Goal: Task Accomplishment & Management: Manage account settings

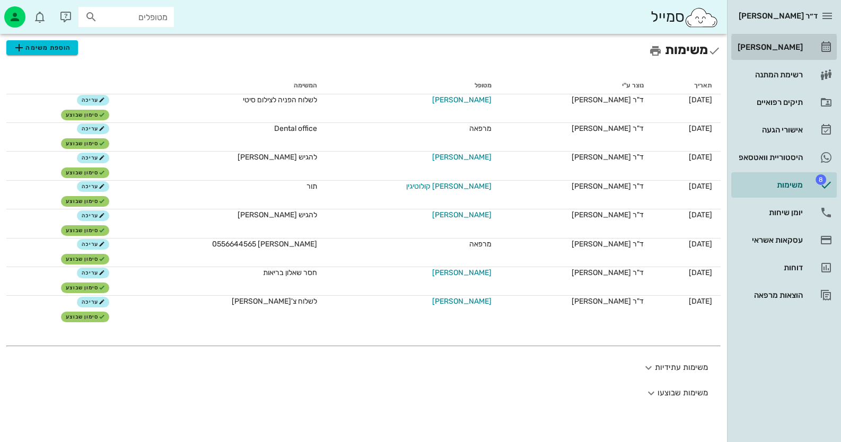
click at [768, 42] on div "[PERSON_NAME]" at bounding box center [768, 47] width 67 height 17
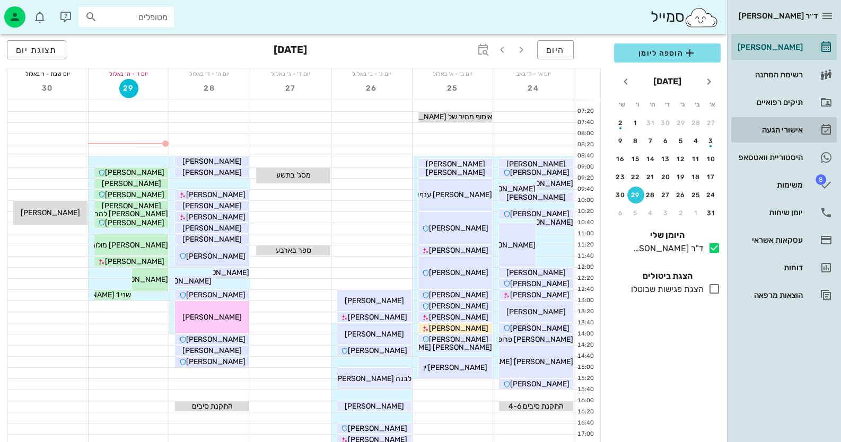
click at [797, 126] on div "אישורי הגעה" at bounding box center [768, 130] width 67 height 8
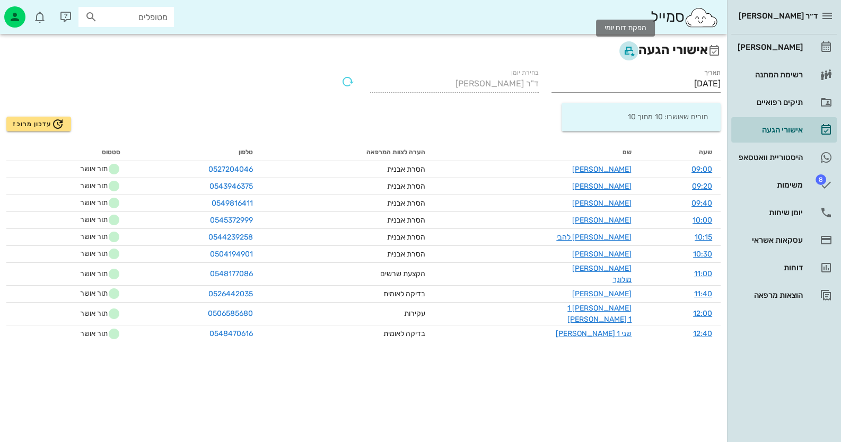
click at [626, 55] on icon "button" at bounding box center [628, 51] width 13 height 13
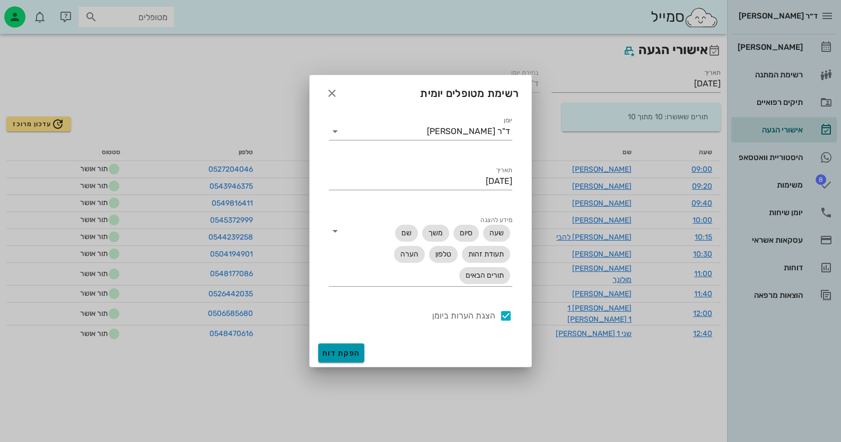
click at [344, 351] on span "הפקת דוח" at bounding box center [341, 353] width 38 height 9
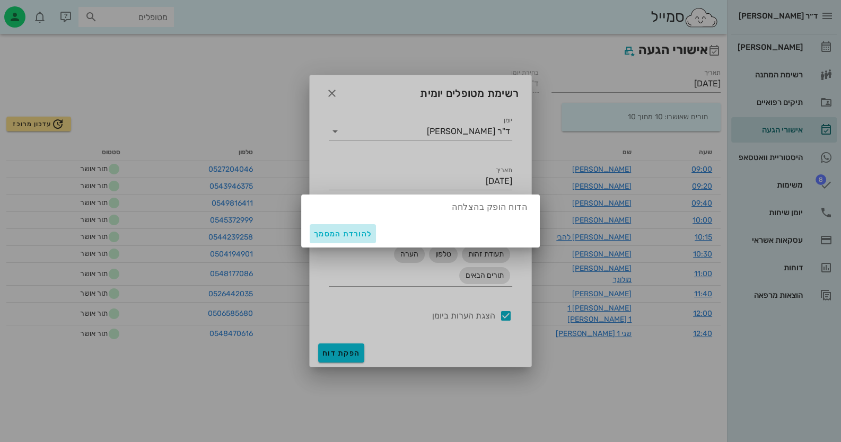
click at [333, 231] on span "להורדת המסמך" at bounding box center [343, 234] width 58 height 9
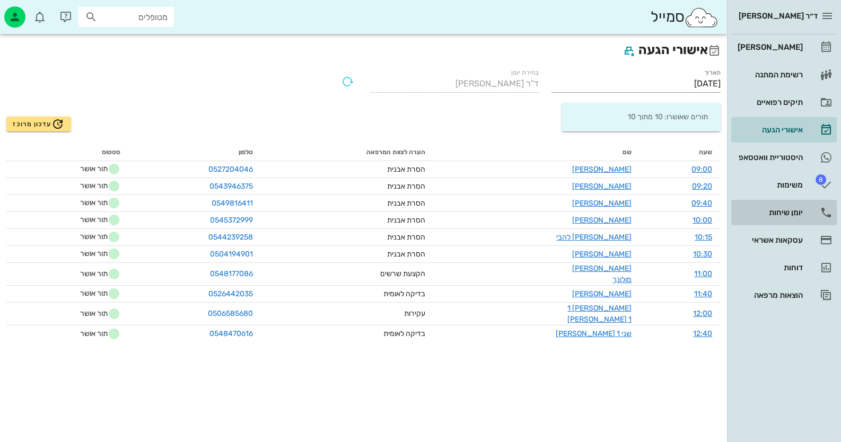
click at [778, 214] on div "יומן שיחות" at bounding box center [768, 212] width 67 height 8
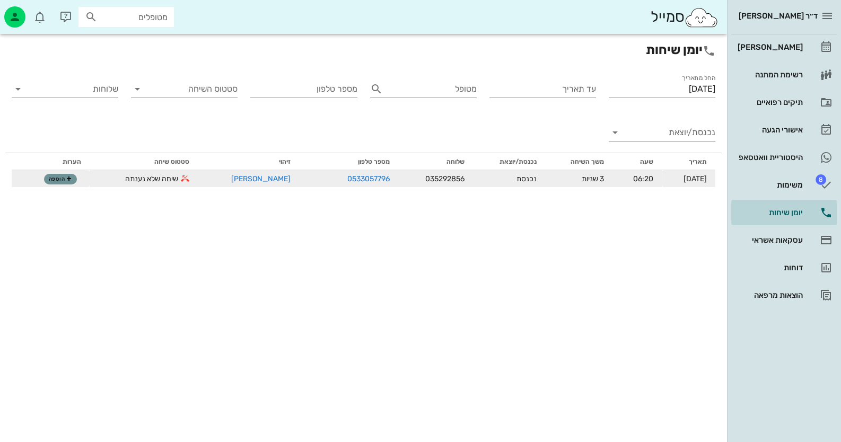
click at [60, 176] on span "הוספה" at bounding box center [60, 179] width 23 height 6
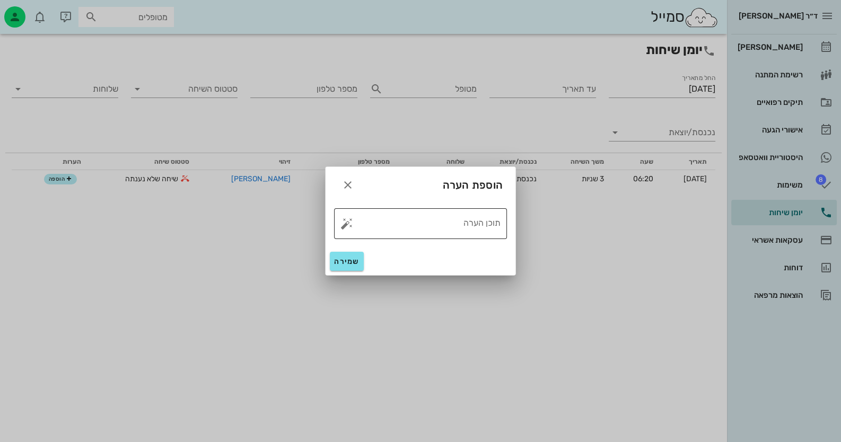
click at [344, 224] on button "button" at bounding box center [346, 223] width 13 height 13
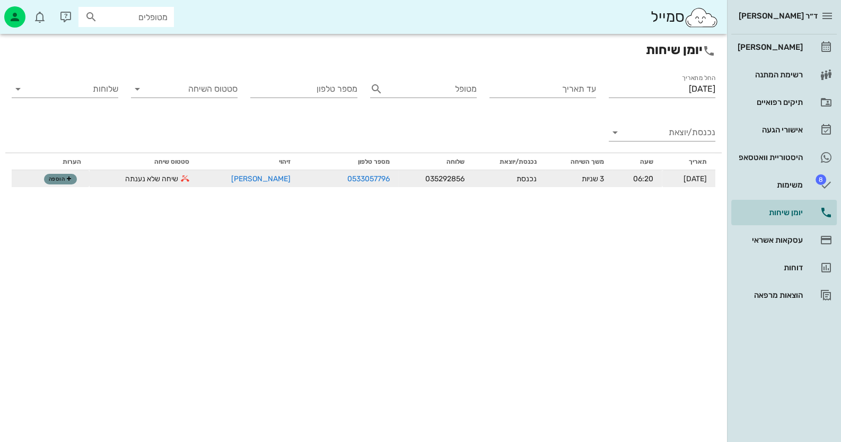
click at [59, 178] on span "הוספה" at bounding box center [60, 179] width 23 height 6
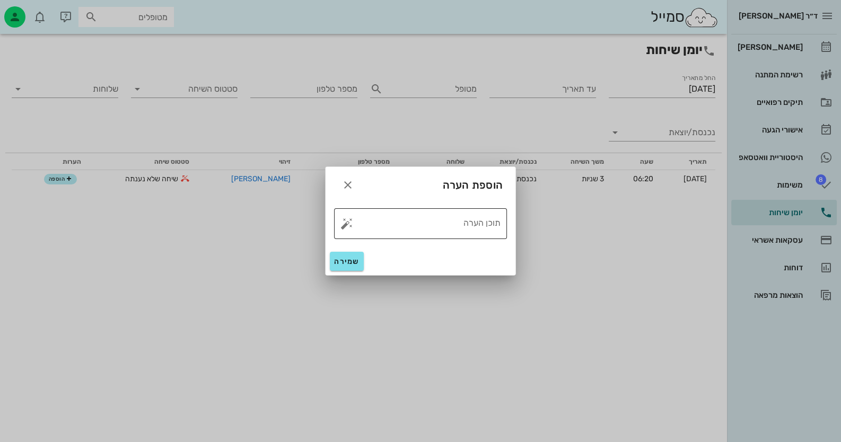
click at [347, 222] on button "button" at bounding box center [346, 223] width 13 height 13
click at [344, 179] on icon "button" at bounding box center [347, 185] width 13 height 13
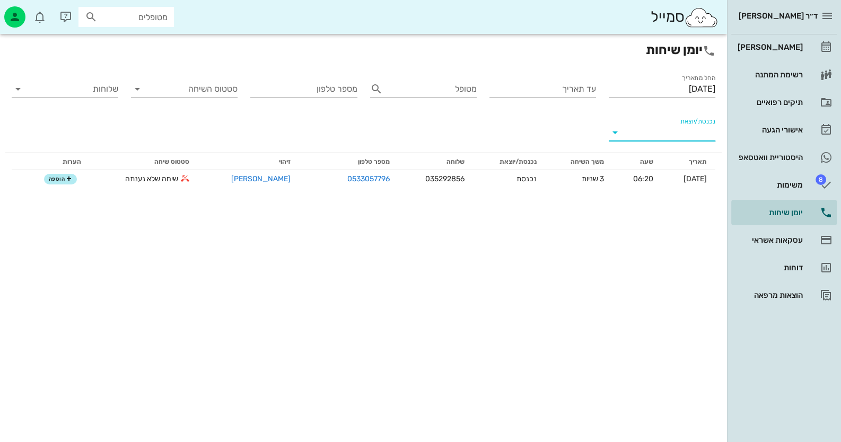
click at [687, 137] on input "נכנסת/יוצאת" at bounding box center [671, 132] width 90 height 17
click at [686, 137] on div "נכנסת" at bounding box center [681, 140] width 23 height 25
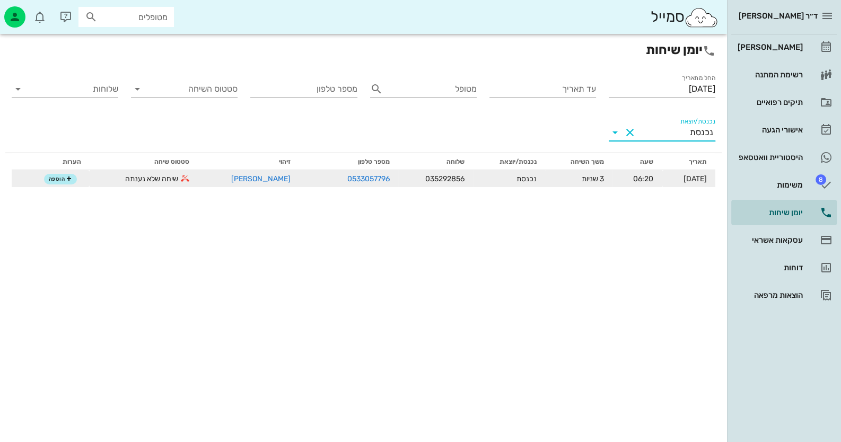
click at [64, 187] on td "הוספה" at bounding box center [51, 178] width 78 height 17
click at [62, 180] on span "הוספה" at bounding box center [60, 179] width 23 height 6
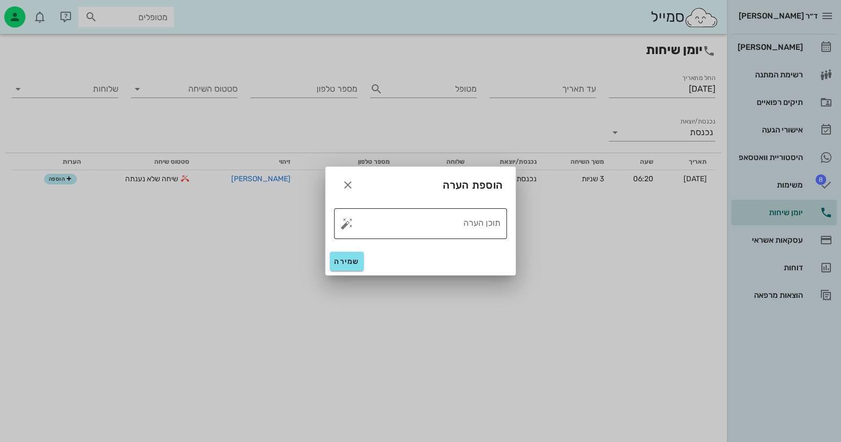
click at [347, 223] on button "button" at bounding box center [346, 223] width 13 height 13
click at [382, 206] on div "טופל" at bounding box center [392, 212] width 79 height 28
type textarea "טופל"
click at [350, 252] on button "שמירה" at bounding box center [347, 261] width 34 height 19
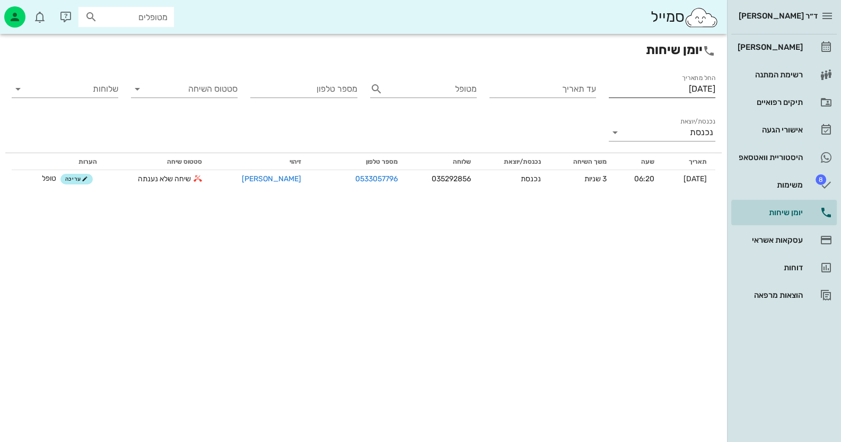
click at [633, 82] on input "[DATE]" at bounding box center [662, 89] width 107 height 17
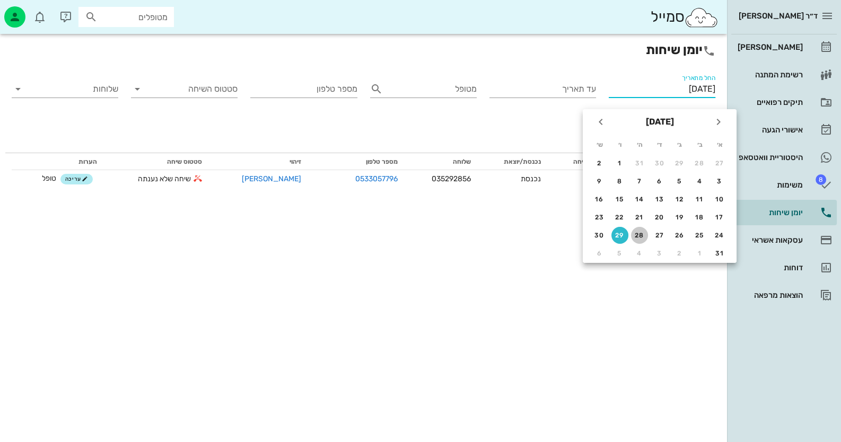
click at [637, 233] on div "28" at bounding box center [639, 235] width 17 height 7
type input "[DATE]"
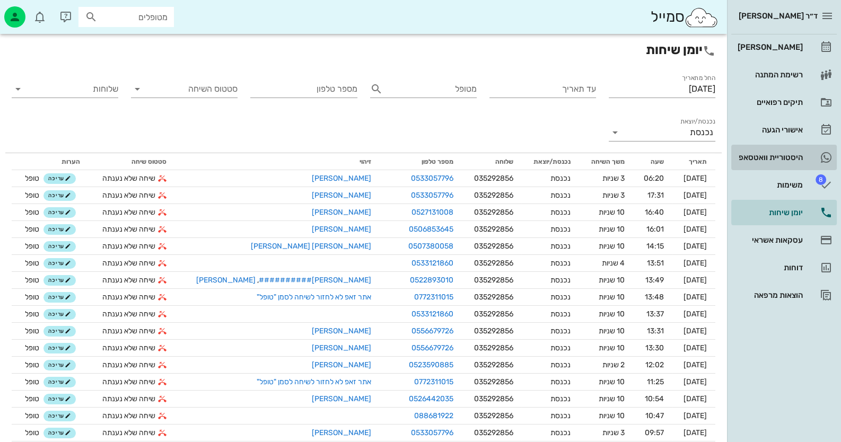
click at [779, 159] on div "היסטוריית וואטסאפ" at bounding box center [768, 157] width 67 height 8
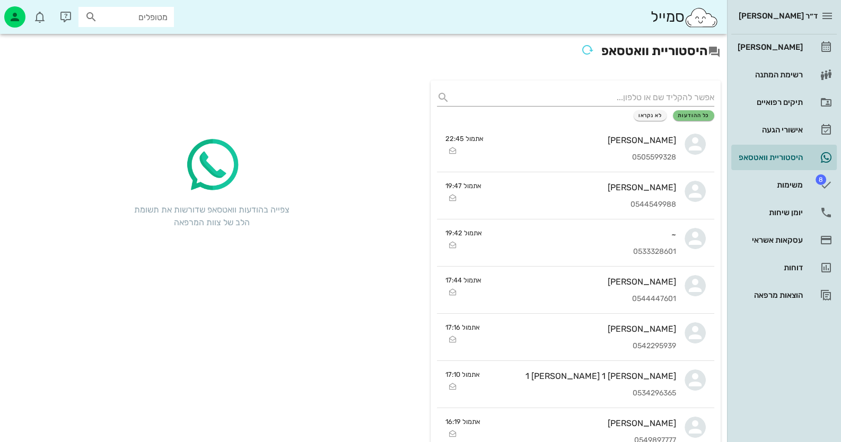
click at [804, 198] on div "[PERSON_NAME] רשימת המתנה תיקים רפואיים אישורי הגעה היסטוריית וואטסאפ 8 משימות …" at bounding box center [783, 171] width 105 height 274
click at [803, 218] on link "יומן שיחות" at bounding box center [783, 212] width 105 height 25
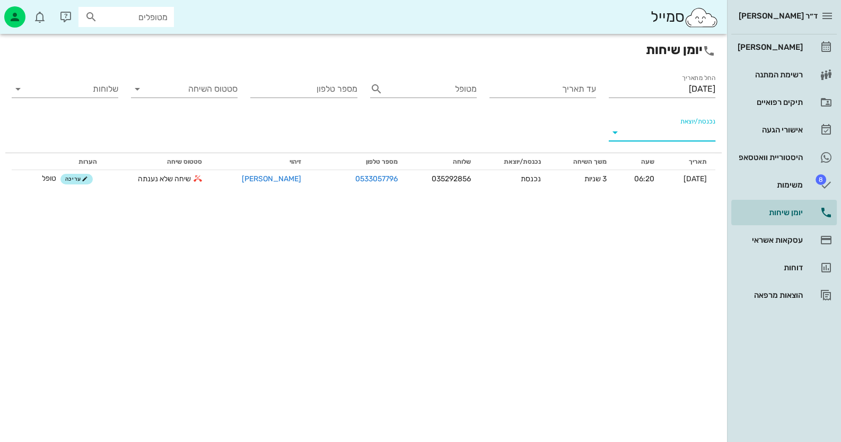
click at [641, 134] on input "נכנסת/יוצאת" at bounding box center [671, 132] width 90 height 17
click at [674, 143] on div "נכנסת" at bounding box center [681, 140] width 23 height 25
click at [645, 83] on input "[DATE]" at bounding box center [662, 89] width 107 height 17
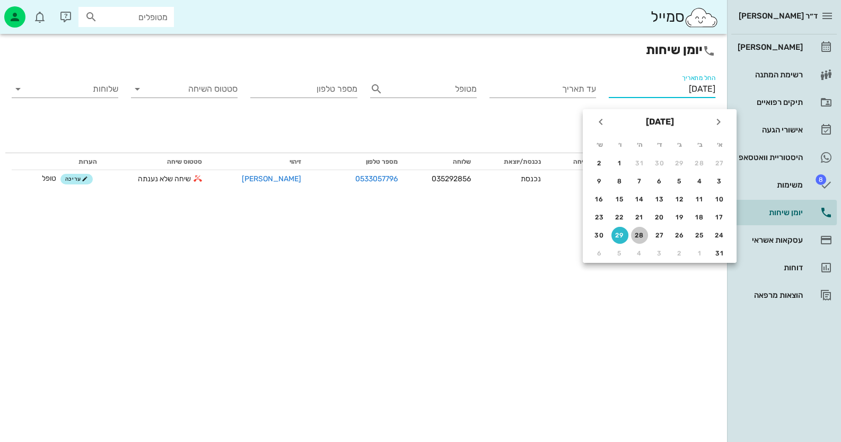
click at [643, 238] on div "28" at bounding box center [639, 235] width 17 height 7
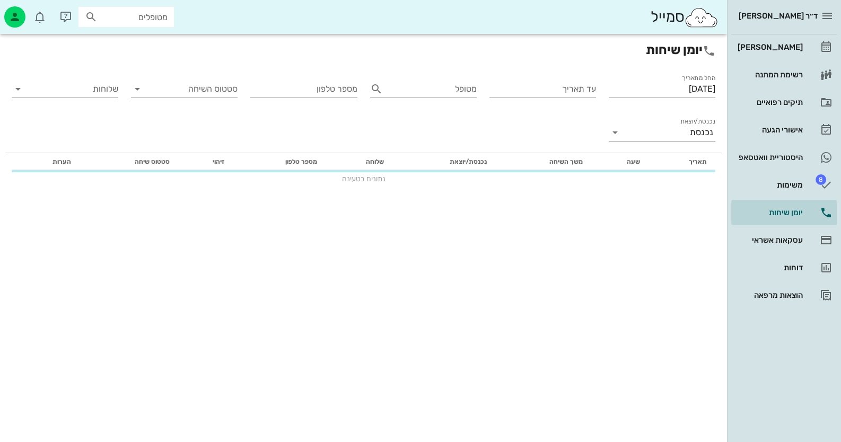
type input "[DATE]"
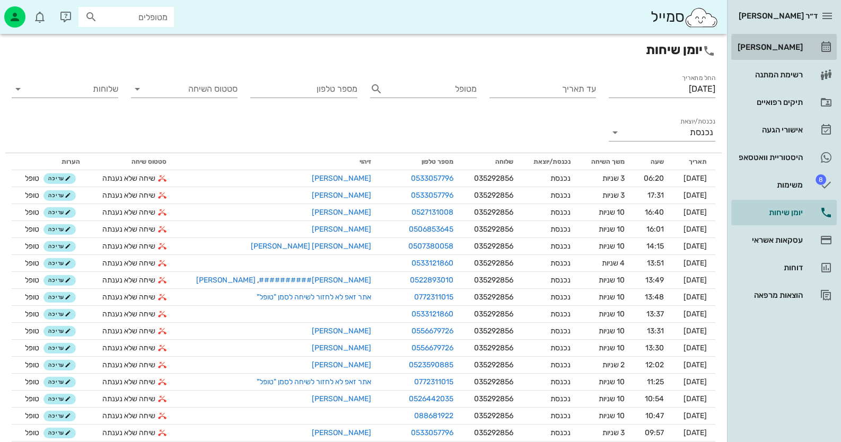
click at [780, 39] on div "[PERSON_NAME]" at bounding box center [768, 47] width 67 height 17
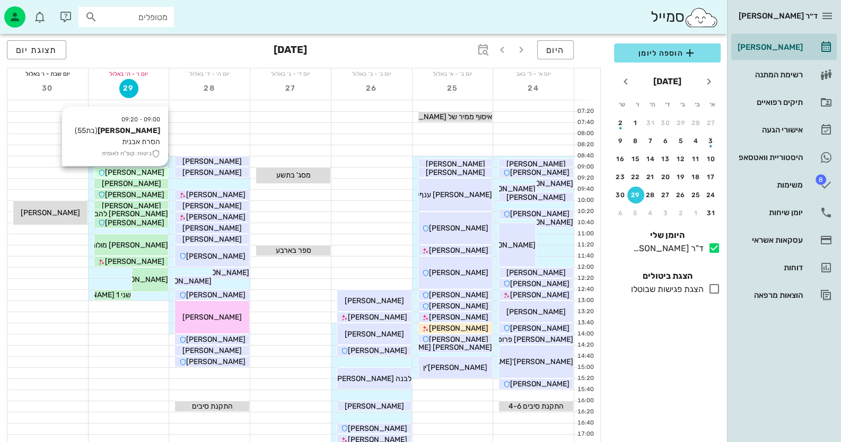
scroll to position [105, 0]
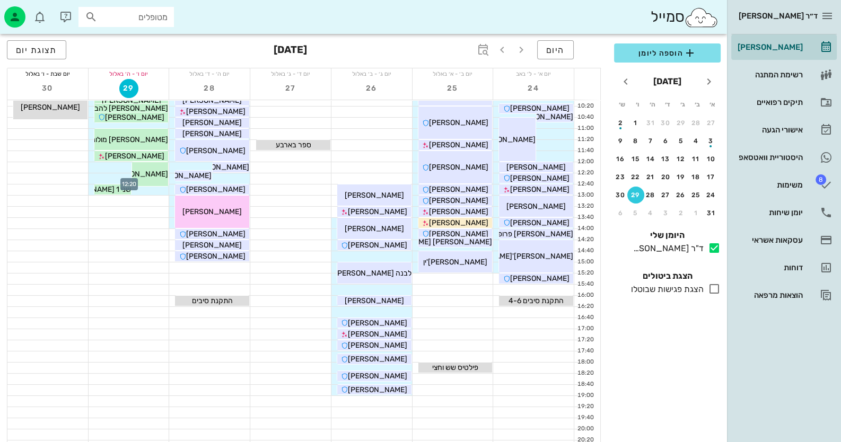
drag, startPoint x: 117, startPoint y: 172, endPoint x: 313, endPoint y: 432, distance: 325.5
click at [310, 439] on div "09:00 - 09:30 מסג' בתשע מסג' בתשע 11:20 - 11:40 ספר בארבע ספר בארבע" at bounding box center [290, 229] width 81 height 468
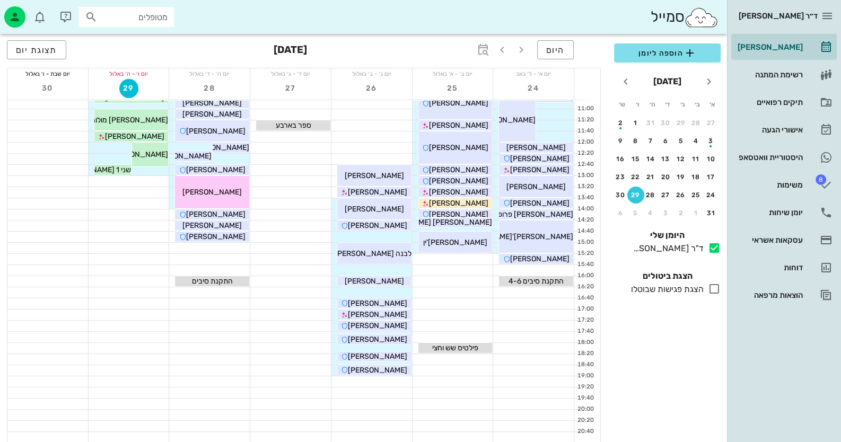
click at [151, 16] on input "מטופלים" at bounding box center [134, 17] width 68 height 14
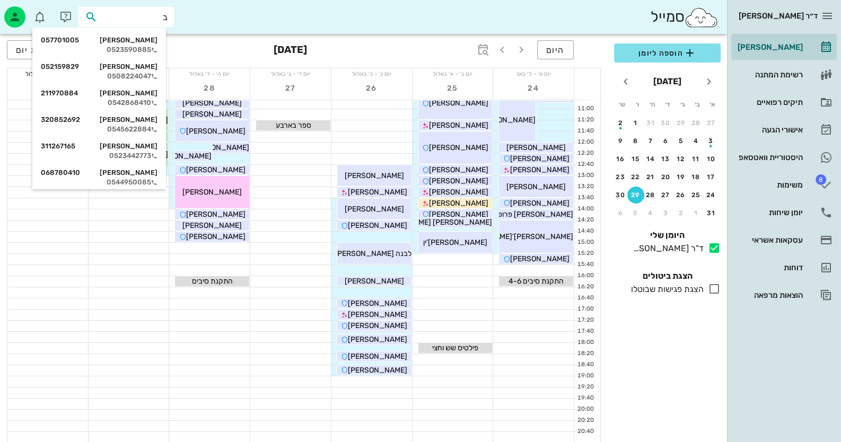
type input "בד"
click at [145, 47] on div "0523590885" at bounding box center [99, 50] width 117 height 8
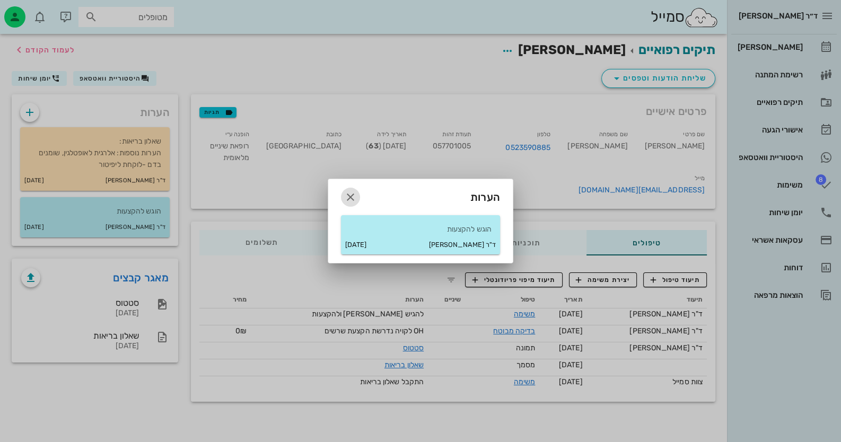
click at [349, 192] on icon "button" at bounding box center [350, 197] width 13 height 13
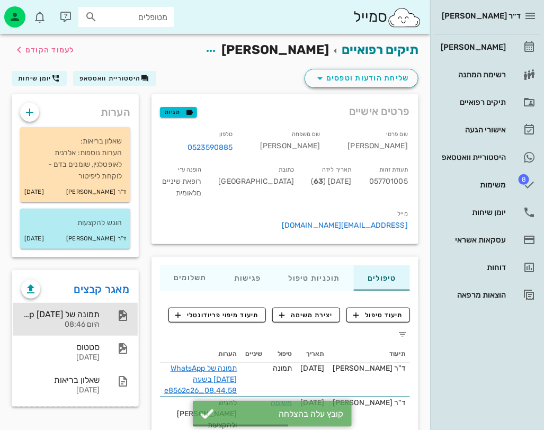
click at [100, 307] on div "תמונה של WhatsApp [DATE] בשעה 08.44.58_e8562c26 היום 08:46" at bounding box center [60, 319] width 78 height 33
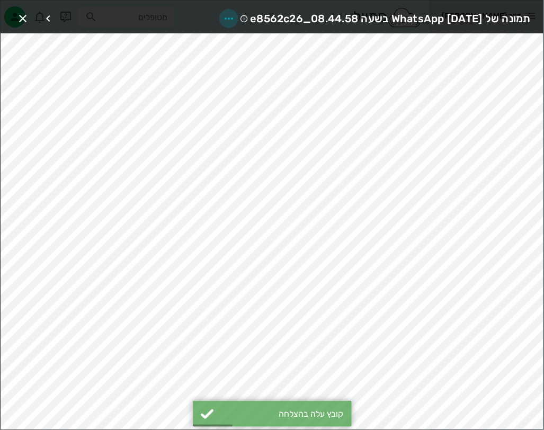
click at [223, 13] on icon "button" at bounding box center [229, 18] width 13 height 13
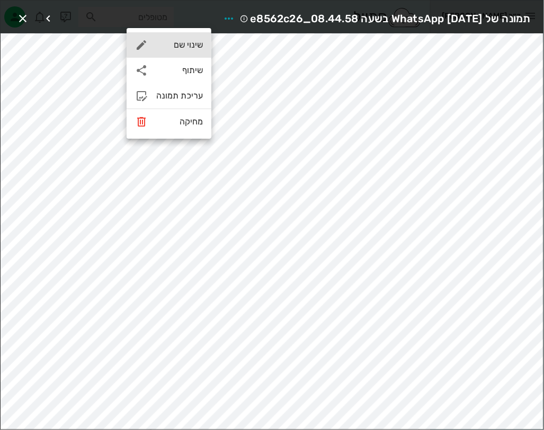
click at [184, 45] on div "שינוי שם" at bounding box center [179, 45] width 47 height 10
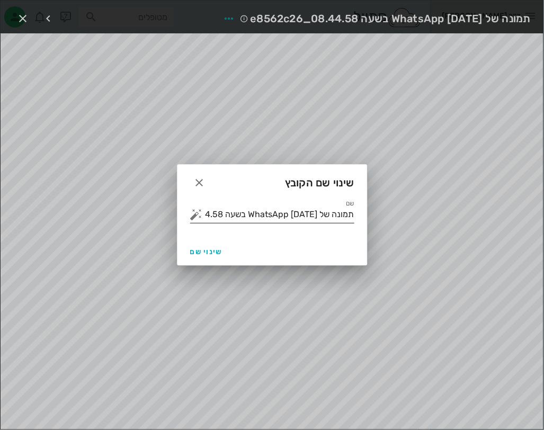
click at [242, 216] on input "תמונה של WhatsApp [DATE] בשעה 08.44.58_e8562c26" at bounding box center [279, 214] width 149 height 17
click at [196, 217] on button "button" at bounding box center [196, 214] width 13 height 13
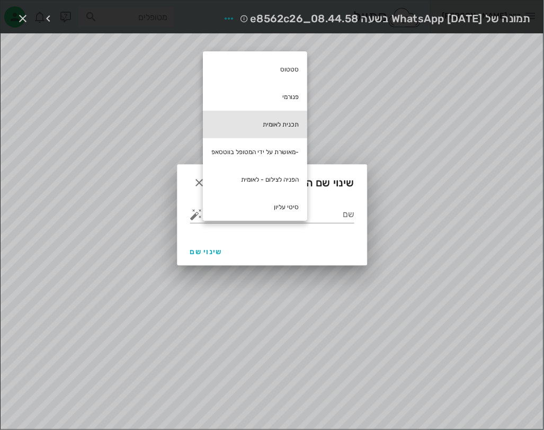
click at [262, 111] on div "תכנית לאומית" at bounding box center [255, 125] width 104 height 28
type input "תכנית לאומית"
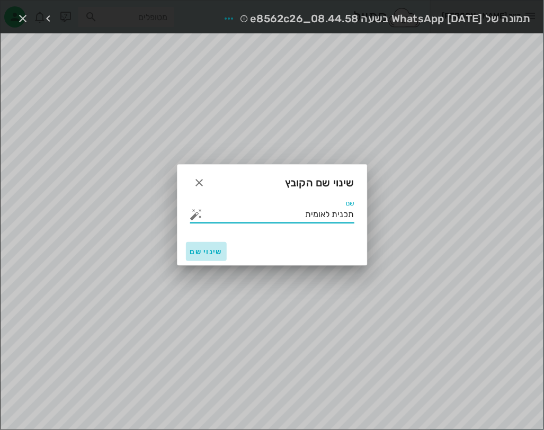
click at [212, 258] on button "שינוי שם" at bounding box center [206, 251] width 41 height 19
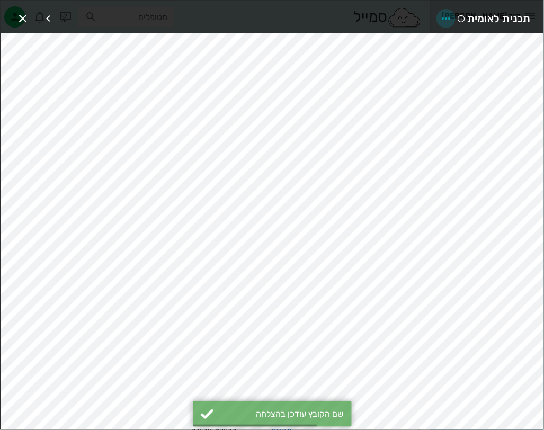
click at [443, 15] on icon "button" at bounding box center [446, 18] width 13 height 13
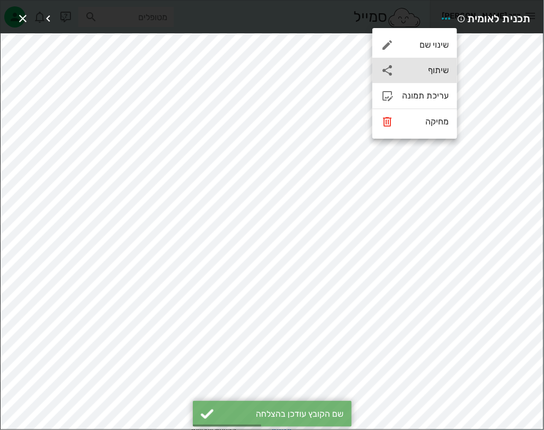
click at [437, 75] on div "שיתוף" at bounding box center [425, 70] width 47 height 10
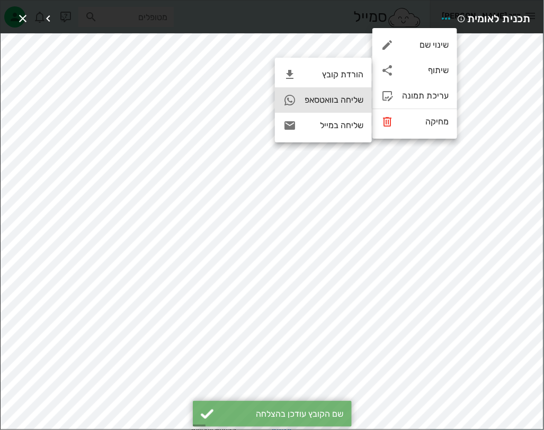
click at [352, 108] on div "שליחה בוואטסאפ" at bounding box center [323, 99] width 97 height 25
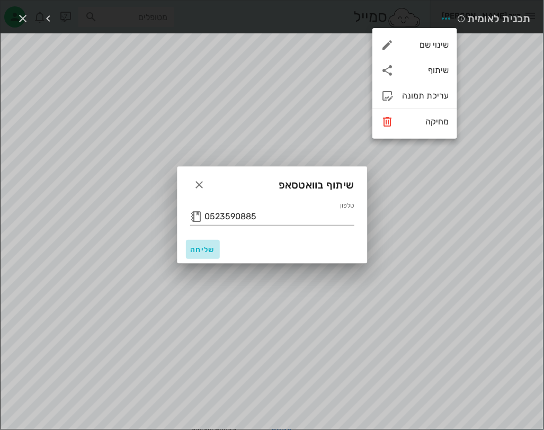
click at [204, 247] on span "שליחה" at bounding box center [202, 249] width 25 height 9
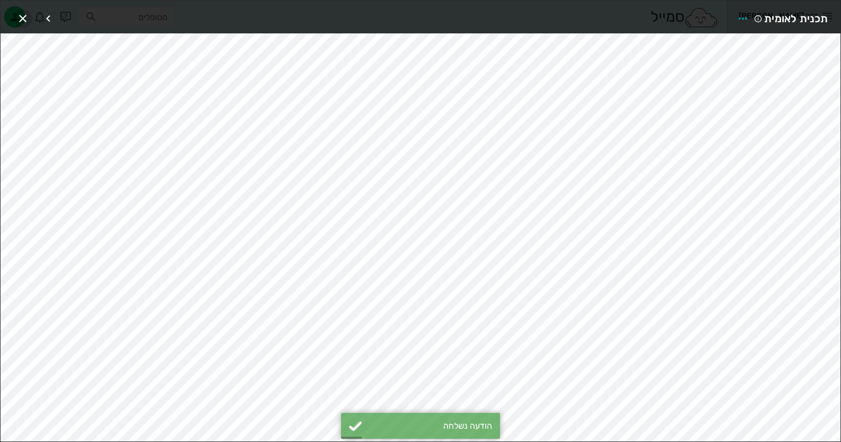
click at [29, 22] on span "button" at bounding box center [22, 18] width 19 height 13
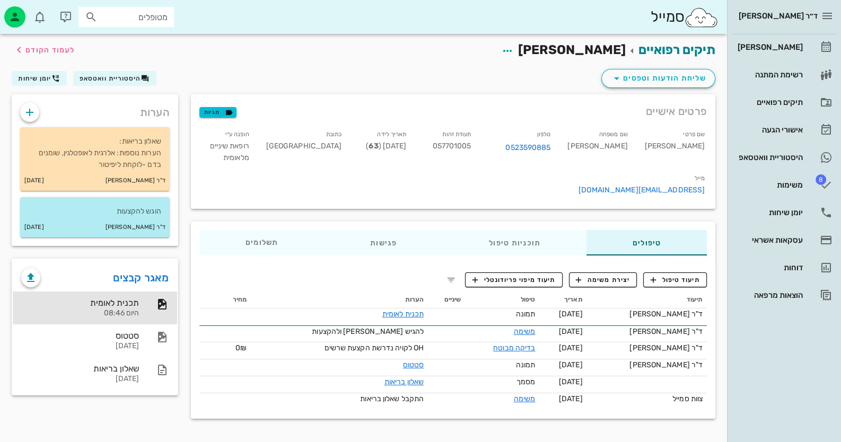
click at [119, 70] on div "שליחת הודעות וטפסים היסטוריית וואטסאפ יומן שיחות" at bounding box center [363, 81] width 716 height 28
click at [121, 75] on span "היסטוריית וואטסאפ" at bounding box center [110, 78] width 61 height 7
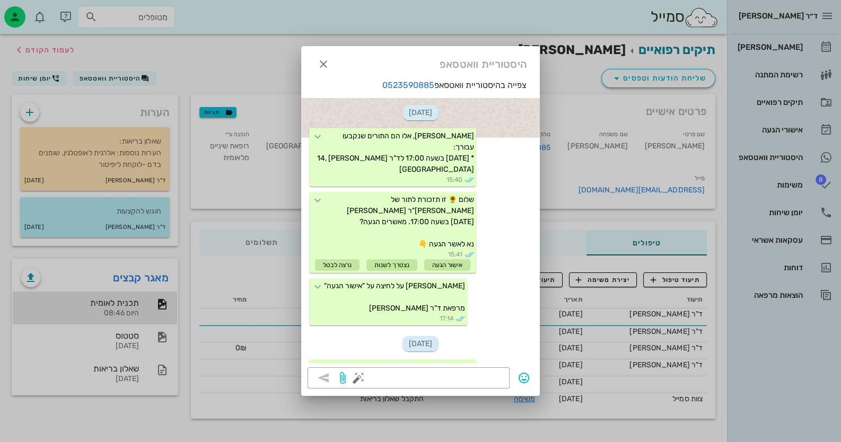
scroll to position [313, 0]
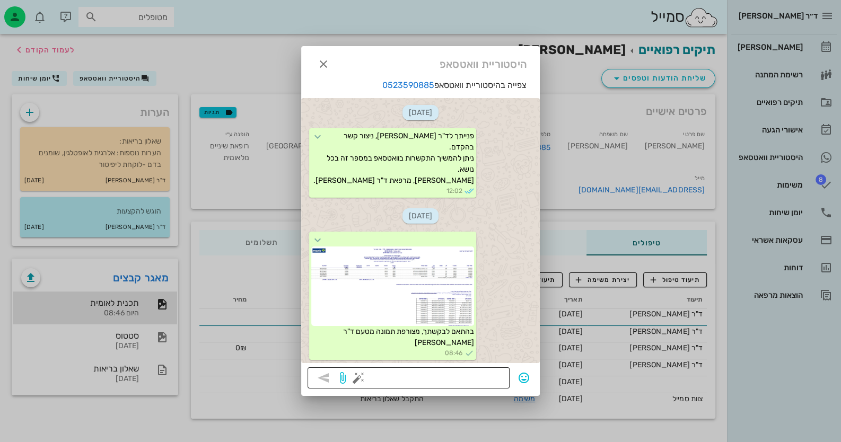
click at [355, 378] on button "button" at bounding box center [358, 378] width 13 height 13
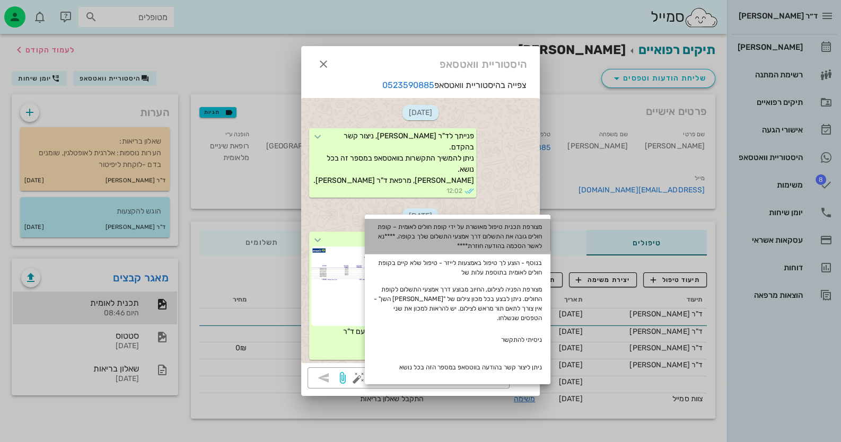
click at [504, 224] on div "מצורפת תכנית טיפול מאושרת על ידי קופת חולים לאומית – קופת חולים גובה את התשלום …" at bounding box center [458, 236] width 186 height 35
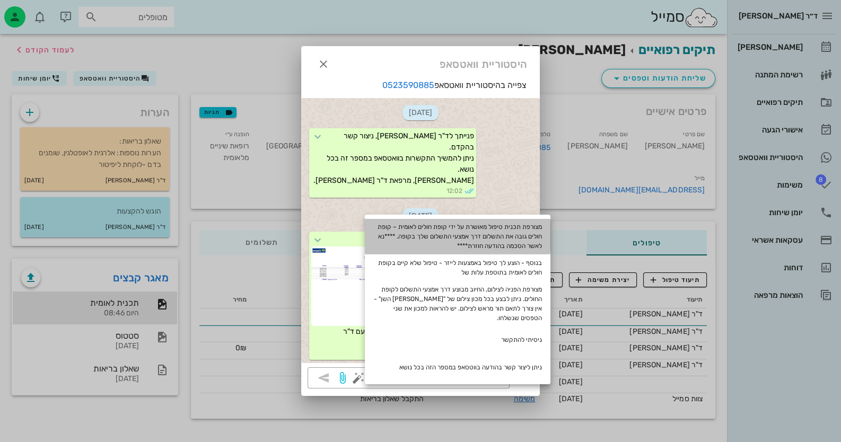
type textarea "מצורפת תכנית טיפול מאושרת על ידי קופת חולים לאומית – קופת חולים גובה את התשלום …"
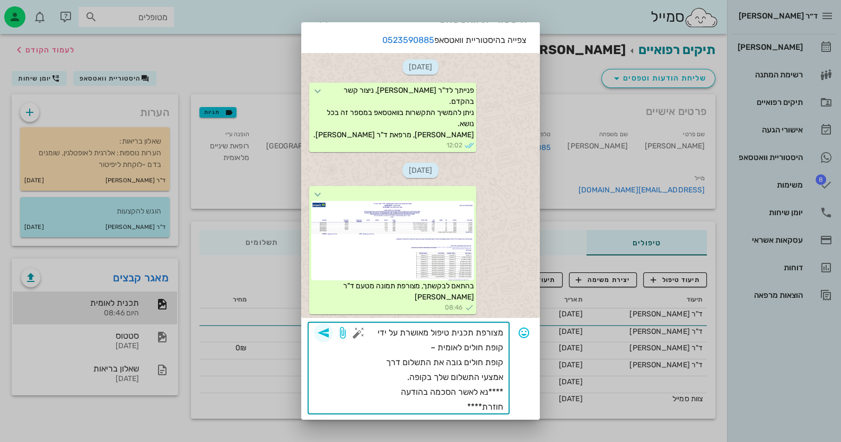
click at [327, 334] on icon "button" at bounding box center [323, 333] width 13 height 13
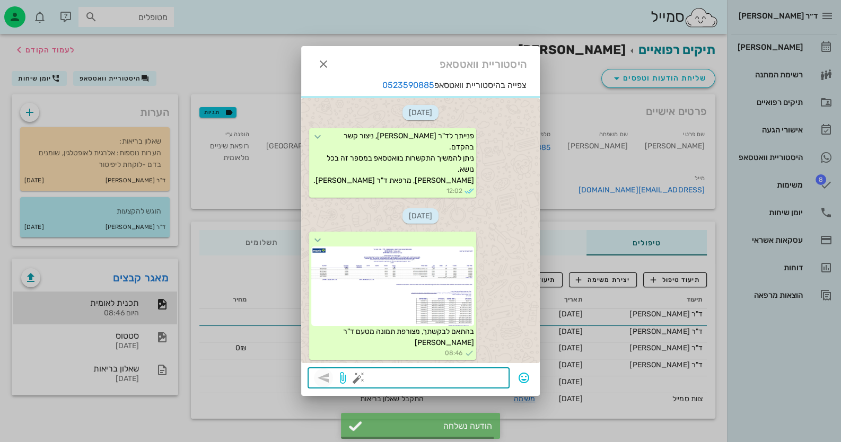
scroll to position [399, 0]
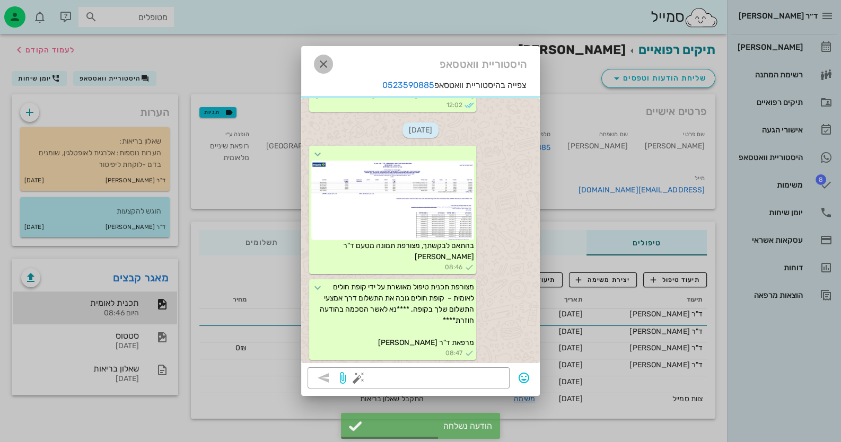
click at [327, 62] on icon "button" at bounding box center [323, 64] width 13 height 13
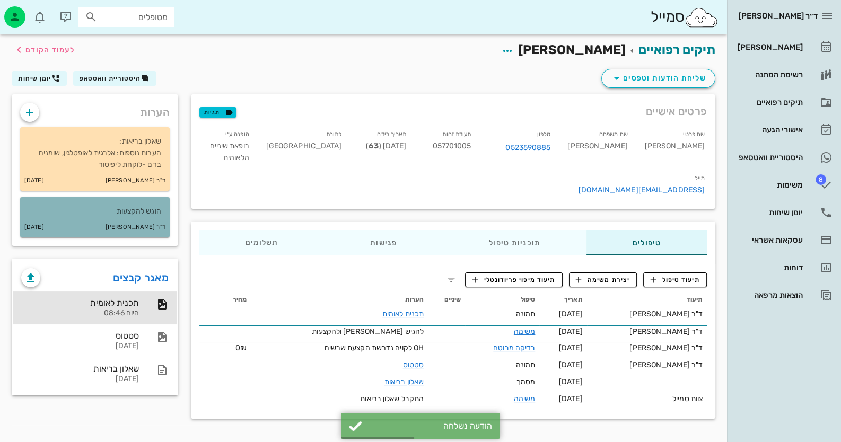
click at [148, 207] on p "הוגש להקצעות" at bounding box center [95, 212] width 133 height 12
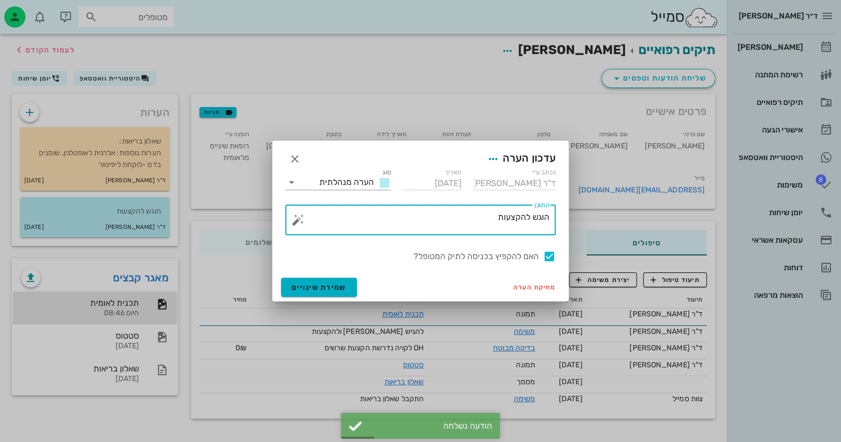
click at [496, 223] on textarea "הוגש להקצעות" at bounding box center [424, 222] width 249 height 25
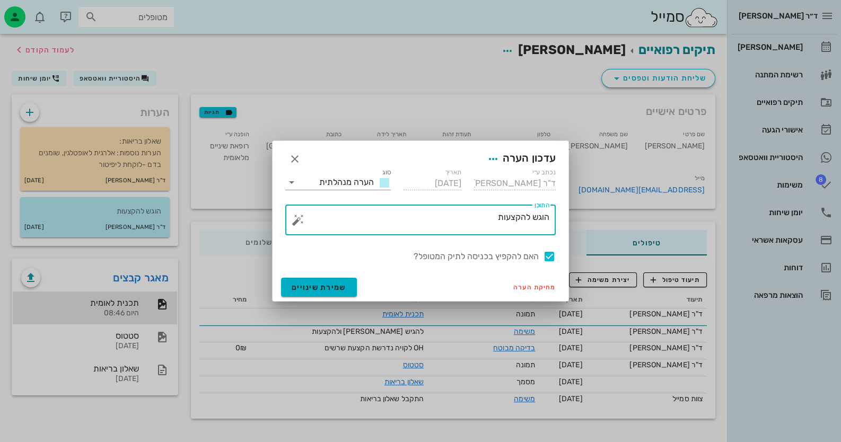
click at [300, 223] on button "button" at bounding box center [298, 220] width 13 height 13
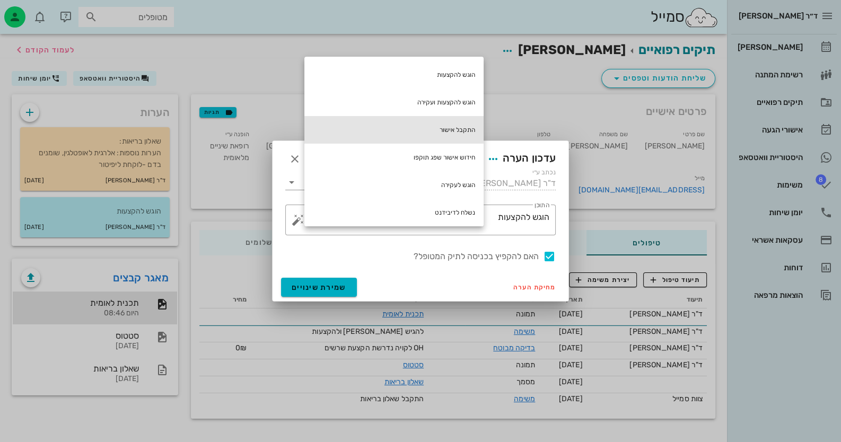
click at [444, 127] on div "התקבל אישור" at bounding box center [393, 130] width 179 height 28
type textarea "הוגש להקצעות התקבל אישור"
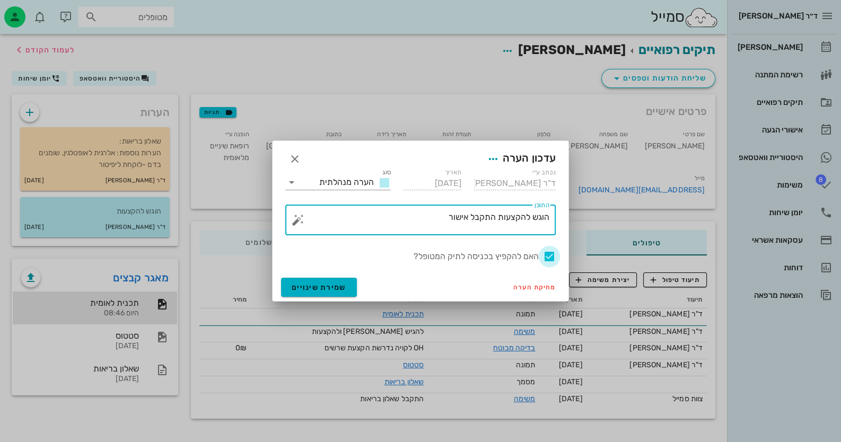
click at [549, 252] on div at bounding box center [549, 257] width 18 height 18
checkbox input "false"
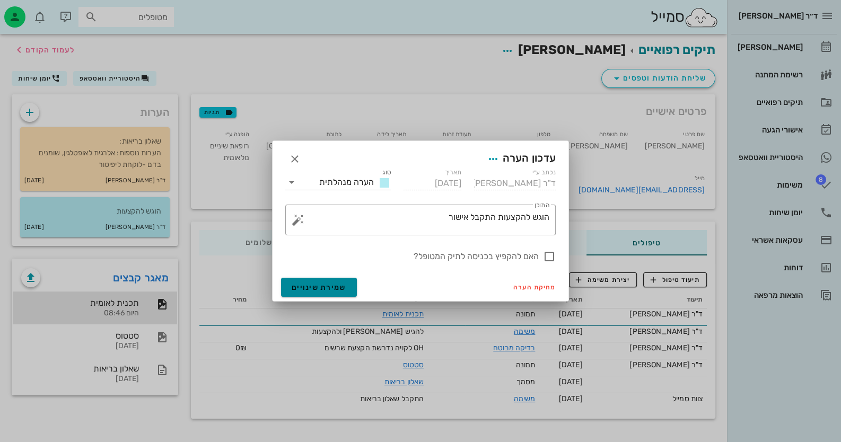
click at [320, 293] on button "שמירת שינויים" at bounding box center [319, 287] width 76 height 19
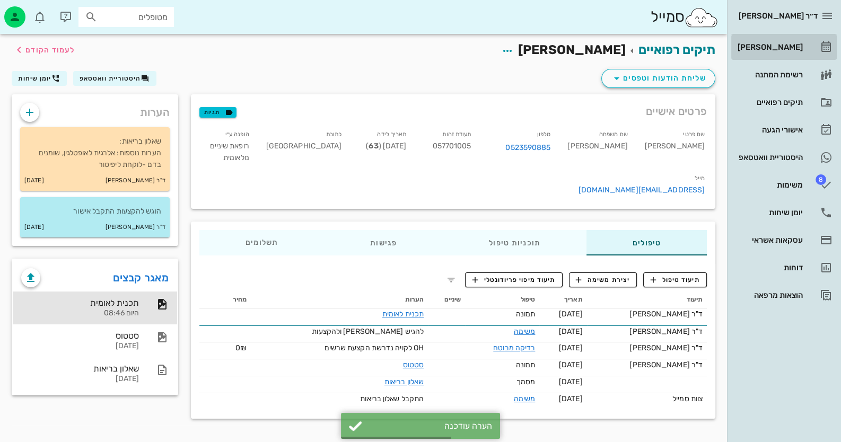
click at [786, 43] on div "[PERSON_NAME]" at bounding box center [768, 47] width 67 height 8
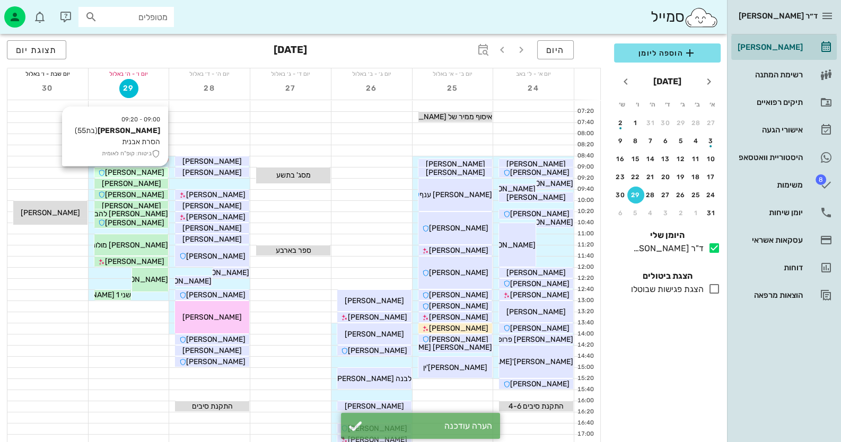
click at [126, 174] on span "[PERSON_NAME]" at bounding box center [134, 172] width 59 height 9
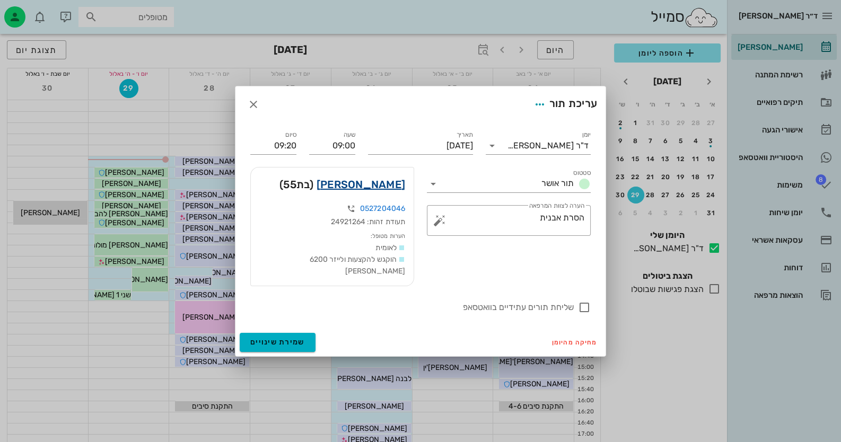
click at [382, 189] on link "[PERSON_NAME]" at bounding box center [360, 184] width 89 height 17
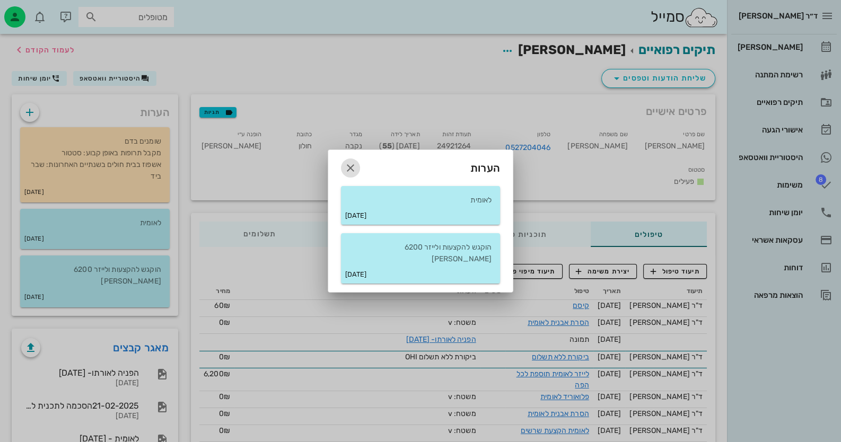
click at [350, 168] on icon "button" at bounding box center [350, 168] width 13 height 13
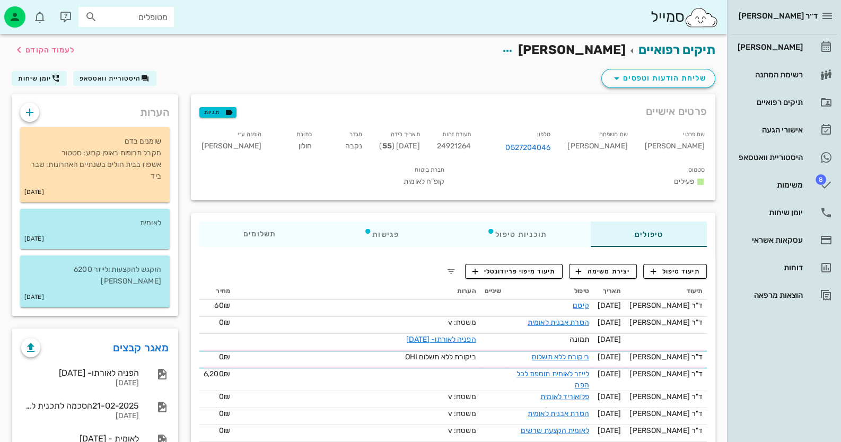
click at [134, 13] on input "מטופלים" at bounding box center [134, 17] width 68 height 14
type input "[PERSON_NAME]"
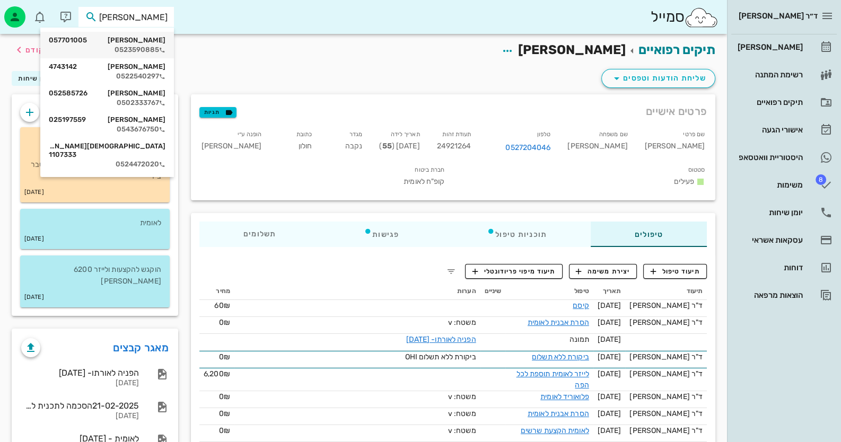
click at [121, 47] on div "0523590885" at bounding box center [107, 50] width 117 height 8
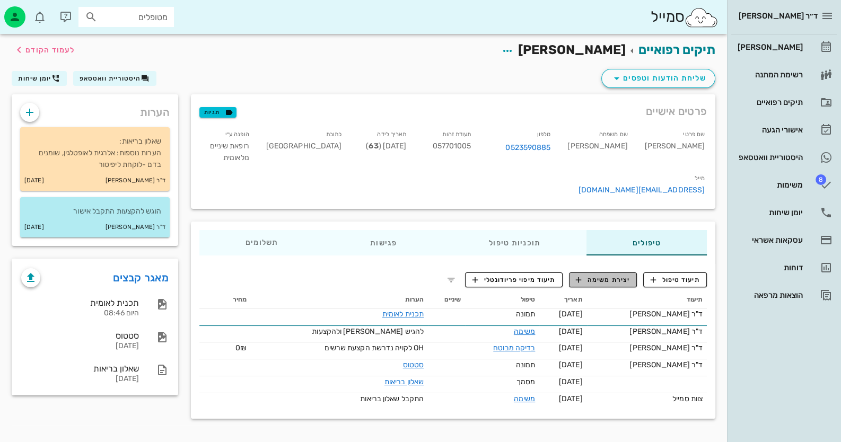
click at [614, 275] on span "יצירת משימה" at bounding box center [603, 280] width 54 height 10
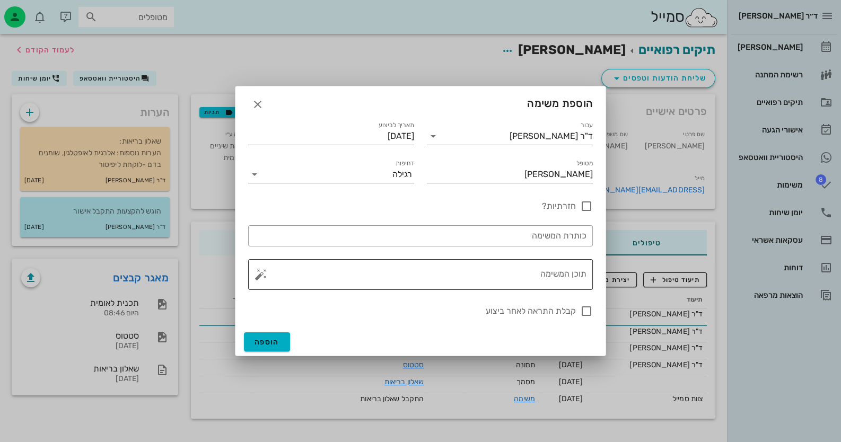
click at [260, 277] on button "button" at bounding box center [260, 274] width 13 height 13
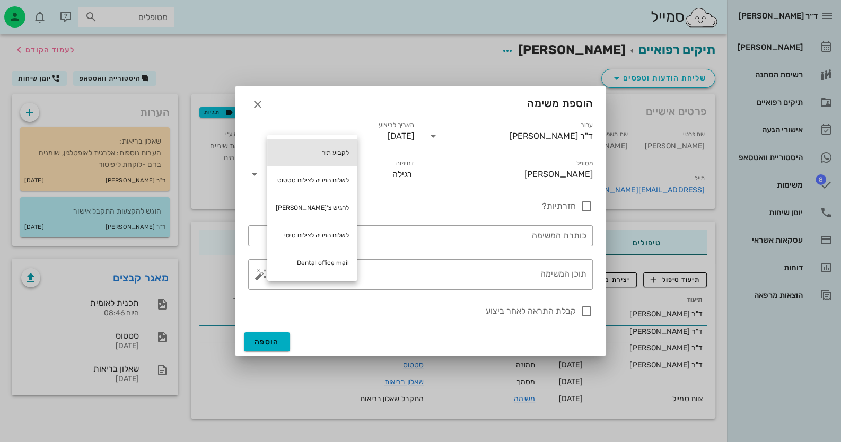
click at [318, 151] on div "לקבוע תור" at bounding box center [312, 153] width 90 height 28
type textarea "לקבוע תור"
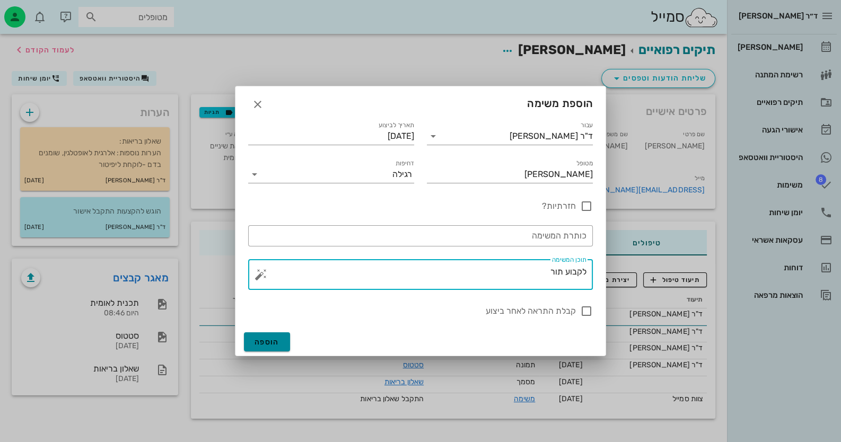
click at [269, 341] on span "הוספה" at bounding box center [266, 342] width 25 height 9
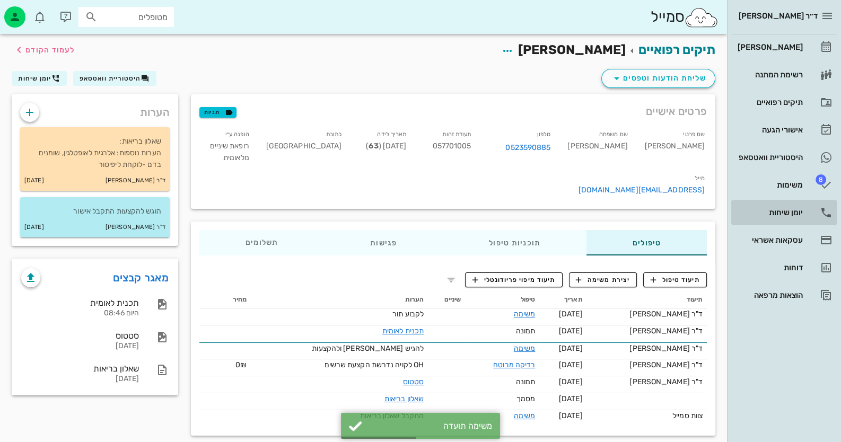
click at [797, 200] on link "יומן שיחות" at bounding box center [783, 212] width 105 height 25
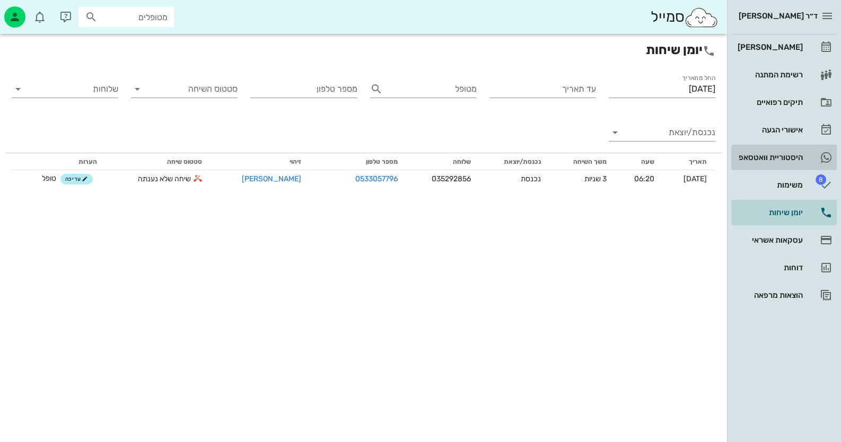
click at [796, 156] on div "היסטוריית וואטסאפ" at bounding box center [768, 157] width 67 height 8
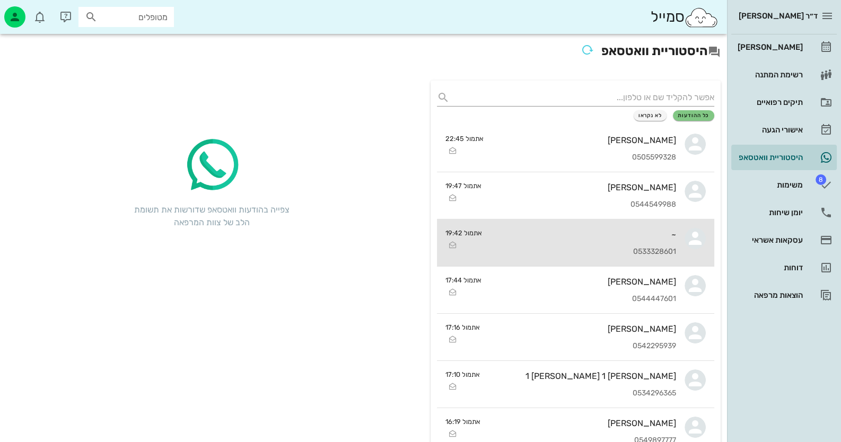
click at [644, 254] on div "0533328601" at bounding box center [583, 252] width 186 height 9
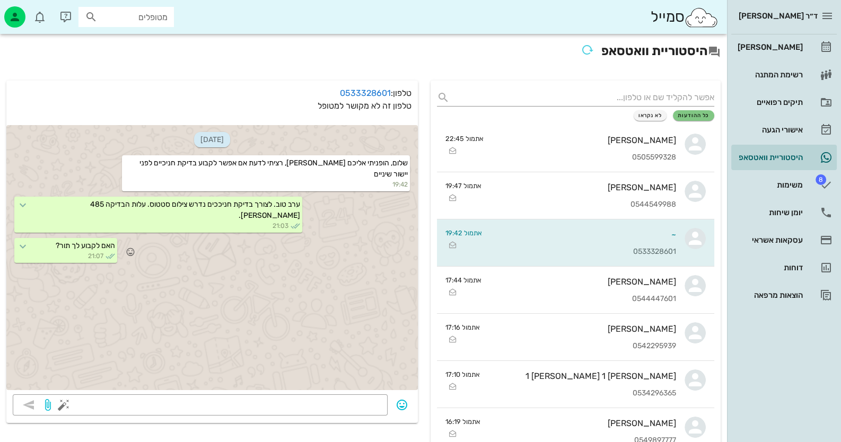
drag, startPoint x: 361, startPoint y: 92, endPoint x: 367, endPoint y: 238, distance: 145.4
click at [366, 238] on div "האם לקבוע לך תור? 21:07" at bounding box center [211, 251] width 411 height 30
click at [371, 92] on link "0533328601" at bounding box center [365, 93] width 51 height 10
click at [785, 195] on link "8 משימות" at bounding box center [783, 184] width 105 height 25
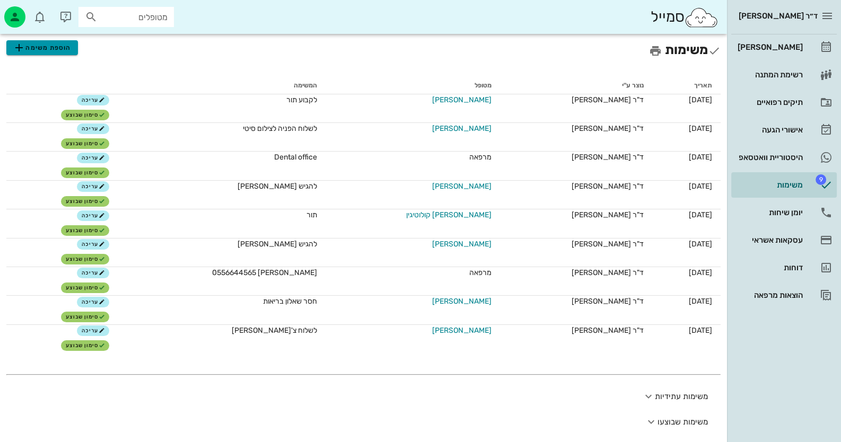
click at [29, 47] on span "הוספת משימה" at bounding box center [42, 47] width 58 height 13
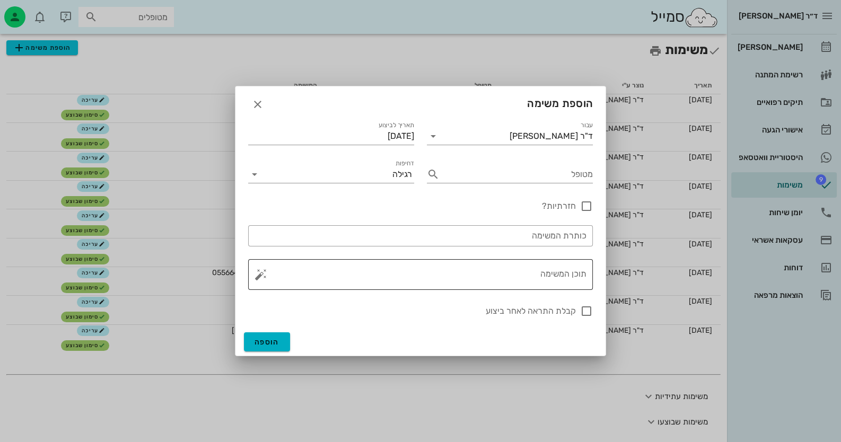
click at [543, 285] on textarea "תוכן המשימה" at bounding box center [424, 277] width 323 height 25
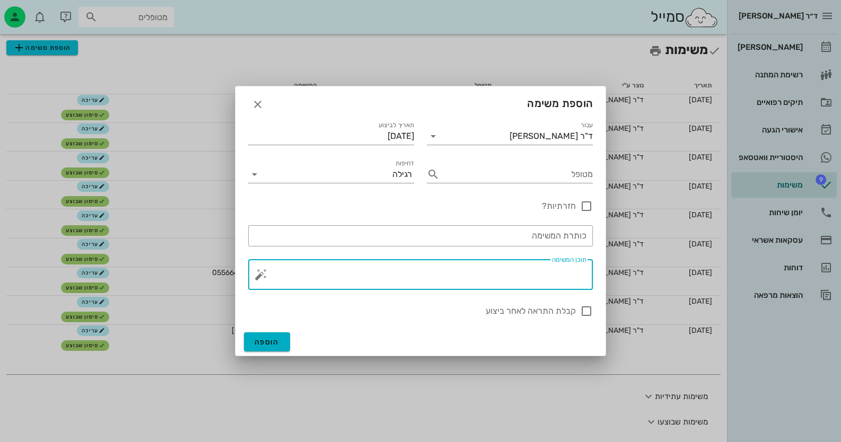
paste textarea "[PHONE_NUMBER]"
click at [260, 275] on button "button" at bounding box center [260, 274] width 13 height 13
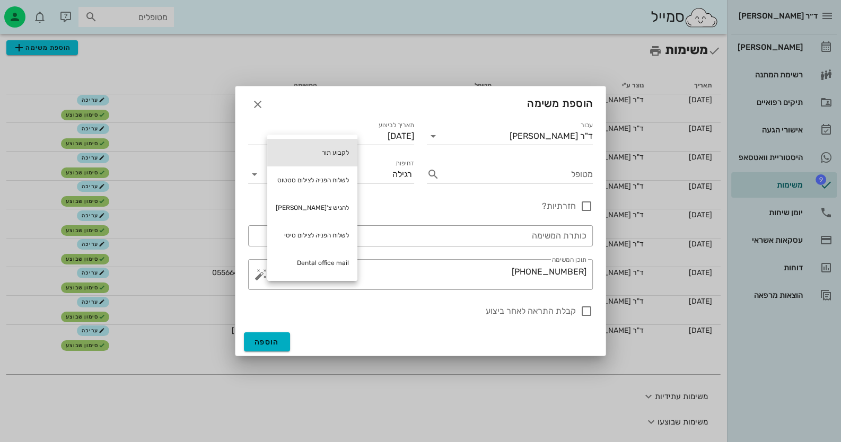
click at [346, 149] on div "לקבוע תור" at bounding box center [312, 153] width 90 height 28
type textarea "[PHONE_NUMBER] לקבוע תור"
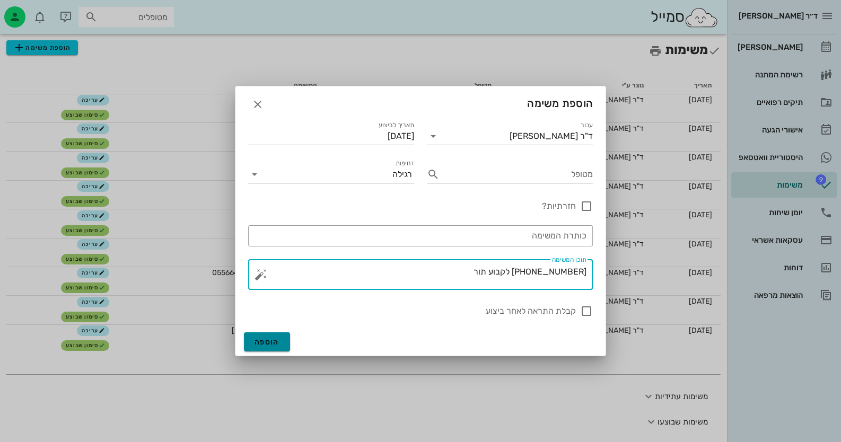
click at [251, 344] on button "הוספה" at bounding box center [267, 341] width 46 height 19
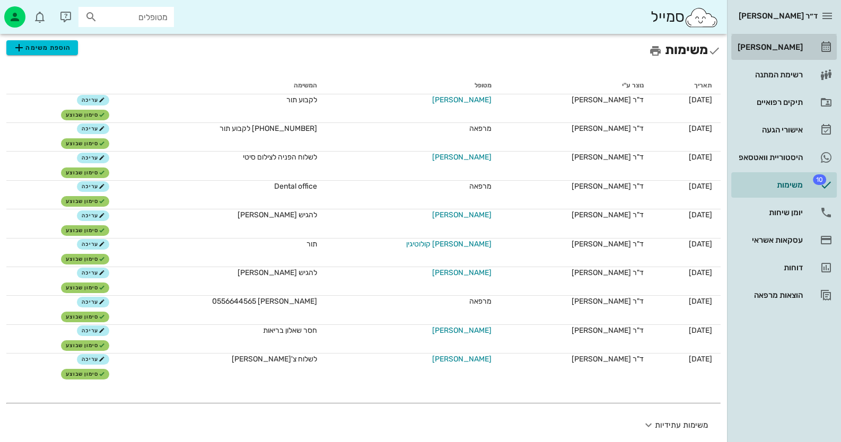
click at [776, 52] on div "[PERSON_NAME]" at bounding box center [768, 47] width 67 height 17
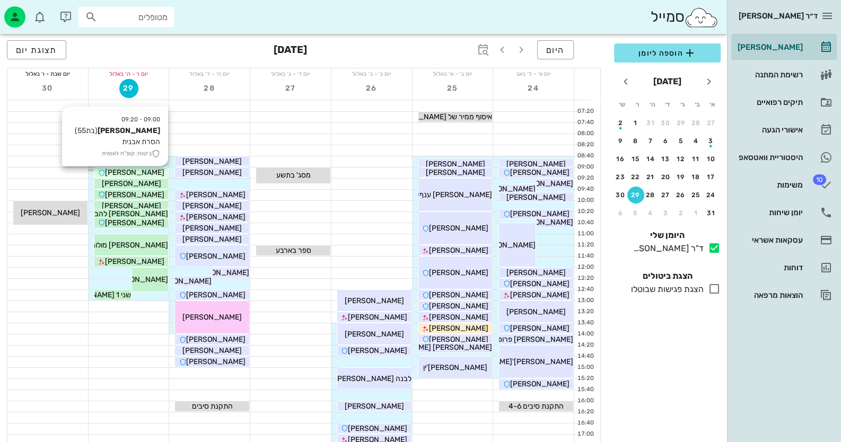
click at [163, 172] on div "[PERSON_NAME]" at bounding box center [131, 172] width 74 height 11
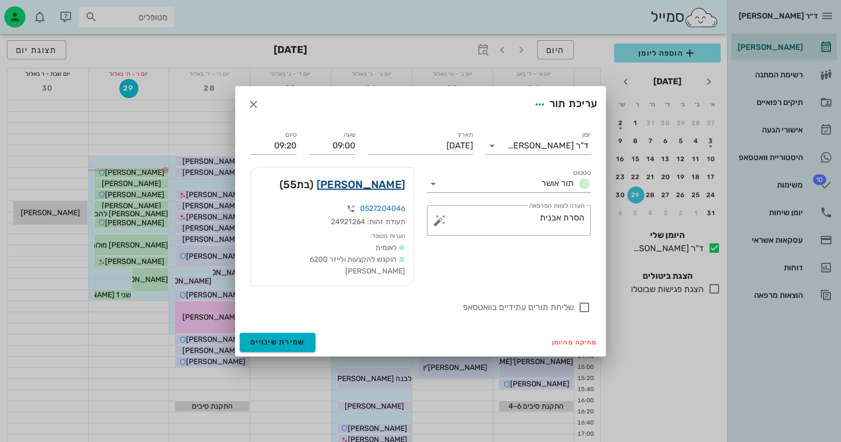
click at [393, 186] on link "[PERSON_NAME]" at bounding box center [360, 184] width 89 height 17
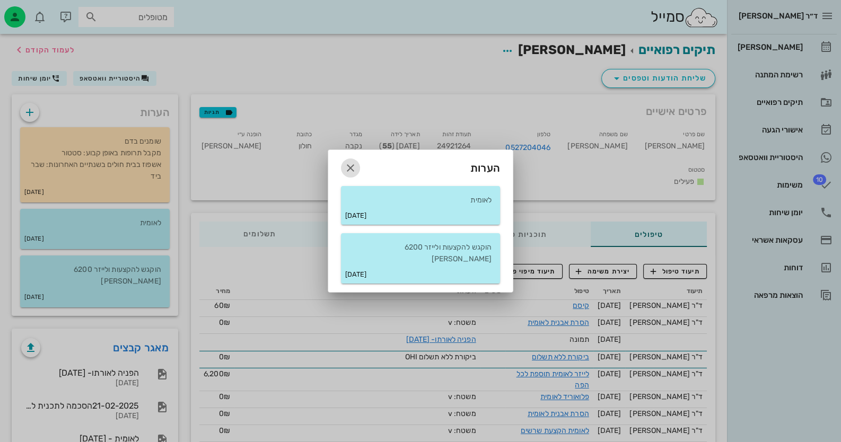
click at [347, 174] on icon "button" at bounding box center [350, 168] width 13 height 13
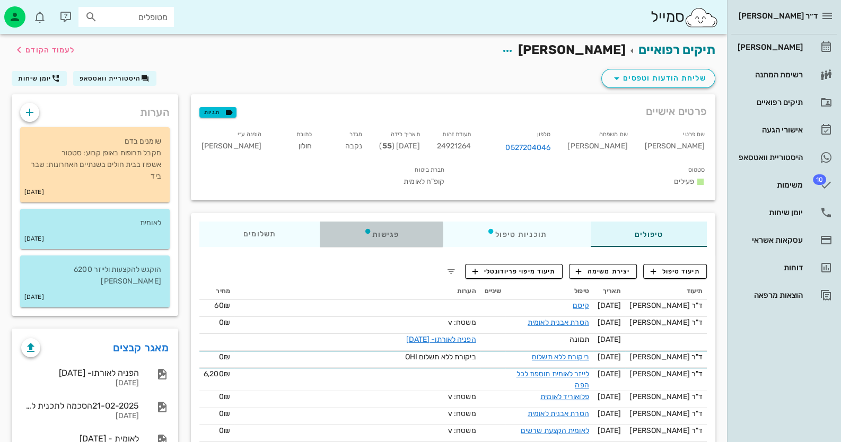
click at [388, 222] on div "פגישות" at bounding box center [381, 234] width 123 height 25
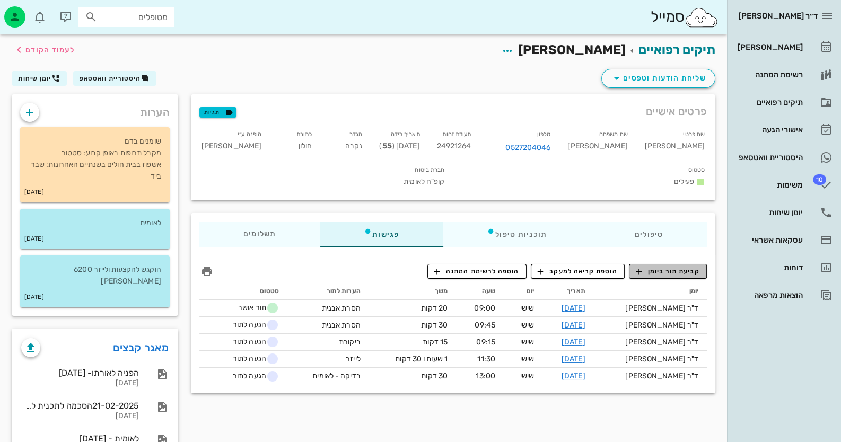
click at [676, 267] on span "קביעת תור ביומן" at bounding box center [668, 272] width 64 height 10
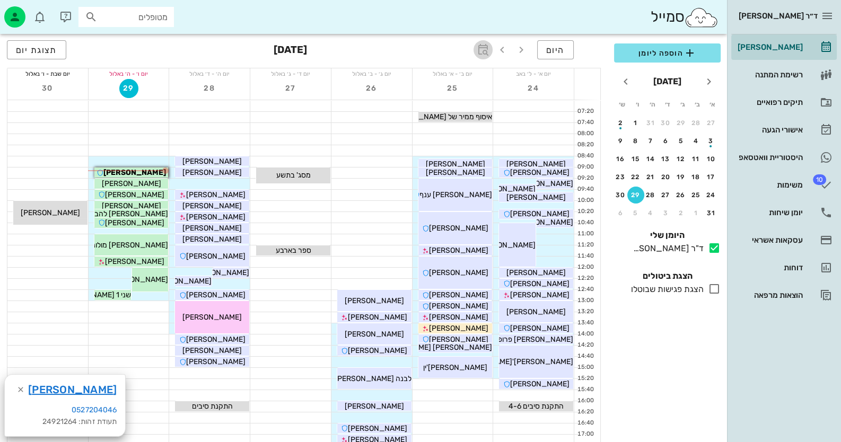
click at [489, 54] on icon "button" at bounding box center [483, 49] width 13 height 13
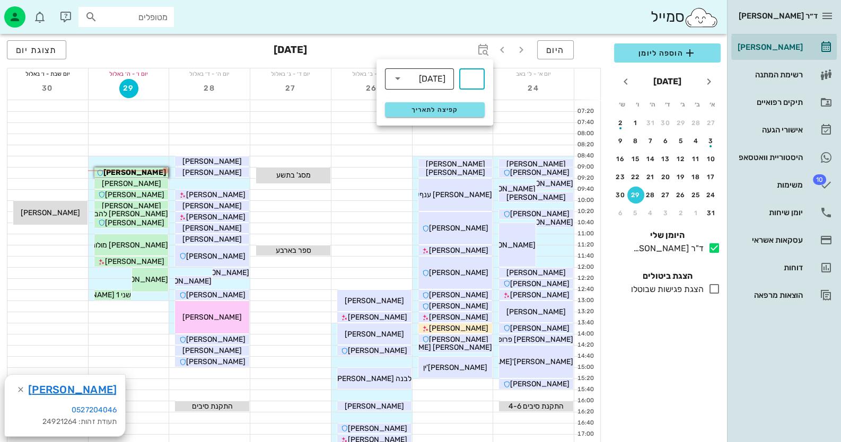
click at [436, 75] on div "[DATE]" at bounding box center [432, 79] width 27 height 10
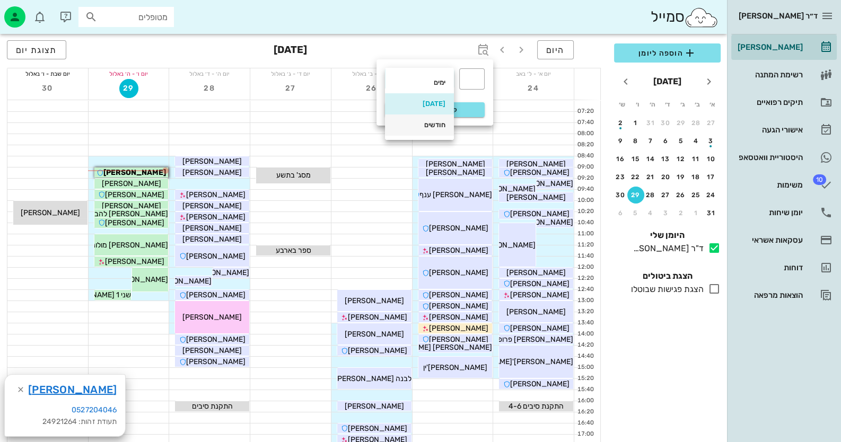
click at [427, 125] on div "חודשים" at bounding box center [419, 125] width 52 height 8
click at [482, 84] on div "​" at bounding box center [471, 78] width 25 height 21
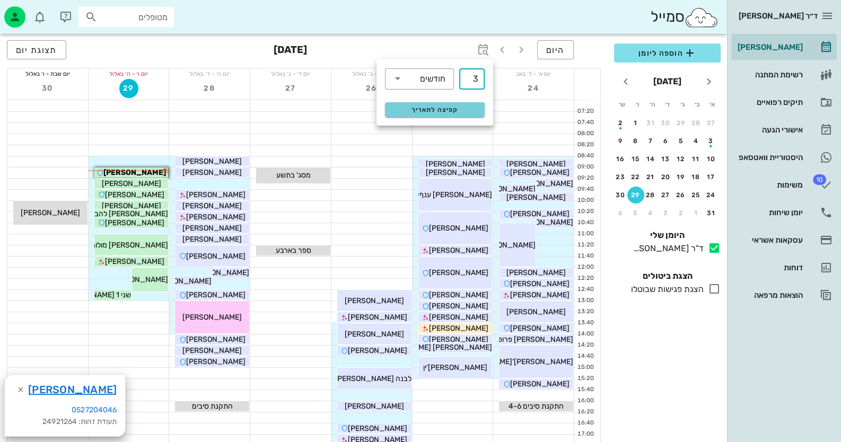
type input "3"
click at [429, 105] on button "קפיצה לתאריך" at bounding box center [435, 109] width 100 height 15
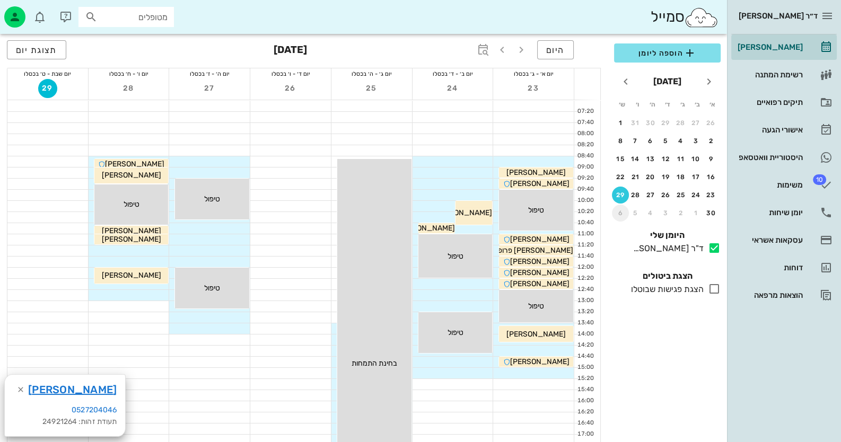
click at [622, 214] on div "6" at bounding box center [620, 212] width 17 height 7
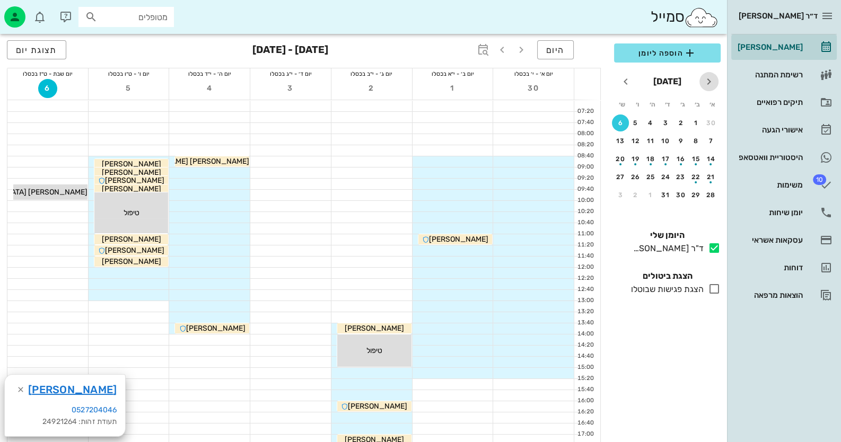
click at [709, 81] on icon "חודש שעבר" at bounding box center [708, 81] width 13 height 13
click at [637, 189] on button "28" at bounding box center [635, 195] width 17 height 17
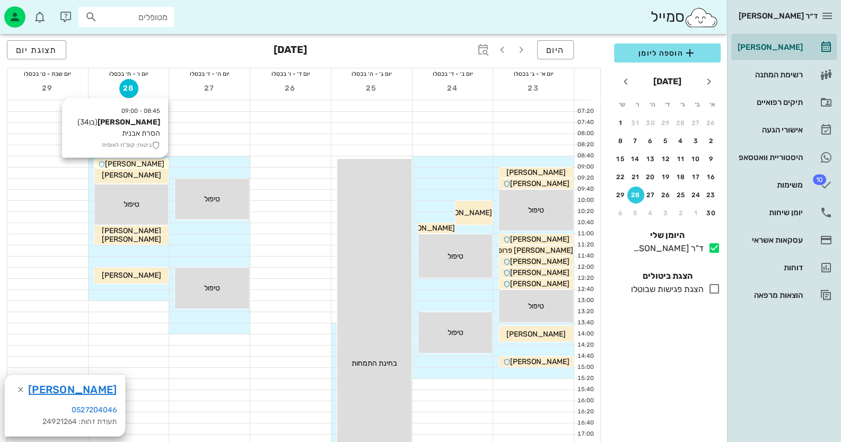
click at [499, 167] on div "[PERSON_NAME]" at bounding box center [536, 172] width 74 height 11
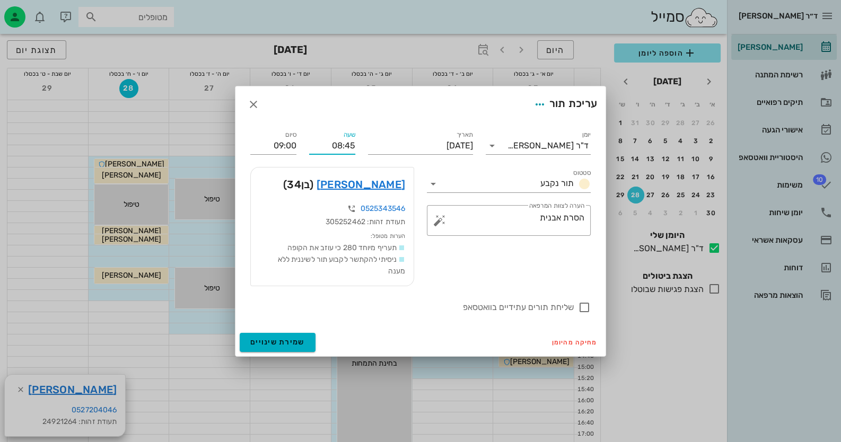
click at [350, 144] on input "08:45" at bounding box center [332, 145] width 46 height 17
type input "08:40"
click at [360, 146] on div "שעה 08:40" at bounding box center [332, 141] width 59 height 38
click at [295, 145] on input "08:55" at bounding box center [273, 145] width 46 height 17
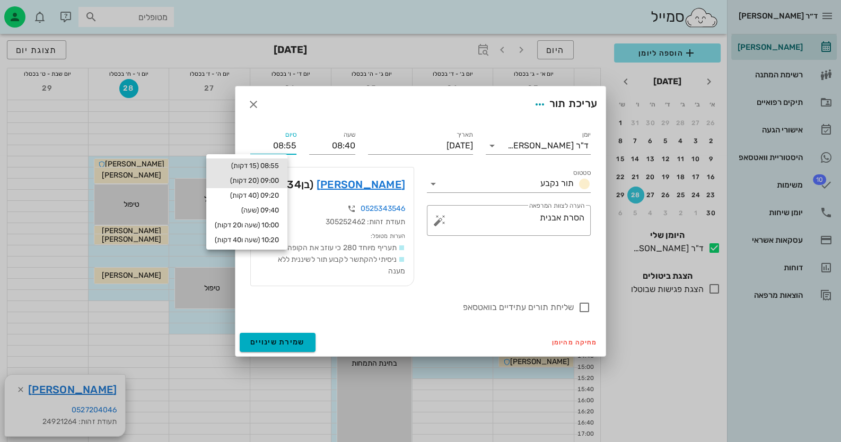
click at [278, 183] on div "09:00 (20 דקות)" at bounding box center [247, 181] width 64 height 8
type input "09:00"
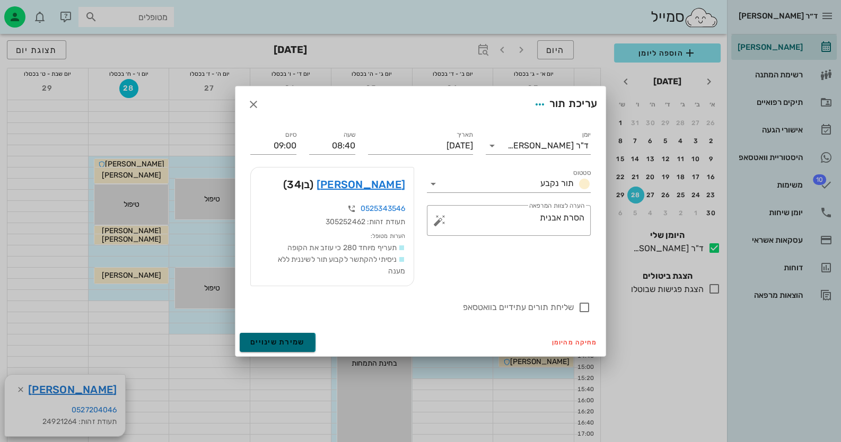
click at [294, 347] on button "שמירת שינויים" at bounding box center [278, 342] width 76 height 19
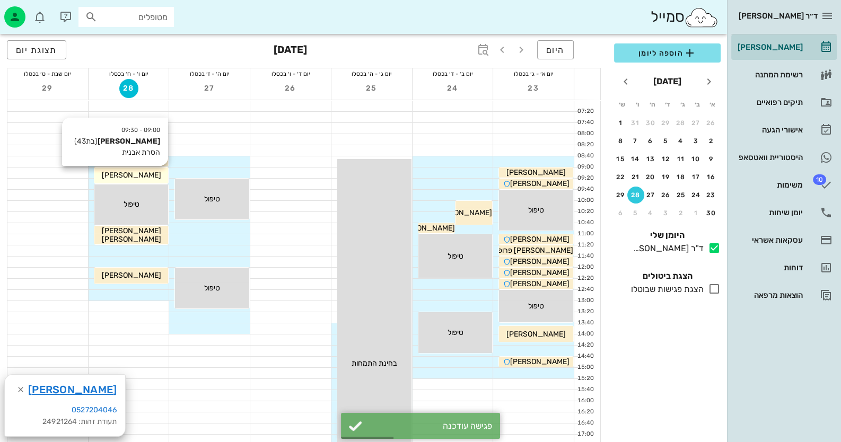
click at [499, 172] on div "[PERSON_NAME]" at bounding box center [536, 172] width 74 height 11
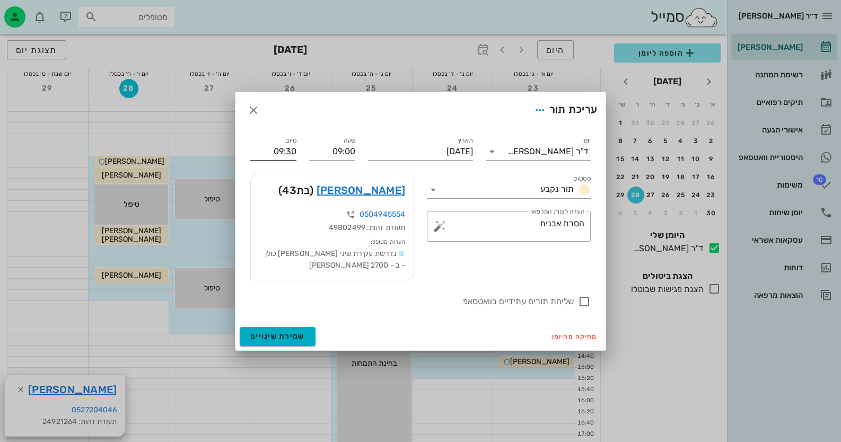
click at [293, 151] on input "09:30" at bounding box center [273, 151] width 46 height 17
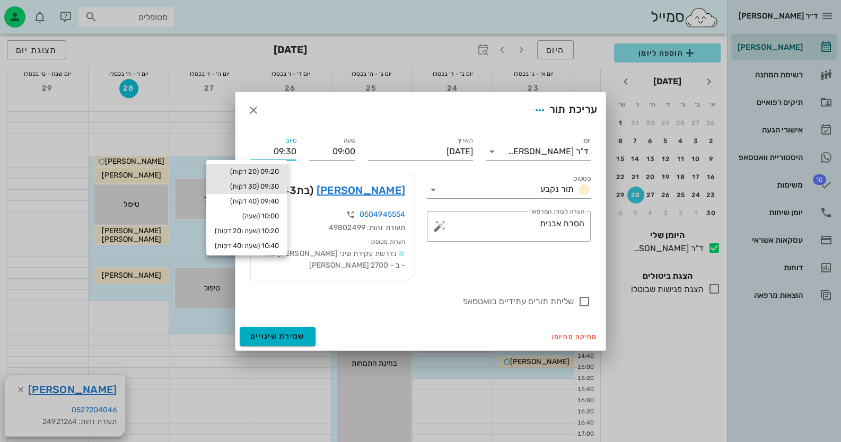
click at [262, 165] on div "09:20 (20 דקות)" at bounding box center [246, 171] width 81 height 15
type input "09:20"
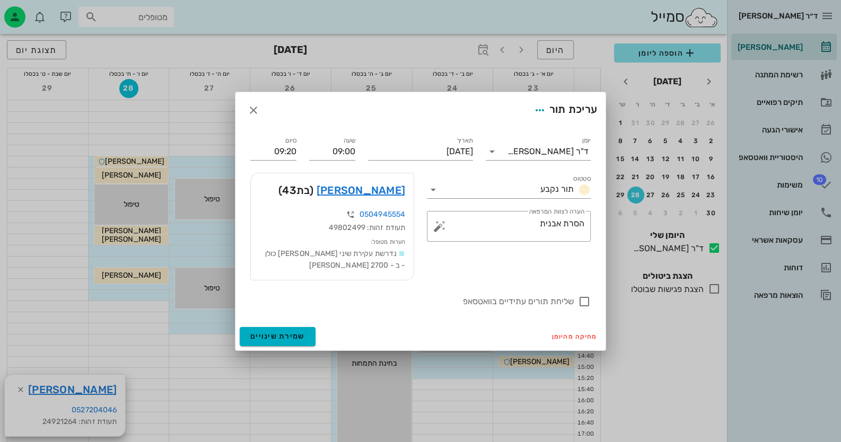
click at [281, 326] on div "מחיקה מהיומן שמירת שינויים" at bounding box center [420, 337] width 370 height 28
click at [285, 340] on span "שמירת שינויים" at bounding box center [277, 336] width 55 height 9
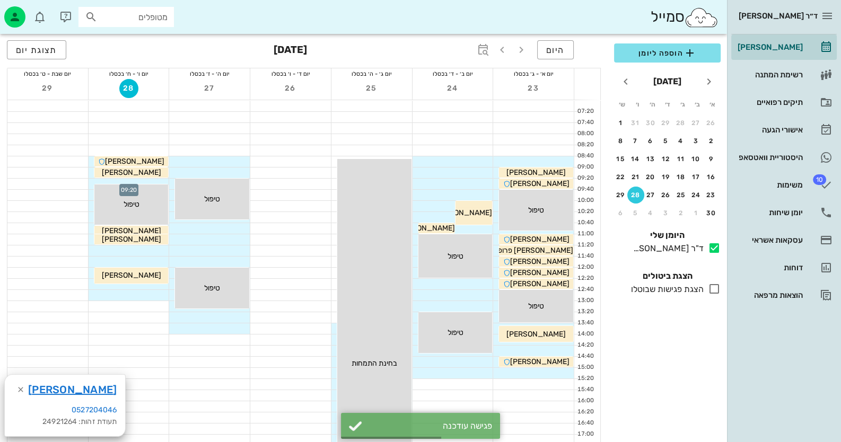
click at [144, 182] on div at bounding box center [129, 184] width 81 height 11
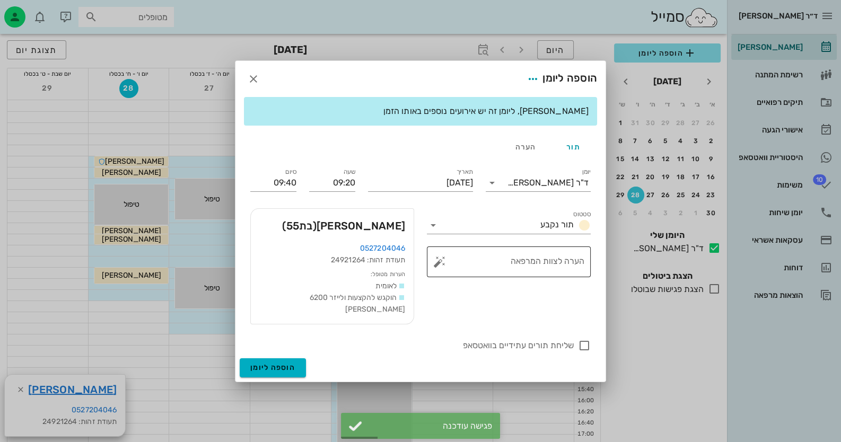
click at [435, 268] on button "button" at bounding box center [439, 262] width 13 height 13
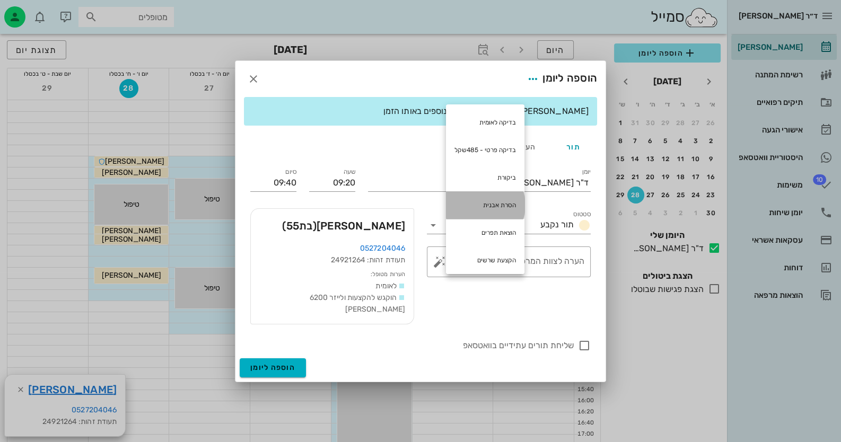
click at [511, 196] on div "הסרת אבנית" at bounding box center [485, 205] width 78 height 28
type textarea "הסרת אבנית"
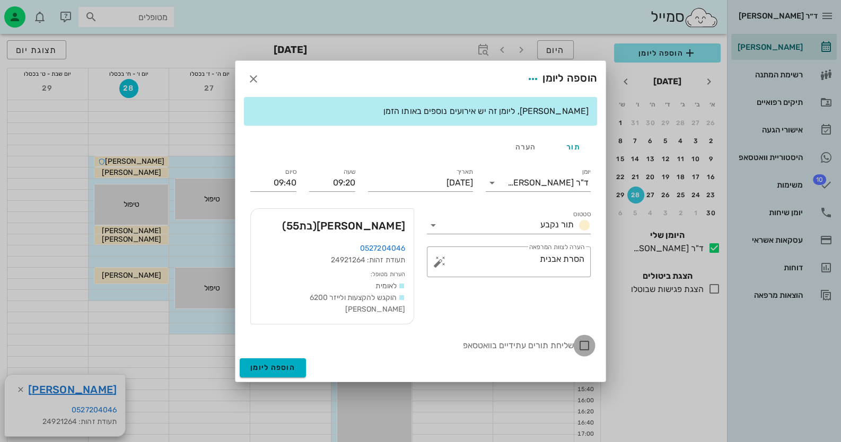
click at [584, 340] on div at bounding box center [584, 346] width 18 height 18
checkbox input "true"
click at [299, 358] on button "הוספה ליומן" at bounding box center [273, 367] width 66 height 19
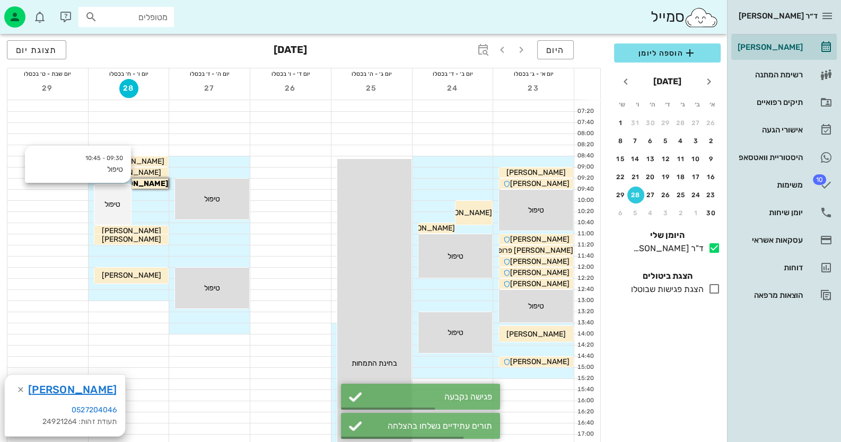
click at [499, 178] on div "טיפול" at bounding box center [536, 172] width 74 height 11
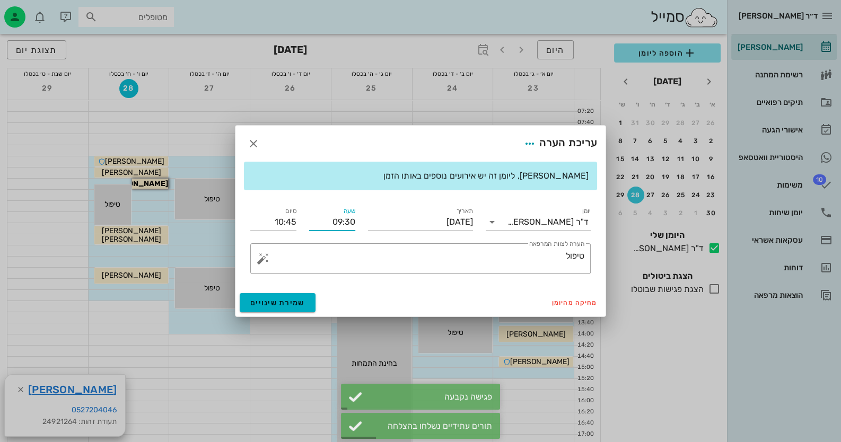
click at [346, 222] on input "09:30" at bounding box center [332, 222] width 46 height 17
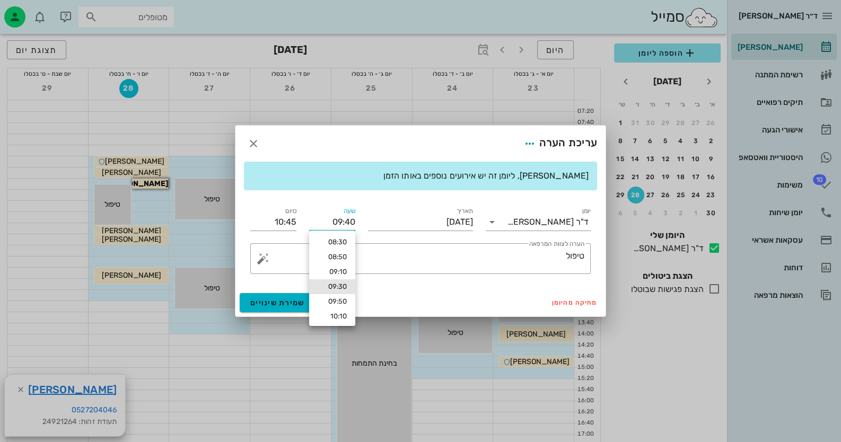
click at [346, 222] on input "09:40" at bounding box center [332, 222] width 46 height 17
type input "09:40"
click at [296, 220] on input "10:55" at bounding box center [273, 222] width 46 height 17
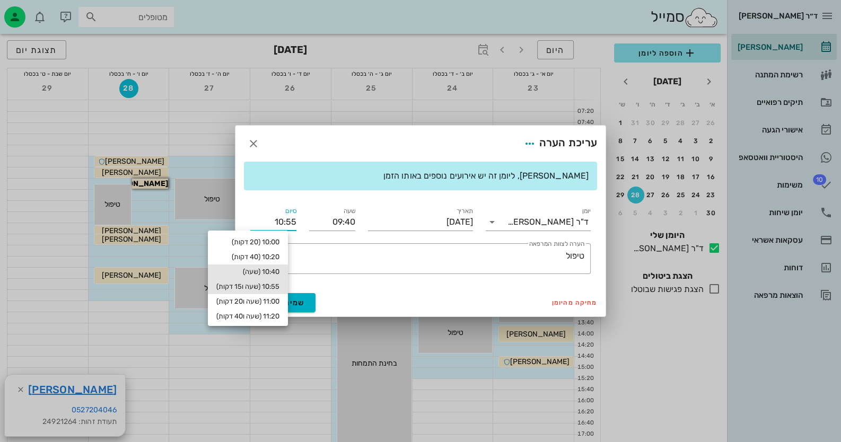
click at [270, 270] on div "10:40 (שעה)" at bounding box center [247, 272] width 63 height 8
type input "10:40"
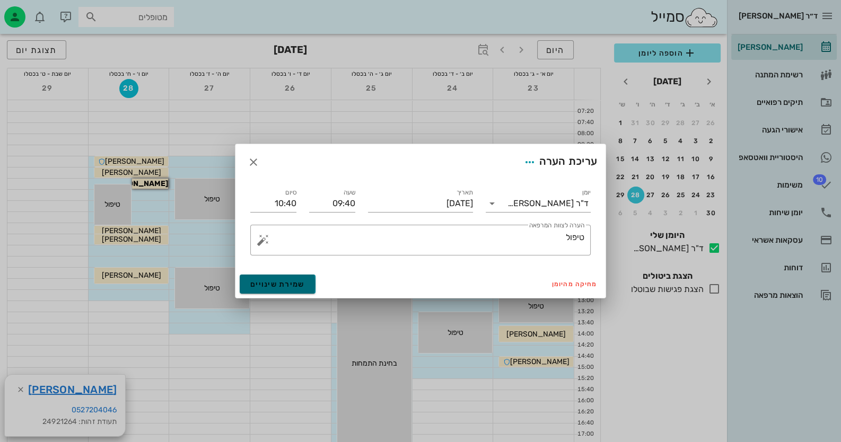
click at [309, 282] on button "שמירת שינויים" at bounding box center [278, 284] width 76 height 19
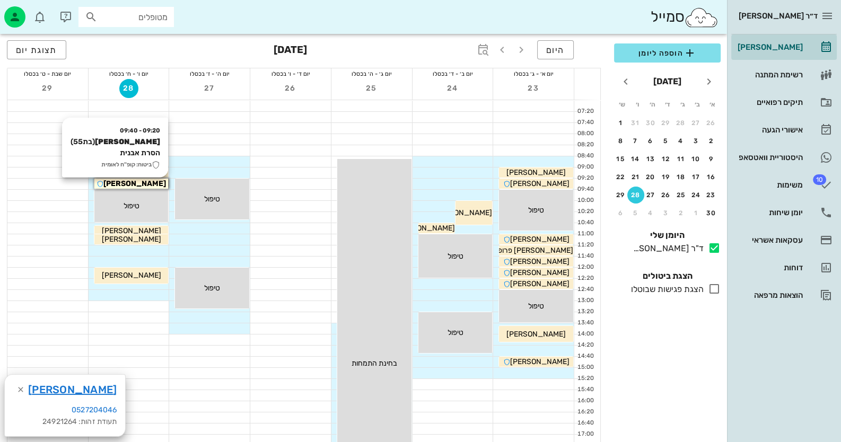
click at [144, 188] on div "[PERSON_NAME]" at bounding box center [131, 183] width 74 height 11
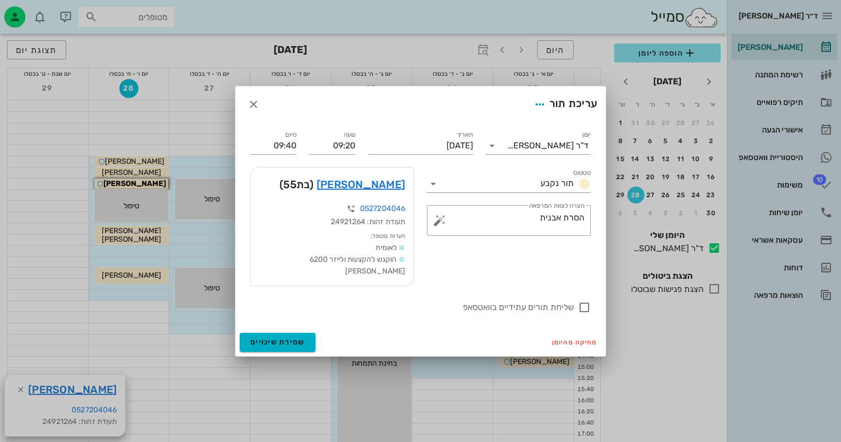
click at [249, 100] on div "עריכת תור" at bounding box center [420, 104] width 370 height 36
click at [376, 188] on link "[PERSON_NAME]" at bounding box center [360, 184] width 89 height 17
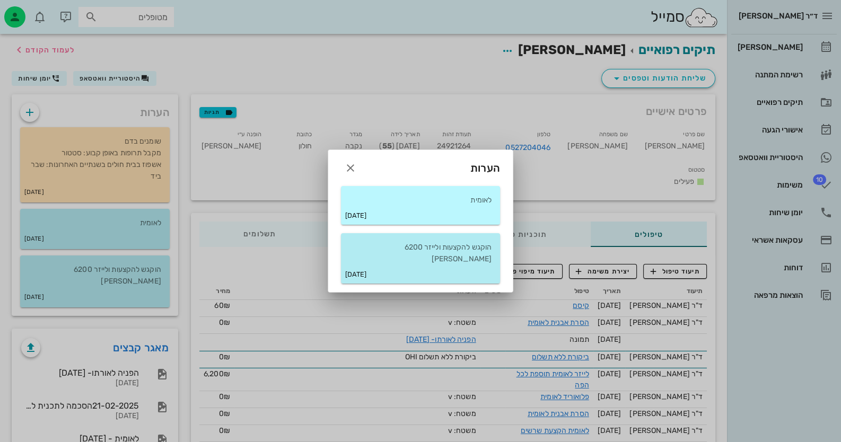
click at [410, 225] on div "[DATE]" at bounding box center [420, 215] width 159 height 19
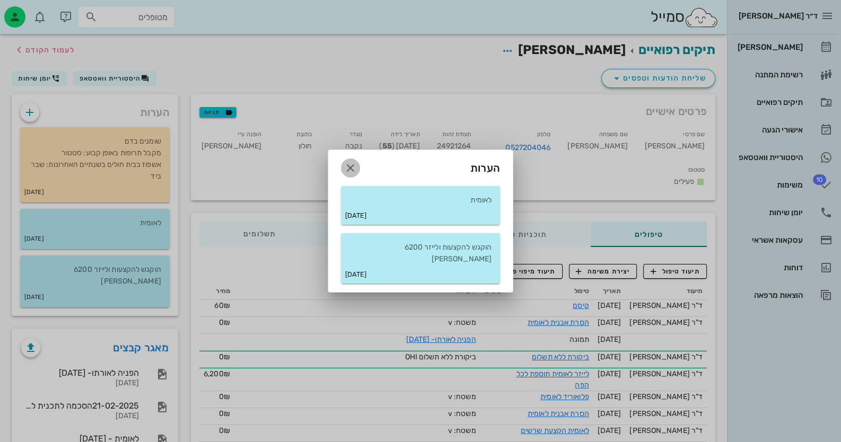
click at [350, 169] on icon "button" at bounding box center [350, 168] width 13 height 13
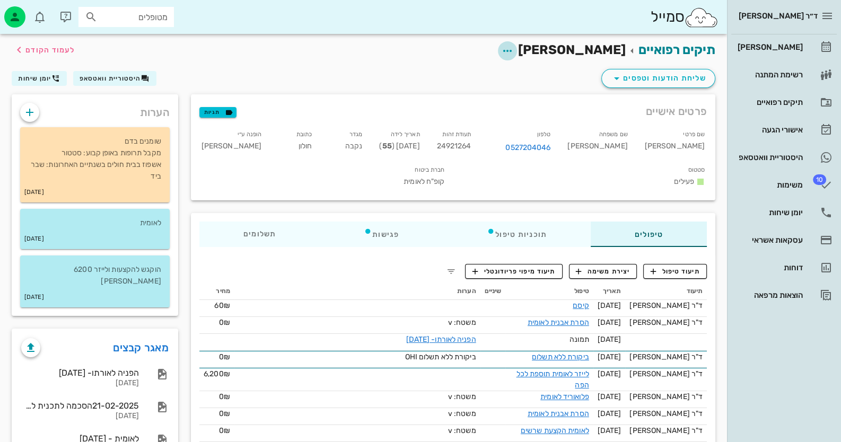
click at [514, 50] on icon "button" at bounding box center [507, 51] width 13 height 13
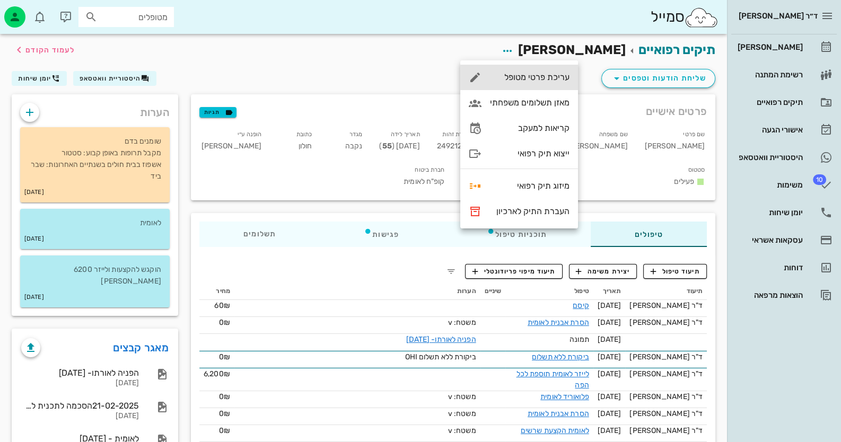
click at [549, 82] on div "עריכת פרטי מטופל" at bounding box center [530, 77] width 80 height 10
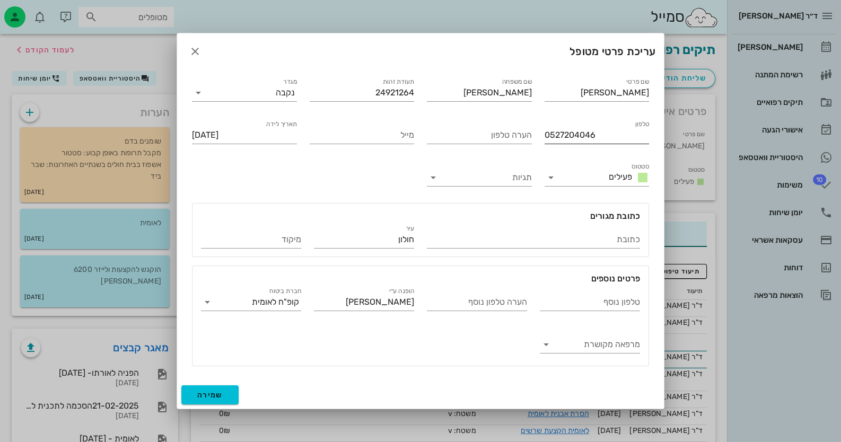
click at [564, 138] on input "0527204046" at bounding box center [596, 135] width 105 height 17
click at [193, 48] on icon "button" at bounding box center [195, 51] width 13 height 13
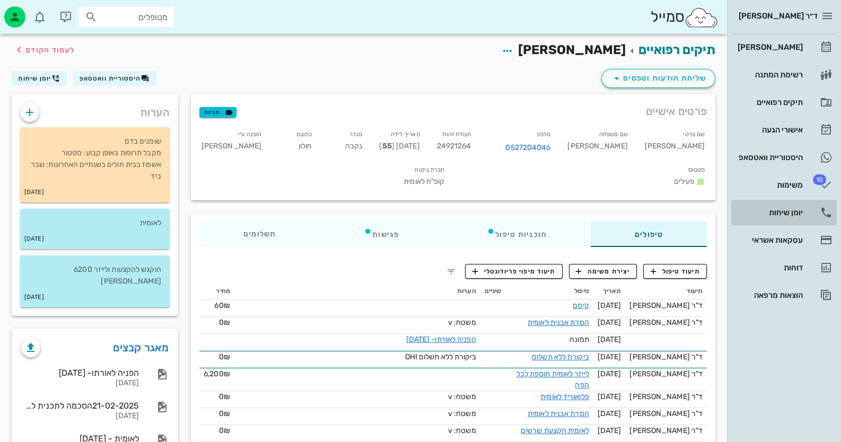
click at [804, 211] on link "יומן שיחות" at bounding box center [783, 212] width 105 height 25
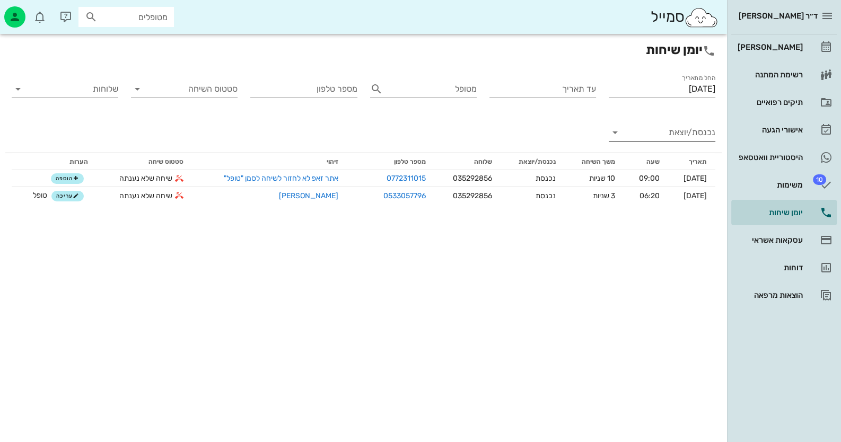
click at [708, 122] on div "נכנסת/יוצאת" at bounding box center [662, 135] width 107 height 35
click at [707, 131] on input "נכנסת/יוצאת" at bounding box center [671, 132] width 90 height 17
click at [699, 154] on div "יוצאת" at bounding box center [689, 166] width 33 height 25
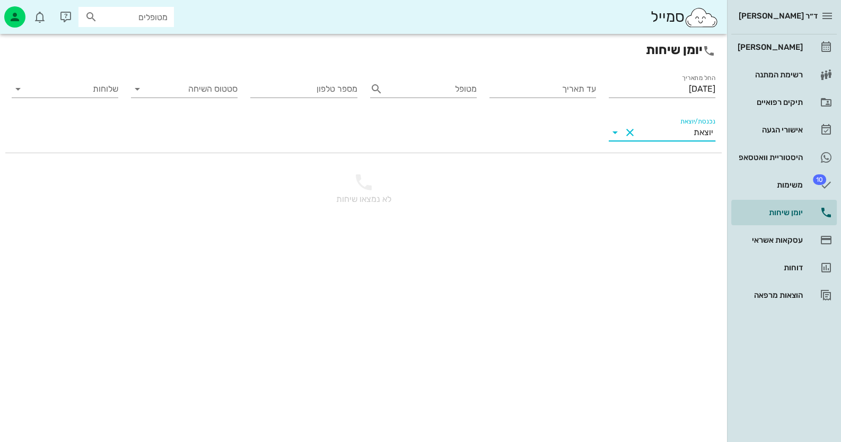
click at [699, 136] on div "יוצאת" at bounding box center [703, 133] width 20 height 10
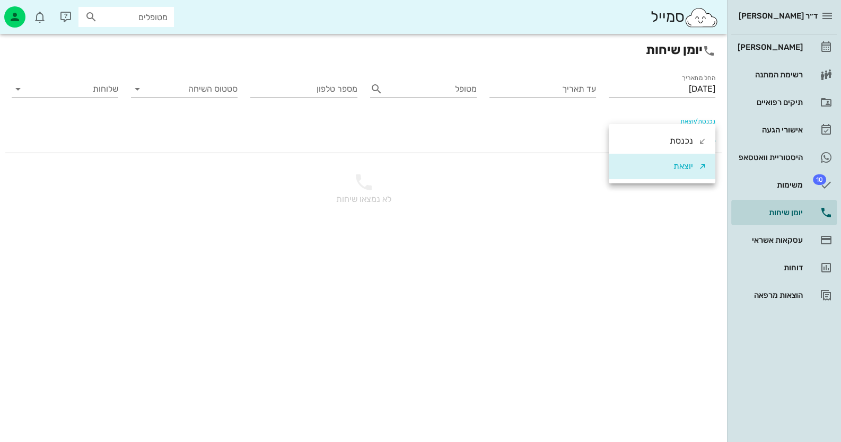
click at [699, 136] on div "נכנסת" at bounding box center [688, 140] width 37 height 25
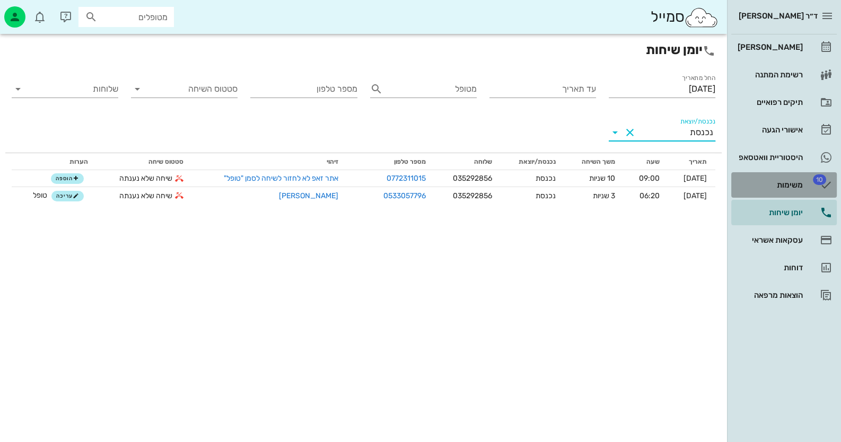
click at [822, 181] on span "10" at bounding box center [819, 179] width 13 height 11
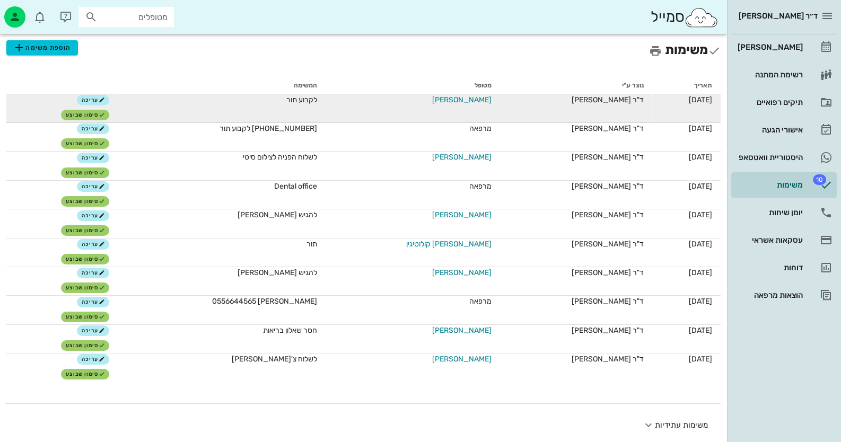
click at [473, 96] on span "[PERSON_NAME]" at bounding box center [461, 99] width 59 height 11
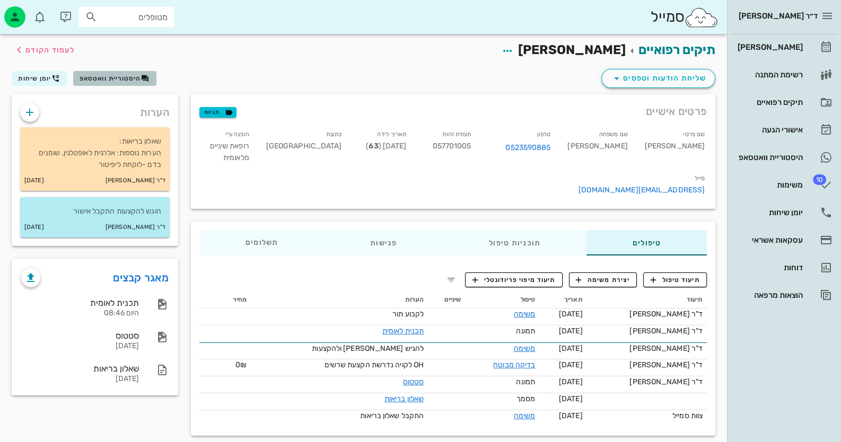
click at [119, 84] on button "היסטוריית וואטסאפ" at bounding box center [114, 78] width 83 height 15
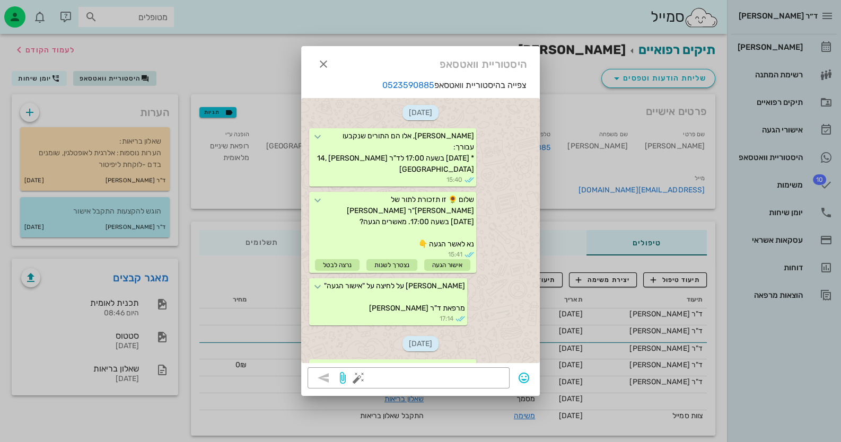
scroll to position [399, 0]
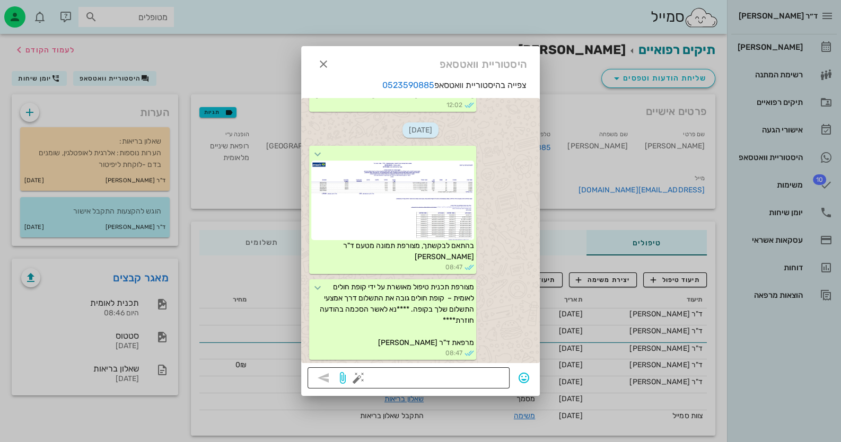
click at [358, 374] on button "button" at bounding box center [358, 378] width 13 height 13
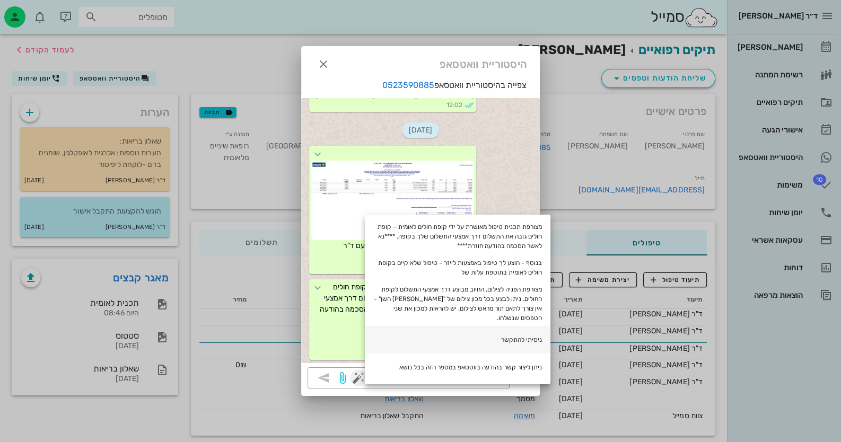
scroll to position [105, 0]
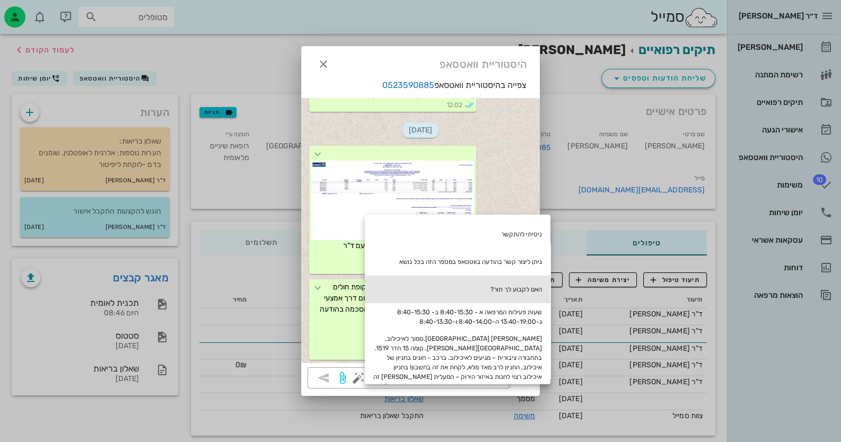
click at [522, 288] on div "האם לקבוע לך תור?" at bounding box center [458, 290] width 186 height 28
type textarea "האם לקבוע לך תור?"
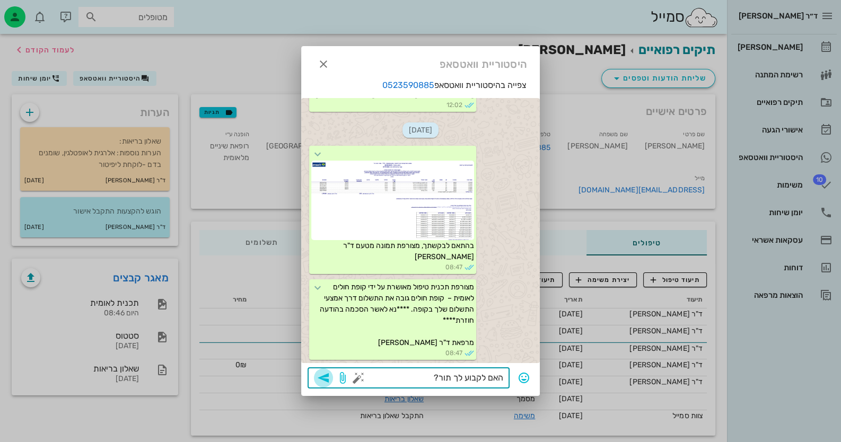
click at [329, 377] on icon "button" at bounding box center [323, 378] width 13 height 13
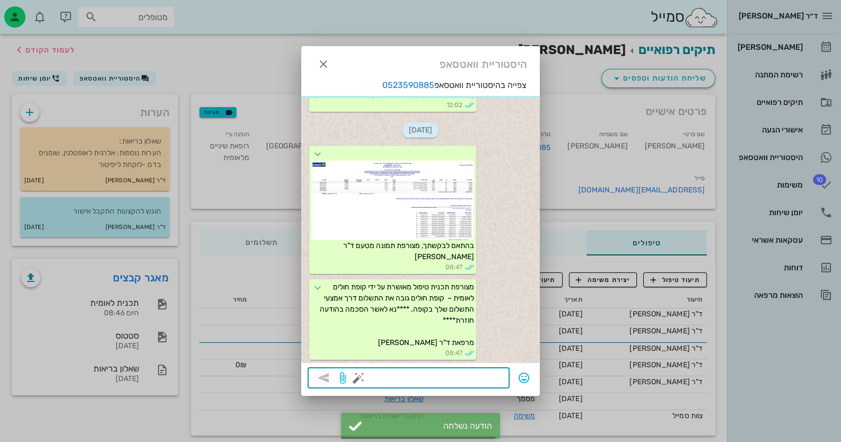
scroll to position [451, 0]
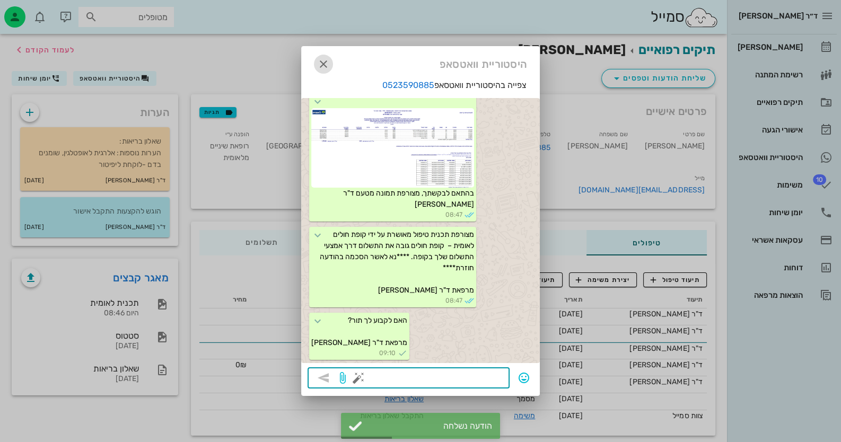
click at [321, 60] on icon "button" at bounding box center [323, 64] width 13 height 13
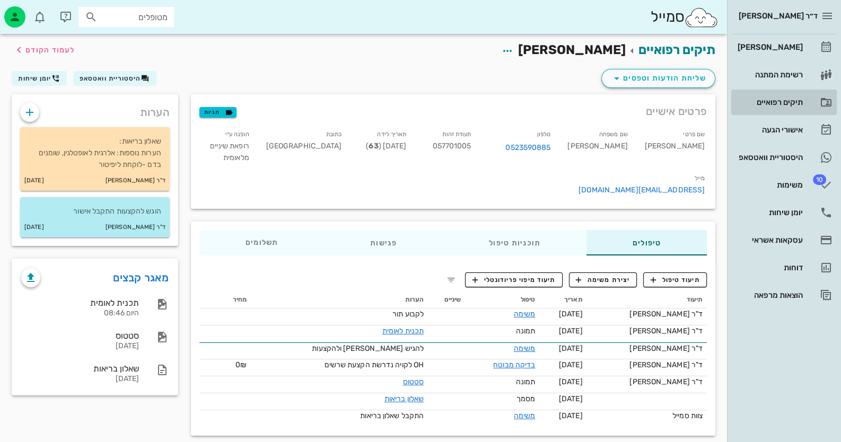
click at [806, 101] on link "תיקים רפואיים" at bounding box center [783, 102] width 105 height 25
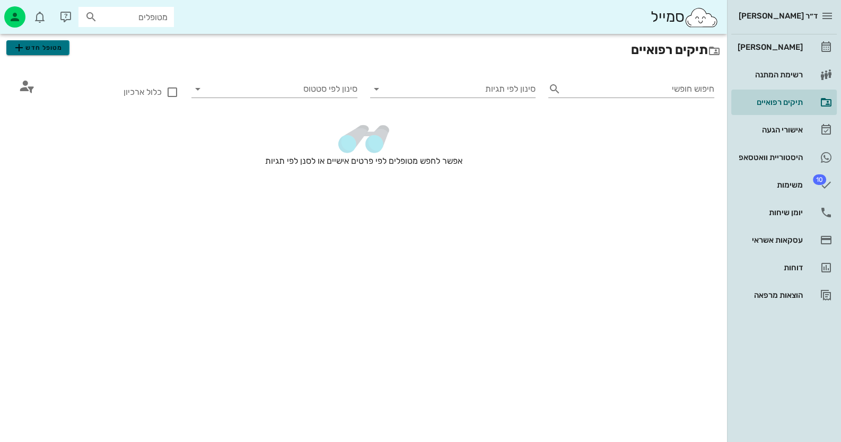
click at [34, 54] on span "מטופל חדש" at bounding box center [38, 47] width 50 height 13
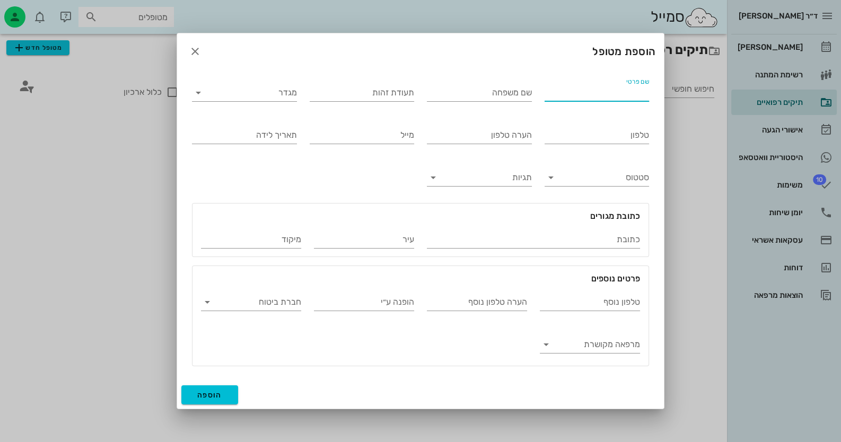
click at [629, 95] on input "שם פרטי" at bounding box center [596, 92] width 105 height 17
type input "[PERSON_NAME]"
click at [364, 95] on input "תעודת זהות" at bounding box center [362, 92] width 105 height 17
paste input "323352757"
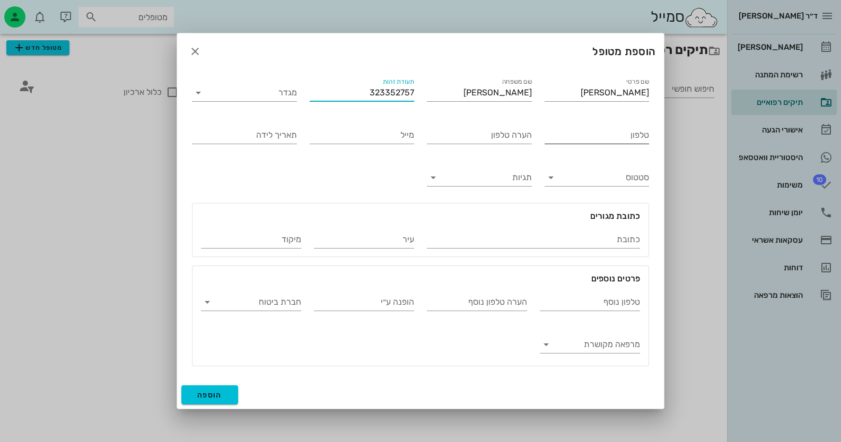
type input "323352757"
click at [610, 135] on input "טלפון" at bounding box center [596, 135] width 105 height 17
type input "0545509822"
click at [587, 340] on input "מרפאה מקושרת" at bounding box center [598, 344] width 83 height 17
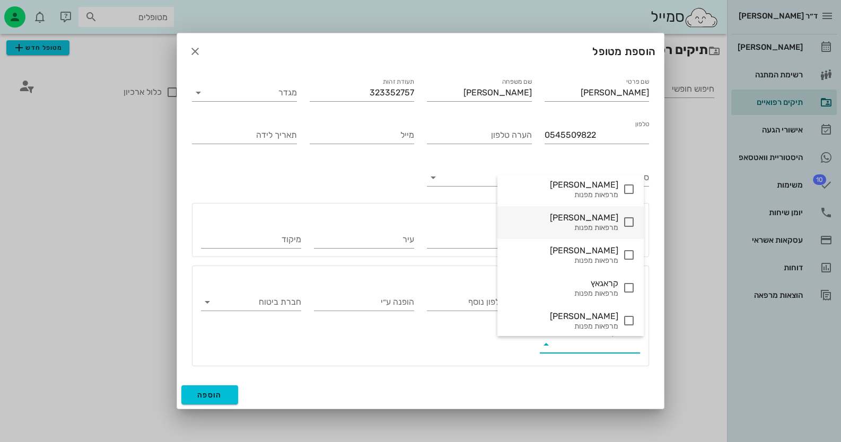
scroll to position [175, 0]
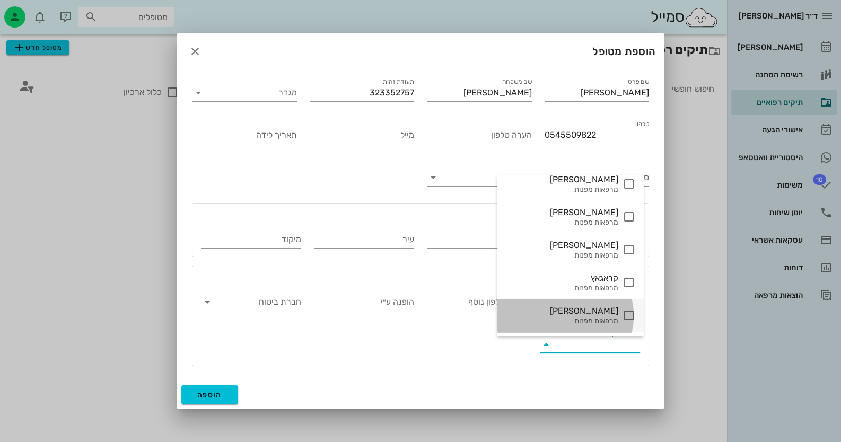
click at [622, 312] on icon at bounding box center [628, 315] width 13 height 13
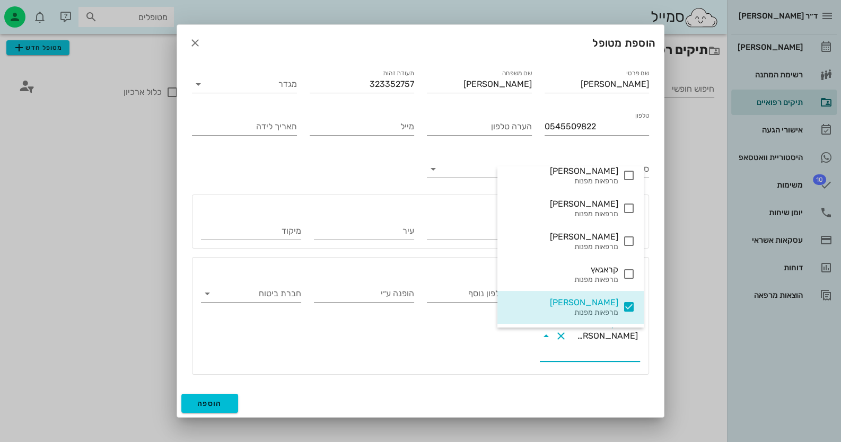
click at [300, 348] on div "טלפון נוסף הערה טלפון נוסף הופנה ע״י חברת ביטוח מרפאה מקושרת [PERSON_NAME]" at bounding box center [421, 321] width 452 height 102
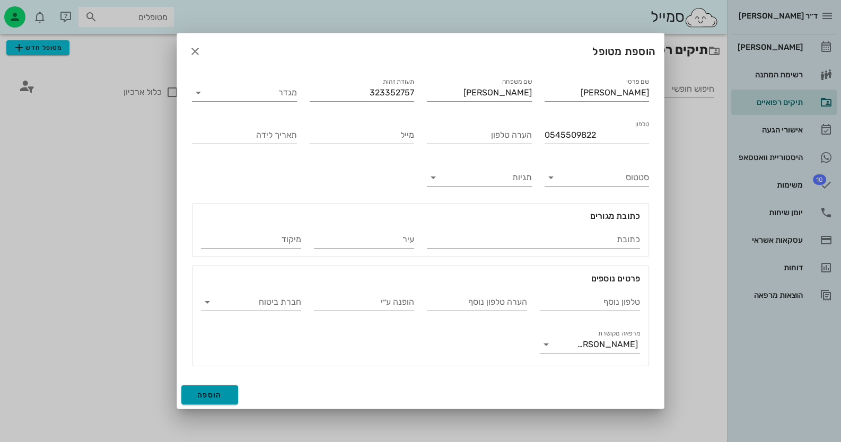
click at [208, 391] on span "הוספה" at bounding box center [209, 395] width 25 height 9
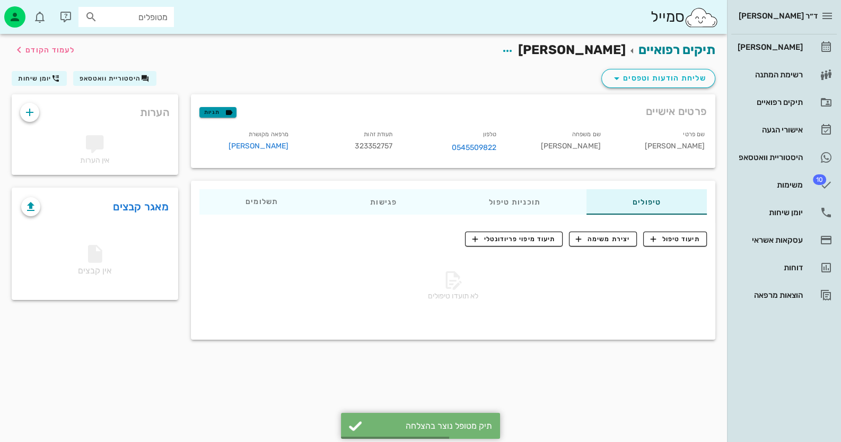
click at [227, 114] on icon "button" at bounding box center [229, 113] width 10 height 10
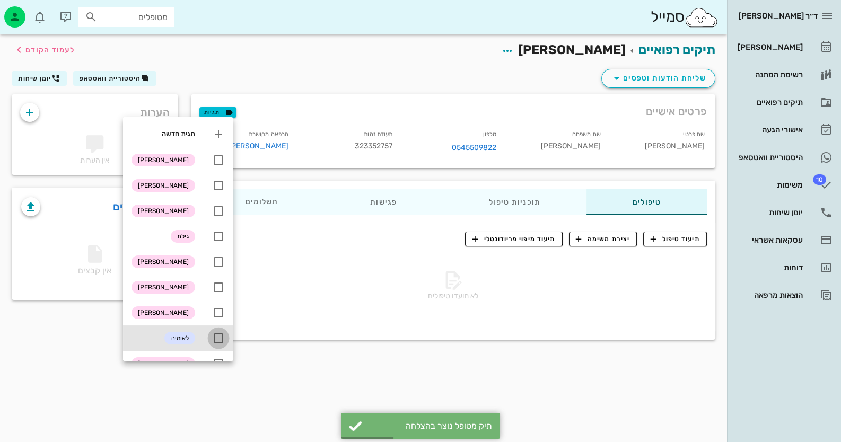
click at [215, 337] on div at bounding box center [218, 338] width 18 height 18
checkbox input "true"
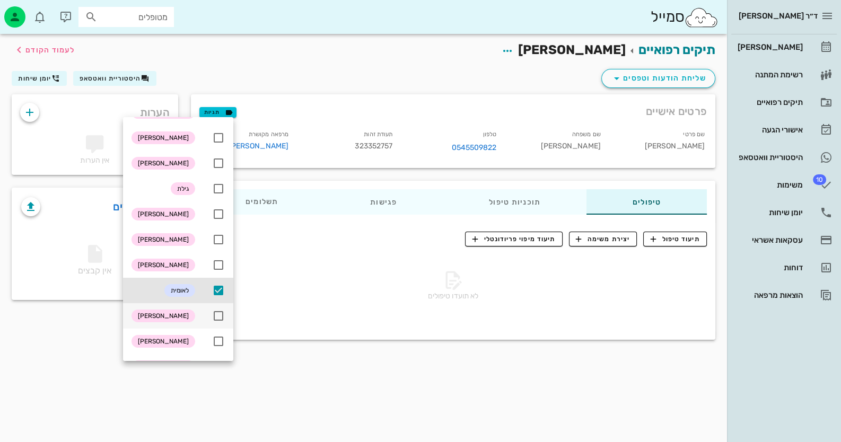
scroll to position [105, 0]
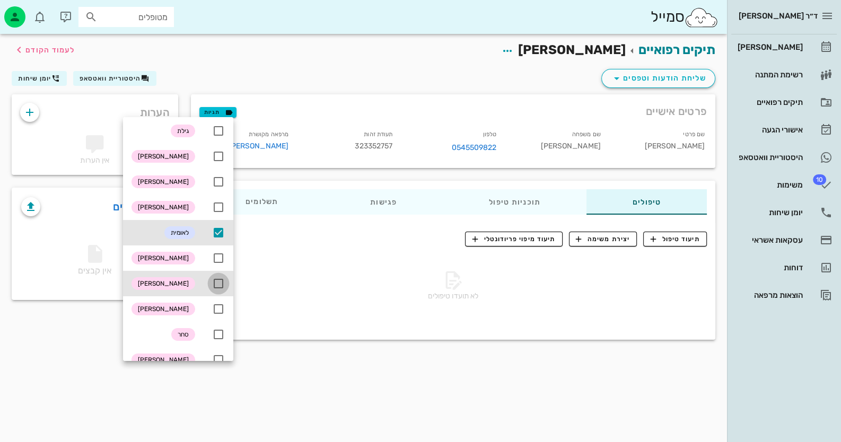
click at [218, 279] on div at bounding box center [218, 284] width 18 height 18
checkbox input "true"
click at [285, 368] on div "תיקים רפואיים [PERSON_NAME] לעמוד הקודם שליחת הודעות וטפסים היסטוריית וואטסאפ י…" at bounding box center [363, 238] width 727 height 408
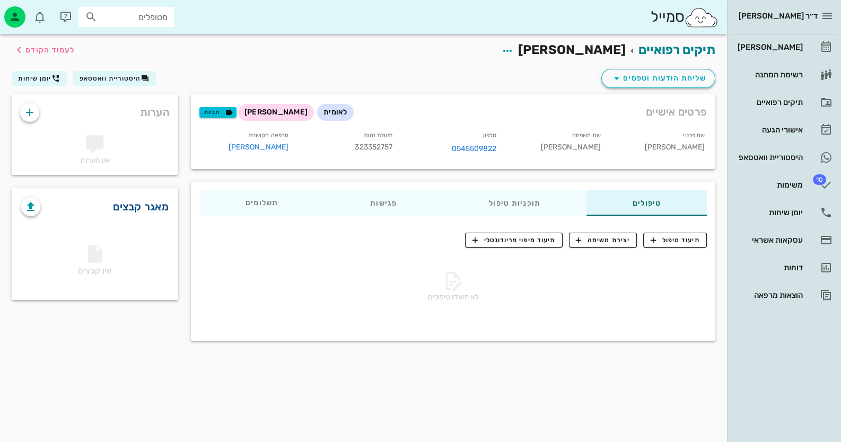
click at [166, 210] on link "מאגר קבצים" at bounding box center [141, 206] width 56 height 17
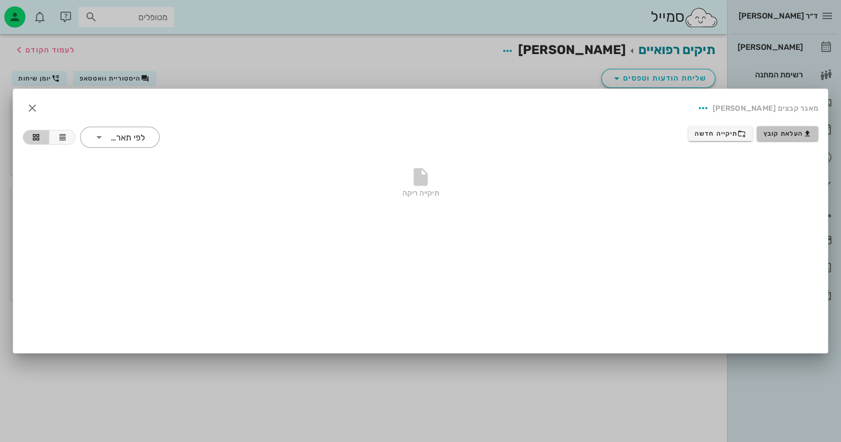
click at [782, 129] on span "העלאת קובץ" at bounding box center [787, 133] width 48 height 8
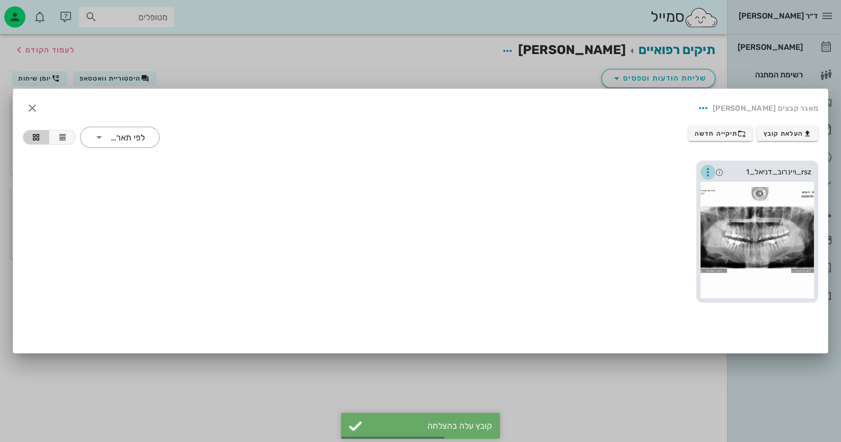
click at [708, 170] on icon "button" at bounding box center [707, 172] width 13 height 13
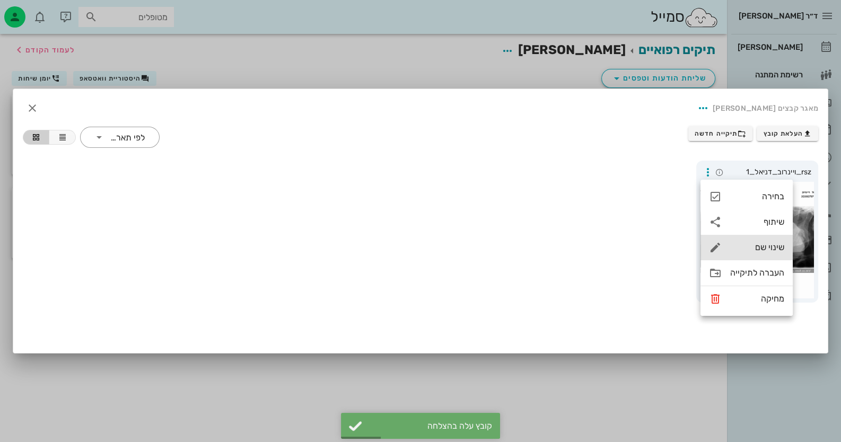
click at [763, 251] on div "שינוי שם" at bounding box center [757, 247] width 54 height 10
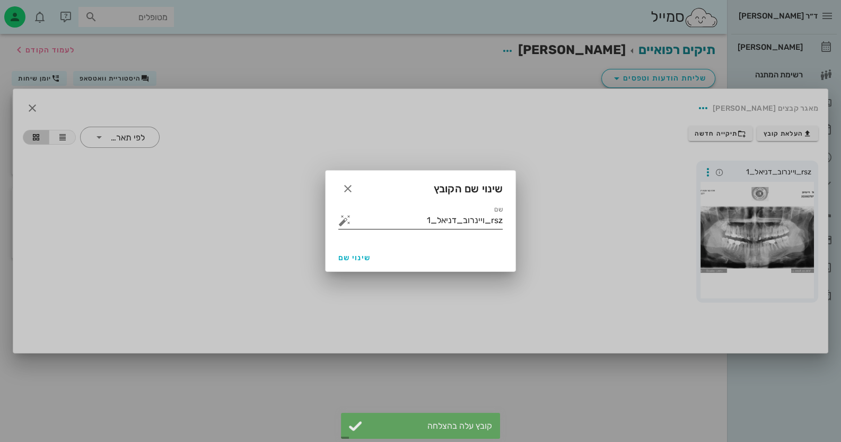
click at [471, 217] on input "rsz_ויינרוב_דניאל_1" at bounding box center [427, 220] width 149 height 17
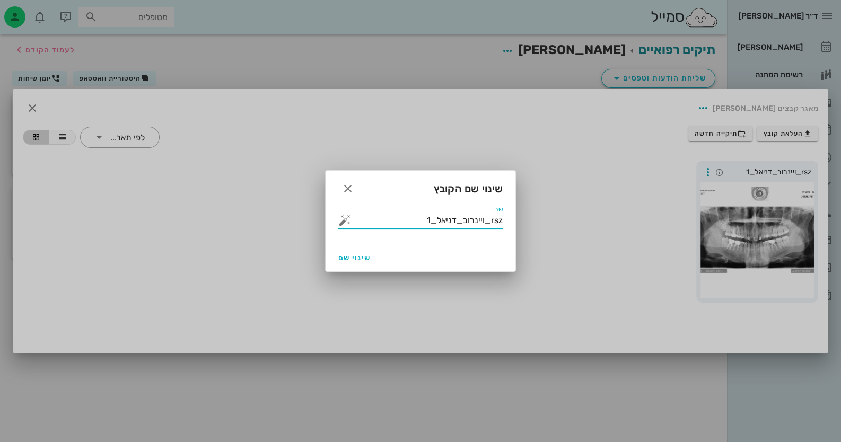
click at [471, 217] on input "rsz_ויינרוב_דניאל_1" at bounding box center [427, 220] width 149 height 17
click at [346, 222] on button "button" at bounding box center [344, 220] width 13 height 13
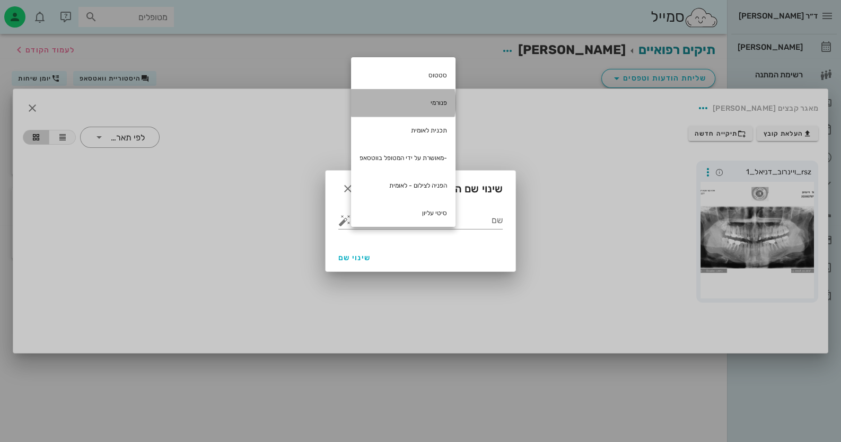
click at [427, 102] on div "פנורמי" at bounding box center [403, 103] width 104 height 28
type input "פנורמי"
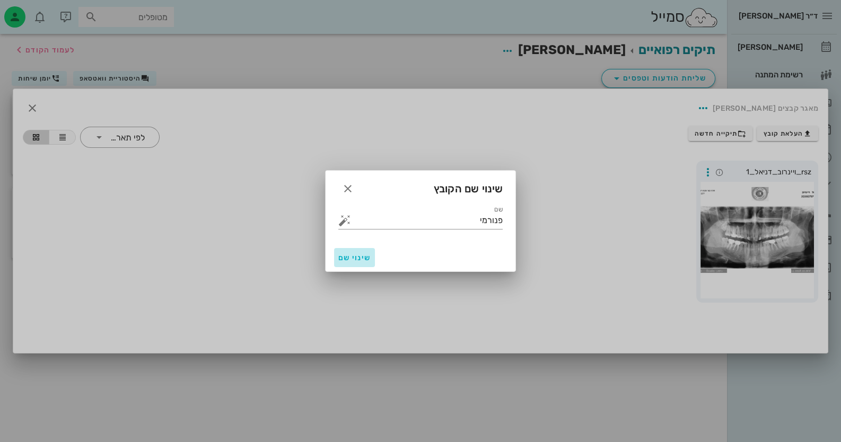
click at [347, 259] on span "שינוי שם" at bounding box center [354, 257] width 32 height 9
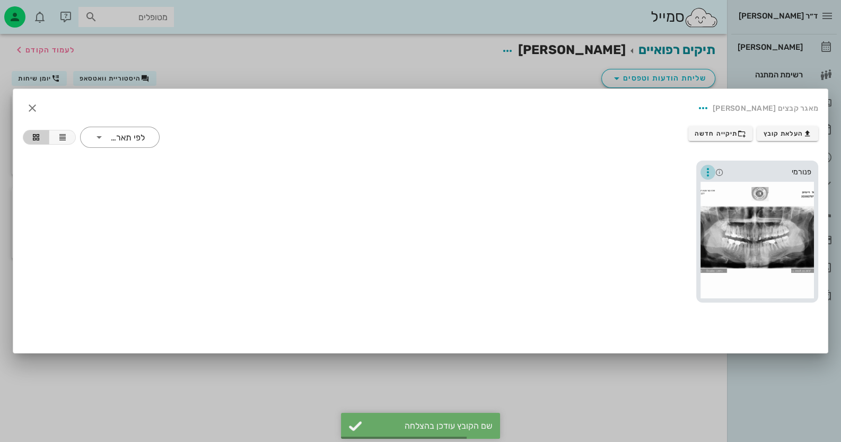
click at [713, 174] on icon "button" at bounding box center [707, 172] width 13 height 13
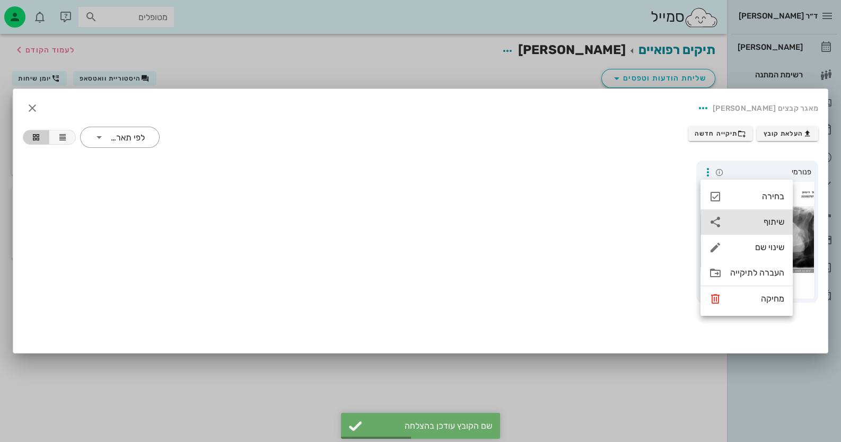
click at [775, 225] on div "שיתוף" at bounding box center [757, 222] width 54 height 10
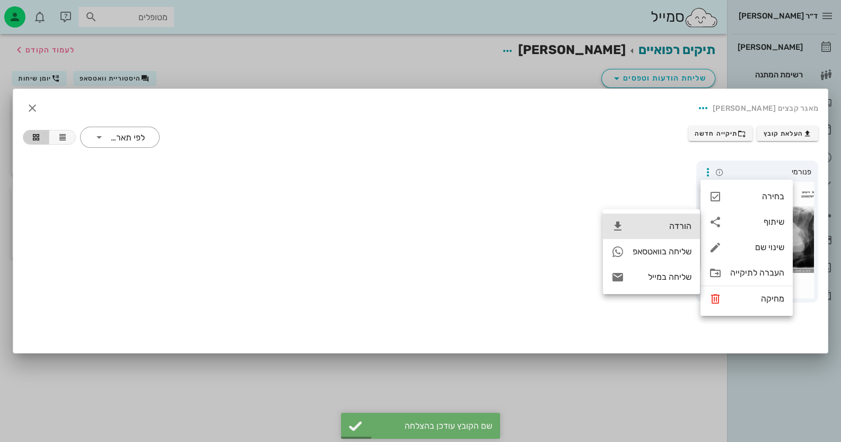
click at [673, 224] on div "הורדה" at bounding box center [661, 226] width 59 height 10
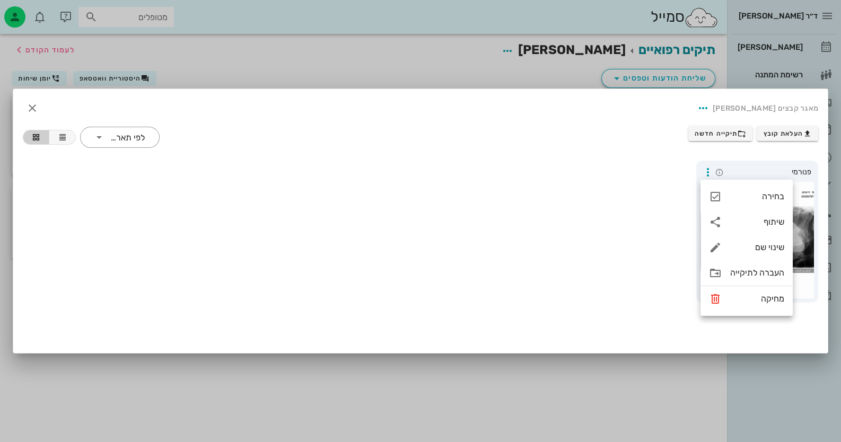
click at [661, 406] on div at bounding box center [420, 221] width 841 height 442
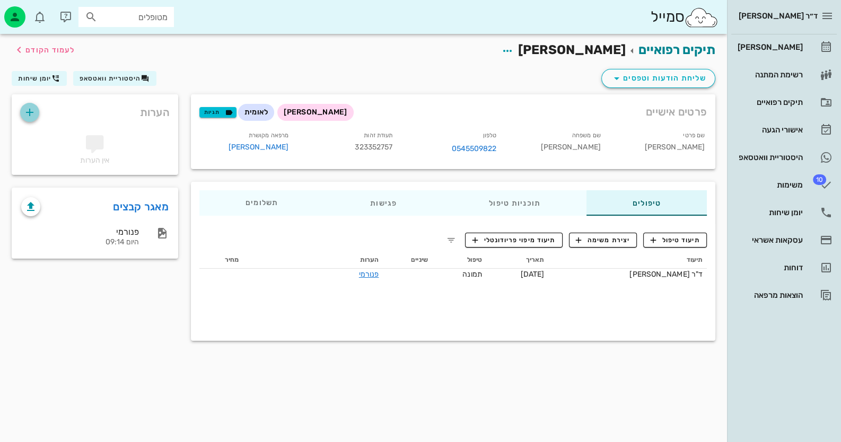
click at [32, 106] on icon "button" at bounding box center [29, 112] width 13 height 13
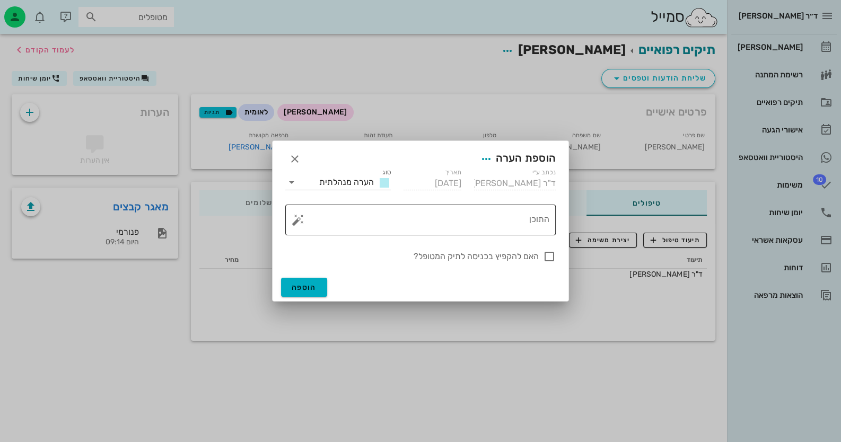
click at [300, 223] on button "button" at bounding box center [298, 220] width 13 height 13
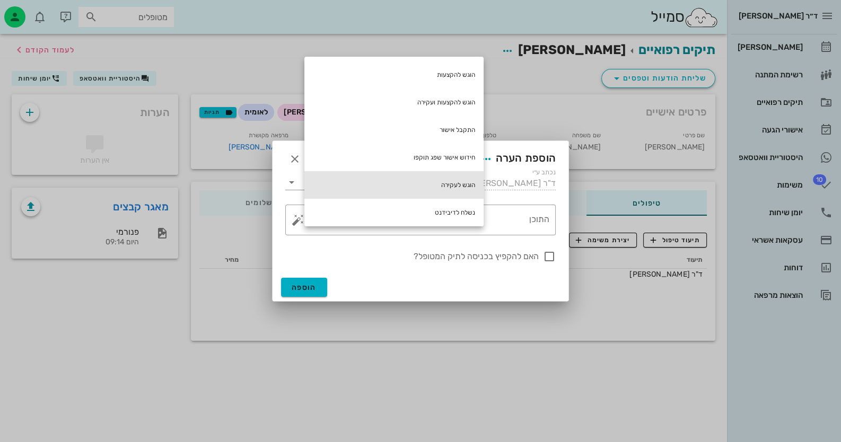
click at [456, 188] on div "הוגש לעקירה" at bounding box center [393, 185] width 179 height 28
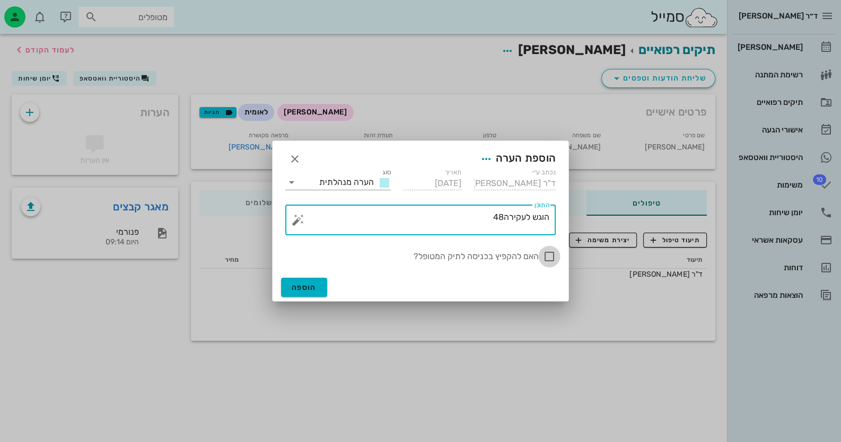
type textarea "הוגש לעקירה48"
click at [546, 253] on div at bounding box center [549, 257] width 18 height 18
checkbox input "true"
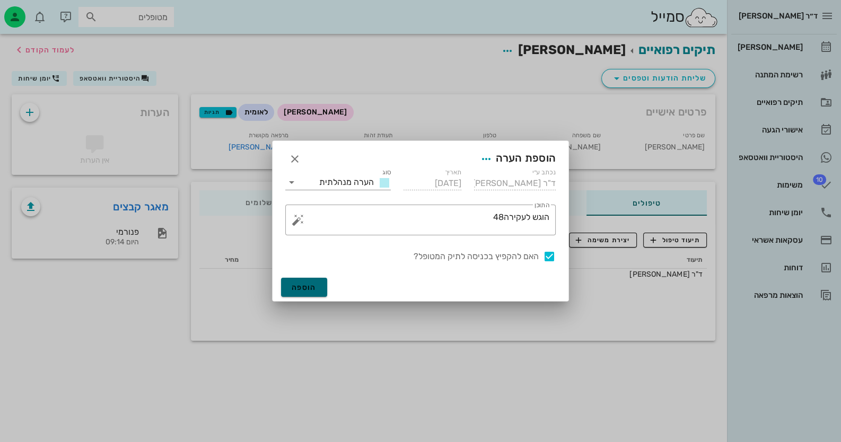
click at [318, 282] on button "הוספה" at bounding box center [304, 287] width 46 height 19
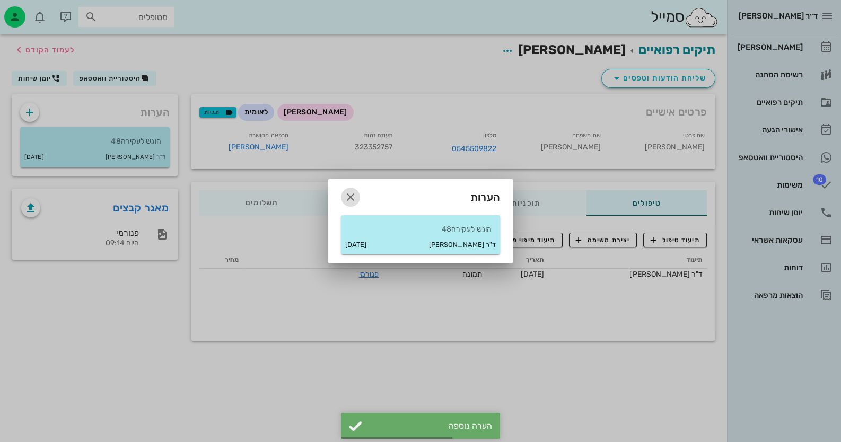
click at [355, 196] on icon "button" at bounding box center [350, 197] width 13 height 13
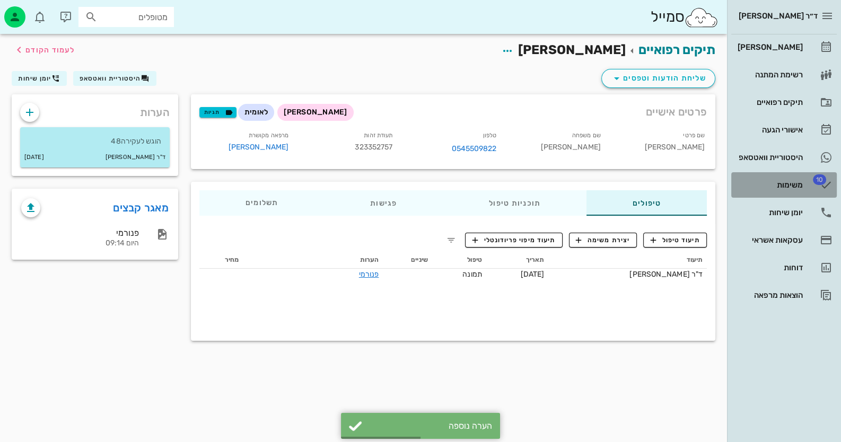
click at [793, 190] on div "משימות" at bounding box center [768, 185] width 67 height 17
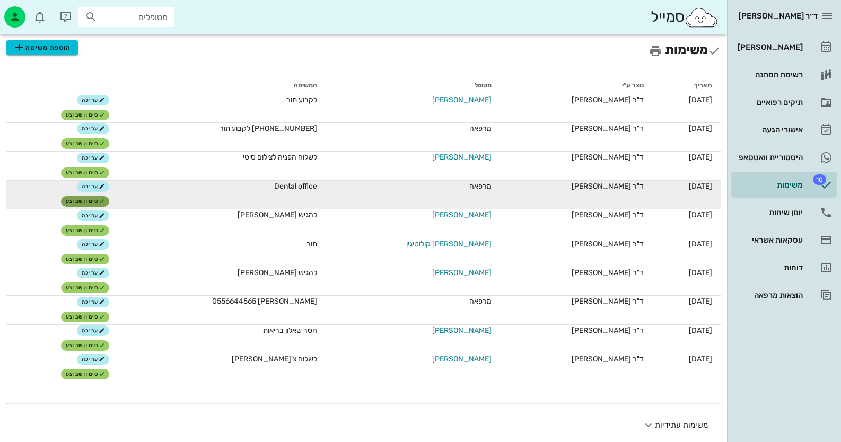
click at [99, 202] on span "סימון שבוצע" at bounding box center [85, 201] width 39 height 6
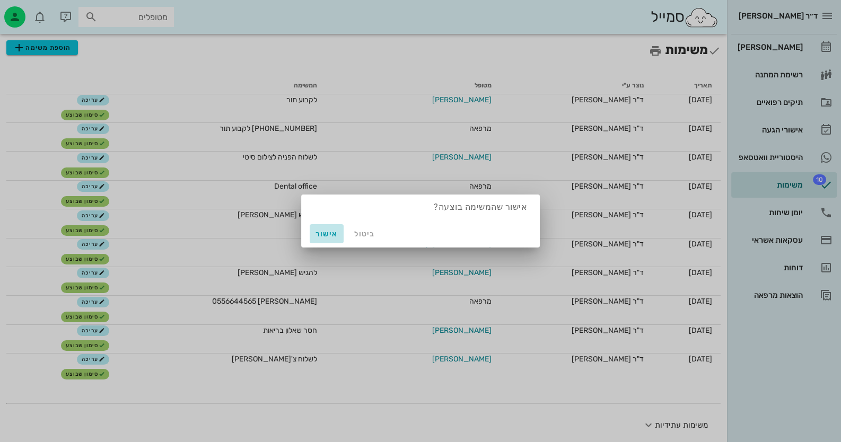
click at [327, 230] on span "אישור" at bounding box center [326, 234] width 25 height 9
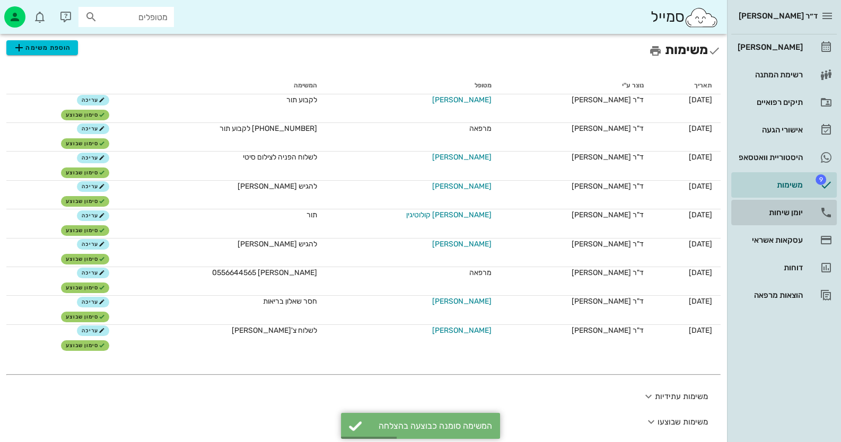
click at [816, 206] on link "יומן שיחות" at bounding box center [783, 212] width 105 height 25
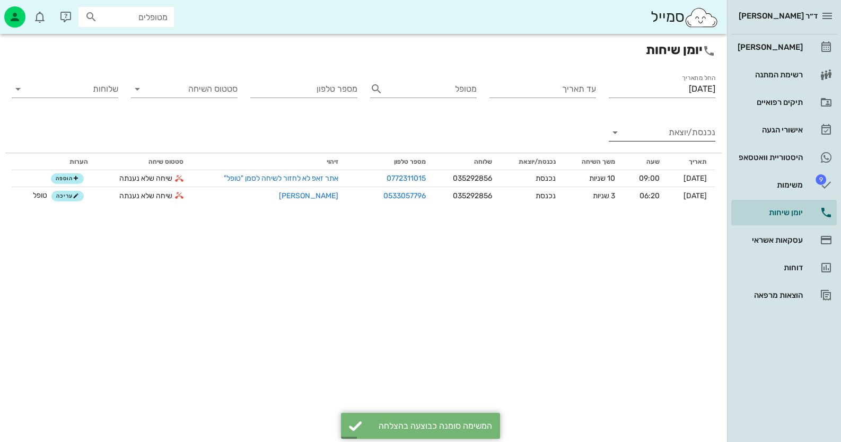
click at [669, 136] on input "נכנסת/יוצאת" at bounding box center [671, 132] width 90 height 17
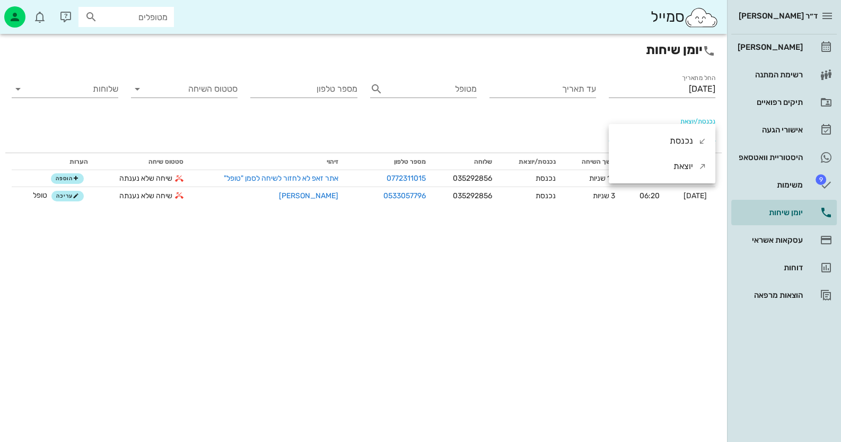
click at [326, 282] on div "יומן שיחות החל מתאריך [DATE] עד תאריך מטופל מספר טלפון סטטוס השיחה שלוחות נכנסת…" at bounding box center [363, 238] width 727 height 408
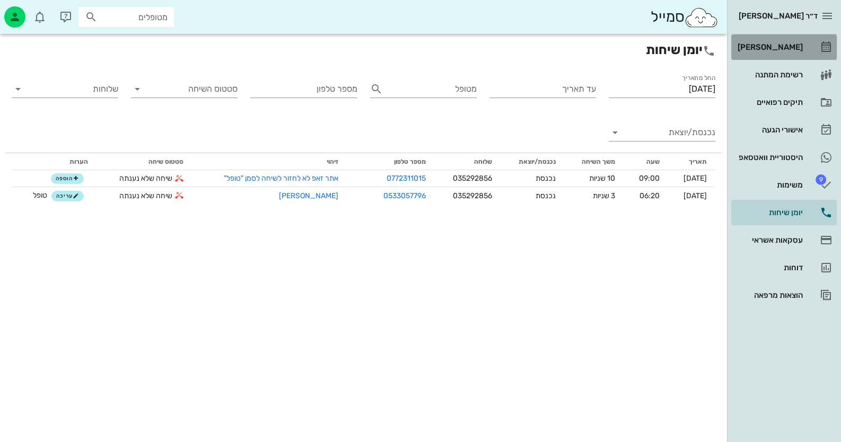
click at [786, 43] on div "[PERSON_NAME]" at bounding box center [768, 47] width 67 height 8
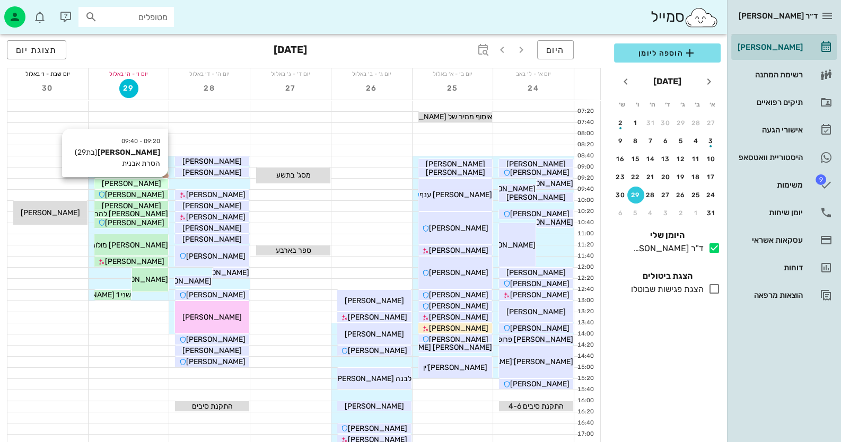
click at [131, 181] on span "[PERSON_NAME]" at bounding box center [131, 183] width 59 height 9
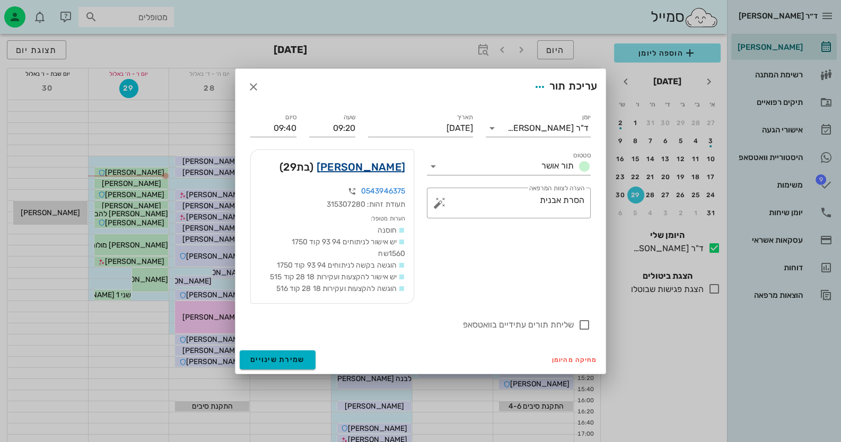
click at [389, 173] on link "[PERSON_NAME]" at bounding box center [360, 167] width 89 height 17
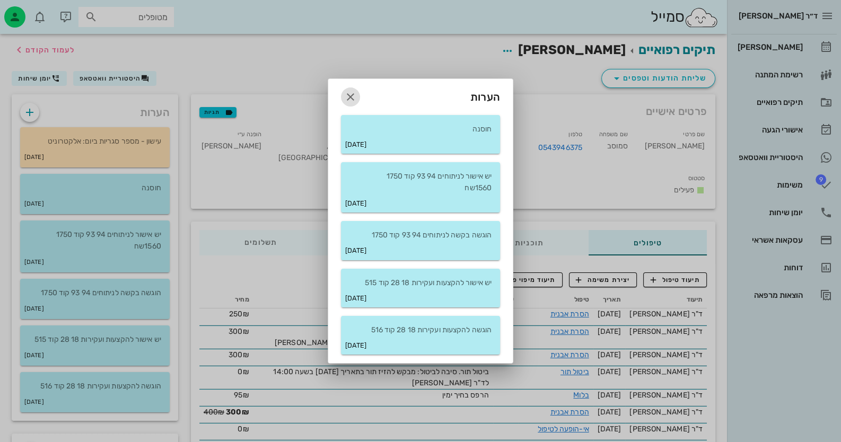
click at [350, 98] on icon "button" at bounding box center [350, 97] width 13 height 13
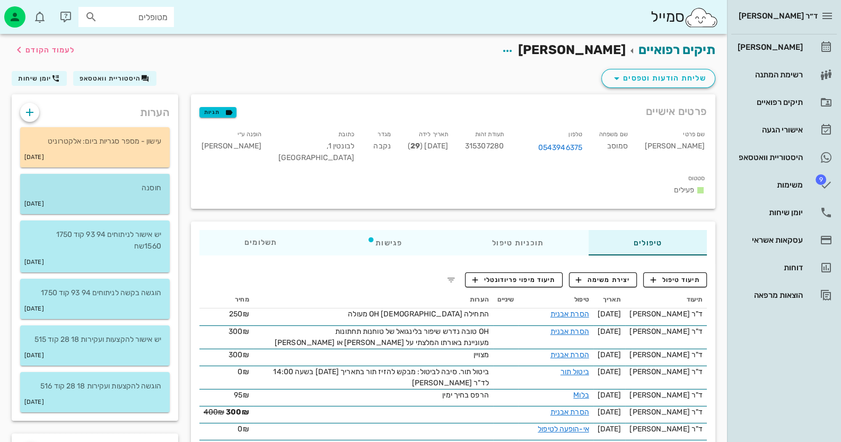
click at [116, 196] on div "[DATE]" at bounding box center [94, 204] width 149 height 20
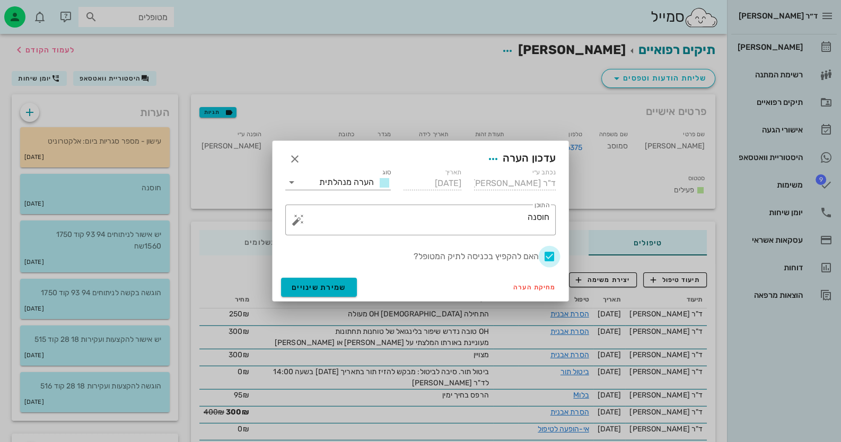
click at [549, 260] on div at bounding box center [549, 257] width 18 height 18
checkbox input "false"
click at [334, 286] on span "שמירת שינויים" at bounding box center [319, 287] width 55 height 9
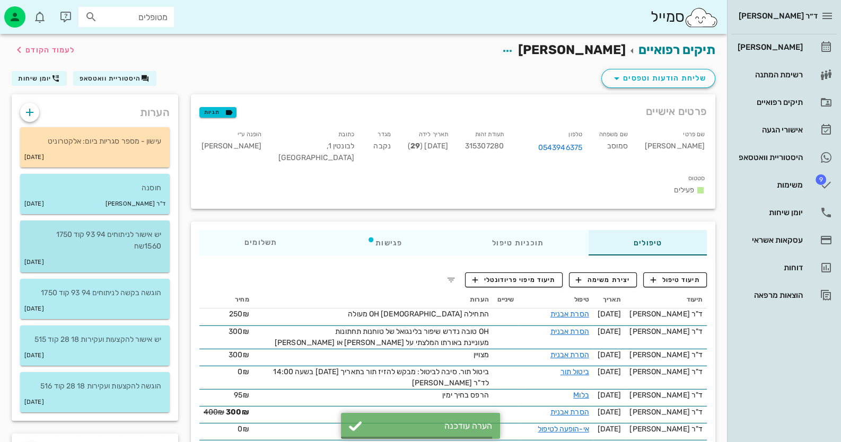
click at [125, 260] on div "[DATE]" at bounding box center [94, 262] width 149 height 20
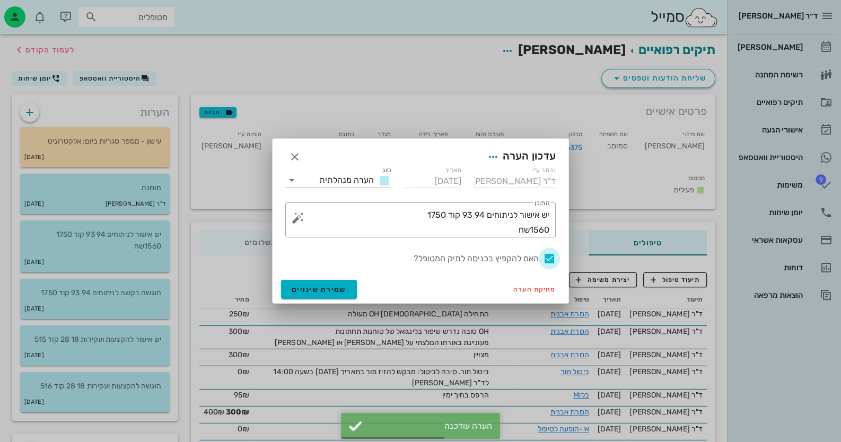
click at [548, 259] on div at bounding box center [549, 259] width 18 height 18
checkbox input "false"
click at [350, 292] on button "שמירת שינויים" at bounding box center [319, 289] width 76 height 19
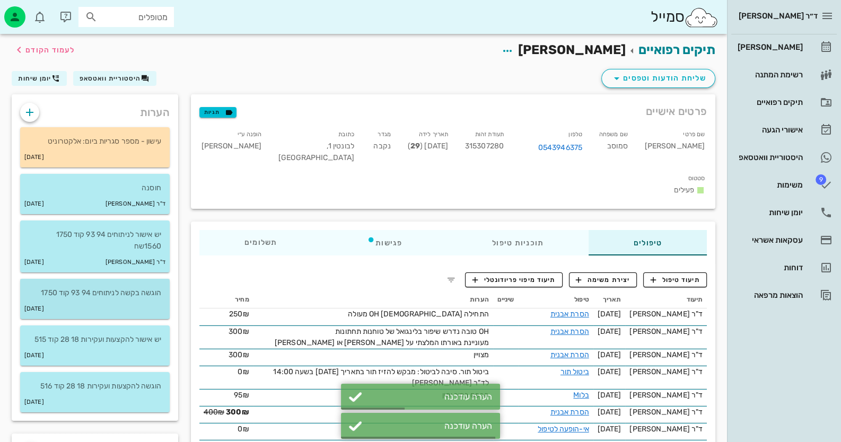
click at [116, 302] on div "[DATE]" at bounding box center [94, 309] width 149 height 20
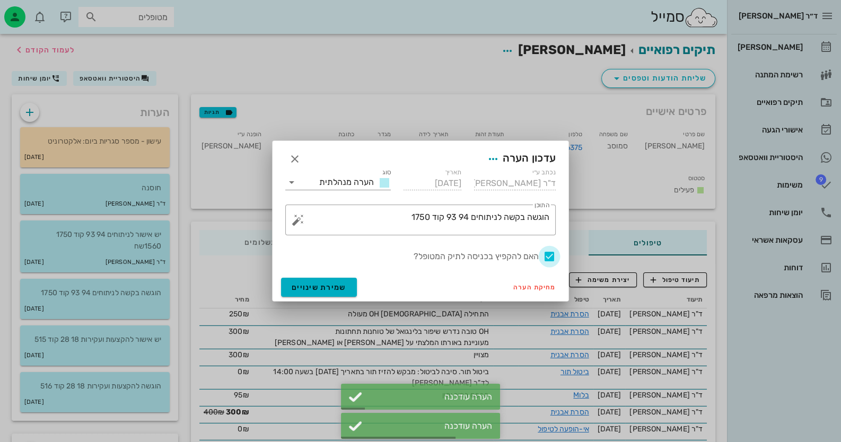
click at [549, 258] on div at bounding box center [549, 257] width 18 height 18
checkbox input "false"
click at [338, 294] on button "שמירת שינויים" at bounding box center [319, 287] width 76 height 19
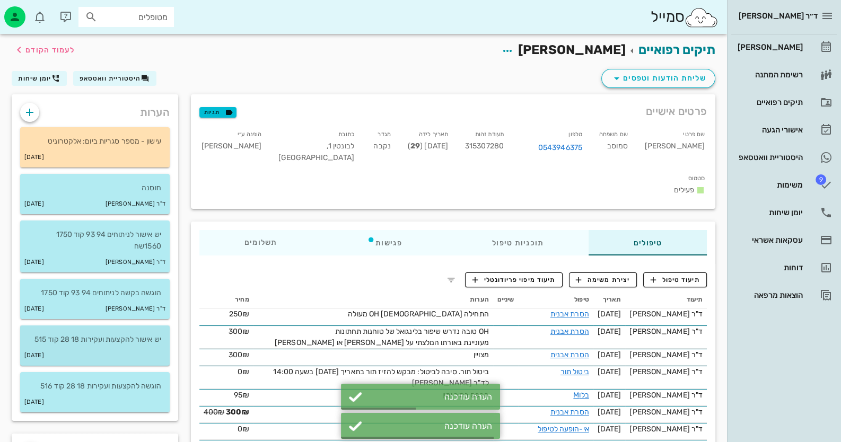
click at [78, 354] on div "[DATE]" at bounding box center [94, 356] width 149 height 20
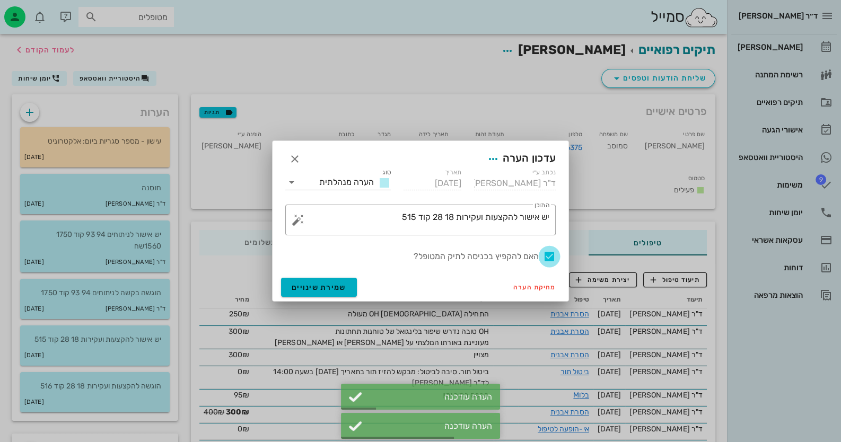
click at [549, 249] on div at bounding box center [549, 257] width 18 height 18
checkbox input "false"
click at [326, 280] on button "שמירת שינויים" at bounding box center [319, 287] width 76 height 19
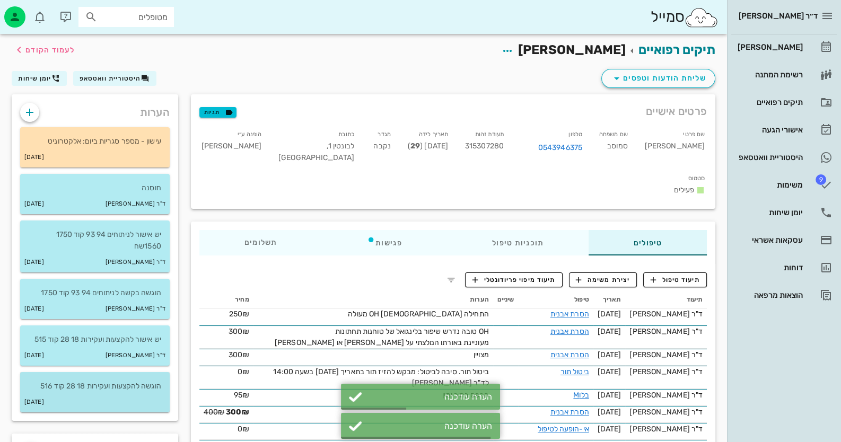
click at [129, 386] on p "הוגשה להקצעות ועקירות 18 28 קוד 516" at bounding box center [95, 387] width 133 height 12
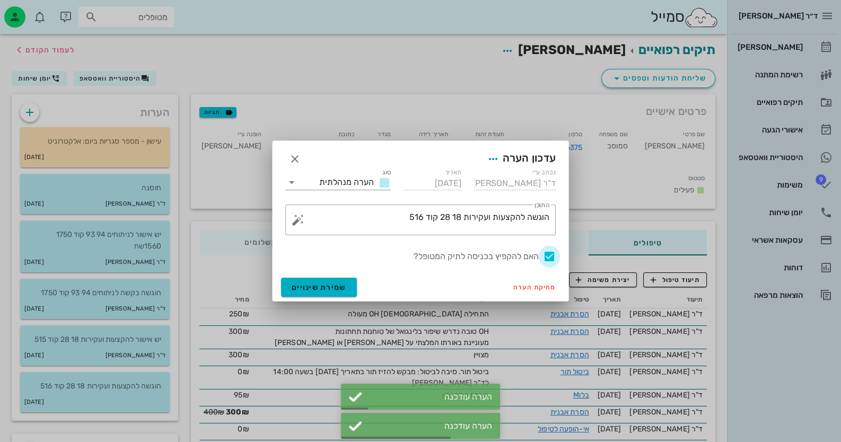
click at [549, 251] on div at bounding box center [549, 257] width 18 height 18
checkbox input "false"
click at [334, 294] on button "שמירת שינויים" at bounding box center [319, 287] width 76 height 19
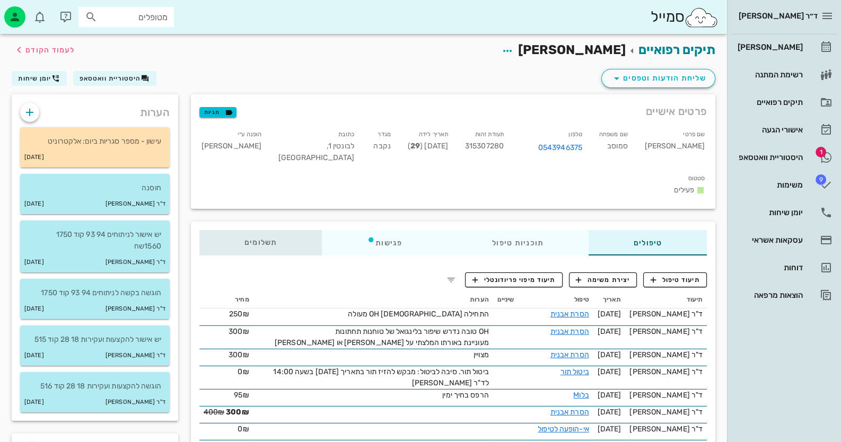
click at [277, 230] on div "תשלומים 0₪" at bounding box center [260, 242] width 122 height 25
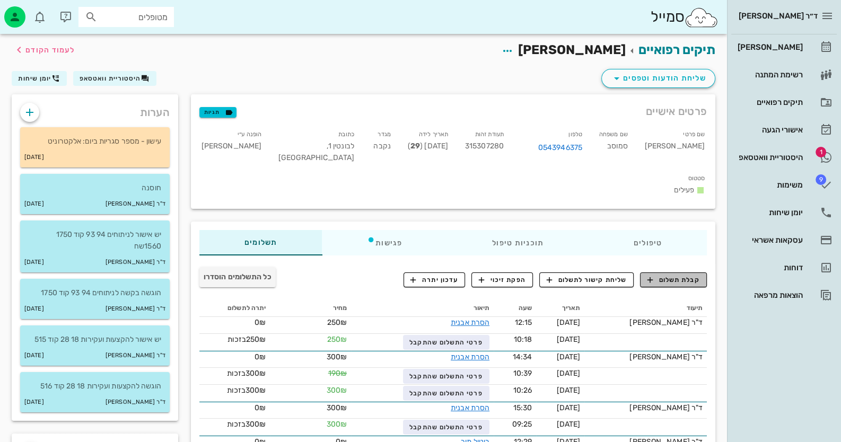
click at [672, 275] on span "קבלת תשלום" at bounding box center [673, 280] width 52 height 10
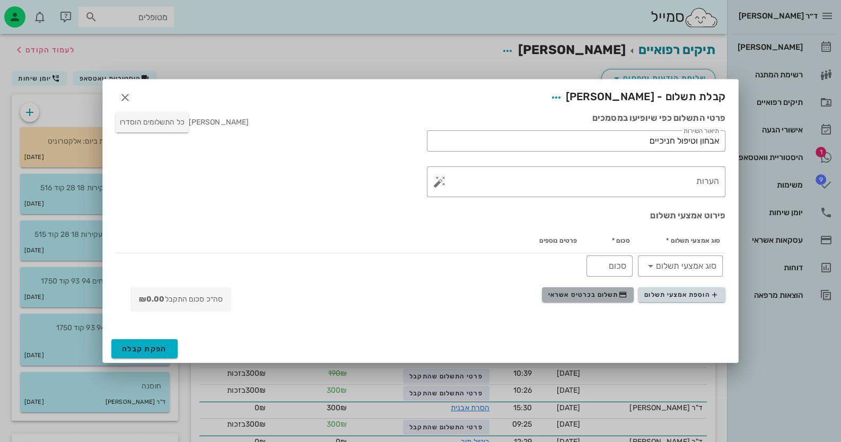
click at [603, 289] on button "תשלום בכרטיס אשראי" at bounding box center [588, 294] width 92 height 15
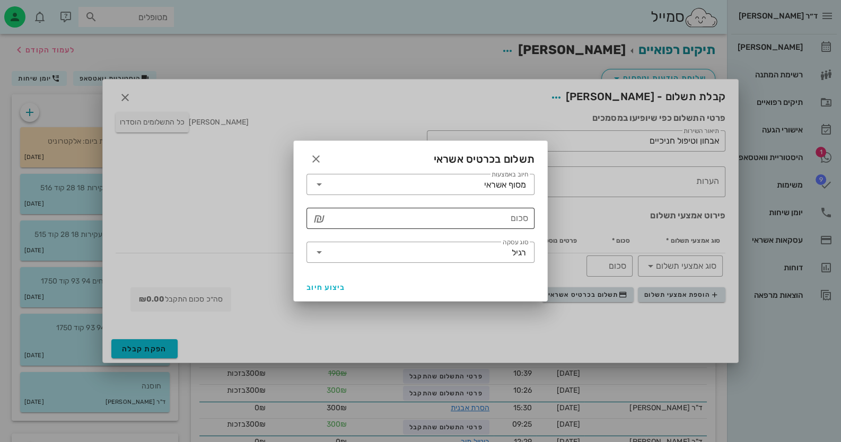
click at [517, 217] on div "סכום" at bounding box center [428, 218] width 200 height 21
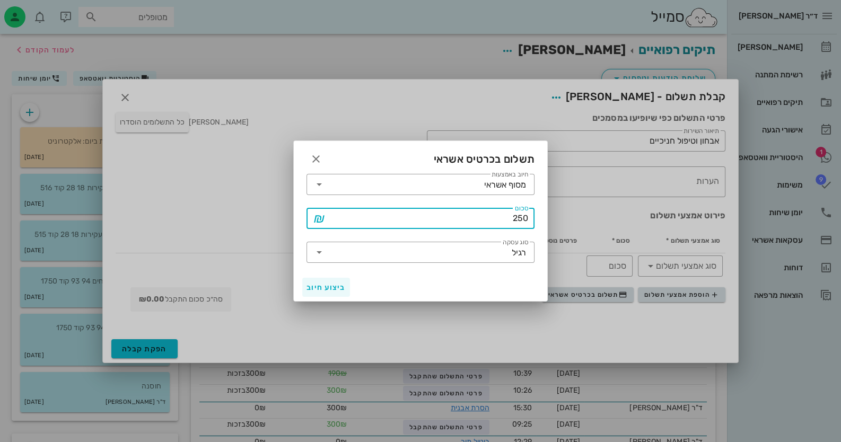
type input "250"
click at [333, 283] on span "ביצוע חיוב" at bounding box center [325, 287] width 39 height 9
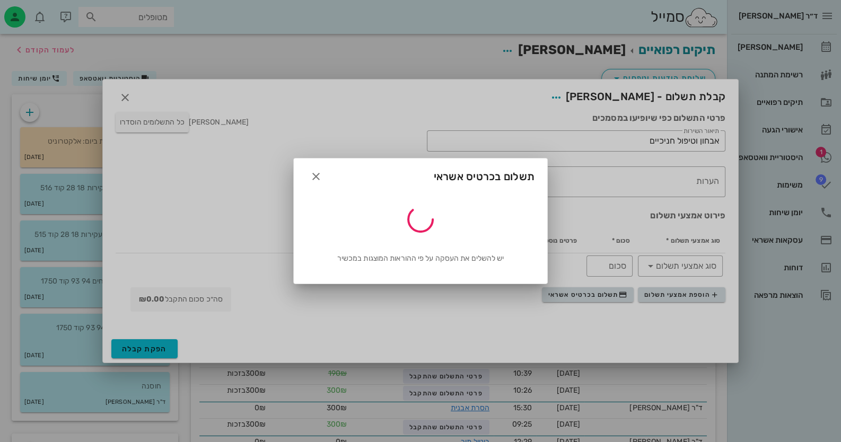
type input "250"
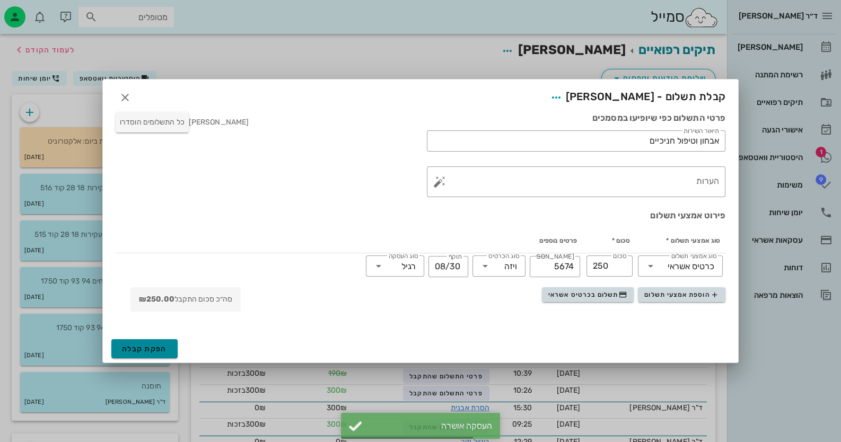
click at [146, 353] on span "הפקת קבלה" at bounding box center [144, 349] width 45 height 9
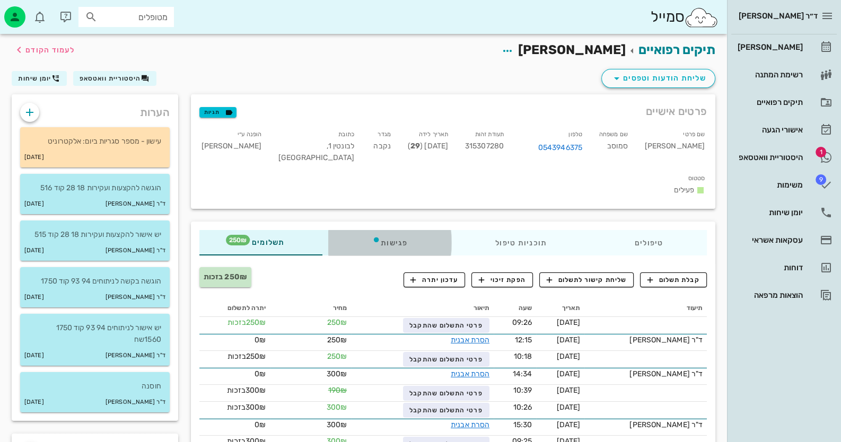
click at [400, 230] on div "פגישות" at bounding box center [389, 242] width 123 height 25
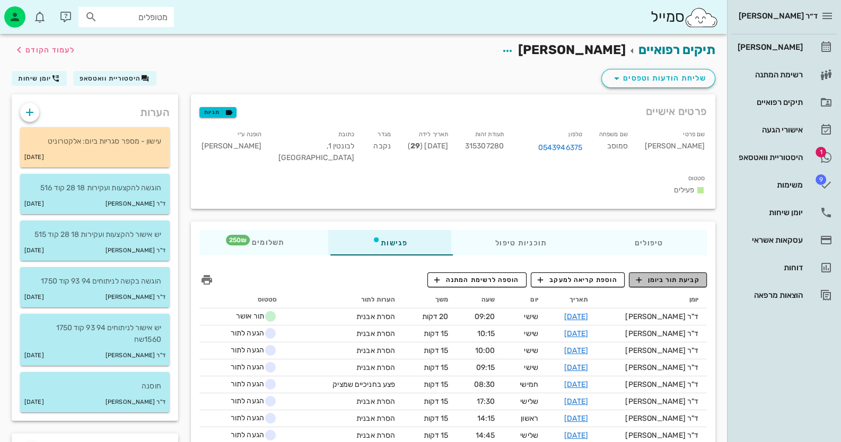
click at [667, 275] on span "קביעת תור ביומן" at bounding box center [668, 280] width 64 height 10
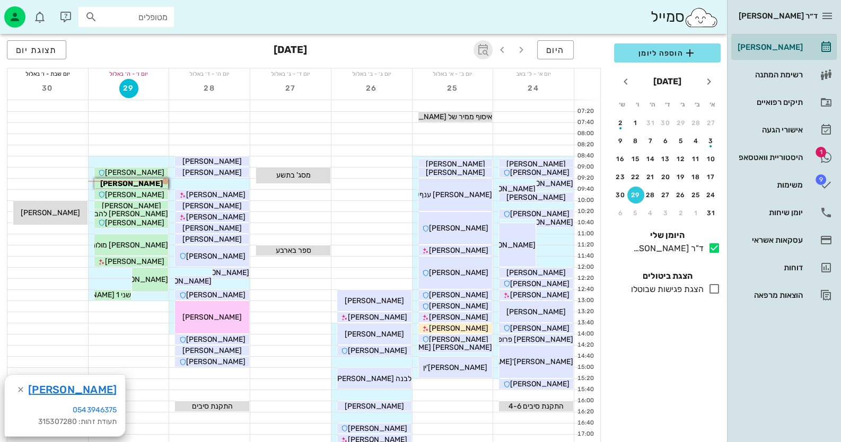
click at [477, 49] on icon "button" at bounding box center [483, 49] width 13 height 13
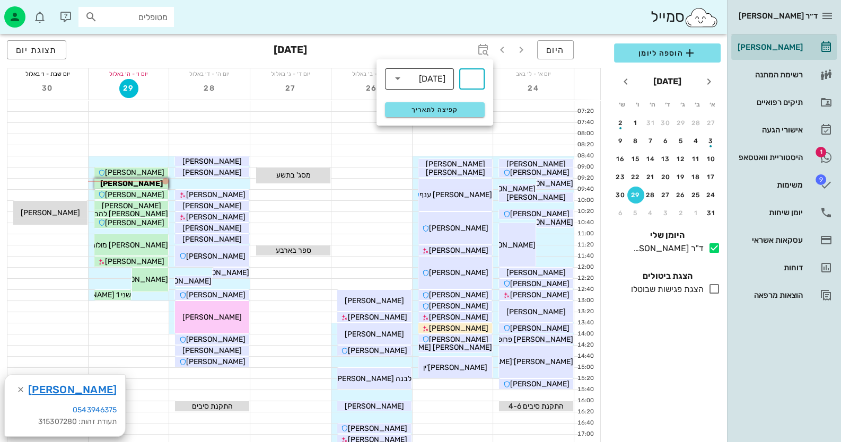
click at [429, 81] on div "[DATE]" at bounding box center [432, 79] width 27 height 10
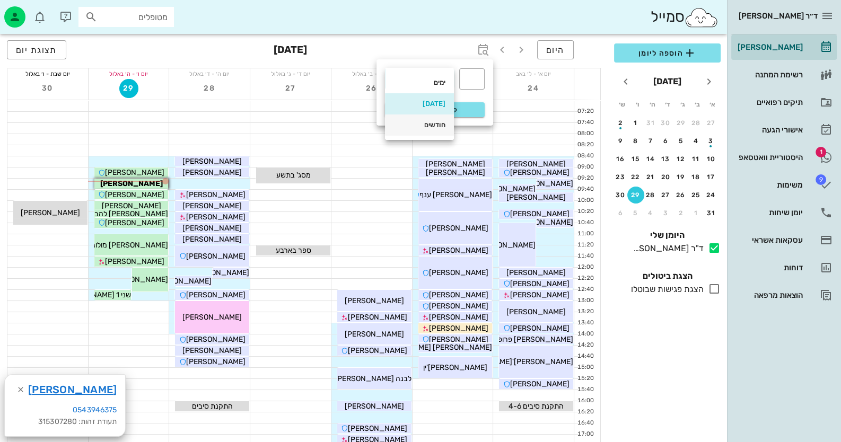
click at [431, 123] on div "חודשים" at bounding box center [419, 125] width 52 height 8
click at [469, 85] on input "text" at bounding box center [471, 79] width 13 height 17
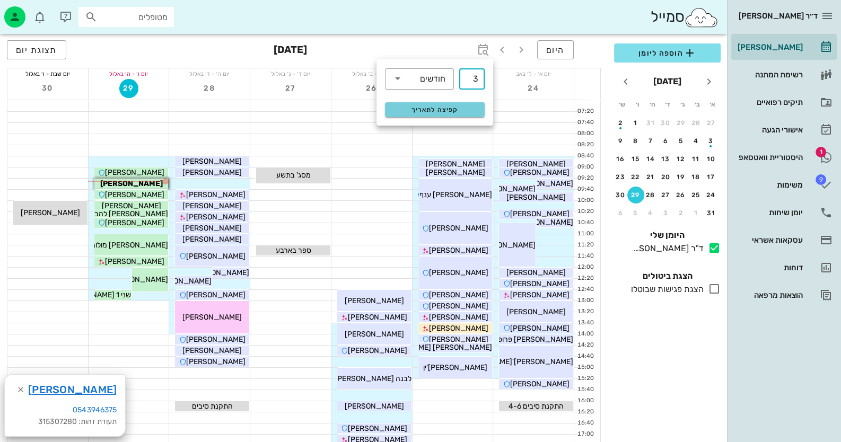
type input "3"
click at [461, 112] on span "קפיצה לתאריך" at bounding box center [434, 109] width 86 height 7
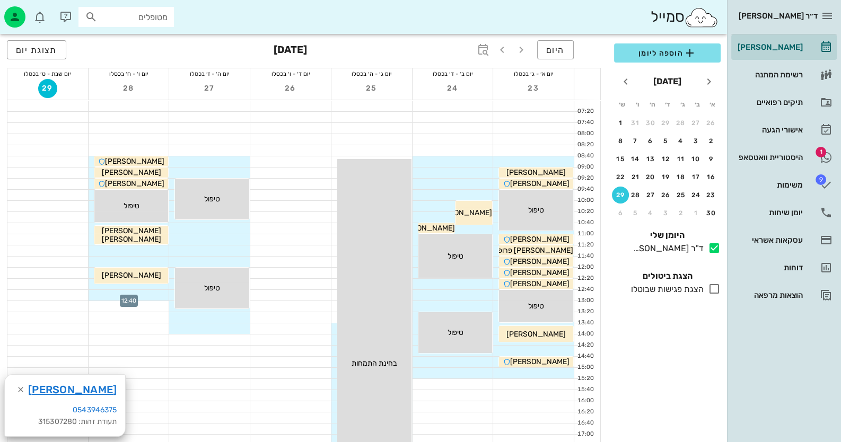
click at [146, 294] on div at bounding box center [129, 295] width 81 height 11
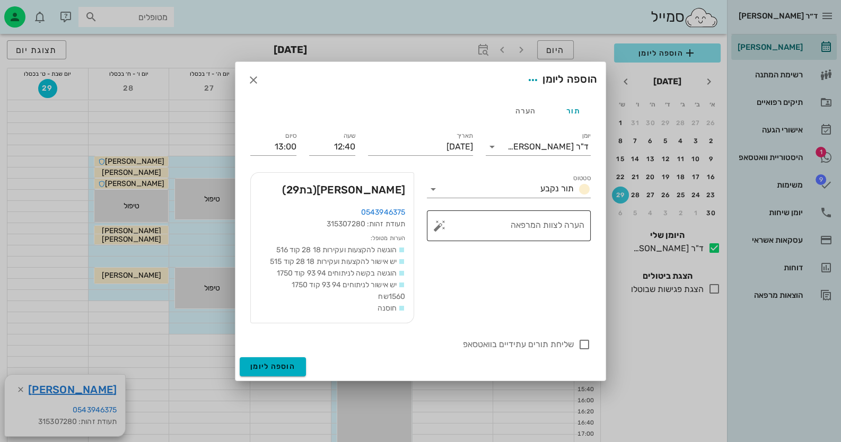
click at [443, 222] on button "button" at bounding box center [439, 225] width 13 height 13
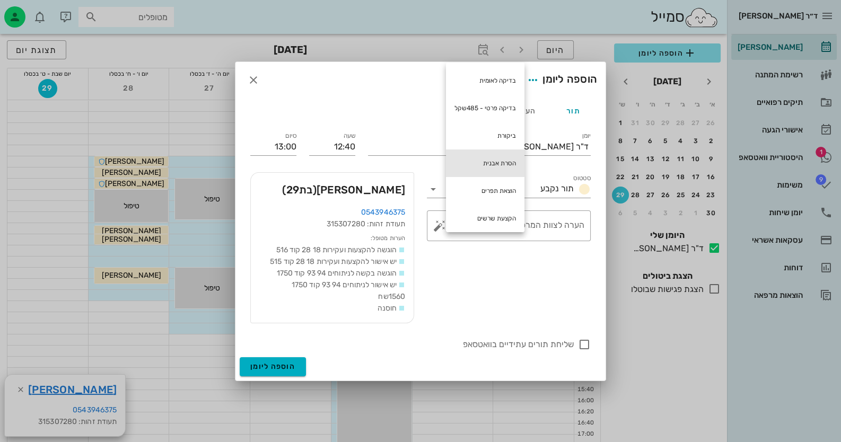
click at [473, 152] on div "הסרת אבנית" at bounding box center [485, 163] width 78 height 28
type textarea "הסרת אבנית"
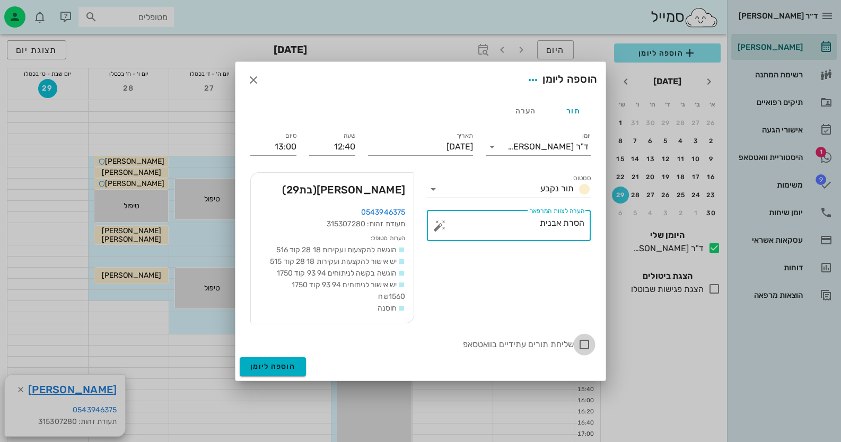
click at [584, 349] on div at bounding box center [584, 345] width 18 height 18
checkbox input "true"
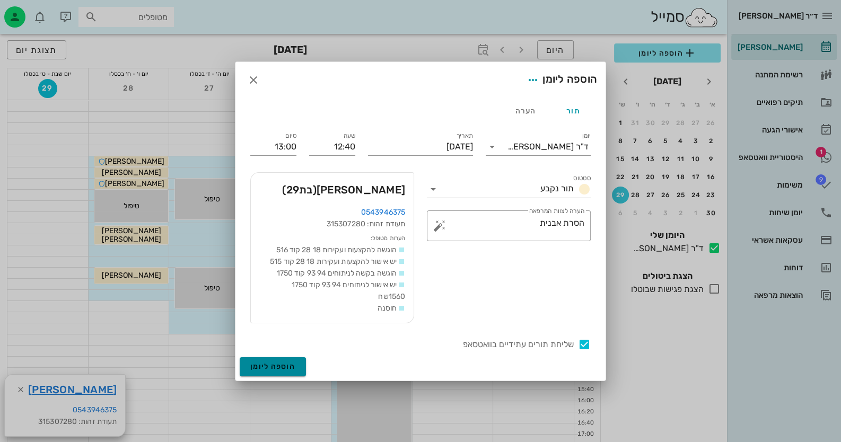
click at [284, 370] on span "הוספה ליומן" at bounding box center [272, 366] width 45 height 9
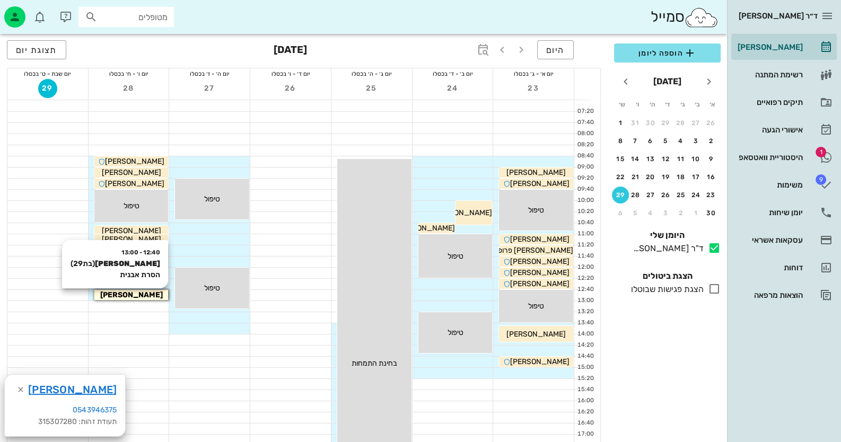
click at [130, 296] on span "[PERSON_NAME]" at bounding box center [131, 295] width 63 height 9
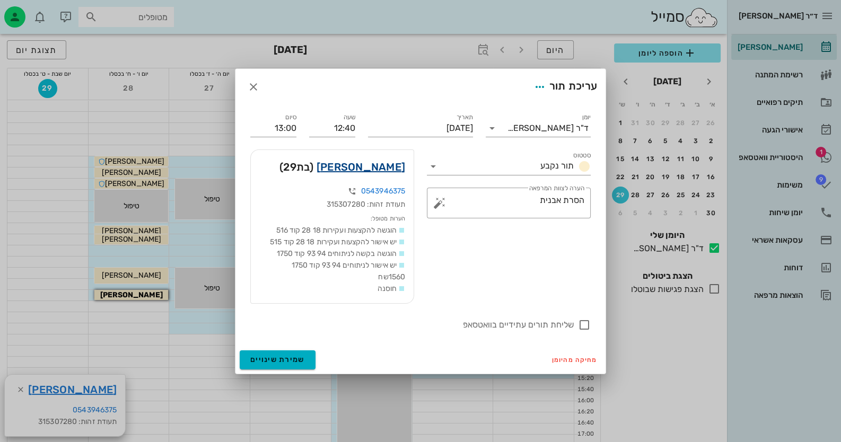
click at [366, 165] on link "[PERSON_NAME]" at bounding box center [360, 167] width 89 height 17
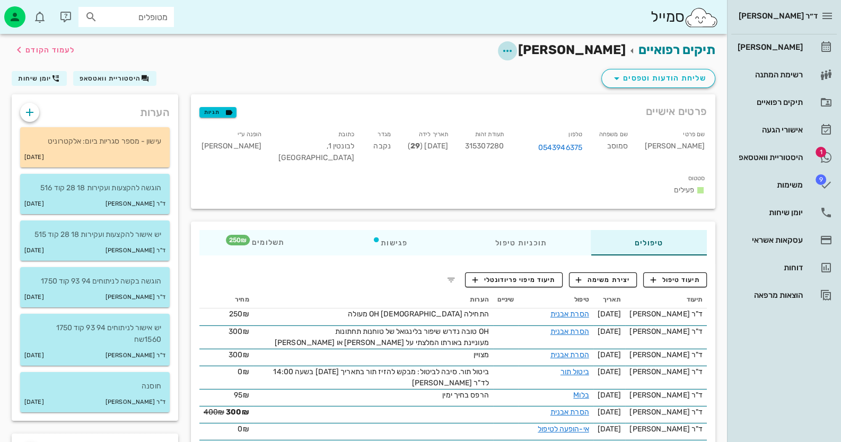
click at [514, 50] on icon "button" at bounding box center [507, 51] width 13 height 13
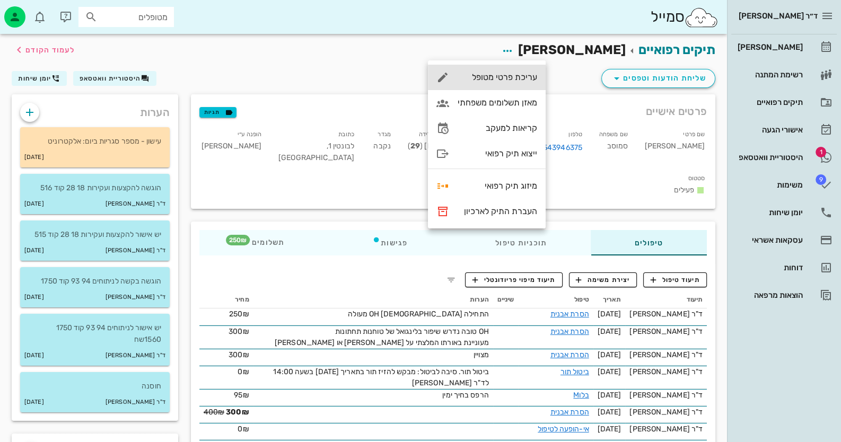
click at [514, 76] on div "עריכת פרטי מטופל" at bounding box center [498, 77] width 80 height 10
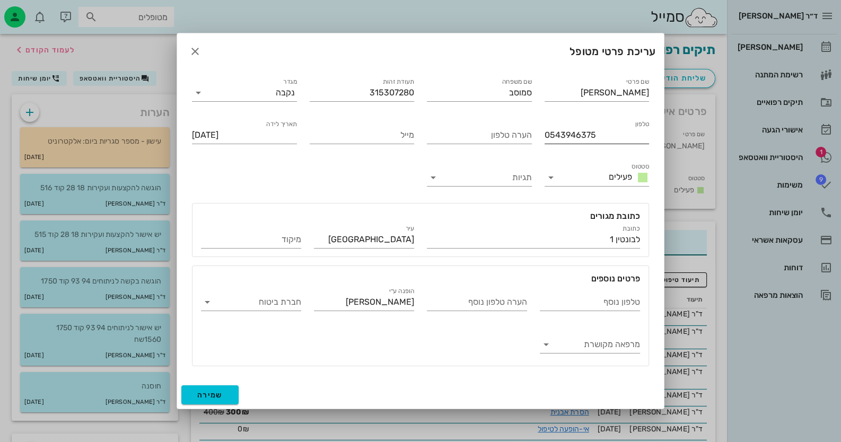
click at [566, 139] on input "0543946375" at bounding box center [596, 135] width 105 height 17
click at [191, 50] on icon "button" at bounding box center [195, 51] width 13 height 13
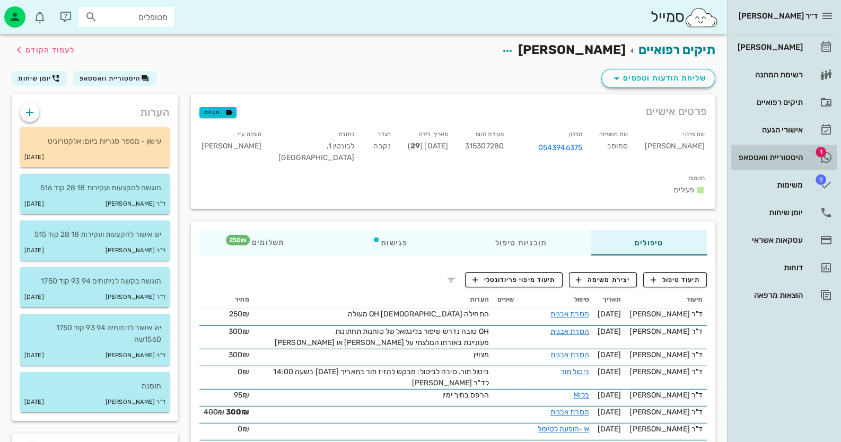
click at [786, 156] on div "היסטוריית וואטסאפ" at bounding box center [768, 157] width 67 height 8
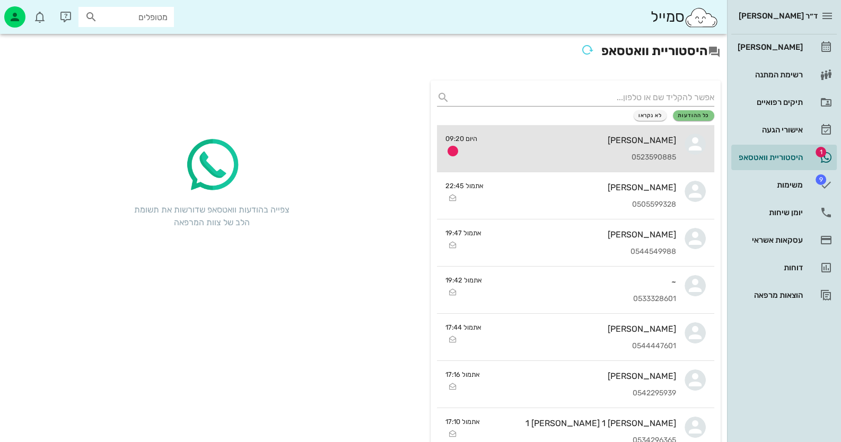
click at [493, 151] on div "[PERSON_NAME] 0523590885" at bounding box center [581, 148] width 190 height 47
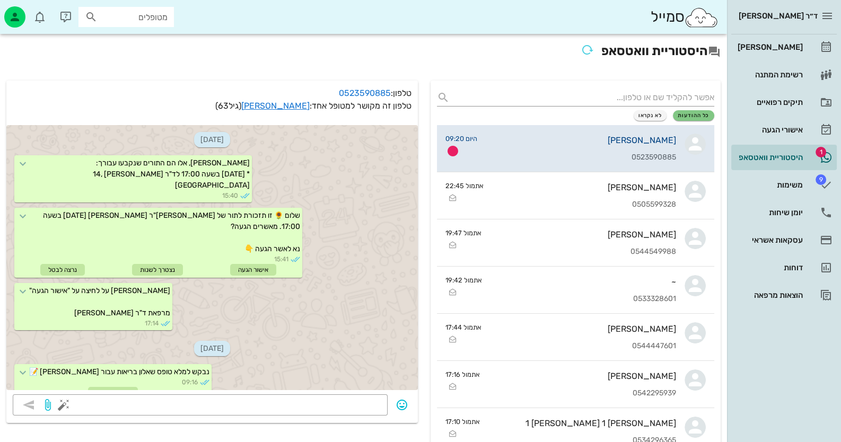
scroll to position [426, 0]
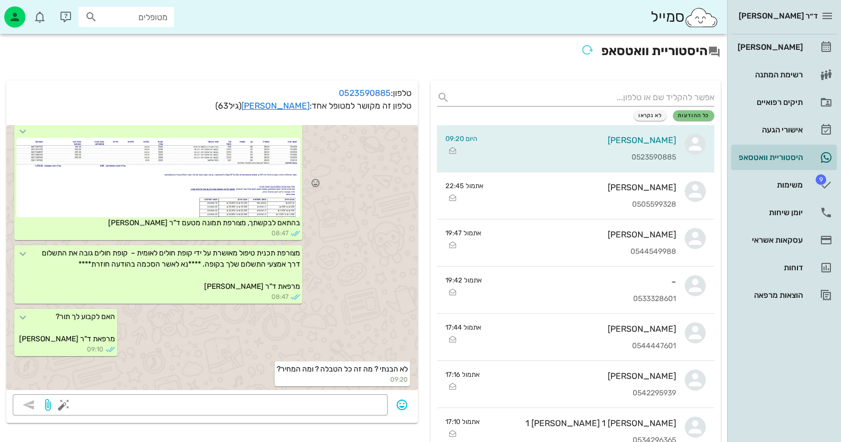
click at [109, 160] on div at bounding box center [158, 178] width 284 height 80
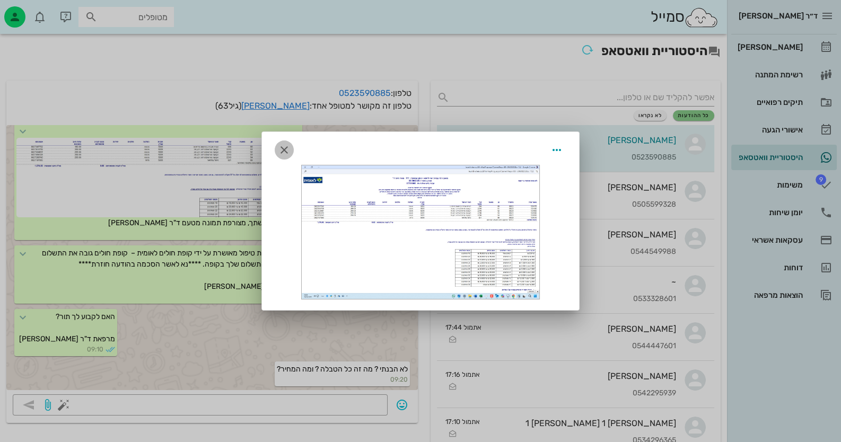
click at [286, 148] on icon "button" at bounding box center [284, 150] width 13 height 13
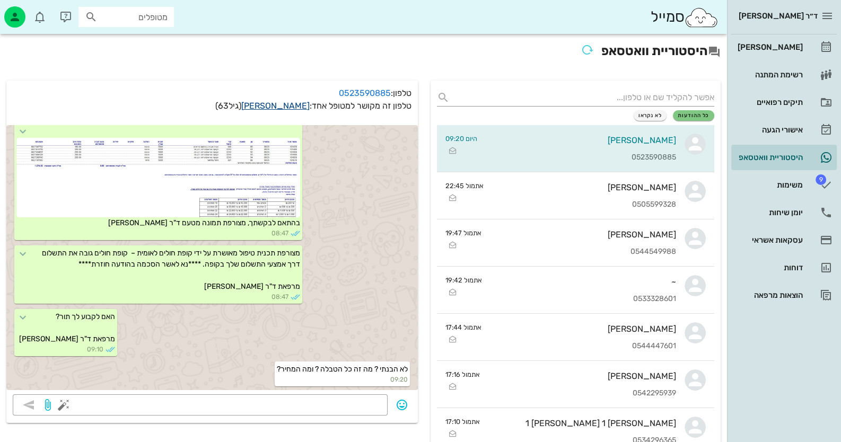
click at [291, 105] on link "[PERSON_NAME]" at bounding box center [275, 106] width 68 height 10
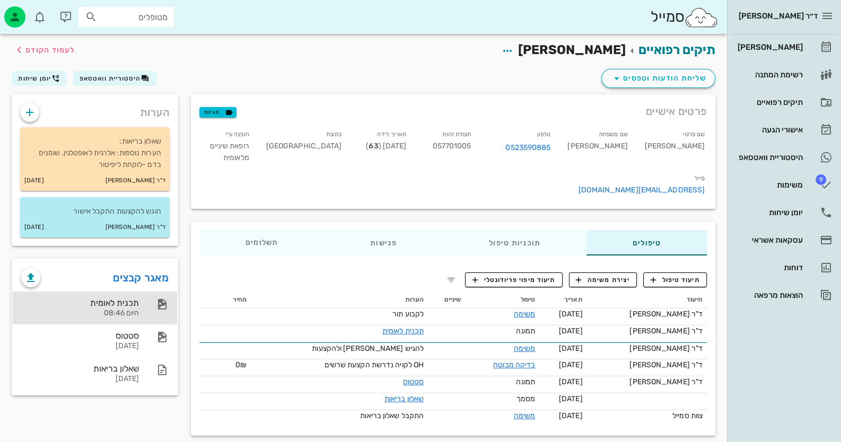
click at [140, 307] on div "תכנית לאומית היום 08:46" at bounding box center [95, 308] width 164 height 33
click at [128, 82] on button "היסטוריית וואטסאפ" at bounding box center [114, 78] width 83 height 15
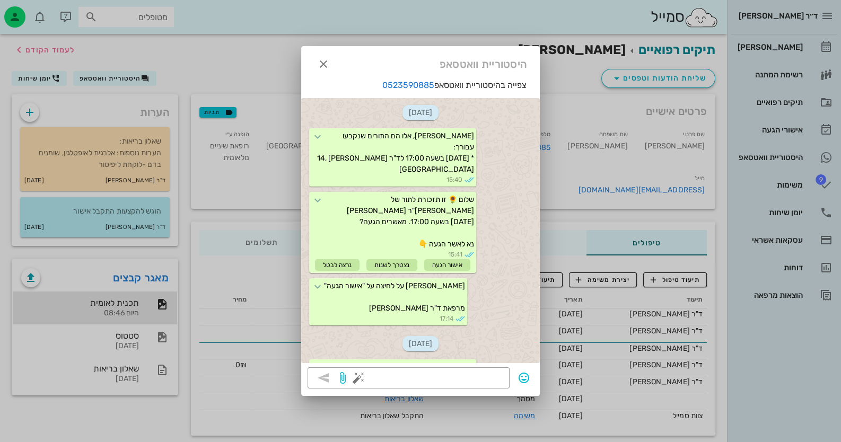
scroll to position [481, 0]
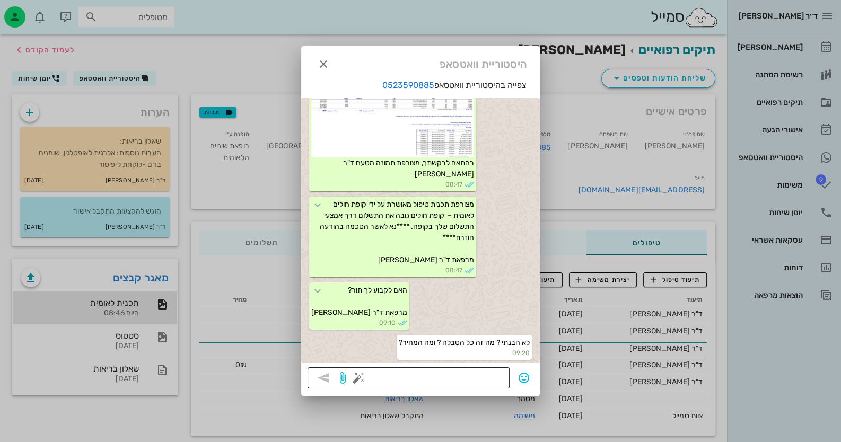
click at [488, 374] on textarea at bounding box center [431, 379] width 143 height 17
type textarea "סהכ חיוב המבוטח = המחיר"
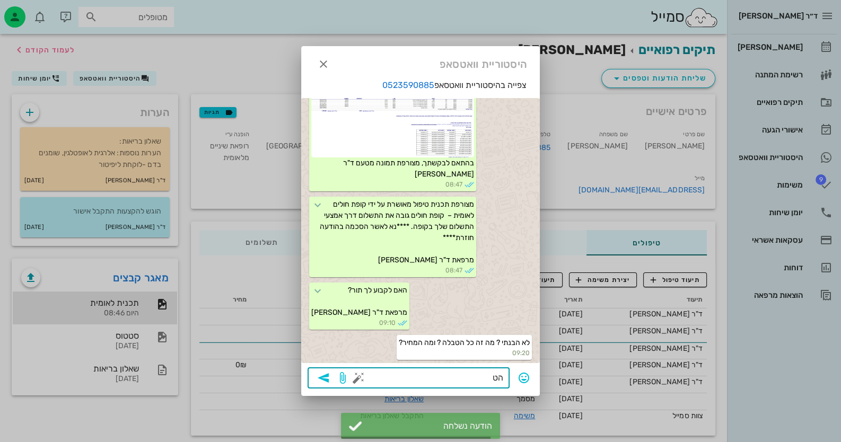
scroll to position [512, 0]
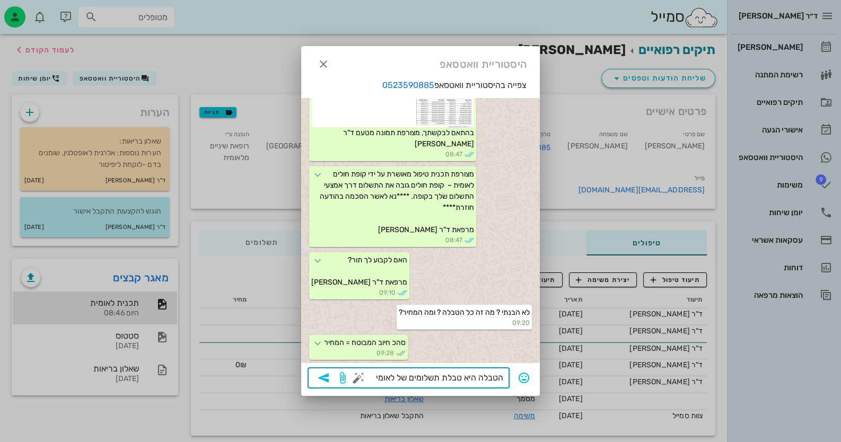
type textarea "הטבלה היא טבלת תשלומים של לאומית"
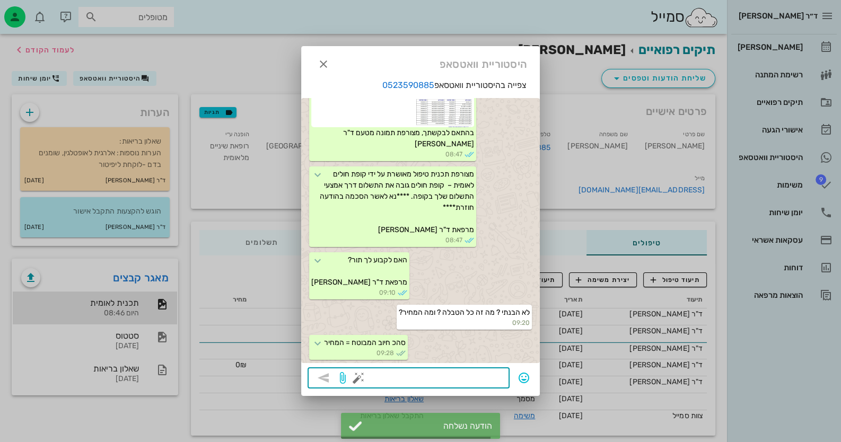
scroll to position [542, 0]
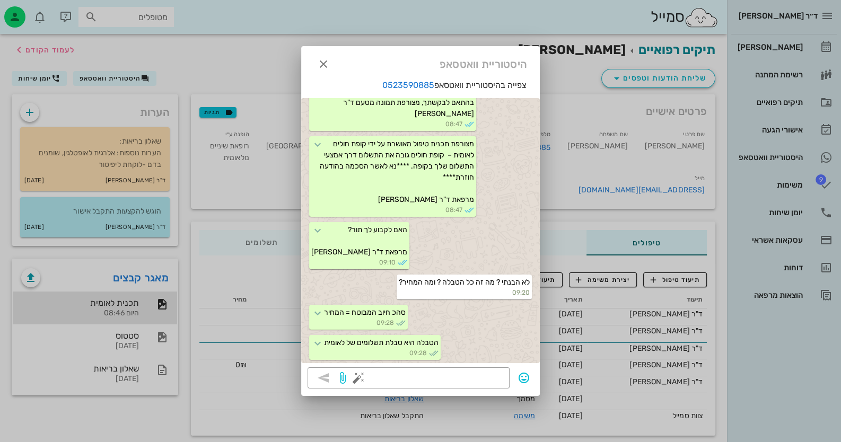
click at [131, 315] on div at bounding box center [420, 221] width 841 height 442
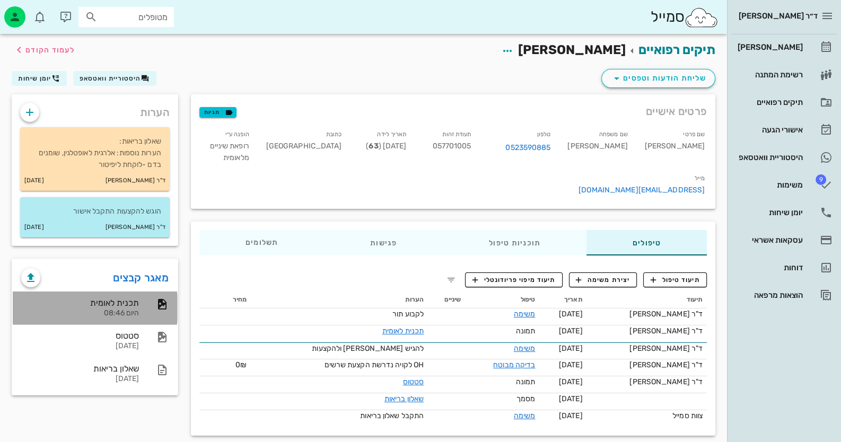
click at [140, 302] on div "תכנית לאומית היום 08:46" at bounding box center [95, 308] width 164 height 33
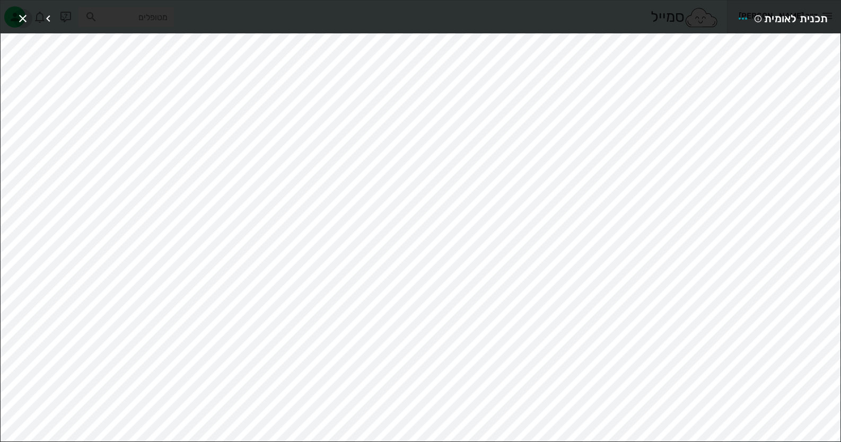
click at [19, 20] on icon "button" at bounding box center [22, 18] width 13 height 13
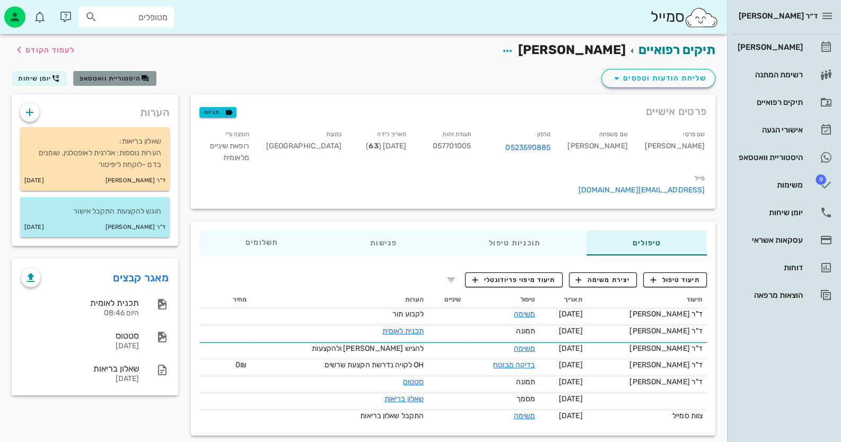
click at [135, 78] on span "היסטוריית וואטסאפ" at bounding box center [110, 78] width 61 height 7
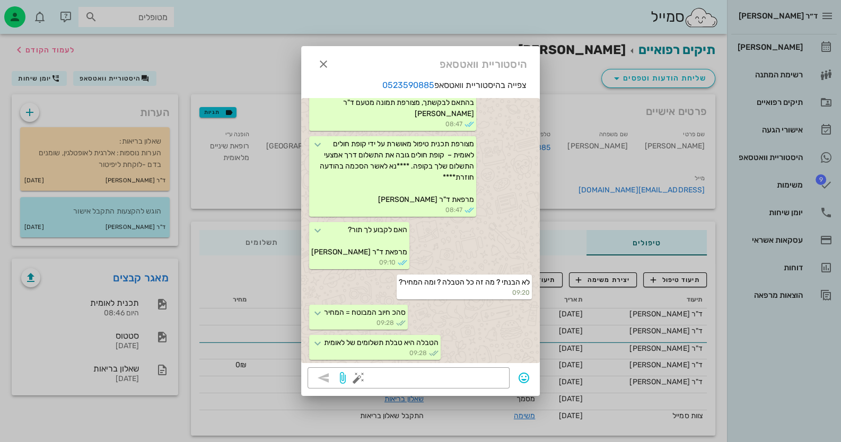
click at [506, 396] on div "ד״ר [PERSON_NAME] רשימת המתנה תיקים רפואיים אישורי הגעה היסטוריית וואטסאפ 9 משי…" at bounding box center [420, 226] width 841 height 453
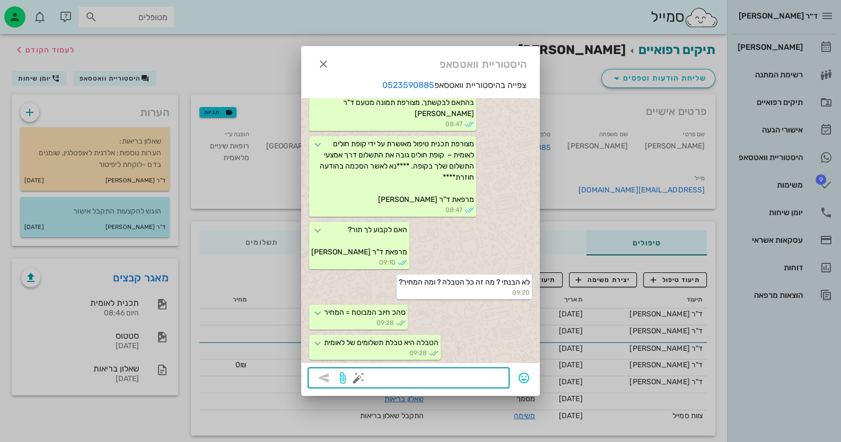
type textarea "כ"
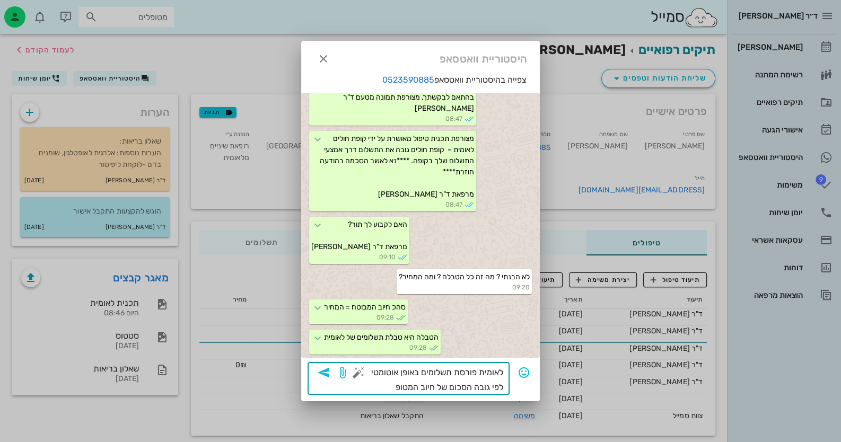
type textarea "לאומית פורסת תשלומים באופן אוטומטי לפי גובה הסכום של חיוב המטופל"
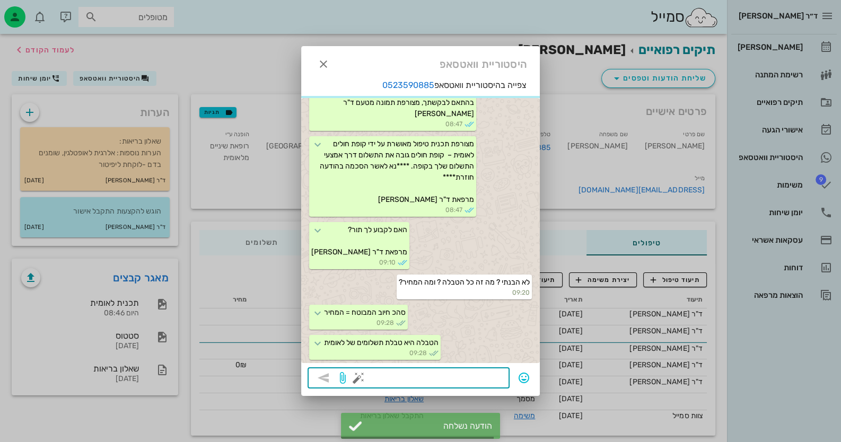
scroll to position [583, 0]
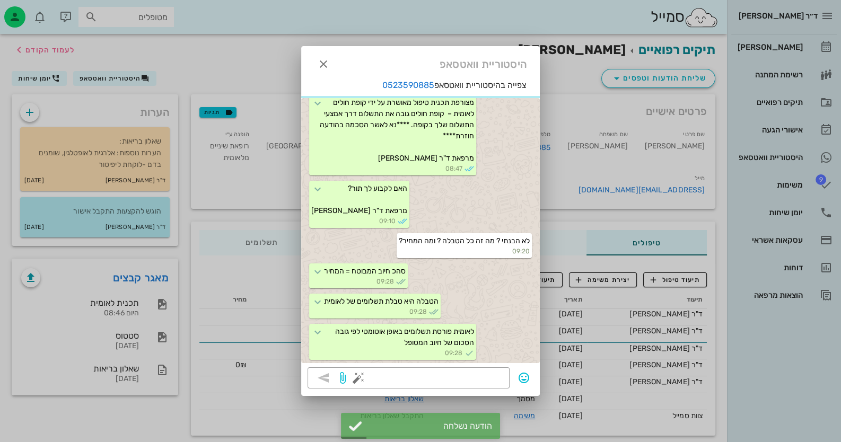
click at [135, 306] on div at bounding box center [420, 221] width 841 height 442
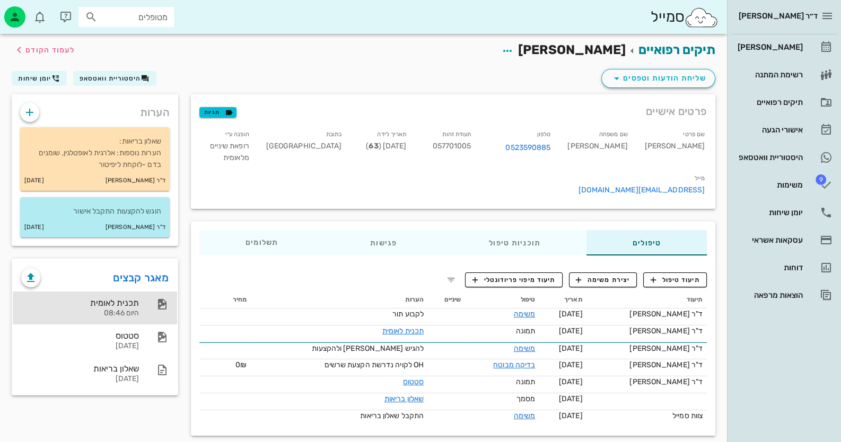
click at [107, 313] on div "היום 08:46" at bounding box center [80, 313] width 118 height 9
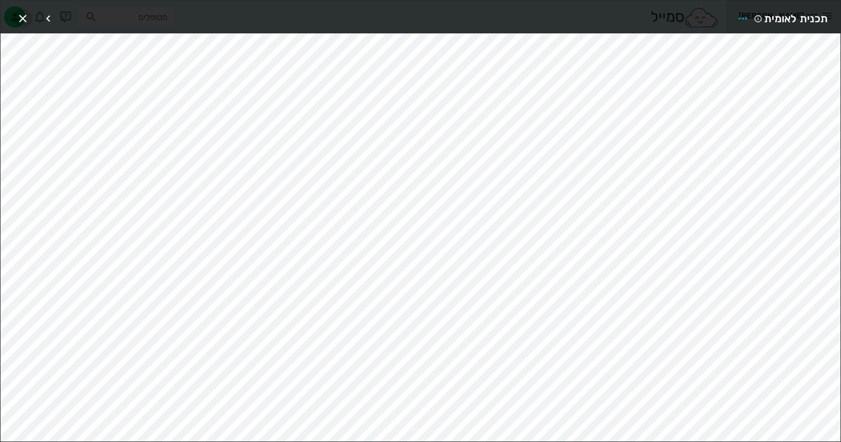
click at [29, 15] on span "button" at bounding box center [22, 18] width 19 height 13
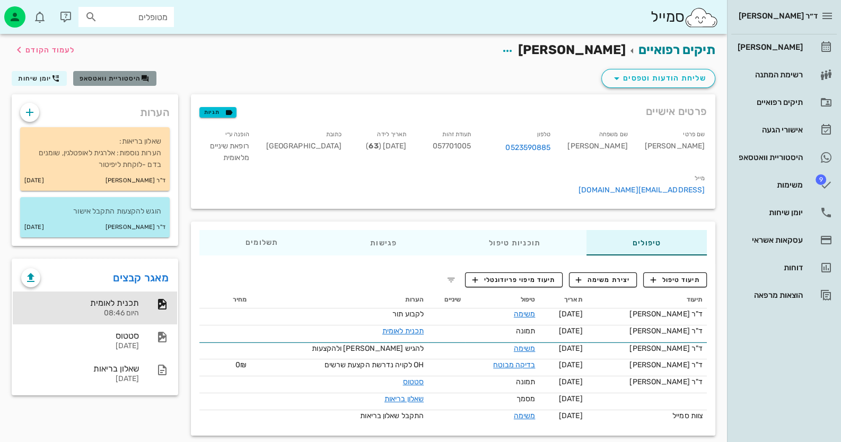
click at [131, 84] on button "היסטוריית וואטסאפ" at bounding box center [114, 78] width 83 height 15
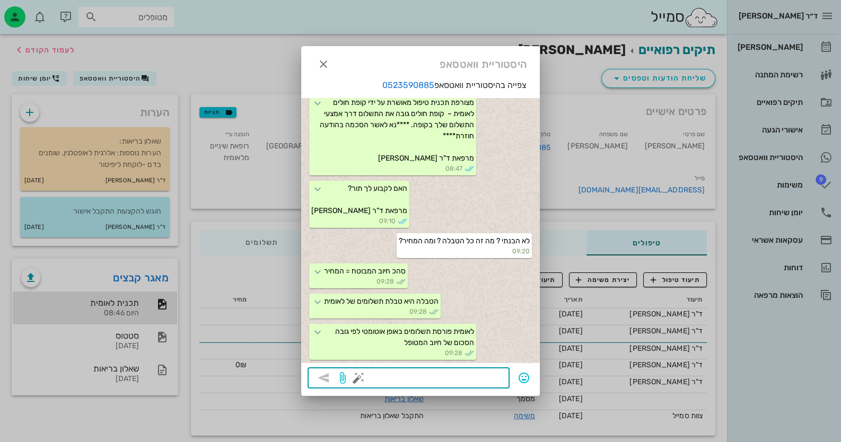
click at [491, 376] on textarea at bounding box center [431, 379] width 143 height 17
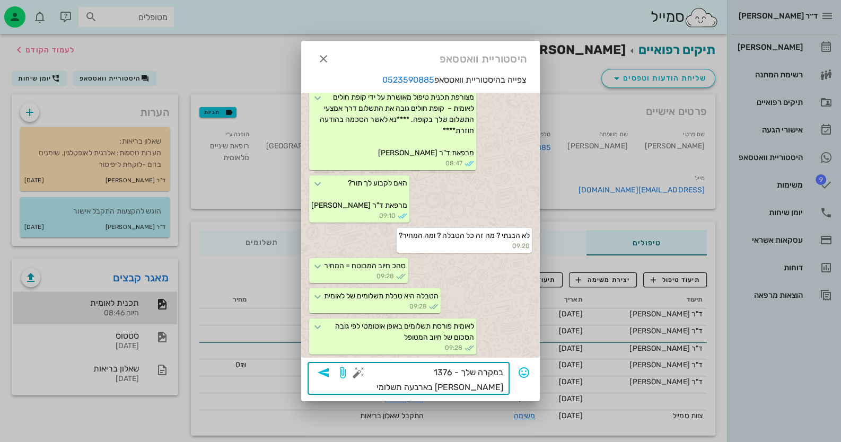
type textarea "במקרה שלך - 1376 [PERSON_NAME] בארבעה תשלומים"
click at [329, 368] on icon "button" at bounding box center [323, 372] width 13 height 13
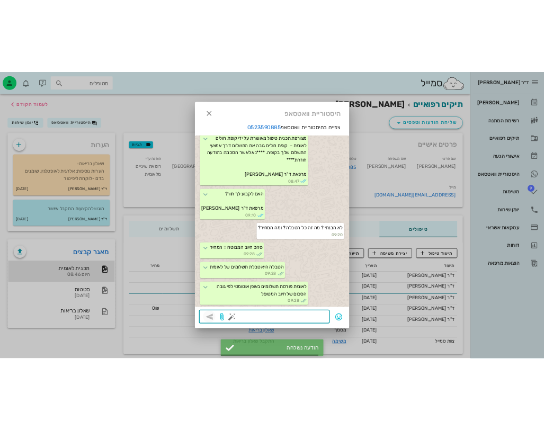
scroll to position [613, 0]
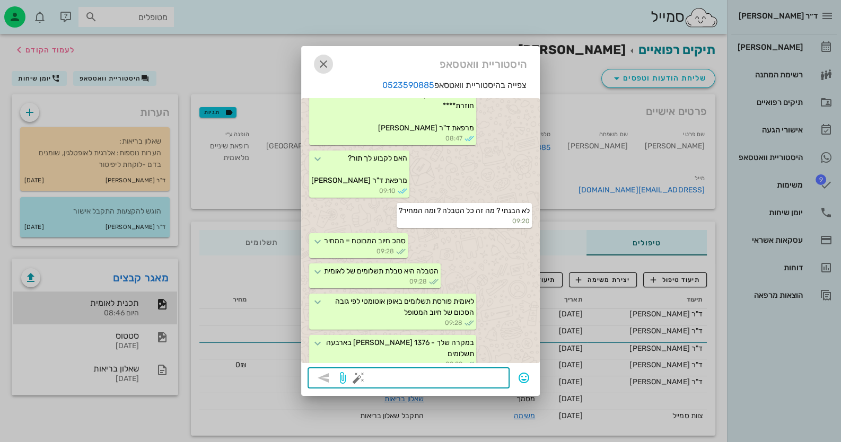
click at [323, 65] on icon "button" at bounding box center [323, 64] width 13 height 13
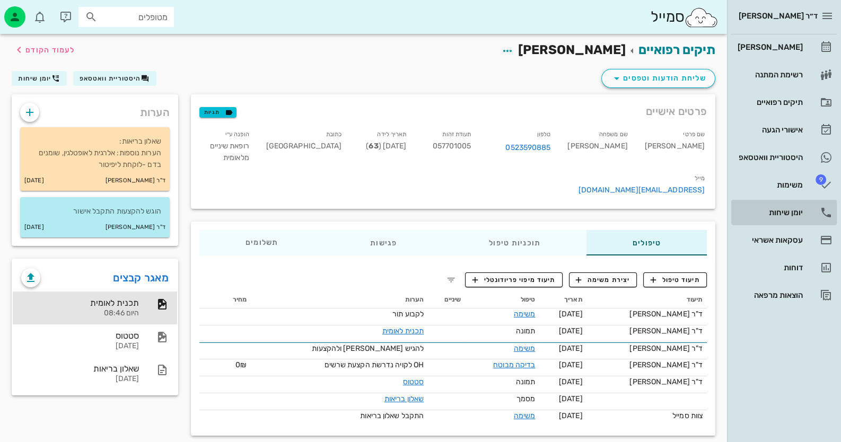
click at [805, 214] on link "יומן שיחות" at bounding box center [783, 212] width 105 height 25
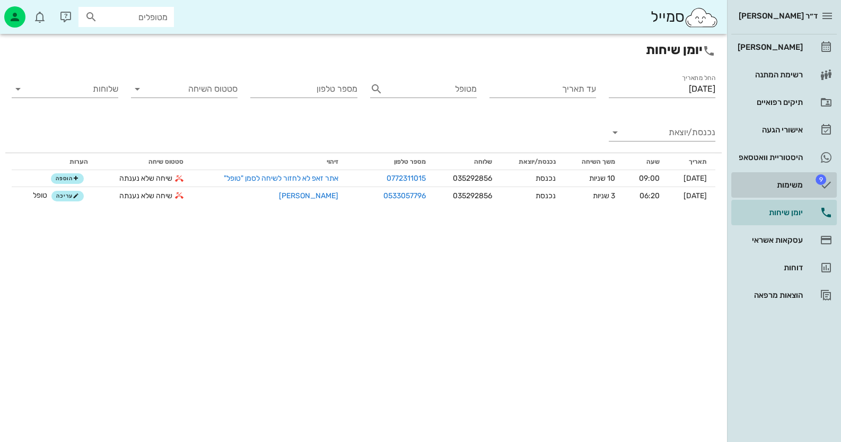
click at [791, 175] on link "9 משימות" at bounding box center [783, 184] width 105 height 25
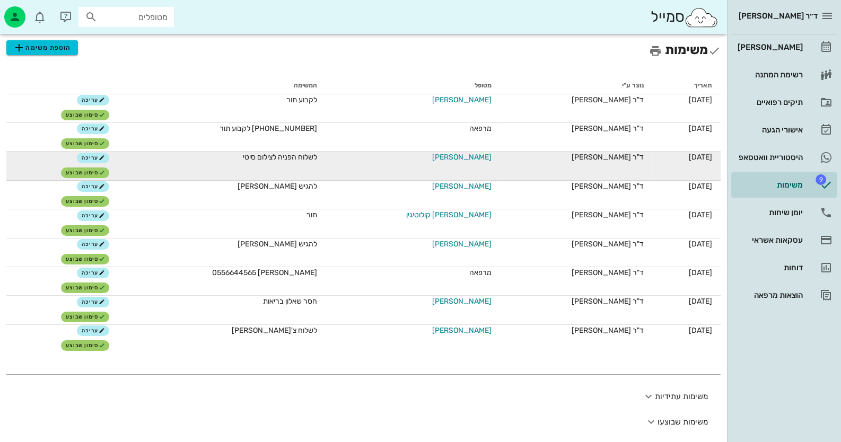
click at [472, 155] on span "[PERSON_NAME]" at bounding box center [461, 157] width 59 height 11
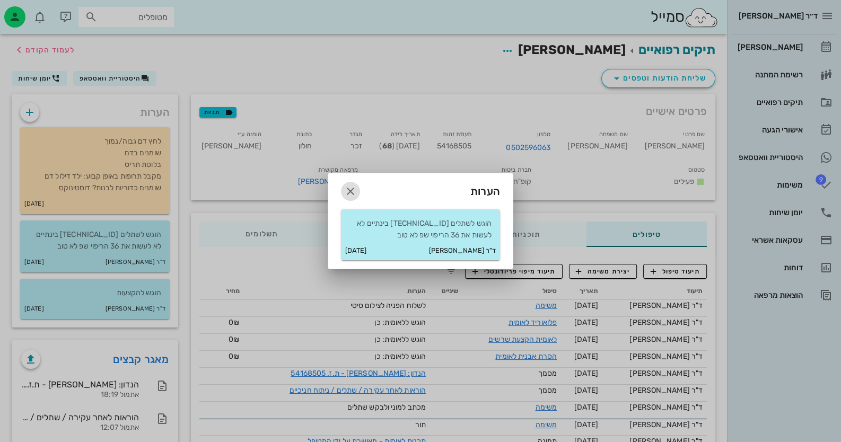
click at [349, 189] on icon "button" at bounding box center [350, 191] width 13 height 13
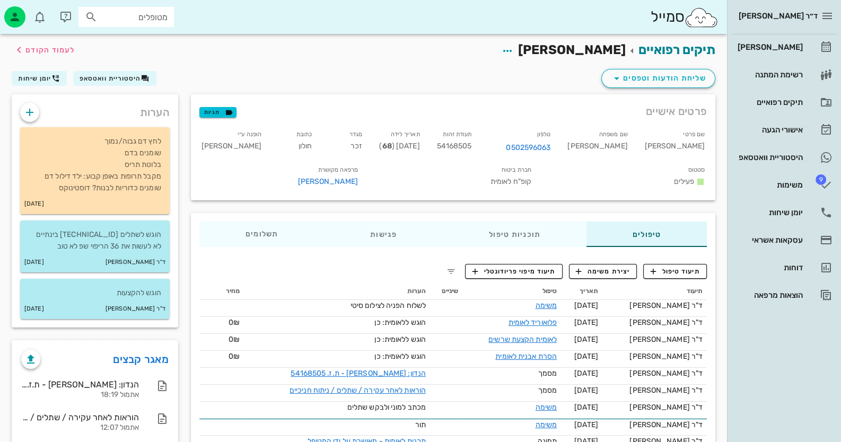
click at [472, 145] on span "54168505" at bounding box center [454, 146] width 35 height 9
copy span "54168505"
click at [164, 18] on input "text" at bounding box center [134, 17] width 68 height 14
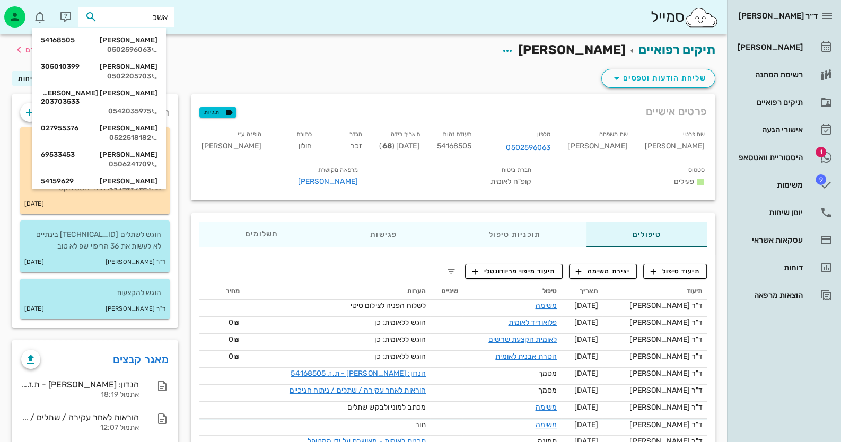
type input "[PERSON_NAME]"
click at [157, 48] on icon at bounding box center [154, 50] width 6 height 6
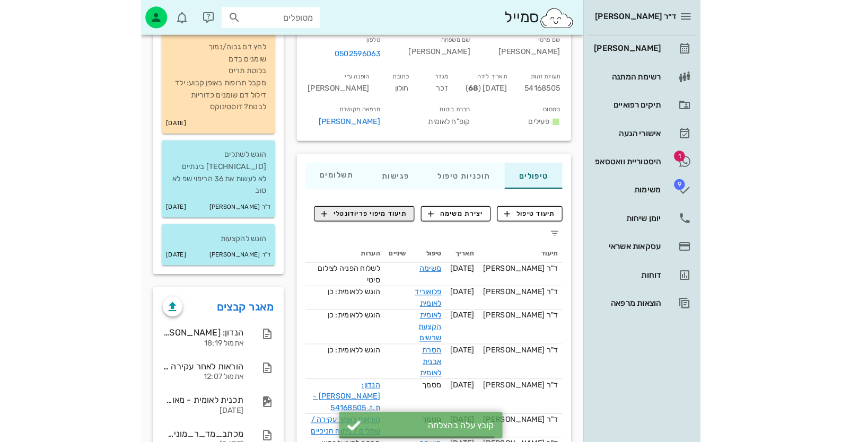
scroll to position [105, 0]
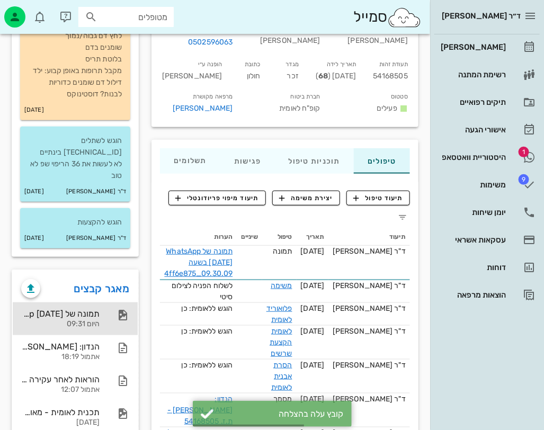
click at [54, 320] on div "היום 09:31" at bounding box center [60, 324] width 78 height 9
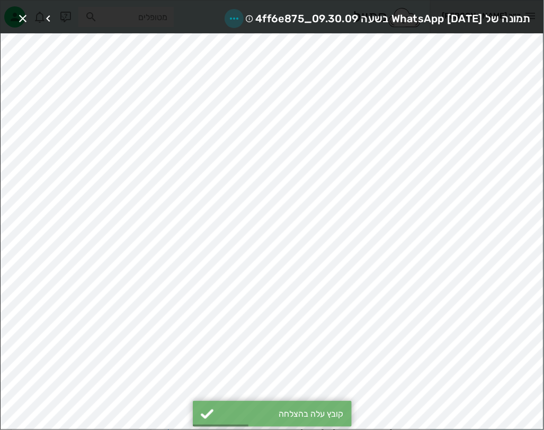
click at [228, 16] on icon "button" at bounding box center [234, 18] width 13 height 13
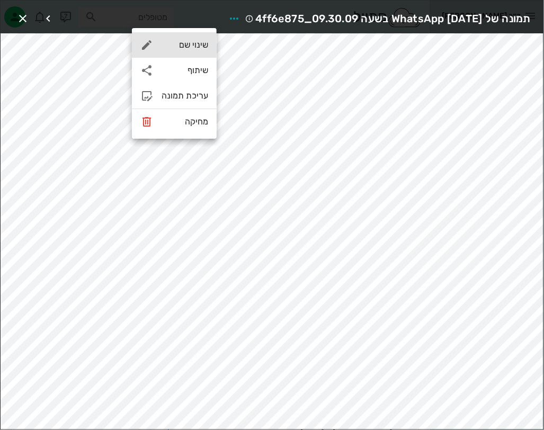
click at [196, 42] on div "שינוי שם" at bounding box center [185, 45] width 47 height 10
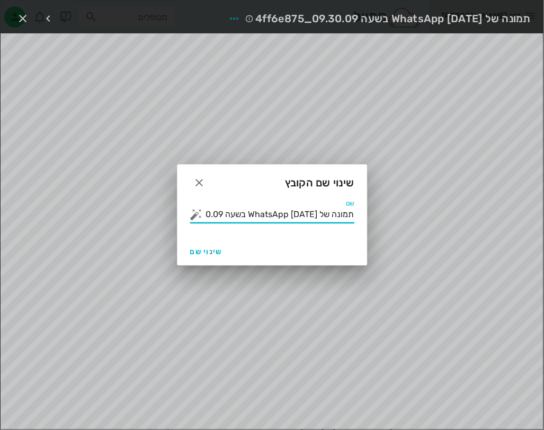
click at [252, 208] on input "תמונה של WhatsApp [DATE] בשעה 09.30.09_4ff6e875" at bounding box center [279, 214] width 149 height 17
click at [253, 208] on input "תמונה של WhatsApp [DATE] בשעה 09.30.09_4ff6e875" at bounding box center [279, 214] width 149 height 17
click at [195, 213] on button "button" at bounding box center [196, 214] width 13 height 13
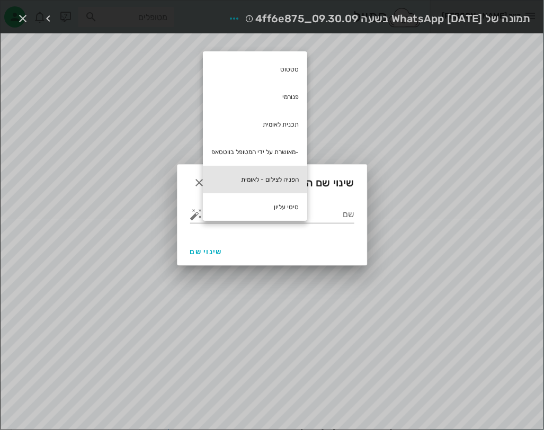
click at [265, 175] on div "הפניה לצילום - לאומית" at bounding box center [255, 180] width 104 height 28
type input "הפניה לצילום - לאומית"
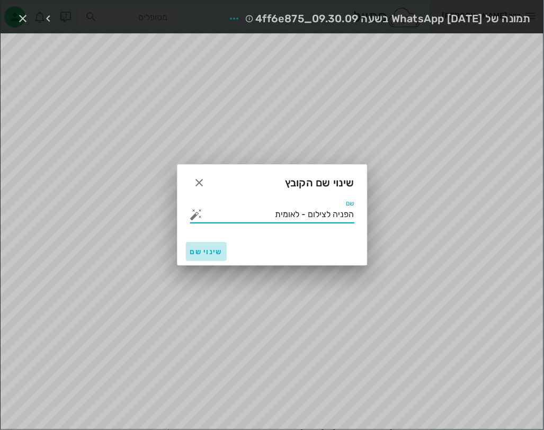
click at [190, 249] on span "שינוי שם" at bounding box center [206, 252] width 32 height 9
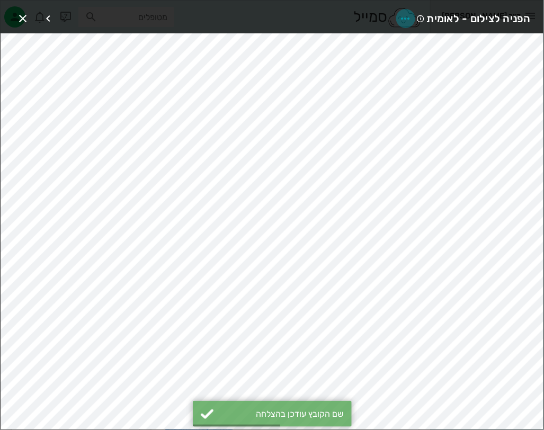
click at [404, 20] on icon "button" at bounding box center [406, 18] width 13 height 13
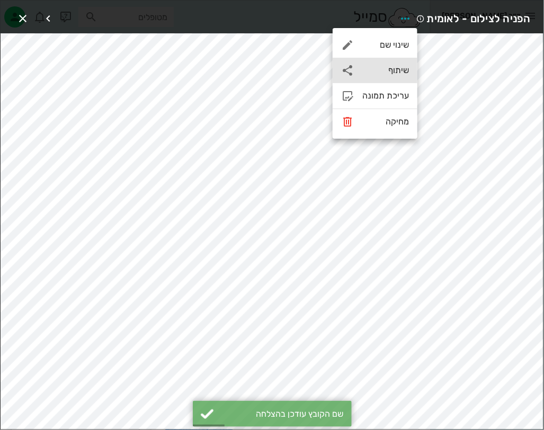
click at [400, 71] on div "שיתוף" at bounding box center [386, 70] width 47 height 10
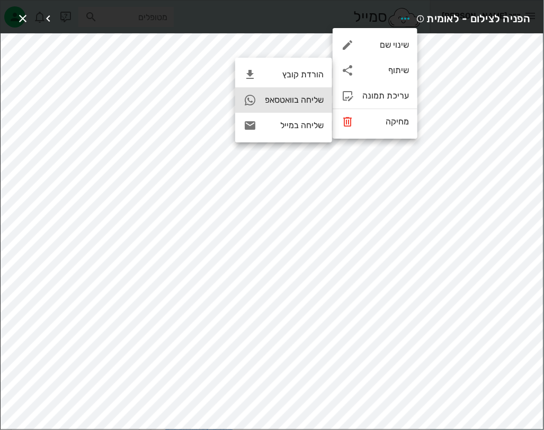
click at [322, 102] on div "שליחה בוואטסאפ" at bounding box center [294, 100] width 59 height 10
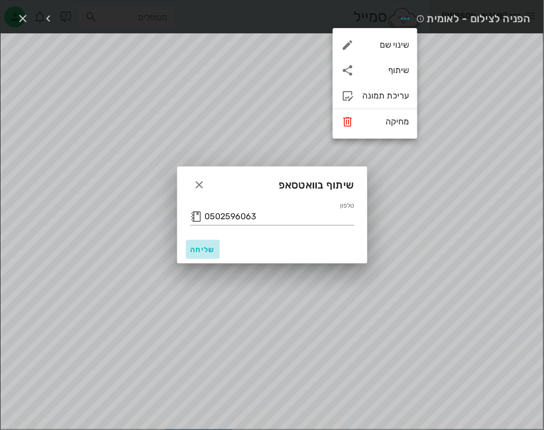
click at [197, 253] on span "שליחה" at bounding box center [202, 249] width 25 height 9
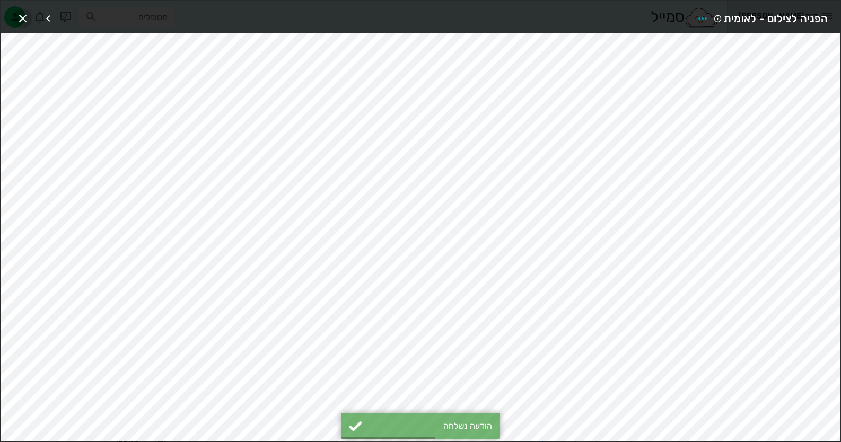
click at [24, 19] on icon "button" at bounding box center [22, 18] width 13 height 13
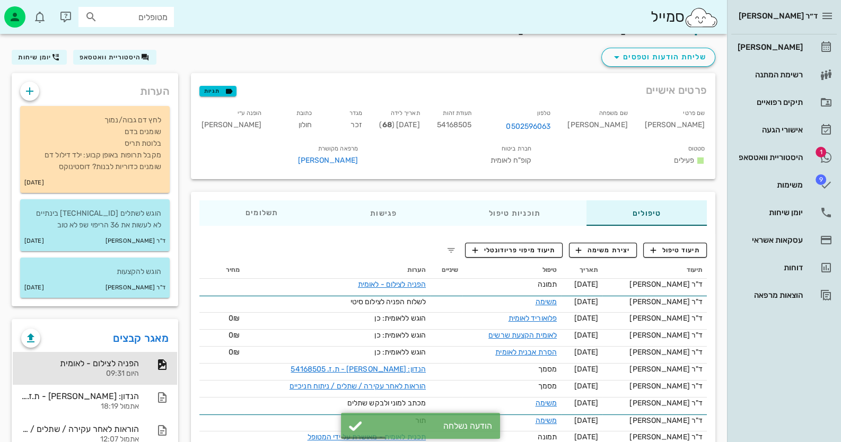
scroll to position [0, 0]
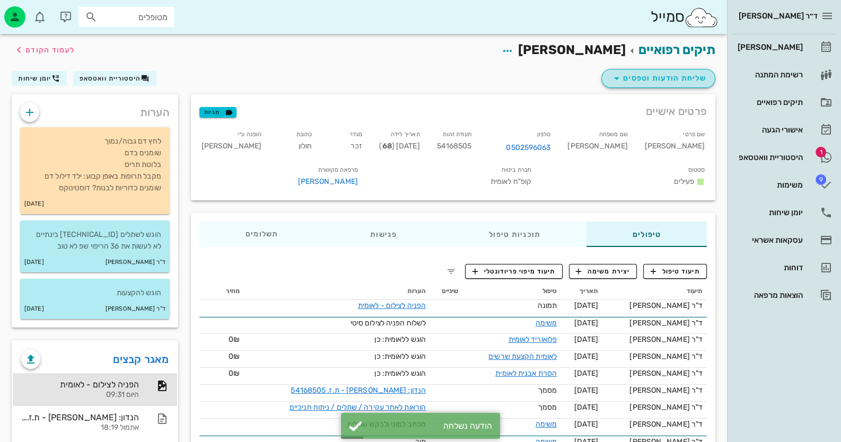
click at [684, 71] on button "שליחת הודעות וטפסים" at bounding box center [658, 78] width 114 height 19
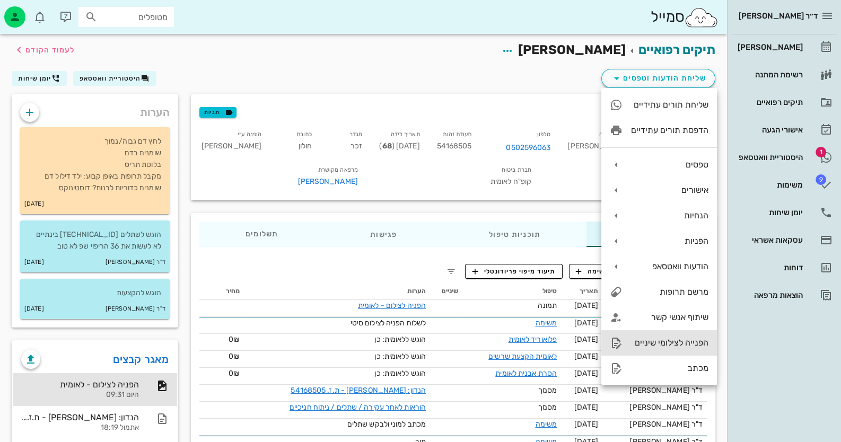
click at [691, 333] on div "הפנייה לצילומי שיניים" at bounding box center [659, 342] width 116 height 25
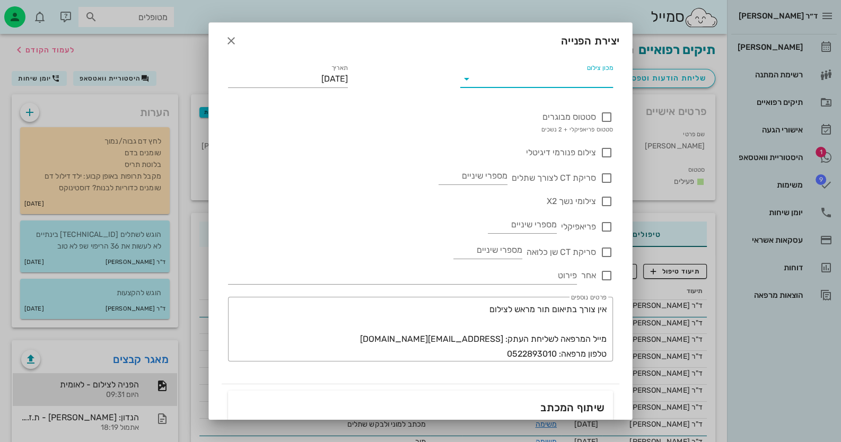
click at [574, 86] on input "מכון צילום" at bounding box center [545, 79] width 136 height 17
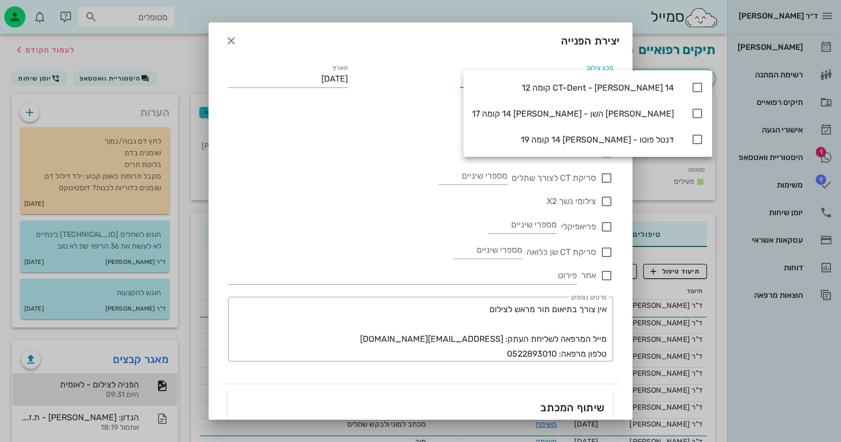
click at [375, 188] on div "צילומי נשך X2" at bounding box center [420, 195] width 385 height 23
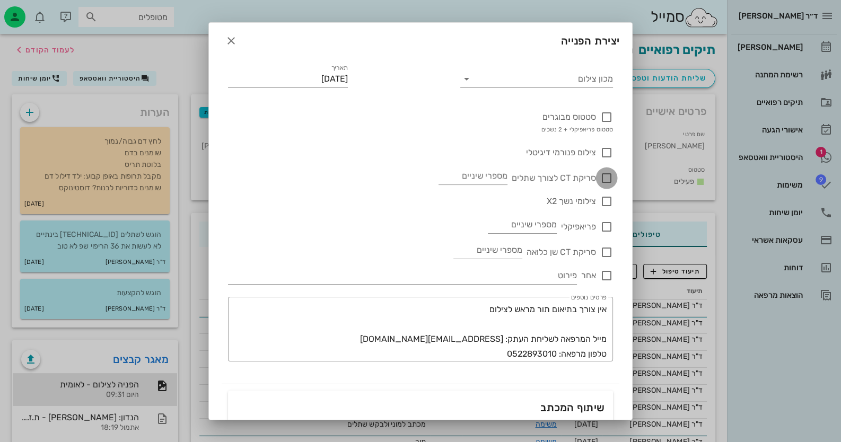
click at [608, 184] on div at bounding box center [606, 178] width 18 height 18
checkbox input "true"
click at [490, 180] on input "מספרי שיניים" at bounding box center [472, 176] width 69 height 17
type input "46.36.42-32"
click at [608, 310] on div "​ פרטים נוספים אין צורך בתיאום תור מראש לצילום מייל המרפאה לשליחת העתק: [EMAIL_…" at bounding box center [420, 329] width 385 height 65
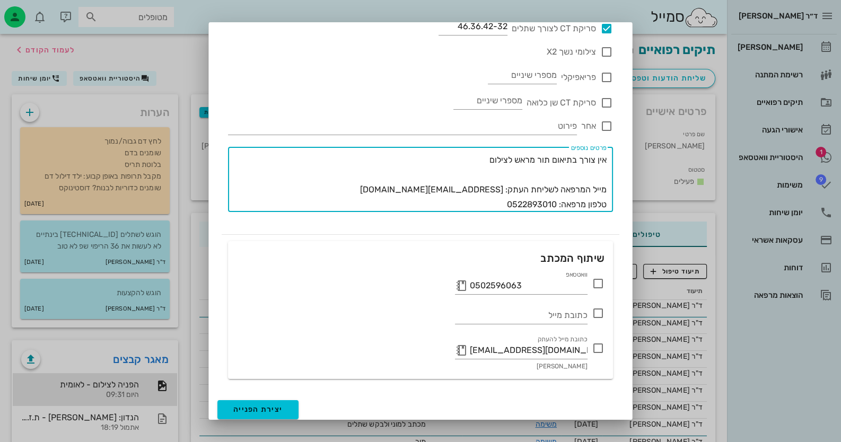
scroll to position [153, 0]
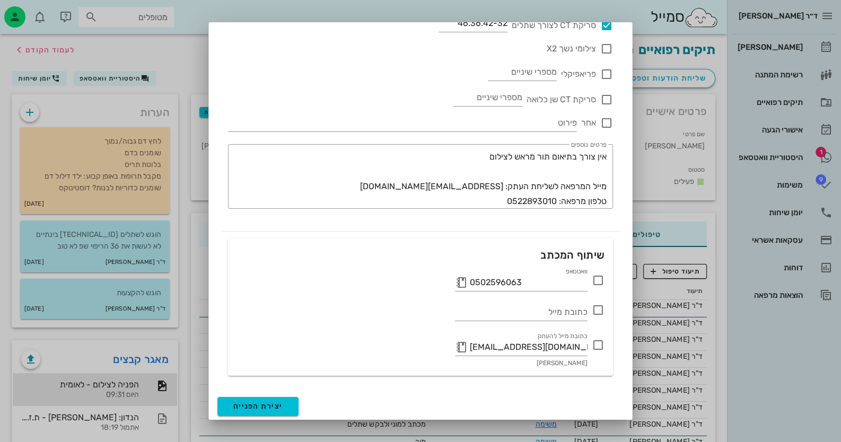
click at [598, 283] on icon at bounding box center [598, 280] width 13 height 13
click at [269, 407] on span "יצירת הפנייה" at bounding box center [257, 406] width 49 height 9
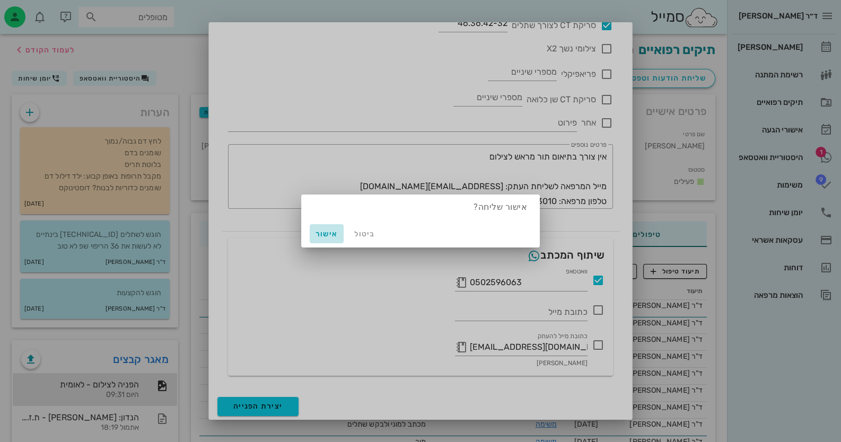
click at [329, 234] on span "אישור" at bounding box center [326, 234] width 25 height 9
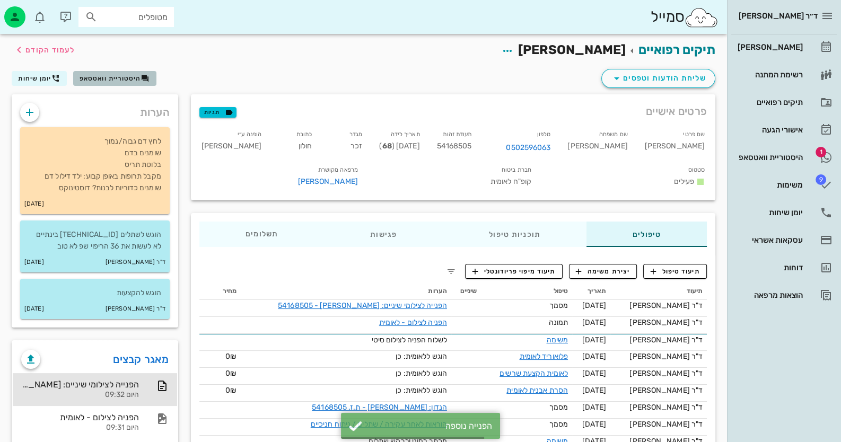
click at [124, 81] on span "היסטוריית וואטסאפ" at bounding box center [110, 78] width 61 height 7
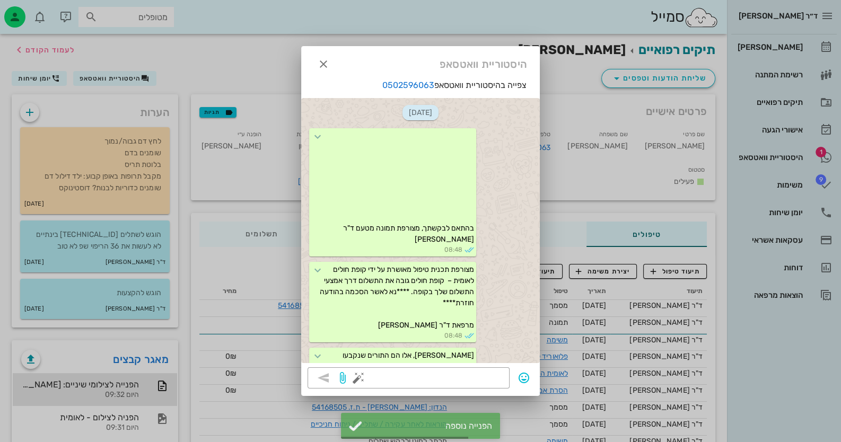
scroll to position [943, 0]
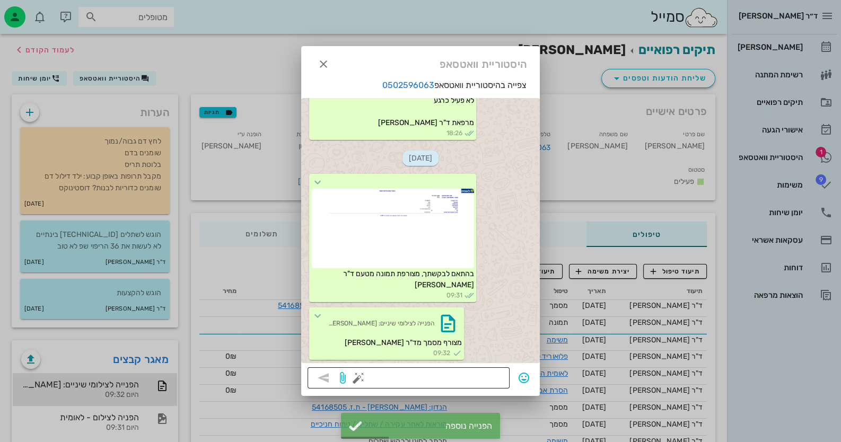
click at [361, 379] on button "button" at bounding box center [358, 378] width 13 height 13
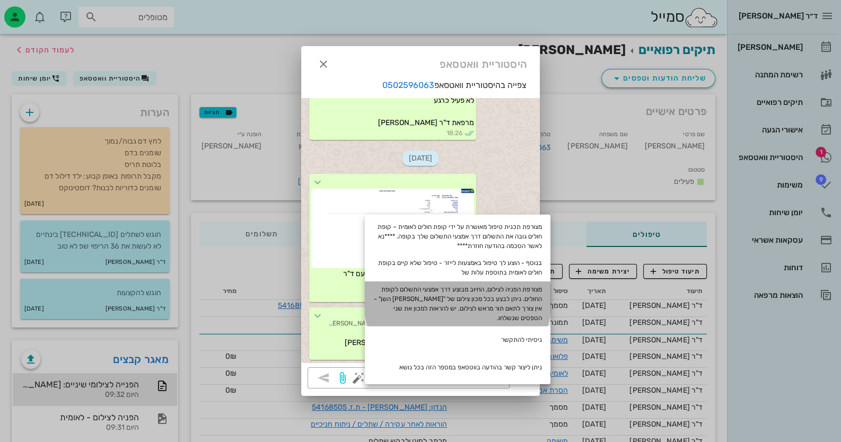
click at [471, 284] on div "מצורפת הפניה לצילום, החיוב מבוצע דרך אמצעי התשלום לקופת החולים. ניתן לבצע בכל מ…" at bounding box center [458, 304] width 186 height 45
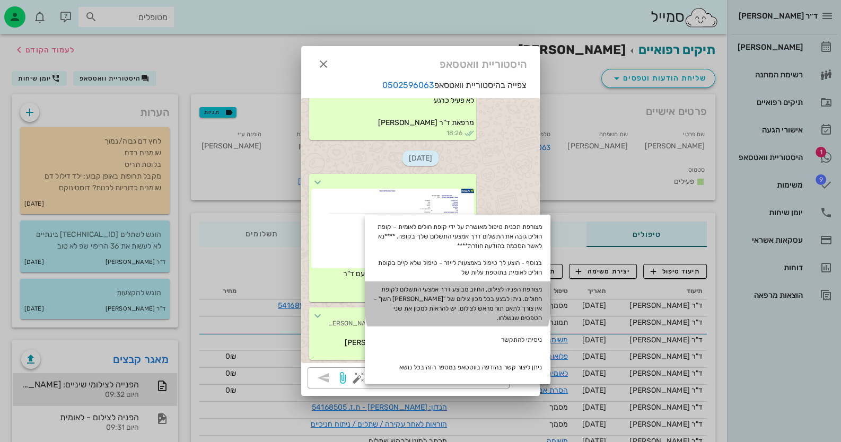
type textarea "מצורפת הפניה לצילום, החיוב מבוצע דרך אמצעי התשלום לקופת החולים. ניתן לבצע בכל מ…"
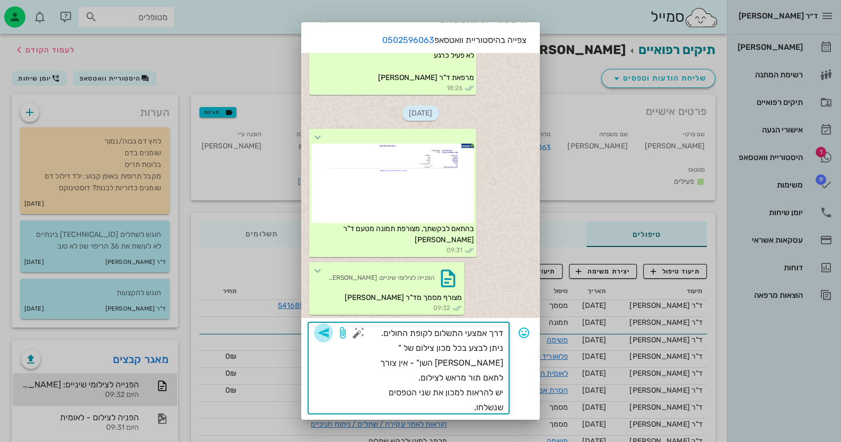
click at [330, 336] on icon "button" at bounding box center [323, 333] width 13 height 13
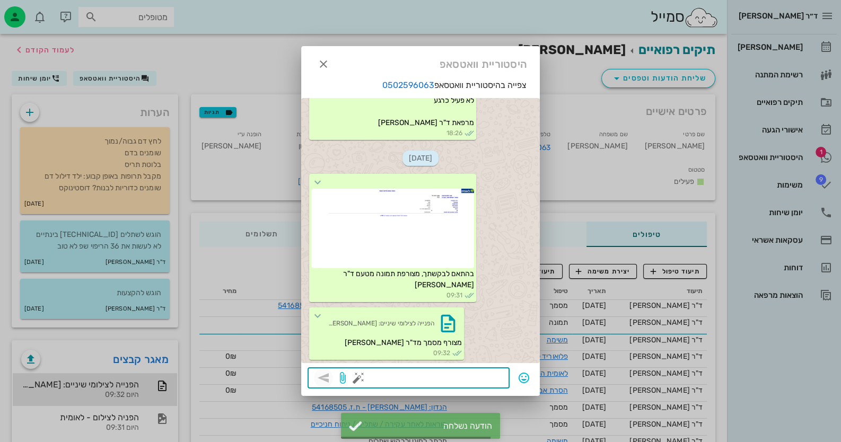
scroll to position [1029, 0]
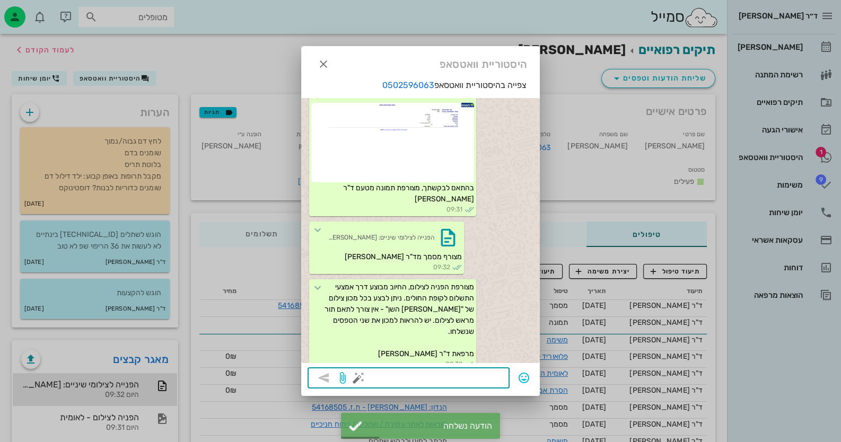
click at [806, 184] on div at bounding box center [420, 221] width 841 height 442
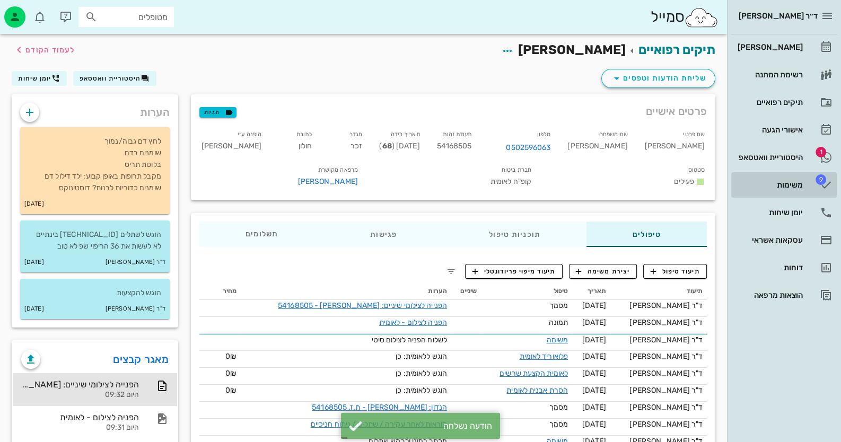
click at [806, 183] on link "9 משימות" at bounding box center [783, 184] width 105 height 25
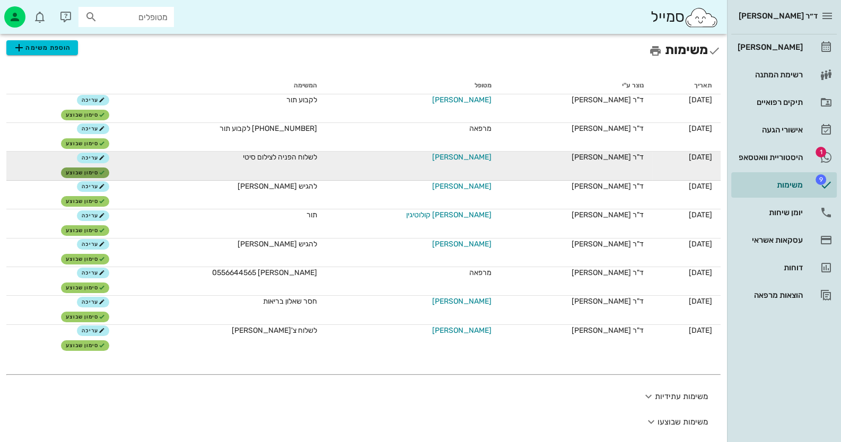
click at [96, 172] on span "סימון שבוצע" at bounding box center [85, 173] width 39 height 6
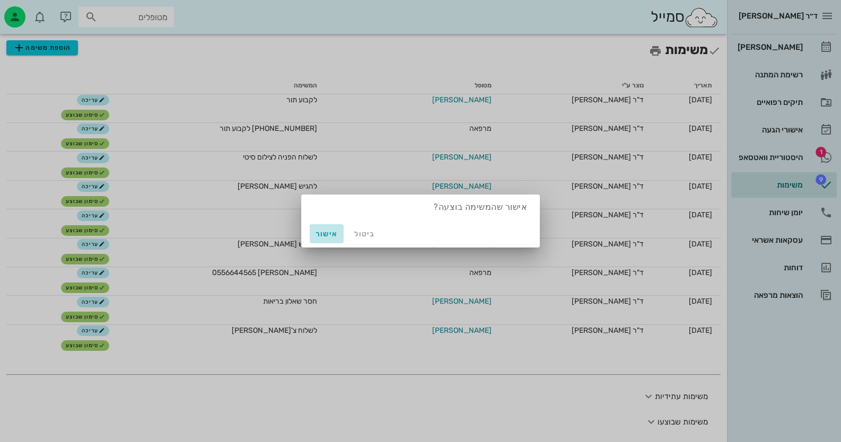
click at [332, 235] on span "אישור" at bounding box center [326, 234] width 25 height 9
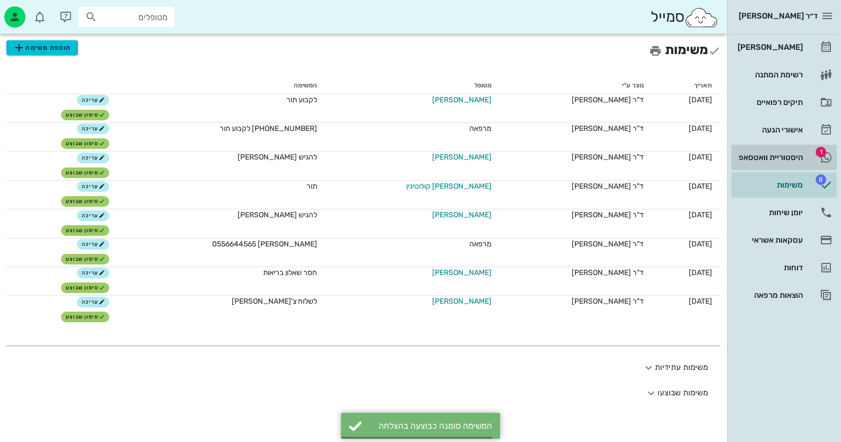
click at [822, 151] on span "1" at bounding box center [820, 152] width 11 height 11
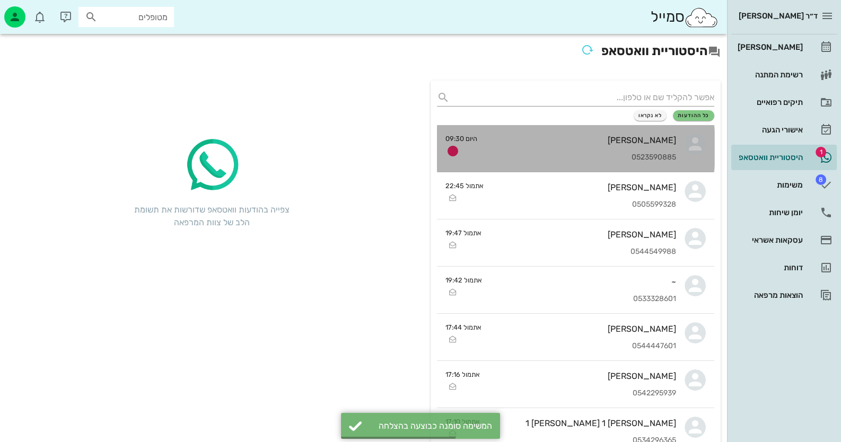
click at [681, 153] on link "[PERSON_NAME] 0523590885 היום 09:30" at bounding box center [575, 148] width 277 height 47
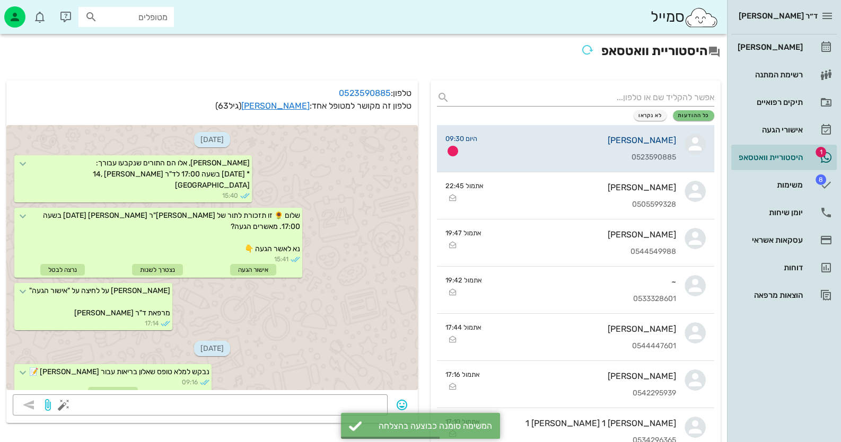
scroll to position [577, 0]
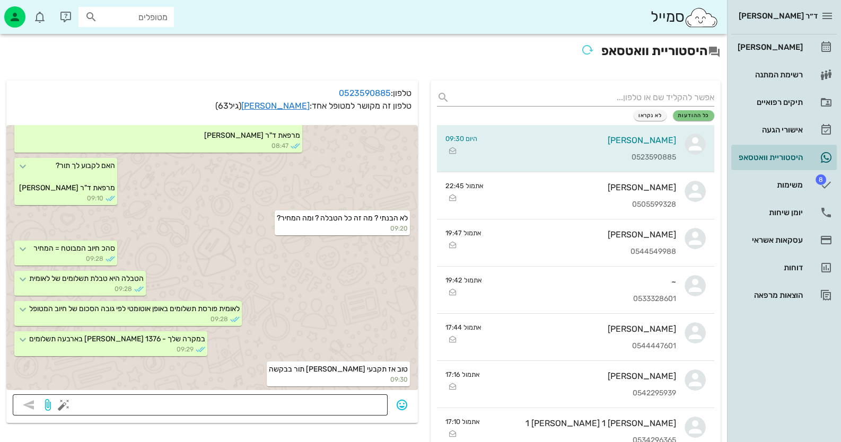
click at [358, 395] on div at bounding box center [223, 404] width 315 height 21
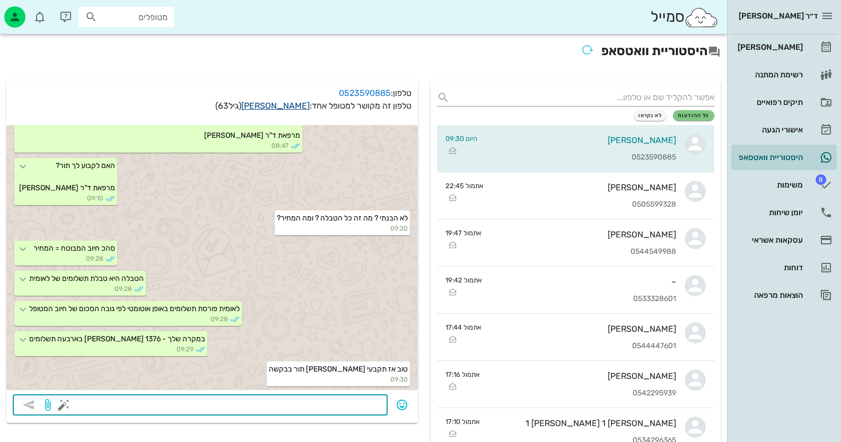
click at [290, 102] on link "[PERSON_NAME]" at bounding box center [275, 106] width 68 height 10
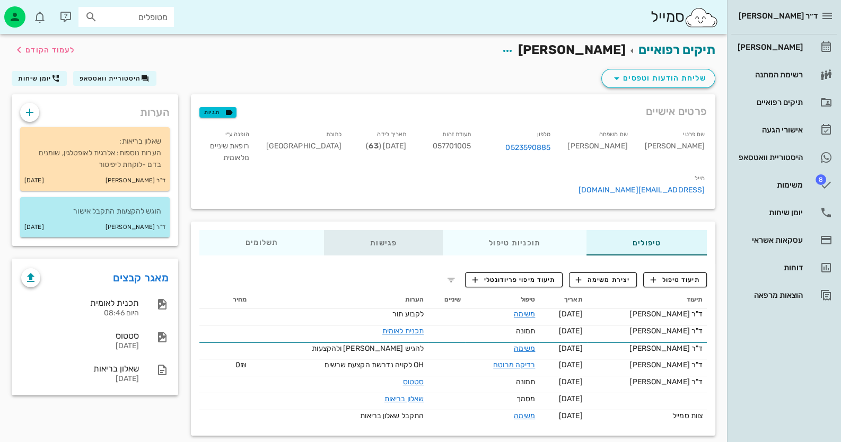
click at [389, 230] on div "פגישות" at bounding box center [383, 242] width 119 height 25
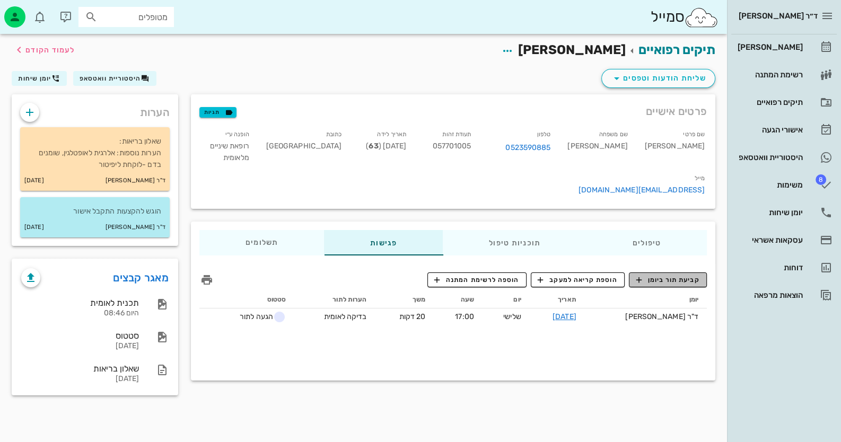
click at [653, 275] on span "קביעת תור ביומן" at bounding box center [668, 280] width 64 height 10
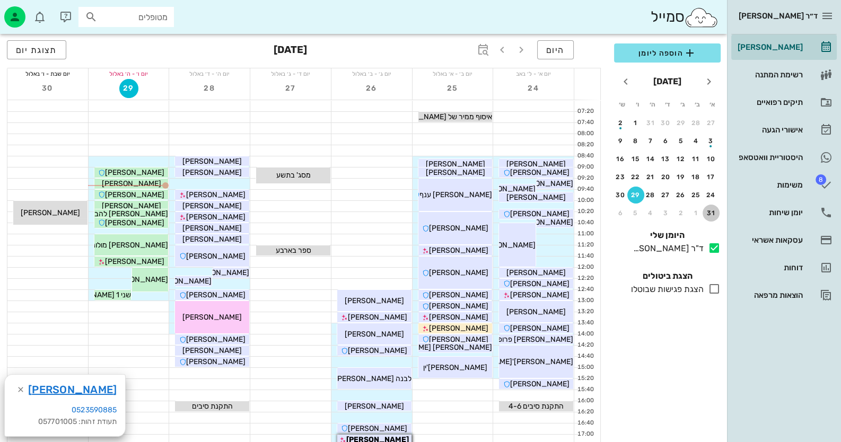
click at [713, 212] on div "31" at bounding box center [710, 212] width 17 height 7
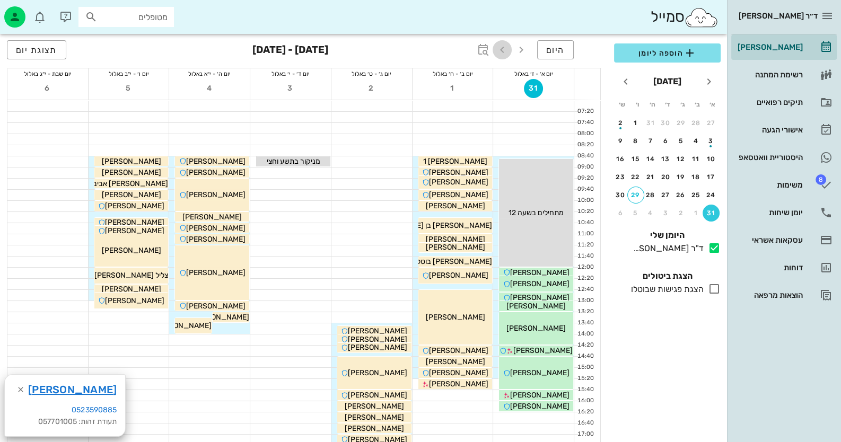
click at [506, 50] on icon "button" at bounding box center [502, 49] width 13 height 13
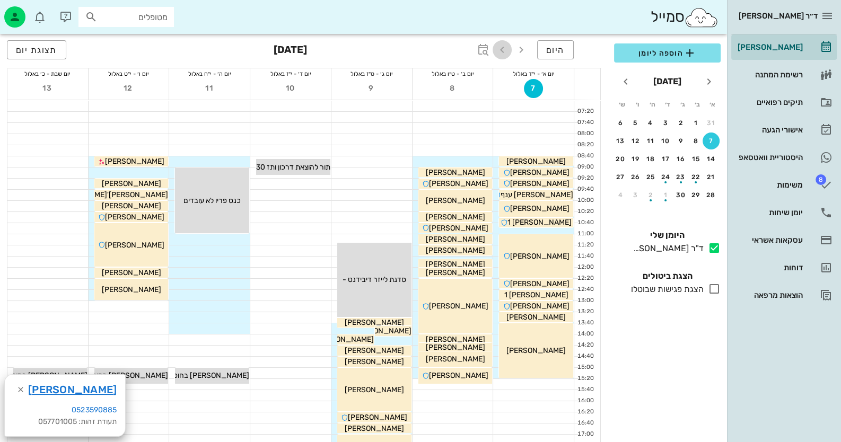
click at [498, 48] on icon "button" at bounding box center [502, 49] width 13 height 13
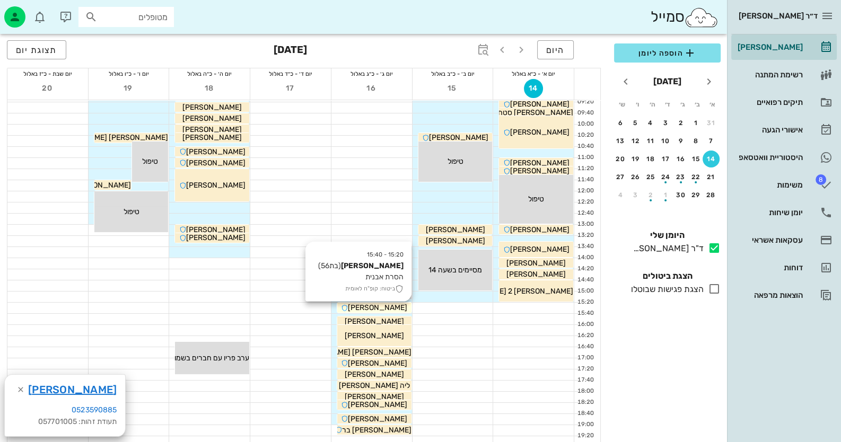
scroll to position [105, 0]
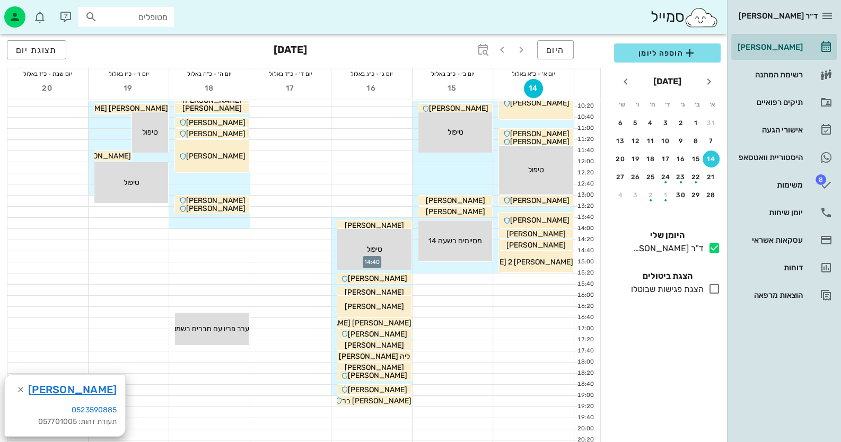
click at [333, 254] on div at bounding box center [371, 256] width 81 height 11
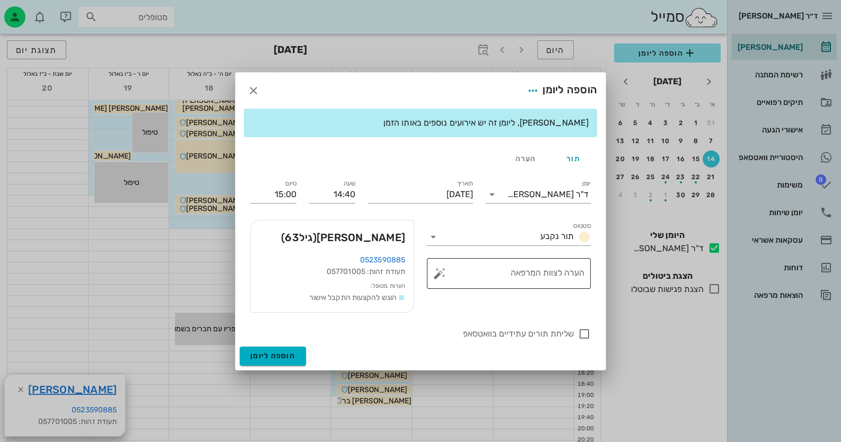
click at [435, 274] on button "button" at bounding box center [439, 273] width 13 height 13
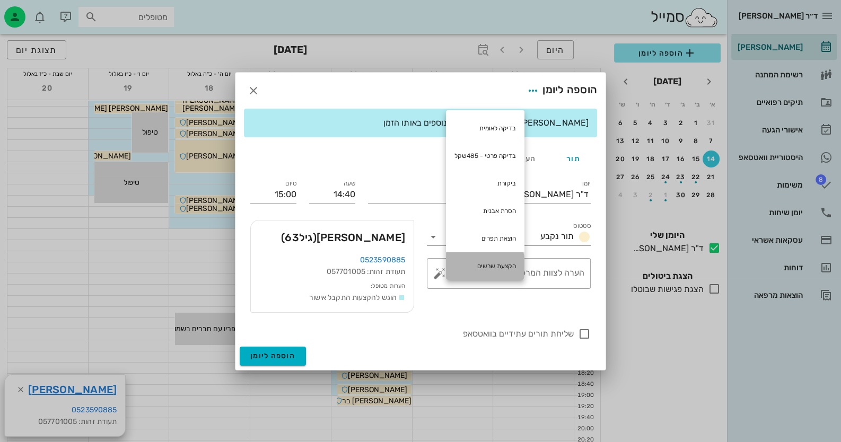
click at [512, 263] on div "הקצעת שרשים" at bounding box center [485, 266] width 78 height 28
type textarea "הקצעת שרשים"
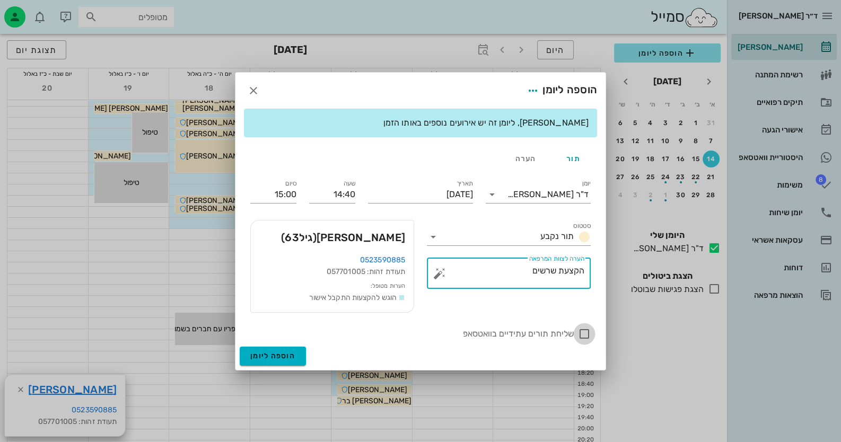
click at [583, 335] on div at bounding box center [584, 334] width 18 height 18
checkbox input "true"
click at [273, 191] on input "15:00" at bounding box center [273, 194] width 46 height 17
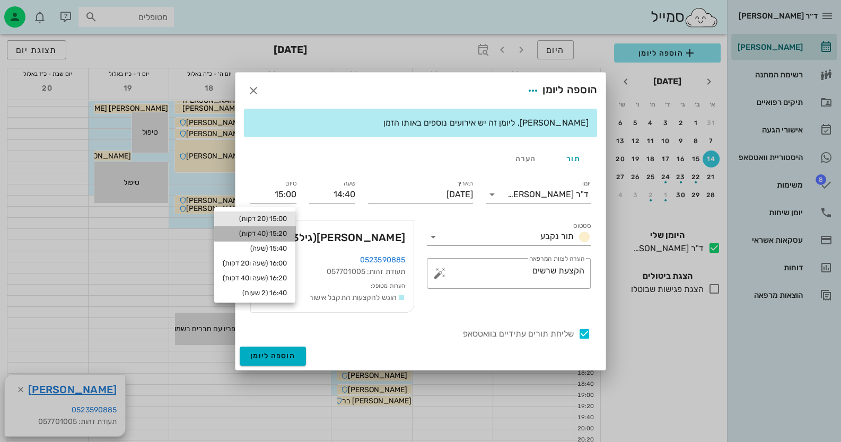
click at [278, 239] on div "15:20 (40 דקות)" at bounding box center [254, 233] width 81 height 15
type input "15:20"
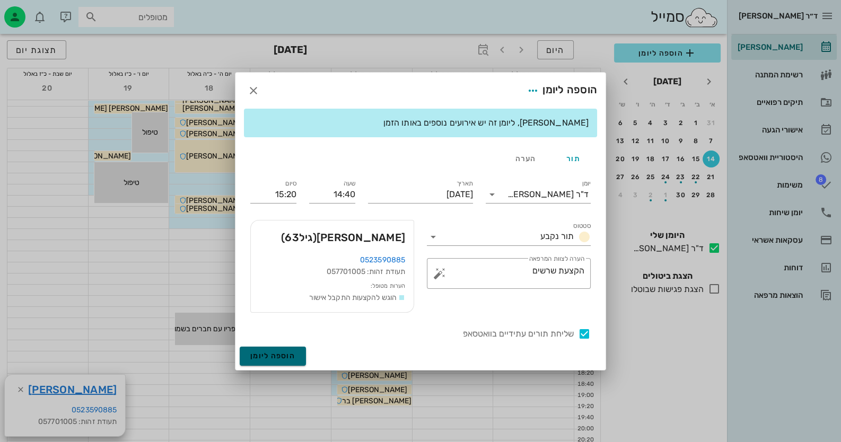
click at [289, 349] on button "הוספה ליומן" at bounding box center [273, 356] width 66 height 19
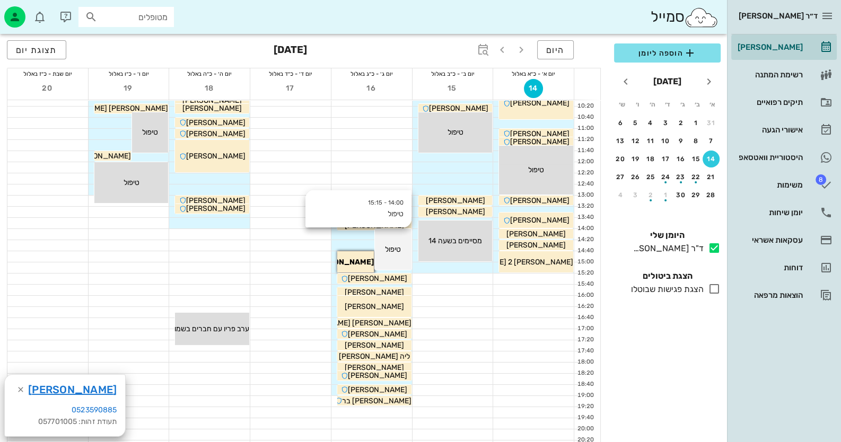
click at [499, 63] on div "14:00 - 15:15 טיפול טיפול" at bounding box center [536, 59] width 74 height 10
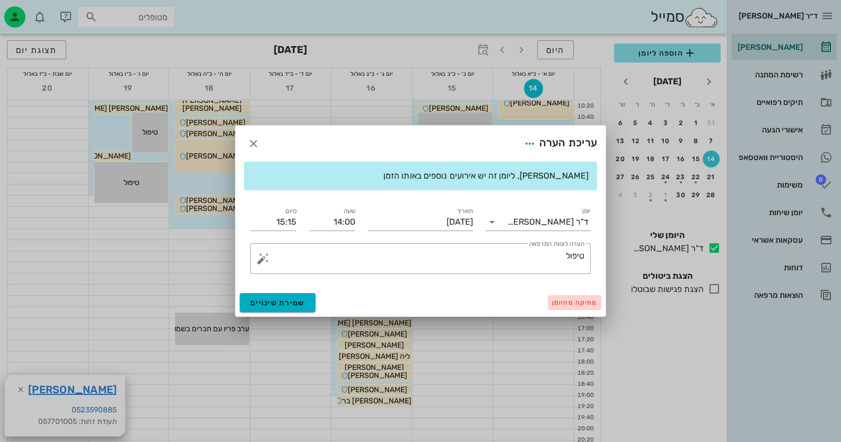
click at [586, 301] on span "מחיקה מהיומן" at bounding box center [574, 302] width 45 height 7
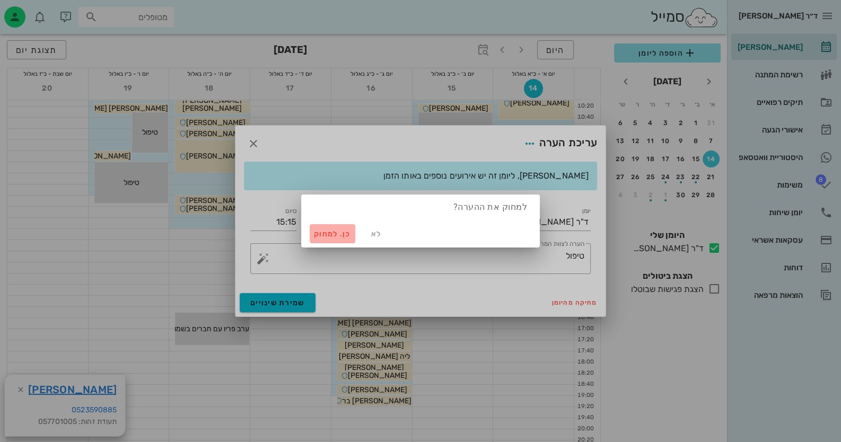
click at [326, 235] on span "כן. למחוק" at bounding box center [332, 234] width 37 height 9
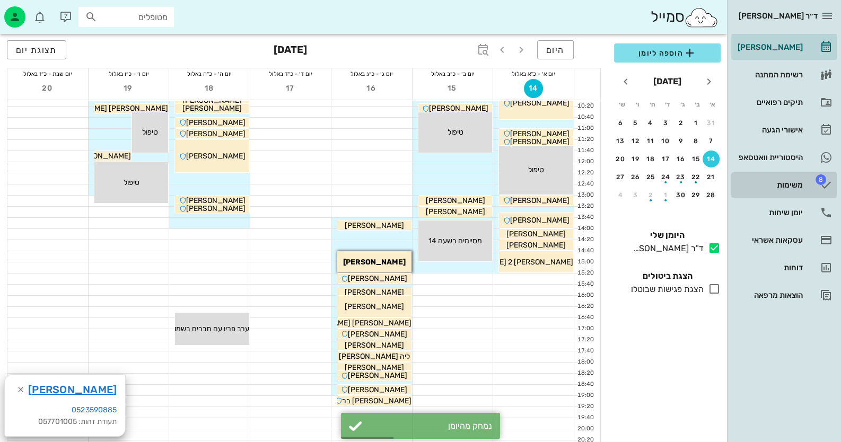
click at [822, 178] on span "8" at bounding box center [820, 179] width 11 height 11
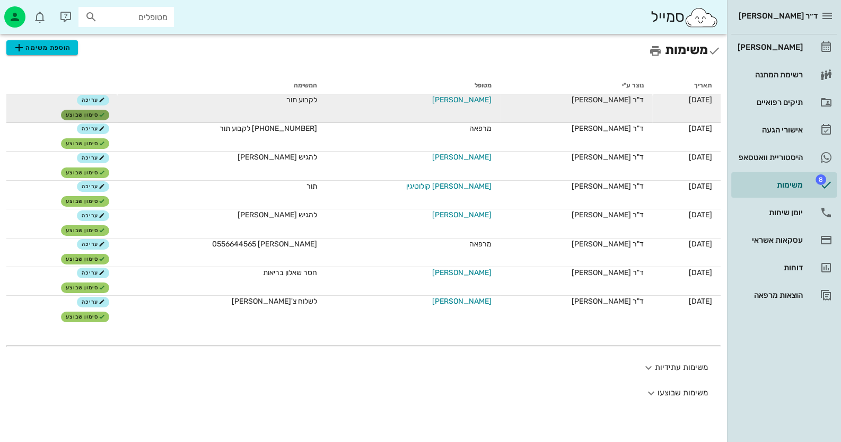
click at [89, 112] on span "סימון שבוצע" at bounding box center [85, 115] width 39 height 6
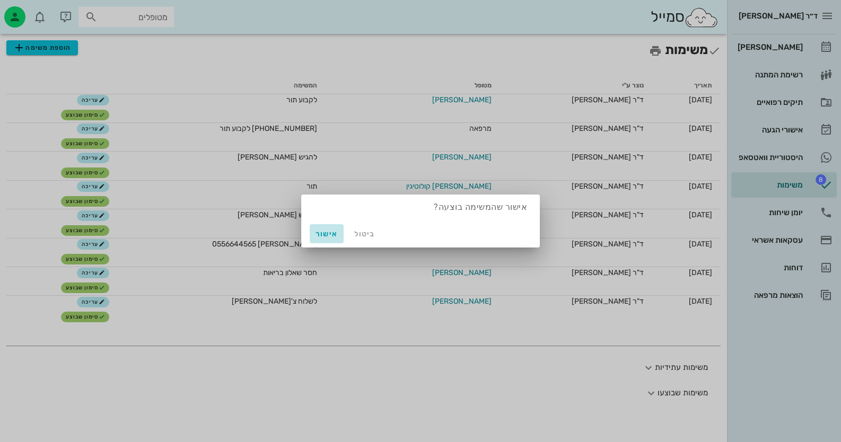
click at [324, 236] on span "אישור" at bounding box center [326, 234] width 25 height 9
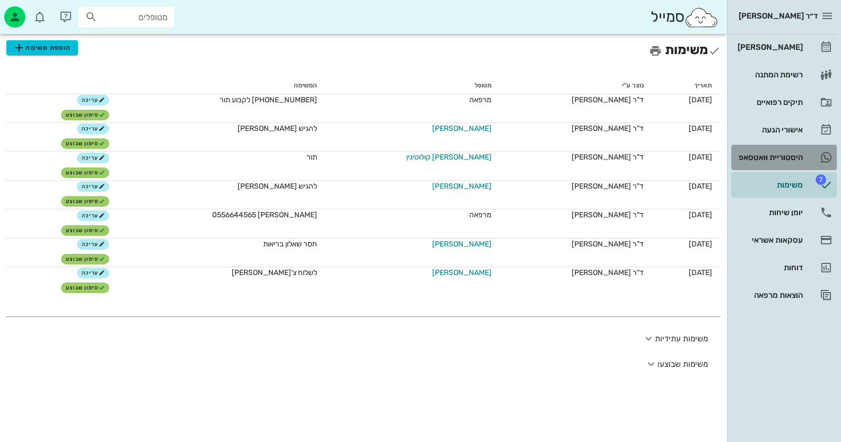
click at [767, 162] on div "היסטוריית וואטסאפ" at bounding box center [768, 157] width 67 height 17
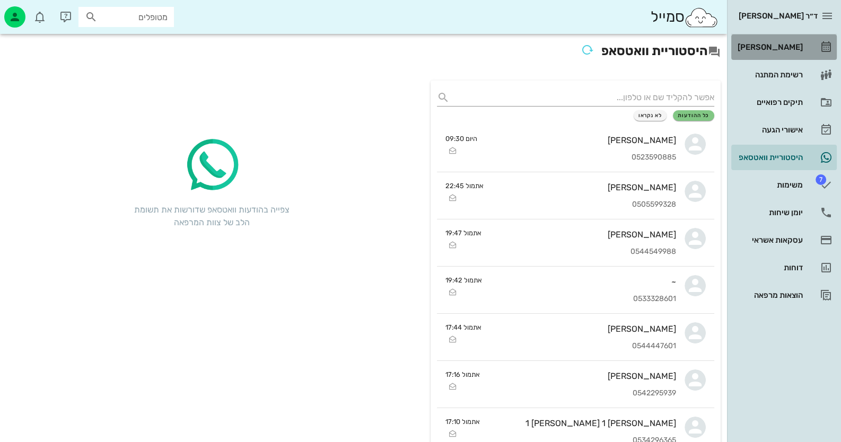
click at [779, 42] on div "[PERSON_NAME]" at bounding box center [768, 47] width 67 height 17
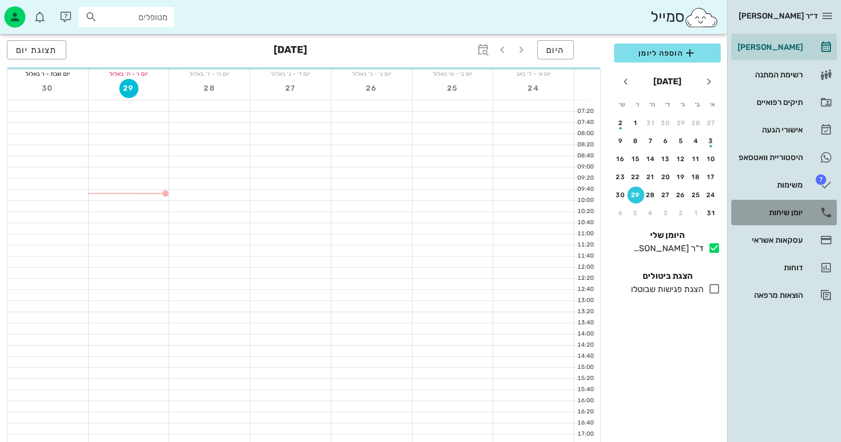
click at [788, 215] on div "יומן שיחות" at bounding box center [768, 212] width 67 height 8
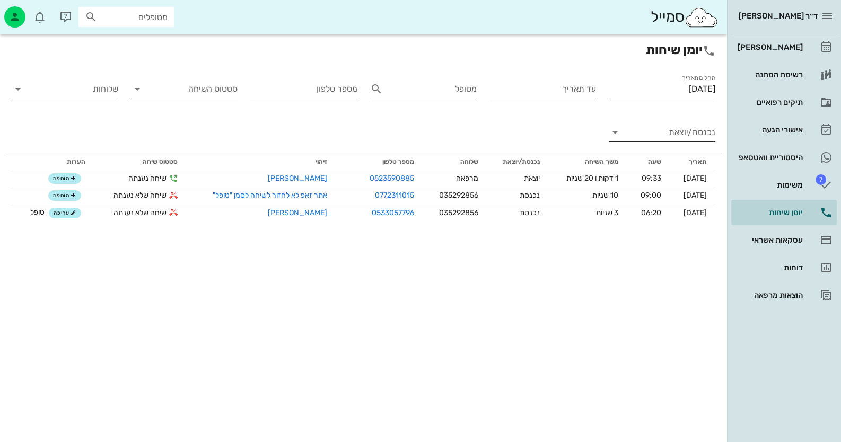
click at [684, 127] on input "נכנסת/יוצאת" at bounding box center [671, 132] width 90 height 17
click at [684, 129] on div "נכנסת" at bounding box center [681, 140] width 23 height 25
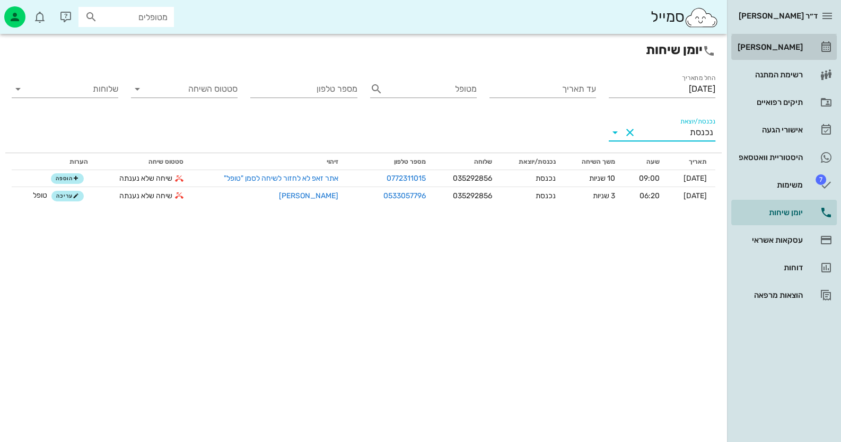
click at [811, 43] on link "[PERSON_NAME]" at bounding box center [783, 46] width 105 height 25
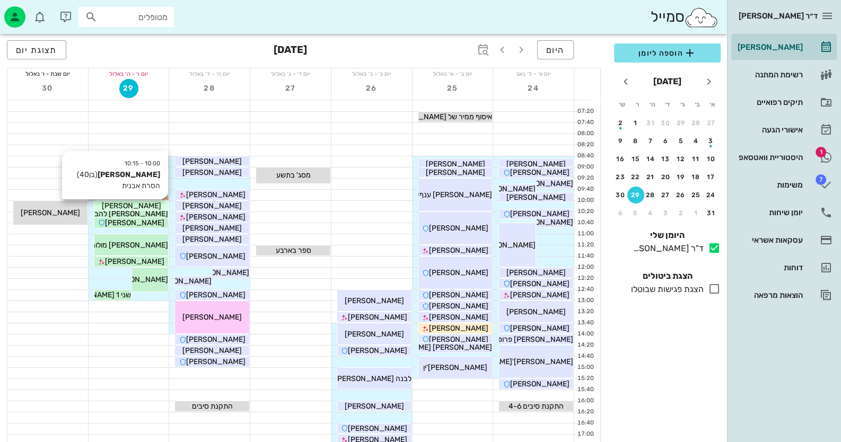
click at [156, 203] on div "[PERSON_NAME]" at bounding box center [131, 205] width 74 height 11
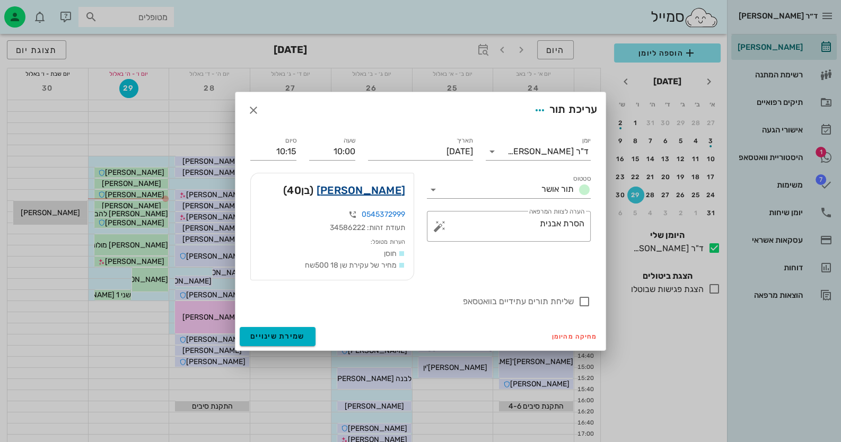
click at [379, 190] on link "[PERSON_NAME]" at bounding box center [360, 190] width 89 height 17
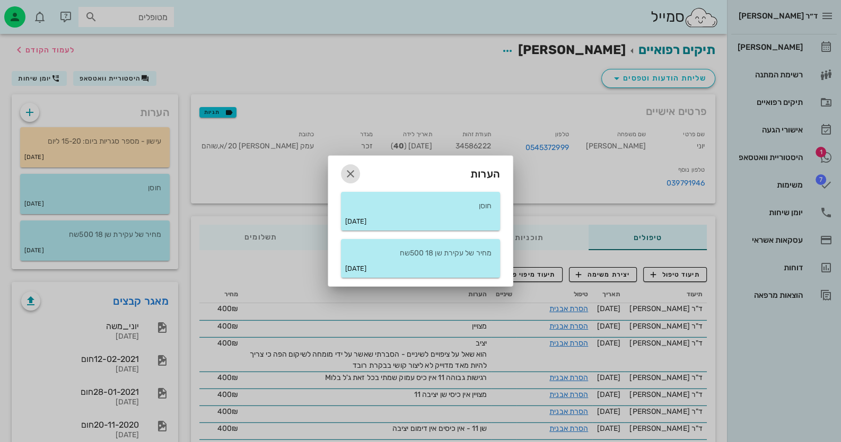
click at [355, 174] on icon "button" at bounding box center [350, 174] width 13 height 13
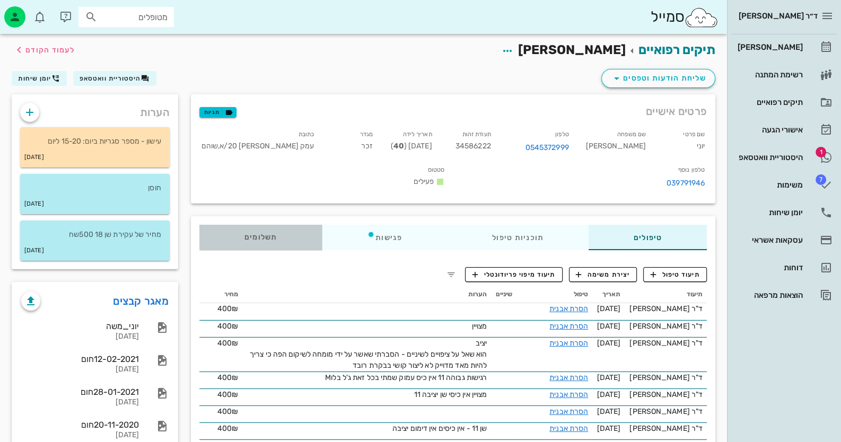
click at [263, 239] on div "תשלומים 0₪" at bounding box center [260, 237] width 122 height 25
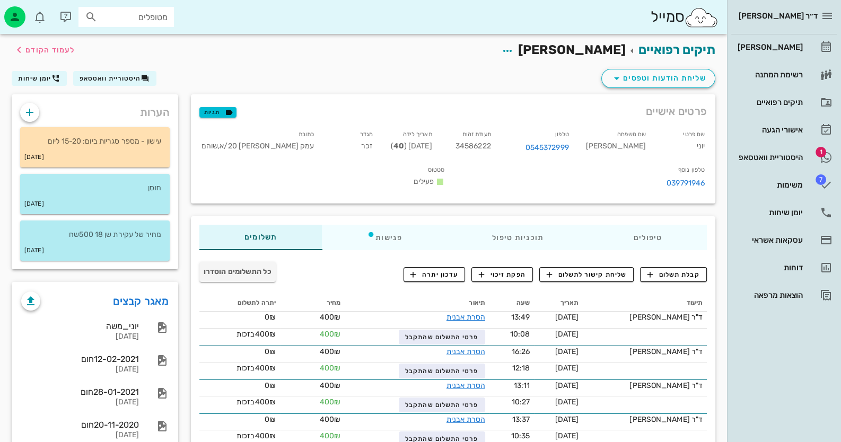
click at [679, 283] on div "קבלת תשלום שליחת קישור לתשלום הפקת זיכוי עדכון יתרה" at bounding box center [539, 275] width 347 height 28
click at [681, 270] on span "קבלת תשלום" at bounding box center [673, 275] width 52 height 10
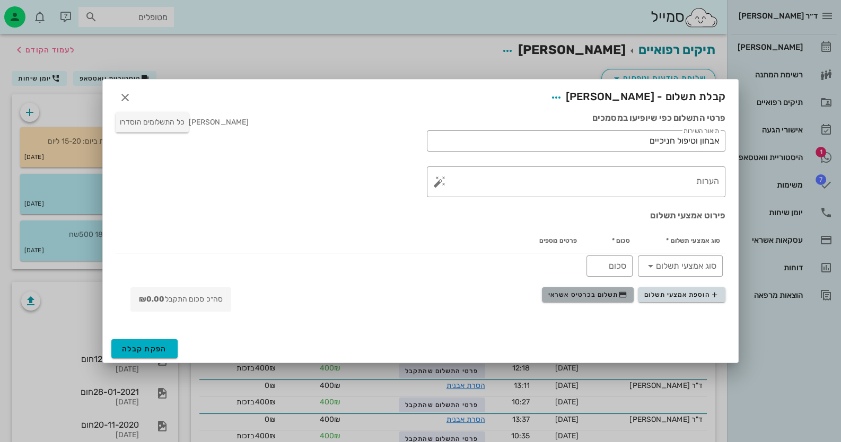
click at [592, 296] on span "תשלום בכרטיס אשראי" at bounding box center [587, 295] width 78 height 8
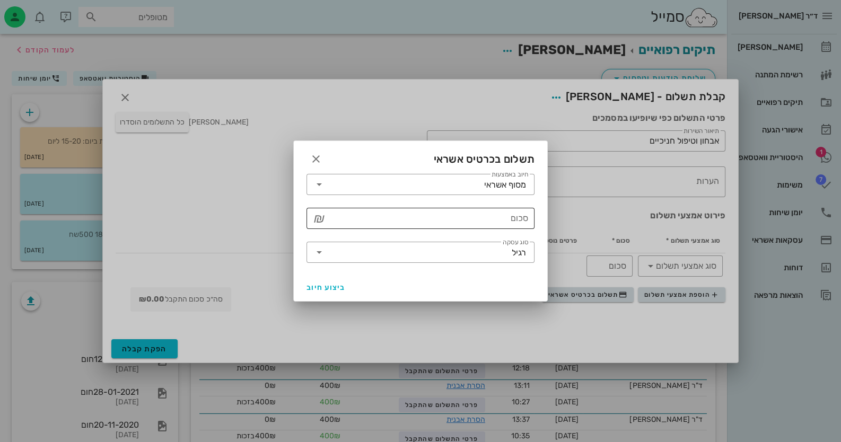
click at [504, 217] on input "סכום" at bounding box center [428, 218] width 200 height 17
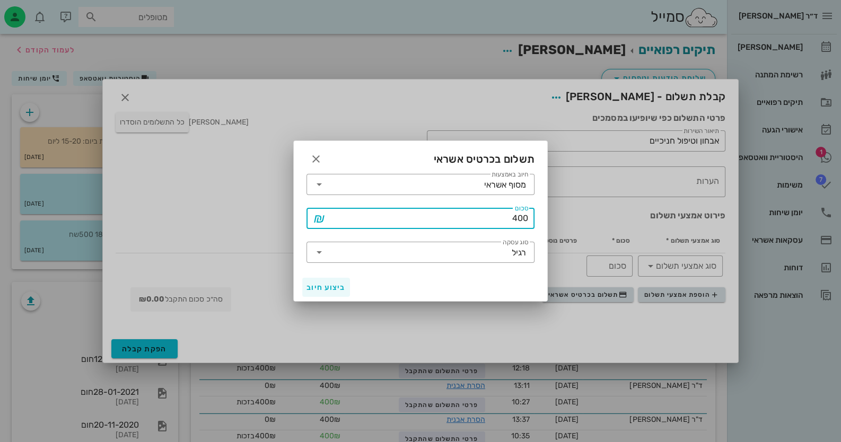
type input "400"
click at [314, 289] on span "ביצוע חיוב" at bounding box center [325, 287] width 39 height 9
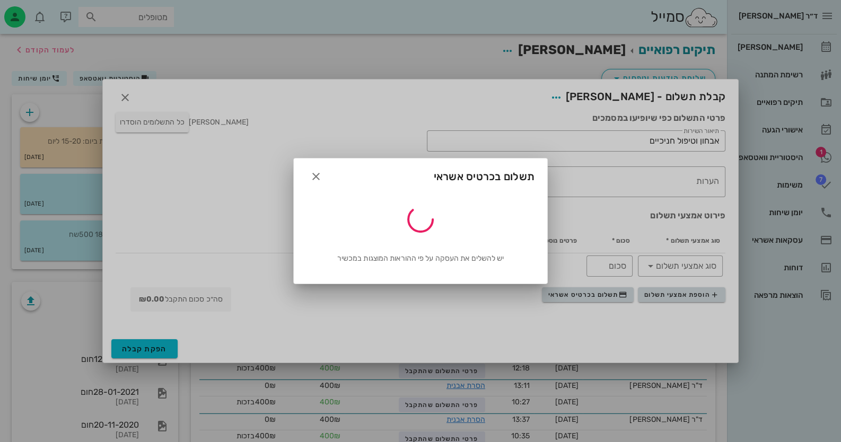
type input "400"
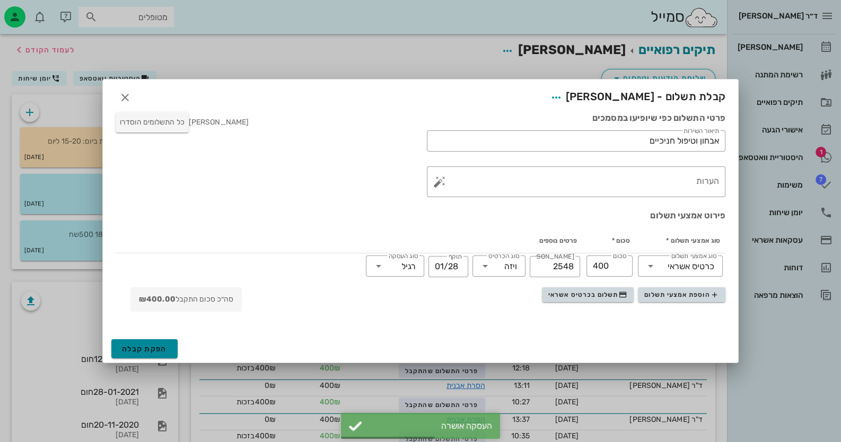
click at [169, 351] on button "הפקת קבלה" at bounding box center [144, 348] width 66 height 19
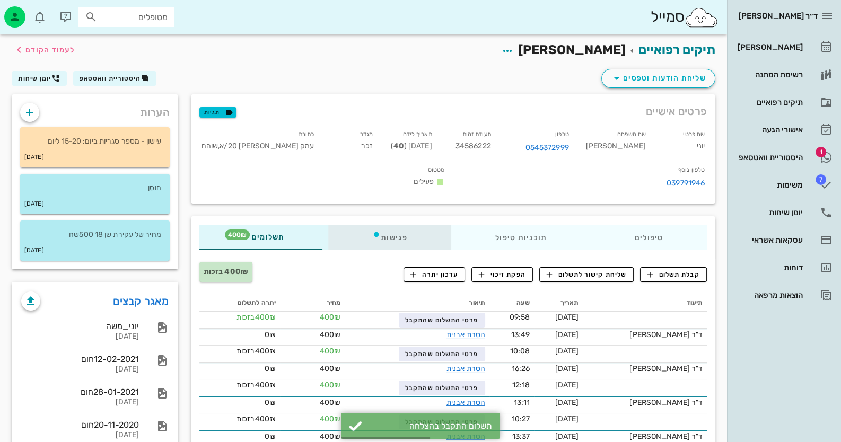
click at [375, 240] on div "פגישות" at bounding box center [389, 237] width 123 height 25
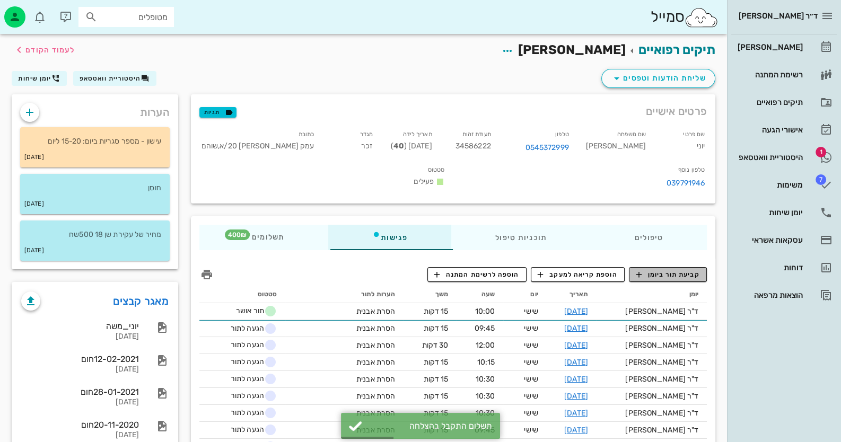
click at [686, 271] on span "קביעת תור ביומן" at bounding box center [668, 275] width 64 height 10
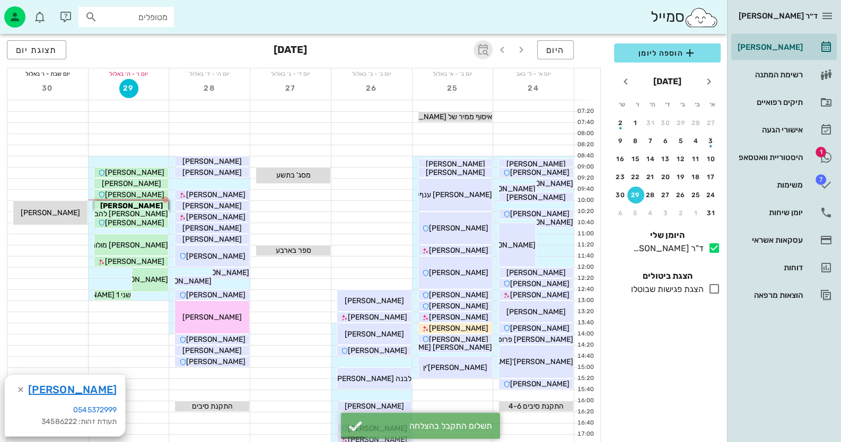
click at [486, 45] on icon "button" at bounding box center [483, 49] width 13 height 13
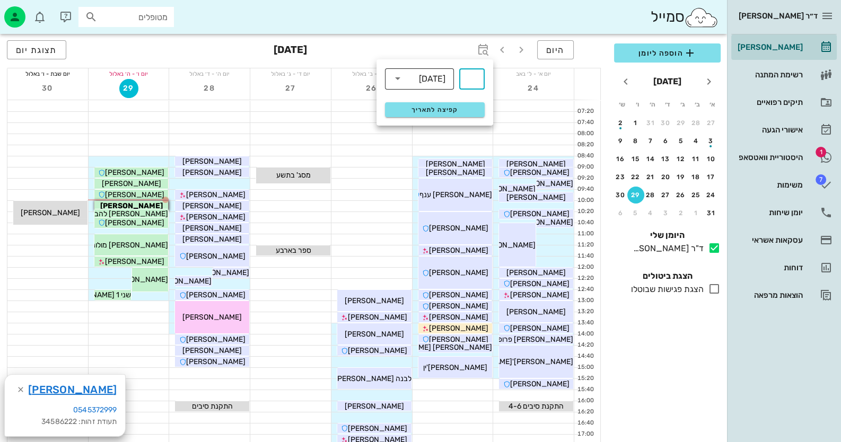
click at [435, 77] on div "[DATE]" at bounding box center [432, 79] width 27 height 10
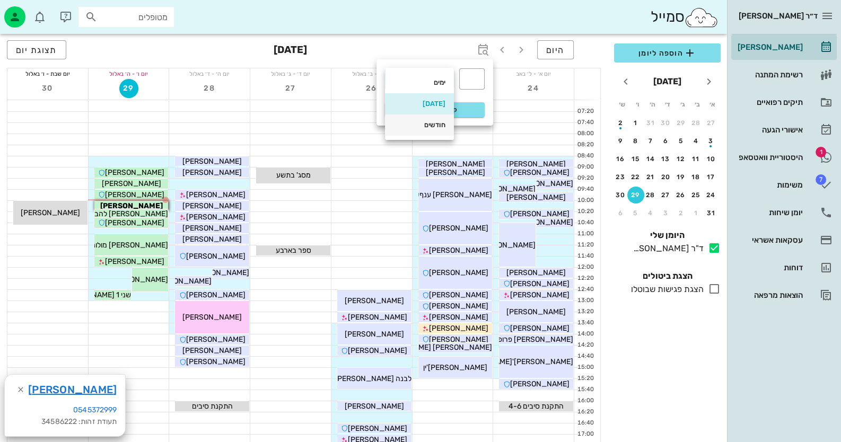
click at [436, 126] on div "חודשים" at bounding box center [419, 125] width 52 height 8
click at [482, 79] on div "​" at bounding box center [471, 78] width 25 height 21
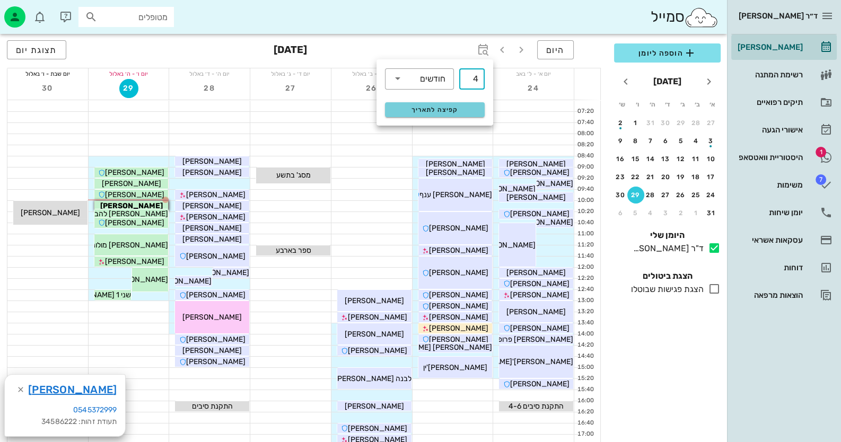
type input "4"
click at [467, 106] on span "קפיצה לתאריך" at bounding box center [434, 109] width 86 height 7
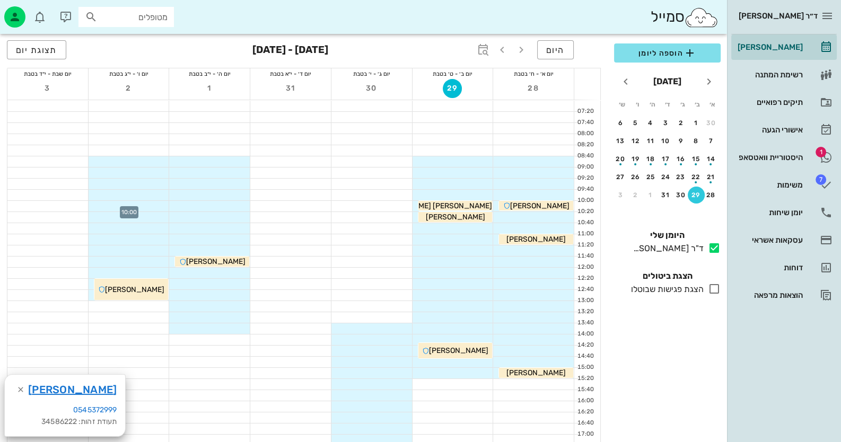
click at [153, 201] on div at bounding box center [129, 206] width 81 height 11
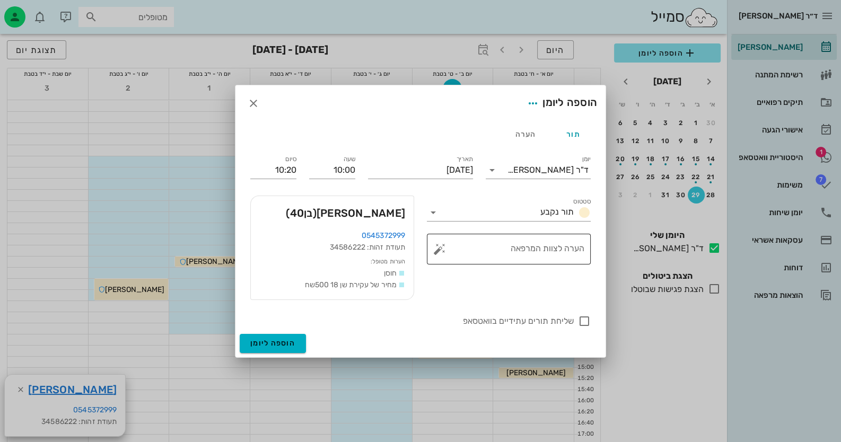
click at [435, 250] on button "button" at bounding box center [439, 249] width 13 height 13
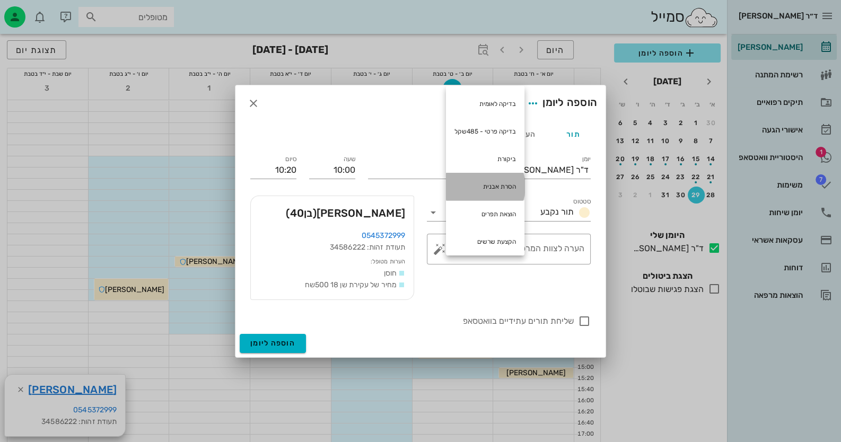
click at [477, 182] on div "הסרת אבנית" at bounding box center [485, 187] width 78 height 28
type textarea "הסרת אבנית"
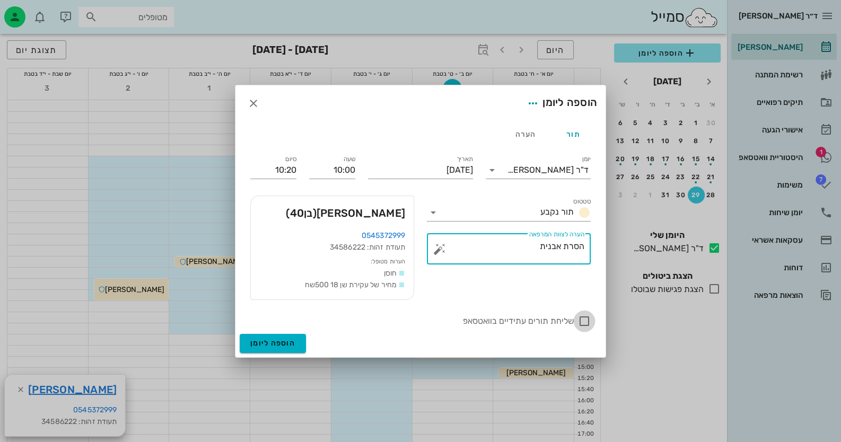
click at [580, 320] on div at bounding box center [584, 321] width 18 height 18
checkbox input "true"
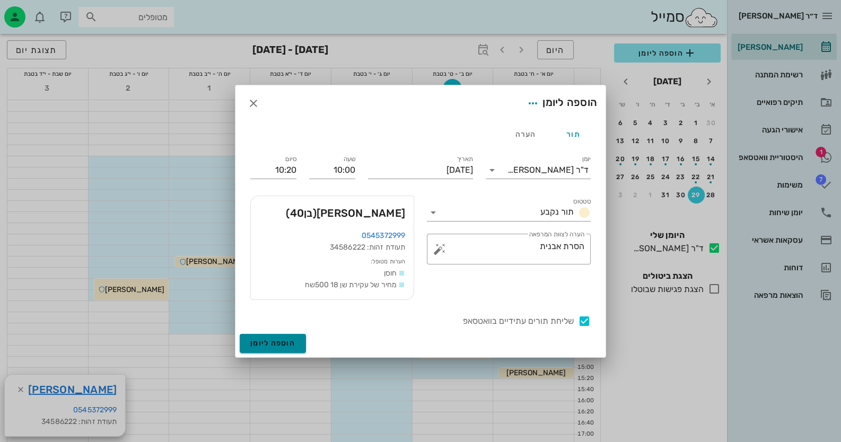
click at [283, 345] on span "הוספה ליומן" at bounding box center [272, 343] width 45 height 9
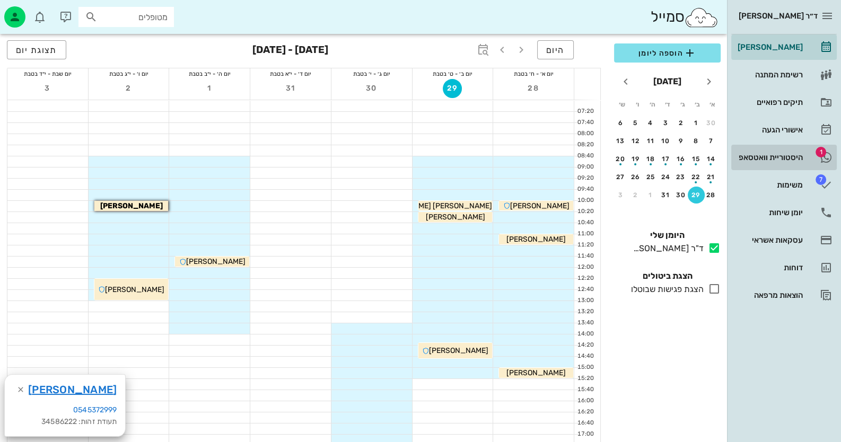
click at [773, 150] on div "היסטוריית וואטסאפ" at bounding box center [768, 157] width 67 height 17
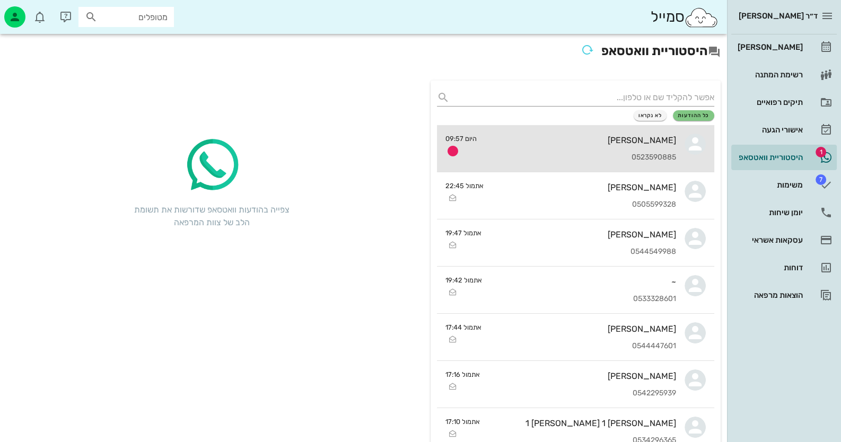
click at [601, 154] on div "0523590885" at bounding box center [580, 157] width 191 height 9
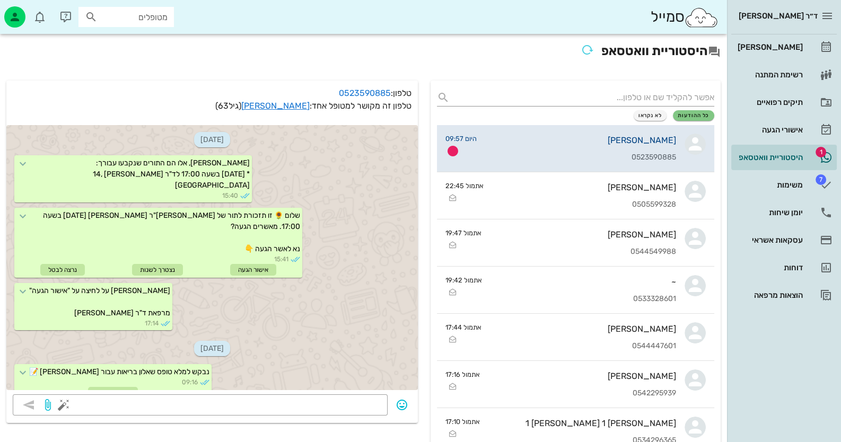
scroll to position [682, 0]
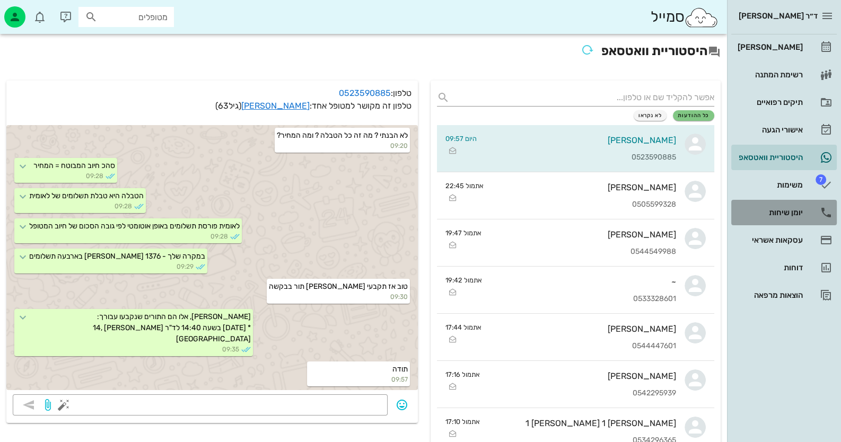
click at [801, 207] on div "יומן שיחות" at bounding box center [768, 212] width 67 height 17
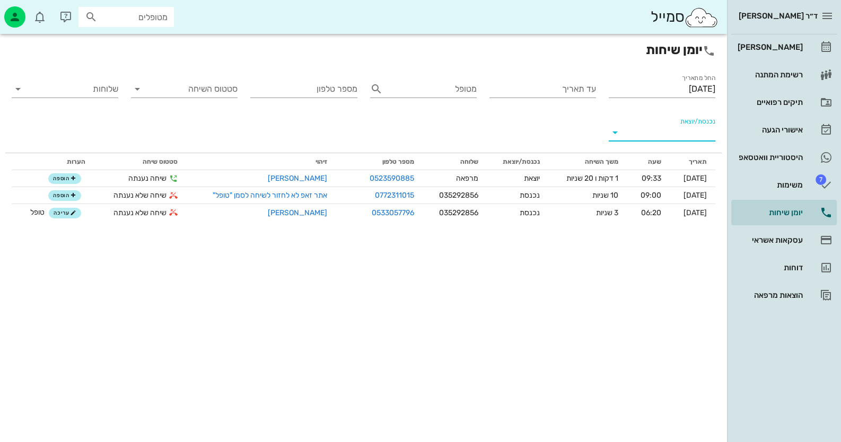
click at [677, 135] on input "נכנסת/יוצאת" at bounding box center [671, 132] width 90 height 17
click at [677, 135] on div "נכנסת" at bounding box center [681, 140] width 23 height 25
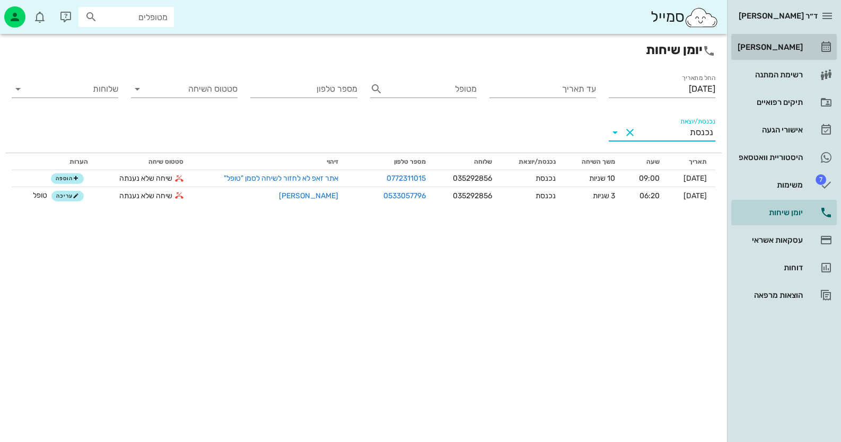
click at [807, 45] on link "[PERSON_NAME]" at bounding box center [783, 46] width 105 height 25
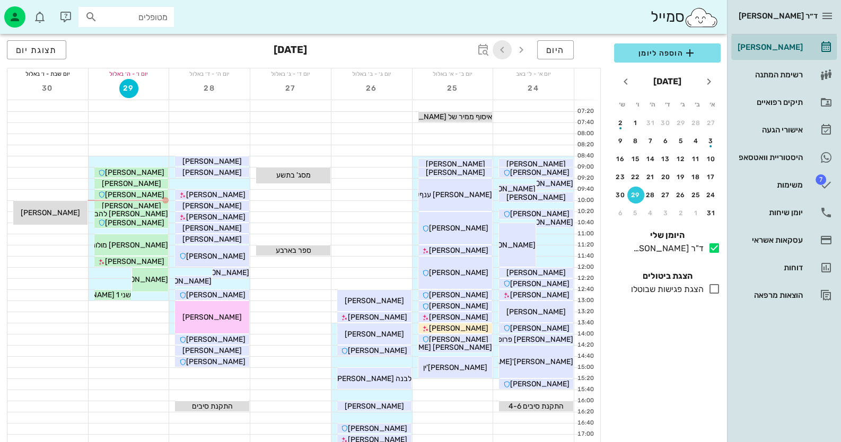
click at [509, 52] on span "button" at bounding box center [501, 49] width 19 height 13
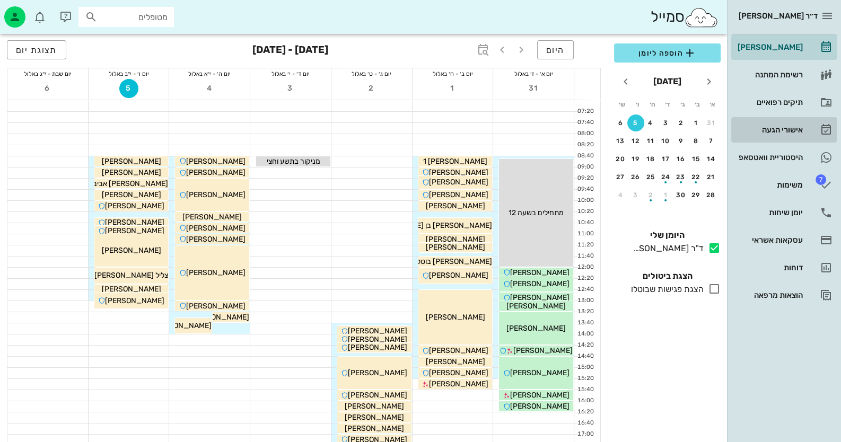
click at [779, 129] on div "אישורי הגעה" at bounding box center [768, 130] width 67 height 8
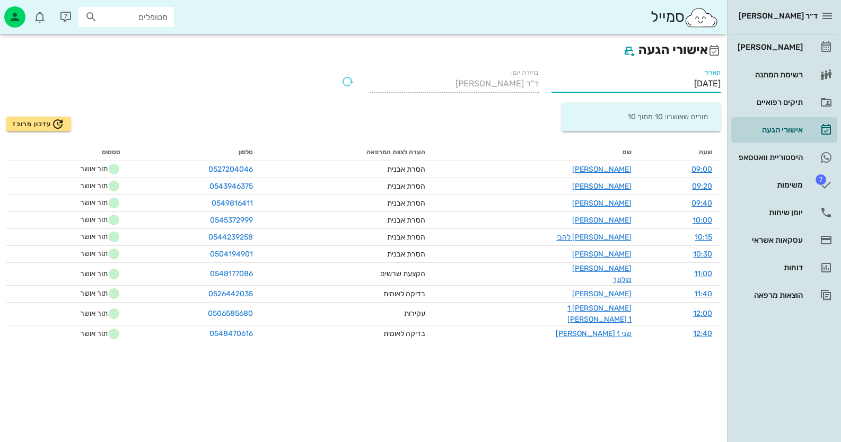
click at [659, 84] on input "[DATE]" at bounding box center [635, 83] width 169 height 17
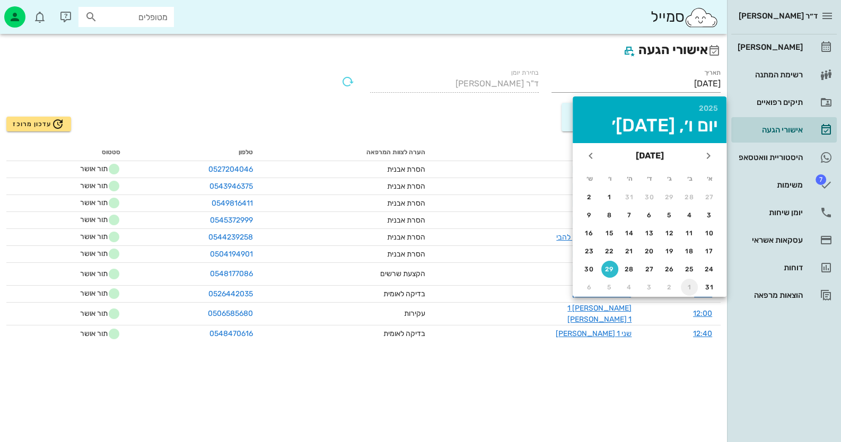
click at [689, 284] on div "1" at bounding box center [689, 287] width 17 height 7
type input "[DATE]"
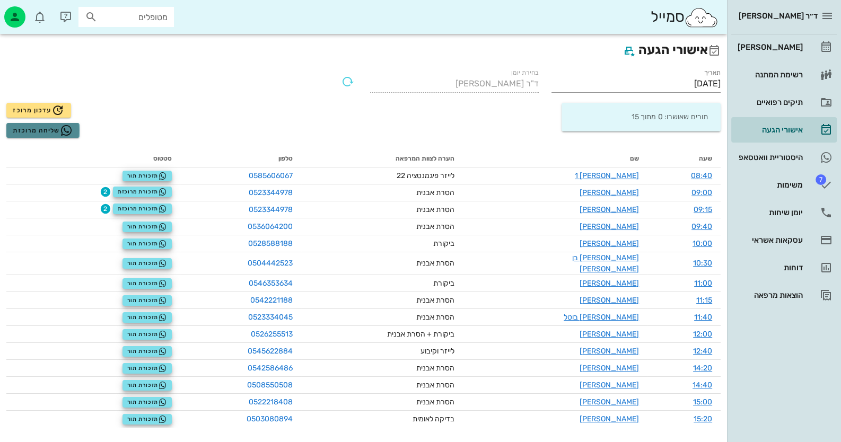
click at [75, 135] on button "שליחה מרוכזת" at bounding box center [42, 130] width 73 height 15
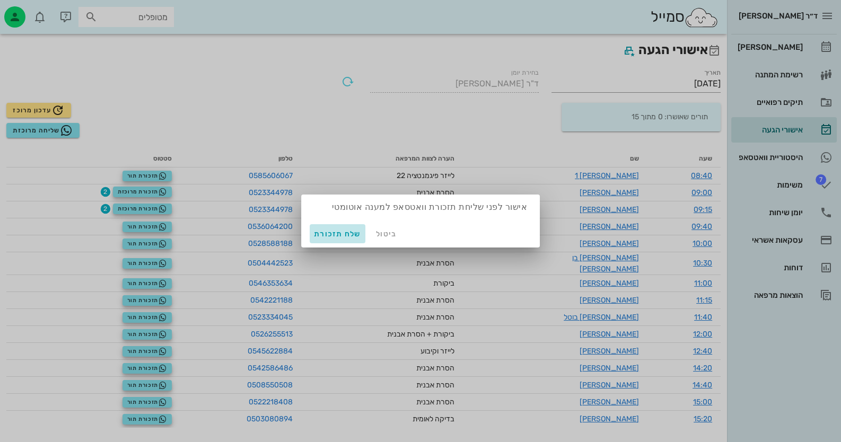
click at [339, 232] on span "שלח תזכורת" at bounding box center [337, 234] width 47 height 9
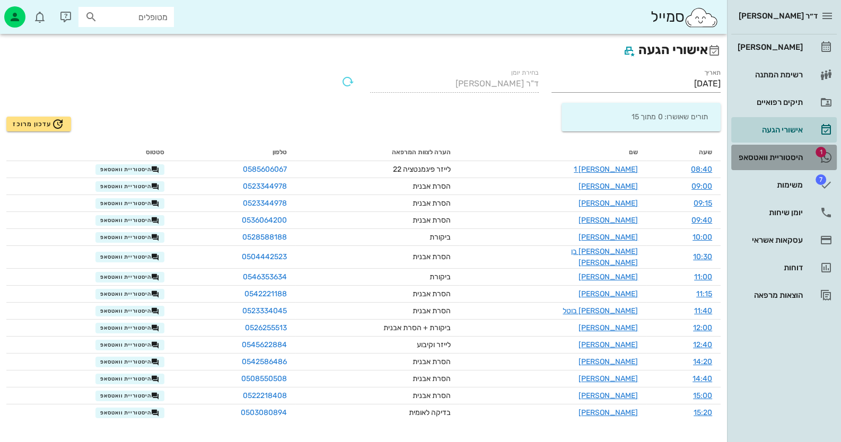
click at [812, 158] on link "1 היסטוריית וואטסאפ" at bounding box center [783, 157] width 105 height 25
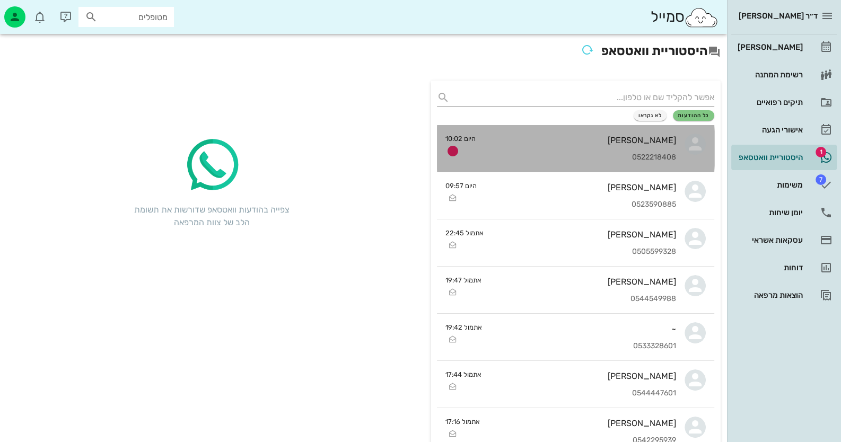
click at [625, 156] on div "0522218408" at bounding box center [580, 157] width 192 height 9
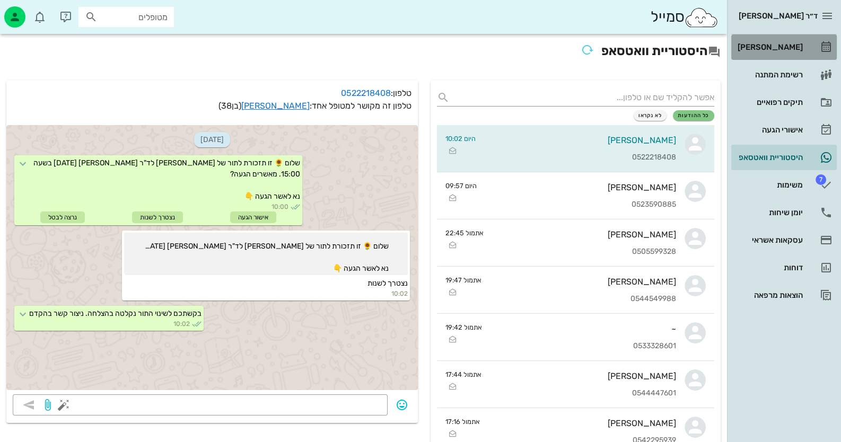
click at [798, 43] on div "[PERSON_NAME]" at bounding box center [768, 47] width 67 height 8
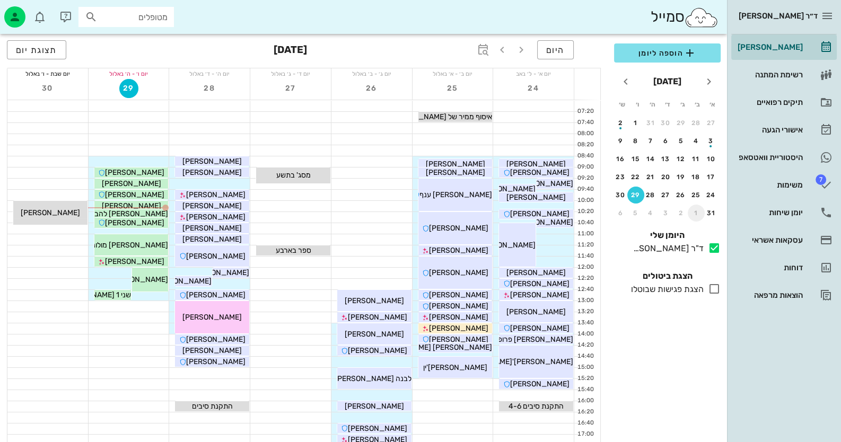
click at [692, 212] on div "1" at bounding box center [696, 212] width 17 height 7
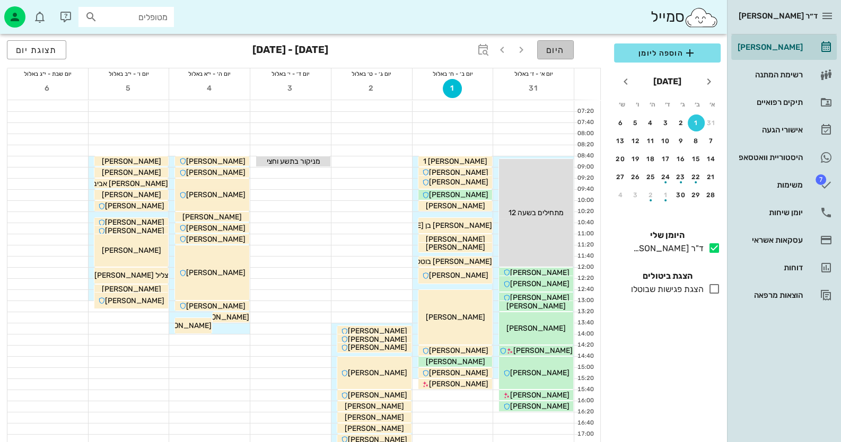
click at [561, 54] on span "היום" at bounding box center [555, 50] width 19 height 10
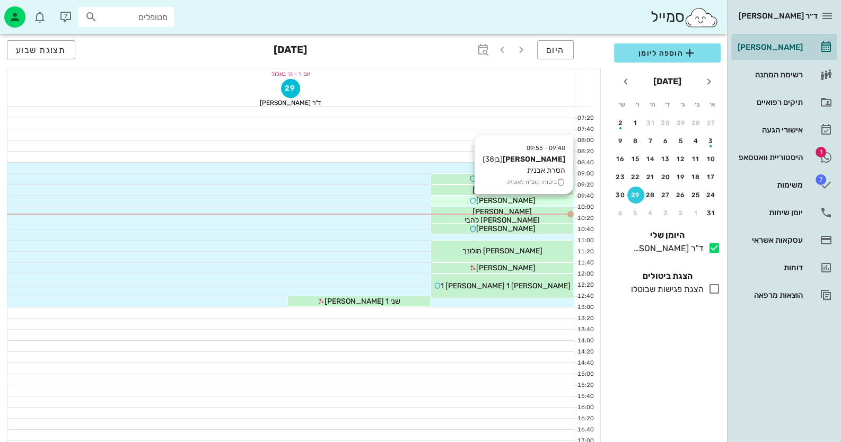
click at [530, 198] on div "[PERSON_NAME]" at bounding box center [502, 200] width 142 height 11
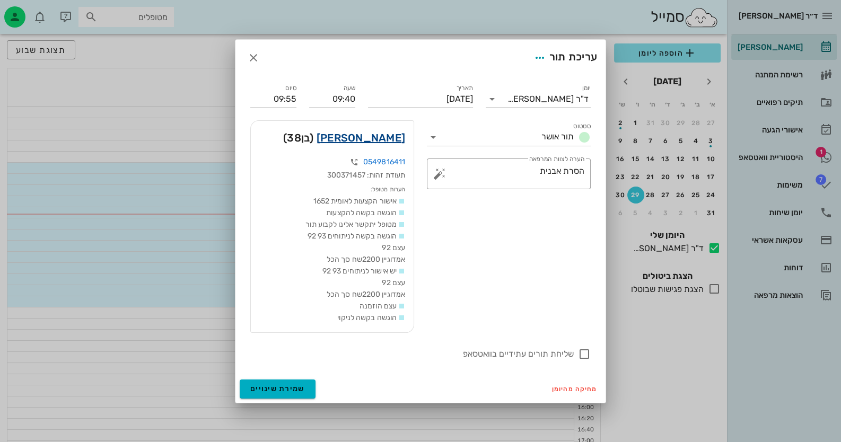
click at [383, 137] on link "[PERSON_NAME]" at bounding box center [360, 137] width 89 height 17
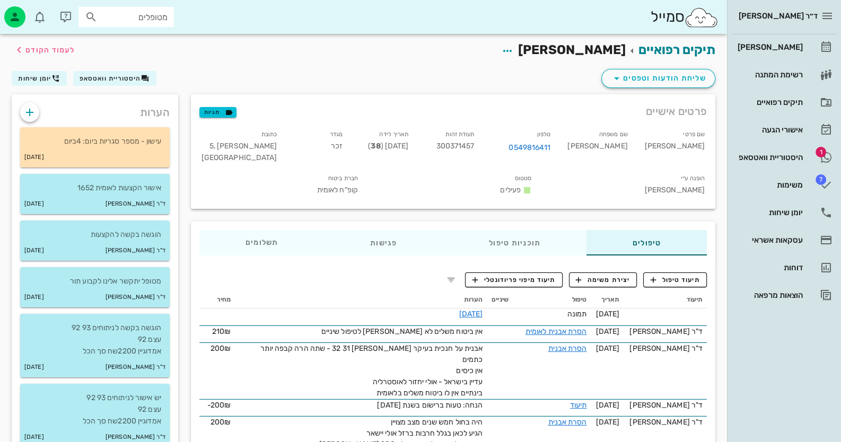
click at [474, 145] on span "300371457" at bounding box center [455, 146] width 38 height 9
copy span "300371457"
click at [673, 277] on span "תיעוד טיפול" at bounding box center [674, 280] width 49 height 10
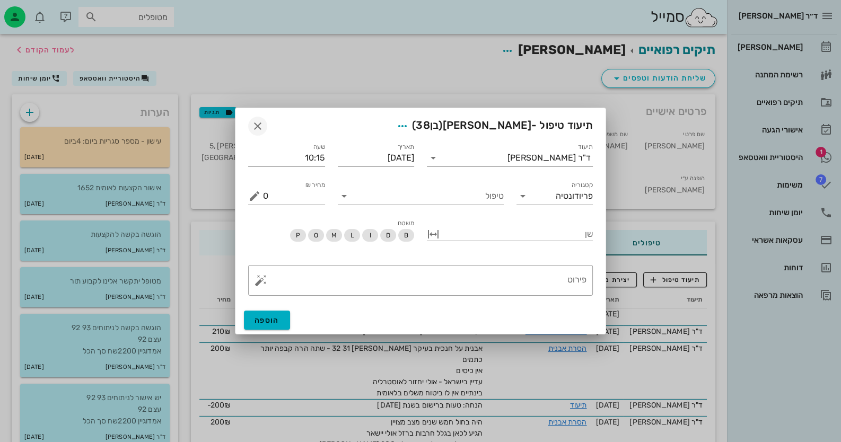
drag, startPoint x: 260, startPoint y: 112, endPoint x: 254, endPoint y: 123, distance: 12.6
click at [260, 113] on div "תיעוד טיפול - [PERSON_NAME] (בן 38 )" at bounding box center [420, 124] width 370 height 33
click at [254, 123] on icon "button" at bounding box center [257, 126] width 13 height 13
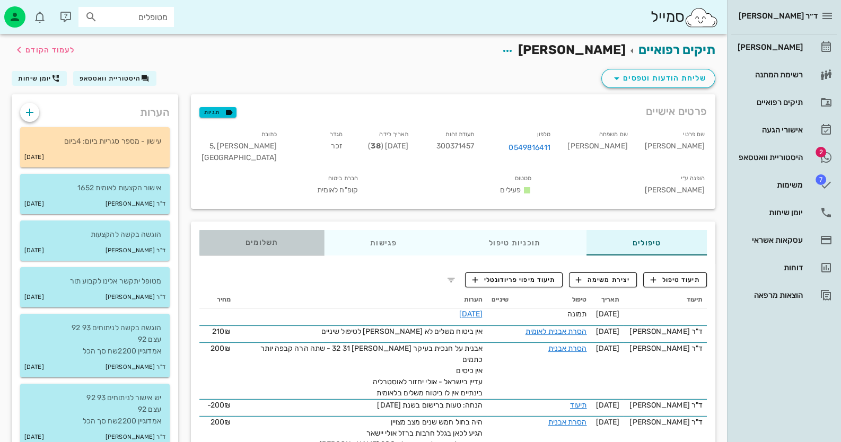
click at [268, 239] on span "תשלומים 0₪" at bounding box center [261, 242] width 33 height 7
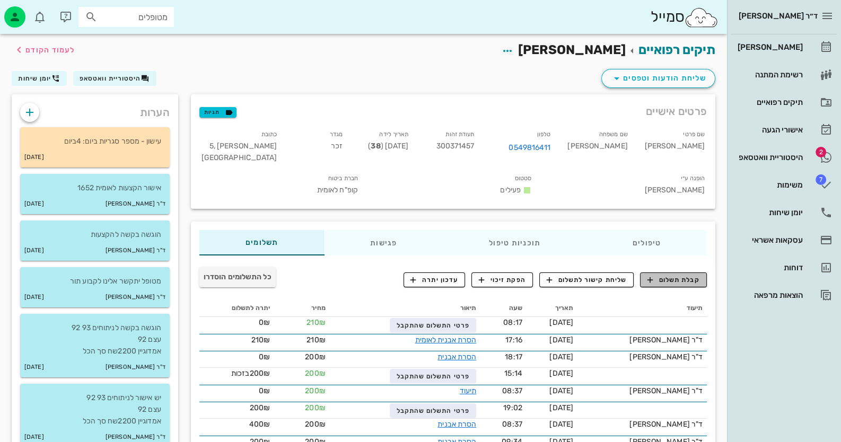
click at [666, 283] on span "קבלת תשלום" at bounding box center [673, 280] width 52 height 10
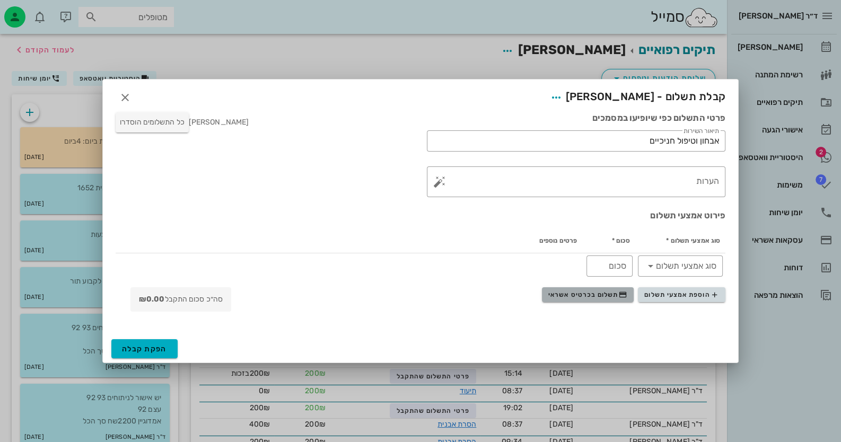
click at [601, 293] on span "תשלום בכרטיס אשראי" at bounding box center [587, 295] width 78 height 8
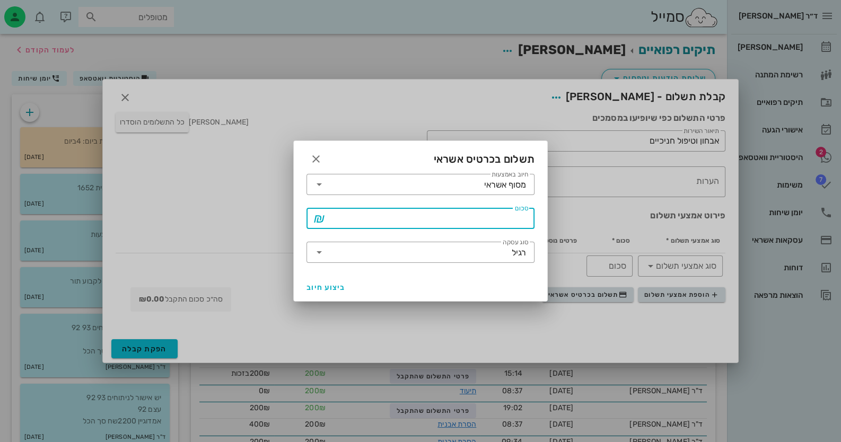
click at [504, 221] on input "סכום" at bounding box center [428, 218] width 200 height 17
type input "210"
click at [337, 279] on button "ביצוע חיוב" at bounding box center [326, 287] width 48 height 19
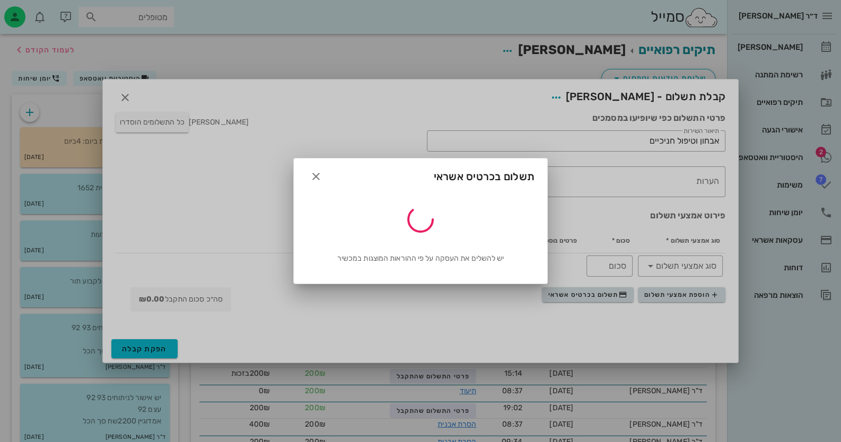
type input "210"
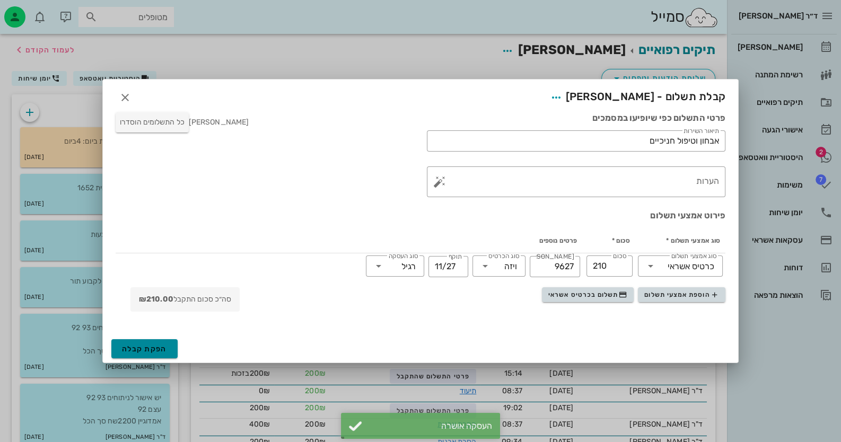
click at [120, 343] on button "הפקת קבלה" at bounding box center [144, 348] width 66 height 19
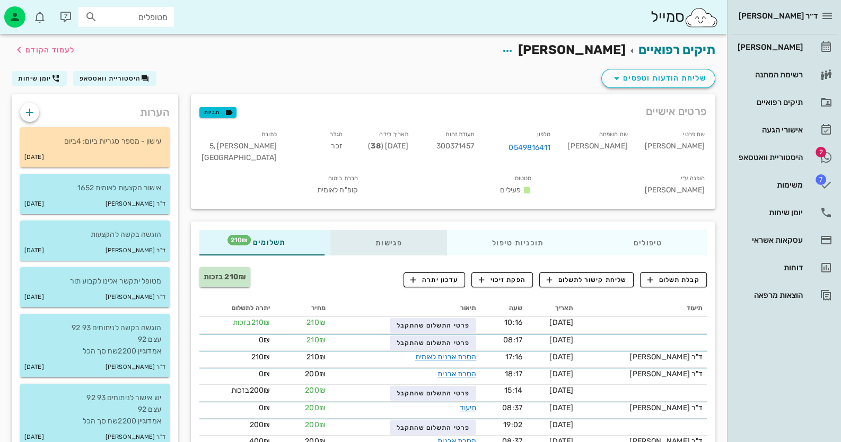
click at [370, 242] on div "פגישות" at bounding box center [388, 242] width 117 height 25
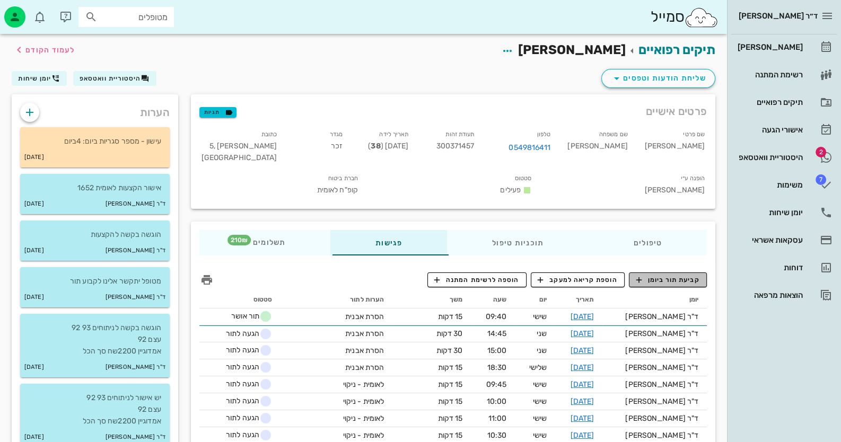
click at [670, 278] on span "קביעת תור ביומן" at bounding box center [668, 280] width 64 height 10
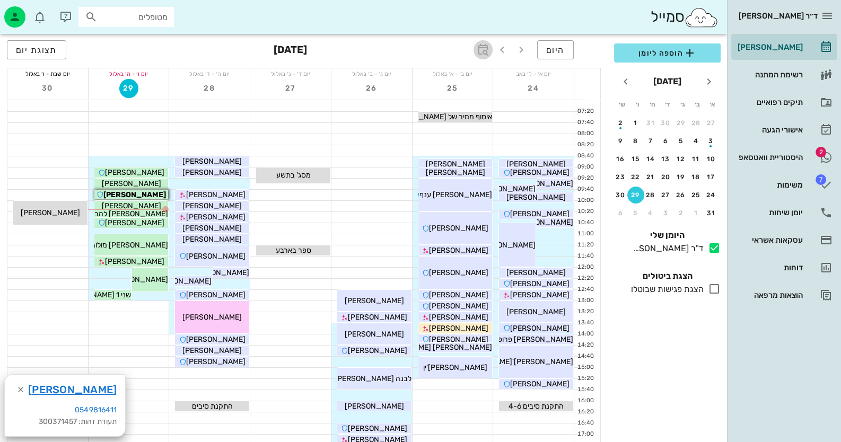
click at [485, 52] on icon "button" at bounding box center [483, 49] width 13 height 13
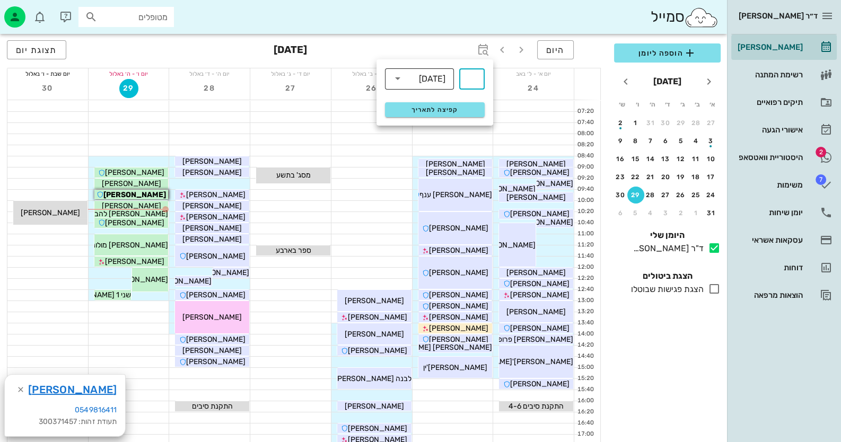
click at [432, 86] on div "[DATE]" at bounding box center [426, 78] width 41 height 21
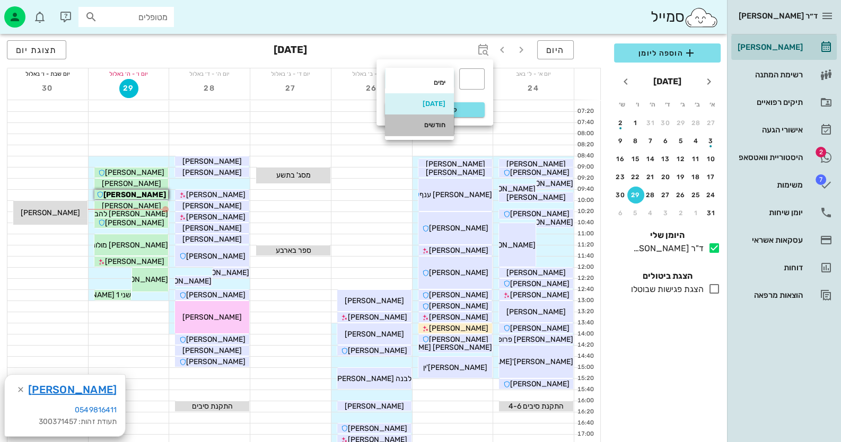
click at [428, 127] on div "חודשים" at bounding box center [419, 125] width 52 height 8
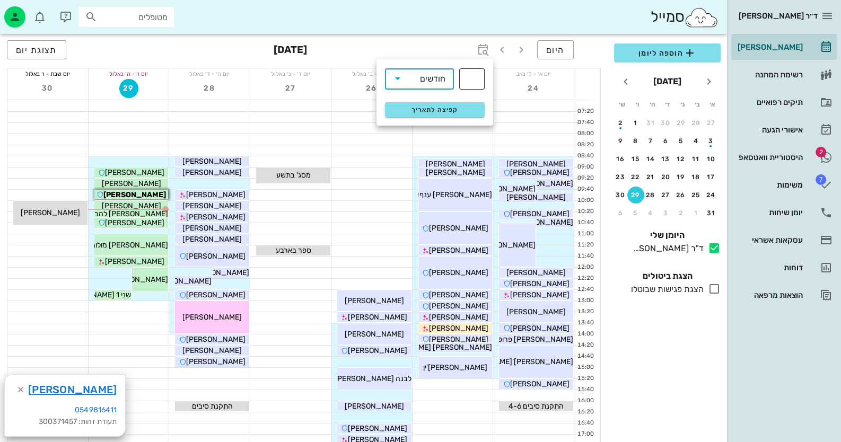
click at [477, 76] on input "text" at bounding box center [471, 79] width 13 height 17
type input "5"
click at [438, 101] on div "קפיצה לתאריך" at bounding box center [435, 110] width 112 height 28
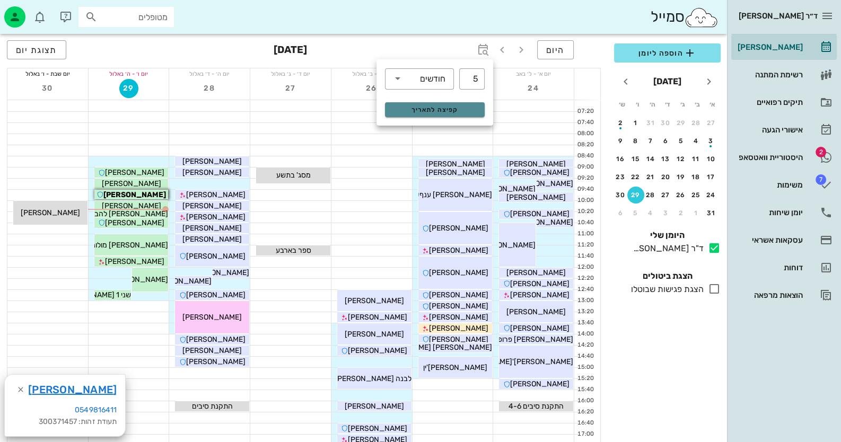
click at [439, 106] on span "קפיצה לתאריך" at bounding box center [434, 109] width 86 height 7
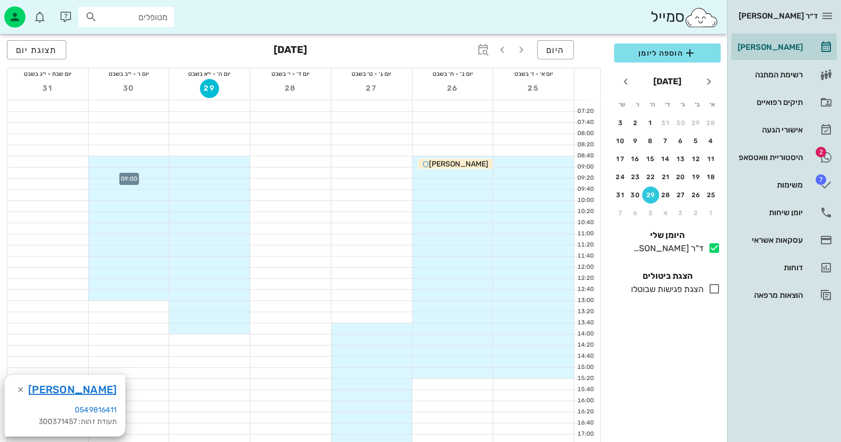
click at [152, 171] on div at bounding box center [129, 173] width 81 height 11
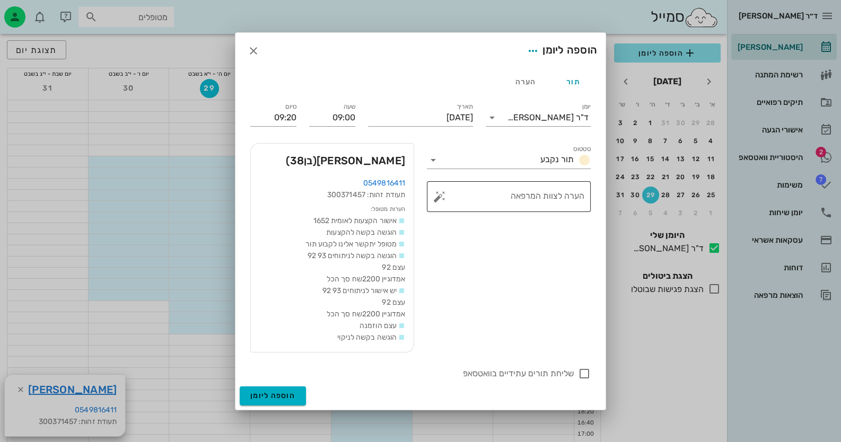
click at [442, 197] on button "button" at bounding box center [439, 196] width 13 height 13
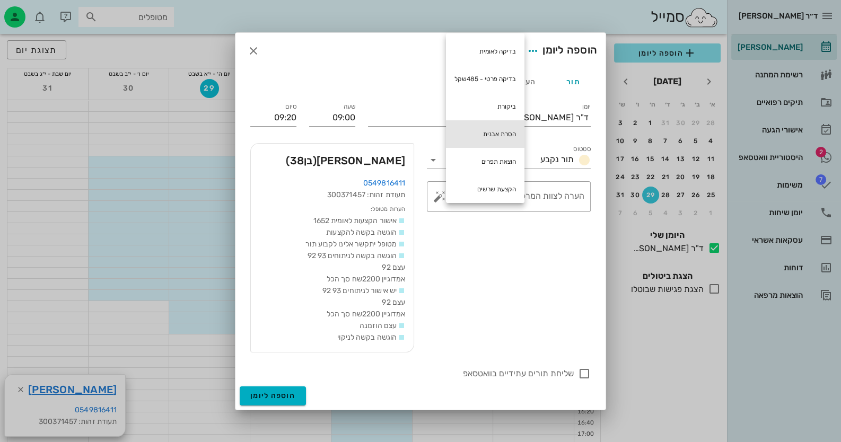
click at [464, 131] on div "הסרת אבנית" at bounding box center [485, 134] width 78 height 28
type textarea "הסרת אבנית"
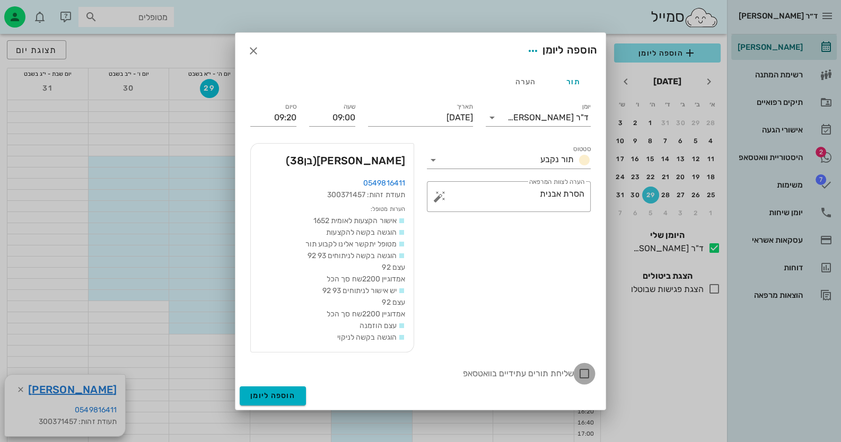
click at [587, 375] on div at bounding box center [584, 374] width 18 height 18
checkbox input "true"
click at [295, 396] on button "הוספה ליומן" at bounding box center [273, 395] width 66 height 19
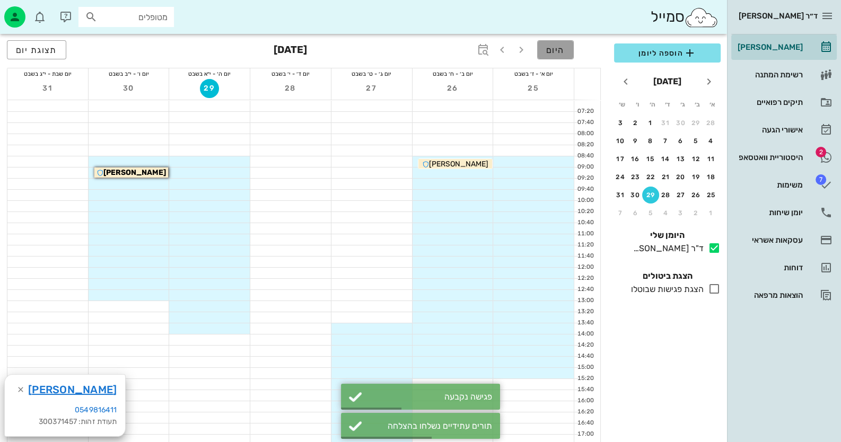
click at [553, 45] on span "היום" at bounding box center [555, 50] width 19 height 10
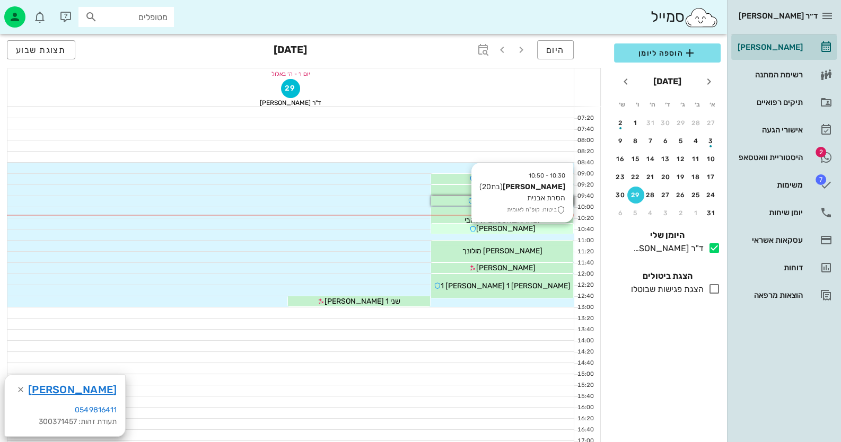
click at [533, 184] on div "[PERSON_NAME]" at bounding box center [502, 178] width 142 height 11
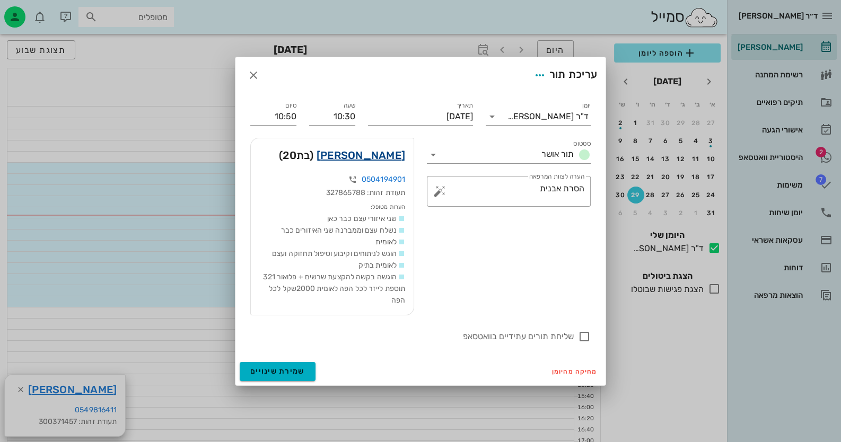
click at [368, 151] on link "[PERSON_NAME]" at bounding box center [360, 155] width 89 height 17
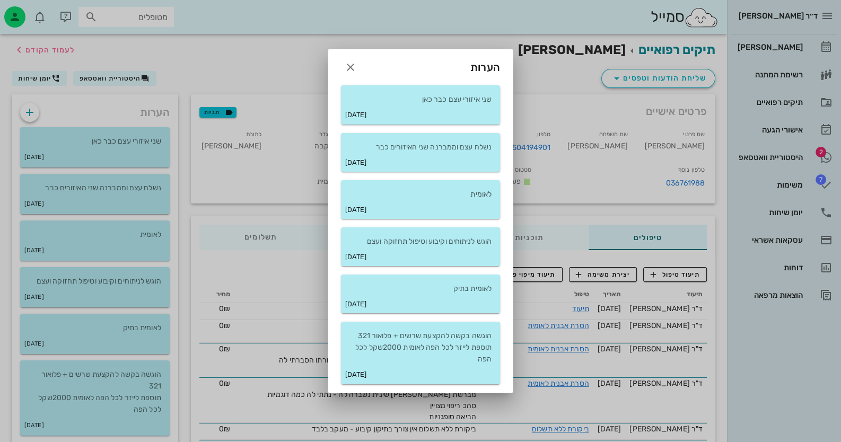
click at [345, 57] on div "הערות" at bounding box center [420, 63] width 184 height 28
click at [347, 64] on icon "button" at bounding box center [350, 67] width 13 height 13
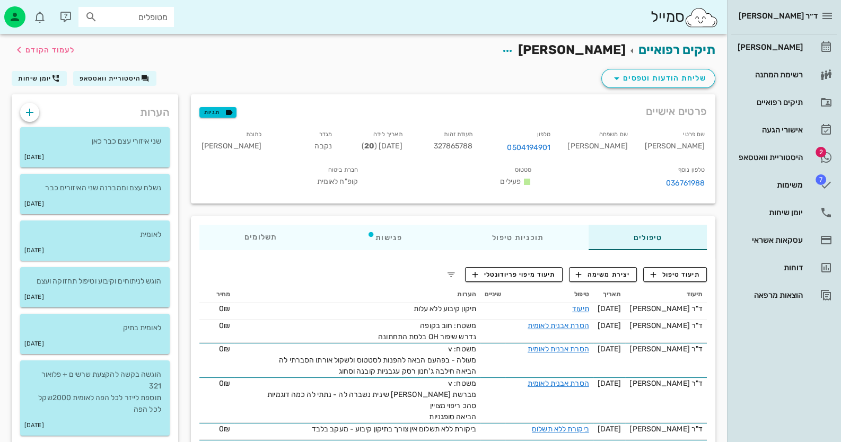
click at [472, 145] on span "327865788" at bounding box center [452, 146] width 39 height 9
copy span "327865788"
click at [801, 168] on link "2 היסטוריית וואטסאפ" at bounding box center [783, 157] width 105 height 25
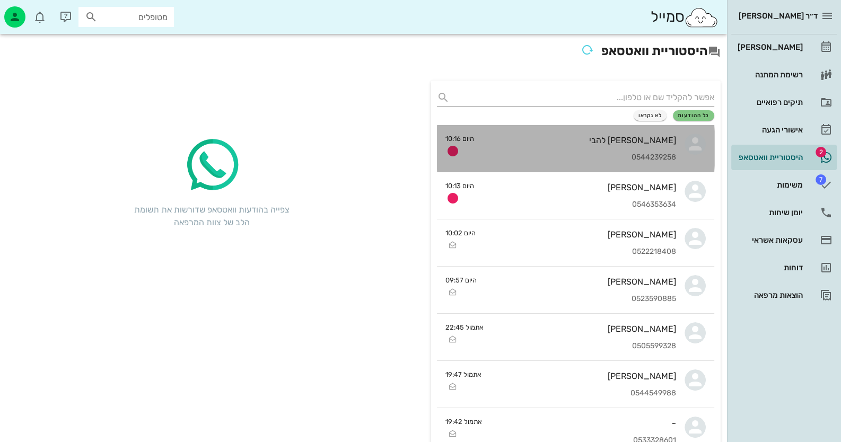
click at [634, 156] on div "0544239258" at bounding box center [578, 157] width 193 height 9
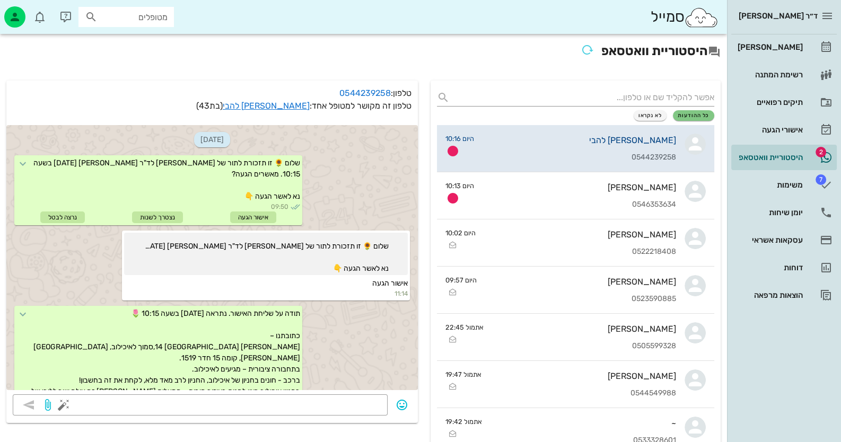
scroll to position [261, 0]
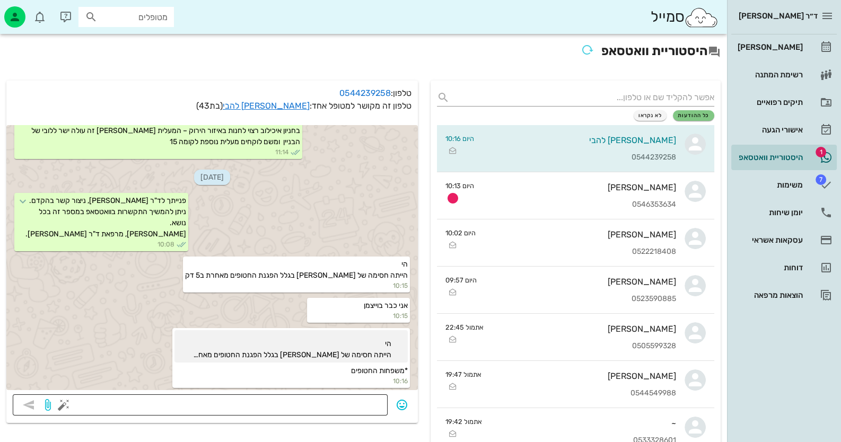
click at [60, 401] on button "button" at bounding box center [63, 405] width 13 height 13
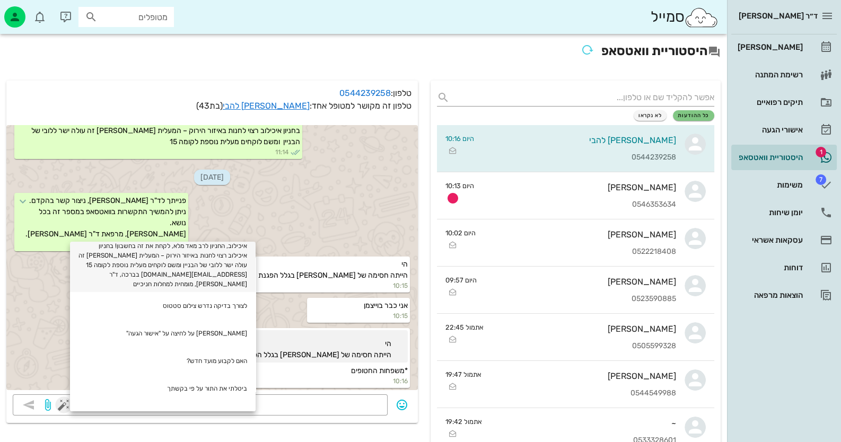
scroll to position [318, 0]
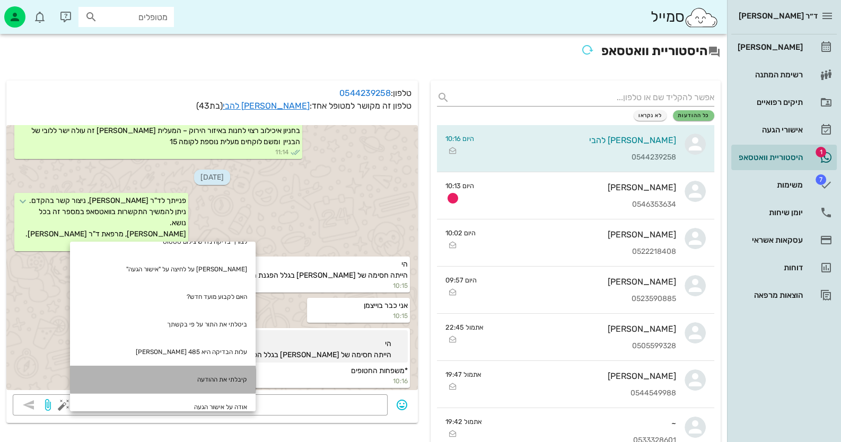
click at [237, 366] on div "קיבלתי את ההודעה" at bounding box center [163, 380] width 186 height 28
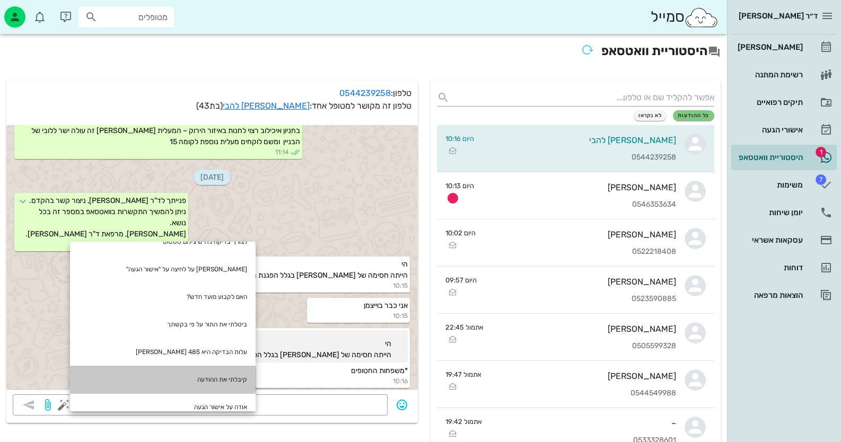
type textarea "קיבלתי את ההודעה"
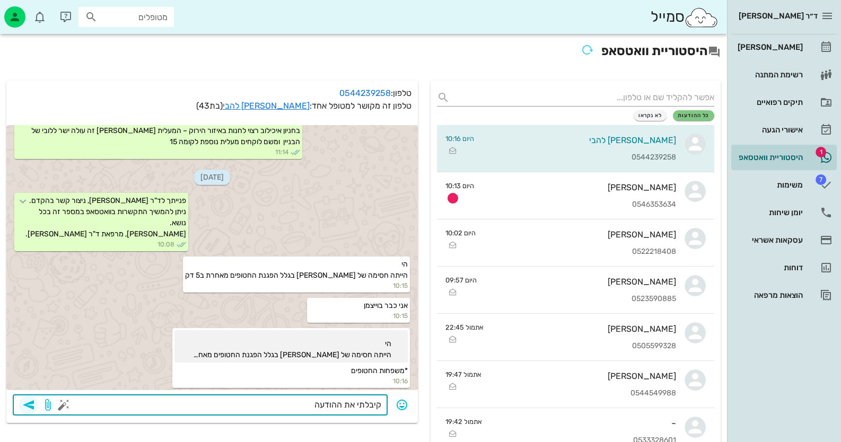
click at [29, 408] on icon "button" at bounding box center [28, 405] width 13 height 13
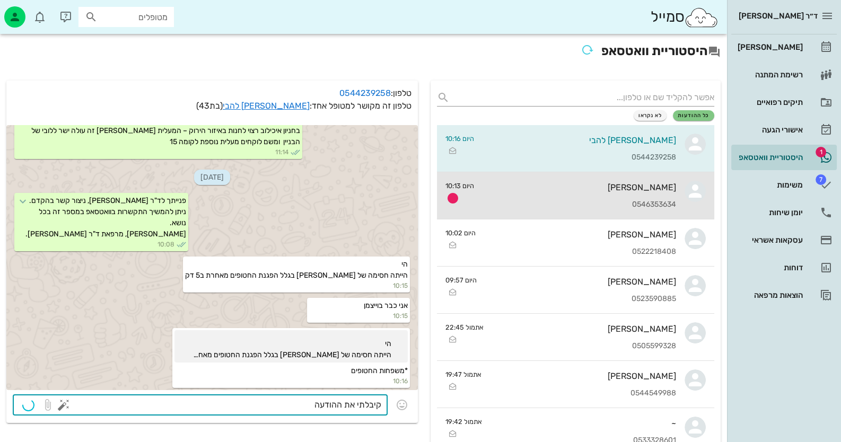
click at [614, 195] on div "[PERSON_NAME] 0546353634" at bounding box center [578, 195] width 193 height 47
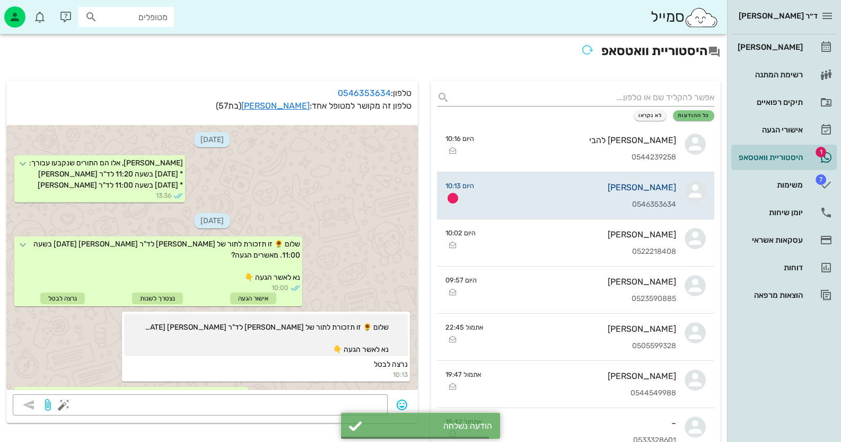
scroll to position [37, 0]
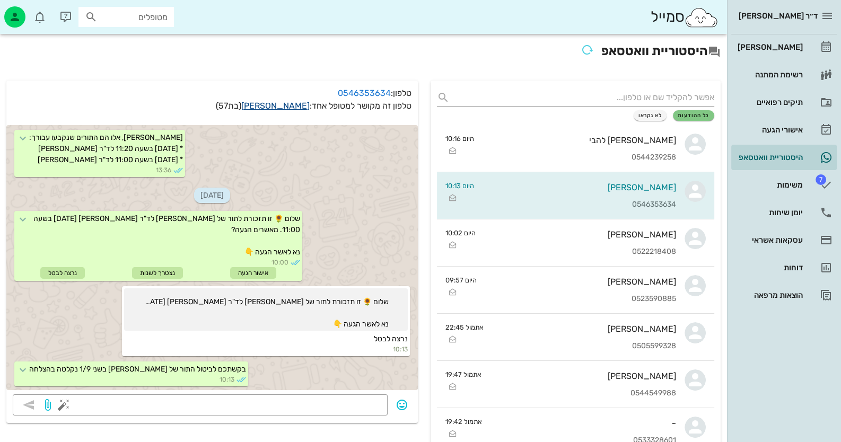
click at [285, 103] on link "[PERSON_NAME]" at bounding box center [275, 106] width 68 height 10
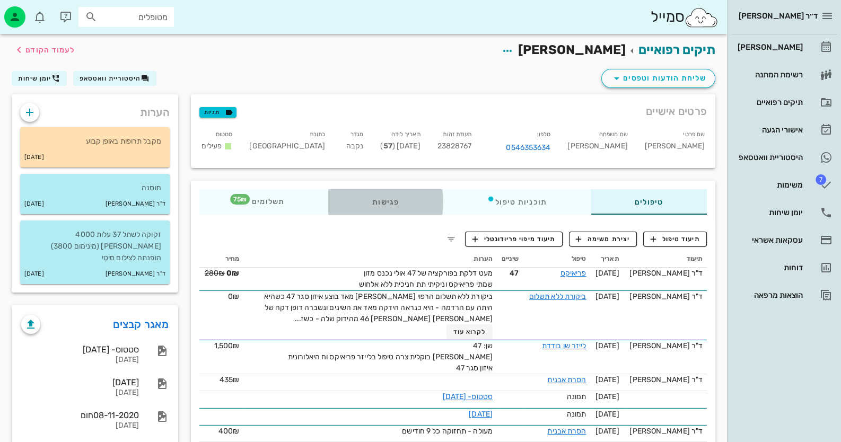
click at [374, 200] on div "פגישות" at bounding box center [385, 201] width 115 height 25
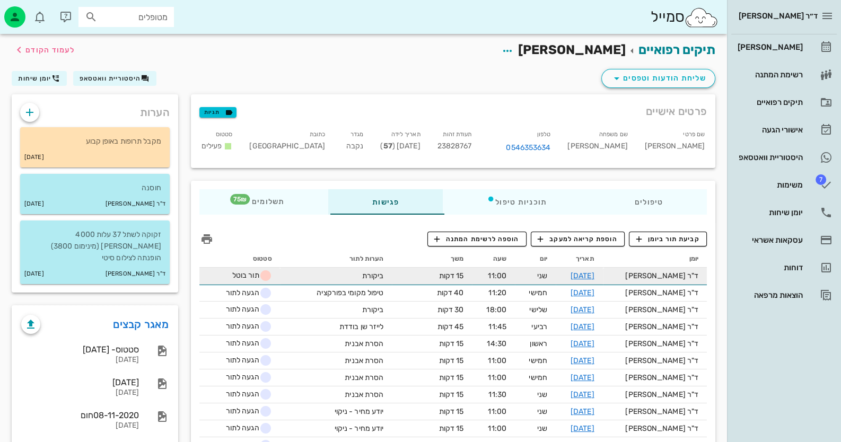
click at [269, 271] on icon at bounding box center [265, 275] width 13 height 13
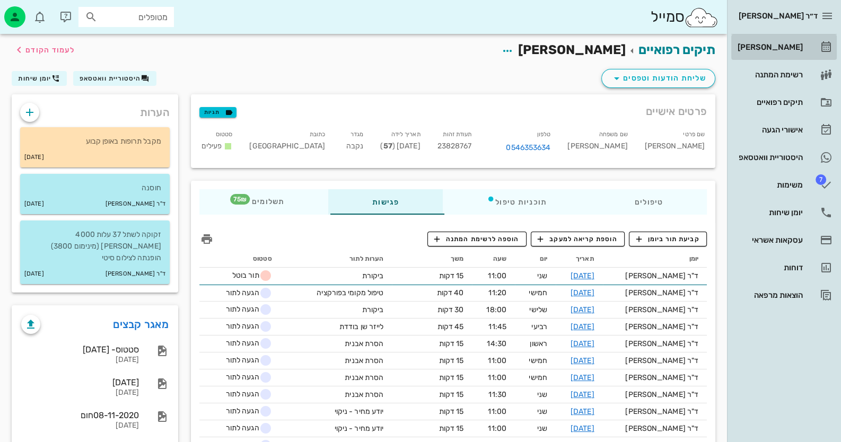
click at [811, 40] on link "[PERSON_NAME]" at bounding box center [783, 46] width 105 height 25
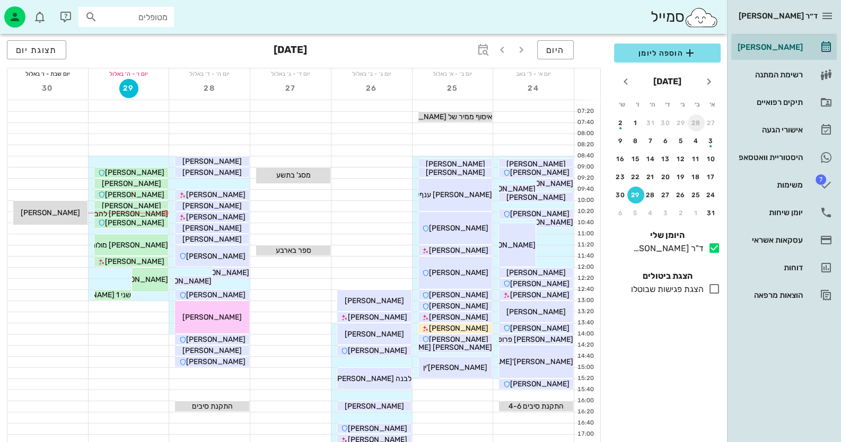
click at [700, 121] on div "28" at bounding box center [696, 122] width 17 height 7
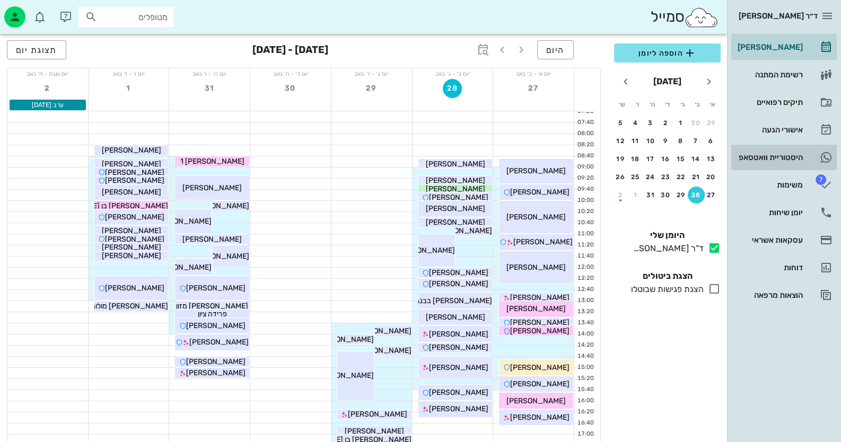
click at [801, 164] on div "היסטוריית וואטסאפ" at bounding box center [768, 157] width 67 height 17
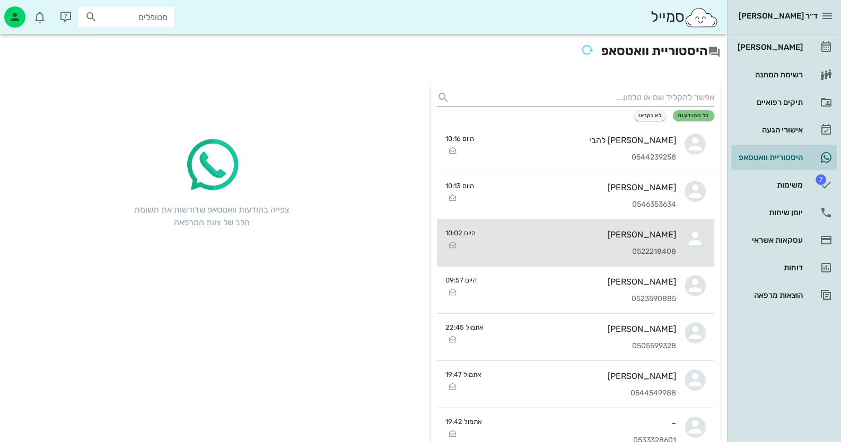
click at [620, 235] on div "[PERSON_NAME]" at bounding box center [580, 235] width 192 height 10
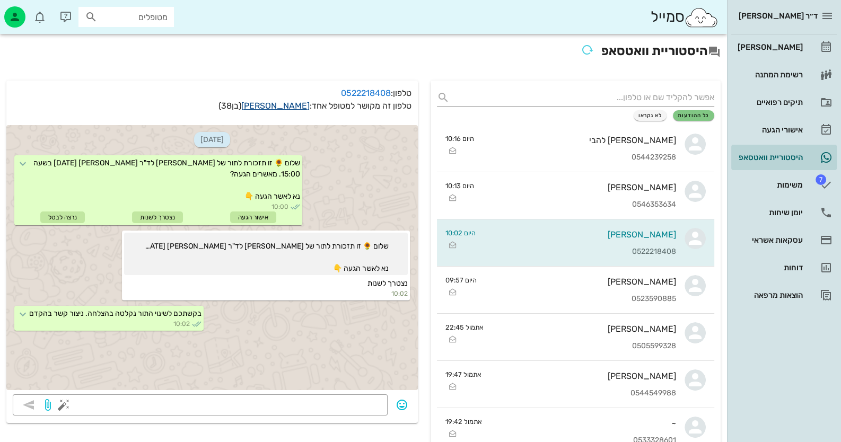
click at [280, 103] on link "[PERSON_NAME]" at bounding box center [275, 106] width 68 height 10
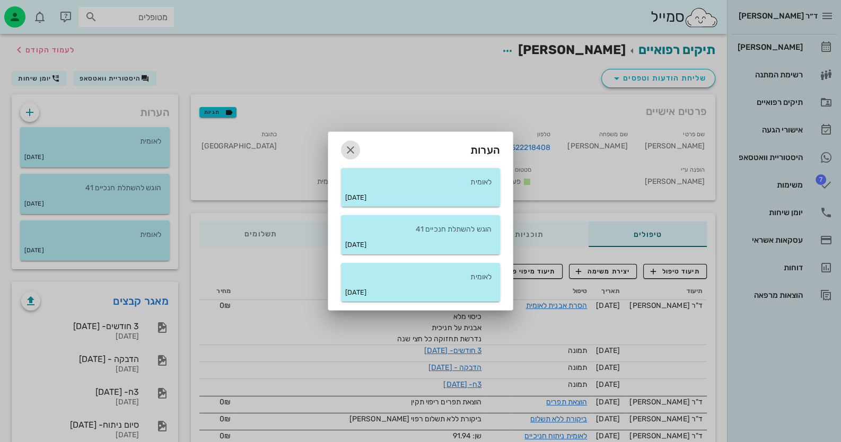
click at [344, 149] on icon "button" at bounding box center [350, 150] width 13 height 13
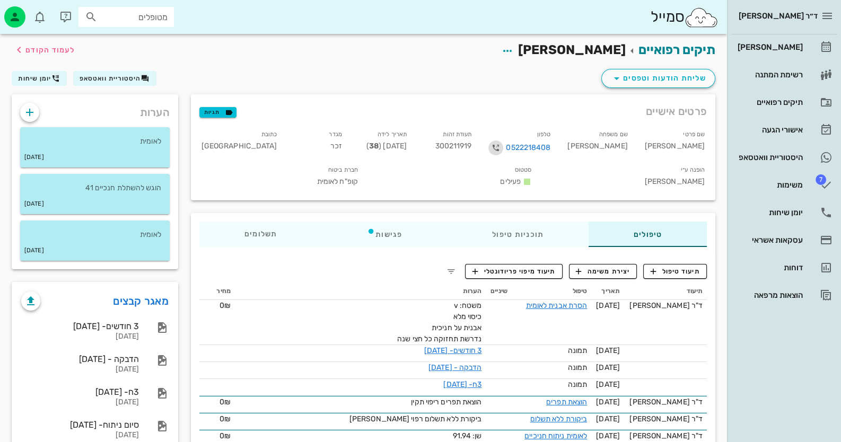
click at [502, 151] on icon "button" at bounding box center [495, 148] width 13 height 13
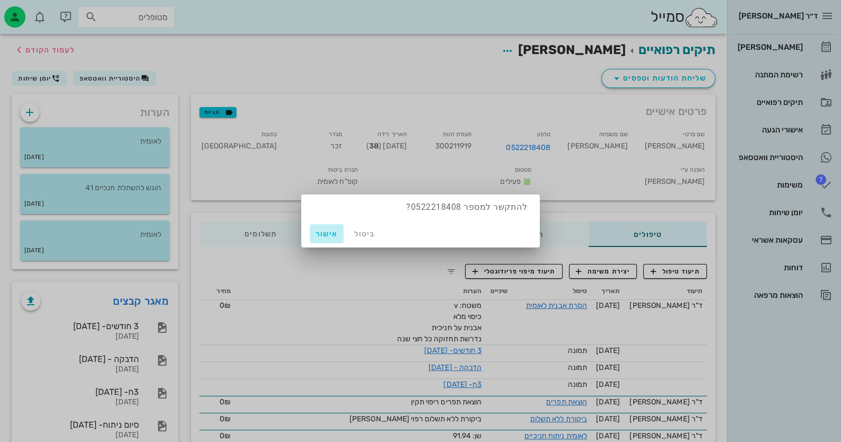
click at [334, 230] on span "אישור" at bounding box center [326, 234] width 25 height 9
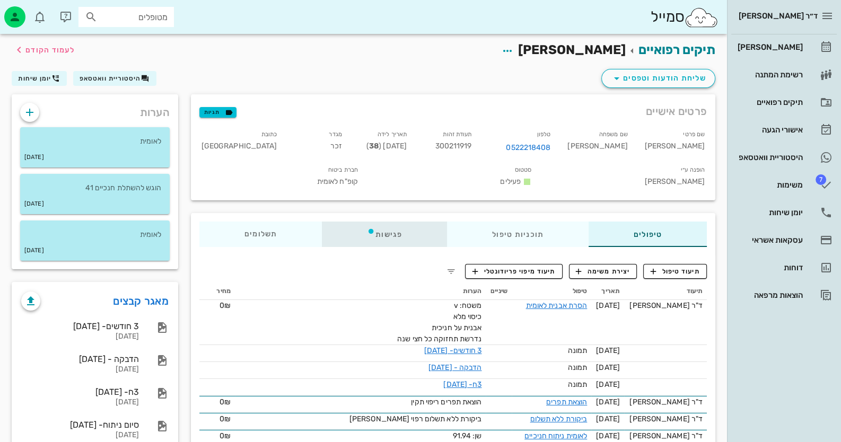
click at [394, 222] on div "פגישות" at bounding box center [384, 234] width 125 height 25
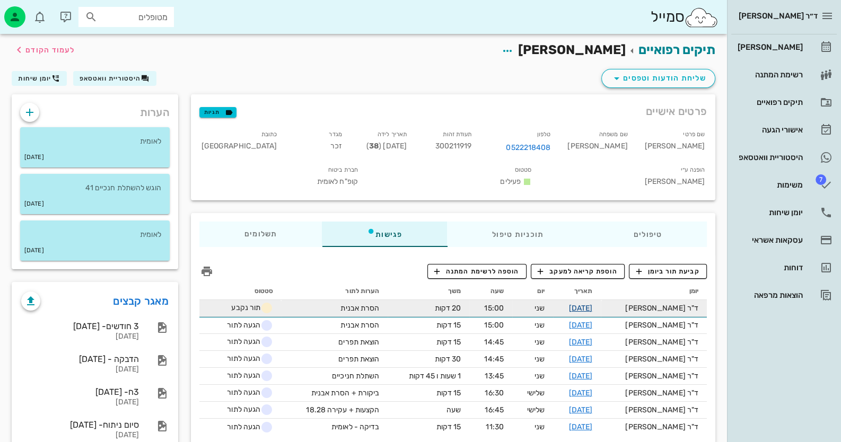
click at [592, 304] on link "[DATE]" at bounding box center [581, 308] width 24 height 9
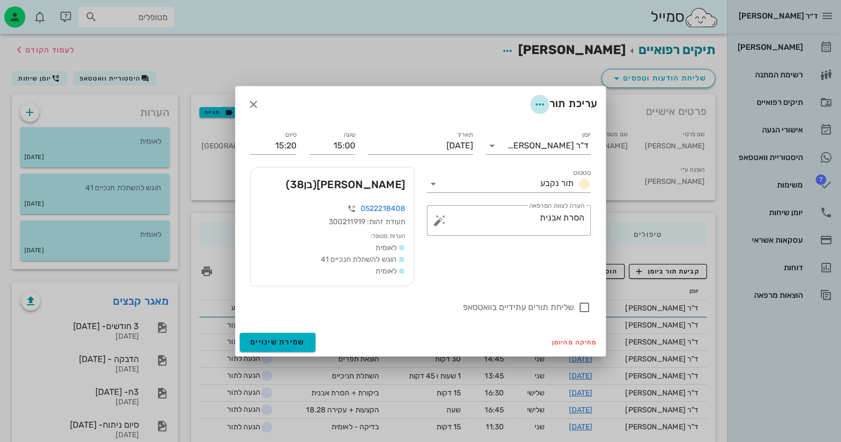
click at [533, 99] on icon "button" at bounding box center [539, 104] width 13 height 13
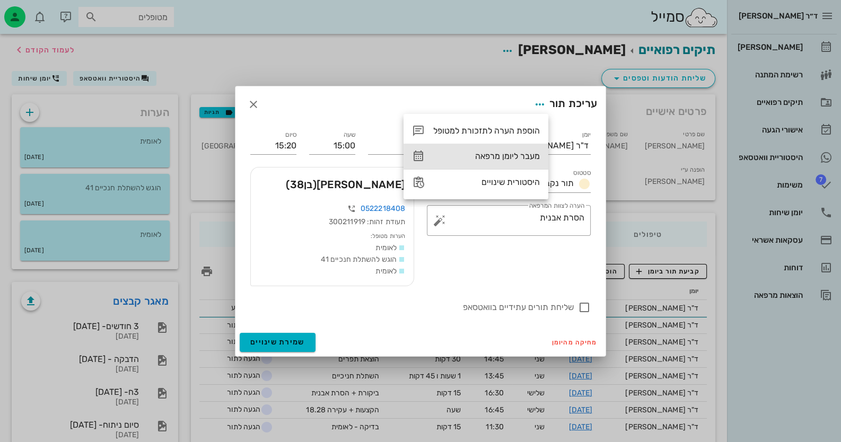
click at [517, 153] on div "מעבר ליומן מרפאה" at bounding box center [486, 156] width 107 height 10
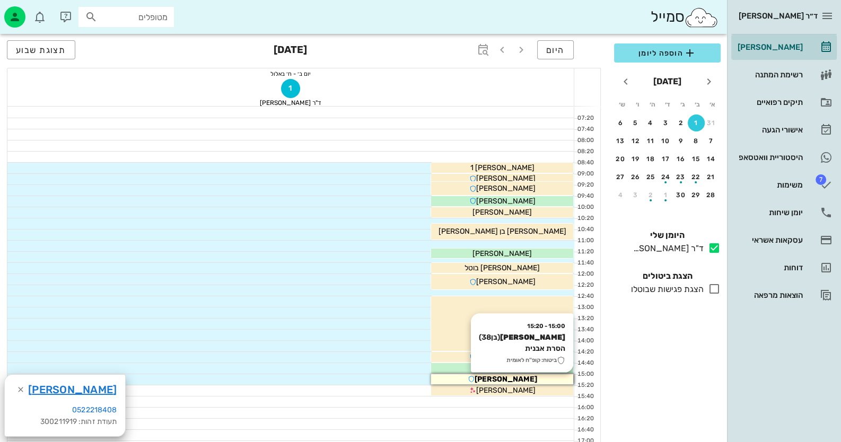
click at [533, 379] on div "[PERSON_NAME]" at bounding box center [502, 379] width 142 height 11
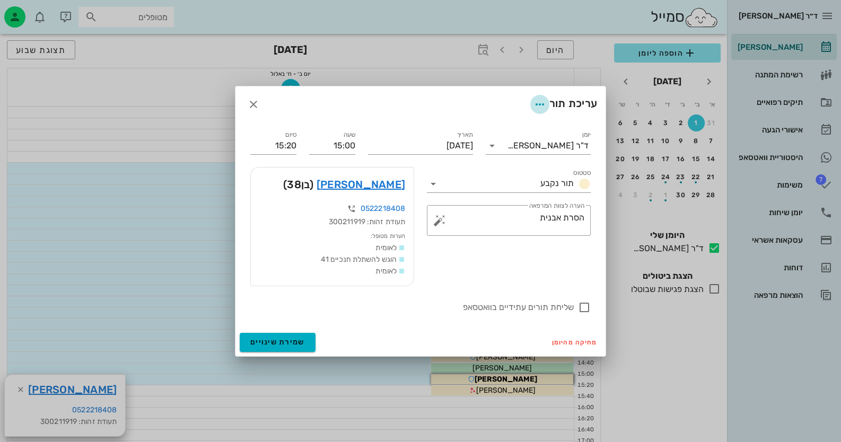
click at [533, 106] on icon "button" at bounding box center [539, 104] width 13 height 13
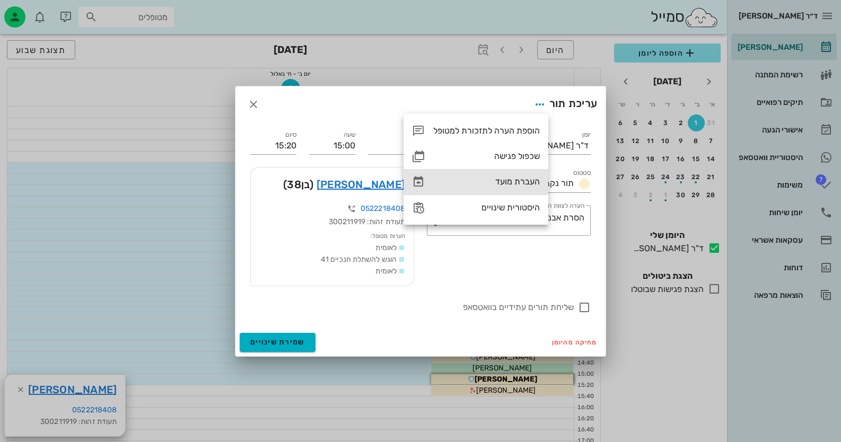
click at [520, 185] on div "העברת מועד" at bounding box center [486, 182] width 107 height 10
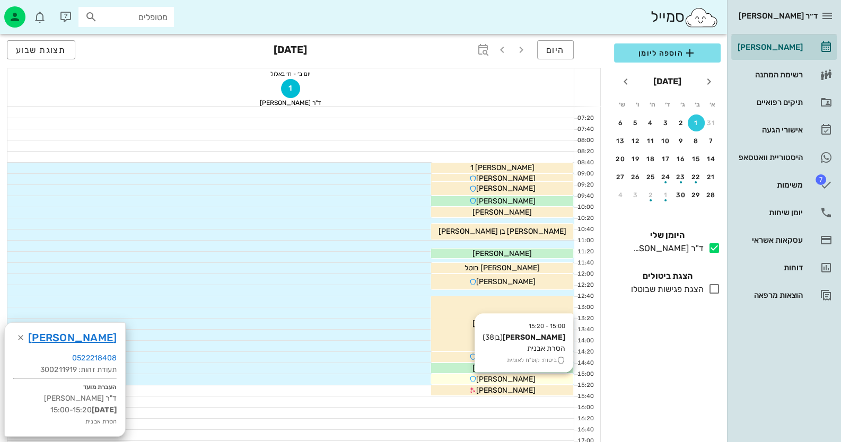
click at [533, 379] on div "[PERSON_NAME]" at bounding box center [502, 379] width 142 height 11
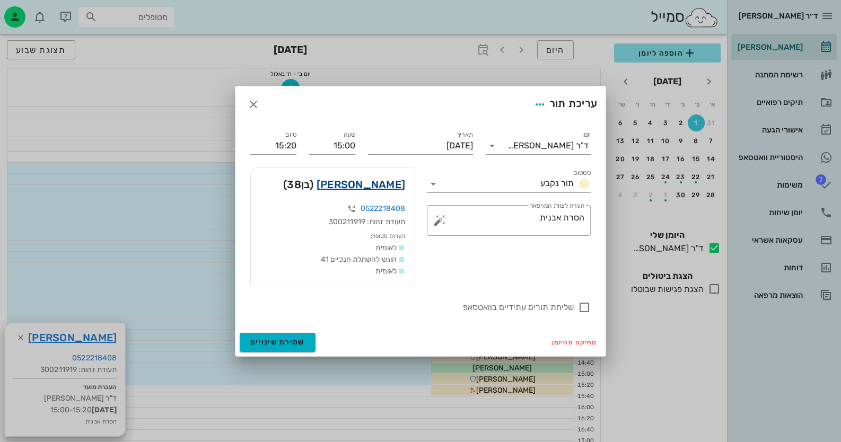
click at [366, 182] on link "[PERSON_NAME]" at bounding box center [360, 184] width 89 height 17
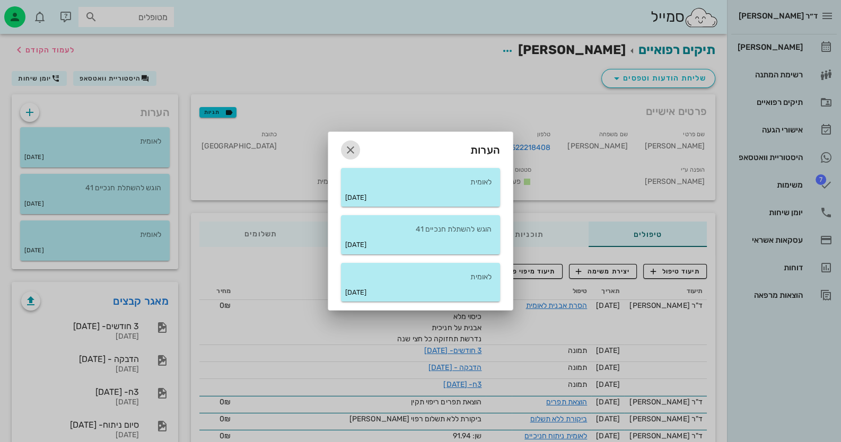
click at [347, 149] on icon "button" at bounding box center [350, 150] width 13 height 13
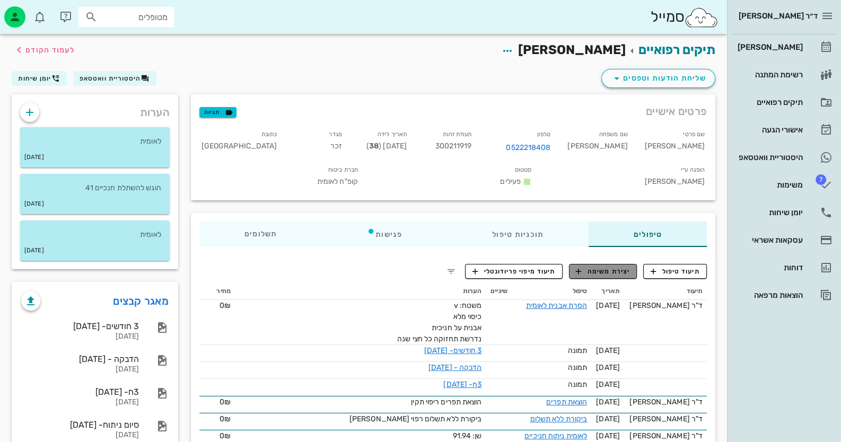
click at [592, 267] on span "יצירת משימה" at bounding box center [603, 272] width 54 height 10
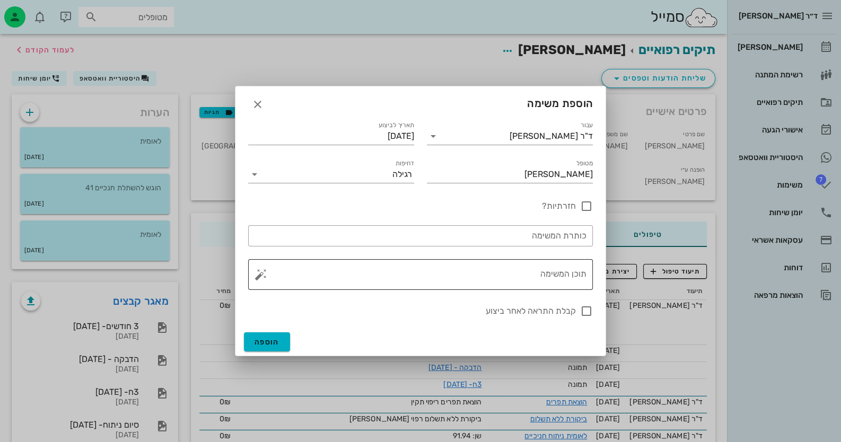
click at [509, 277] on textarea "תוכן המשימה" at bounding box center [424, 277] width 323 height 25
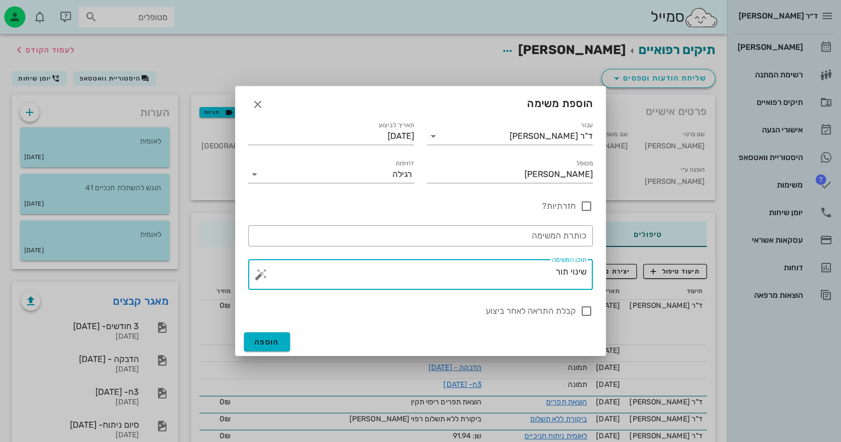
click at [578, 274] on textarea "שינוי תור" at bounding box center [424, 277] width 323 height 25
drag, startPoint x: 530, startPoint y: 276, endPoint x: 596, endPoint y: 272, distance: 65.8
click at [596, 272] on div "​ תוכן המשימה לשנות תור" at bounding box center [420, 274] width 357 height 43
type textarea "לשנות תור"
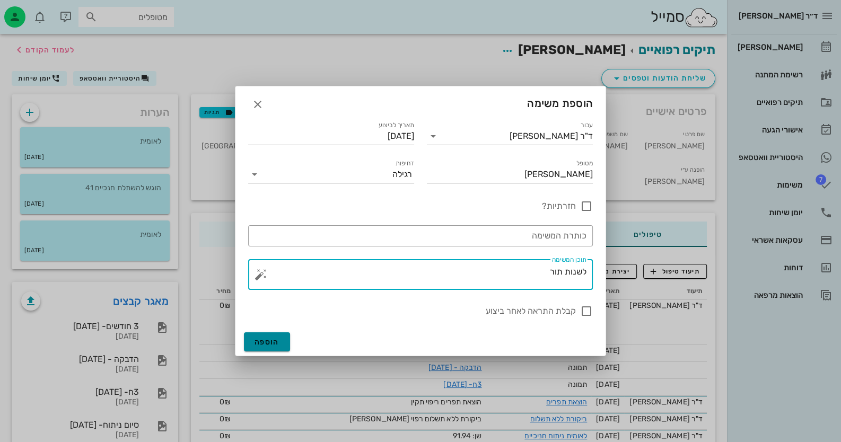
click at [278, 346] on span "הוספה" at bounding box center [266, 342] width 25 height 9
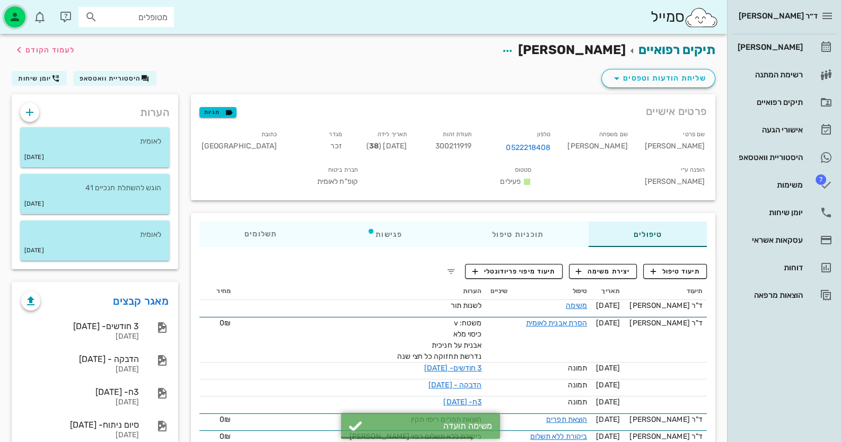
click at [21, 15] on icon "button" at bounding box center [14, 17] width 13 height 13
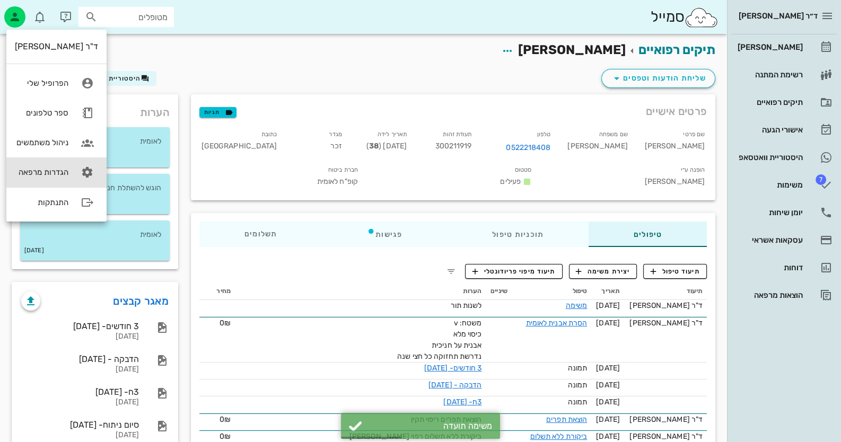
click at [69, 177] on link "הגדרות מרפאה" at bounding box center [56, 172] width 100 height 30
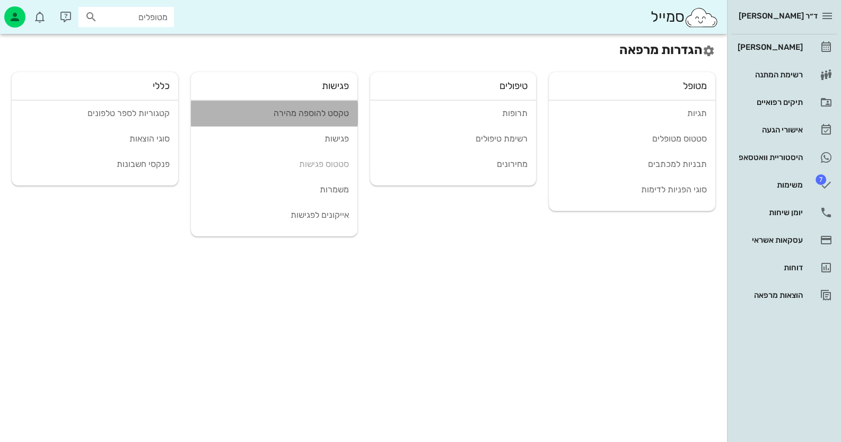
click at [315, 119] on link "טקסט להוספה מהירה" at bounding box center [274, 113] width 166 height 25
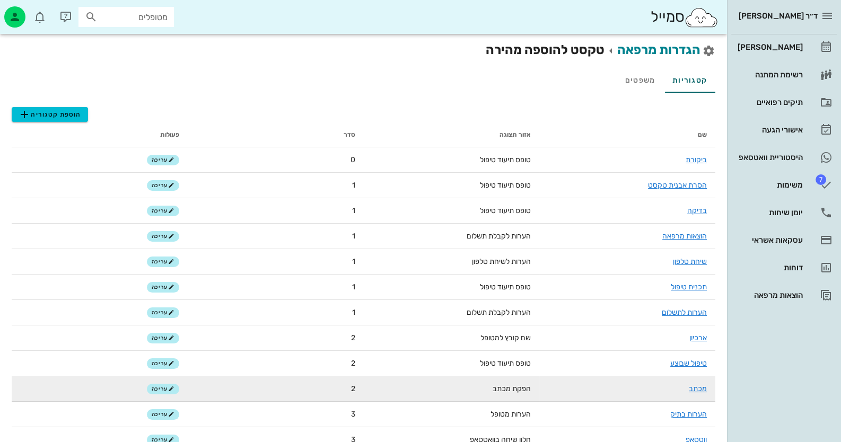
scroll to position [52, 0]
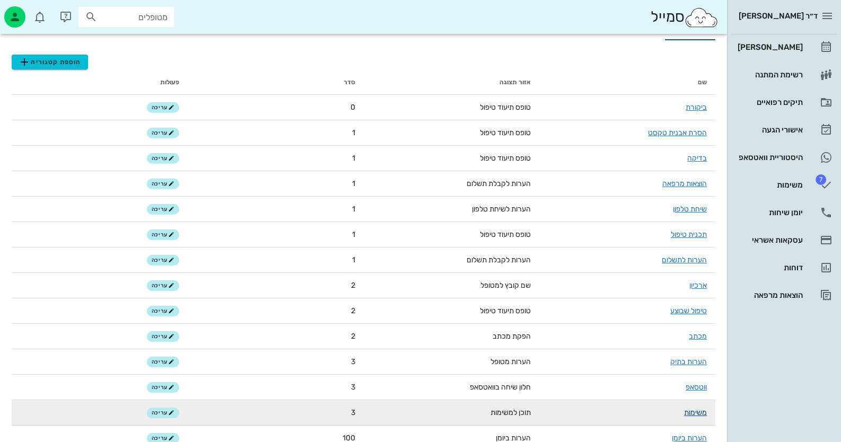
click at [705, 416] on link "משימות" at bounding box center [695, 412] width 23 height 9
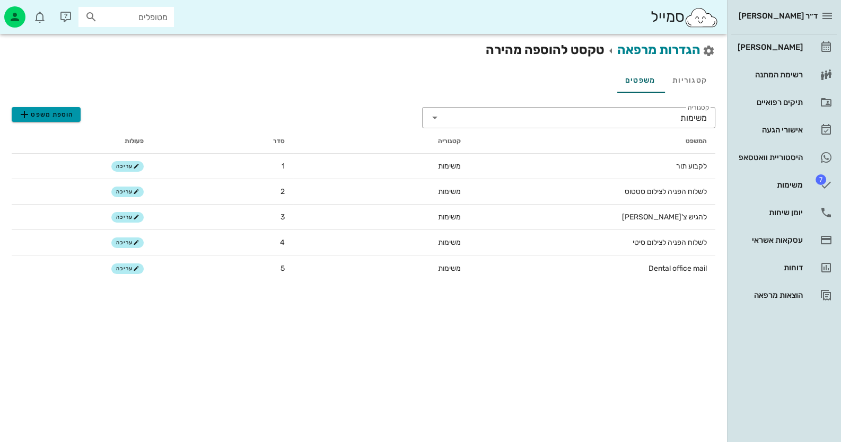
click at [52, 113] on span "הוספת משפט" at bounding box center [46, 114] width 56 height 13
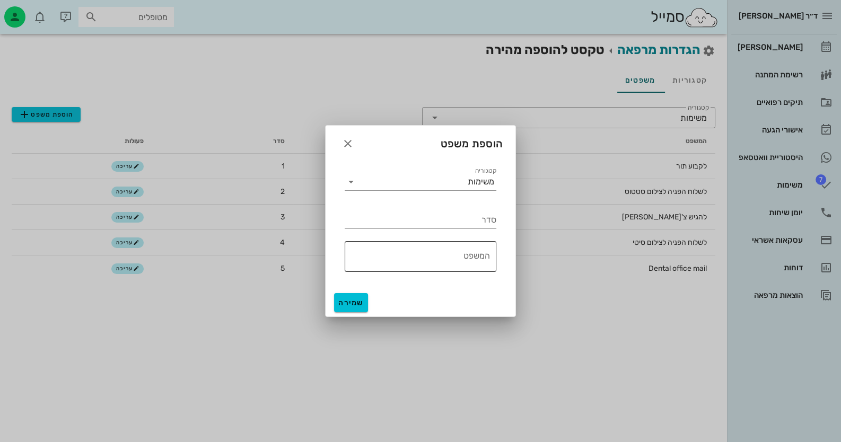
click at [464, 262] on textarea "המשפט" at bounding box center [417, 259] width 145 height 25
paste textarea "לשנות תור"
type textarea "לשנות תור"
click at [481, 219] on input "סדר" at bounding box center [421, 220] width 152 height 17
type input "6"
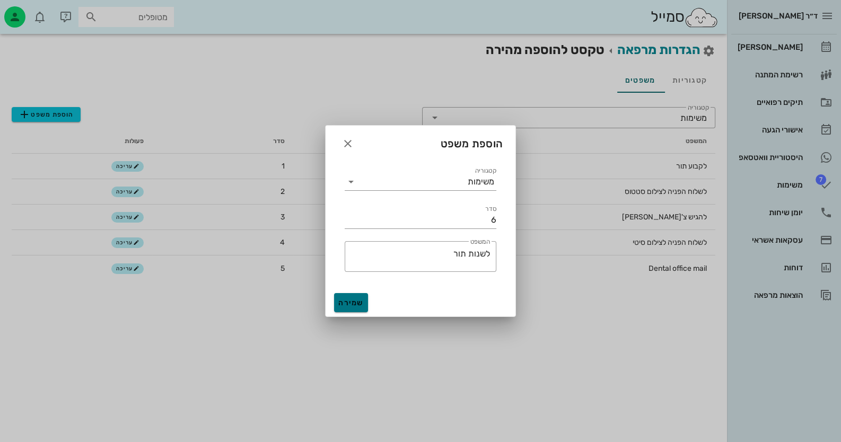
click at [355, 295] on button "שמירה" at bounding box center [351, 302] width 34 height 19
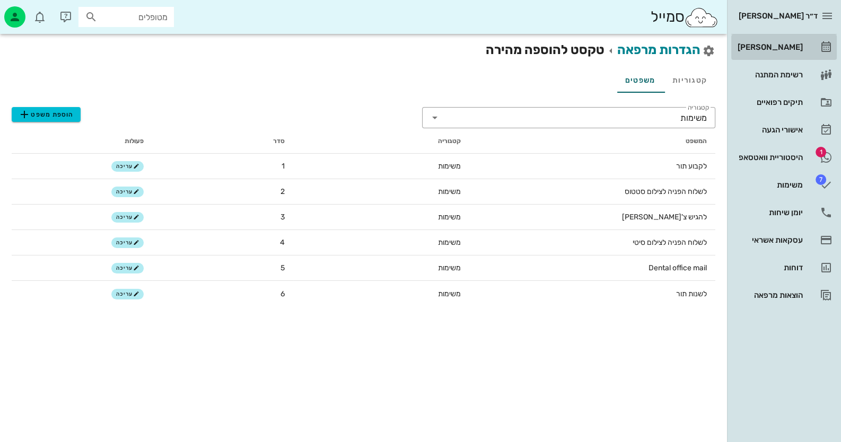
click at [797, 39] on div "[PERSON_NAME]" at bounding box center [768, 47] width 67 height 17
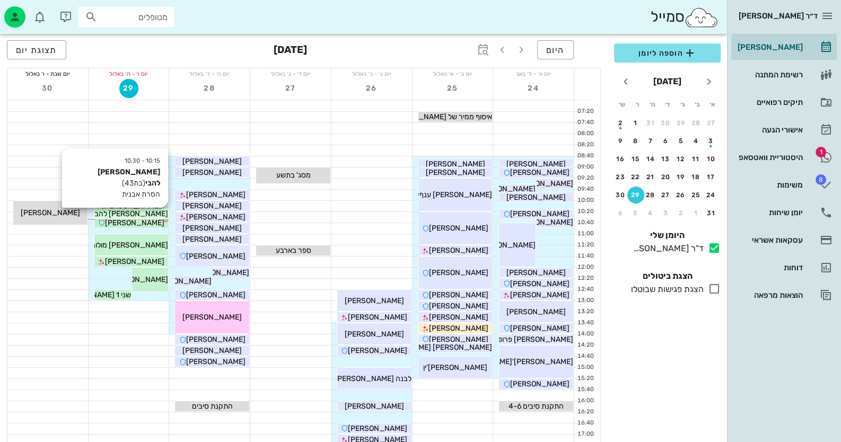
click at [156, 212] on div "[PERSON_NAME] להבי" at bounding box center [131, 213] width 74 height 11
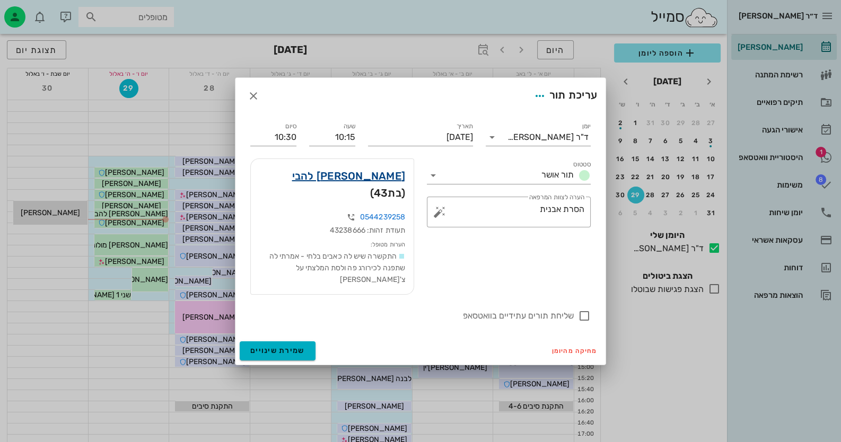
click at [397, 184] on link "[PERSON_NAME] להבי" at bounding box center [348, 176] width 113 height 17
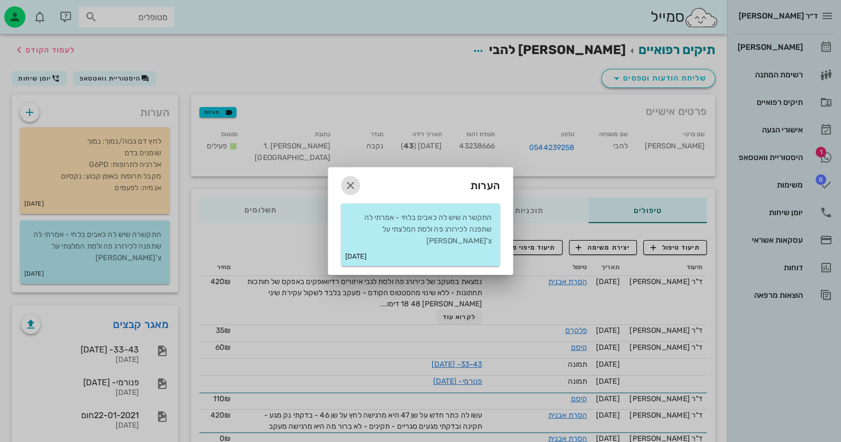
click at [347, 186] on icon "button" at bounding box center [350, 185] width 13 height 13
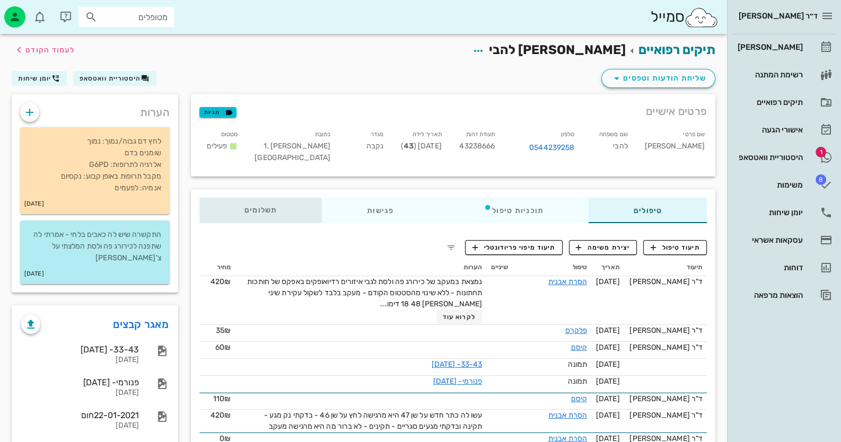
click at [276, 202] on div "תשלומים 0₪" at bounding box center [260, 210] width 122 height 25
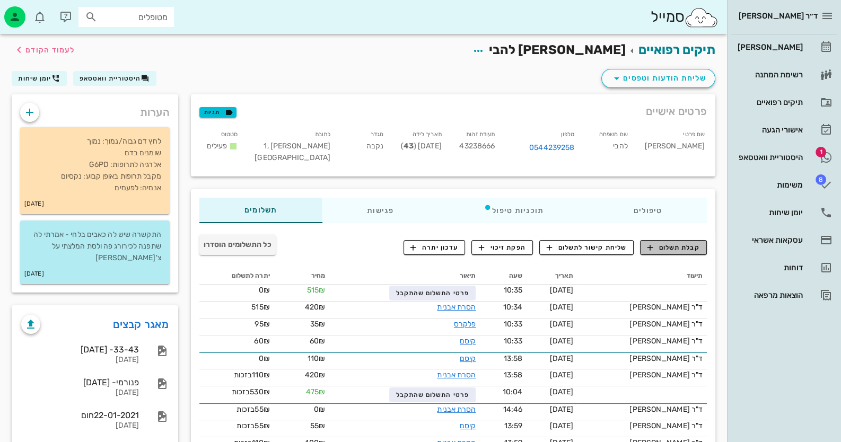
click at [700, 247] on button "קבלת תשלום" at bounding box center [673, 247] width 67 height 15
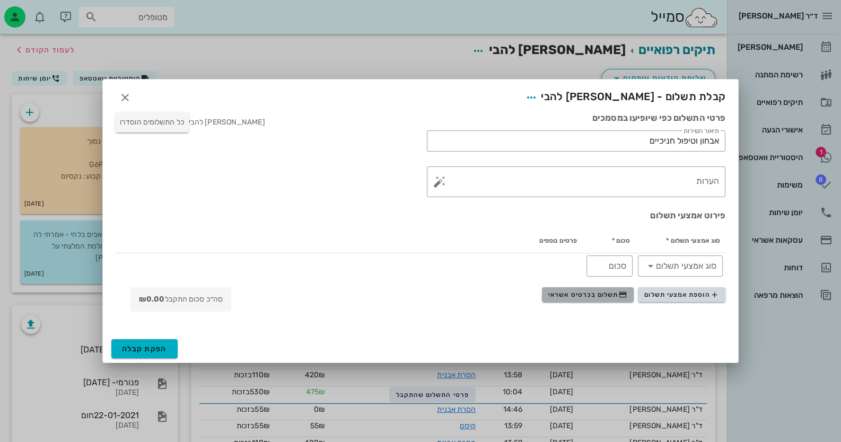
click at [597, 294] on span "תשלום בכרטיס אשראי" at bounding box center [587, 295] width 78 height 8
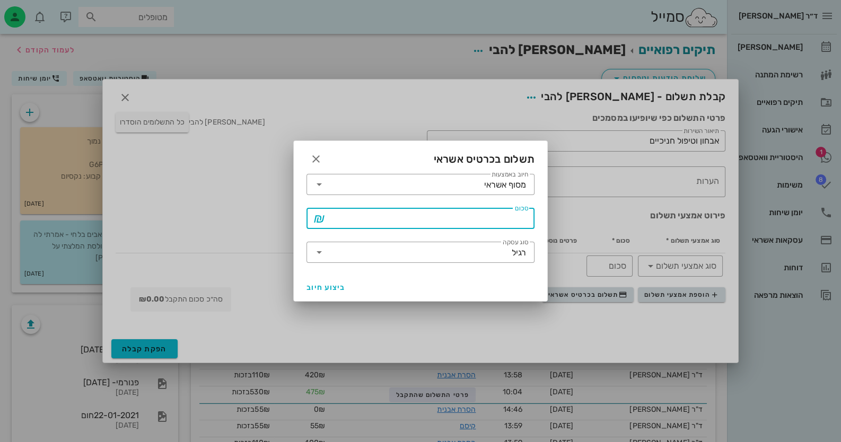
click at [521, 212] on div "סכום" at bounding box center [428, 218] width 200 height 21
type input "420"
click at [305, 291] on button "ביצוע חיוב" at bounding box center [326, 287] width 48 height 19
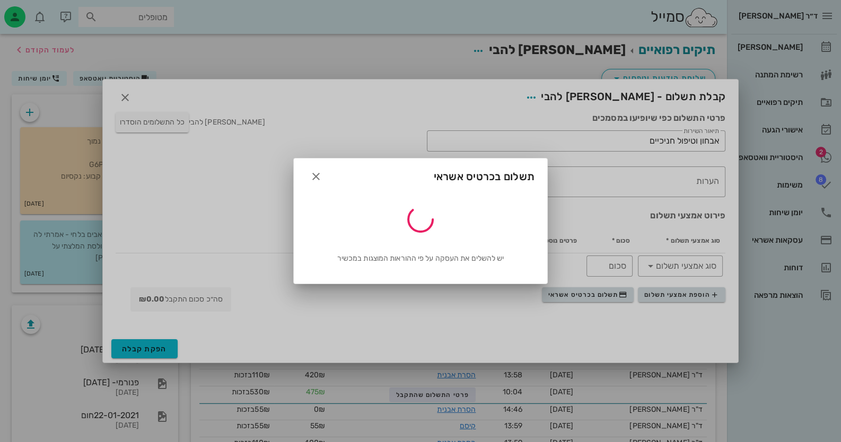
type input "420"
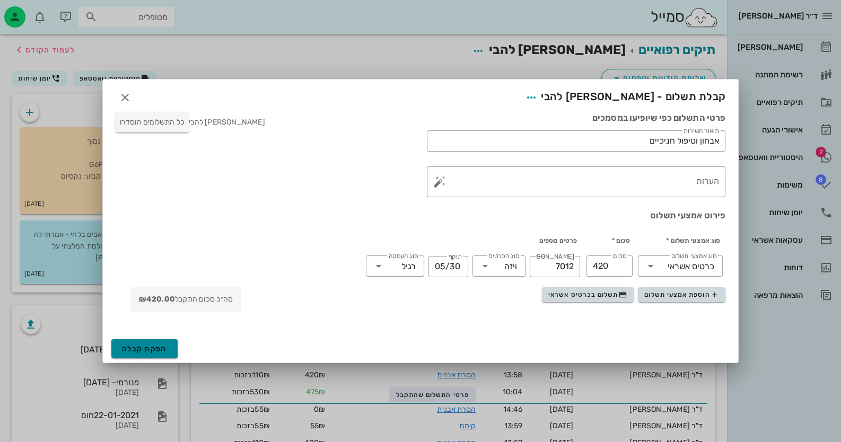
click at [157, 350] on span "הפקת קבלה" at bounding box center [144, 349] width 45 height 9
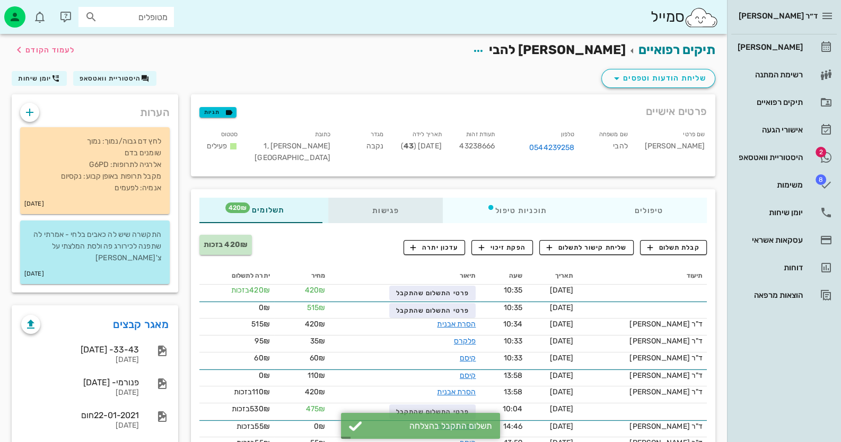
click at [387, 208] on div "פגישות" at bounding box center [385, 210] width 115 height 25
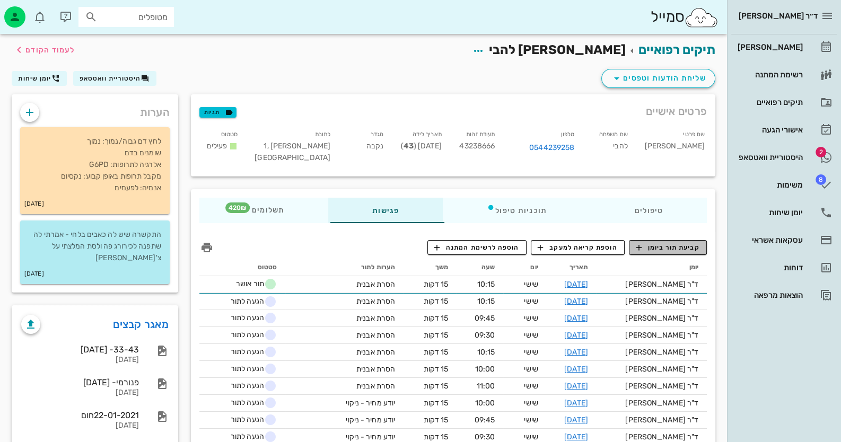
click at [674, 246] on span "קביעת תור ביומן" at bounding box center [668, 248] width 64 height 10
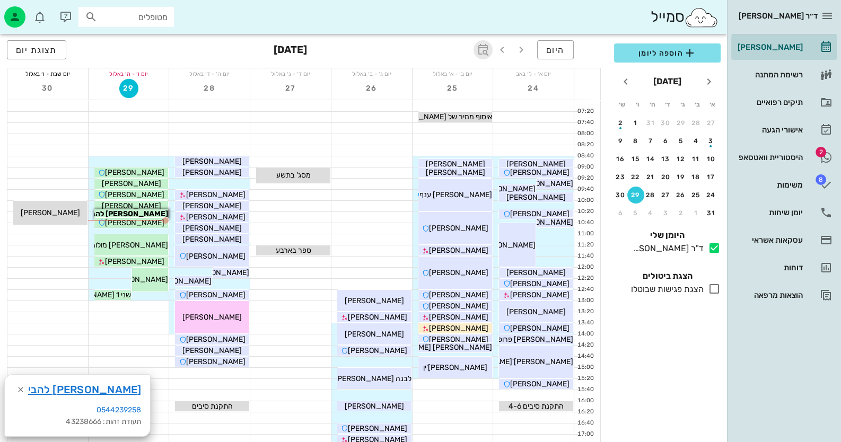
click at [490, 43] on span "button" at bounding box center [482, 49] width 19 height 13
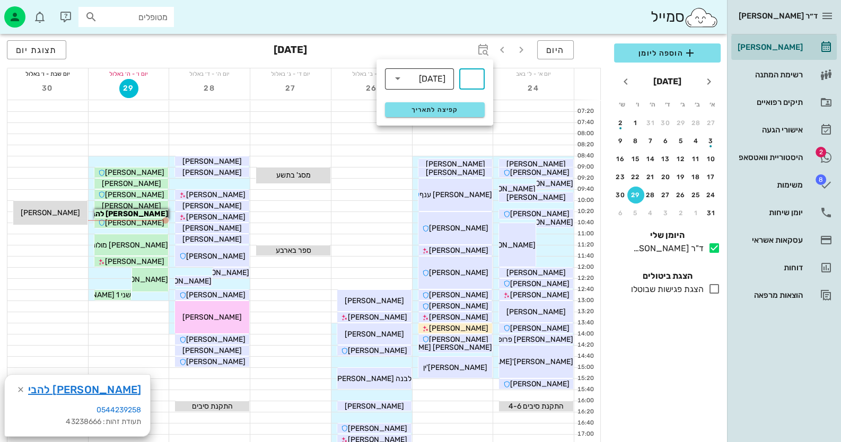
click at [439, 89] on div "[DATE]" at bounding box center [426, 78] width 41 height 21
click at [453, 79] on div "ימים" at bounding box center [419, 82] width 69 height 21
click at [442, 79] on div "ימים" at bounding box center [437, 79] width 15 height 10
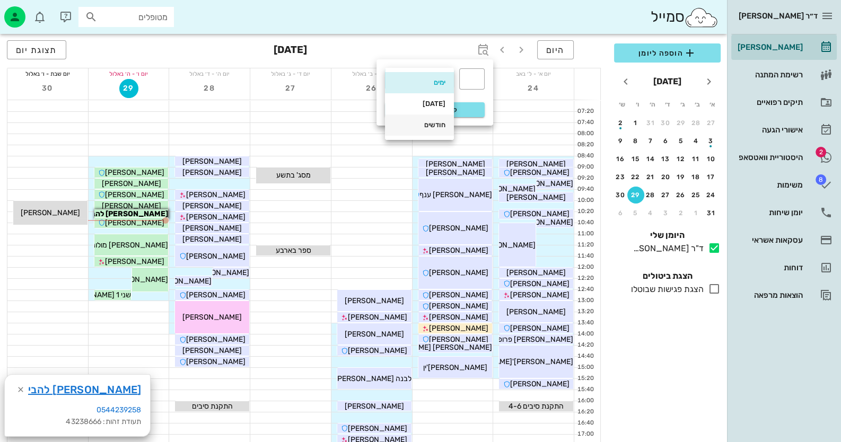
click at [438, 127] on div "חודשים" at bounding box center [419, 125] width 52 height 8
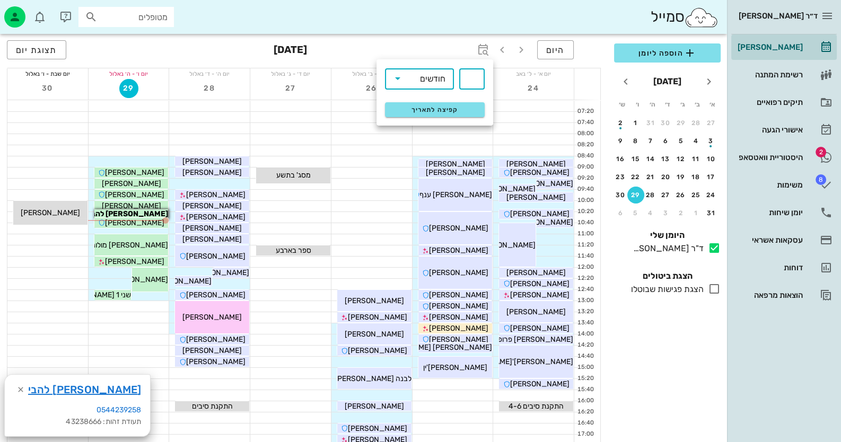
click at [474, 85] on input "text" at bounding box center [471, 79] width 13 height 17
type input "5"
click at [459, 108] on span "קפיצה לתאריך" at bounding box center [434, 109] width 86 height 7
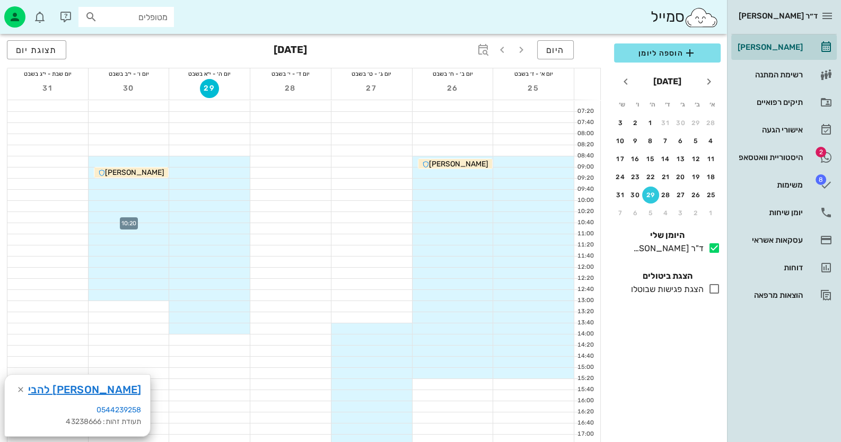
click at [154, 213] on div at bounding box center [129, 217] width 81 height 11
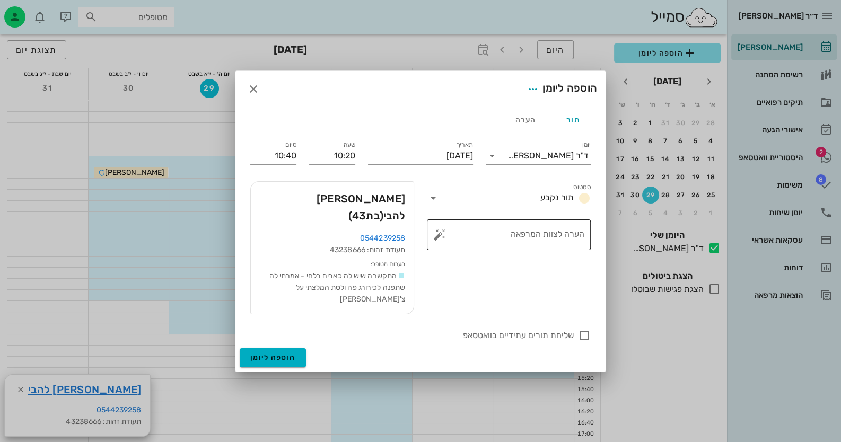
click at [440, 241] on button "button" at bounding box center [439, 234] width 13 height 13
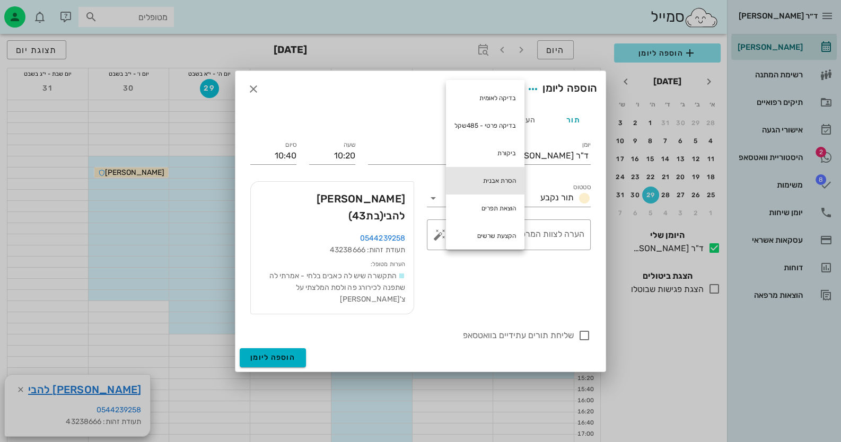
click at [512, 179] on div "הסרת אבנית" at bounding box center [485, 181] width 78 height 28
type textarea "הסרת אבנית"
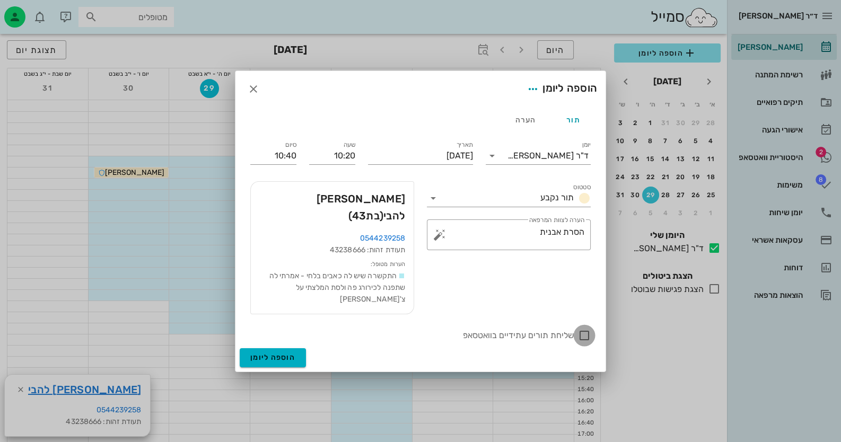
click at [582, 327] on div at bounding box center [584, 336] width 18 height 18
checkbox input "true"
click at [265, 353] on span "הוספה ליומן" at bounding box center [272, 357] width 45 height 9
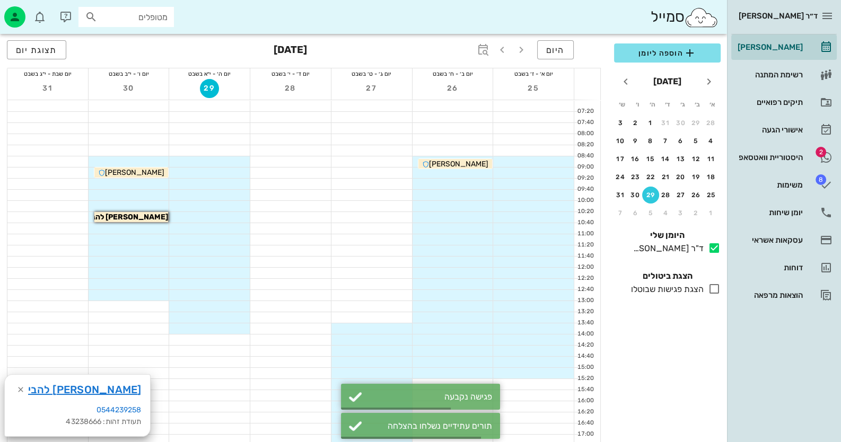
click at [150, 182] on div at bounding box center [129, 184] width 81 height 11
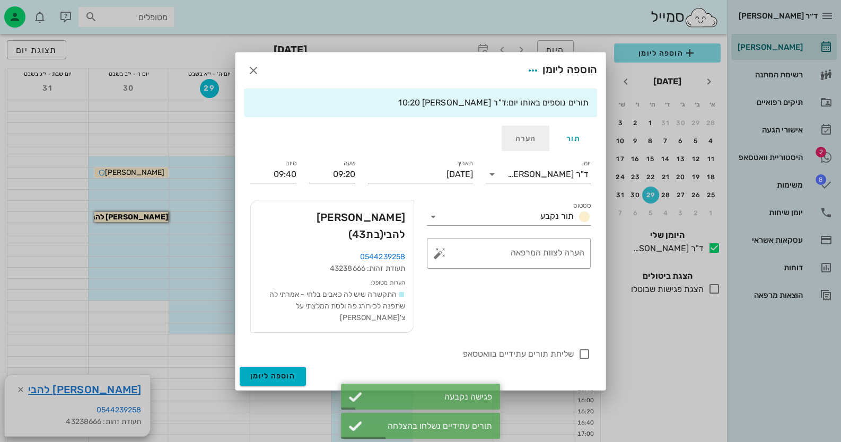
click at [529, 146] on div "הערה" at bounding box center [526, 138] width 48 height 25
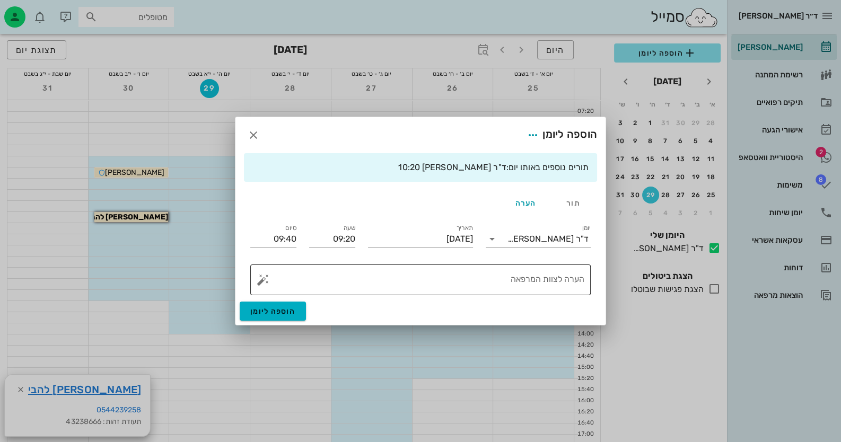
click at [543, 279] on textarea "הערה לצוות המרפאה" at bounding box center [424, 282] width 319 height 25
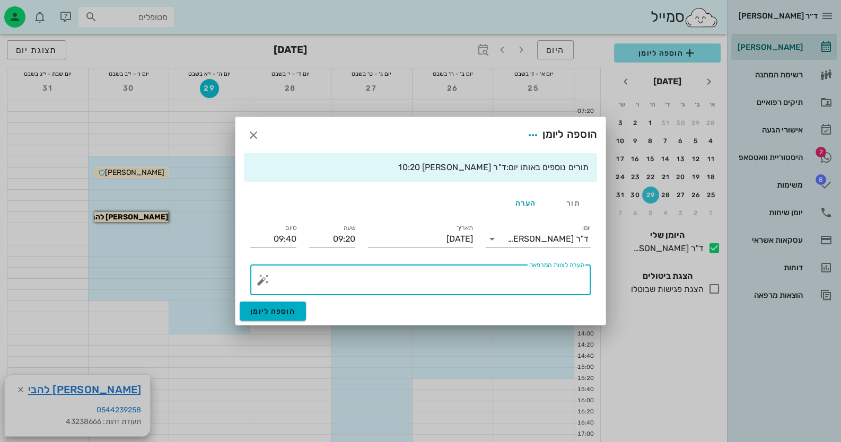
click at [261, 284] on button "button" at bounding box center [263, 280] width 13 height 13
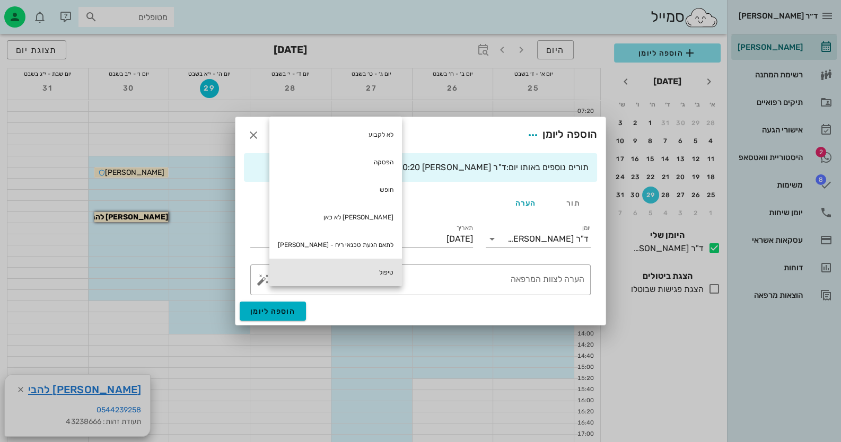
click at [324, 279] on div "טיפול" at bounding box center [335, 273] width 133 height 28
type textarea "טיפול"
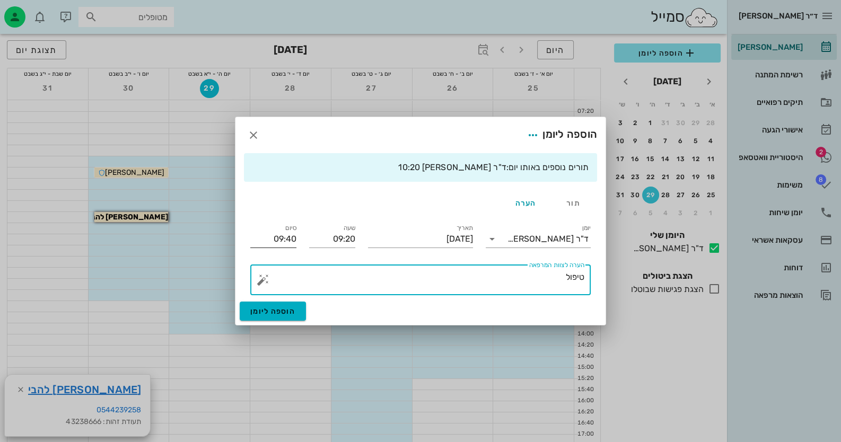
click at [277, 233] on input "09:40" at bounding box center [273, 239] width 46 height 17
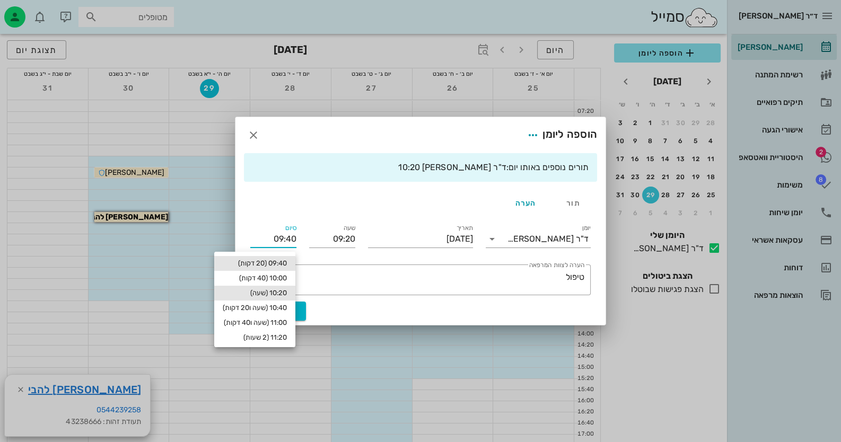
click at [271, 296] on div "10:20 (שעה)" at bounding box center [255, 293] width 64 height 8
type input "10:20"
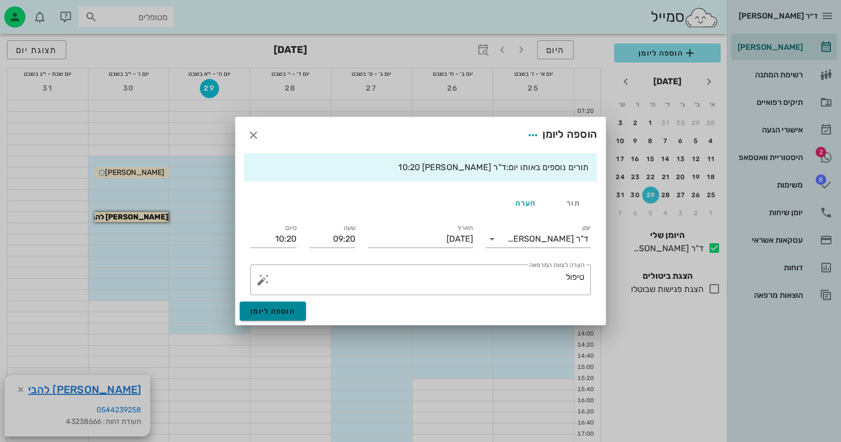
click at [298, 312] on button "הוספה ליומן" at bounding box center [273, 311] width 66 height 19
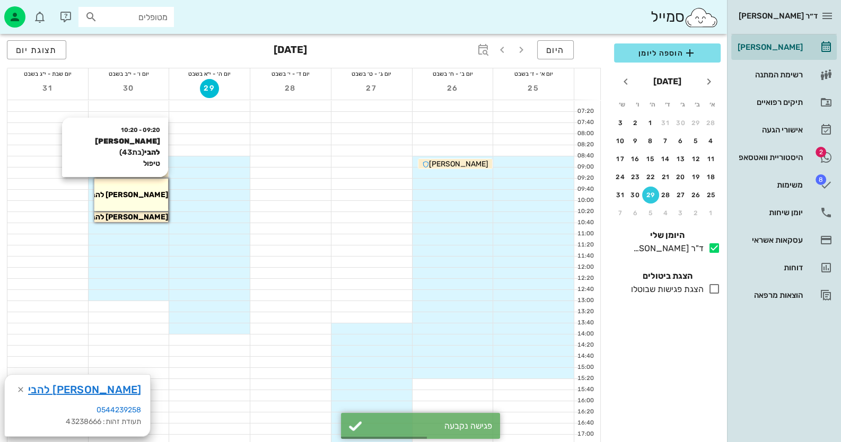
click at [134, 193] on span "[PERSON_NAME] להבי" at bounding box center [128, 194] width 79 height 9
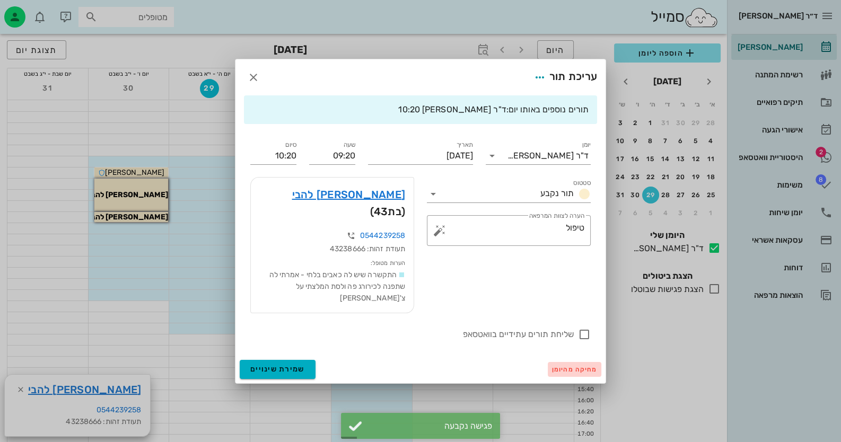
click at [582, 366] on span "מחיקה מהיומן" at bounding box center [574, 369] width 45 height 7
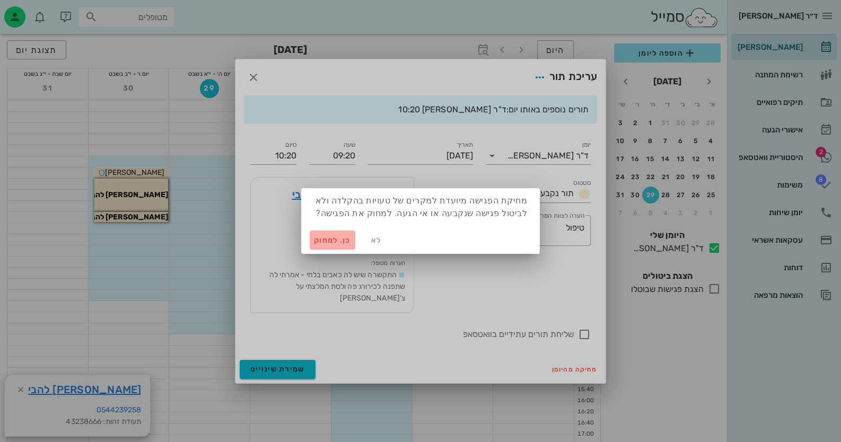
click at [333, 241] on span "כן. למחוק" at bounding box center [332, 240] width 37 height 9
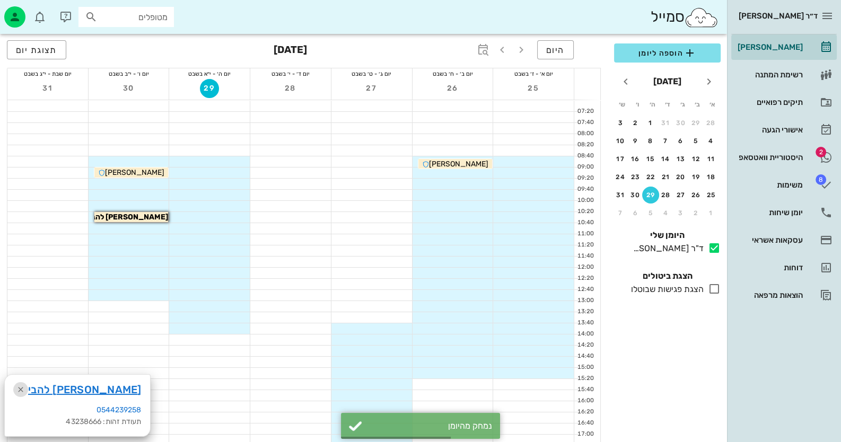
click at [19, 388] on icon "button" at bounding box center [20, 389] width 13 height 13
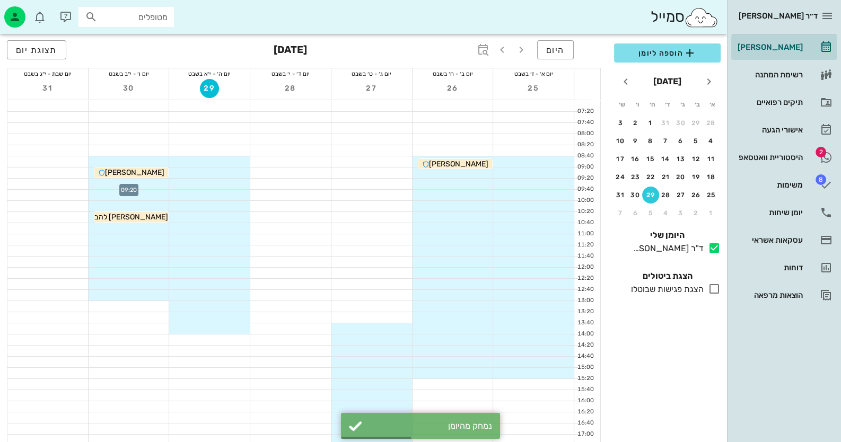
click at [151, 187] on div at bounding box center [129, 184] width 81 height 11
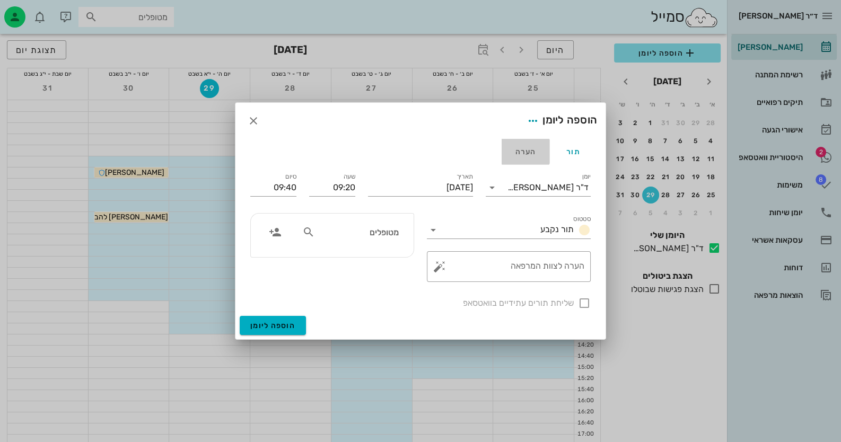
click at [539, 156] on div "הערה" at bounding box center [526, 151] width 48 height 25
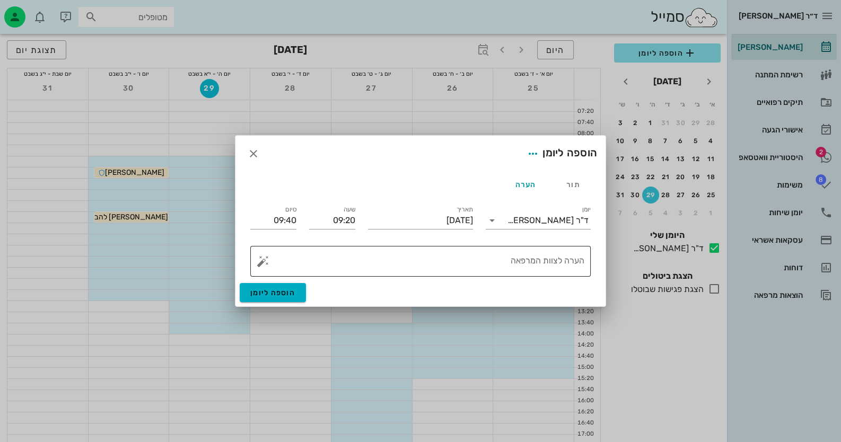
click at [263, 265] on button "button" at bounding box center [263, 261] width 13 height 13
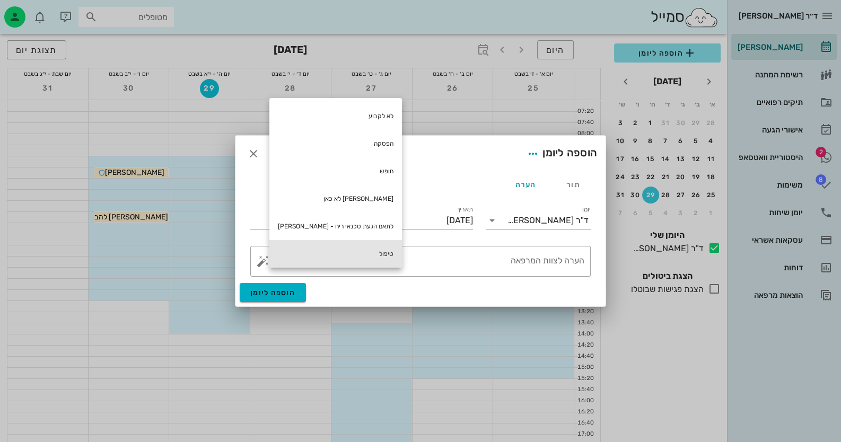
click at [353, 254] on div "טיפול" at bounding box center [335, 254] width 133 height 28
type textarea "טיפול"
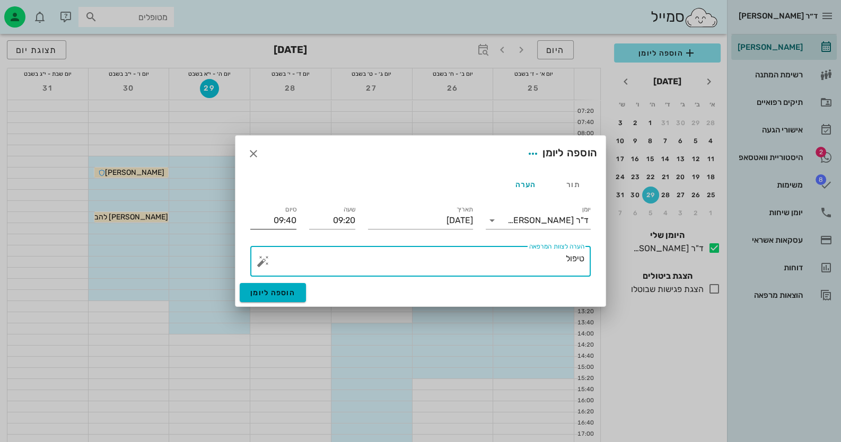
drag, startPoint x: 277, startPoint y: 215, endPoint x: 283, endPoint y: 221, distance: 9.0
click at [278, 217] on input "09:40" at bounding box center [273, 220] width 46 height 17
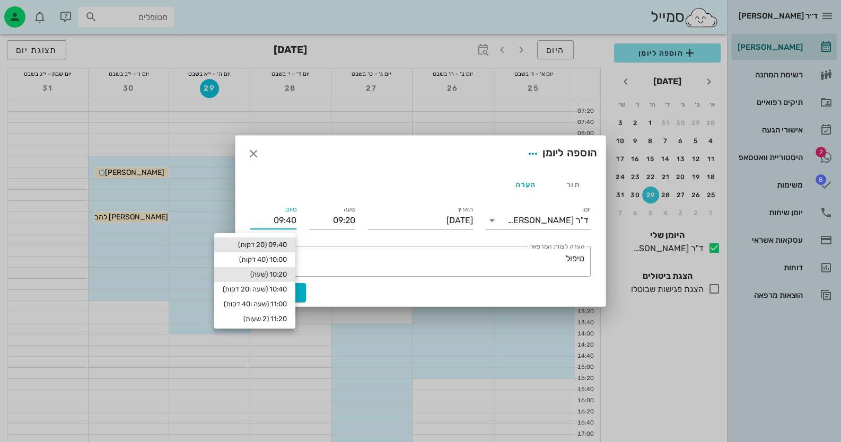
click at [286, 272] on div "10:20 (שעה)" at bounding box center [255, 274] width 64 height 8
type input "10:20"
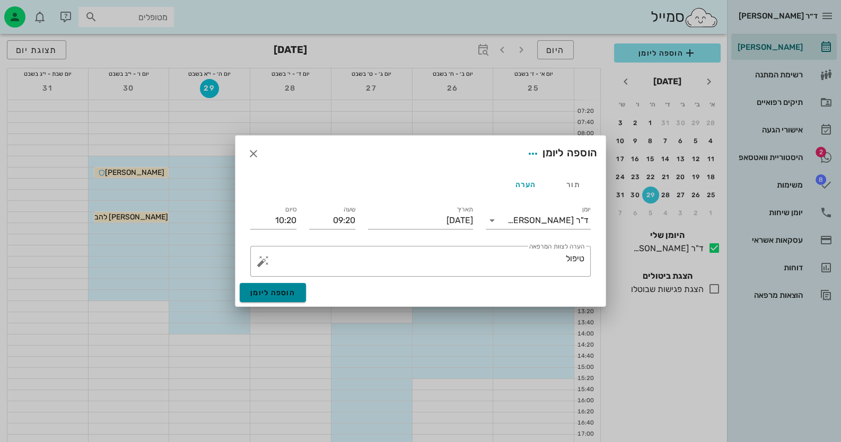
click at [280, 299] on button "הוספה ליומן" at bounding box center [273, 292] width 66 height 19
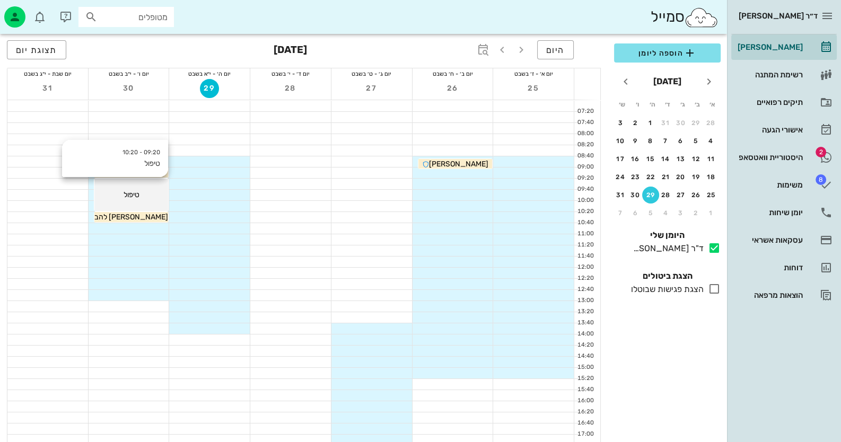
click at [159, 194] on div "טיפול" at bounding box center [131, 194] width 74 height 11
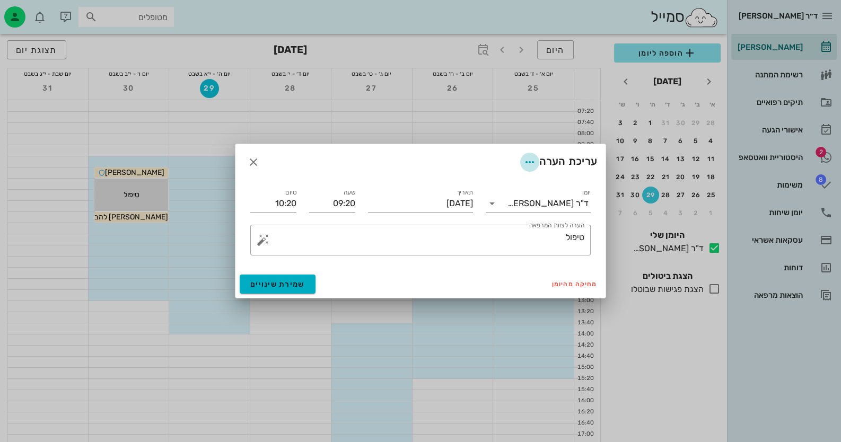
click at [531, 164] on icon "button" at bounding box center [529, 162] width 13 height 13
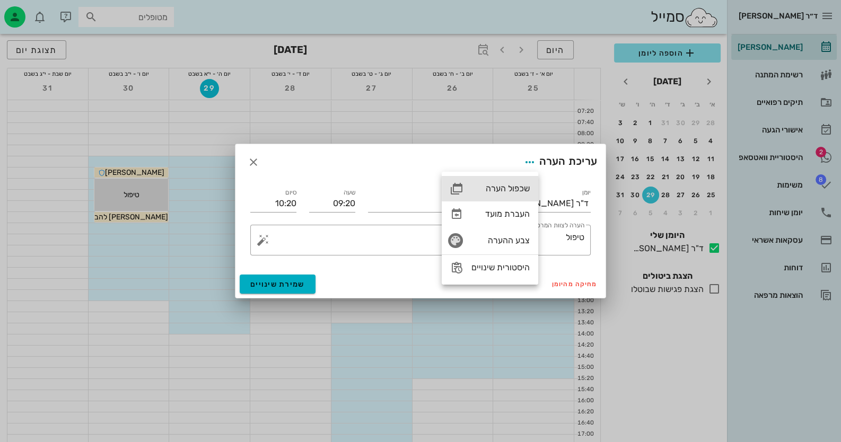
click at [514, 183] on div "שכפול הערה" at bounding box center [500, 188] width 58 height 10
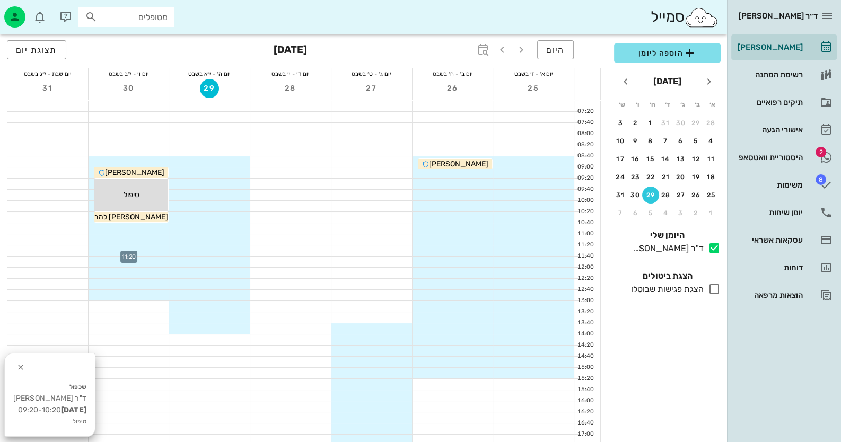
click at [146, 254] on div at bounding box center [129, 250] width 81 height 11
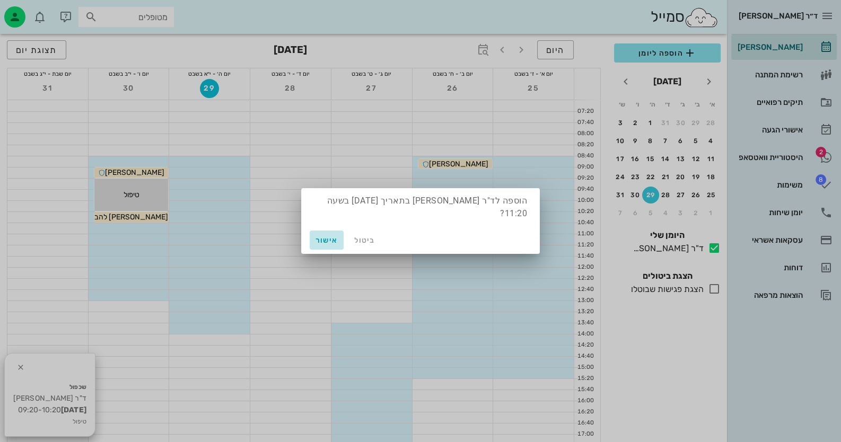
click at [321, 238] on span "אישור" at bounding box center [326, 240] width 25 height 9
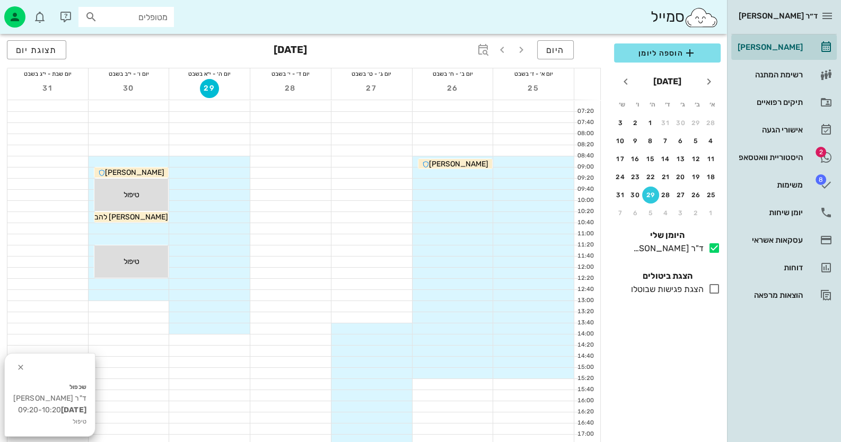
click at [228, 192] on div at bounding box center [209, 195] width 81 height 11
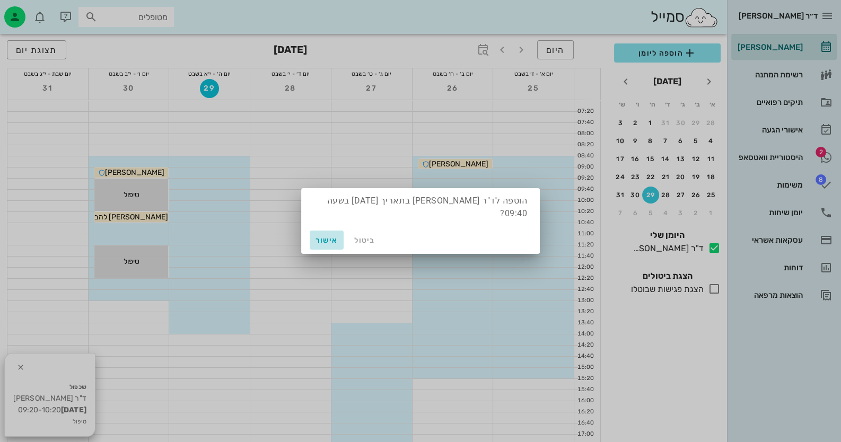
click at [331, 236] on span "אישור" at bounding box center [326, 240] width 25 height 9
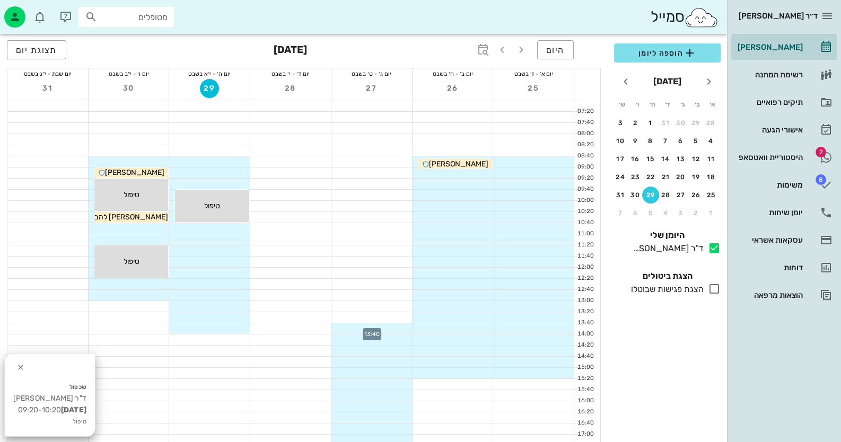
click at [402, 331] on div at bounding box center [371, 328] width 81 height 11
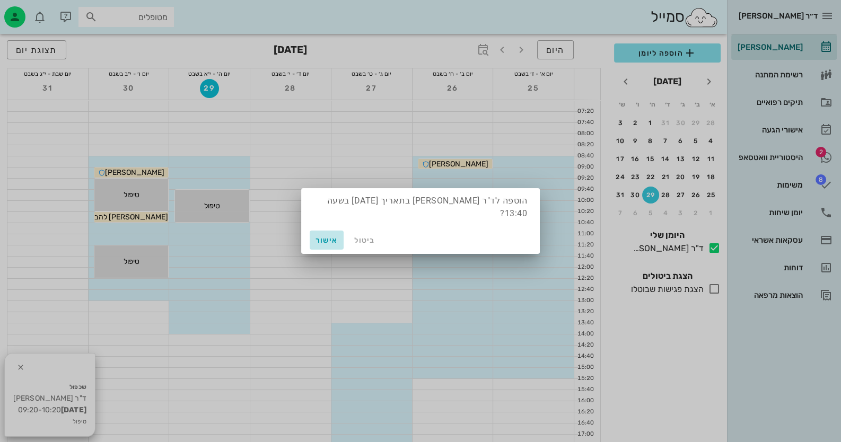
click at [326, 236] on span "אישור" at bounding box center [326, 240] width 25 height 9
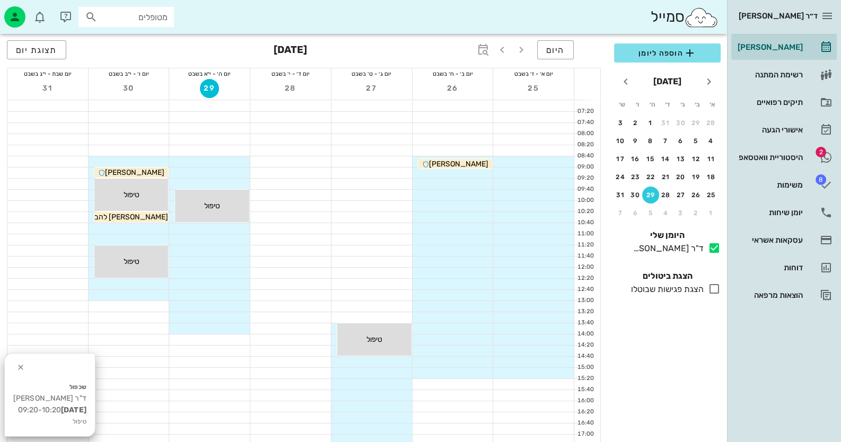
click at [465, 197] on div at bounding box center [452, 195] width 81 height 11
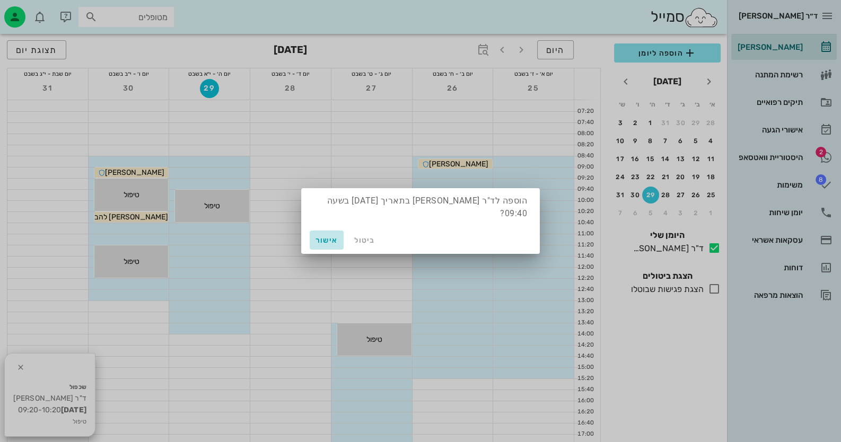
click at [324, 241] on button "אישור" at bounding box center [327, 240] width 34 height 19
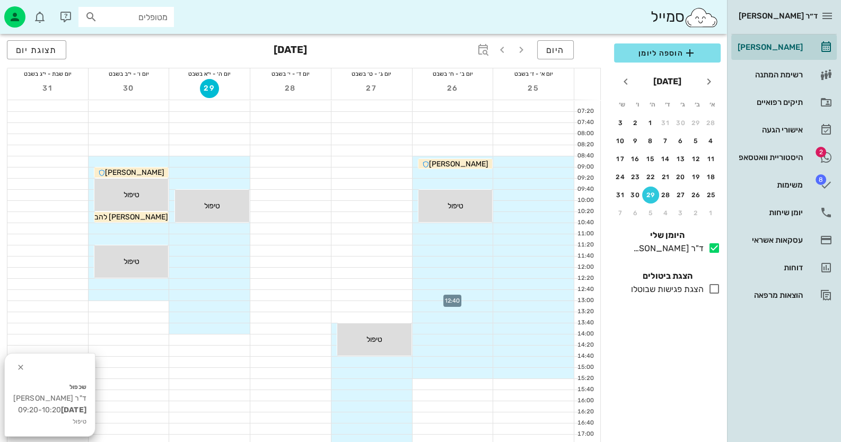
click at [453, 292] on div at bounding box center [452, 295] width 81 height 11
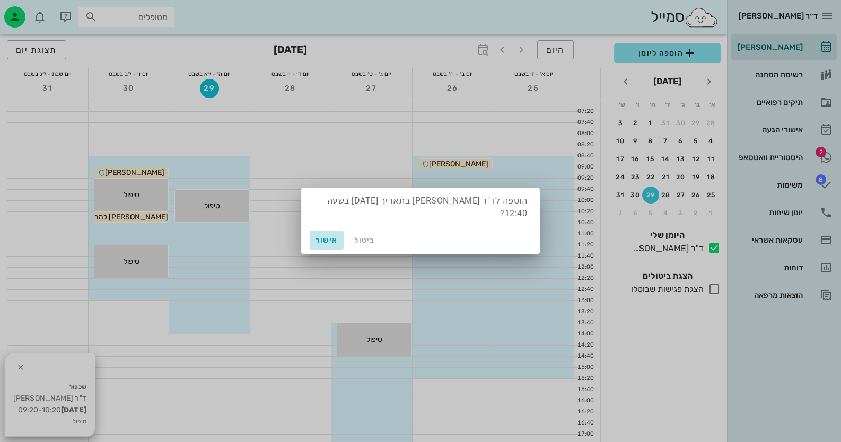
click at [329, 240] on button "אישור" at bounding box center [327, 240] width 34 height 19
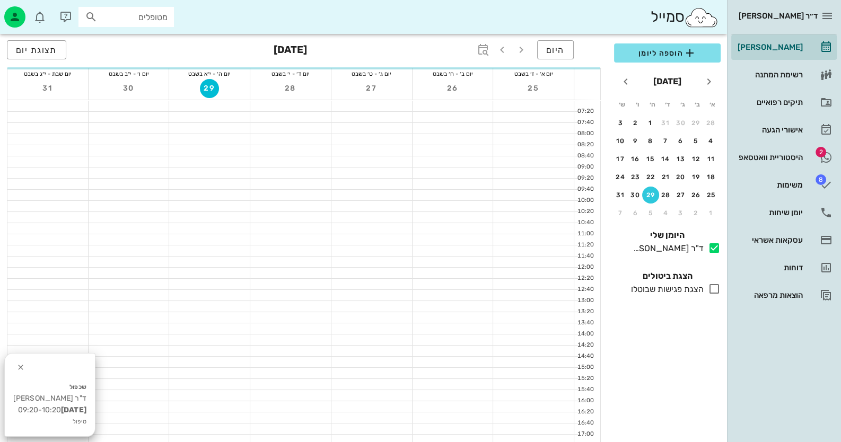
click at [555, 182] on div at bounding box center [533, 184] width 81 height 11
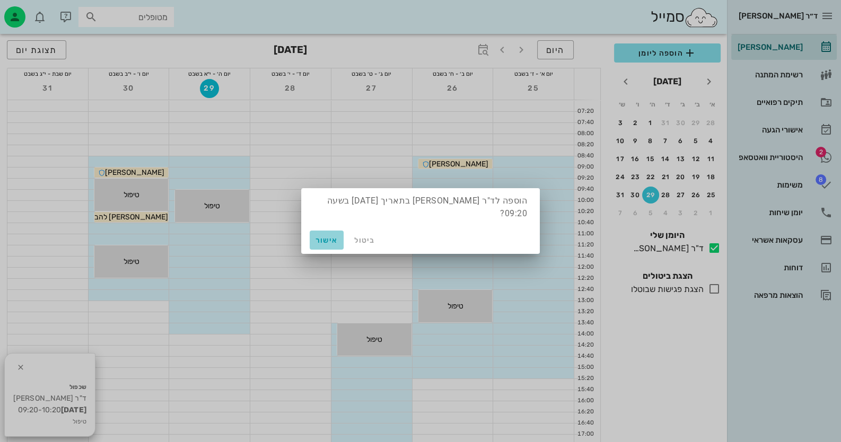
click at [313, 236] on button "אישור" at bounding box center [327, 240] width 34 height 19
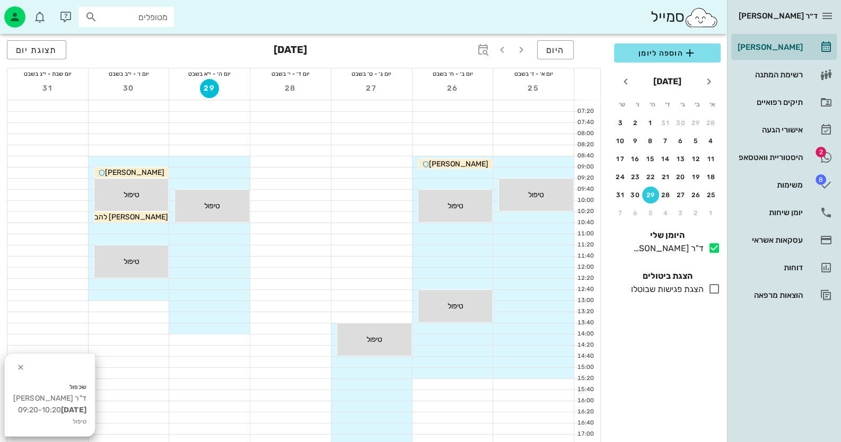
click at [561, 290] on div at bounding box center [533, 295] width 81 height 11
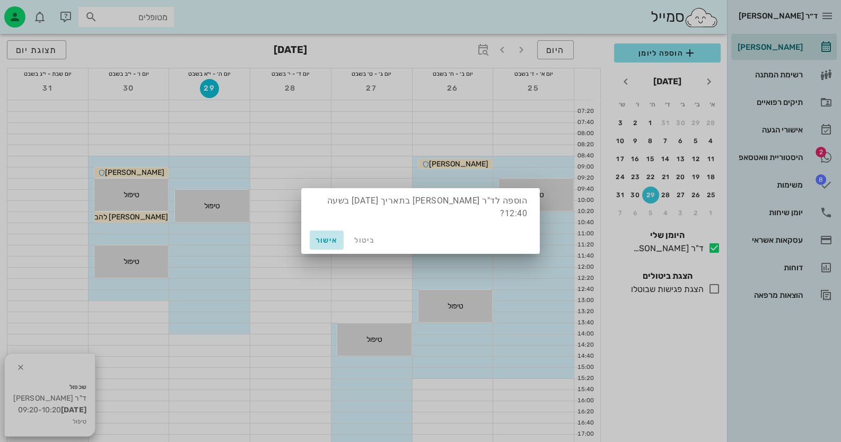
click at [333, 236] on span "אישור" at bounding box center [326, 240] width 25 height 9
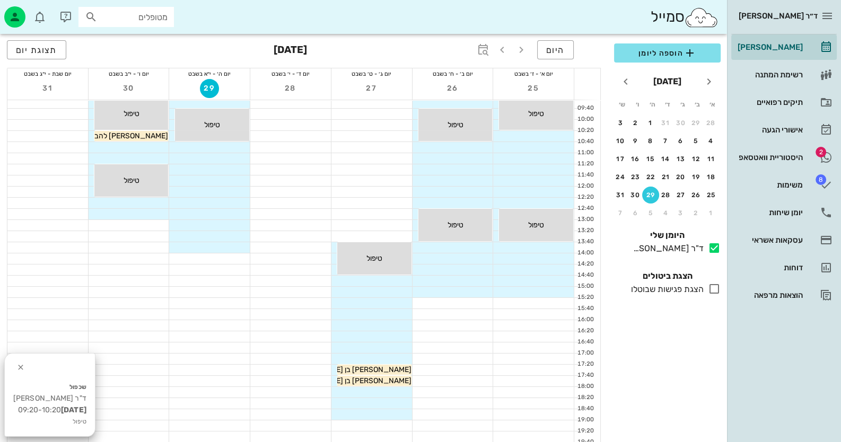
scroll to position [159, 0]
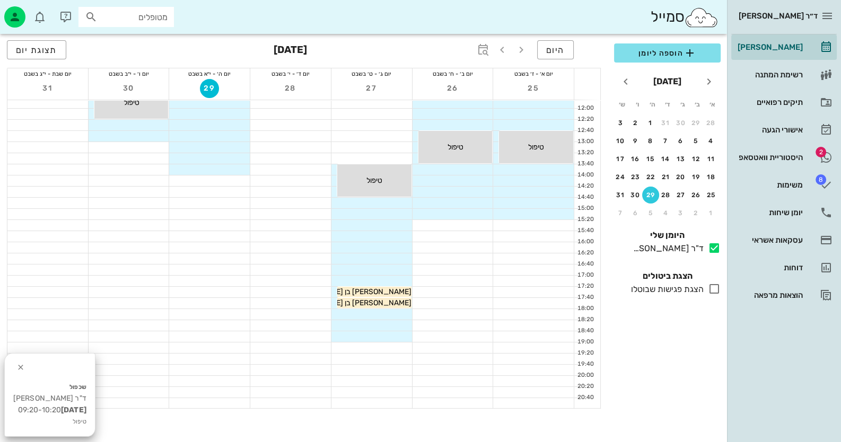
click at [382, 252] on div at bounding box center [371, 247] width 81 height 11
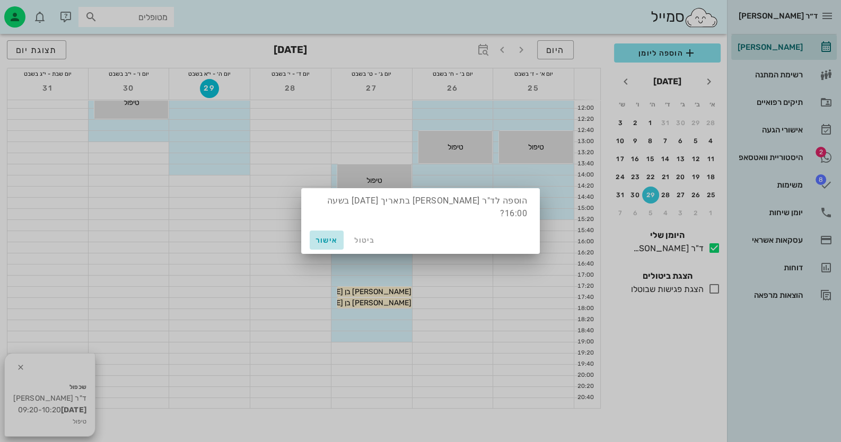
click at [321, 238] on span "אישור" at bounding box center [326, 240] width 25 height 9
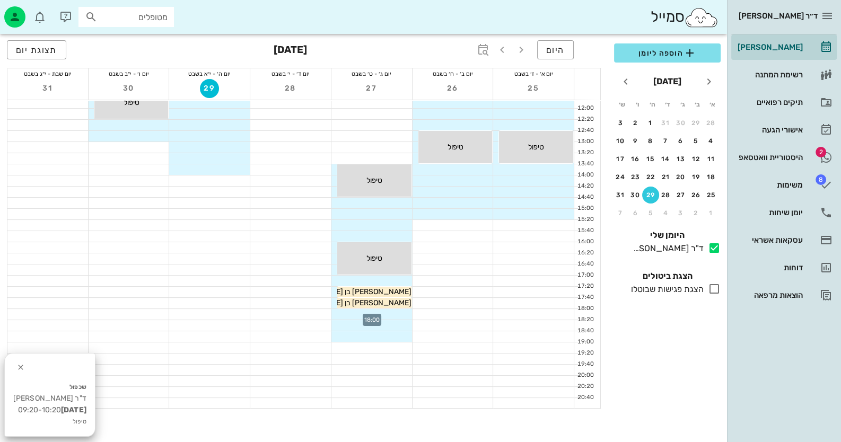
click at [385, 315] on div at bounding box center [371, 314] width 81 height 11
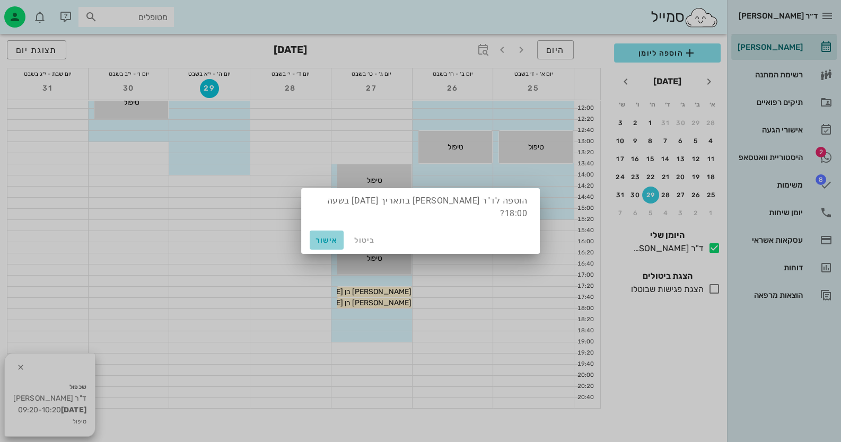
click at [314, 236] on span "אישור" at bounding box center [326, 240] width 25 height 9
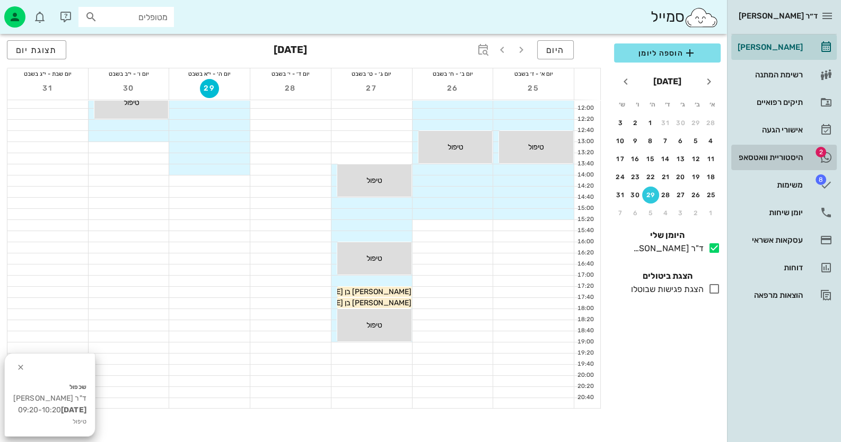
click at [753, 156] on div "היסטוריית וואטסאפ" at bounding box center [768, 157] width 67 height 8
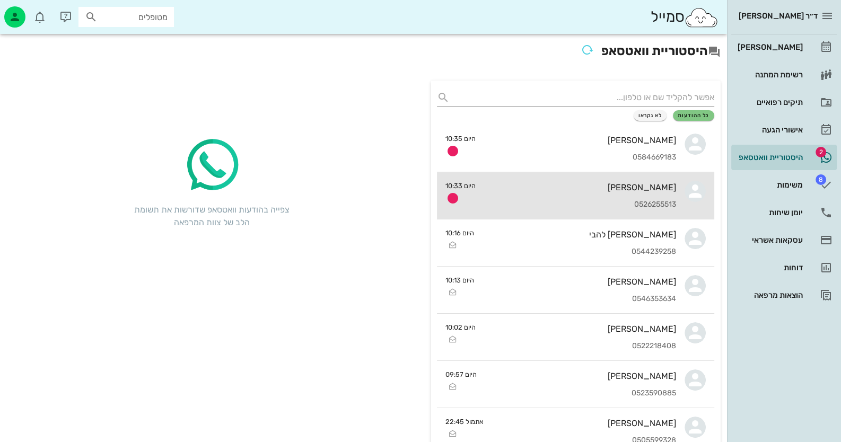
click at [608, 185] on div "[PERSON_NAME]" at bounding box center [580, 187] width 192 height 10
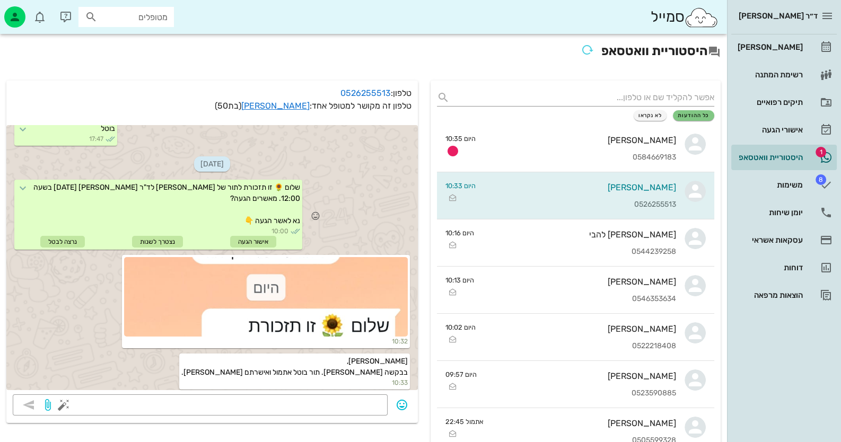
scroll to position [424, 0]
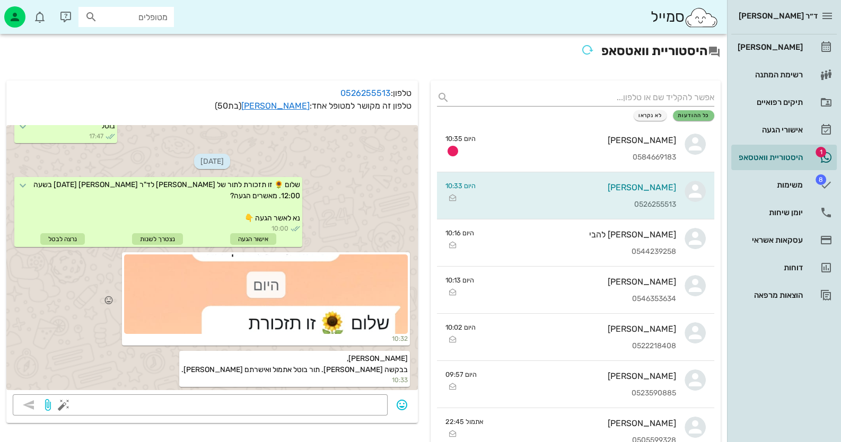
click at [324, 310] on div at bounding box center [266, 294] width 284 height 80
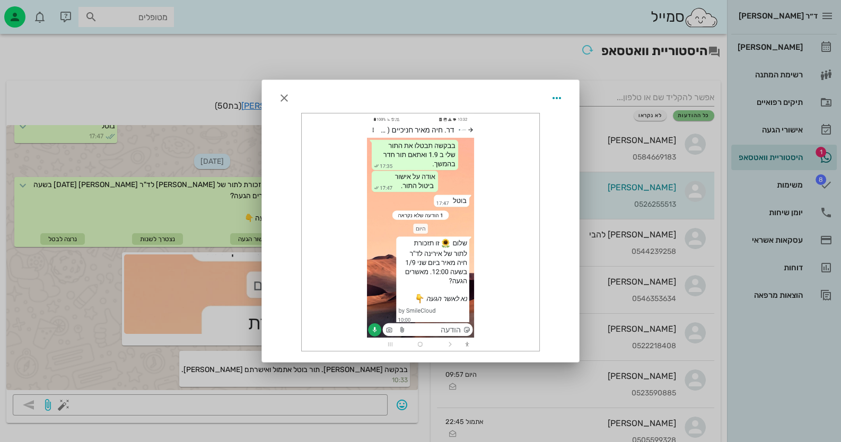
click at [143, 348] on div at bounding box center [420, 221] width 841 height 442
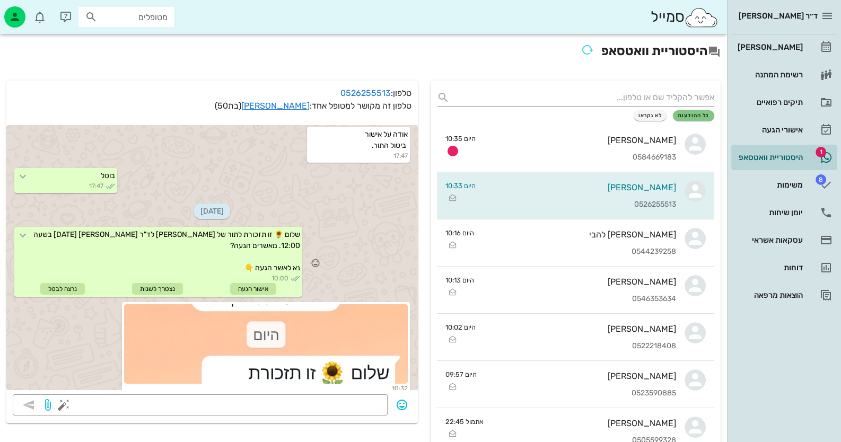
scroll to position [265, 0]
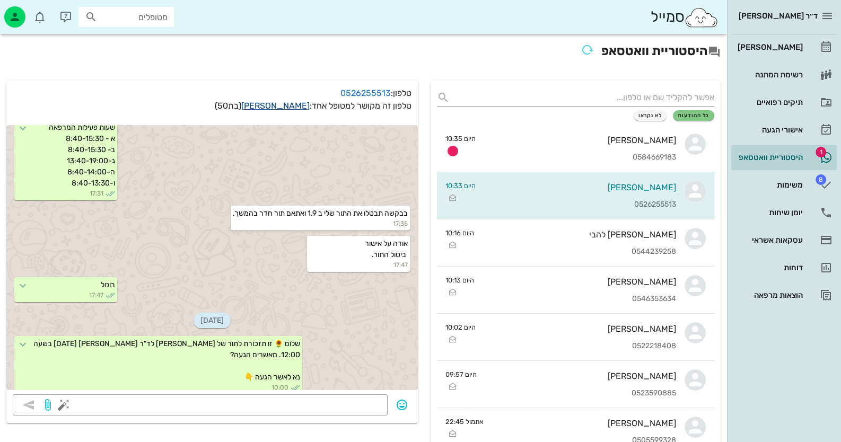
click at [292, 106] on link "[PERSON_NAME]" at bounding box center [275, 106] width 68 height 10
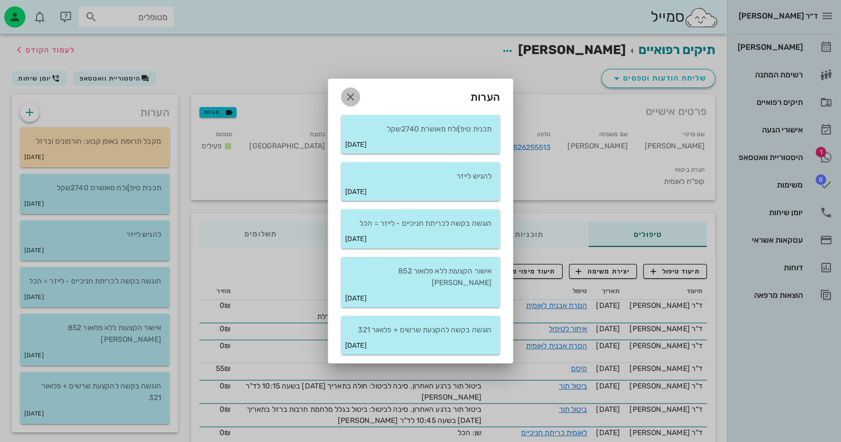
click at [359, 100] on span "button" at bounding box center [350, 97] width 19 height 13
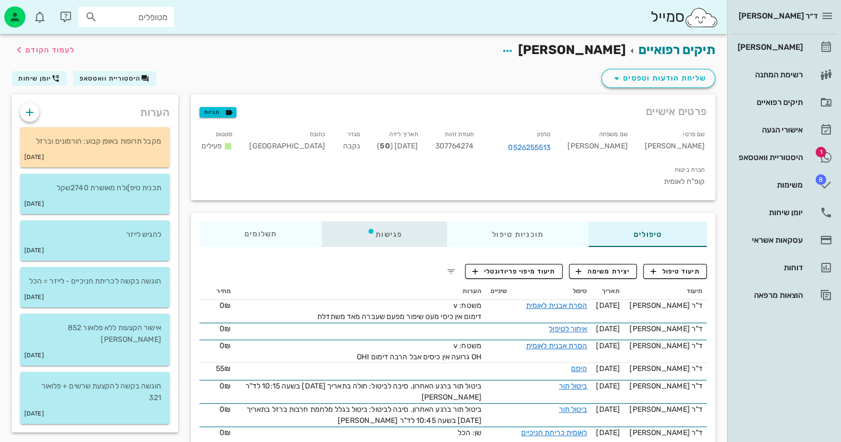
click at [368, 227] on icon at bounding box center [371, 231] width 8 height 8
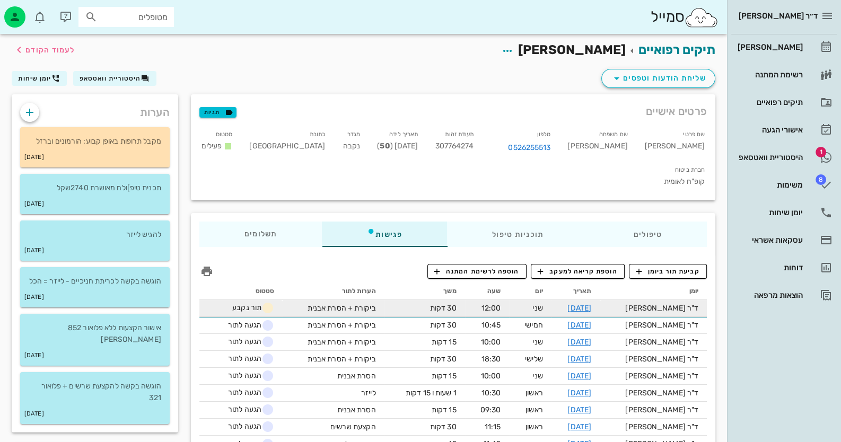
click at [245, 303] on span "תור נקבע" at bounding box center [253, 307] width 42 height 9
click at [591, 304] on link "[DATE]" at bounding box center [579, 308] width 24 height 9
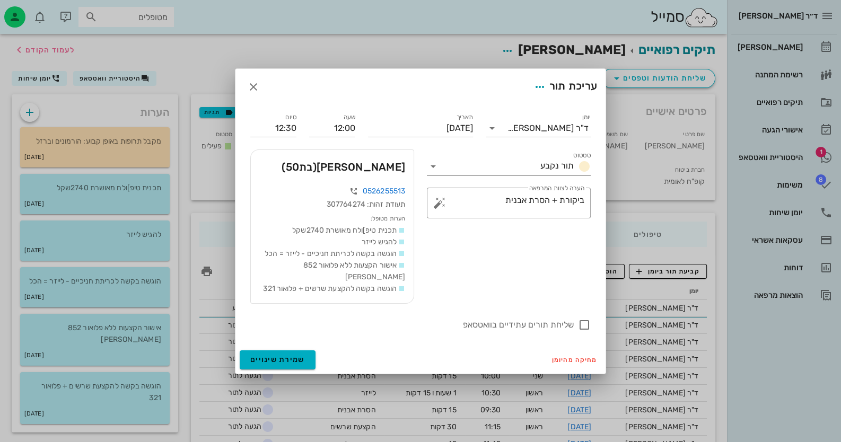
click at [433, 168] on icon at bounding box center [433, 166] width 13 height 13
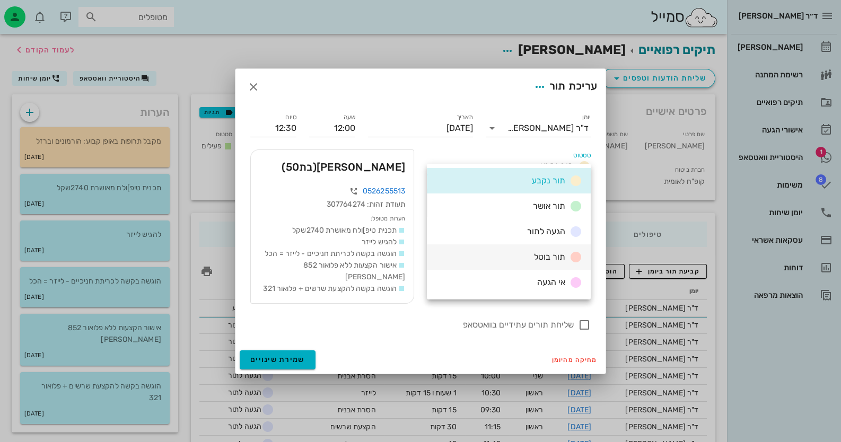
click at [553, 259] on span "תור בוטל" at bounding box center [549, 257] width 31 height 10
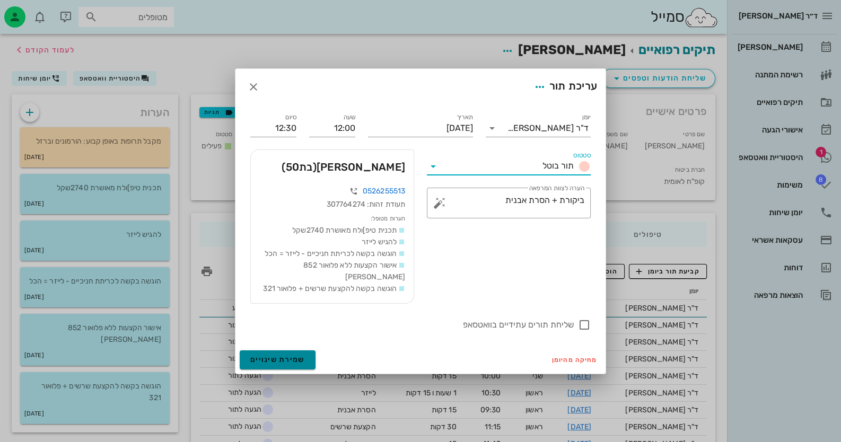
click at [305, 353] on button "שמירת שינויים" at bounding box center [278, 359] width 76 height 19
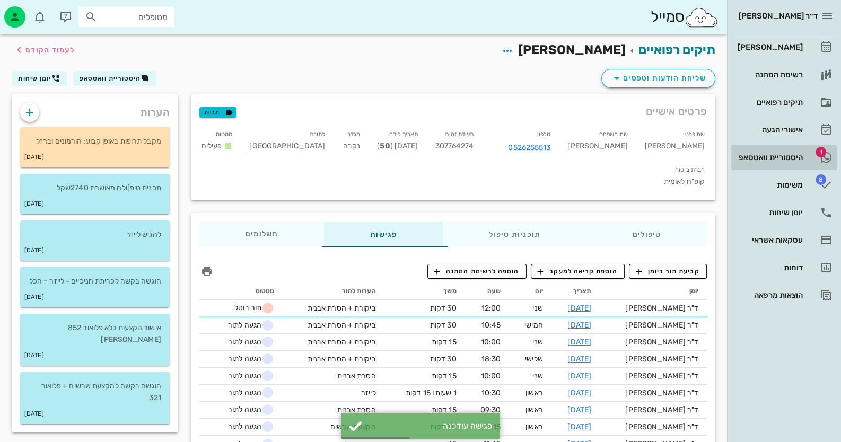
click at [803, 165] on link "1 היסטוריית וואטסאפ" at bounding box center [783, 157] width 105 height 25
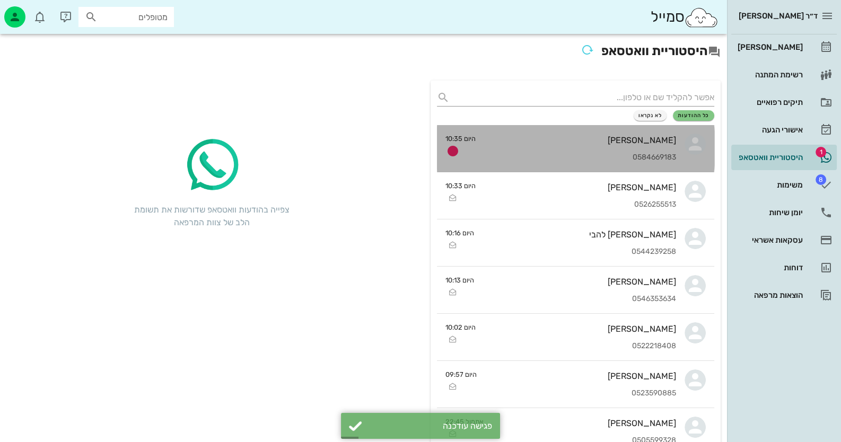
click at [588, 166] on div "[PERSON_NAME] 0584669183" at bounding box center [580, 148] width 192 height 47
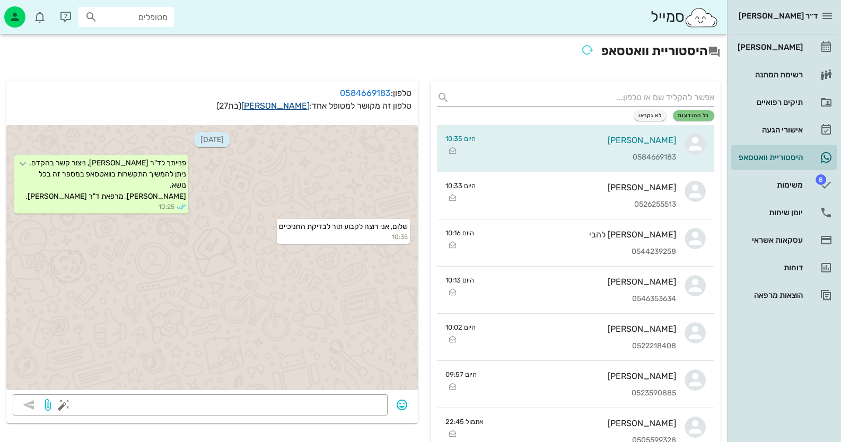
click at [303, 107] on link "[PERSON_NAME]" at bounding box center [275, 106] width 68 height 10
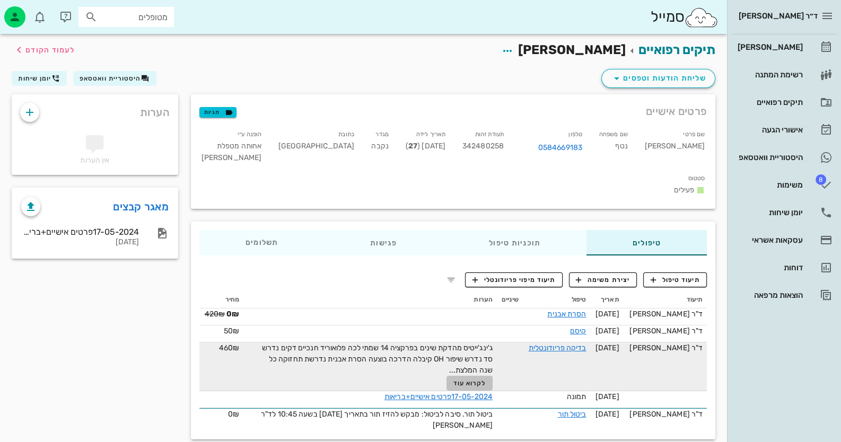
click at [464, 380] on span "לקרוא עוד" at bounding box center [469, 383] width 33 height 7
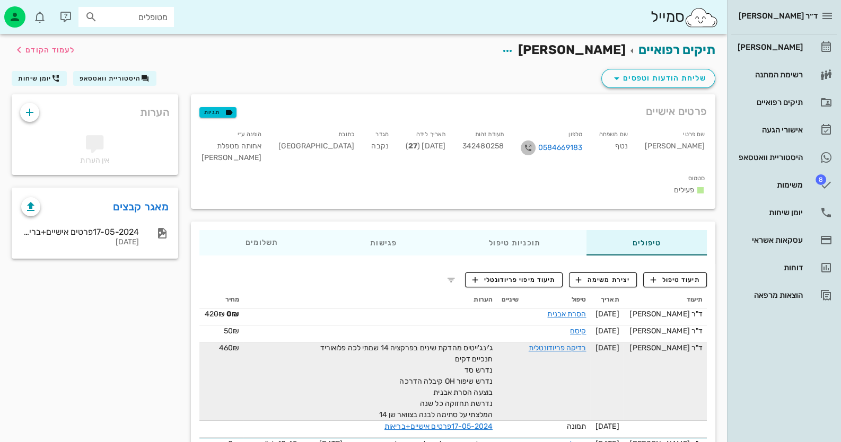
click at [534, 148] on icon "button" at bounding box center [528, 148] width 13 height 13
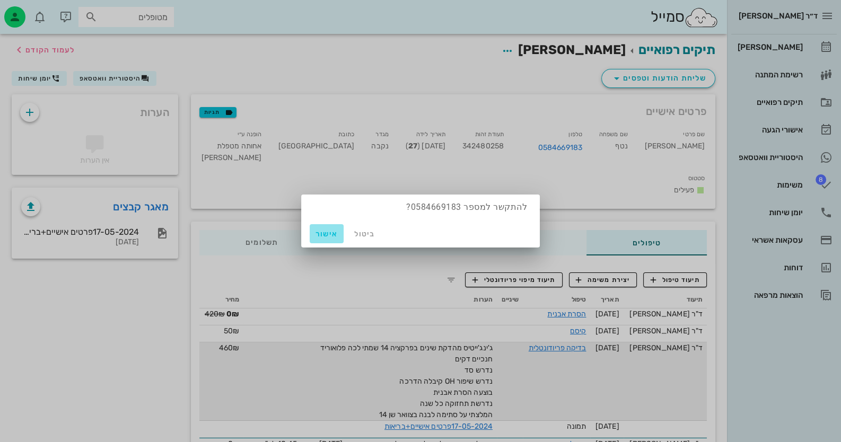
click at [331, 233] on span "אישור" at bounding box center [326, 234] width 25 height 9
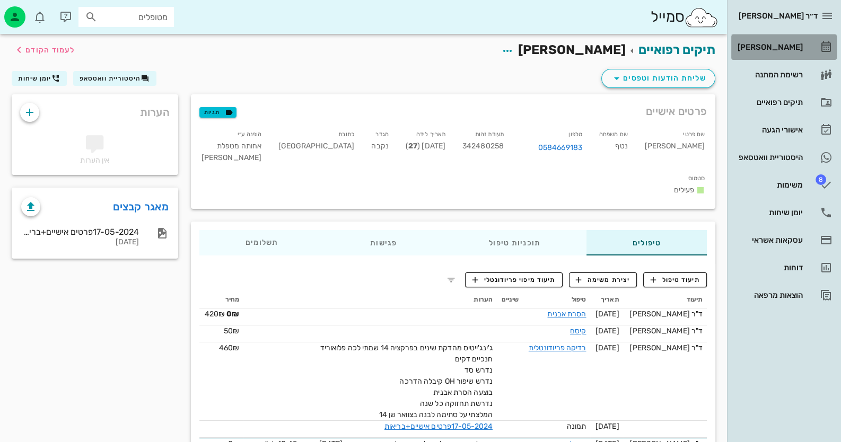
click at [810, 47] on link "[PERSON_NAME]" at bounding box center [783, 46] width 105 height 25
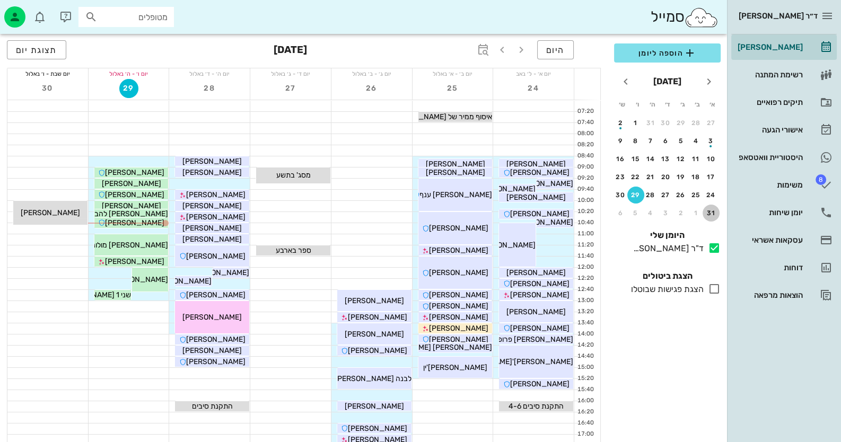
click at [706, 214] on div "31" at bounding box center [710, 212] width 17 height 7
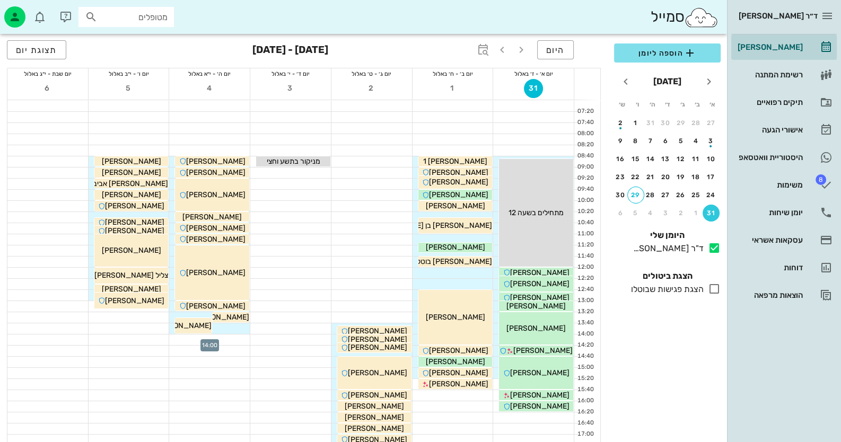
click at [221, 337] on div at bounding box center [209, 340] width 81 height 11
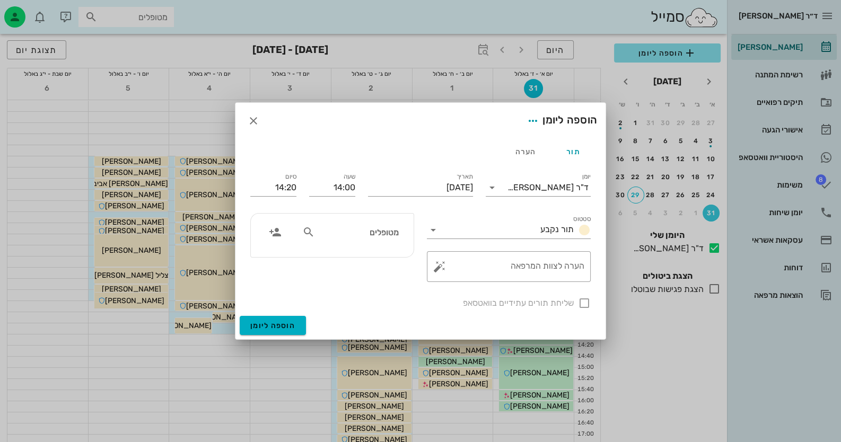
click at [375, 234] on input "מטופלים" at bounding box center [358, 232] width 82 height 14
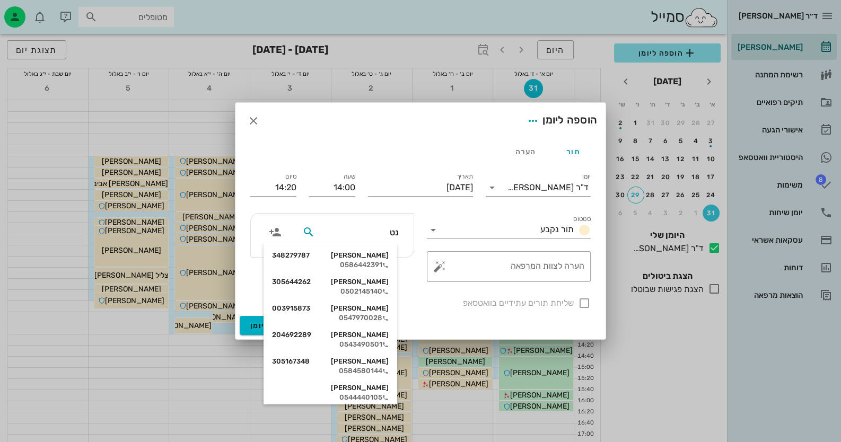
type input "נטף"
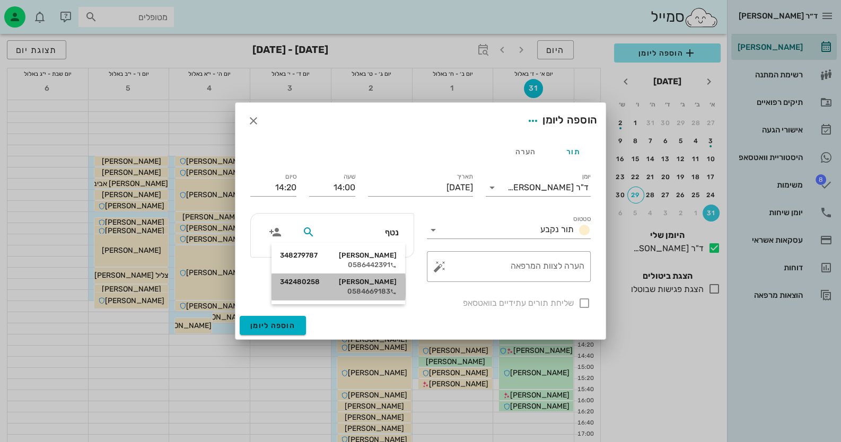
click at [362, 286] on div "[PERSON_NAME] 342480258 0584669183" at bounding box center [338, 287] width 117 height 27
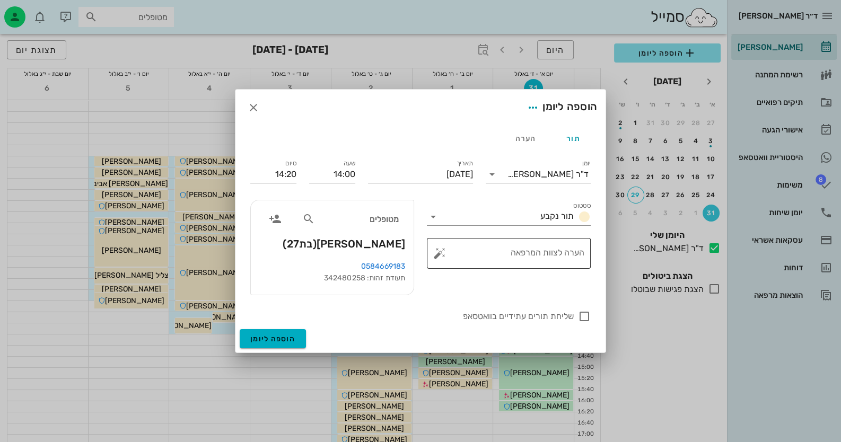
click at [440, 251] on button "button" at bounding box center [439, 253] width 13 height 13
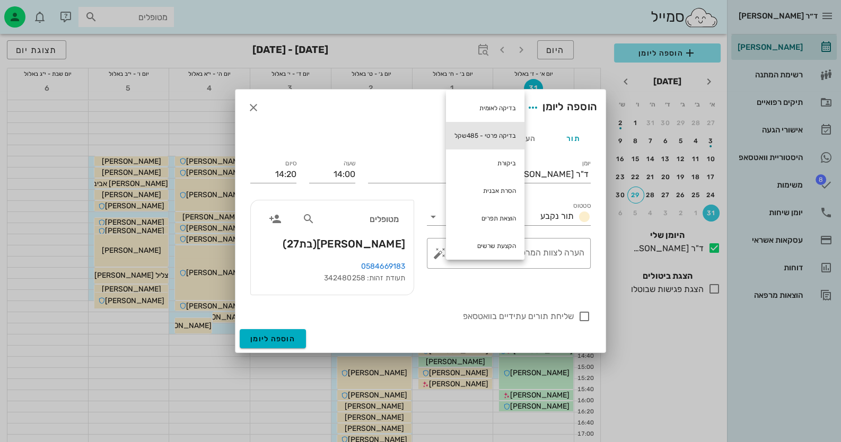
click at [488, 130] on div "בדיקה פרטי - 485שקל" at bounding box center [485, 136] width 78 height 28
type textarea "בדיקה פרטי - 485שקל"
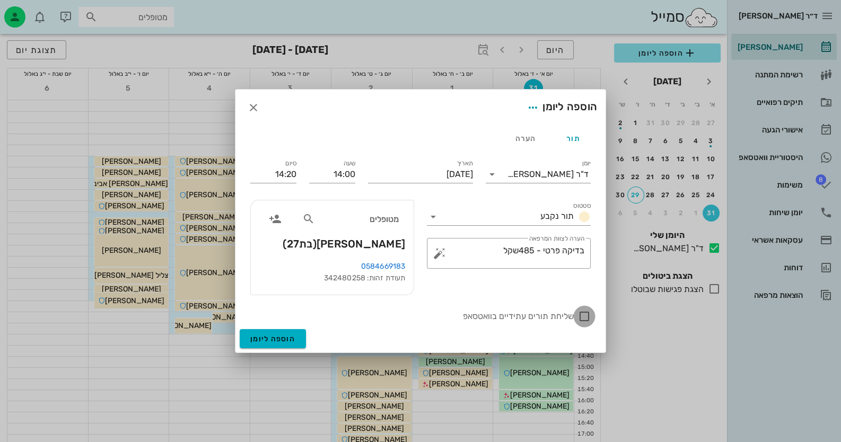
click at [588, 317] on div at bounding box center [584, 316] width 18 height 18
checkbox input "true"
click at [280, 335] on span "הוספה ליומן" at bounding box center [272, 339] width 45 height 9
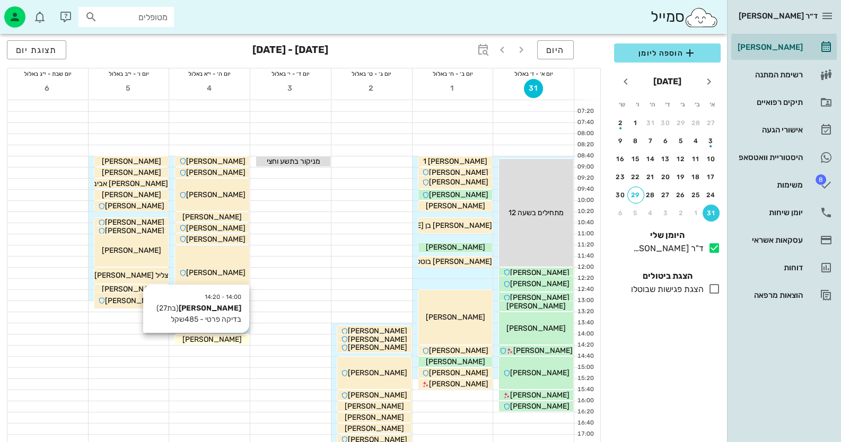
click at [238, 336] on div "[PERSON_NAME]" at bounding box center [212, 339] width 74 height 11
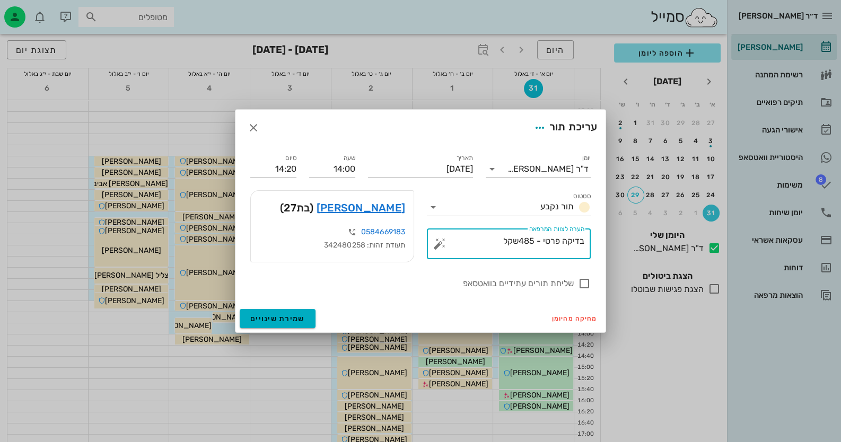
drag, startPoint x: 535, startPoint y: 241, endPoint x: 521, endPoint y: 241, distance: 14.3
click at [521, 241] on textarea "בדיקה פרטי - 485שקל" at bounding box center [513, 246] width 143 height 25
type textarea "בדיקה פרטי - 400שקל"
click at [292, 318] on span "שמירת שינויים" at bounding box center [277, 318] width 55 height 9
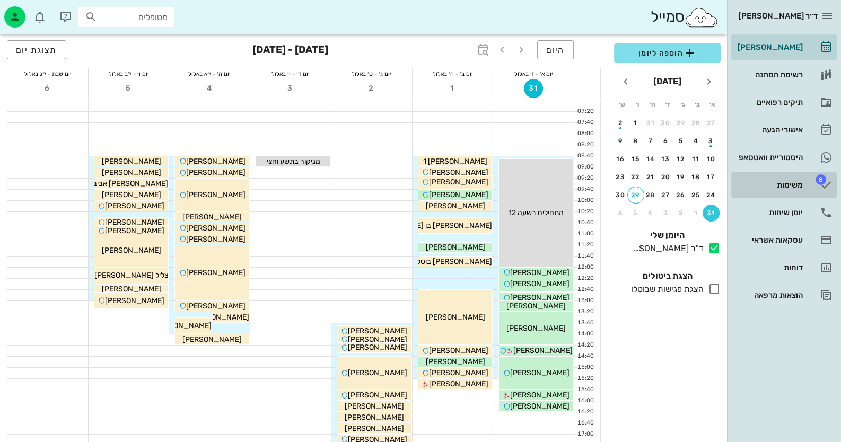
click at [781, 183] on div "משימות" at bounding box center [768, 185] width 67 height 8
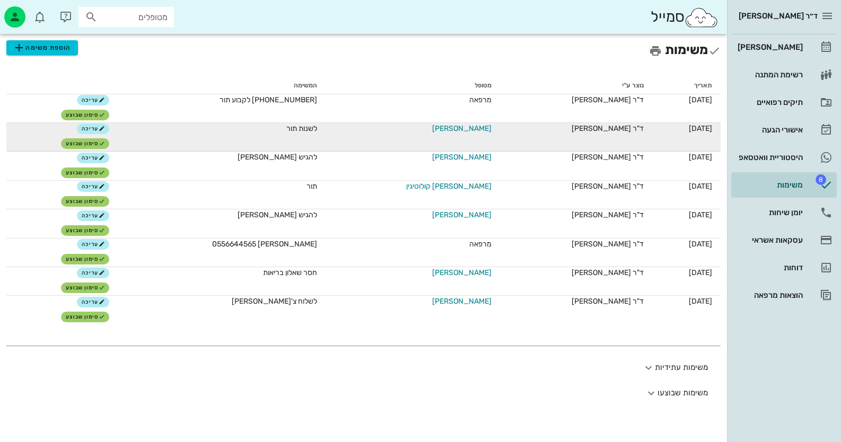
click at [469, 130] on span "[PERSON_NAME]" at bounding box center [461, 128] width 59 height 11
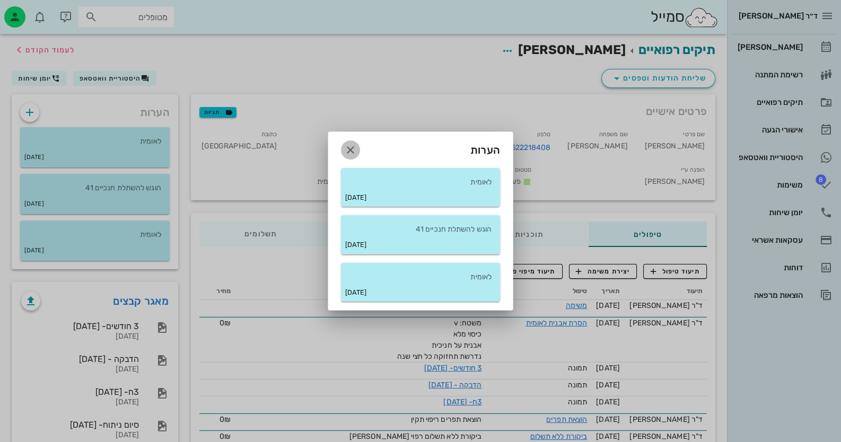
click at [356, 145] on icon "button" at bounding box center [350, 150] width 13 height 13
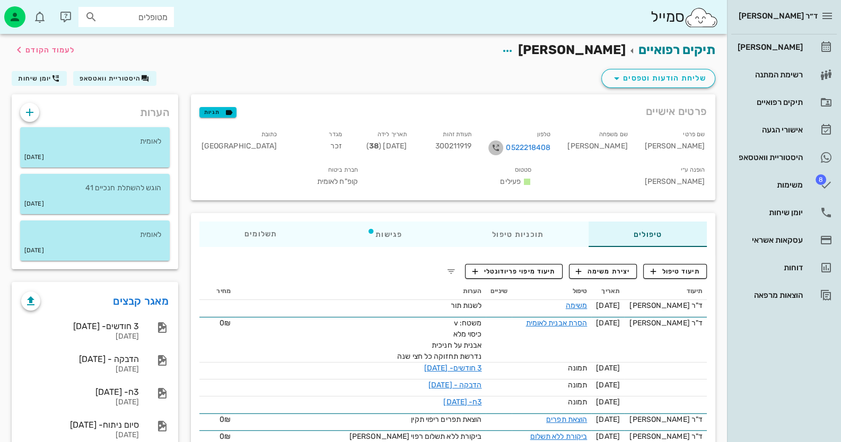
click at [502, 146] on icon "button" at bounding box center [495, 148] width 13 height 13
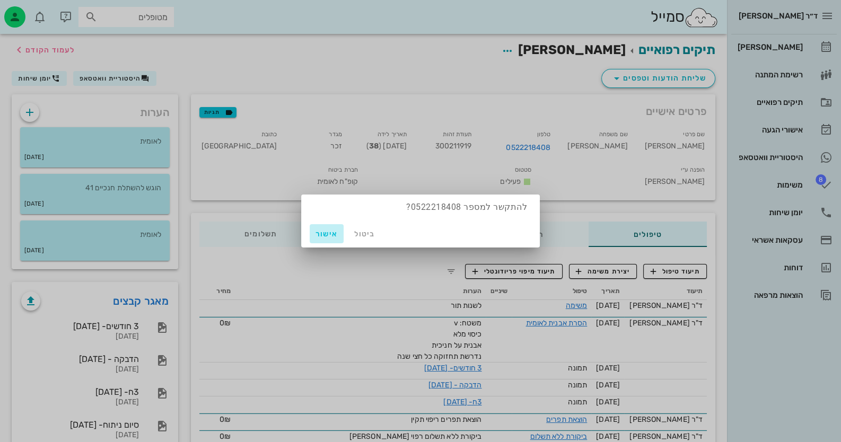
click at [319, 239] on button "אישור" at bounding box center [327, 233] width 34 height 19
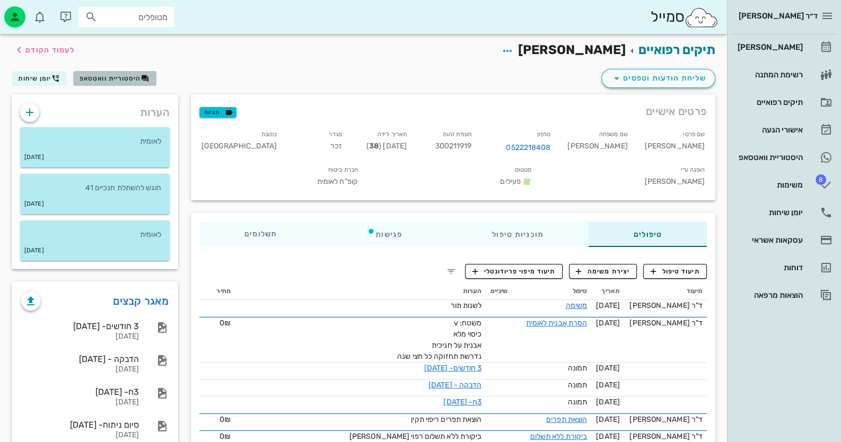
click at [111, 73] on button "היסטוריית וואטסאפ" at bounding box center [114, 78] width 83 height 15
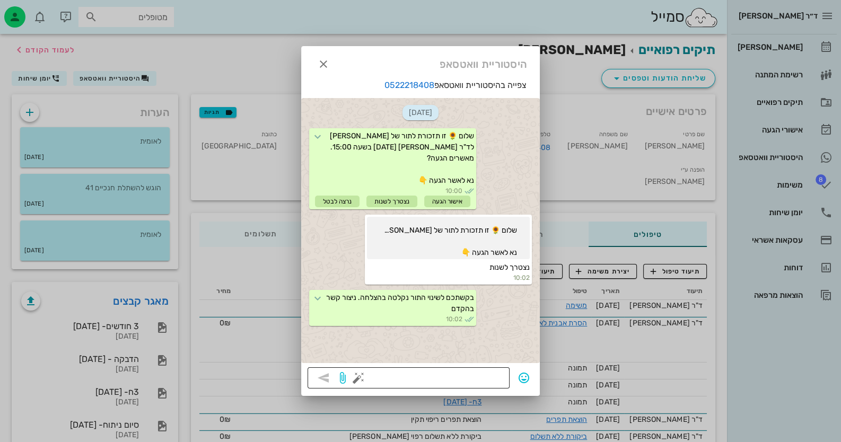
click at [356, 377] on button "button" at bounding box center [358, 378] width 13 height 13
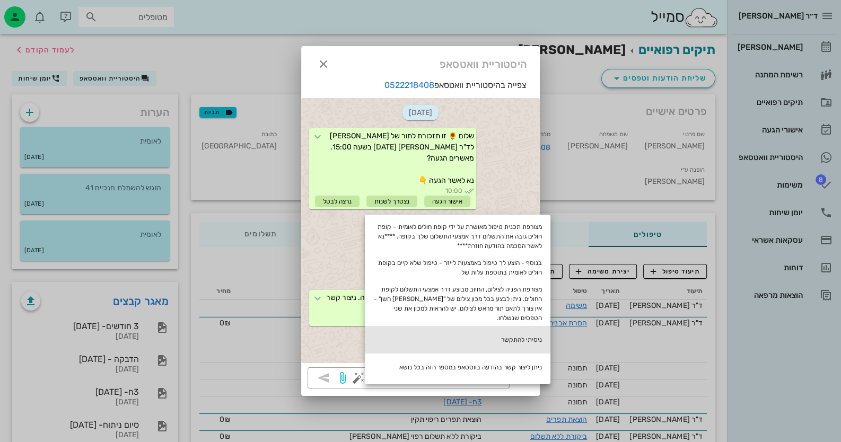
click at [542, 328] on div "ניסיתי להתקשר" at bounding box center [458, 340] width 186 height 28
type textarea "ניסיתי להתקשר"
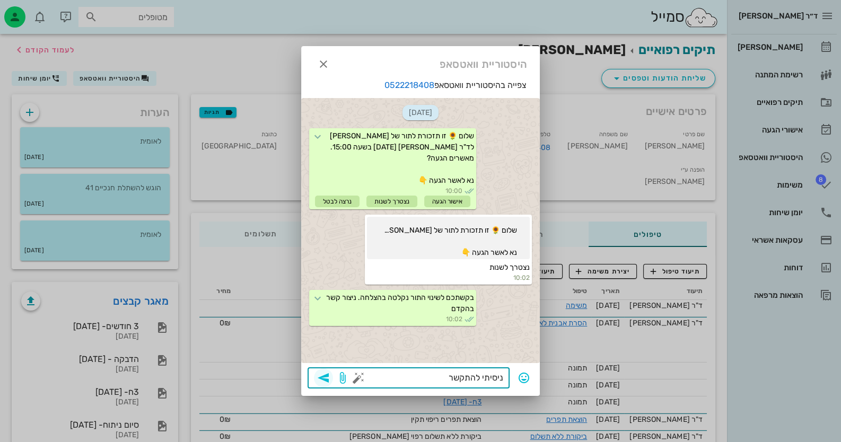
click at [326, 375] on icon "button" at bounding box center [323, 378] width 13 height 13
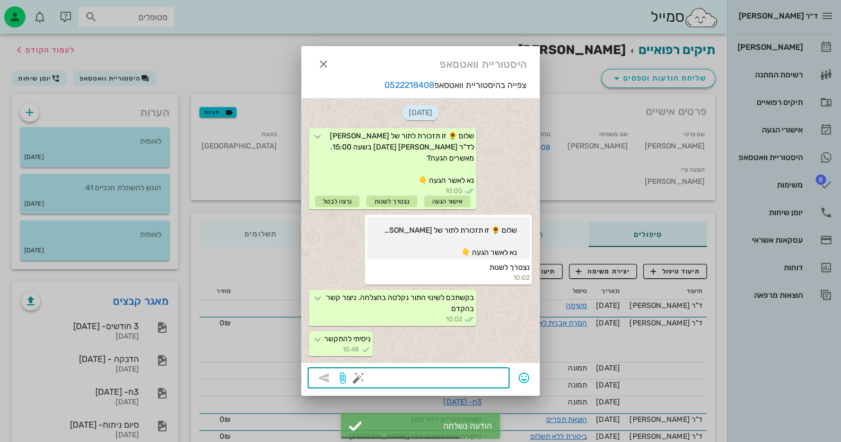
click at [355, 372] on button "button" at bounding box center [358, 378] width 13 height 13
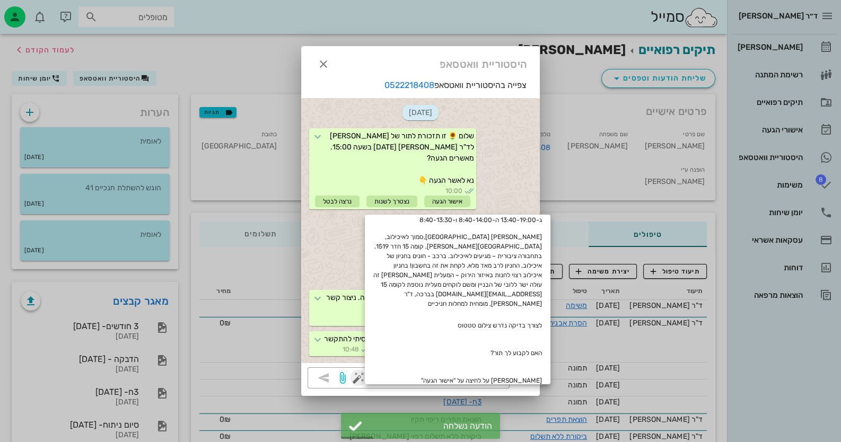
scroll to position [212, 0]
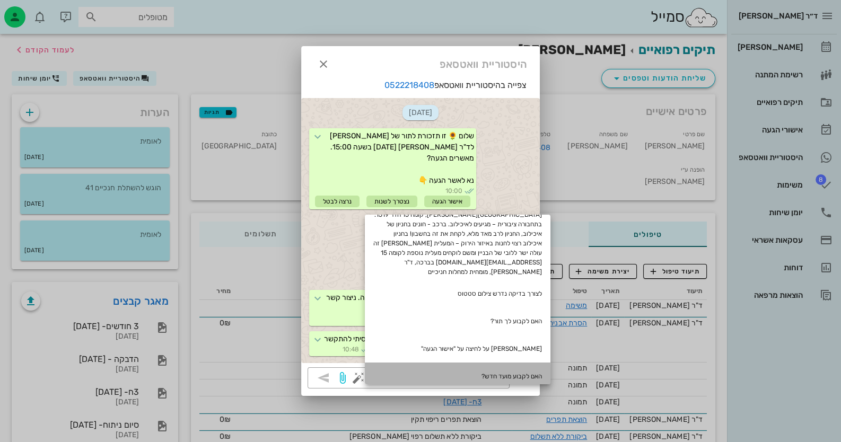
click at [509, 363] on div "האם לקבוע מועד חדש?" at bounding box center [458, 377] width 186 height 28
type textarea "האם לקבוע מועד חדש?"
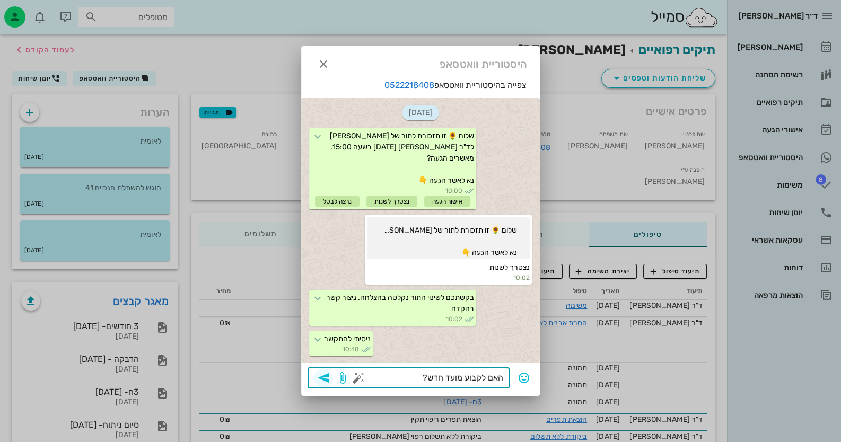
click at [329, 379] on span "button" at bounding box center [323, 378] width 19 height 13
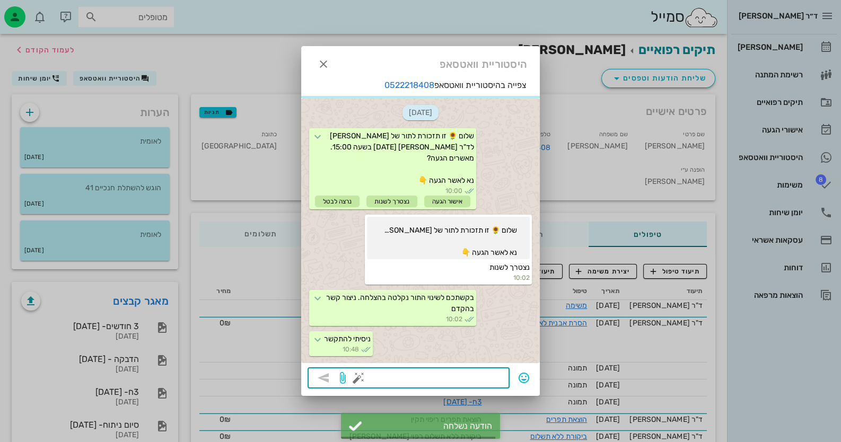
scroll to position [27, 0]
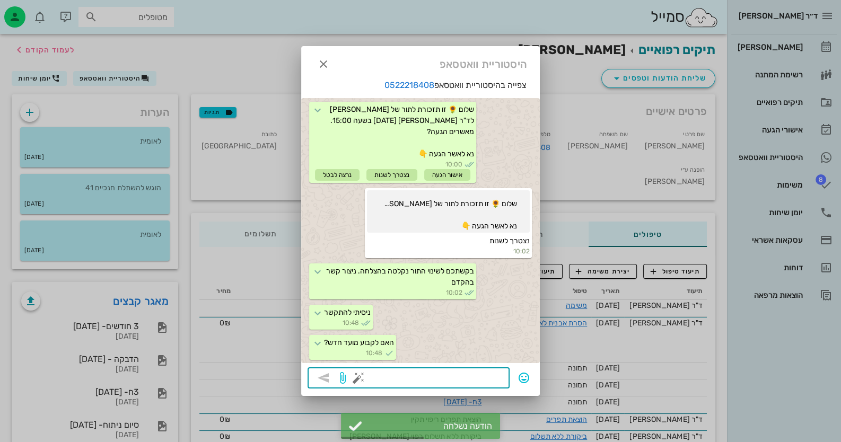
click at [353, 377] on button "button" at bounding box center [358, 378] width 13 height 13
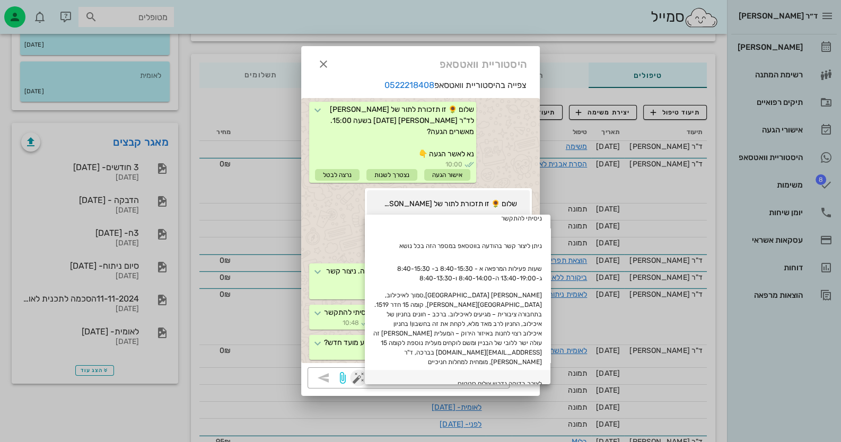
scroll to position [102, 0]
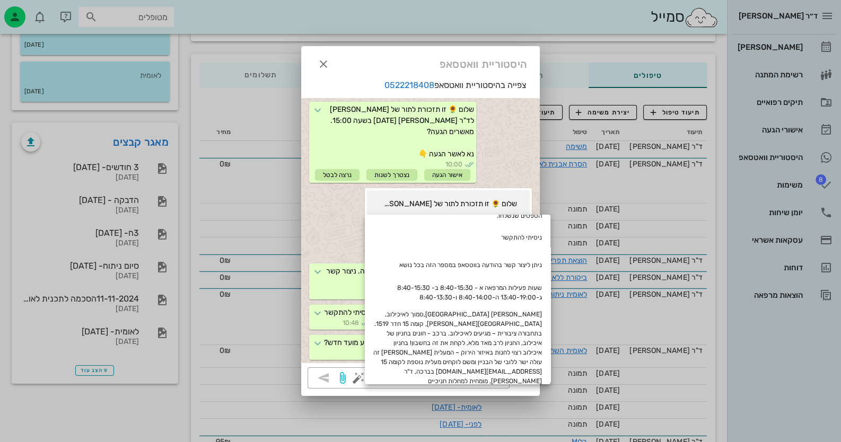
click at [816, 182] on div at bounding box center [420, 221] width 841 height 442
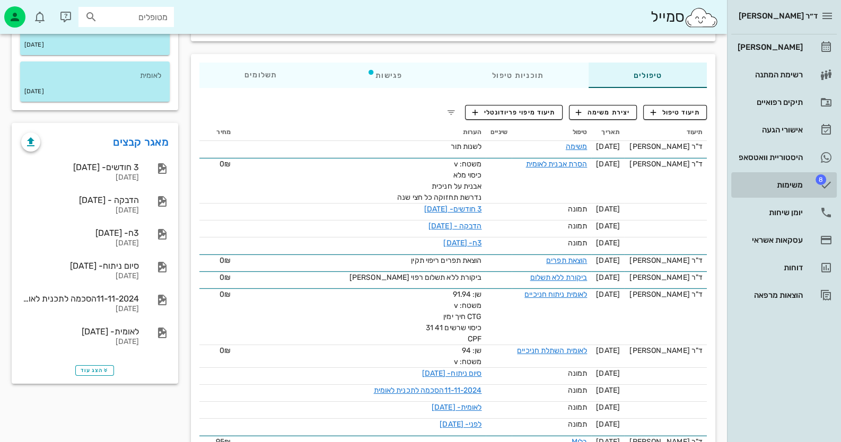
click at [816, 183] on link "8 משימות" at bounding box center [783, 184] width 105 height 25
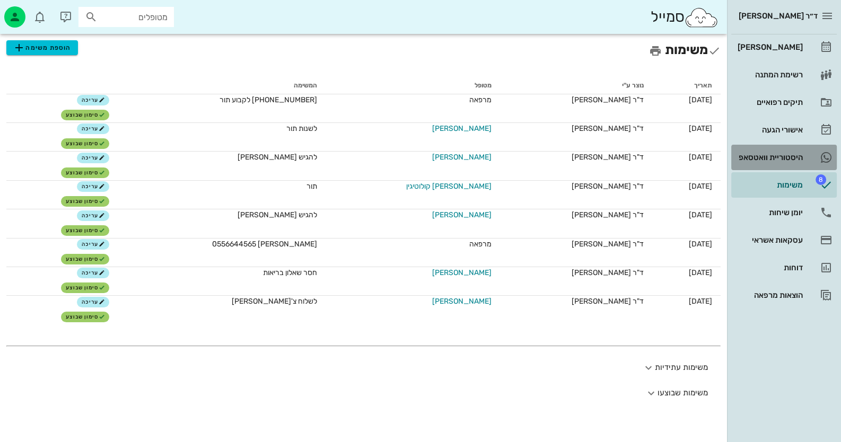
click at [780, 157] on div "היסטוריית וואטסאפ" at bounding box center [768, 157] width 67 height 8
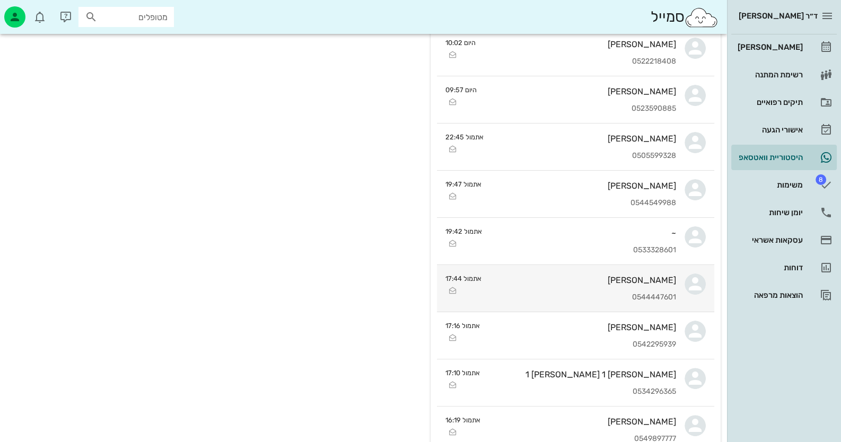
scroll to position [318, 0]
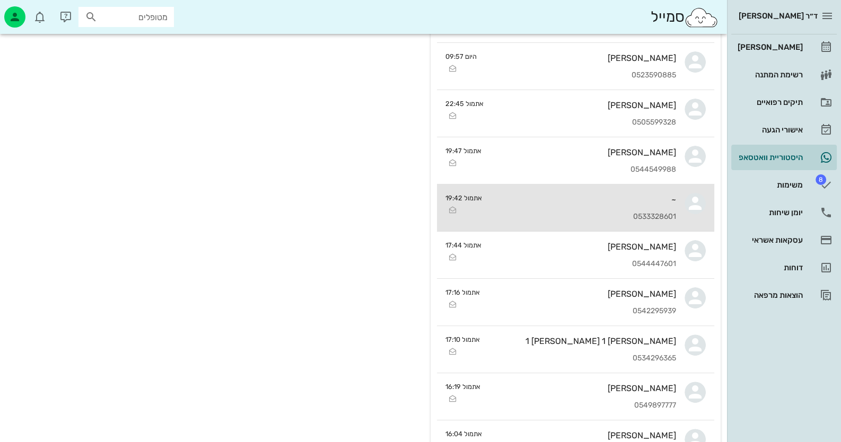
click at [653, 213] on div "0533328601" at bounding box center [583, 217] width 186 height 9
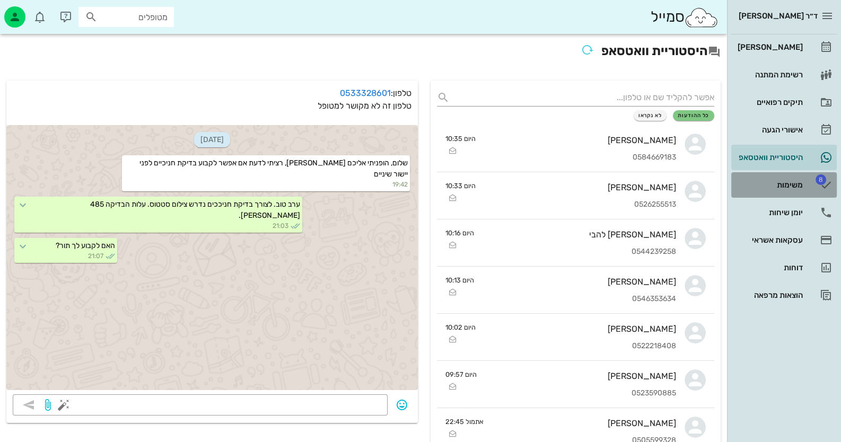
click at [798, 177] on div "משימות" at bounding box center [768, 185] width 67 height 17
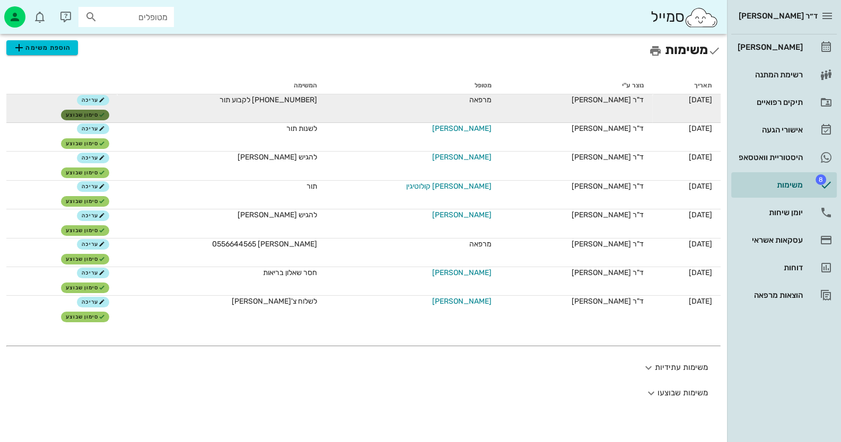
click at [105, 113] on span "סימון שבוצע" at bounding box center [85, 115] width 39 height 6
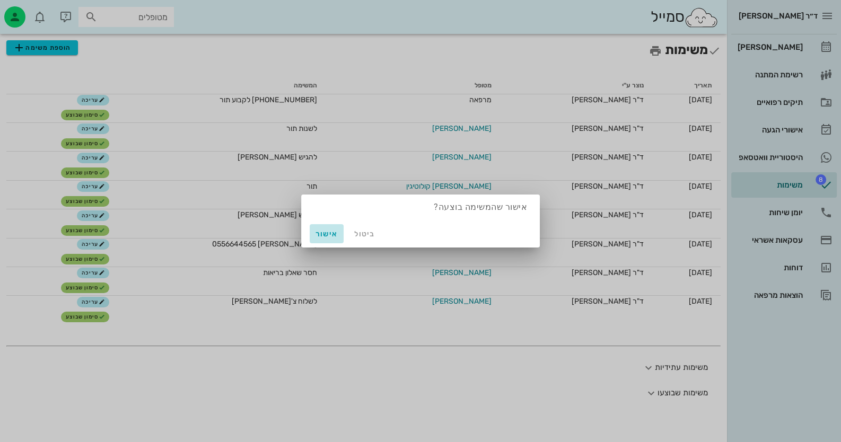
click at [324, 234] on span "אישור" at bounding box center [326, 234] width 25 height 9
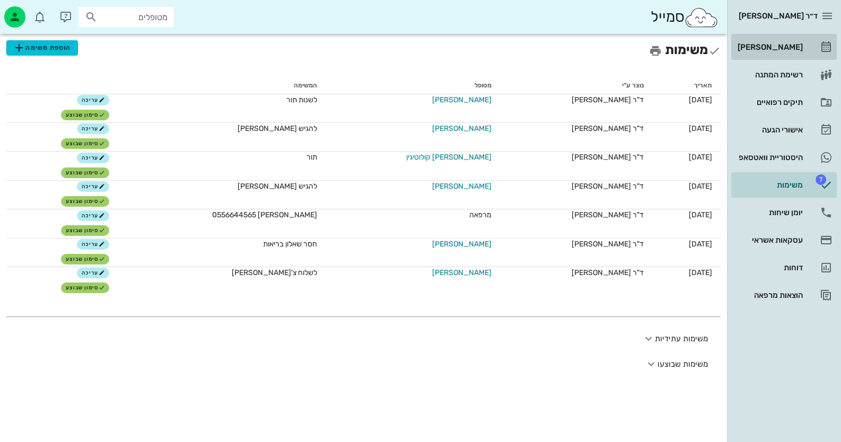
click at [795, 52] on div "[PERSON_NAME]" at bounding box center [768, 47] width 67 height 17
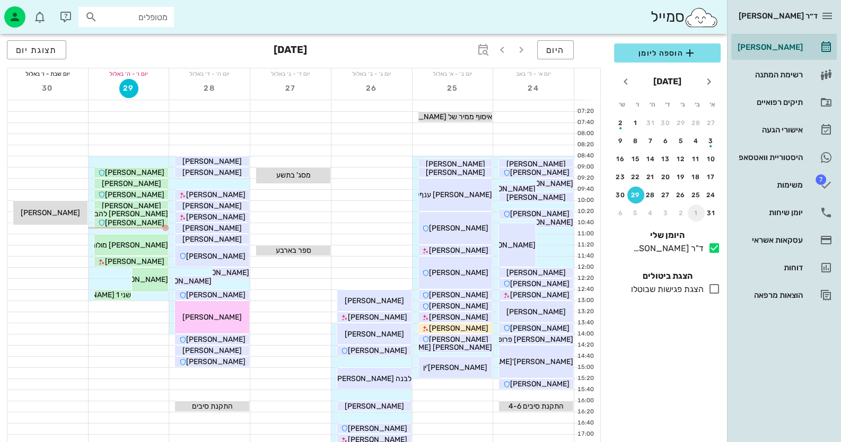
click at [699, 209] on div "1" at bounding box center [696, 212] width 17 height 7
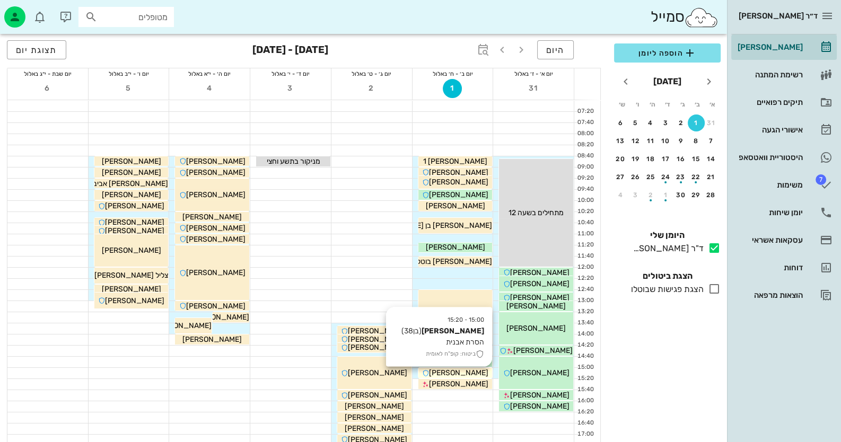
click at [469, 374] on span "[PERSON_NAME]" at bounding box center [458, 372] width 59 height 9
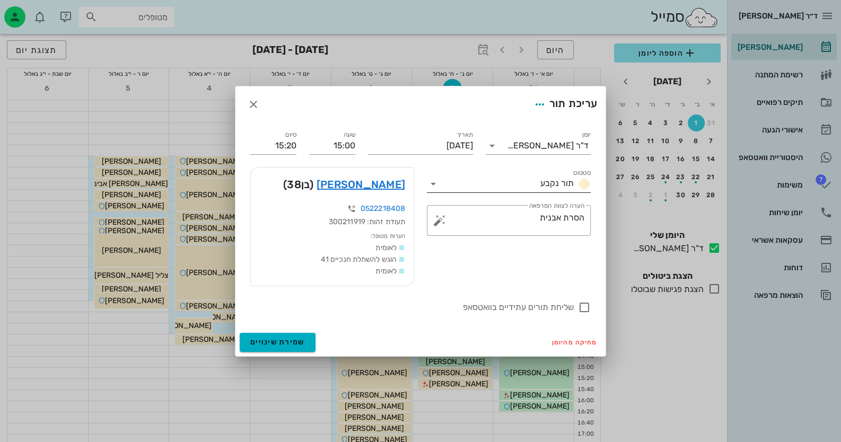
click at [430, 180] on icon at bounding box center [433, 184] width 13 height 13
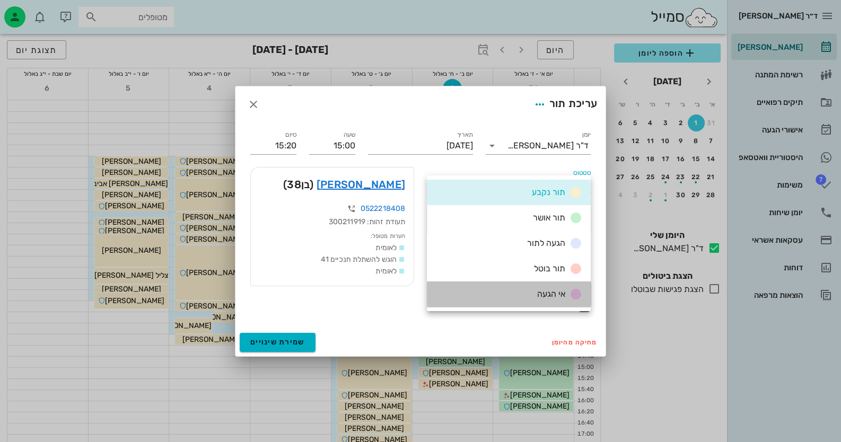
click at [505, 287] on div "אי הגעה" at bounding box center [509, 294] width 164 height 25
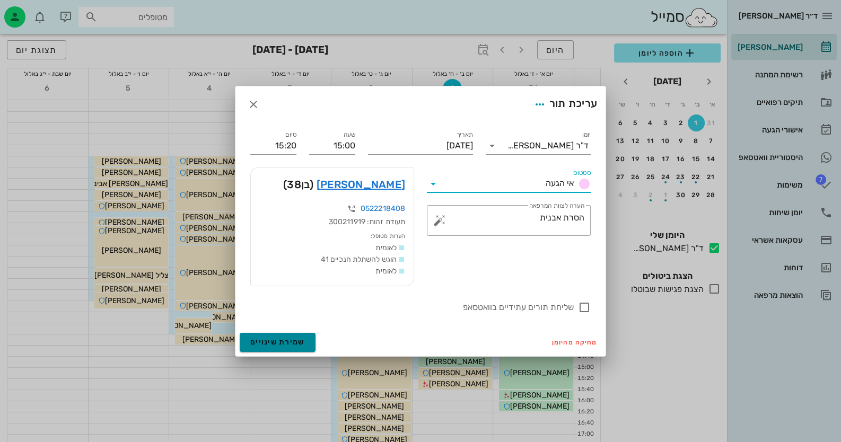
click at [294, 347] on button "שמירת שינויים" at bounding box center [278, 342] width 76 height 19
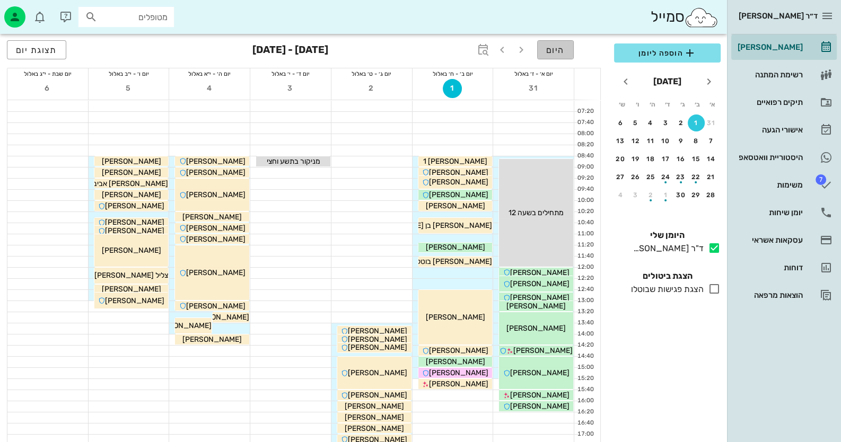
click at [551, 52] on span "היום" at bounding box center [555, 50] width 19 height 10
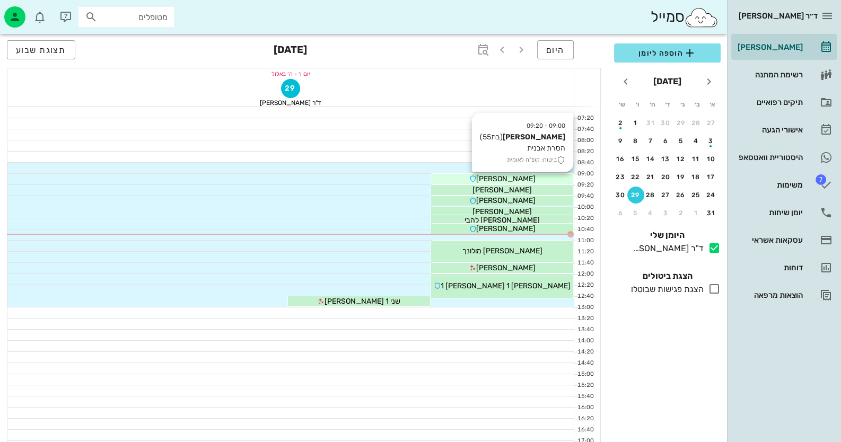
click at [485, 182] on div "[PERSON_NAME]" at bounding box center [502, 178] width 142 height 11
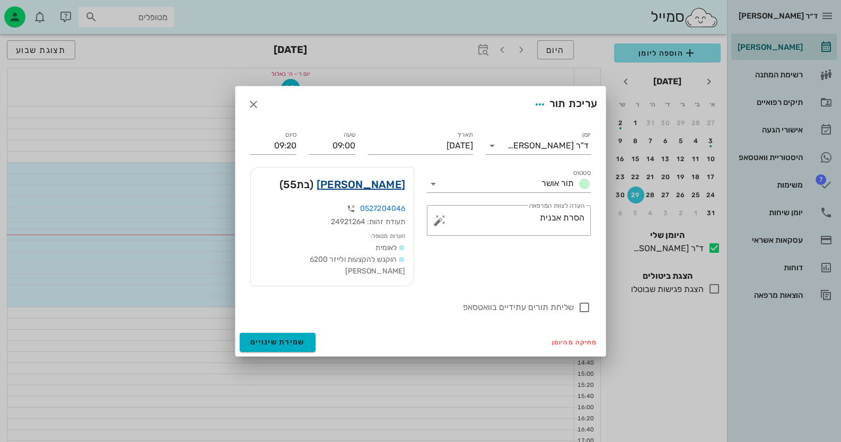
click at [398, 190] on link "[PERSON_NAME]" at bounding box center [360, 184] width 89 height 17
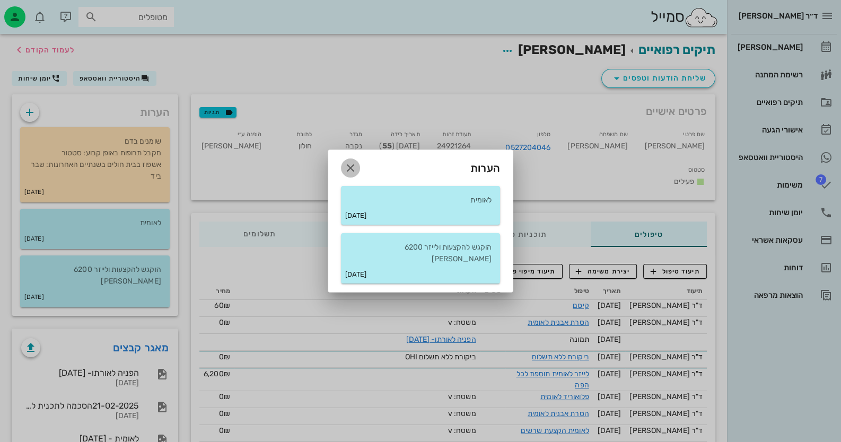
click at [353, 173] on icon "button" at bounding box center [350, 168] width 13 height 13
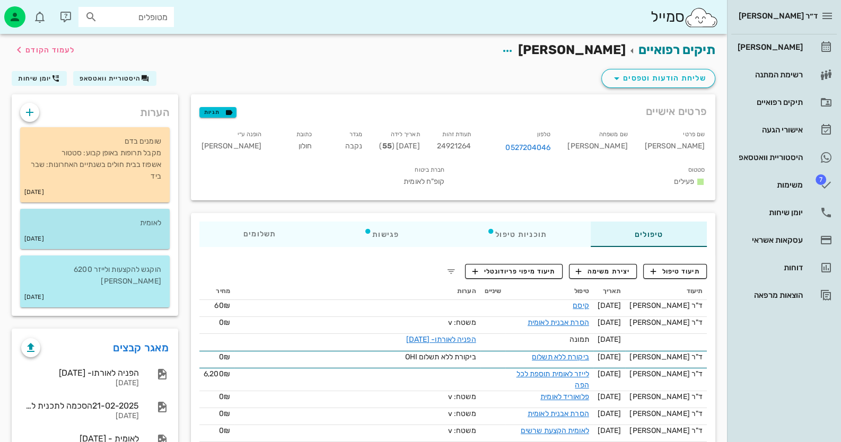
click at [104, 219] on p "לאומית" at bounding box center [95, 223] width 133 height 12
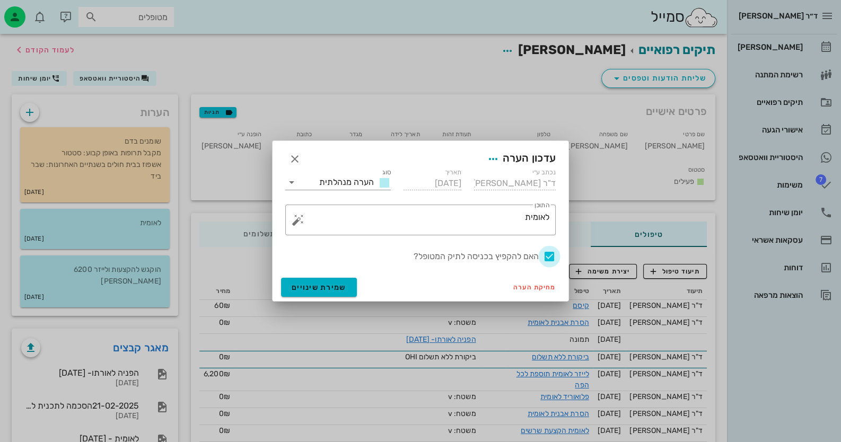
click at [547, 256] on div at bounding box center [549, 257] width 18 height 18
checkbox input "false"
click at [297, 283] on span "שמירת שינויים" at bounding box center [319, 287] width 55 height 9
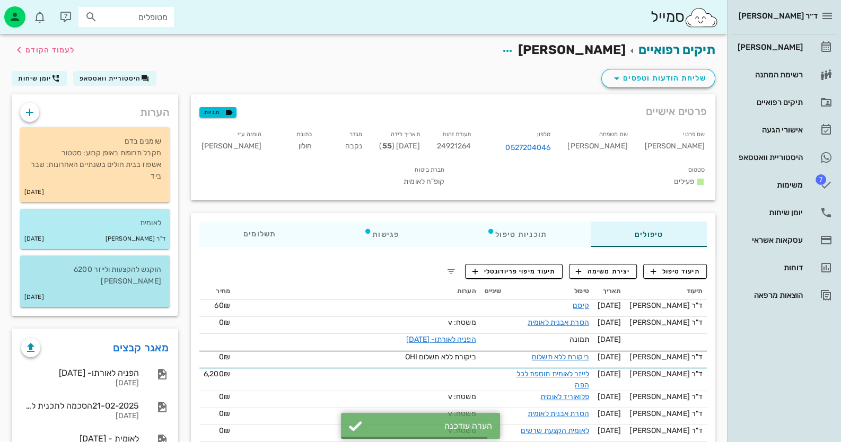
click at [109, 265] on p "הוקגש להקצעות ולייזר 6200 [PERSON_NAME]" at bounding box center [95, 275] width 133 height 23
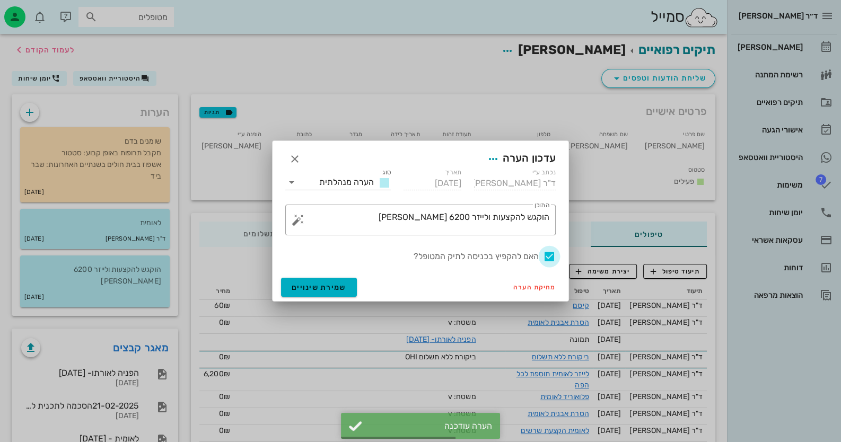
click at [553, 254] on div at bounding box center [549, 257] width 18 height 18
checkbox input "false"
click at [330, 291] on span "שמירת שינויים" at bounding box center [319, 287] width 55 height 9
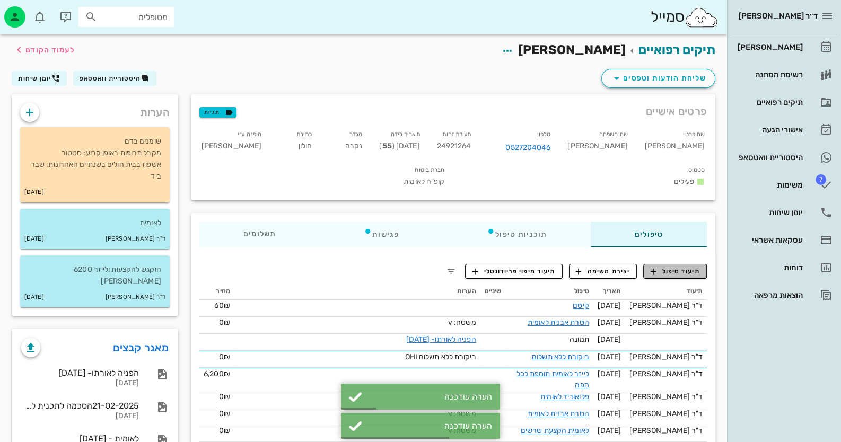
click at [677, 267] on span "תיעוד טיפול" at bounding box center [674, 272] width 49 height 10
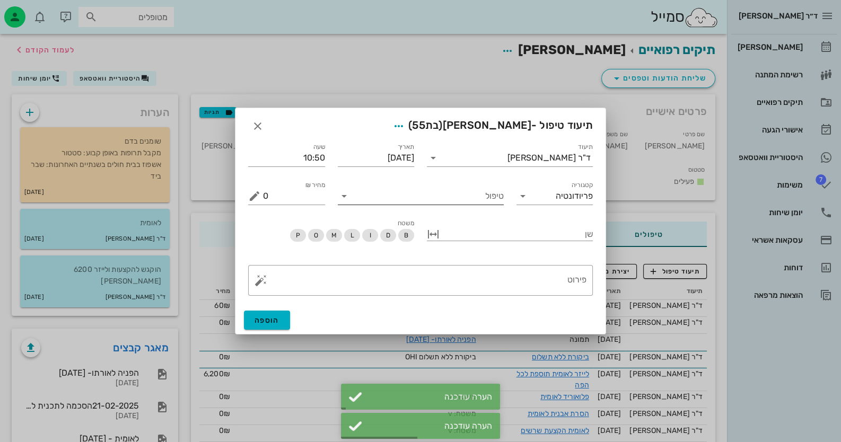
click at [473, 202] on input "טיפול" at bounding box center [428, 196] width 151 height 17
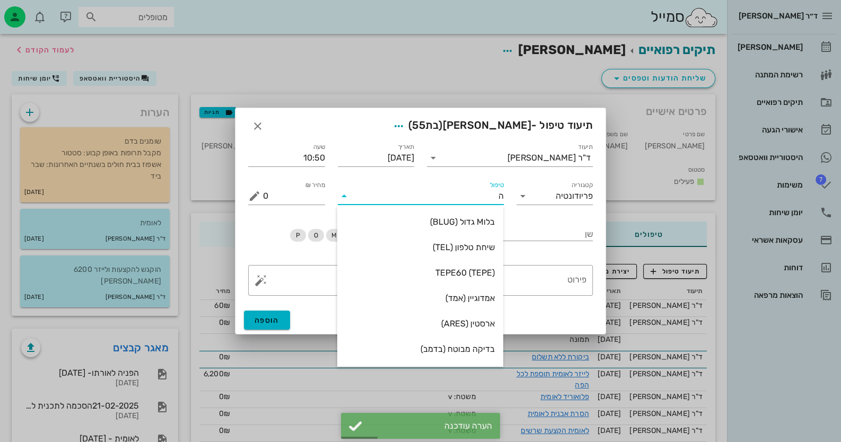
type input "[PERSON_NAME]"
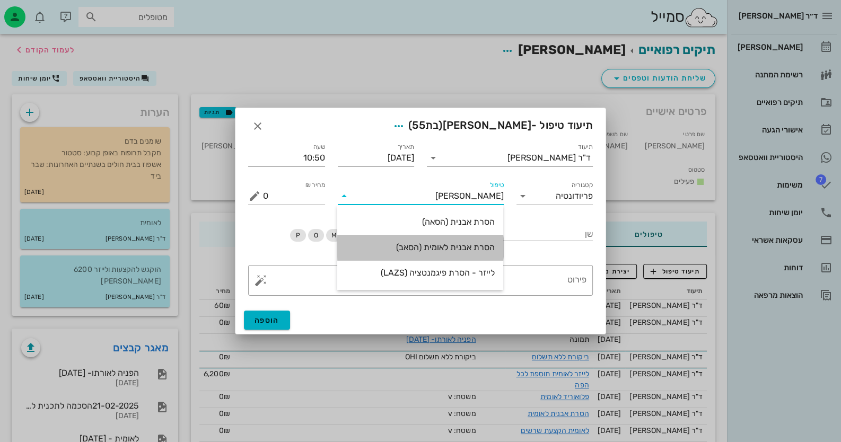
click at [466, 249] on div "הסרת אבנית לאומית (הסאב)" at bounding box center [420, 247] width 149 height 10
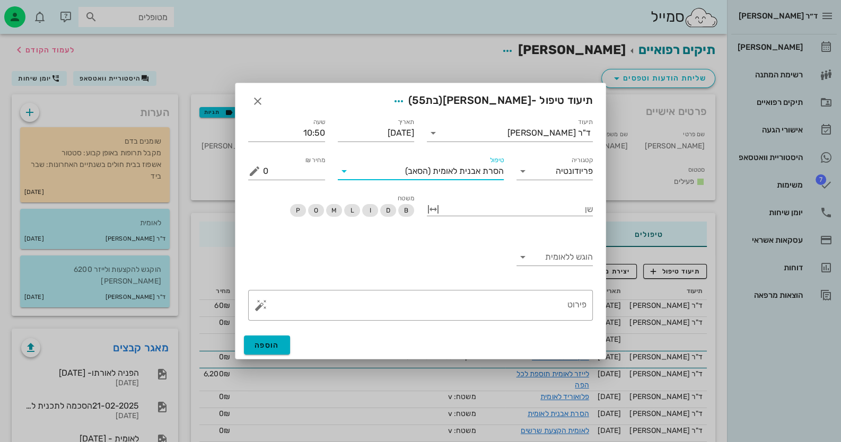
click at [546, 237] on div "הוגש ללאומית" at bounding box center [555, 259] width 90 height 50
click at [549, 249] on input "הוגש ללאומית" at bounding box center [563, 257] width 60 height 17
click at [558, 259] on div "כן" at bounding box center [554, 265] width 60 height 23
click at [550, 295] on textarea "פירוט" at bounding box center [424, 307] width 323 height 25
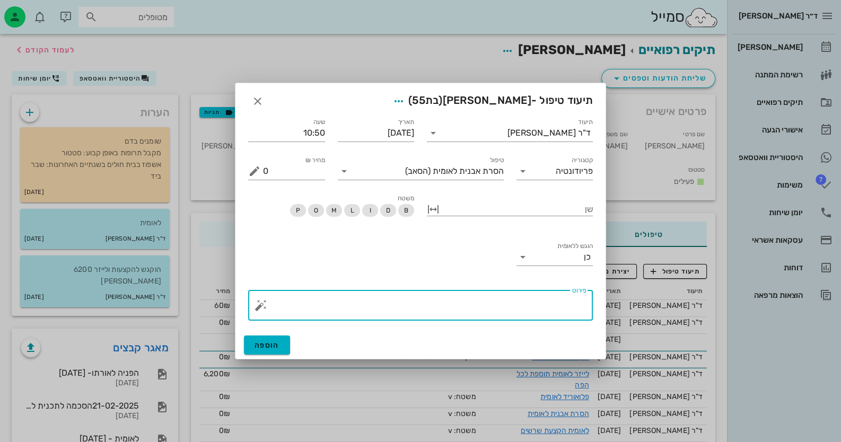
click at [262, 310] on button "button" at bounding box center [260, 305] width 13 height 13
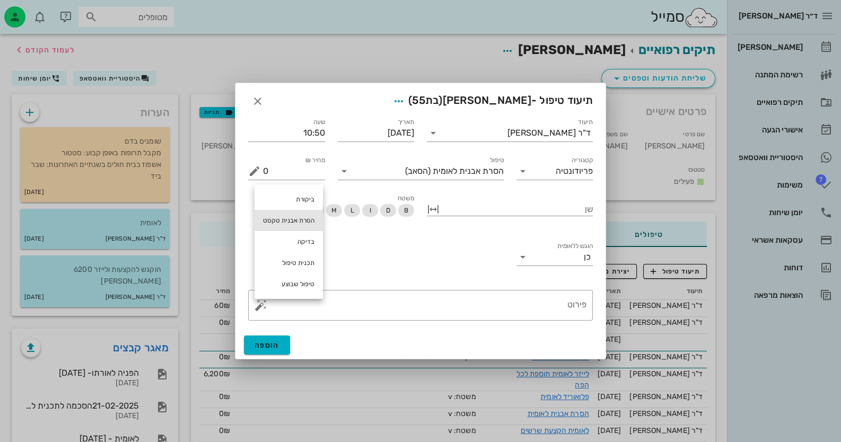
click at [294, 225] on div "הסרת אבנית טקסט" at bounding box center [288, 220] width 68 height 21
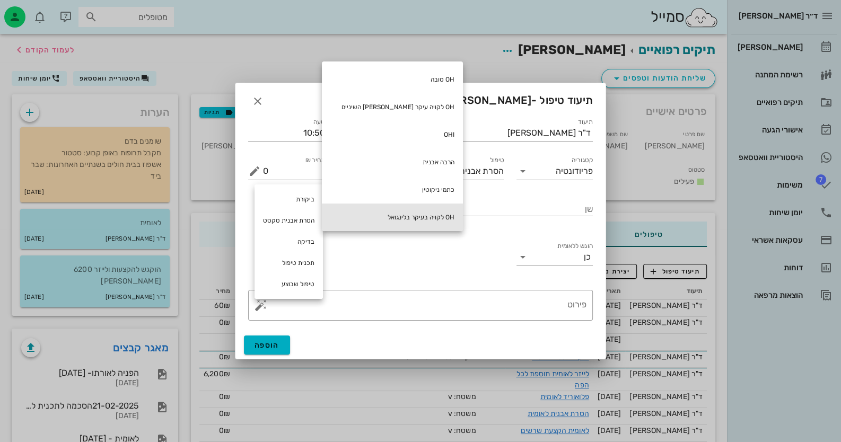
click at [391, 216] on div "OH לקויה בעיקר בלינגואל" at bounding box center [392, 218] width 141 height 28
type textarea "OH לקויה בעיקר בלינגואל"
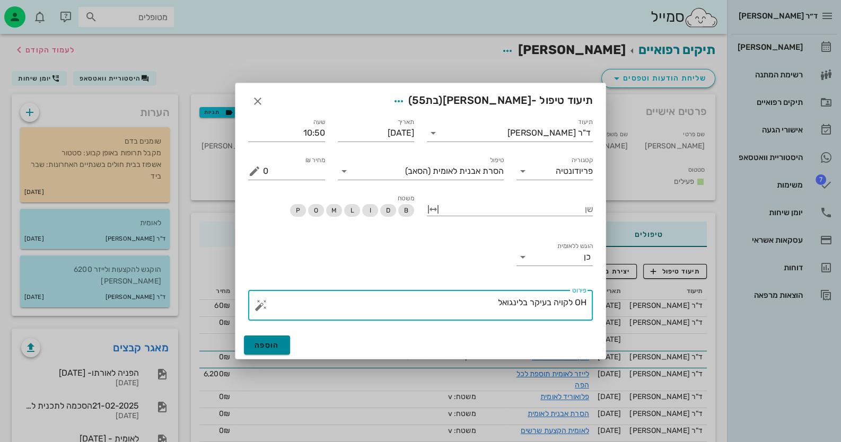
click at [276, 345] on span "הוספה" at bounding box center [266, 345] width 25 height 9
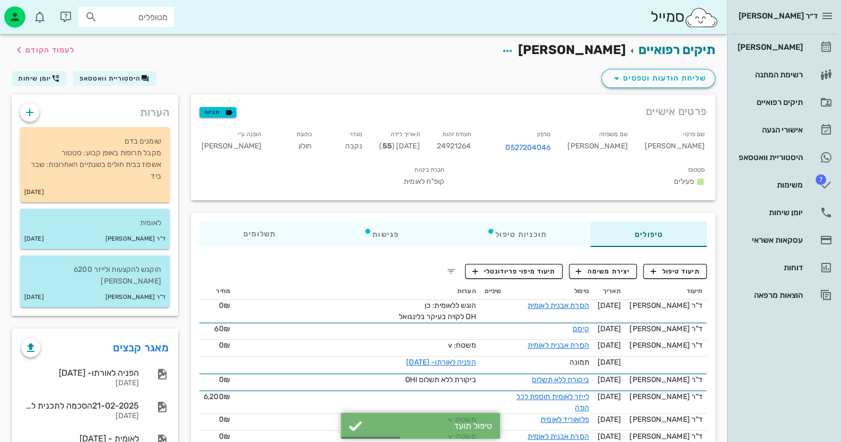
click at [471, 147] on span "24921264" at bounding box center [454, 146] width 34 height 9
copy span "24921264"
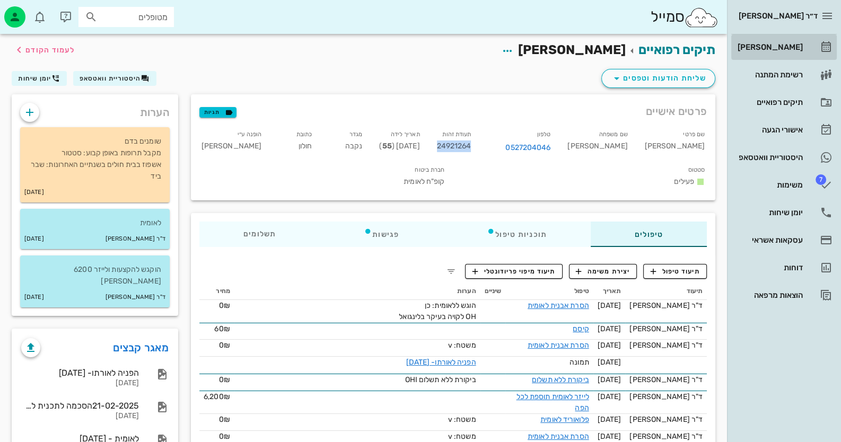
click at [805, 48] on link "[PERSON_NAME]" at bounding box center [783, 46] width 105 height 25
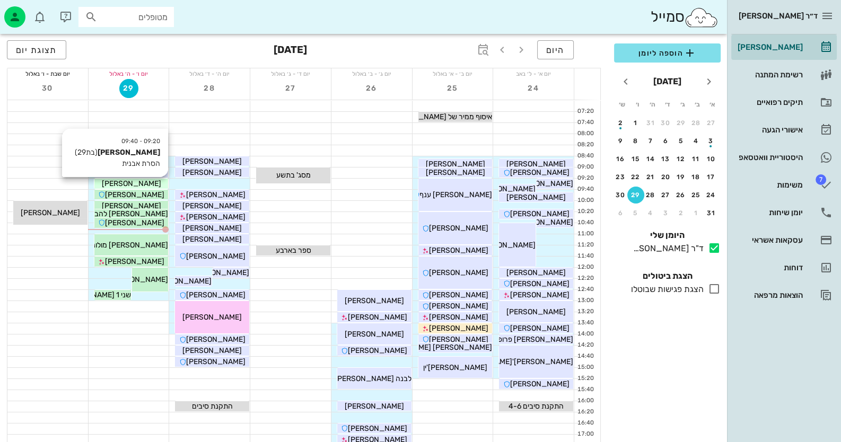
click at [135, 182] on span "[PERSON_NAME]" at bounding box center [131, 183] width 59 height 9
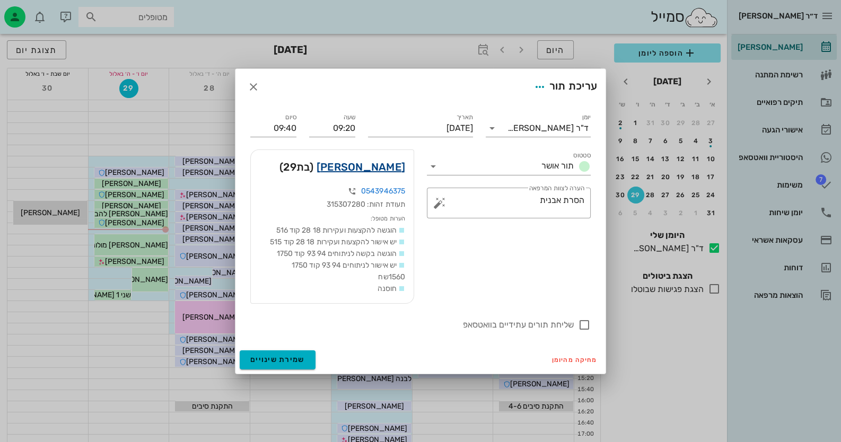
click at [379, 168] on link "[PERSON_NAME]" at bounding box center [360, 167] width 89 height 17
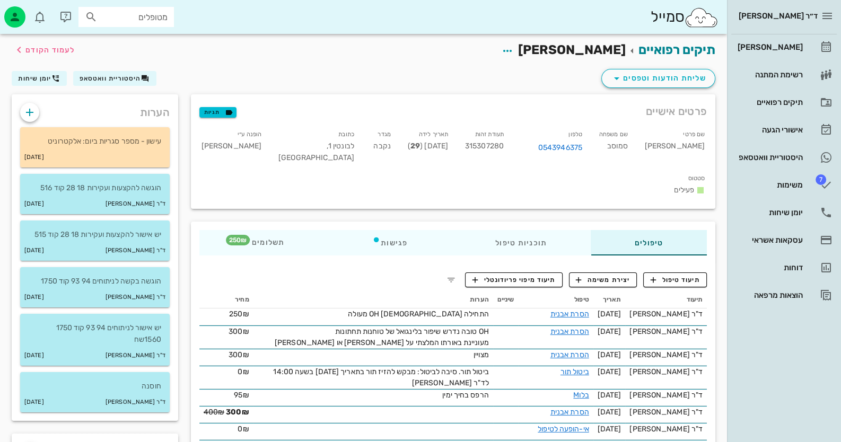
click at [692, 275] on span "תיעוד טיפול" at bounding box center [674, 280] width 49 height 10
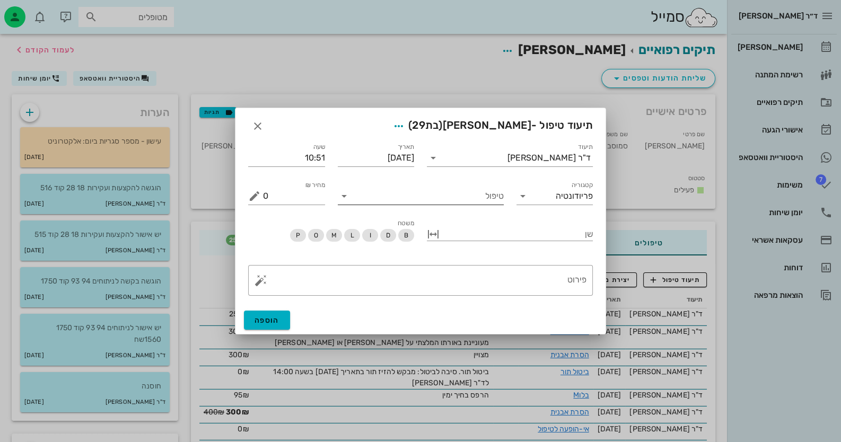
click at [451, 196] on input "טיפול" at bounding box center [428, 196] width 151 height 17
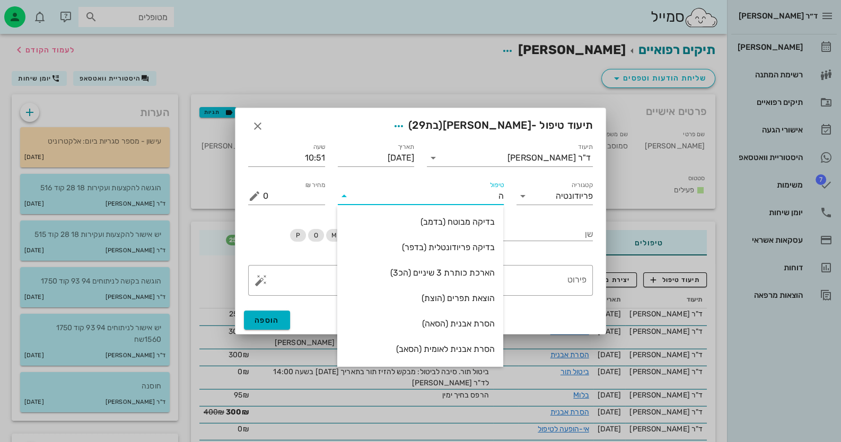
type input "[PERSON_NAME]"
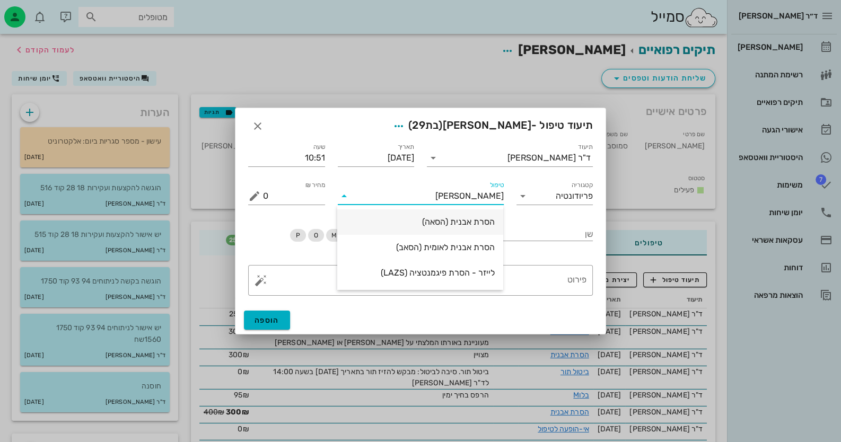
click at [476, 219] on div "הסרת אבנית (הסאה)" at bounding box center [420, 222] width 149 height 10
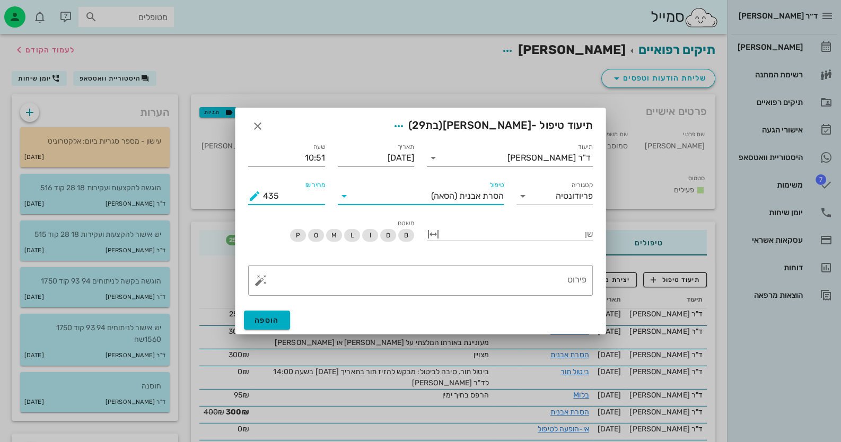
drag, startPoint x: 292, startPoint y: 197, endPoint x: 228, endPoint y: 185, distance: 64.8
type input "250"
click at [559, 289] on textarea "פירוט" at bounding box center [424, 282] width 323 height 25
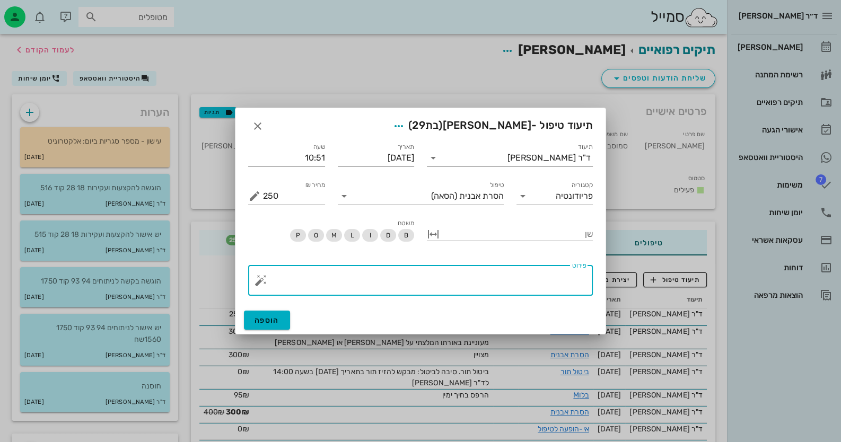
click at [255, 280] on button "button" at bounding box center [260, 280] width 13 height 13
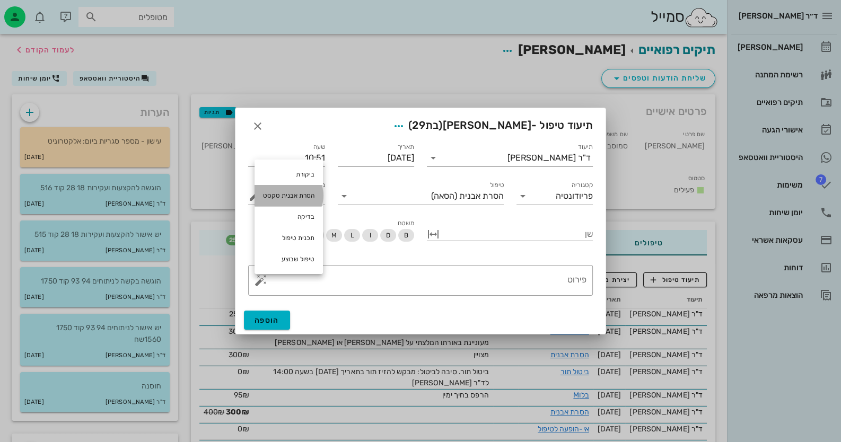
click at [271, 187] on div "הסרת אבנית טקסט" at bounding box center [288, 195] width 68 height 21
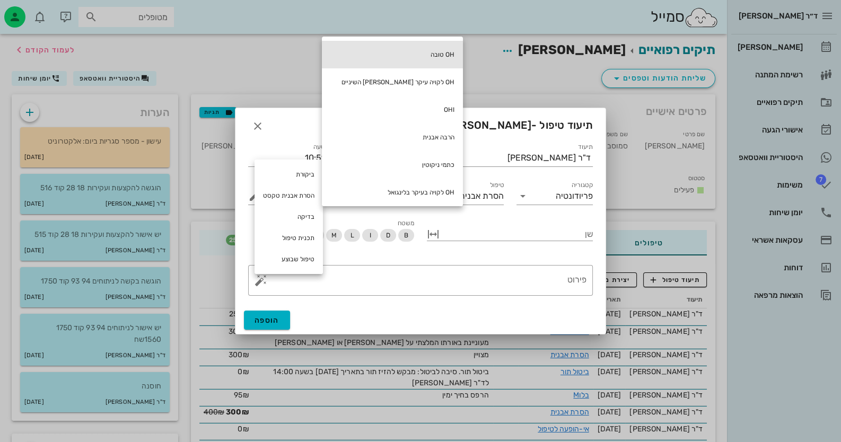
click at [385, 41] on div "OH טובה" at bounding box center [392, 55] width 141 height 28
type textarea "OH טובה"
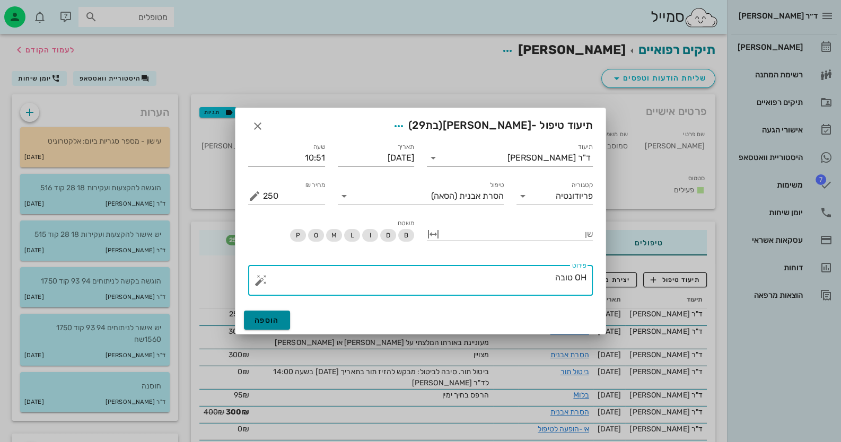
click at [272, 328] on button "הוספה" at bounding box center [267, 320] width 46 height 19
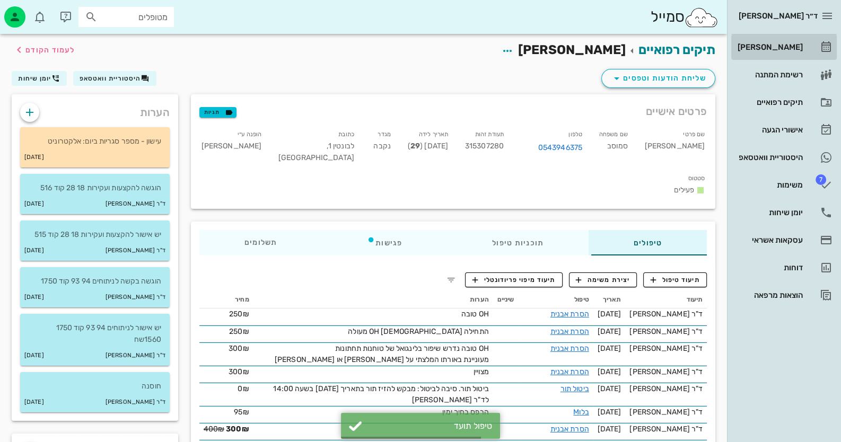
click at [806, 38] on link "[PERSON_NAME]" at bounding box center [783, 46] width 105 height 25
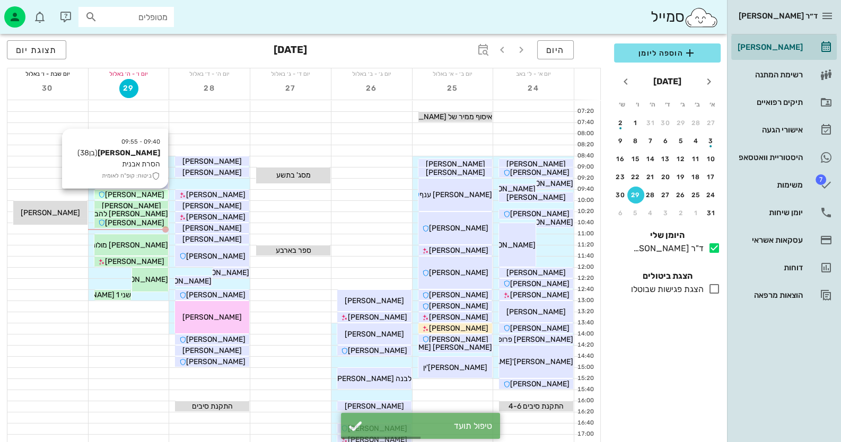
click at [146, 192] on span "[PERSON_NAME]" at bounding box center [134, 194] width 59 height 9
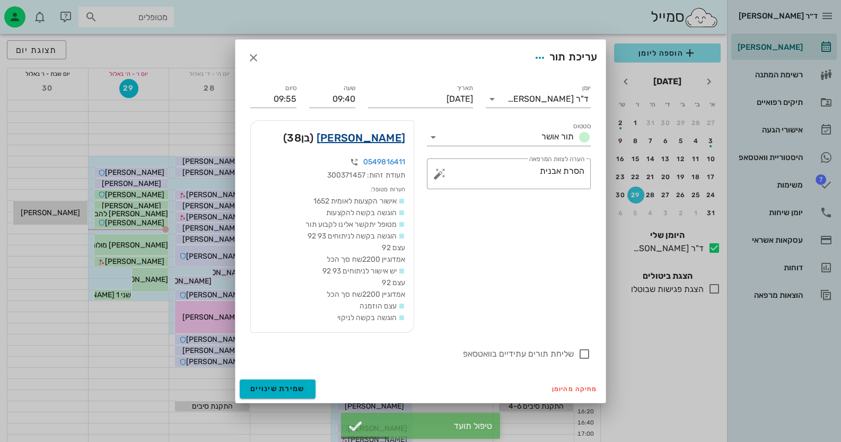
click at [399, 138] on link "[PERSON_NAME]" at bounding box center [360, 137] width 89 height 17
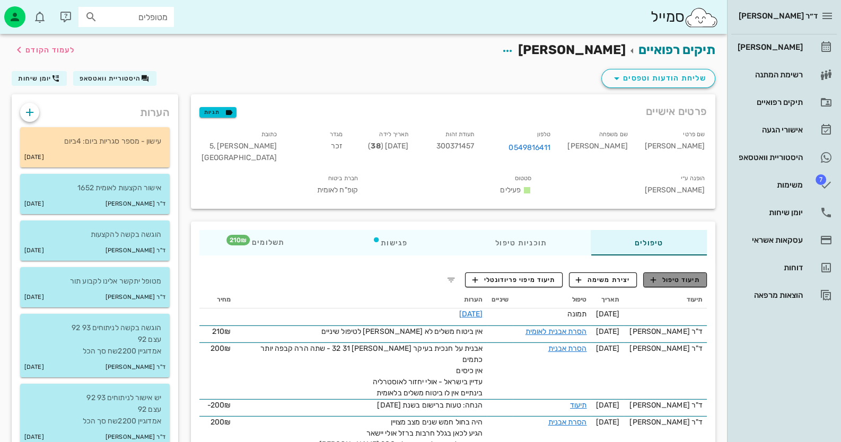
click at [670, 276] on span "תיעוד טיפול" at bounding box center [674, 280] width 49 height 10
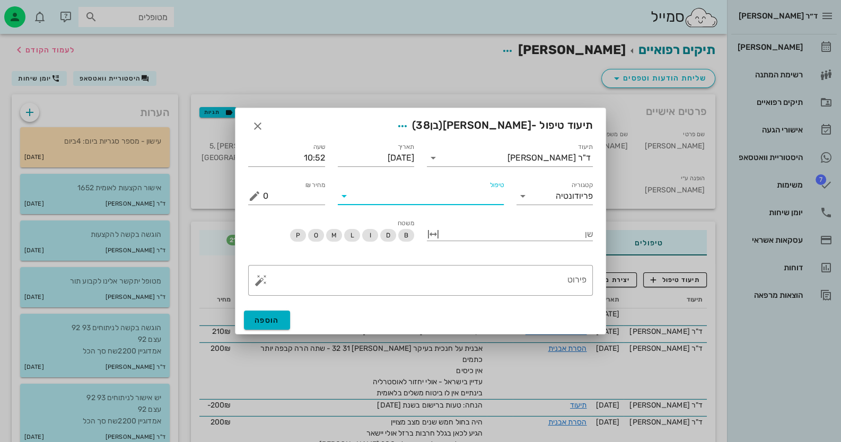
click at [445, 198] on input "טיפול" at bounding box center [428, 196] width 151 height 17
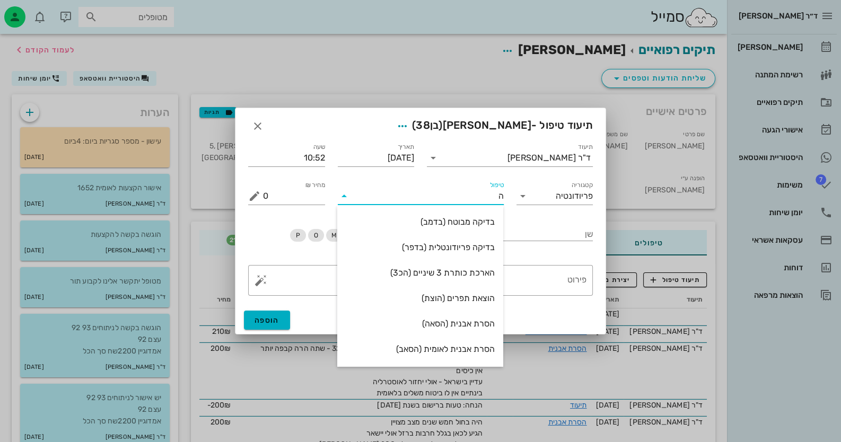
type input "[PERSON_NAME]"
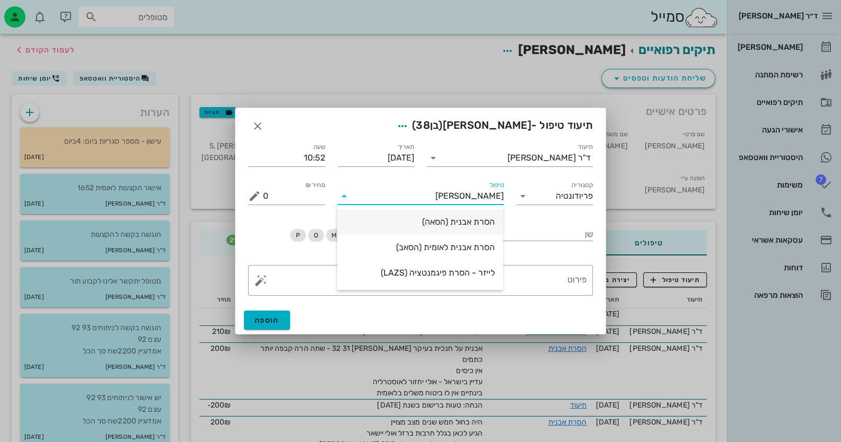
click at [448, 214] on div "הסרת אבנית (הסאה)" at bounding box center [420, 221] width 149 height 23
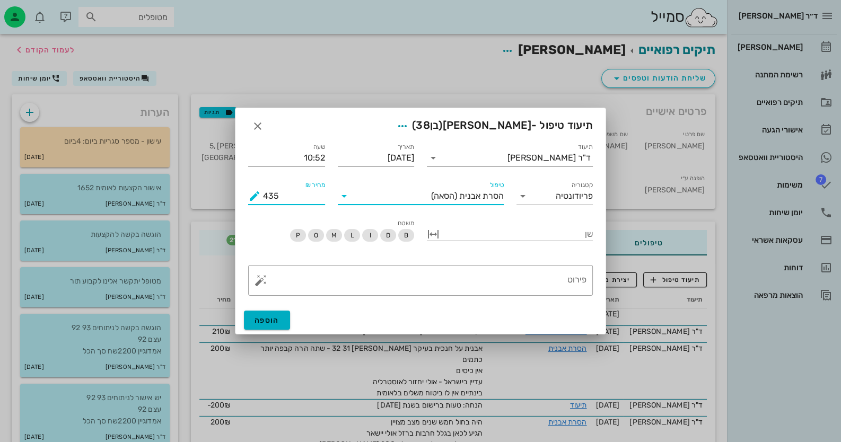
drag, startPoint x: 294, startPoint y: 197, endPoint x: 205, endPoint y: 200, distance: 89.1
type input "210"
click at [453, 281] on textarea "פירוט" at bounding box center [424, 282] width 323 height 25
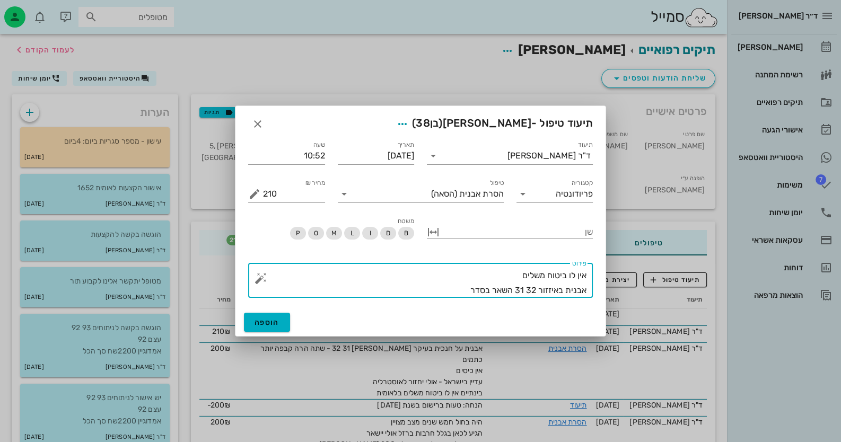
click at [549, 291] on textarea "אין לו ביטוח משלים אבנית באיזזור 32 31 השאר בסדר" at bounding box center [424, 283] width 323 height 30
type textarea "אין לו ביטוח משלים אבנית באיזור 32 31 השאר בסדר"
click at [292, 322] on div "הוספה" at bounding box center [420, 323] width 370 height 28
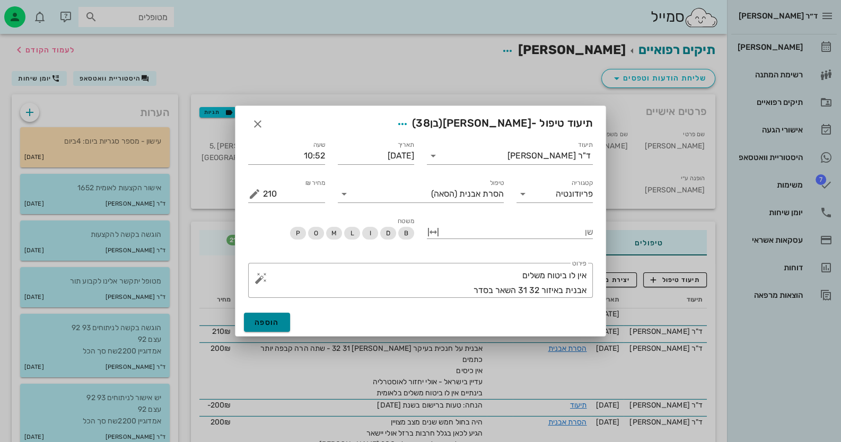
click at [272, 323] on span "הוספה" at bounding box center [266, 322] width 25 height 9
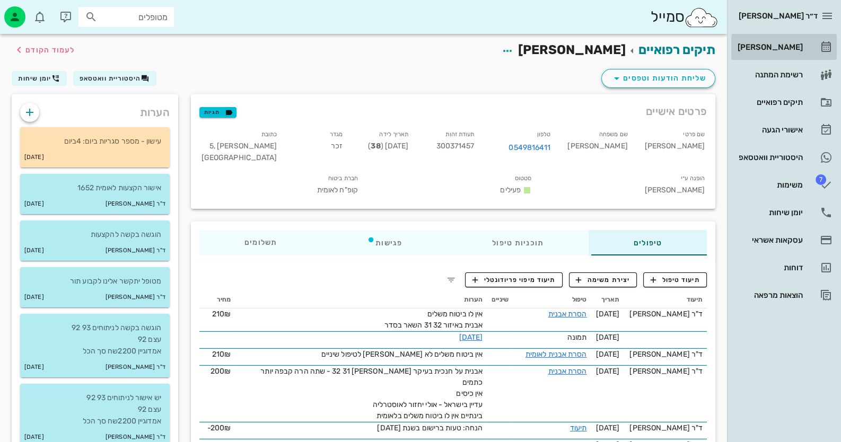
click at [794, 47] on div "[PERSON_NAME]" at bounding box center [768, 47] width 67 height 8
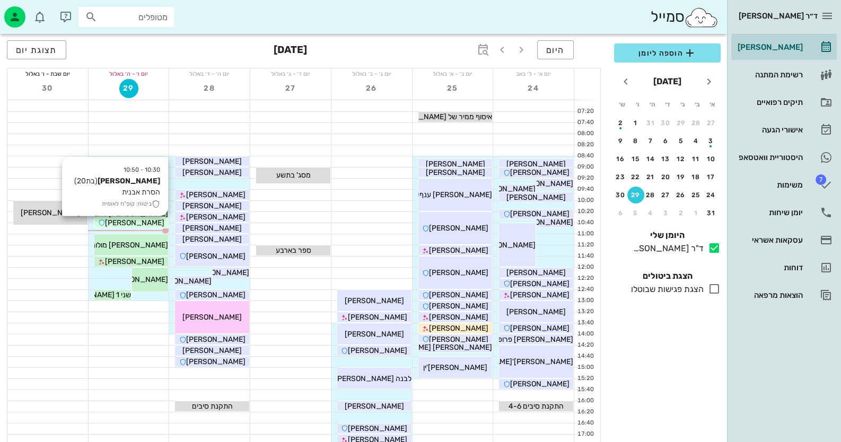
click at [141, 219] on span "[PERSON_NAME]" at bounding box center [134, 222] width 59 height 9
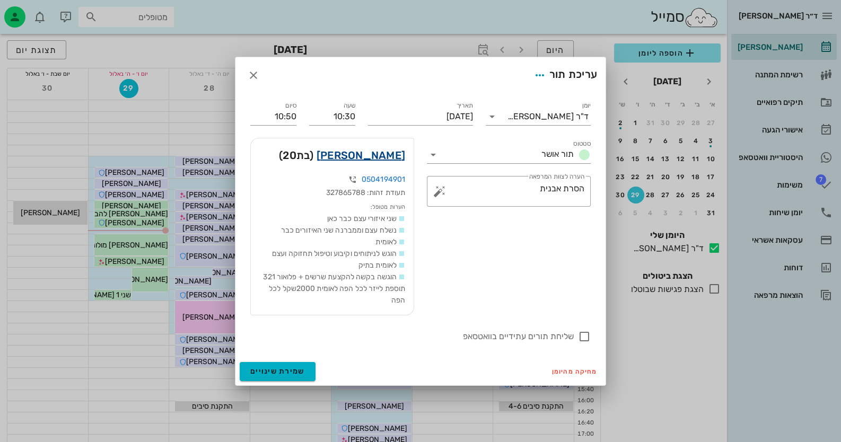
click at [392, 156] on link "[PERSON_NAME]" at bounding box center [360, 155] width 89 height 17
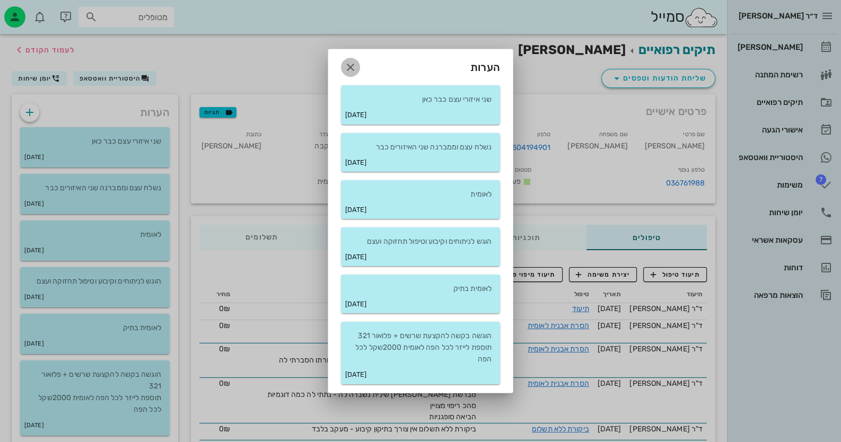
click at [345, 65] on icon "button" at bounding box center [350, 67] width 13 height 13
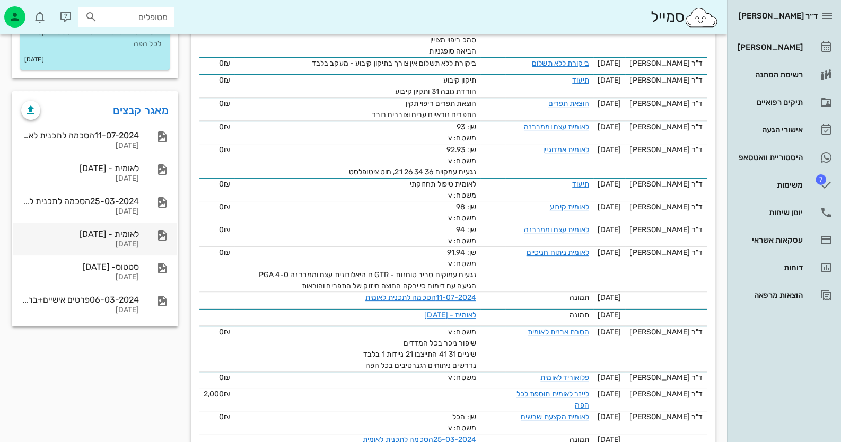
scroll to position [371, 0]
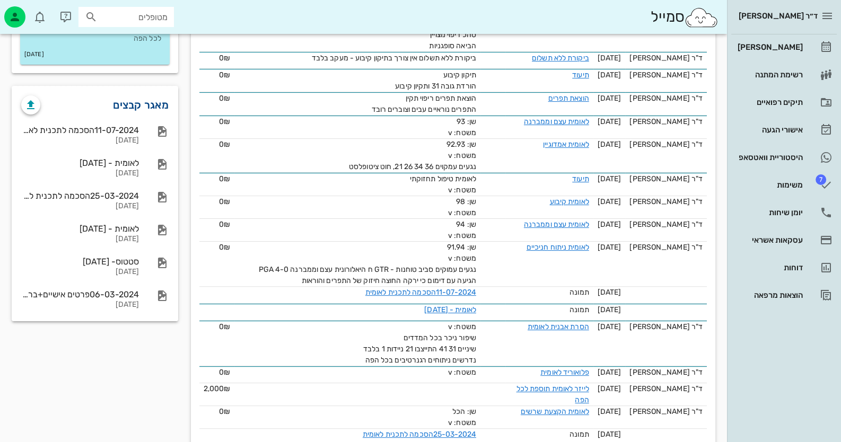
click at [137, 102] on link "מאגר קבצים" at bounding box center [141, 104] width 56 height 17
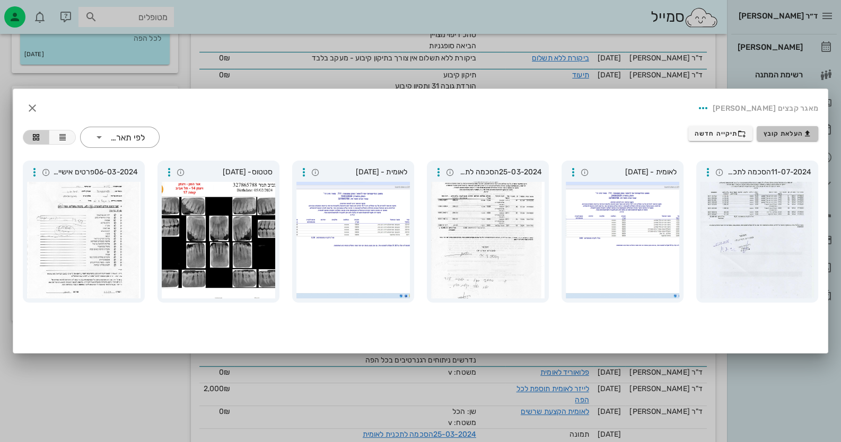
click at [787, 126] on button "העלאת קובץ" at bounding box center [787, 133] width 61 height 15
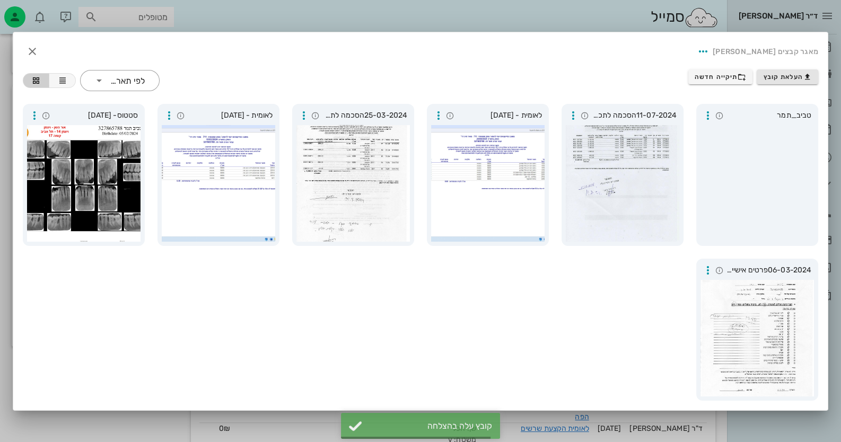
scroll to position [365, 0]
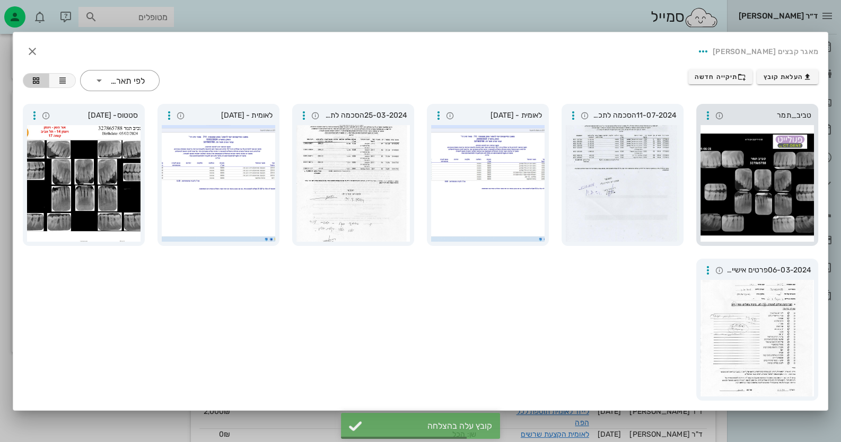
click at [784, 178] on div at bounding box center [756, 183] width 113 height 117
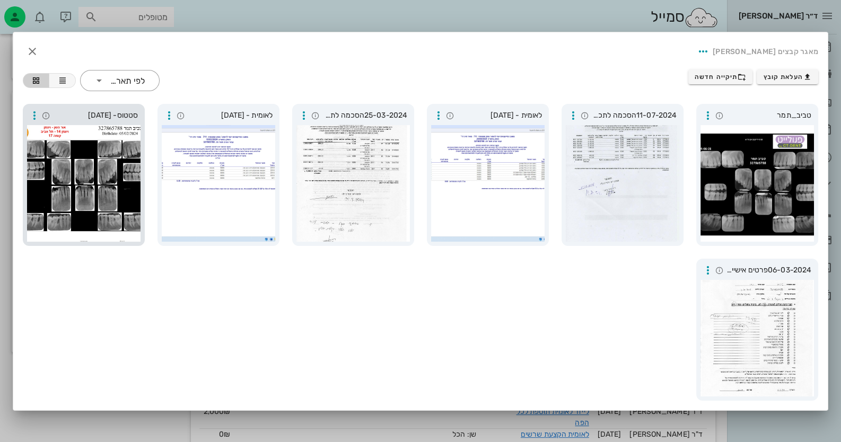
click at [87, 200] on div at bounding box center [83, 183] width 113 height 117
click at [753, 195] on div at bounding box center [756, 183] width 113 height 117
click at [126, 197] on div at bounding box center [83, 183] width 113 height 117
click at [715, 211] on div at bounding box center [756, 183] width 113 height 117
click at [29, 193] on div at bounding box center [83, 183] width 113 height 117
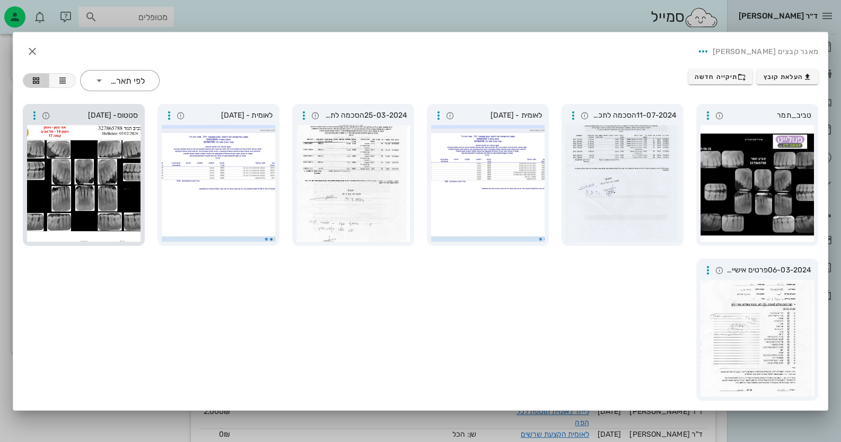
click at [711, 192] on div at bounding box center [756, 183] width 113 height 117
click at [131, 163] on div at bounding box center [83, 183] width 113 height 117
click at [787, 182] on div at bounding box center [756, 183] width 113 height 117
click at [111, 222] on div at bounding box center [83, 183] width 113 height 117
click at [787, 198] on div at bounding box center [756, 183] width 113 height 117
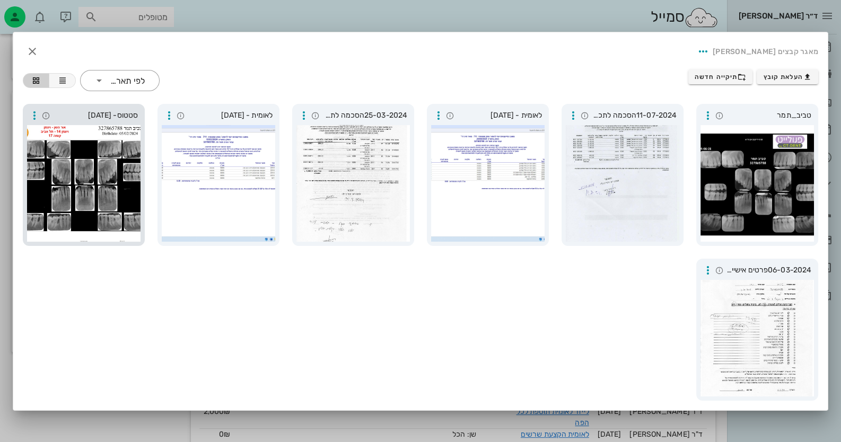
click at [47, 162] on div at bounding box center [83, 183] width 113 height 117
click at [793, 165] on div at bounding box center [756, 183] width 113 height 117
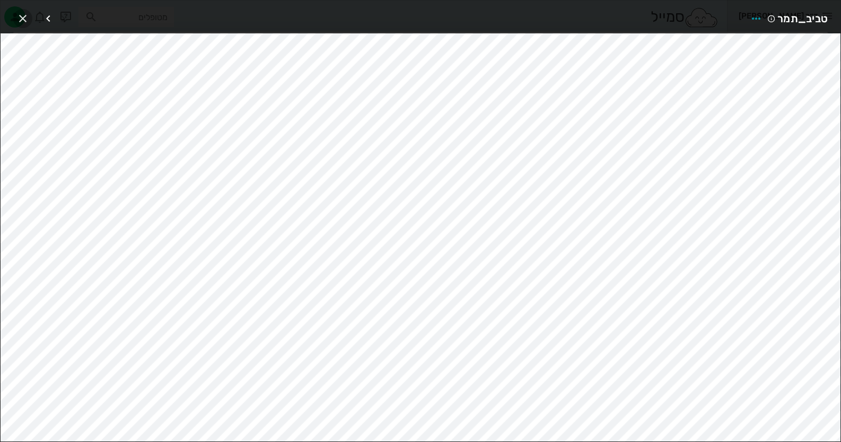
click at [22, 22] on icon "button" at bounding box center [22, 18] width 13 height 13
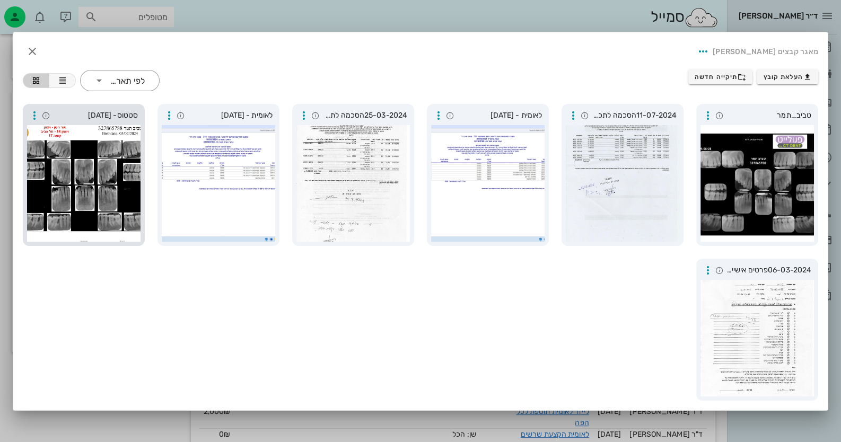
click at [95, 139] on div at bounding box center [83, 183] width 113 height 117
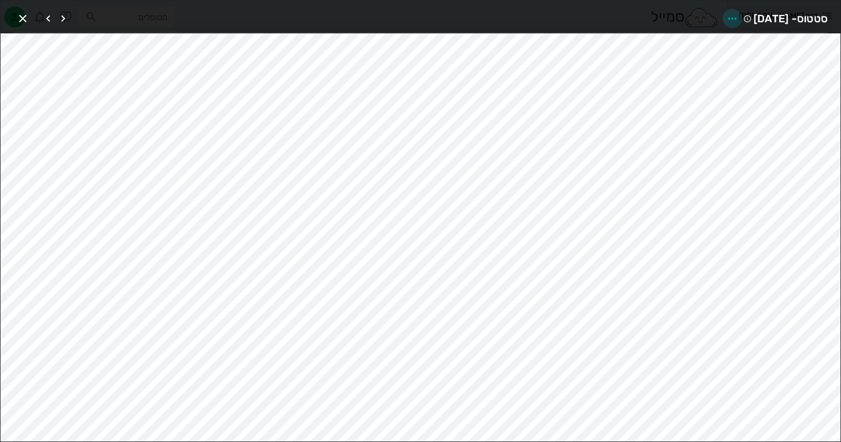
click at [726, 21] on icon "button" at bounding box center [732, 18] width 13 height 13
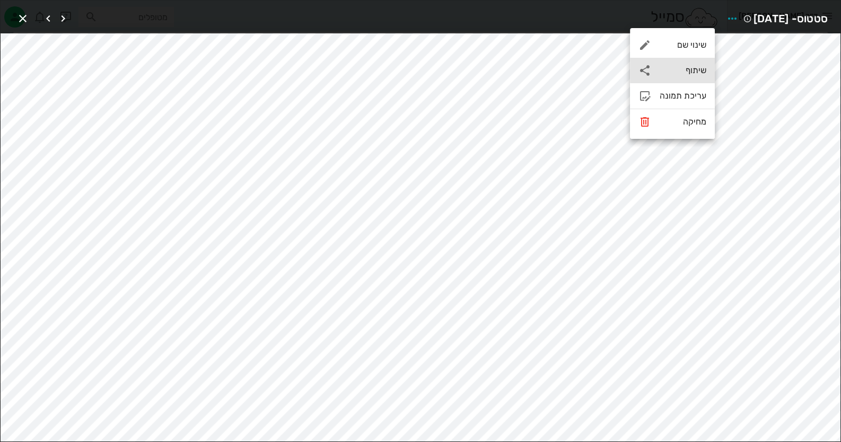
click at [701, 65] on div "שיתוף" at bounding box center [672, 70] width 85 height 25
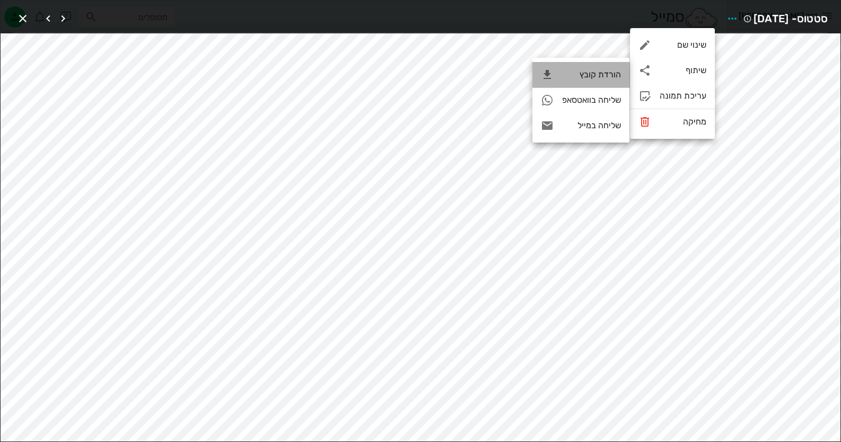
click at [559, 67] on div "הורדת קובץ" at bounding box center [580, 74] width 97 height 25
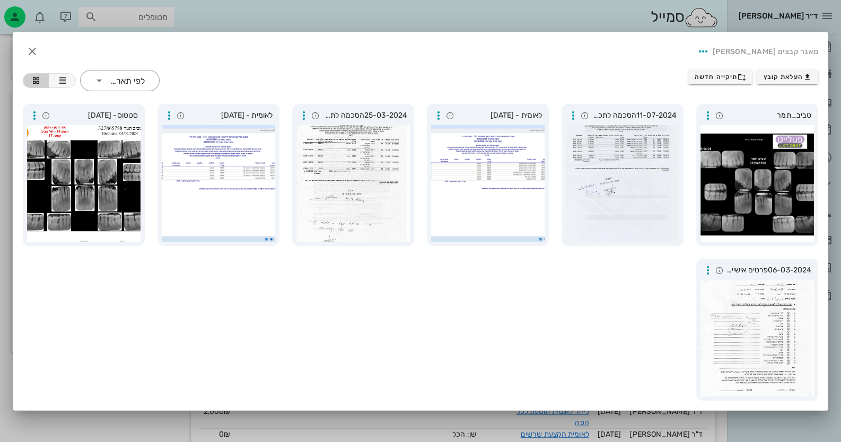
click at [738, 421] on div at bounding box center [420, 221] width 841 height 442
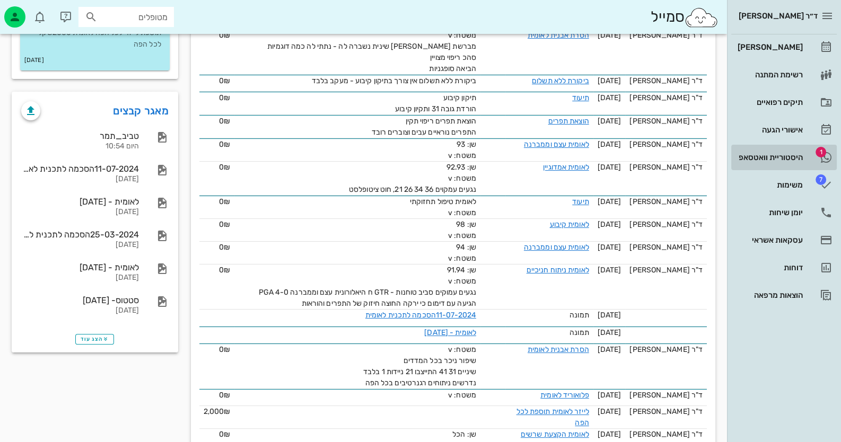
click at [777, 165] on div "היסטוריית וואטסאפ" at bounding box center [768, 157] width 67 height 17
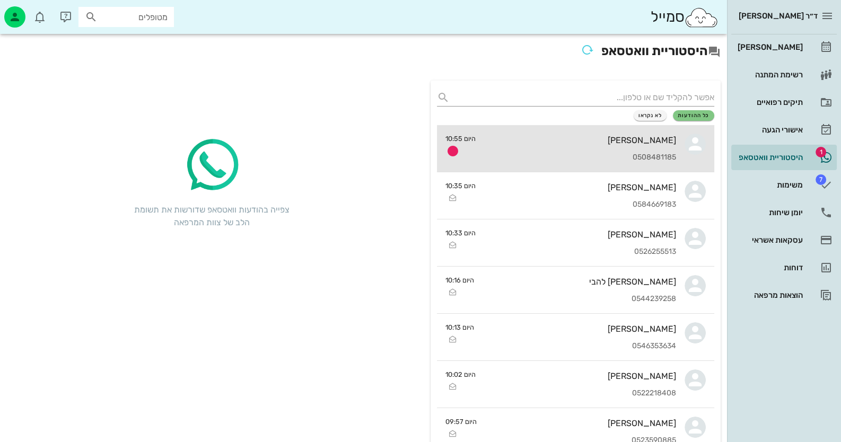
click at [651, 153] on div "0508481185" at bounding box center [580, 157] width 192 height 9
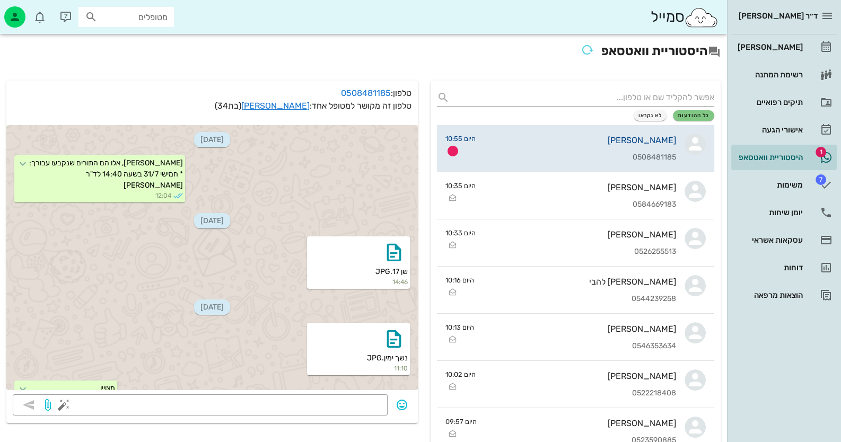
scroll to position [1820, 0]
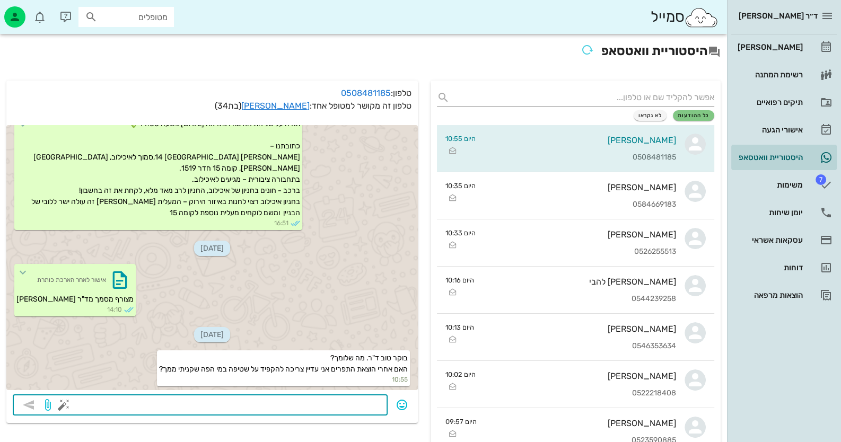
click at [270, 409] on textarea at bounding box center [223, 406] width 315 height 17
type textarea "לא חייבת -"
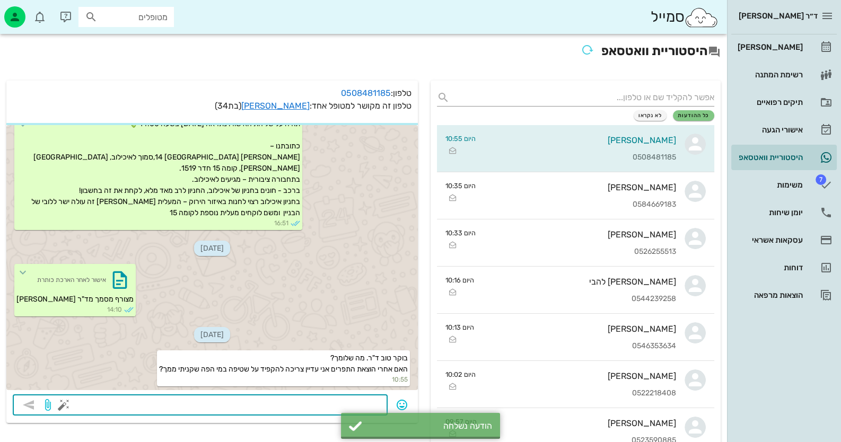
click at [277, 408] on textarea at bounding box center [223, 406] width 315 height 17
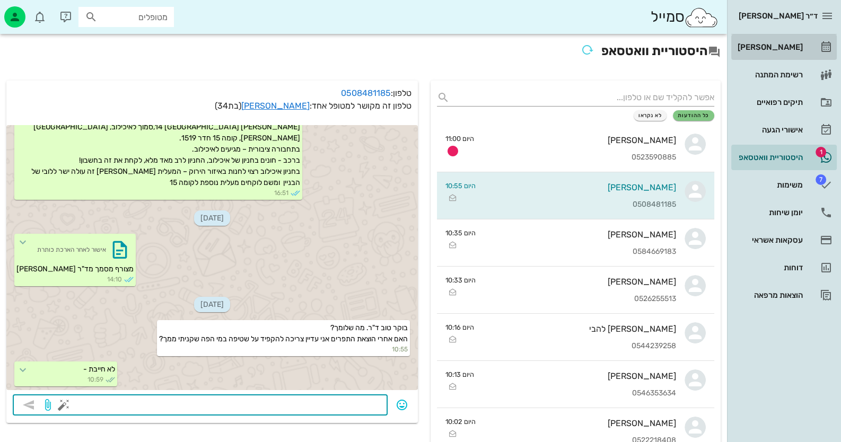
click at [815, 57] on link "[PERSON_NAME]" at bounding box center [783, 46] width 105 height 25
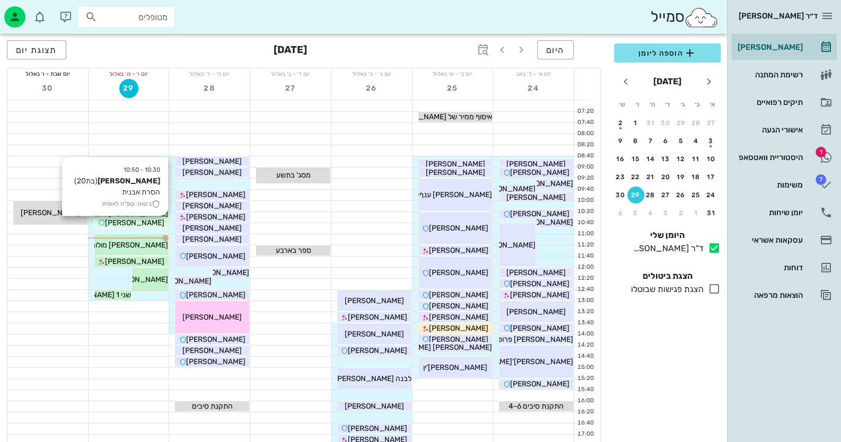
click at [139, 219] on span "[PERSON_NAME]" at bounding box center [134, 222] width 59 height 9
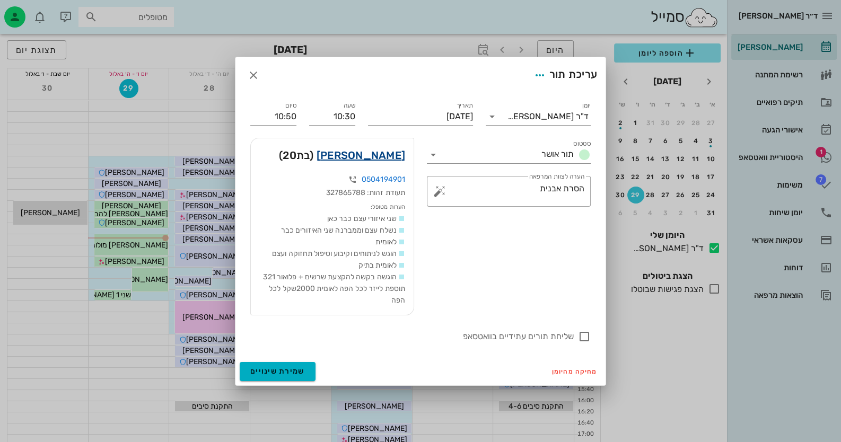
click at [366, 157] on link "[PERSON_NAME]" at bounding box center [360, 155] width 89 height 17
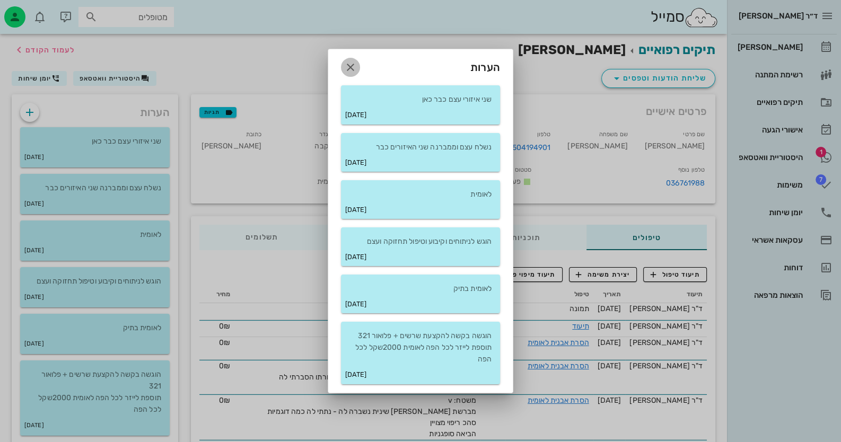
click at [349, 71] on icon "button" at bounding box center [350, 67] width 13 height 13
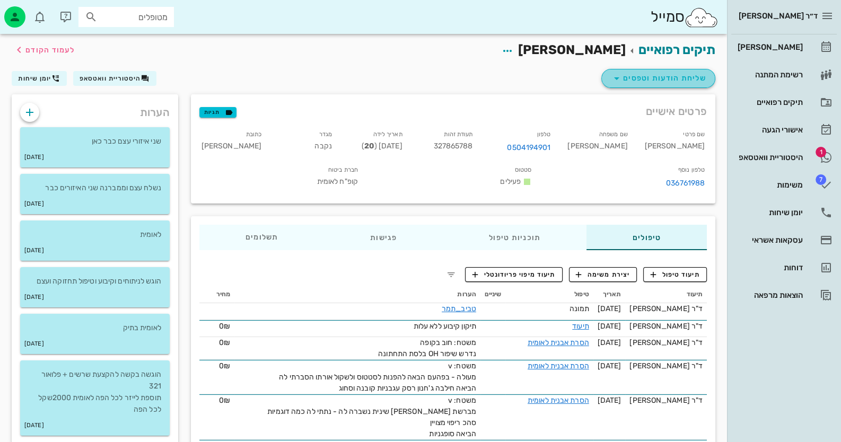
click at [654, 75] on span "שליחת הודעות וטפסים" at bounding box center [658, 78] width 96 height 13
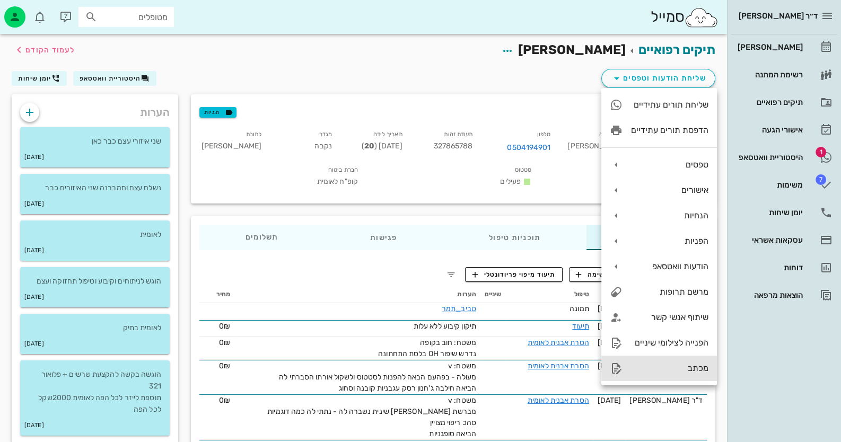
click at [678, 371] on div "מכתב" at bounding box center [669, 368] width 77 height 10
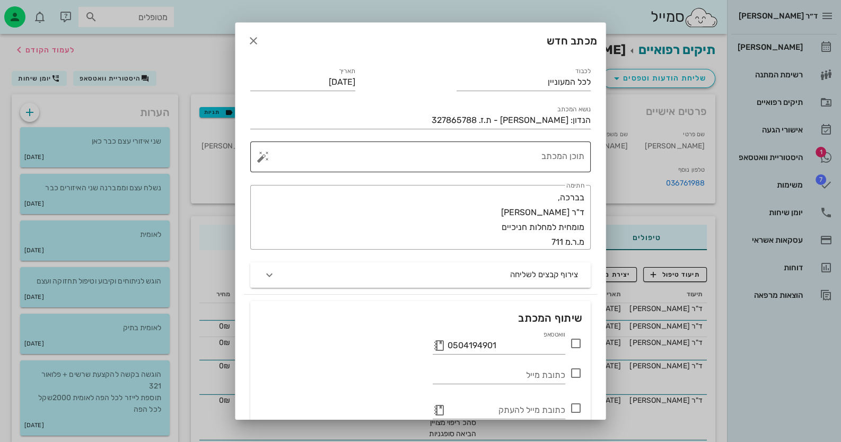
click at [495, 151] on textarea "תוכן המכתב" at bounding box center [424, 159] width 319 height 25
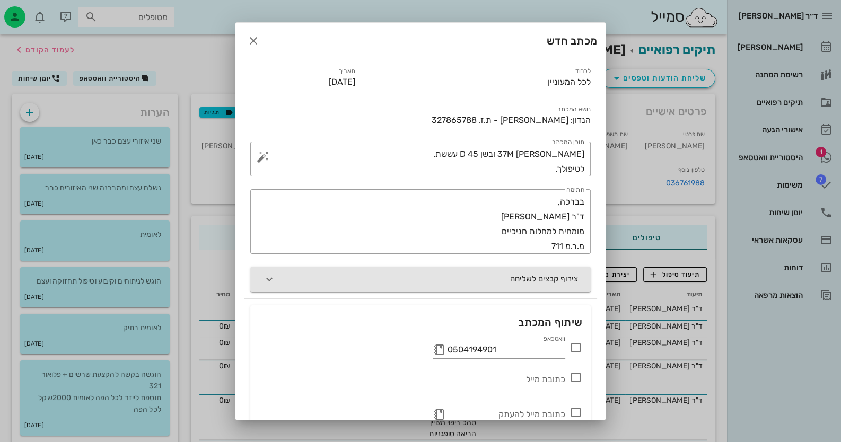
click at [452, 283] on button "צירוף קבצים לשליחה" at bounding box center [420, 279] width 340 height 25
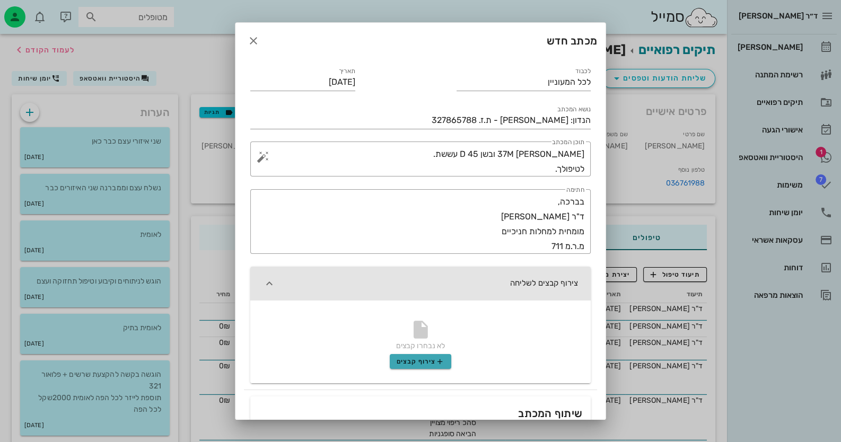
click at [429, 365] on span "צירוף קבצים" at bounding box center [421, 361] width 48 height 8
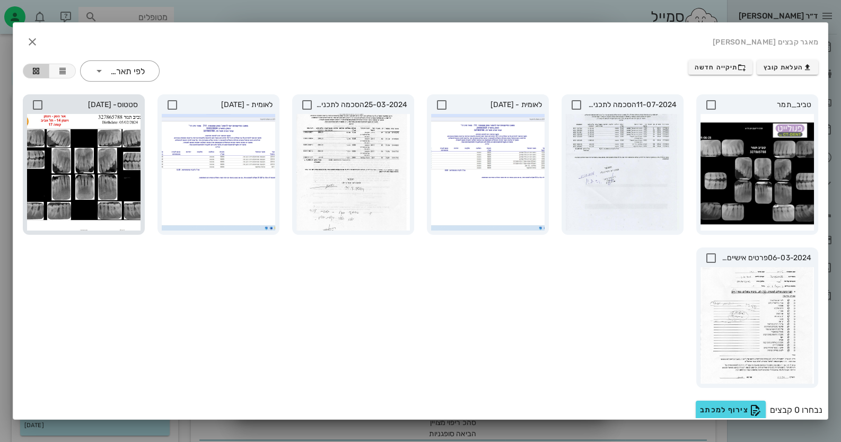
click at [44, 99] on icon at bounding box center [37, 105] width 13 height 13
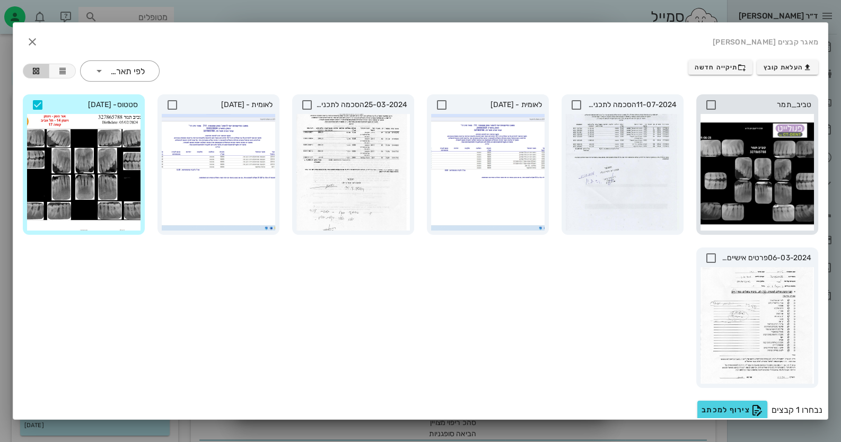
click at [717, 105] on icon at bounding box center [711, 105] width 13 height 13
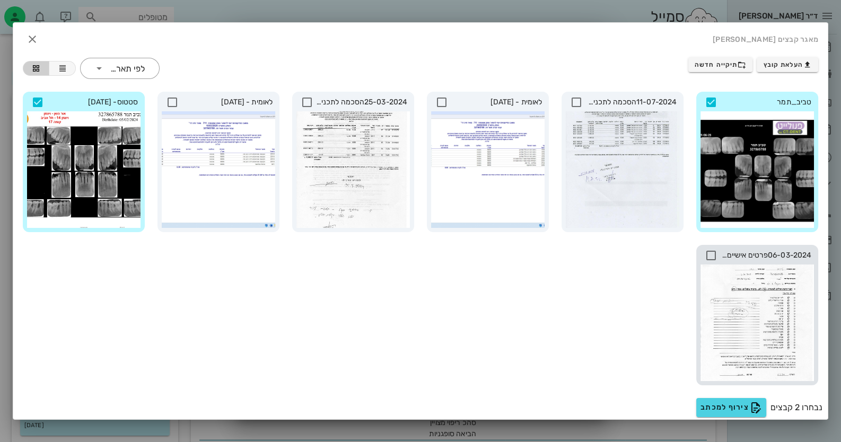
scroll to position [3, 0]
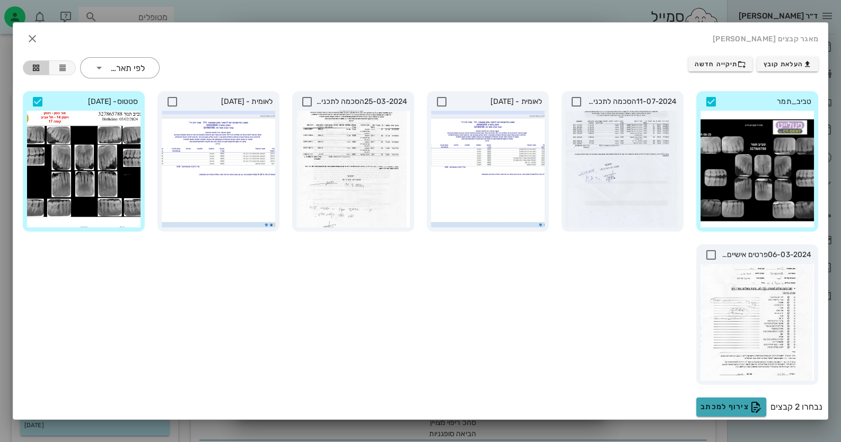
click at [736, 401] on span "צירוף למכתב" at bounding box center [730, 407] width 61 height 13
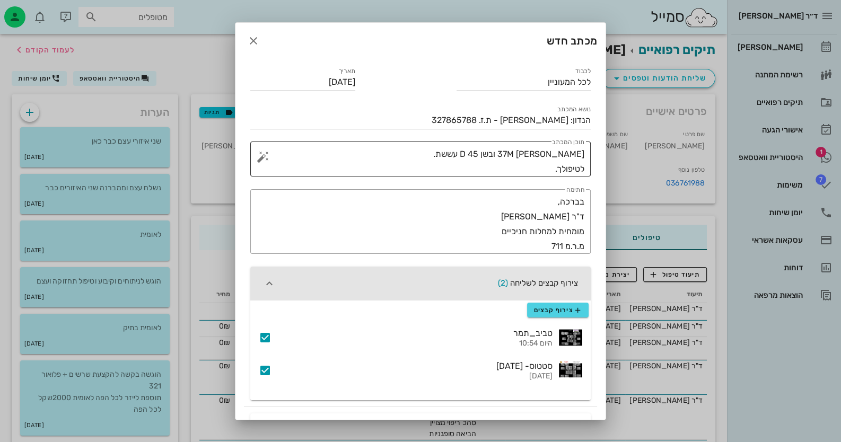
click at [546, 163] on textarea "[PERSON_NAME] 37M ובשן 45 D עששת. לטיפולך." at bounding box center [424, 162] width 319 height 30
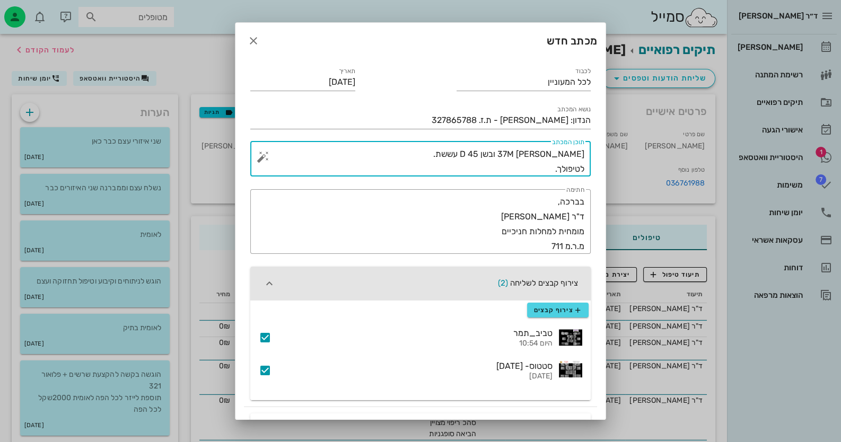
click at [585, 153] on div "​ תוכן המכתב [PERSON_NAME] 37M ובשן 45 D עששת. לטיפולך." at bounding box center [420, 159] width 340 height 35
click at [583, 153] on textarea "[PERSON_NAME] 37M ובשן 45 D עששת. לטיפולך." at bounding box center [424, 162] width 319 height 30
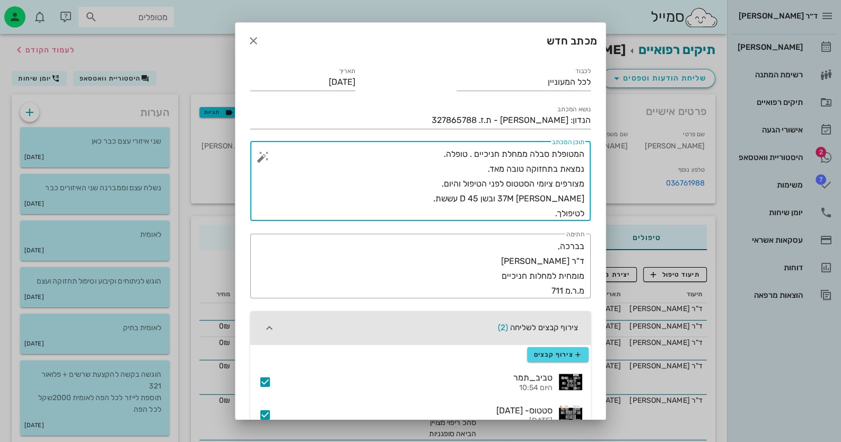
click at [549, 183] on textarea "המטופלת סבלה ממחלת חניכיים . טופלה. נמצאת בתחזוקה טובה מאד. מצורפים ציומי הסטטו…" at bounding box center [424, 184] width 319 height 74
click at [547, 183] on textarea "המטופלת סבלה ממחלת חניכיים . טופלה. נמצאת בתחזוקה טובה מאד. מצורפים ציומי הסטטו…" at bounding box center [424, 184] width 319 height 74
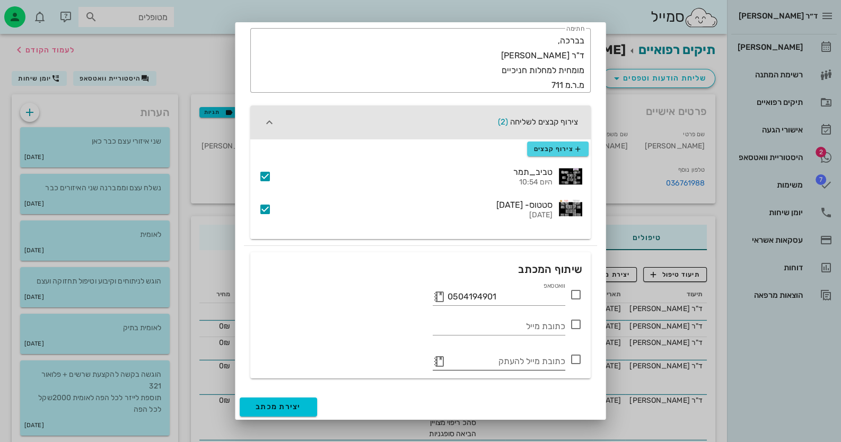
scroll to position [206, 0]
type textarea "המטופלת סבלה ממחלת חניכיים . טופלה. נמצאת בתחזוקה טובה מאד. מצורפים צילומי הסטט…"
click at [553, 336] on div "כתובת מייל" at bounding box center [420, 325] width 336 height 37
click at [558, 326] on input "כתובת מייל" at bounding box center [499, 326] width 133 height 17
click at [314, 400] on button "יצירת מכתב" at bounding box center [278, 406] width 77 height 19
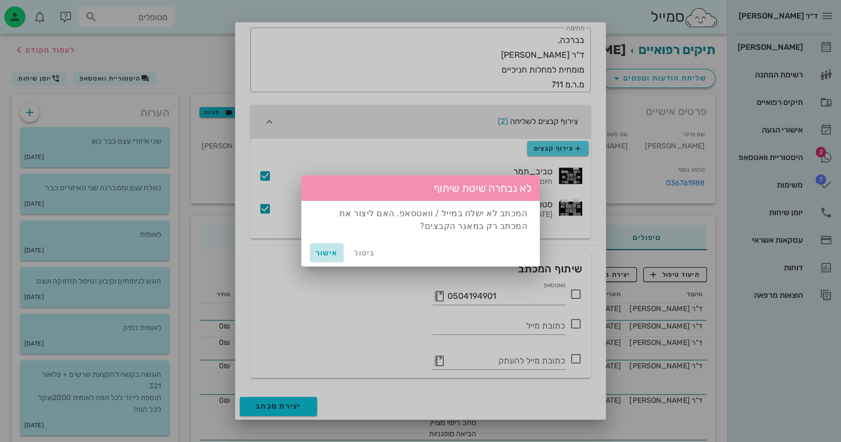
click at [318, 262] on button "אישור" at bounding box center [327, 252] width 34 height 19
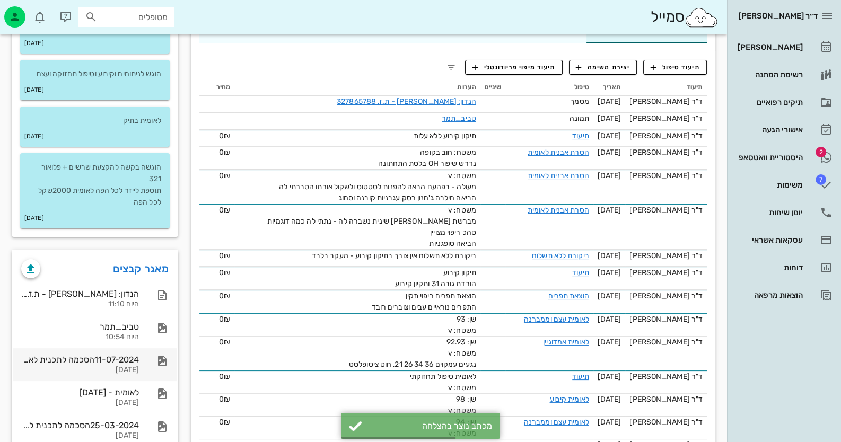
scroll to position [265, 0]
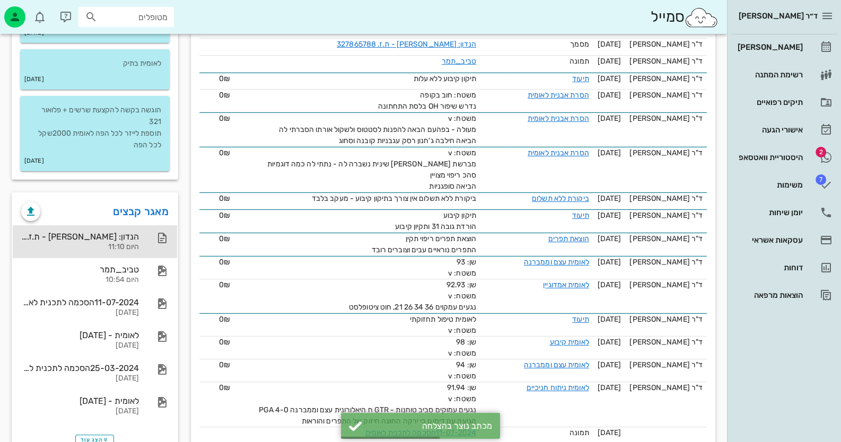
click at [128, 238] on div "הנדון: [PERSON_NAME] - ת.ז. 327865788" at bounding box center [80, 237] width 118 height 10
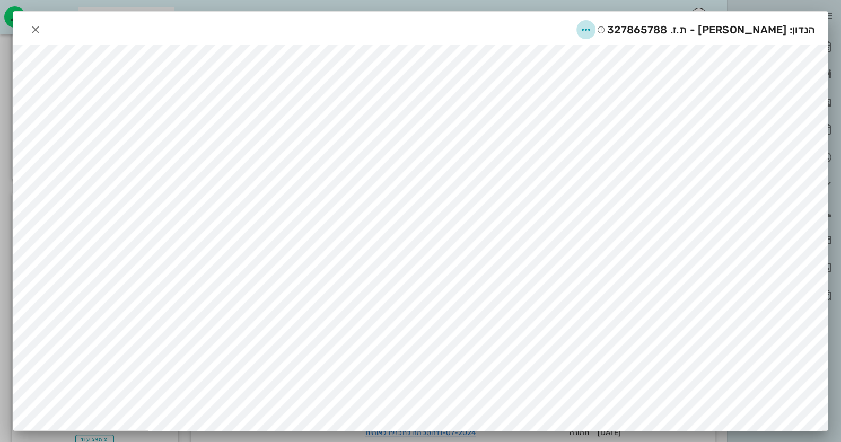
click at [592, 23] on icon "button" at bounding box center [585, 29] width 13 height 13
click at [42, 23] on icon "button" at bounding box center [35, 29] width 13 height 13
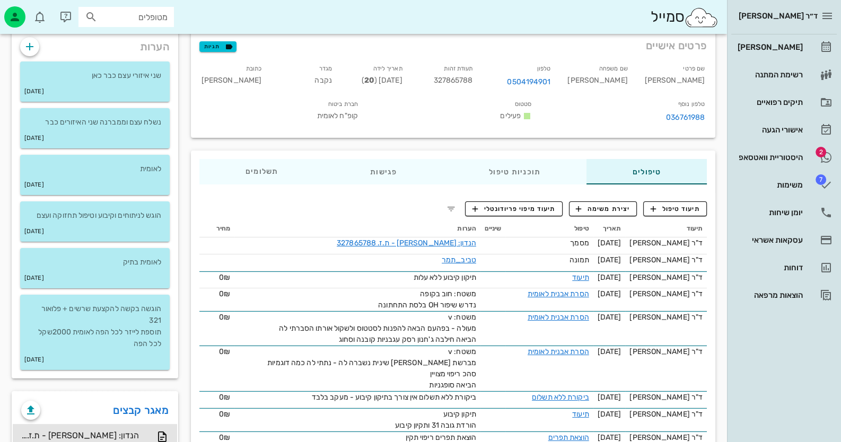
scroll to position [0, 0]
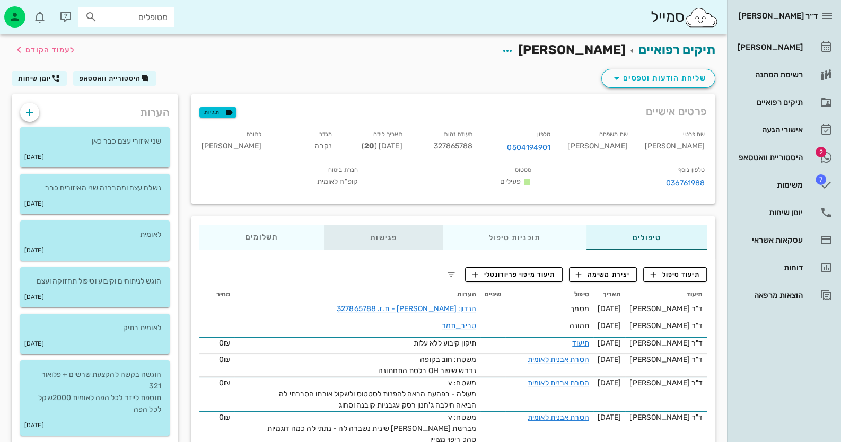
click at [397, 235] on div "פגישות" at bounding box center [383, 237] width 119 height 25
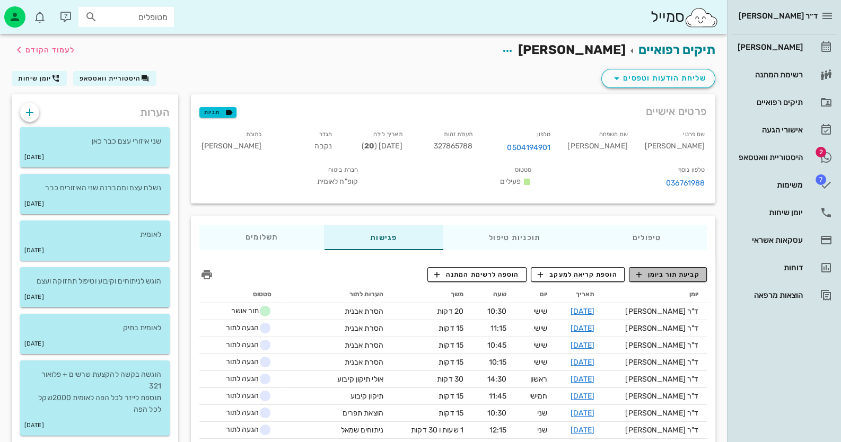
click at [696, 272] on span "קביעת תור ביומן" at bounding box center [668, 275] width 64 height 10
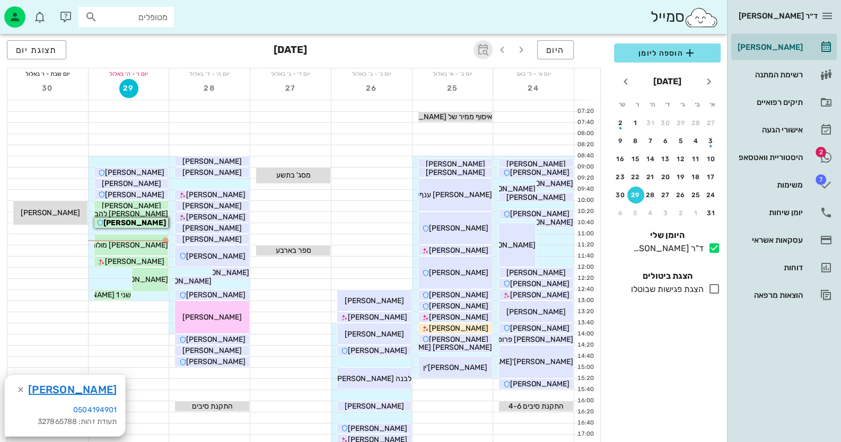
click at [476, 51] on span "button" at bounding box center [482, 49] width 19 height 13
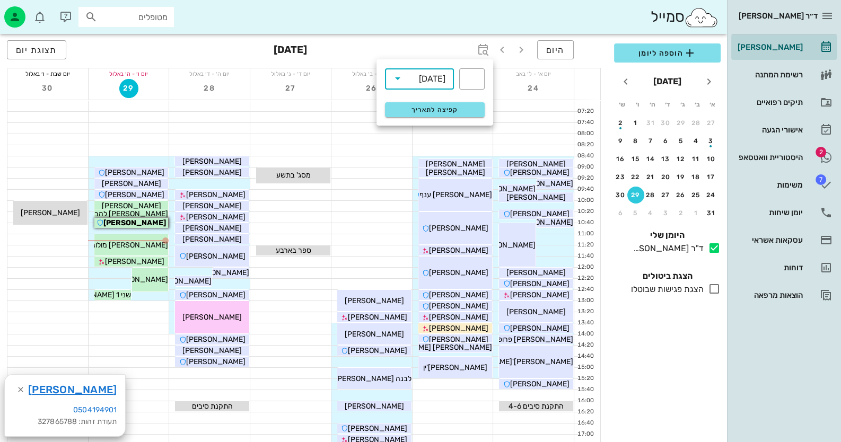
click at [416, 84] on input "text" at bounding box center [412, 78] width 13 height 17
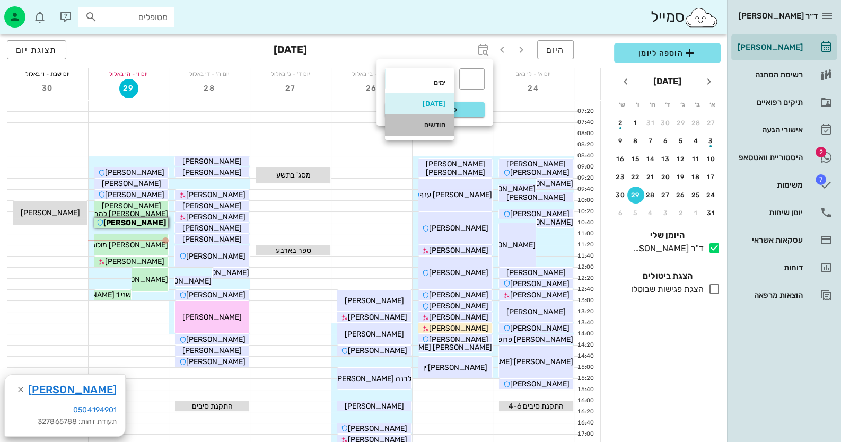
click at [426, 121] on div "חודשים" at bounding box center [419, 125] width 52 height 8
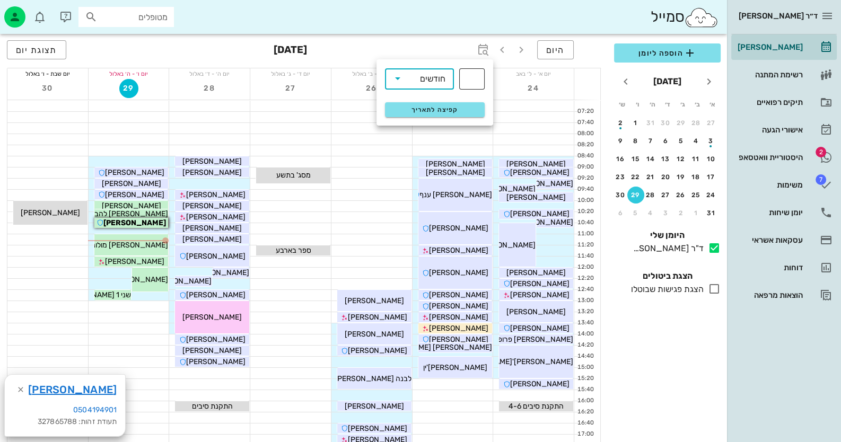
click at [484, 73] on div "​" at bounding box center [471, 78] width 25 height 21
type input "3"
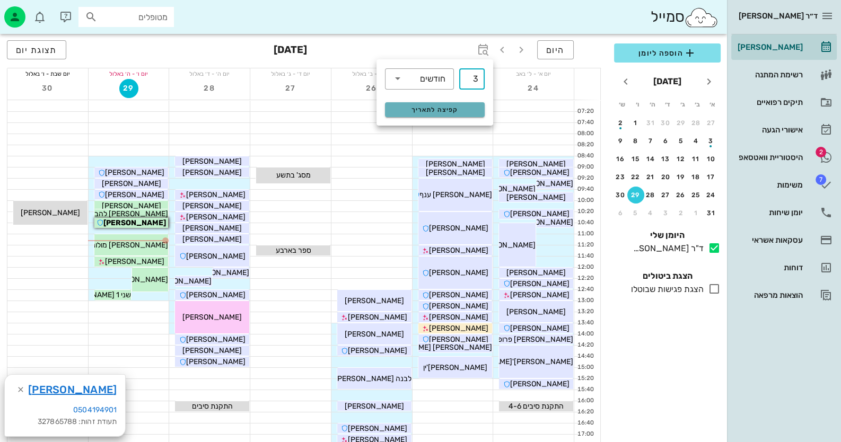
click at [465, 105] on button "קפיצה לתאריך" at bounding box center [435, 109] width 100 height 15
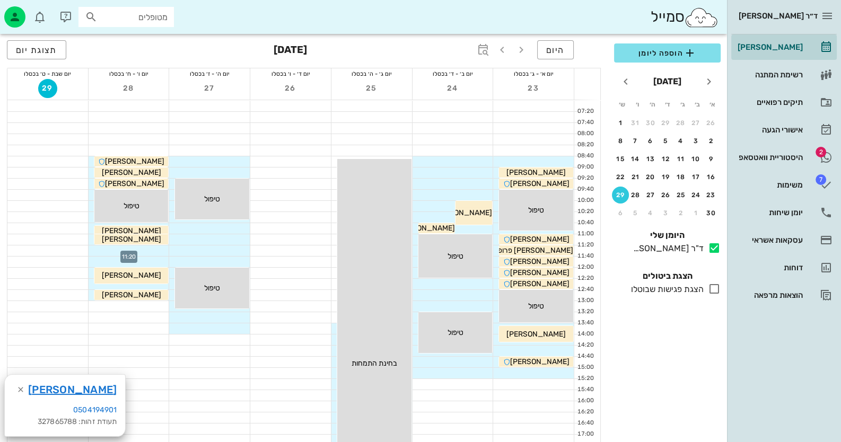
click at [138, 249] on div at bounding box center [129, 250] width 81 height 11
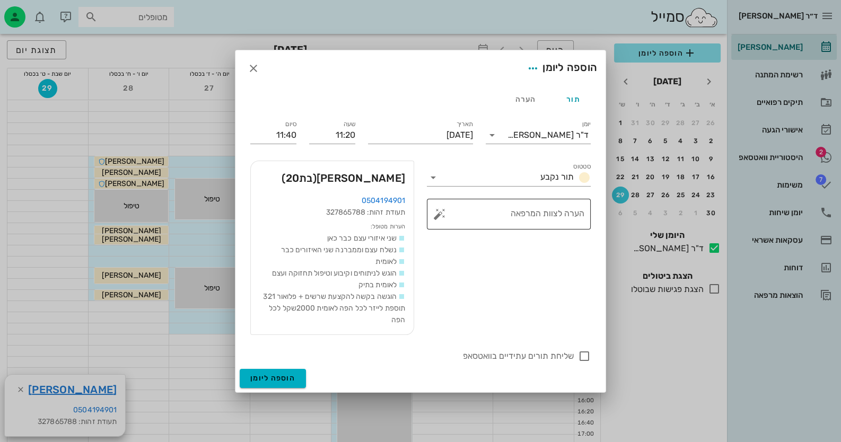
click at [443, 221] on textarea "הערה לצוות המרפאה" at bounding box center [513, 216] width 143 height 25
click at [437, 213] on button "button" at bounding box center [439, 214] width 13 height 13
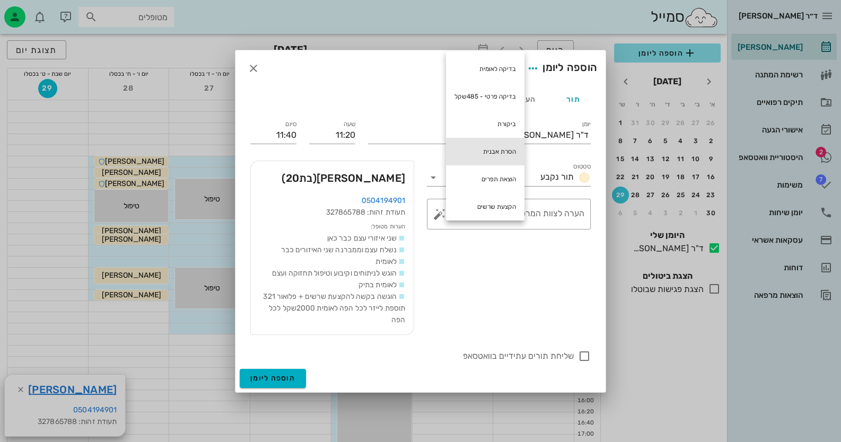
click at [509, 148] on div "הסרת אבנית" at bounding box center [485, 152] width 78 height 28
type textarea "הסרת אבנית"
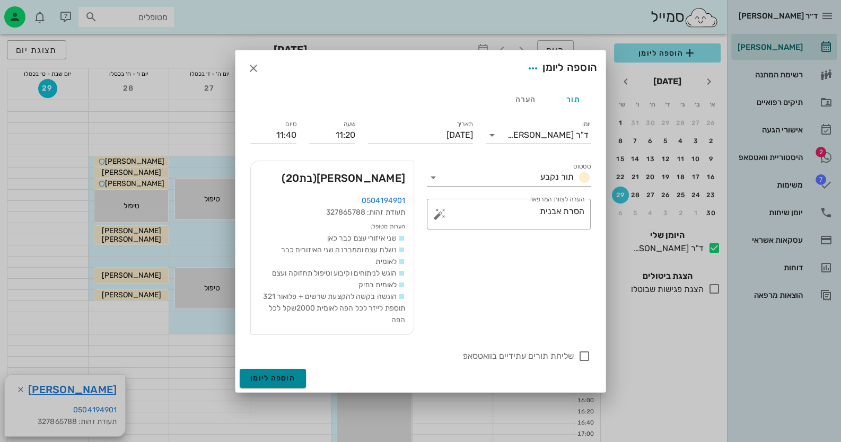
click at [276, 381] on span "הוספה ליומן" at bounding box center [272, 378] width 45 height 9
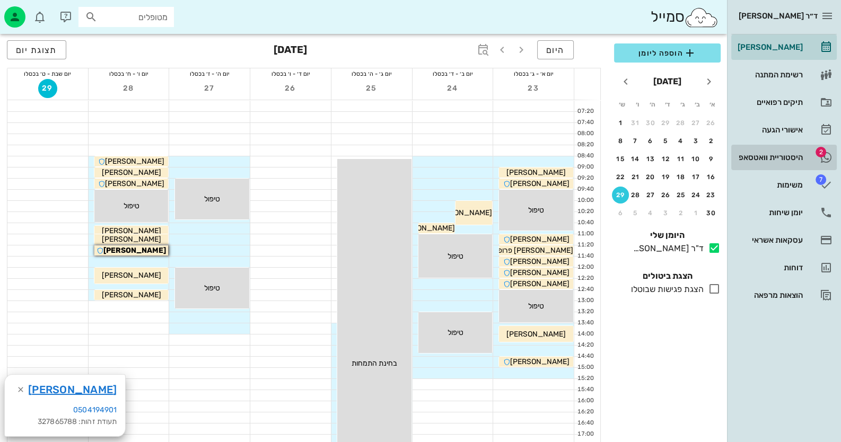
click at [737, 160] on div "היסטוריית וואטסאפ" at bounding box center [768, 157] width 67 height 8
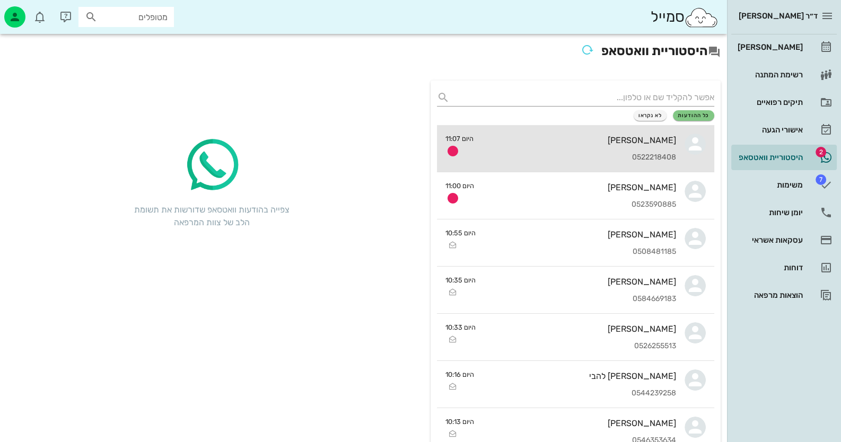
click at [623, 156] on div "0522218408" at bounding box center [579, 157] width 194 height 9
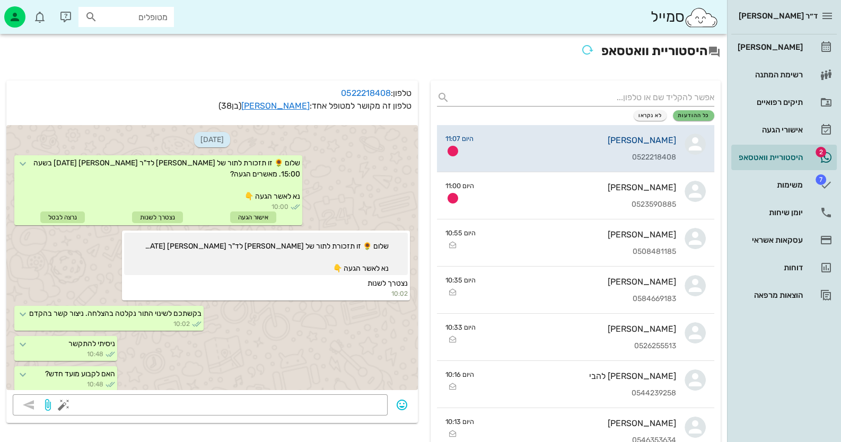
scroll to position [34, 0]
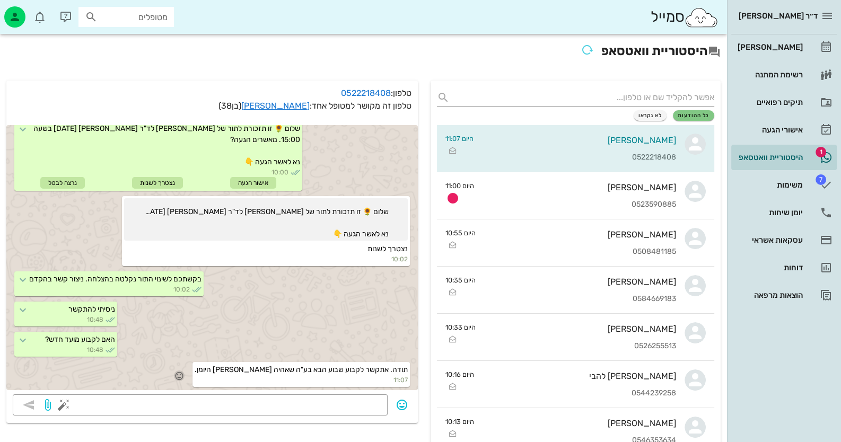
click at [184, 372] on icon "button" at bounding box center [179, 376] width 10 height 10
click at [224, 347] on div "האם לקבוע מועד חדש? 10:48" at bounding box center [211, 345] width 411 height 30
click at [223, 360] on div "תודה. אתקשר לקבוע שבוע הבא בע"ה שאהיה [PERSON_NAME] היומן. 11:07" at bounding box center [211, 375] width 411 height 30
click at [184, 373] on icon "button" at bounding box center [179, 376] width 10 height 10
click at [226, 359] on div "👍" at bounding box center [216, 359] width 19 height 20
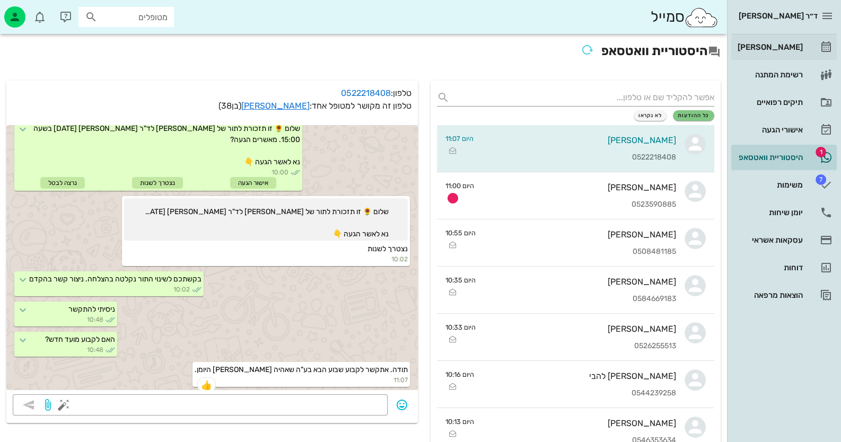
scroll to position [36, 0]
click at [776, 47] on div "[PERSON_NAME]" at bounding box center [768, 47] width 67 height 8
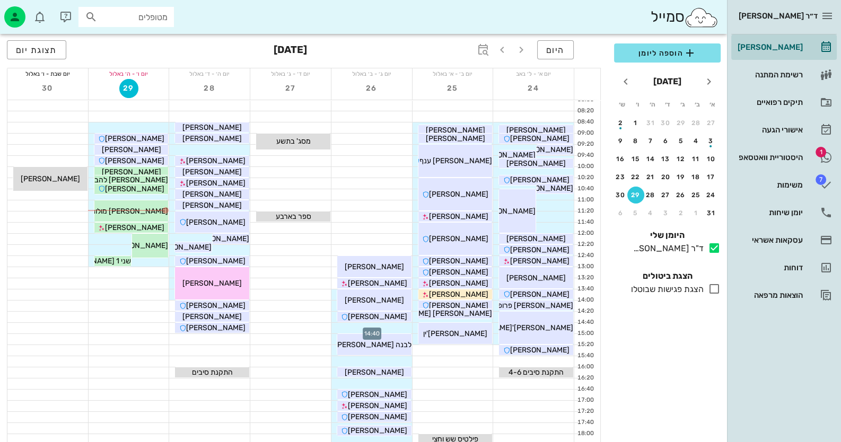
scroll to position [52, 0]
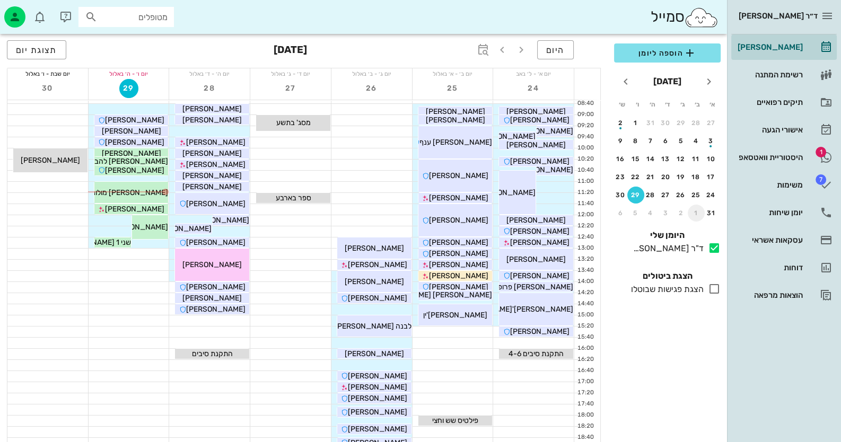
click at [694, 213] on div "1" at bounding box center [696, 212] width 17 height 7
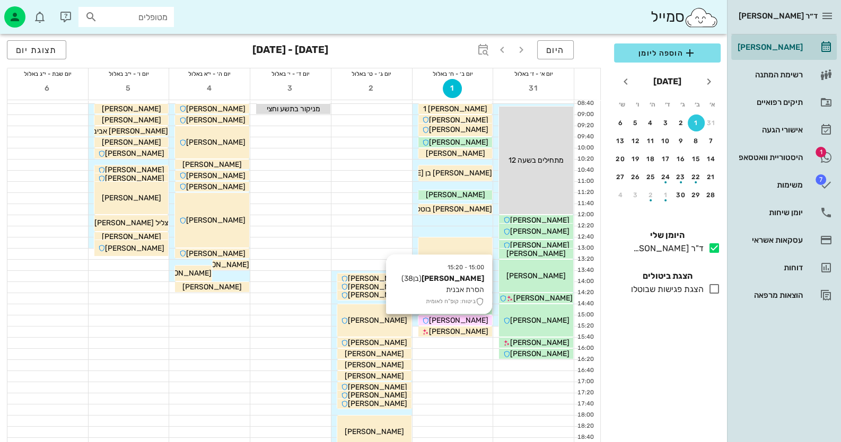
click at [464, 321] on span "[PERSON_NAME]" at bounding box center [458, 320] width 59 height 9
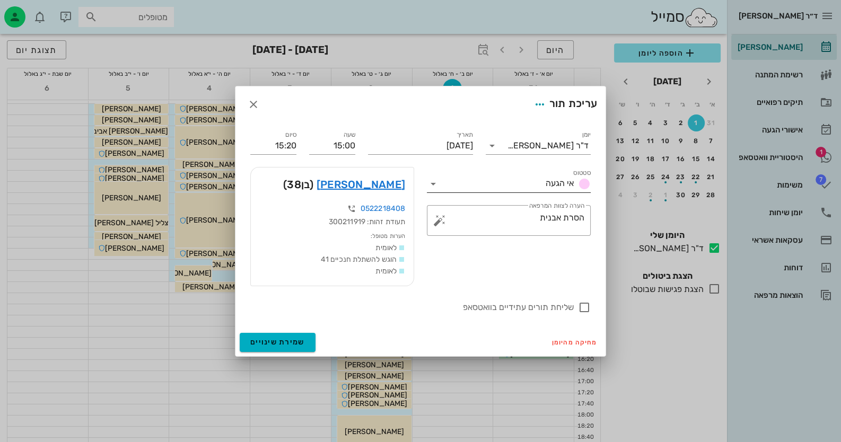
click at [429, 185] on icon at bounding box center [433, 184] width 13 height 13
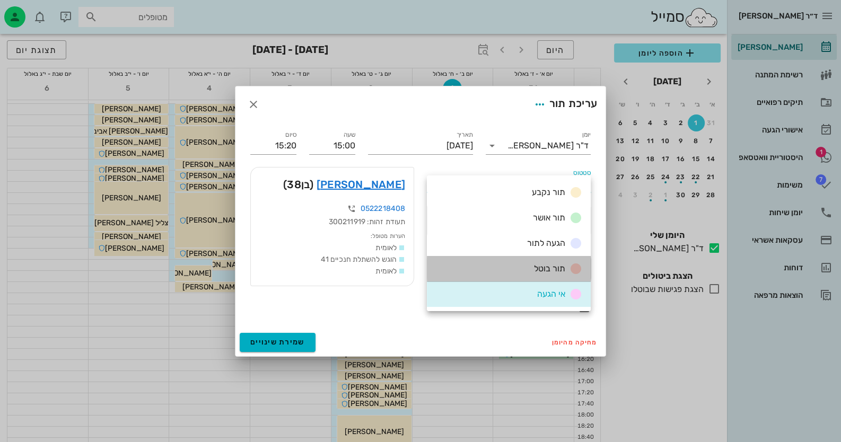
click at [530, 270] on div "תור בוטל" at bounding box center [556, 268] width 52 height 13
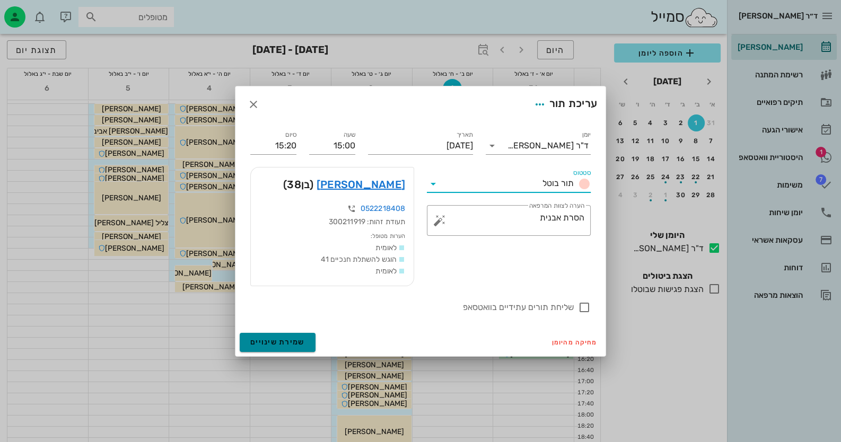
click at [306, 348] on button "שמירת שינויים" at bounding box center [278, 342] width 76 height 19
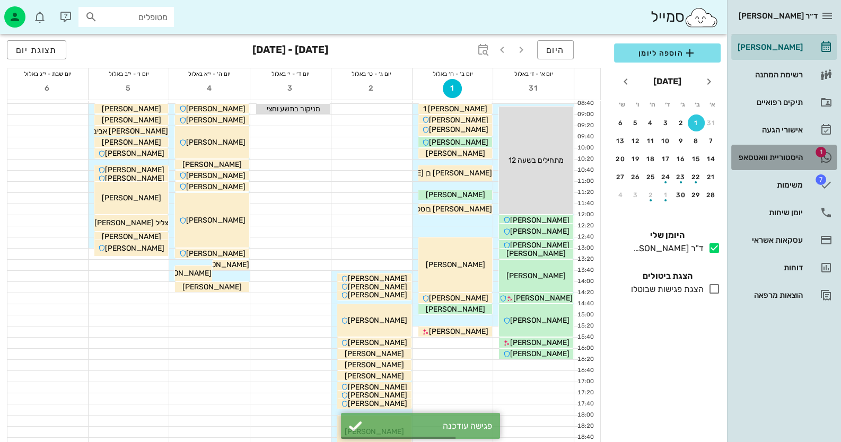
click at [778, 148] on link "1 היסטוריית וואטסאפ" at bounding box center [783, 157] width 105 height 25
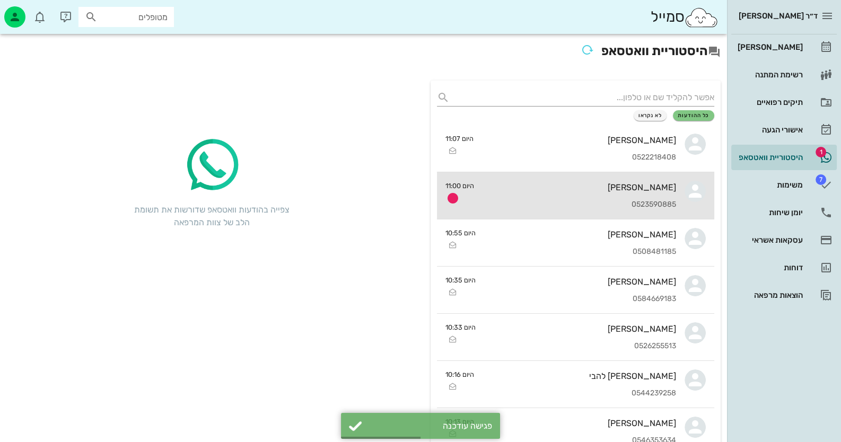
click at [656, 190] on div "[PERSON_NAME]" at bounding box center [578, 187] width 193 height 10
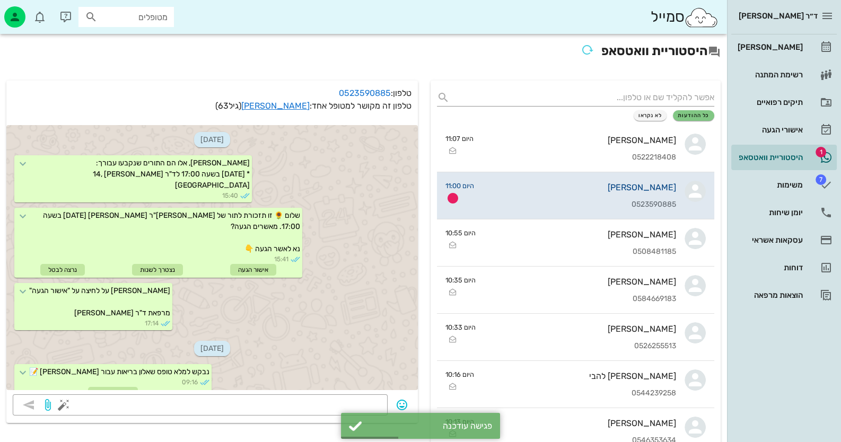
scroll to position [742, 0]
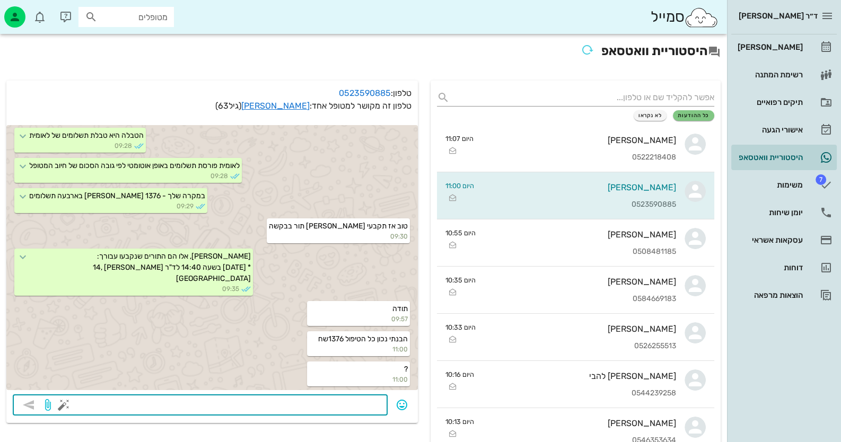
click at [365, 398] on textarea at bounding box center [223, 406] width 315 height 17
click at [292, 104] on link "[PERSON_NAME]" at bounding box center [275, 106] width 68 height 10
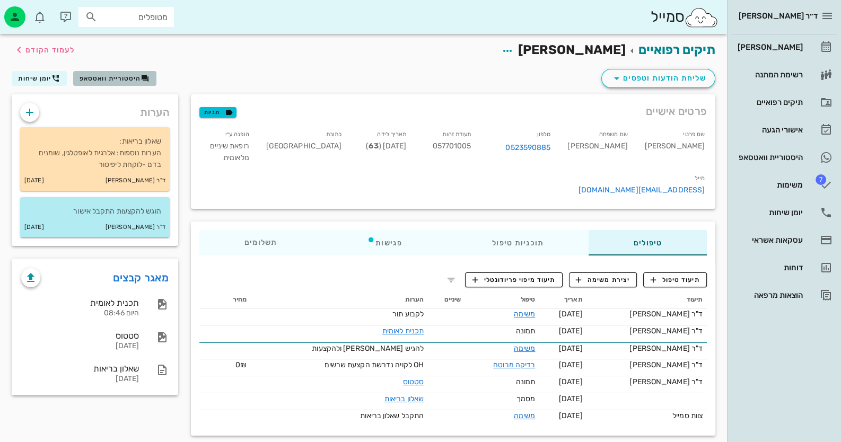
click at [111, 85] on button "היסטוריית וואטסאפ" at bounding box center [114, 78] width 83 height 15
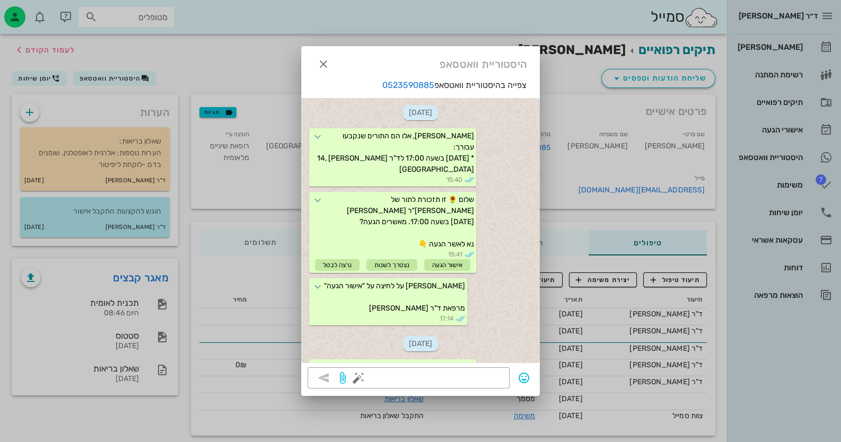
scroll to position [809, 0]
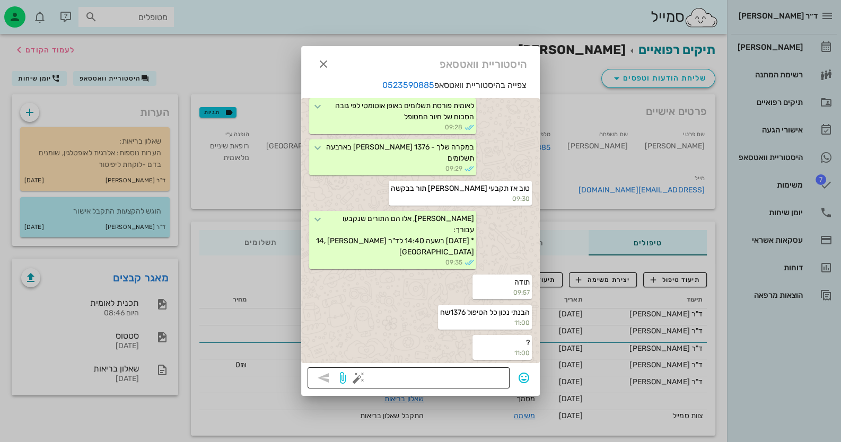
click at [484, 368] on div at bounding box center [431, 377] width 143 height 21
type textarea "כן"
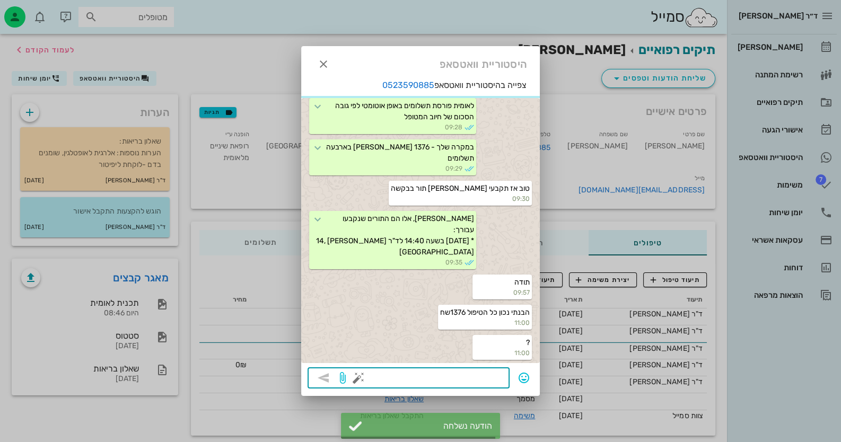
scroll to position [839, 0]
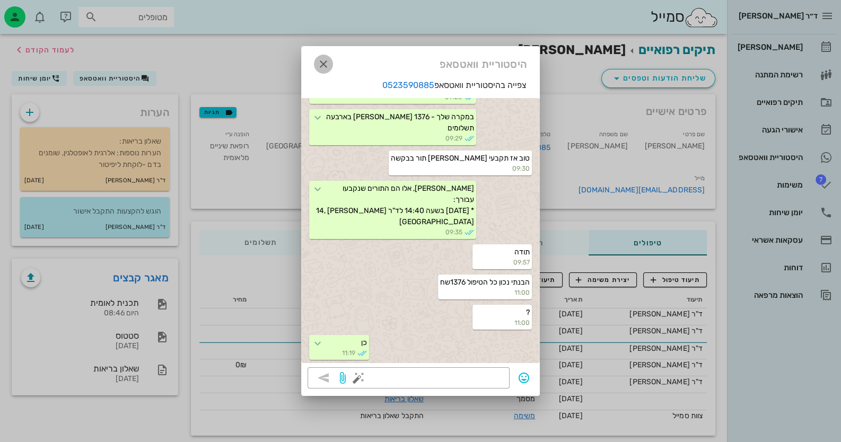
click at [323, 63] on icon "button" at bounding box center [323, 64] width 13 height 13
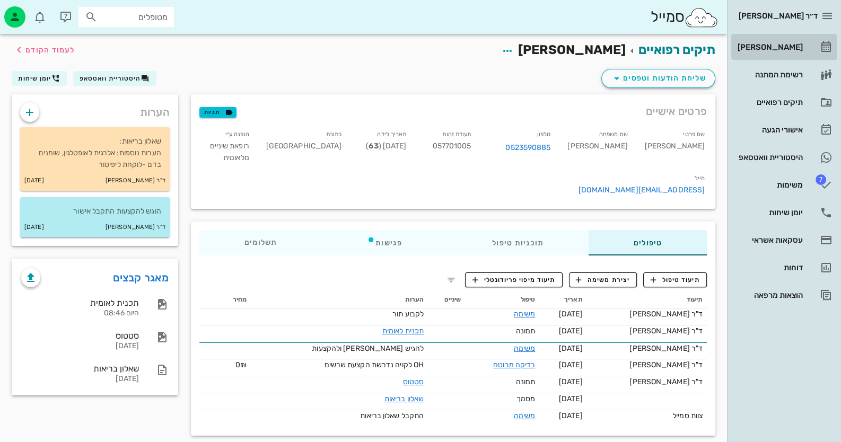
click at [800, 34] on link "[PERSON_NAME]" at bounding box center [783, 46] width 105 height 25
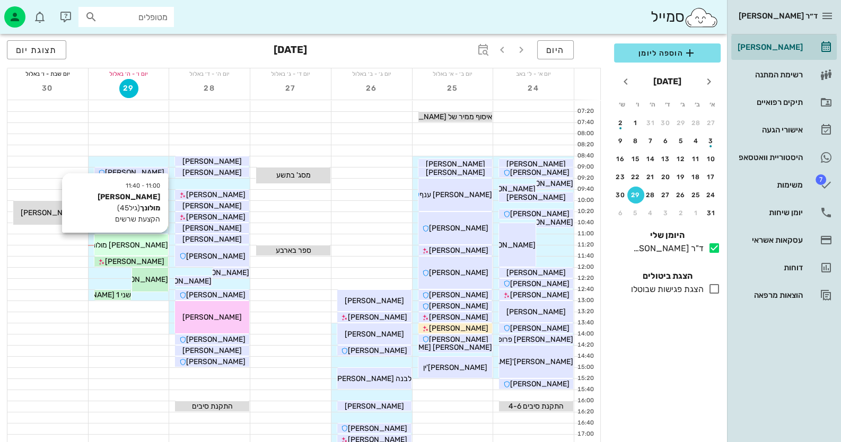
click at [148, 245] on span "[PERSON_NAME] מולונך" at bounding box center [128, 245] width 80 height 9
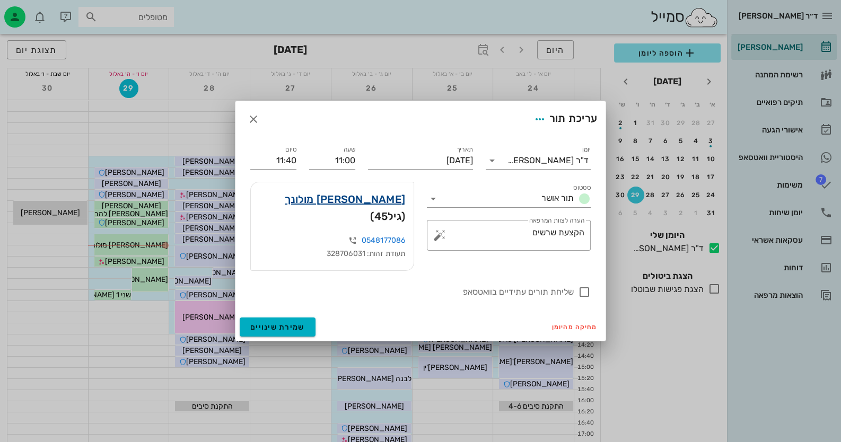
click at [389, 208] on link "[PERSON_NAME] מולונך" at bounding box center [345, 199] width 120 height 17
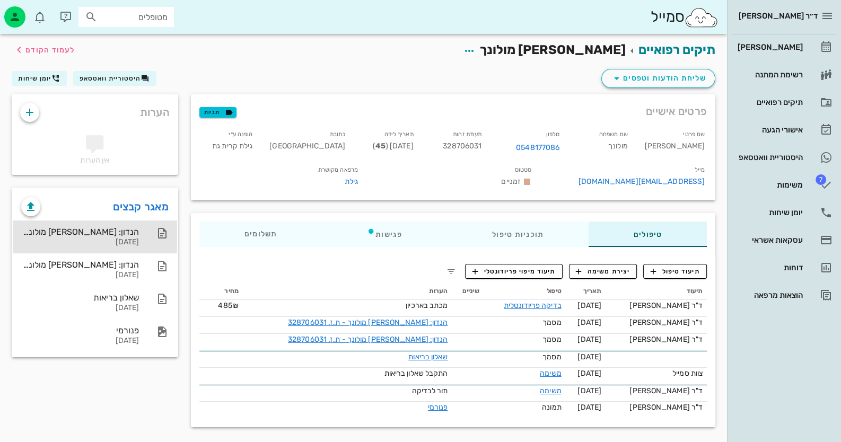
click at [103, 223] on div "הנדון: [PERSON_NAME] מולונך - ת.ז. 328706031 [DATE]" at bounding box center [80, 237] width 118 height 33
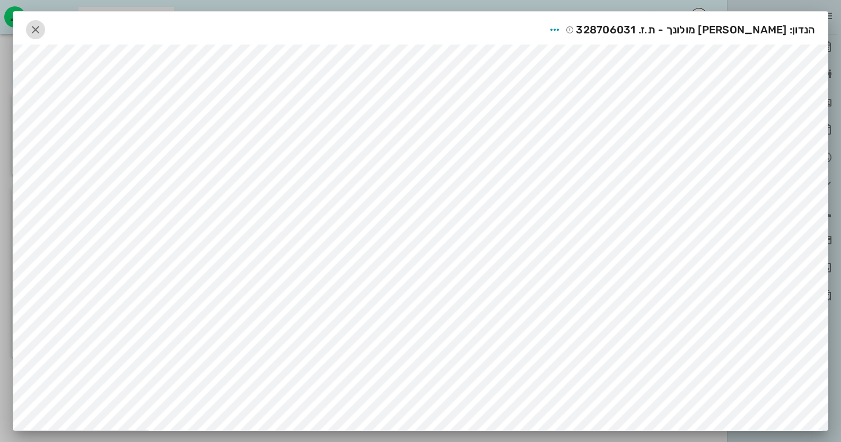
click at [42, 23] on icon "button" at bounding box center [35, 29] width 13 height 13
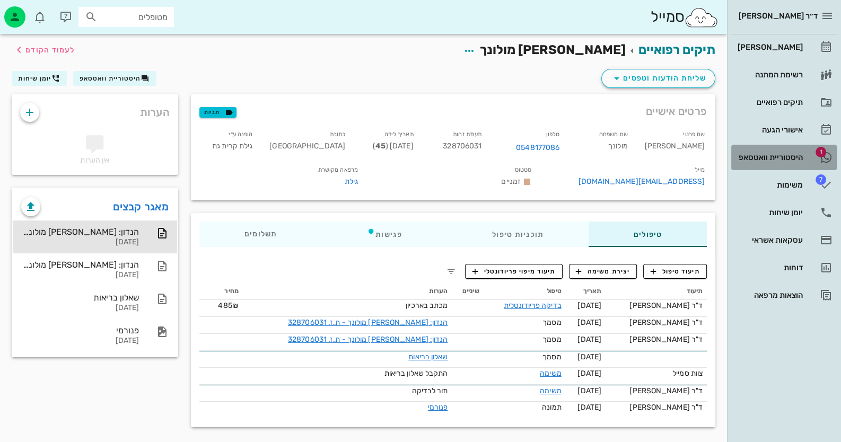
click at [817, 153] on span "1" at bounding box center [820, 152] width 11 height 11
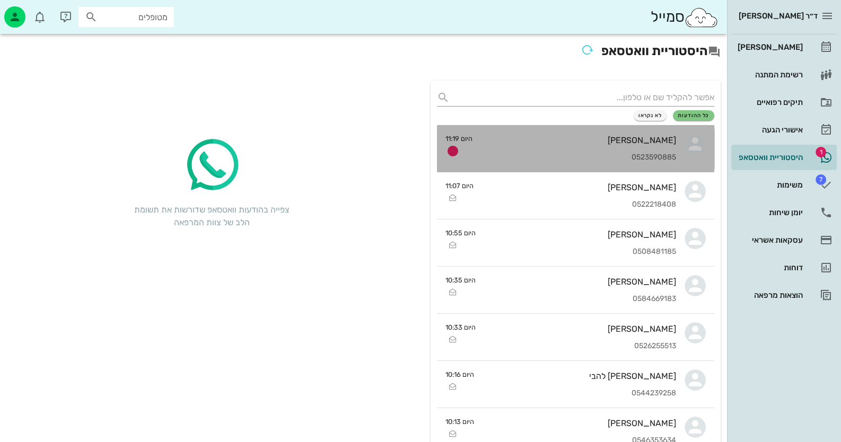
click at [654, 156] on div "0523590885" at bounding box center [578, 157] width 195 height 9
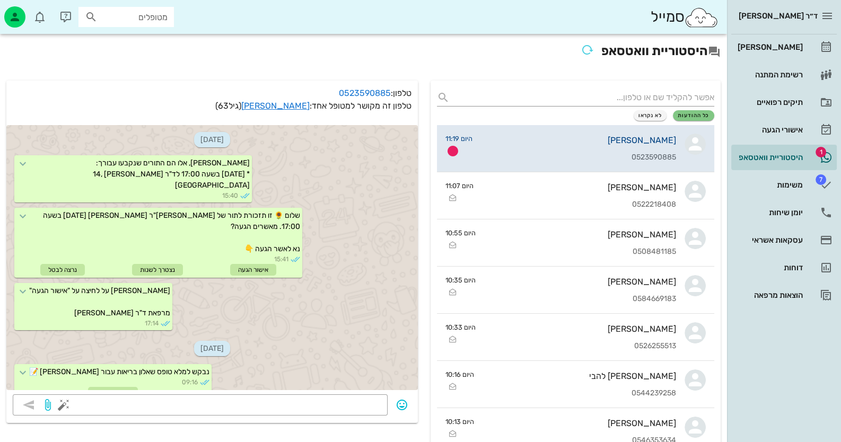
scroll to position [803, 0]
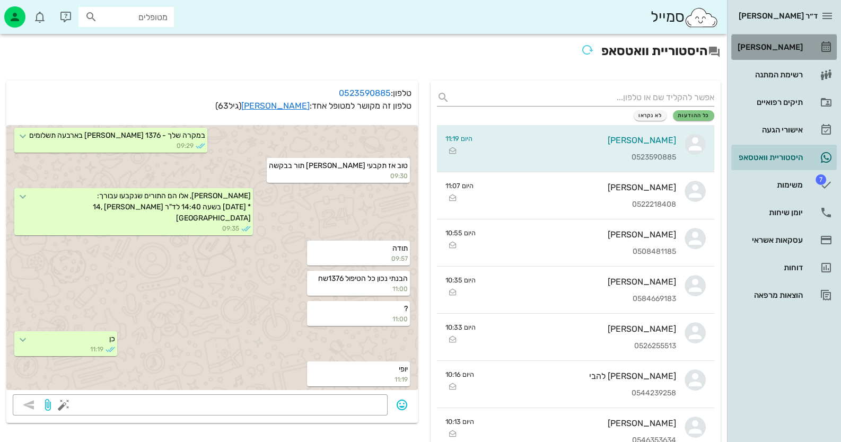
click at [781, 44] on div "[PERSON_NAME]" at bounding box center [768, 47] width 67 height 8
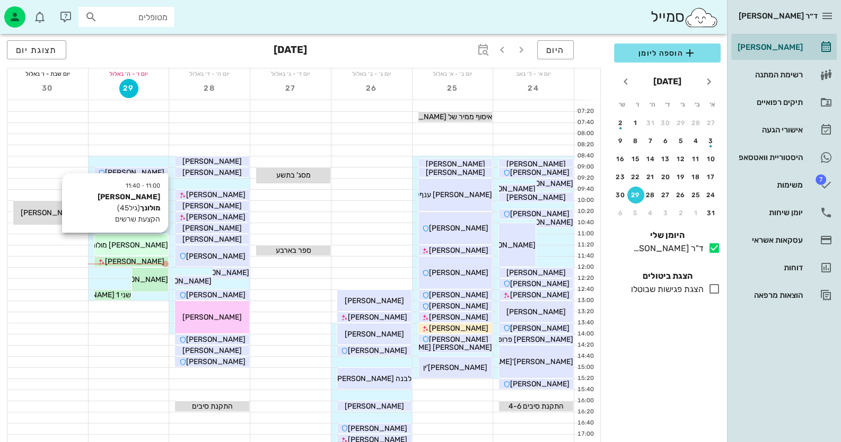
click at [132, 251] on div "11:00 - 11:40 [PERSON_NAME] מולונך (גיל 45 ) הקצעת [PERSON_NAME] מולונך" at bounding box center [131, 244] width 74 height 21
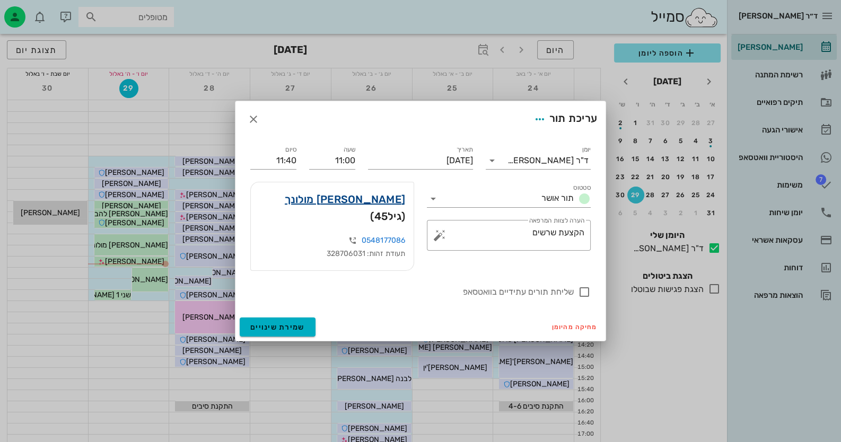
click at [351, 204] on link "[PERSON_NAME] מולונך" at bounding box center [345, 199] width 120 height 17
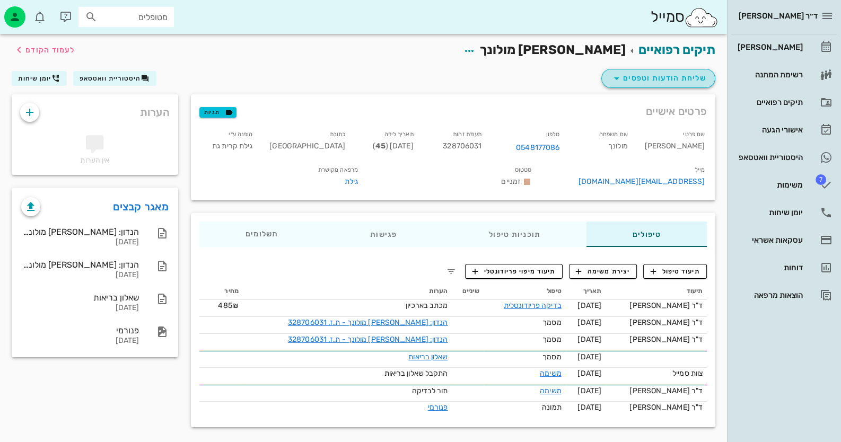
click at [687, 69] on button "שליחת הודעות וטפסים" at bounding box center [658, 78] width 114 height 19
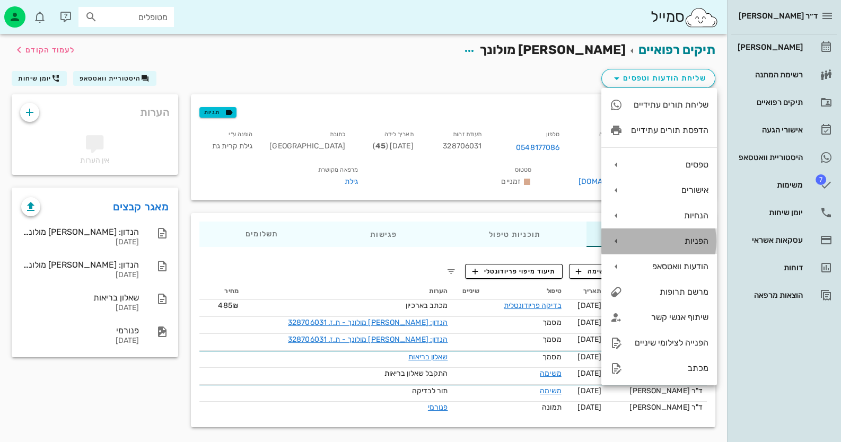
click at [682, 234] on div "הפניות" at bounding box center [659, 240] width 116 height 25
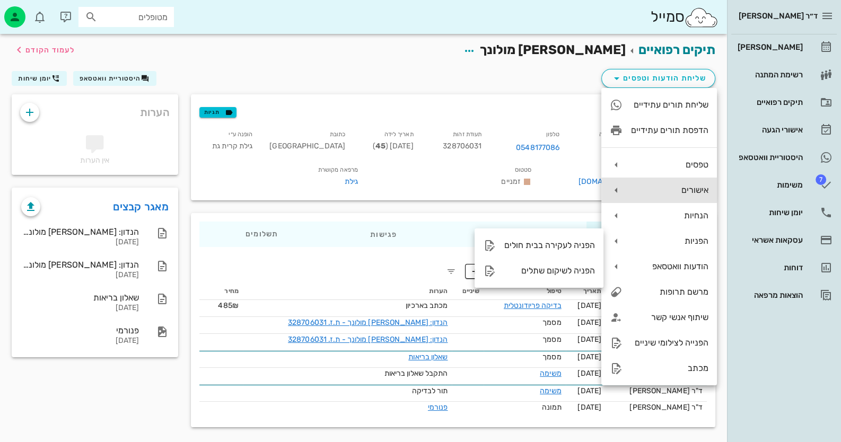
click at [691, 195] on div "אישורים" at bounding box center [669, 190] width 77 height 10
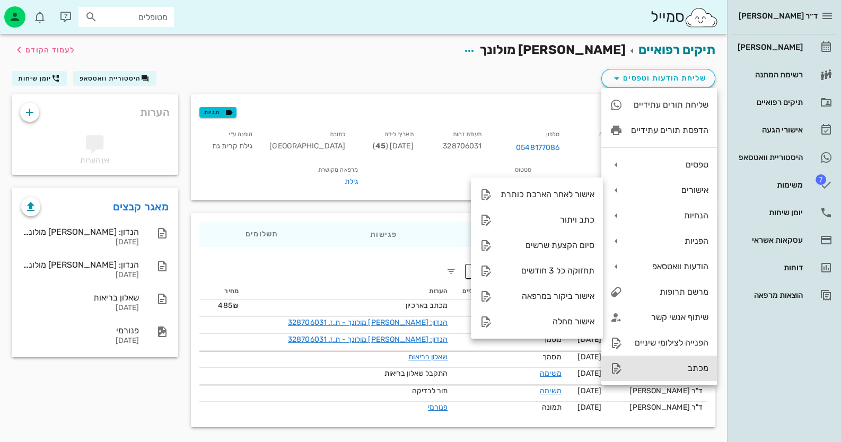
click at [673, 369] on div "מכתב" at bounding box center [669, 368] width 77 height 10
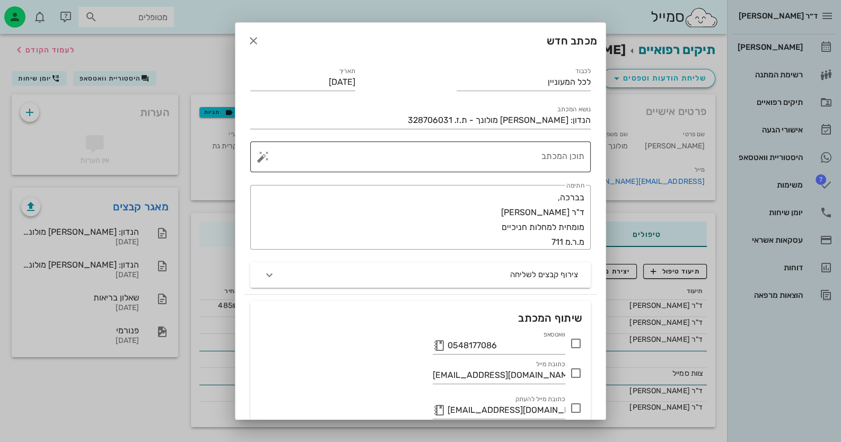
click at [532, 151] on textarea "תוכן המכתב" at bounding box center [424, 159] width 319 height 25
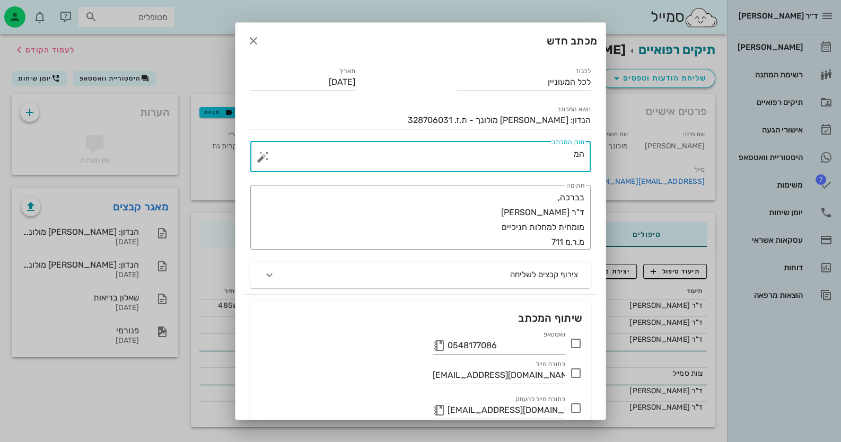
type textarea "ה"
click at [269, 152] on button "button" at bounding box center [263, 157] width 13 height 13
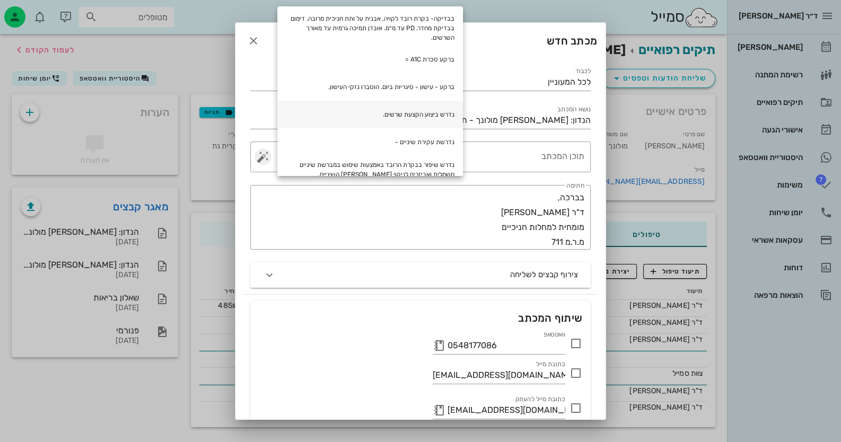
scroll to position [105, 0]
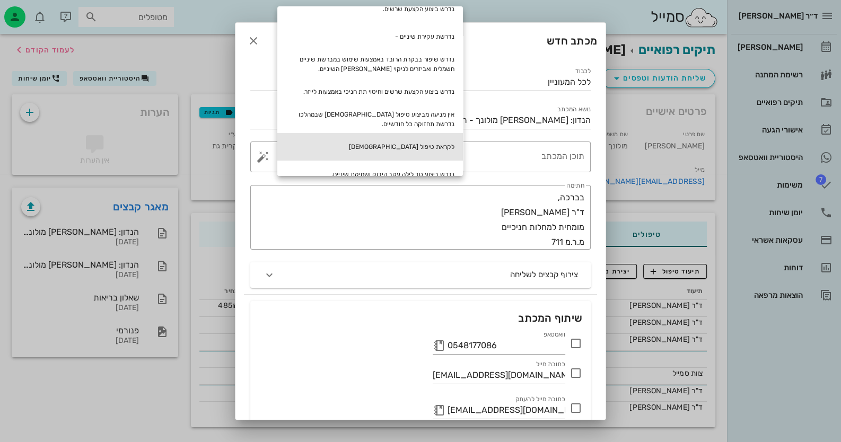
click at [427, 140] on div "לקראת טיפול [DEMOGRAPHIC_DATA]" at bounding box center [370, 147] width 186 height 28
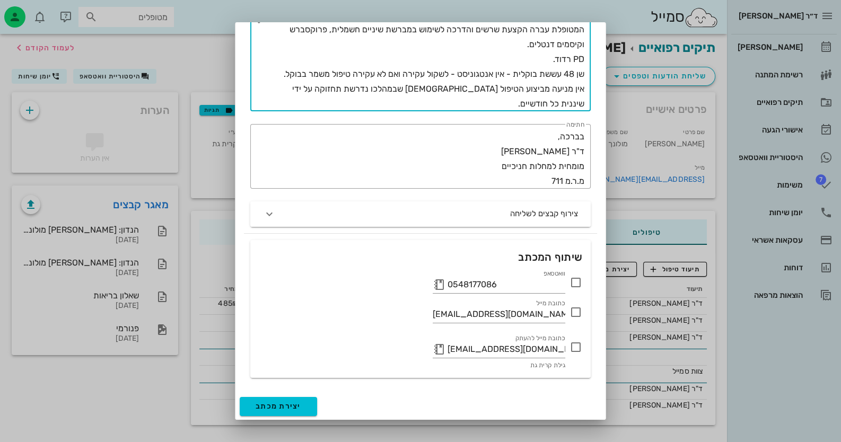
scroll to position [21, 0]
type textarea "לקראת טיפול [DEMOGRAPHIC_DATA]. המטופלת עברה הקצעת שרשים והדרכה לשימוש במברשת ש…"
click at [577, 348] on icon at bounding box center [575, 347] width 13 height 13
click at [577, 278] on icon at bounding box center [575, 282] width 13 height 13
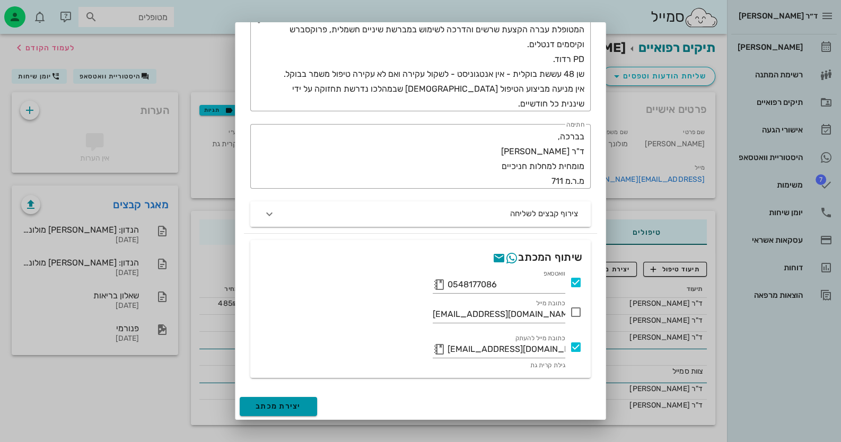
click at [299, 406] on span "יצירת מכתב" at bounding box center [279, 406] width 46 height 9
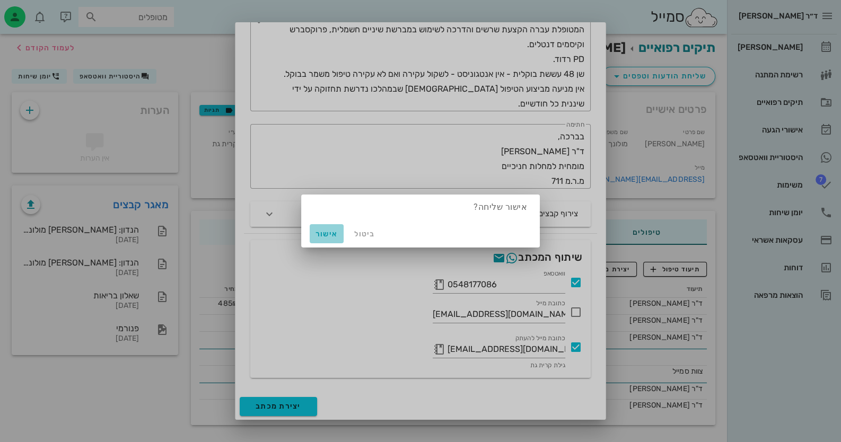
click at [321, 230] on span "אישור" at bounding box center [326, 234] width 25 height 9
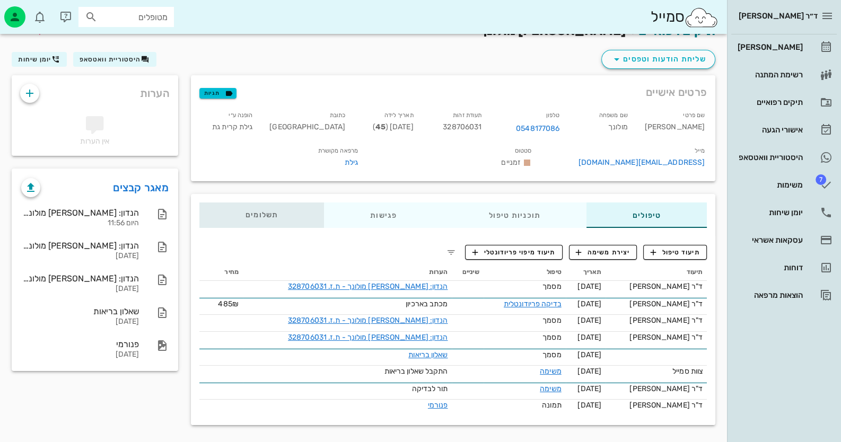
click at [250, 219] on span "תשלומים 0₪" at bounding box center [261, 215] width 33 height 7
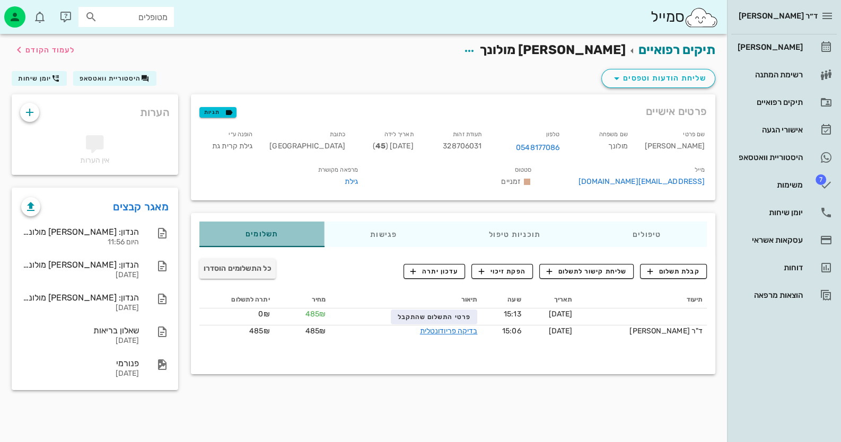
scroll to position [0, 0]
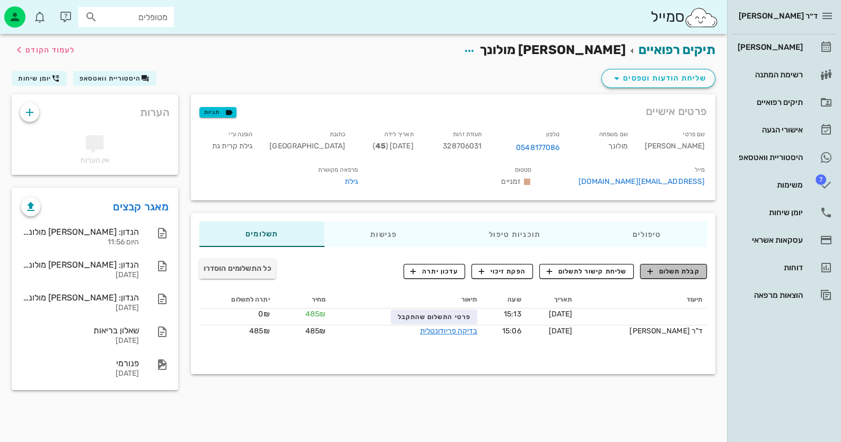
click at [657, 276] on span "קבלת תשלום" at bounding box center [673, 272] width 52 height 10
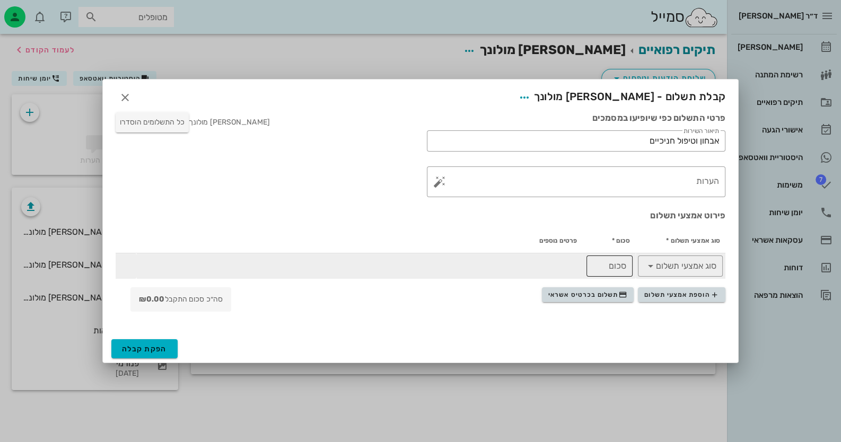
click at [613, 268] on input "סכום" at bounding box center [609, 266] width 33 height 17
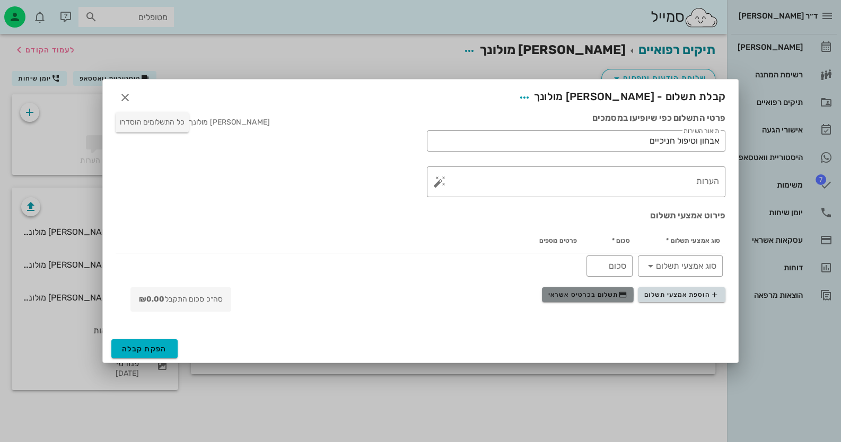
click at [598, 291] on span "תשלום בכרטיס אשראי" at bounding box center [587, 295] width 78 height 8
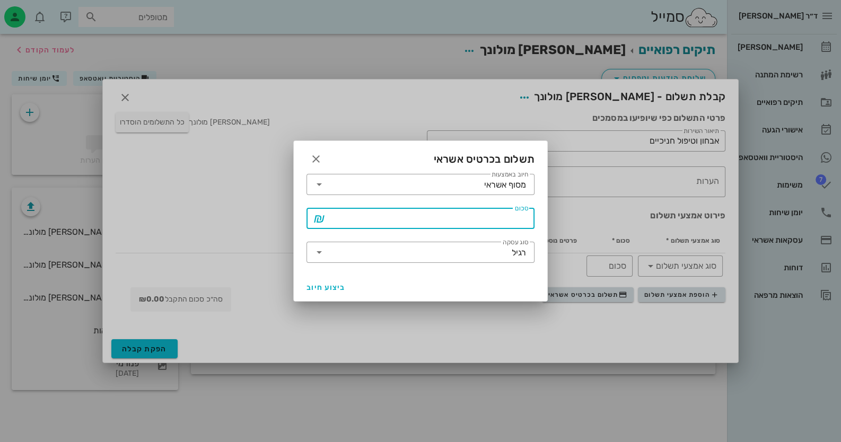
click at [521, 219] on input "סכום" at bounding box center [428, 218] width 200 height 17
type input "2500"
click at [514, 257] on div "רגיל" at bounding box center [519, 253] width 14 height 10
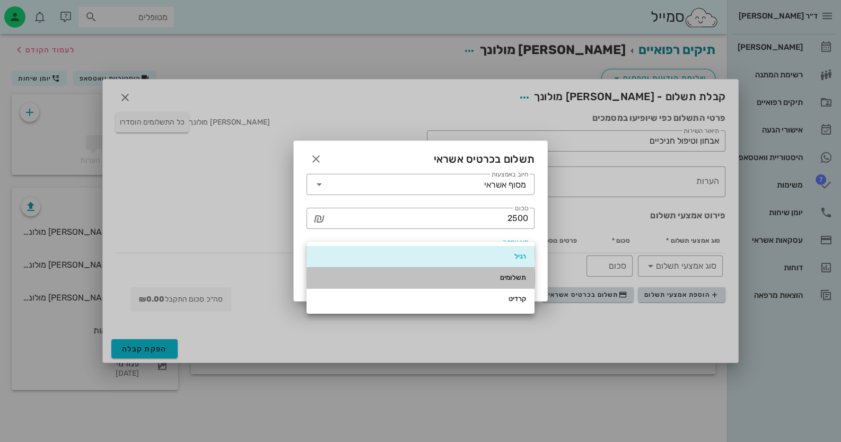
click at [509, 280] on div "תשלומים" at bounding box center [420, 278] width 211 height 8
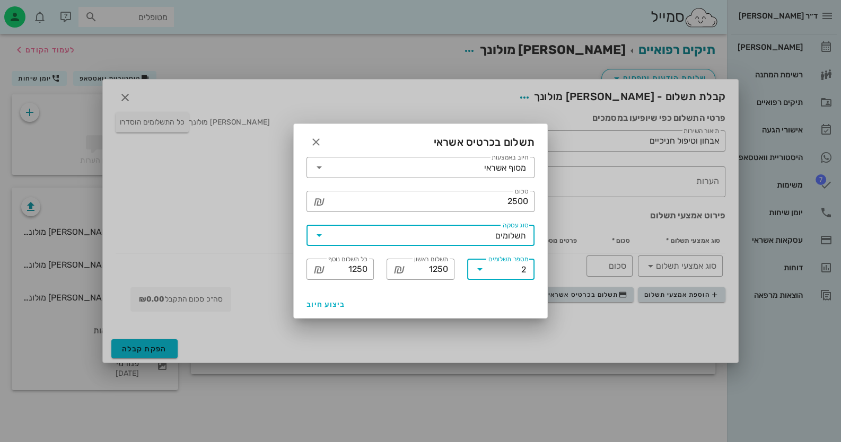
click at [511, 275] on input "מספר תשלומים" at bounding box center [504, 269] width 33 height 17
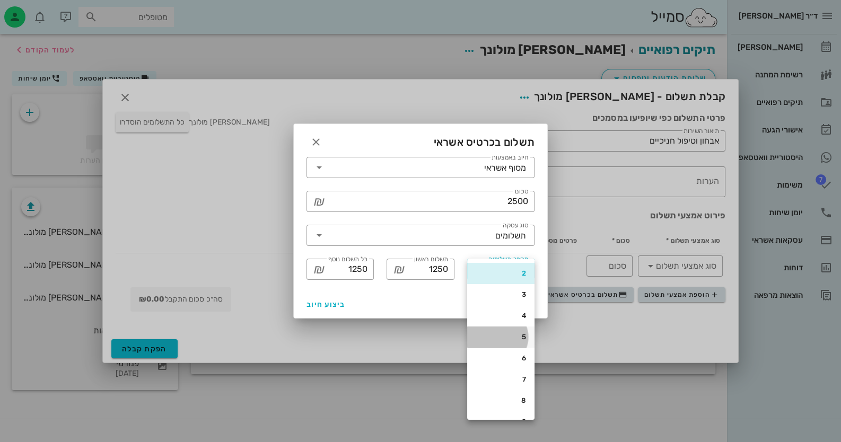
click at [517, 338] on div "5" at bounding box center [501, 337] width 50 height 8
type input "500"
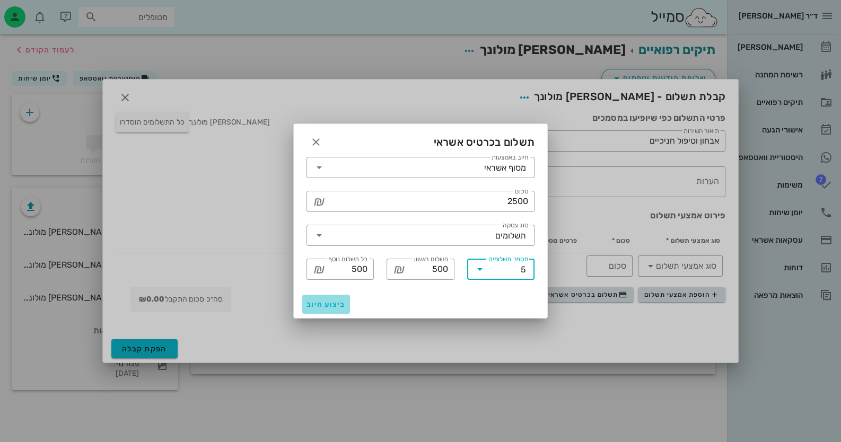
click at [324, 304] on span "ביצוע חיוב" at bounding box center [325, 304] width 39 height 9
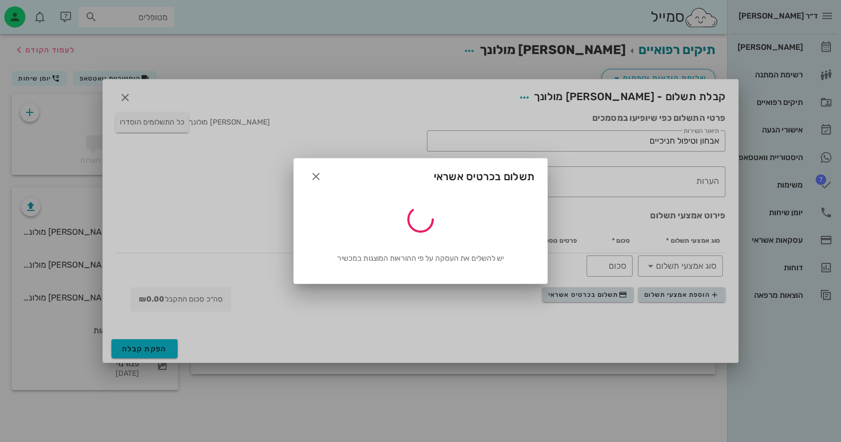
type input "2500"
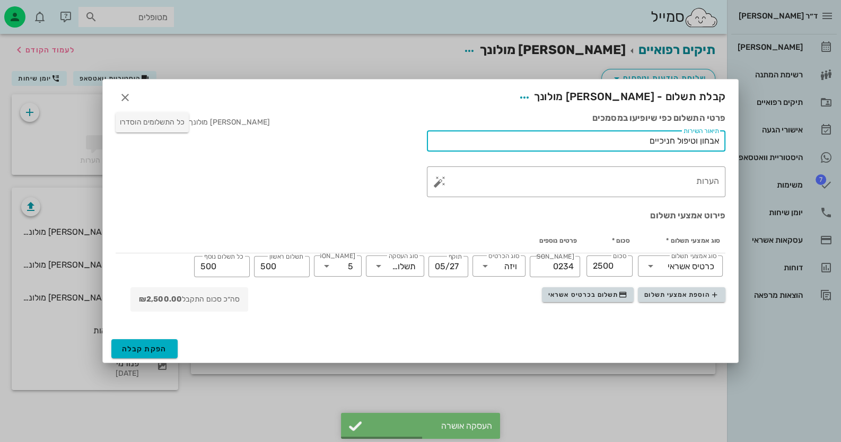
drag, startPoint x: 643, startPoint y: 142, endPoint x: 848, endPoint y: 140, distance: 205.2
click at [840, 140] on html "ד״ר [PERSON_NAME] רשימת המתנה תיקים רפואיים אישורי הגעה היסטוריית וואטסאפ 7 משי…" at bounding box center [420, 221] width 841 height 442
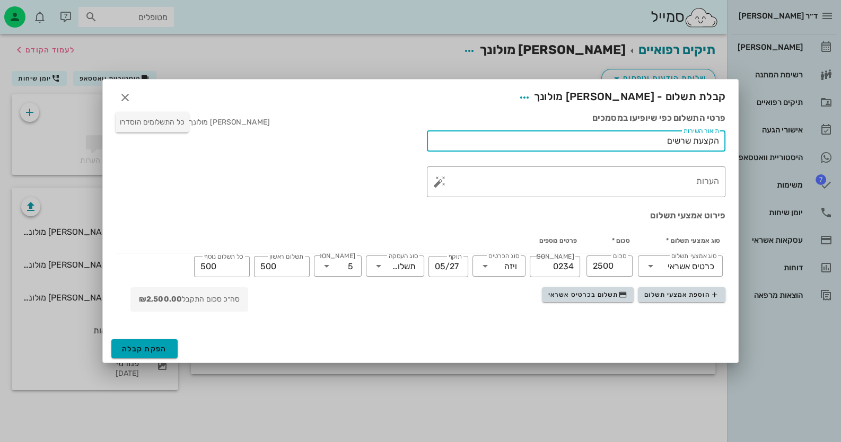
type input "הקצעת שרשים"
click at [165, 351] on span "הפקת קבלה" at bounding box center [144, 349] width 45 height 9
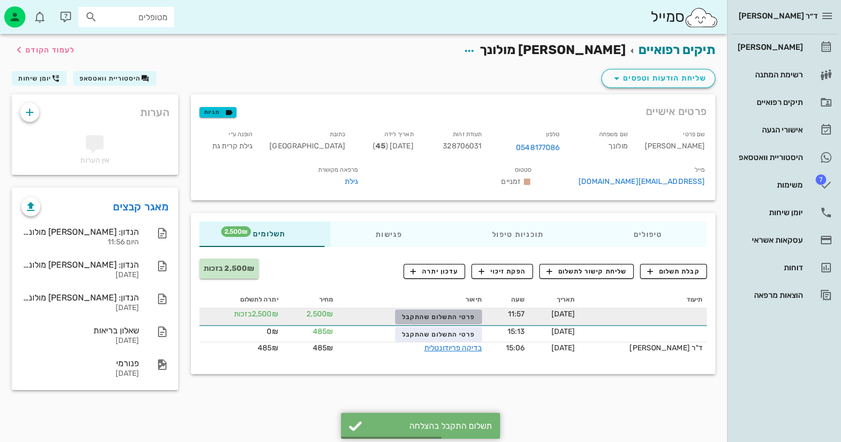
click at [435, 321] on span "פרטי התשלום שהתקבל" at bounding box center [438, 316] width 73 height 7
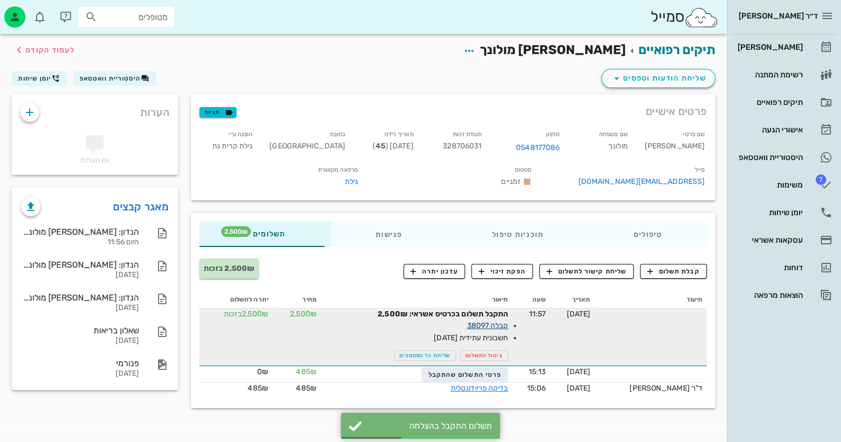
click at [508, 330] on link "קבלה 38097" at bounding box center [487, 325] width 41 height 9
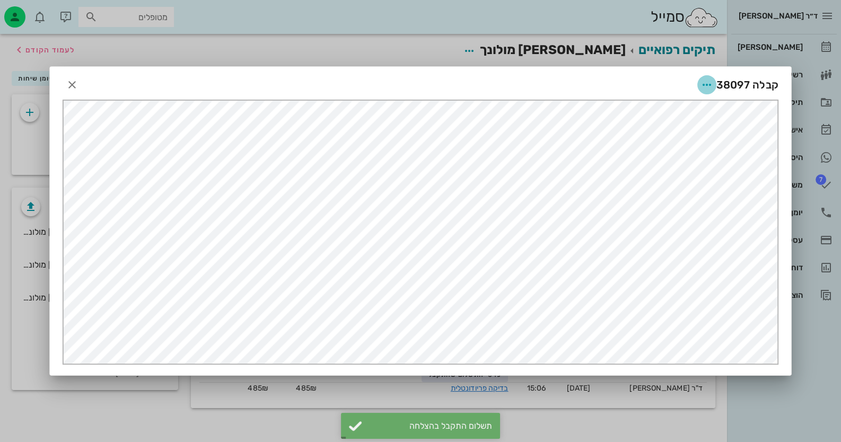
click at [710, 80] on icon "button" at bounding box center [706, 84] width 13 height 13
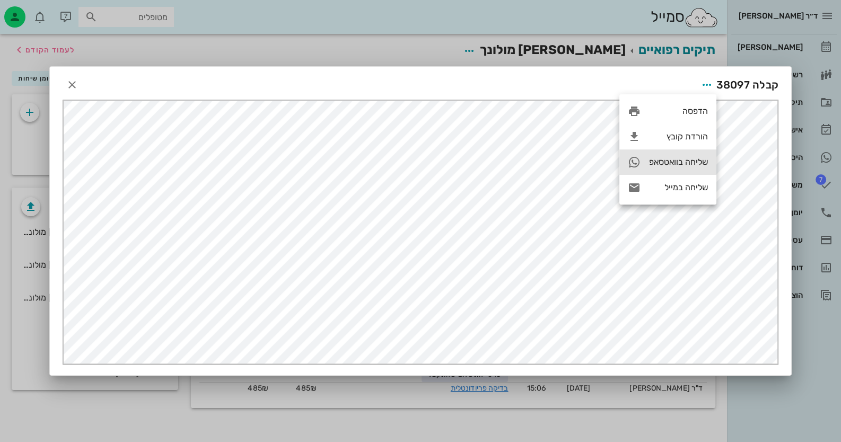
click at [685, 163] on div "שליחה בוואטסאפ" at bounding box center [678, 162] width 59 height 10
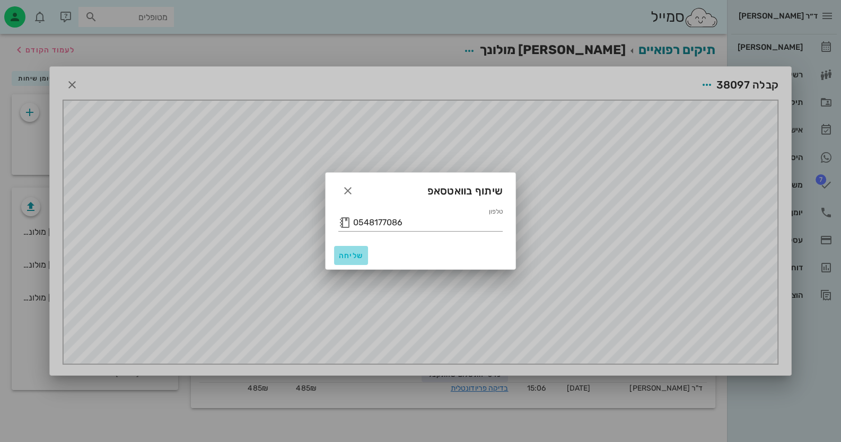
click at [355, 257] on span "שליחה" at bounding box center [350, 255] width 25 height 9
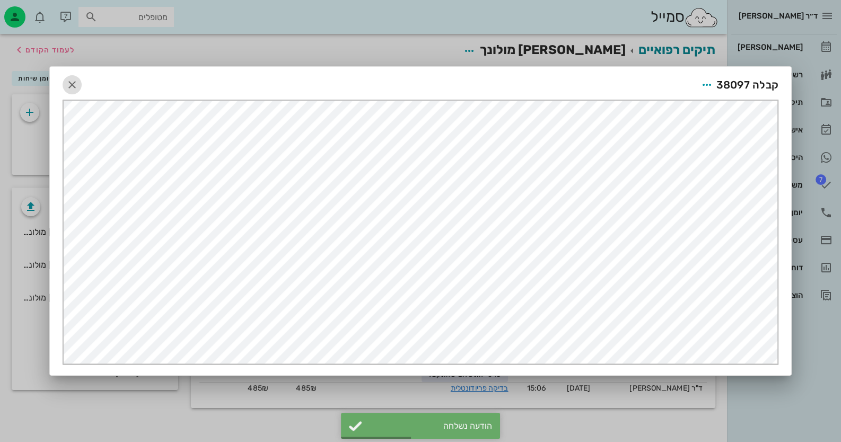
click at [75, 81] on icon "button" at bounding box center [72, 84] width 13 height 13
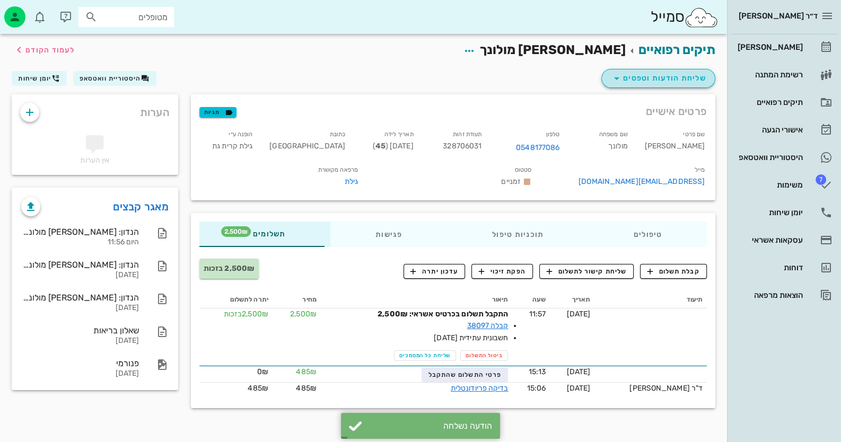
click at [682, 77] on span "שליחת הודעות וטפסים" at bounding box center [658, 78] width 96 height 13
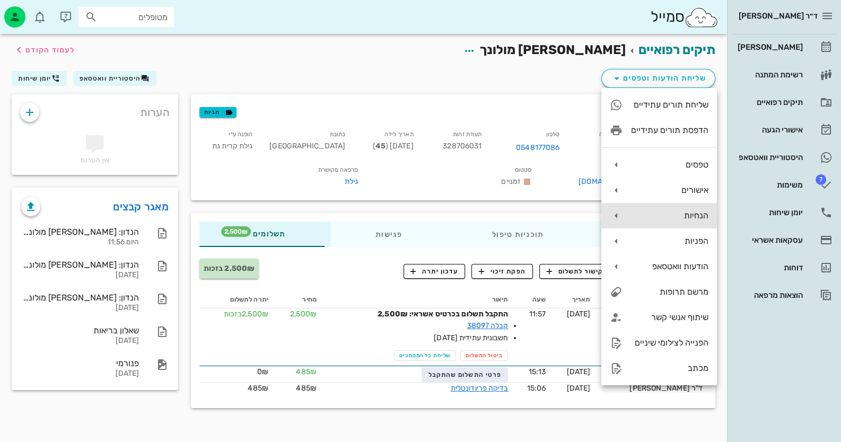
click at [679, 214] on div "הנחיות" at bounding box center [669, 215] width 77 height 10
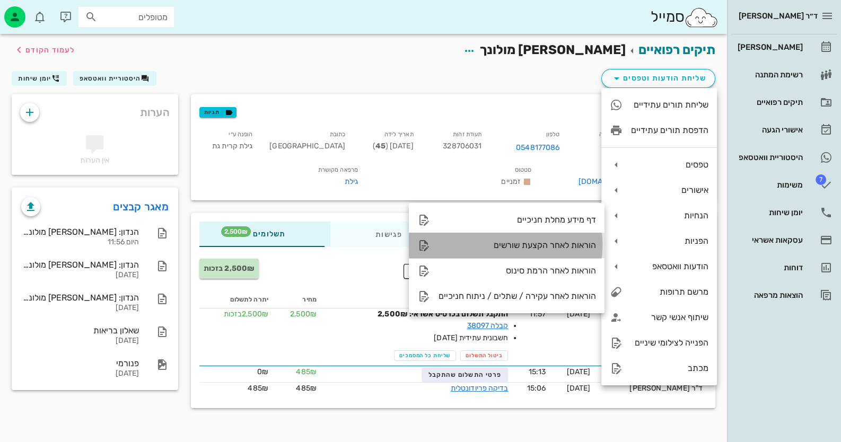
click at [549, 242] on div "הוראות לאחר הקצעת שורשים" at bounding box center [516, 245] width 157 height 10
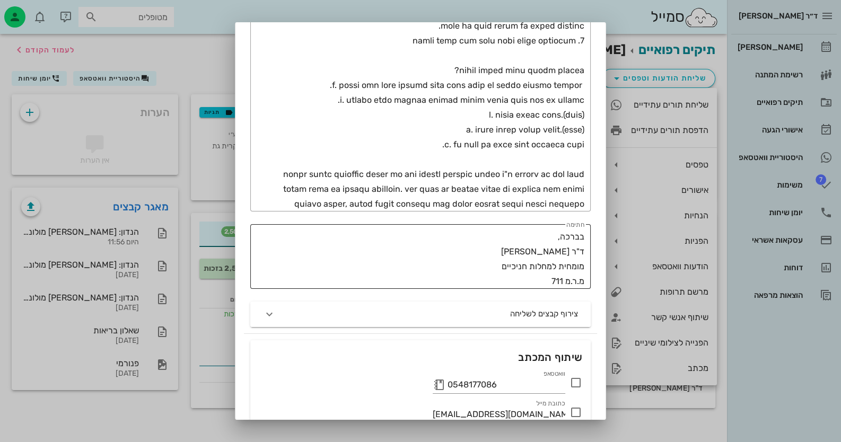
scroll to position [495, 0]
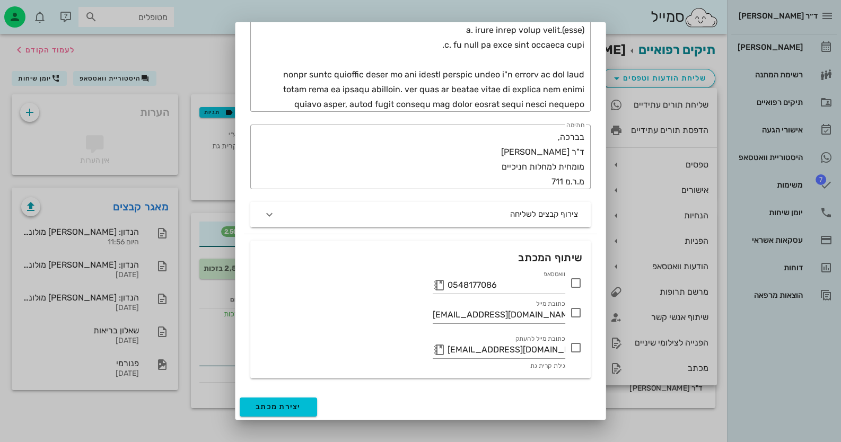
click at [580, 278] on icon at bounding box center [575, 283] width 13 height 13
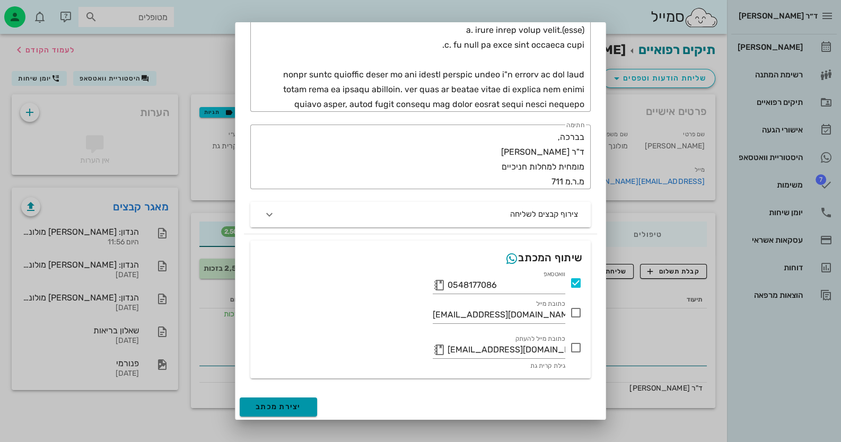
click at [283, 400] on button "יצירת מכתב" at bounding box center [278, 407] width 77 height 19
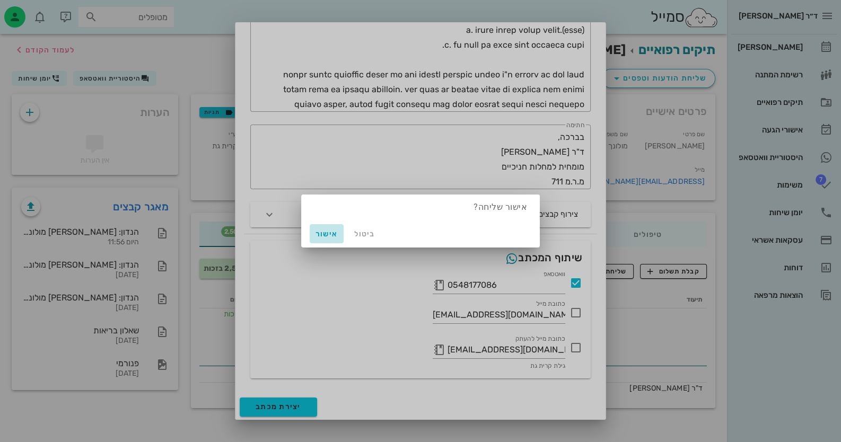
click at [334, 231] on span "אישור" at bounding box center [326, 234] width 25 height 9
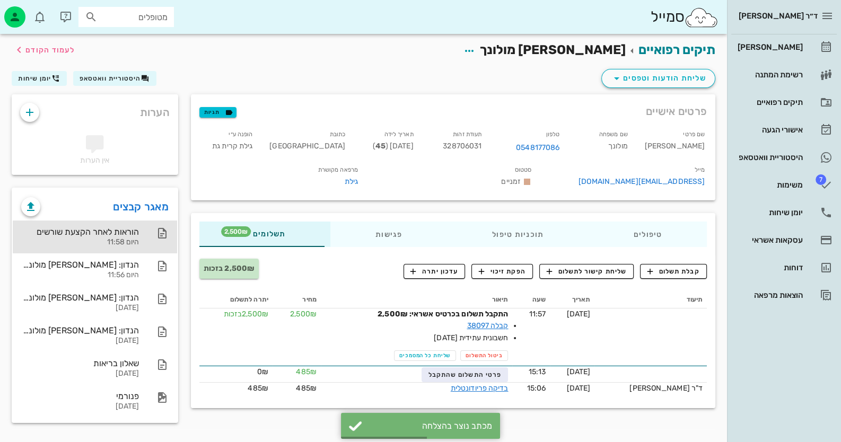
click at [127, 239] on div "היום 11:58" at bounding box center [80, 242] width 118 height 9
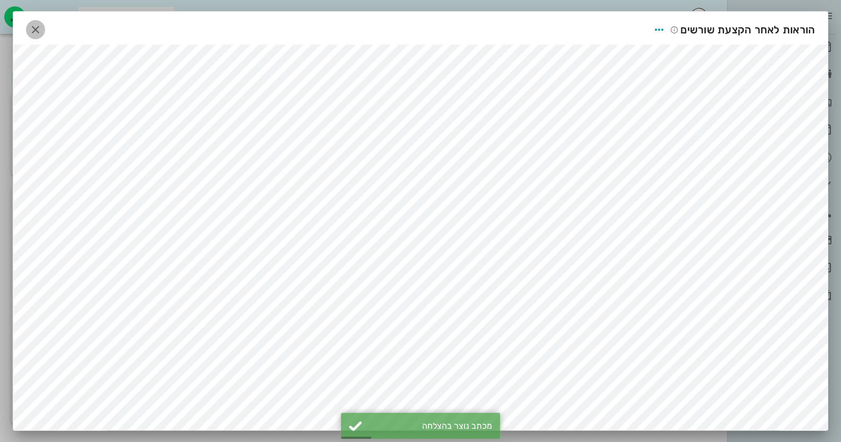
click at [35, 28] on icon "button" at bounding box center [35, 29] width 13 height 13
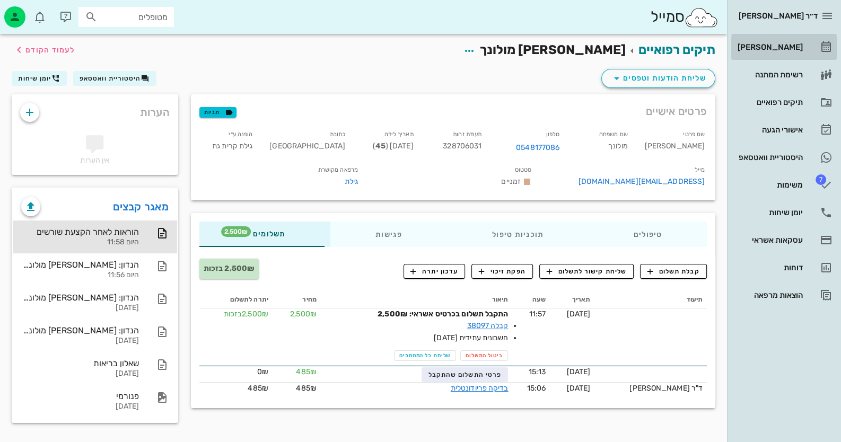
click at [786, 46] on div "[PERSON_NAME]" at bounding box center [768, 47] width 67 height 8
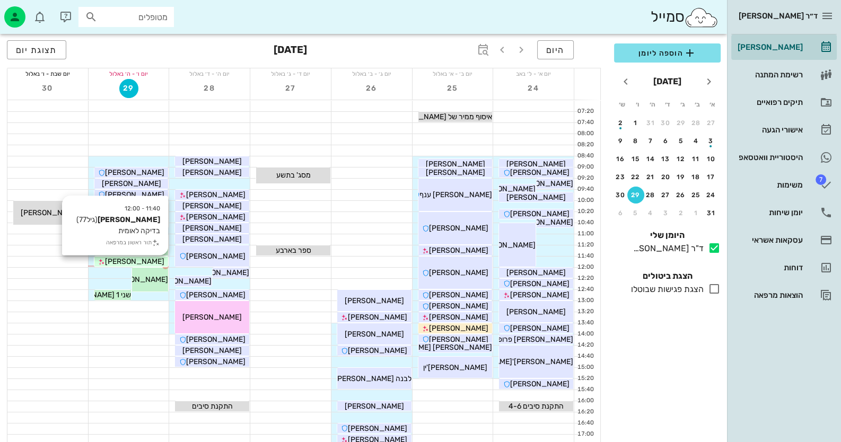
click at [127, 259] on span "[PERSON_NAME]" at bounding box center [134, 261] width 59 height 9
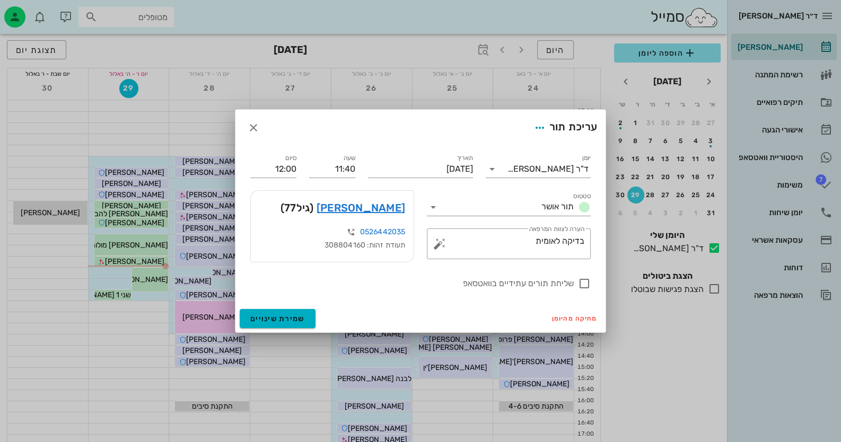
click at [157, 277] on div at bounding box center [420, 221] width 841 height 442
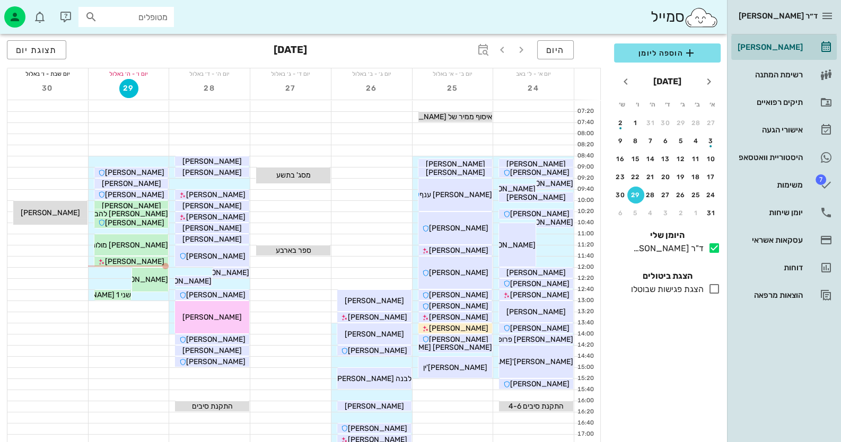
click at [157, 277] on span "[PERSON_NAME] 1 [PERSON_NAME] 1" at bounding box center [103, 279] width 130 height 9
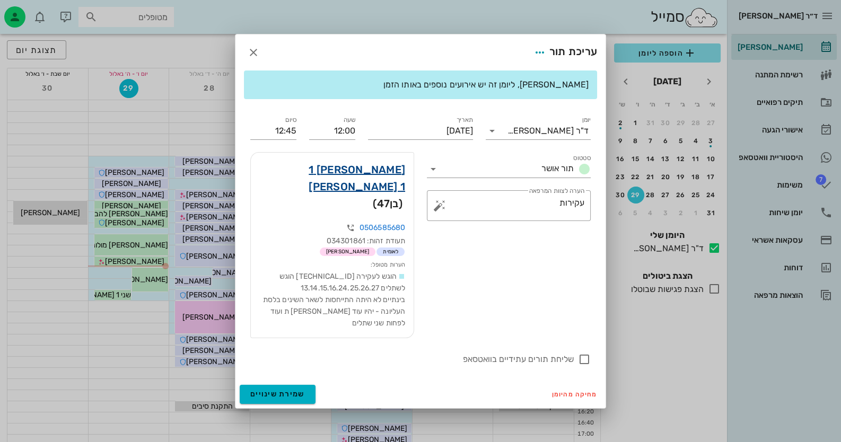
click at [386, 188] on link "[PERSON_NAME] 1 [PERSON_NAME] 1" at bounding box center [332, 178] width 146 height 34
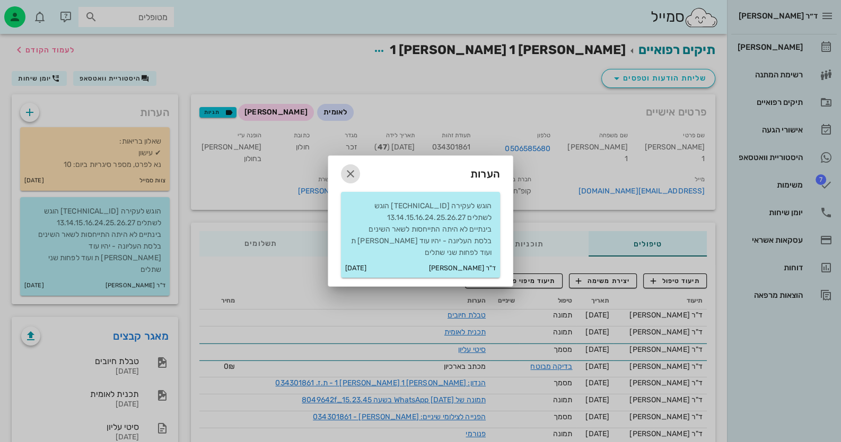
click at [352, 175] on icon "button" at bounding box center [350, 174] width 13 height 13
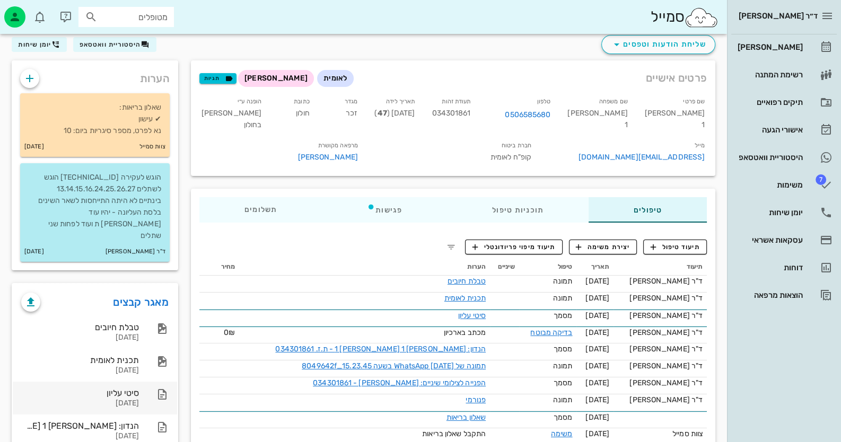
scroll to position [52, 0]
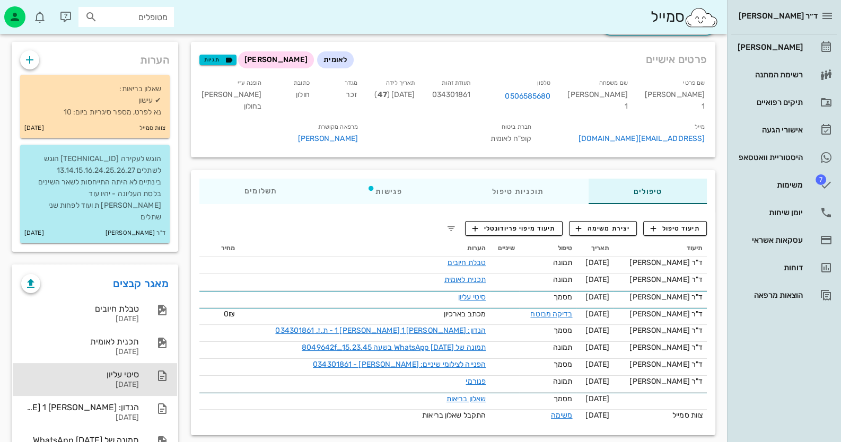
click at [105, 381] on div "[DATE]" at bounding box center [80, 385] width 118 height 9
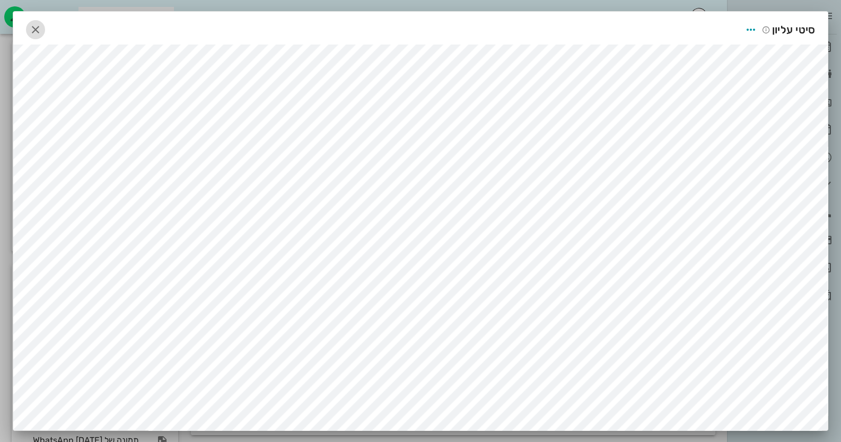
click at [42, 23] on icon "button" at bounding box center [35, 29] width 13 height 13
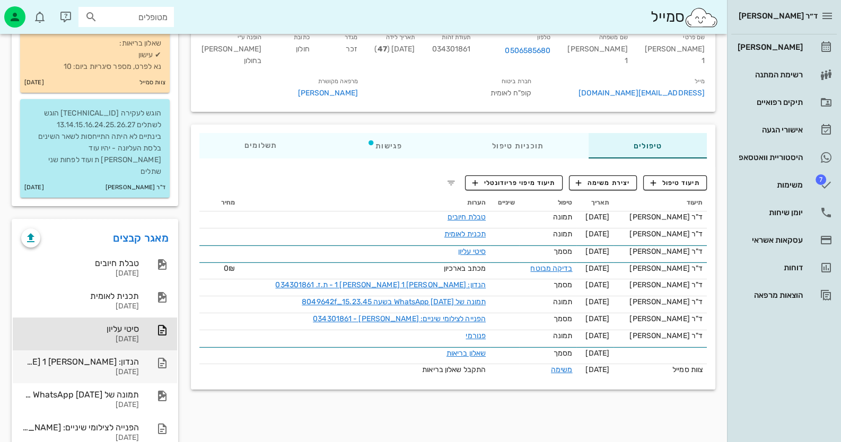
scroll to position [140, 0]
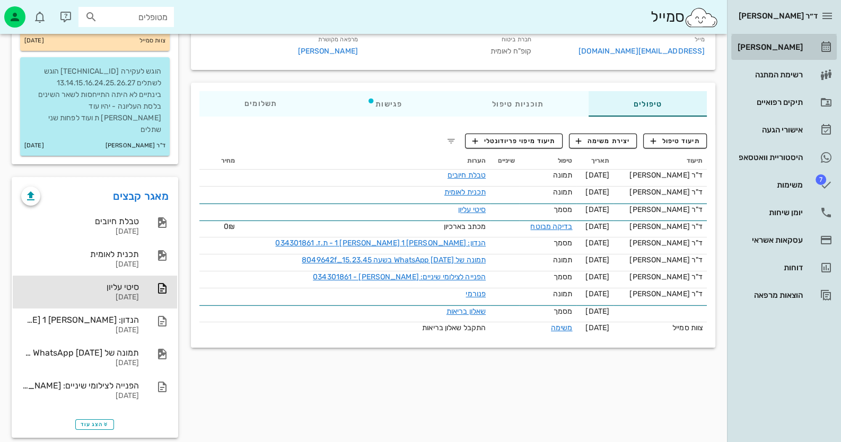
click at [825, 39] on link "[PERSON_NAME]" at bounding box center [783, 46] width 105 height 25
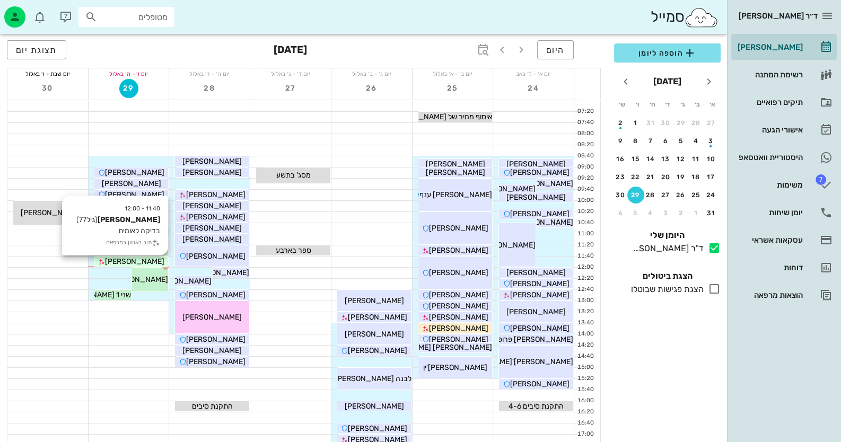
click at [152, 262] on span "[PERSON_NAME]" at bounding box center [134, 261] width 59 height 9
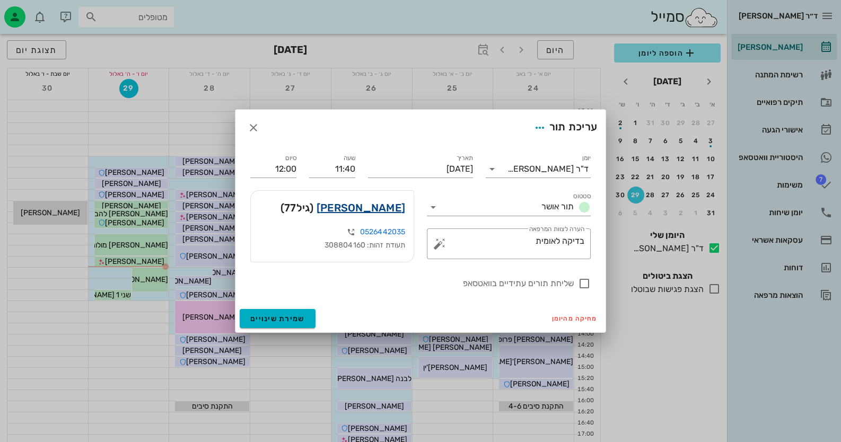
click at [378, 212] on link "[PERSON_NAME]" at bounding box center [360, 207] width 89 height 17
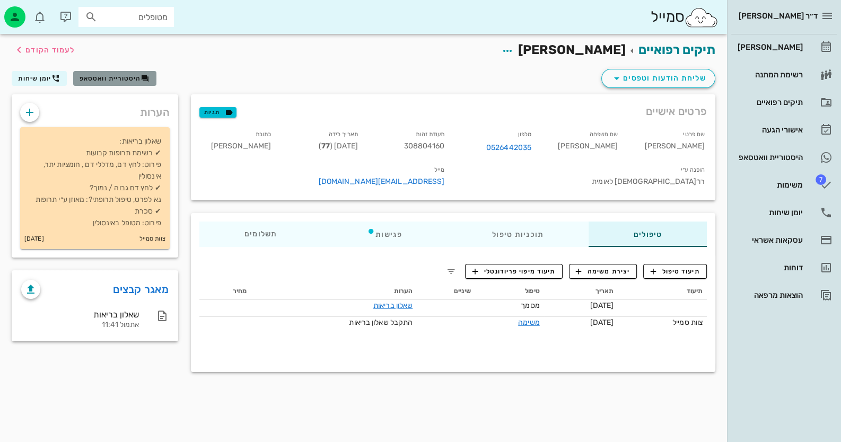
click at [135, 76] on span "היסטוריית וואטסאפ" at bounding box center [110, 78] width 61 height 7
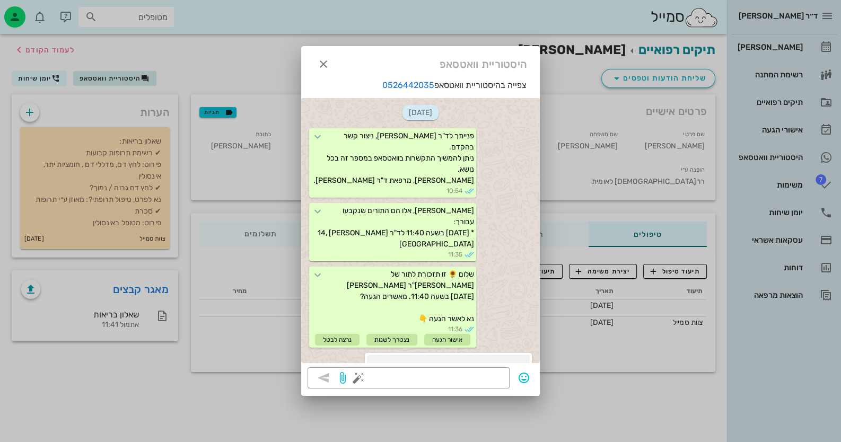
scroll to position [327, 0]
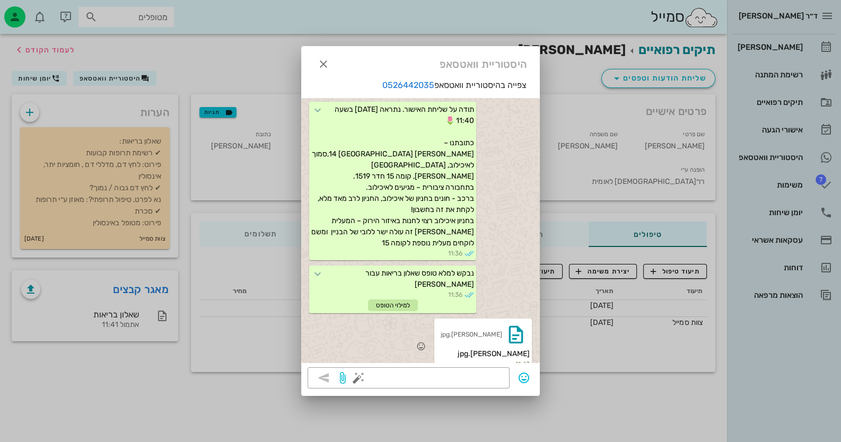
click at [504, 333] on div "[PERSON_NAME].jpg" at bounding box center [482, 335] width 93 height 28
click at [473, 349] on span "[PERSON_NAME].jpg" at bounding box center [494, 353] width 72 height 9
click at [520, 326] on icon "button" at bounding box center [515, 334] width 17 height 17
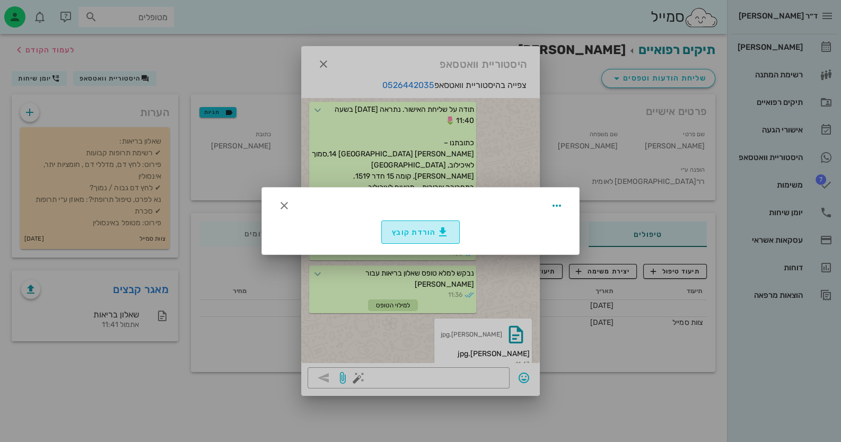
click at [427, 229] on span "הורדת קובץ" at bounding box center [420, 232] width 57 height 13
click at [556, 204] on icon "button" at bounding box center [556, 205] width 13 height 13
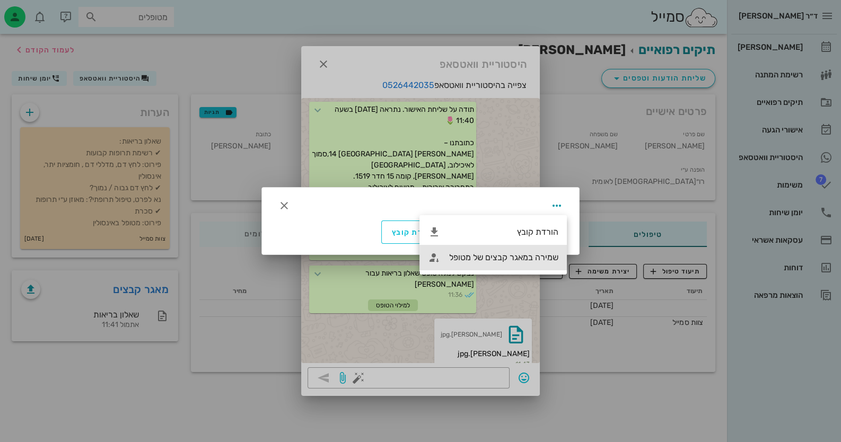
click at [545, 259] on div "שמירה במאגר קבצים של מטופל" at bounding box center [503, 257] width 109 height 10
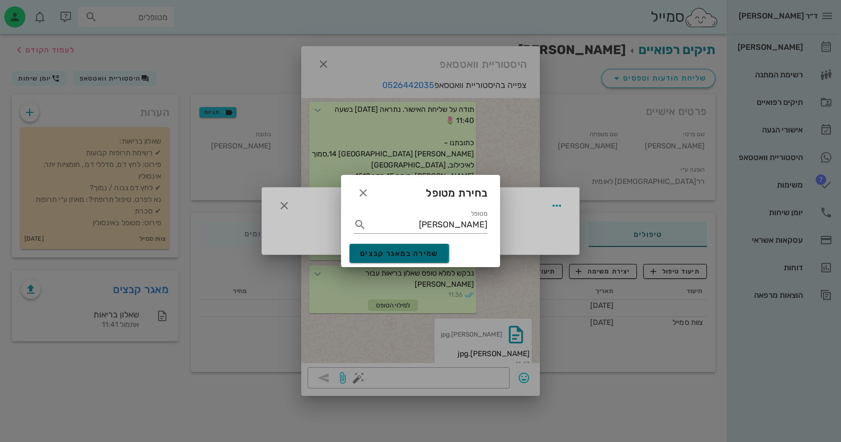
click at [408, 254] on span "שמירה במאגר קבצים" at bounding box center [399, 253] width 78 height 9
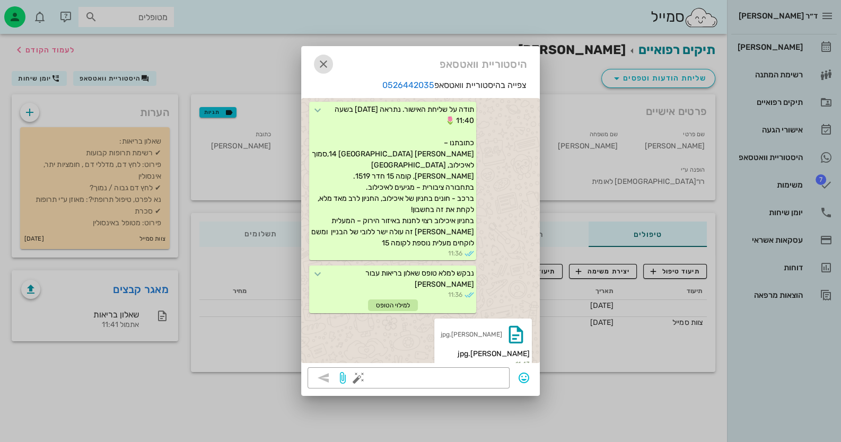
click at [321, 64] on icon "button" at bounding box center [323, 64] width 13 height 13
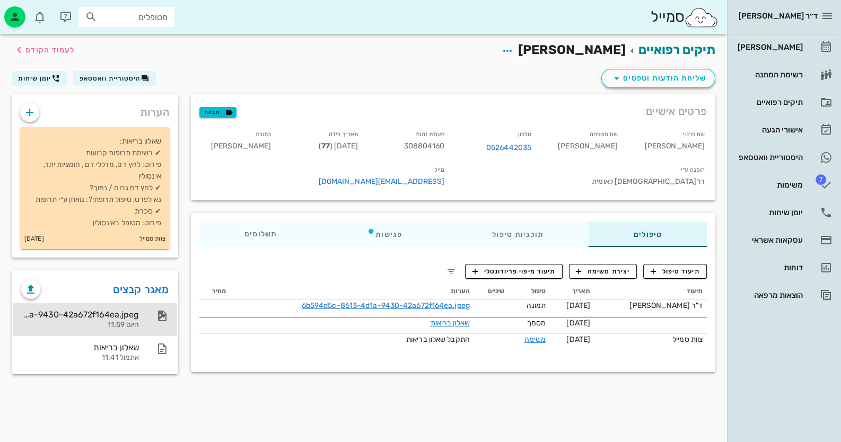
click at [106, 323] on div "היום 11:59" at bounding box center [80, 325] width 118 height 9
click at [661, 77] on span "שליחת הודעות וטפסים" at bounding box center [658, 78] width 96 height 13
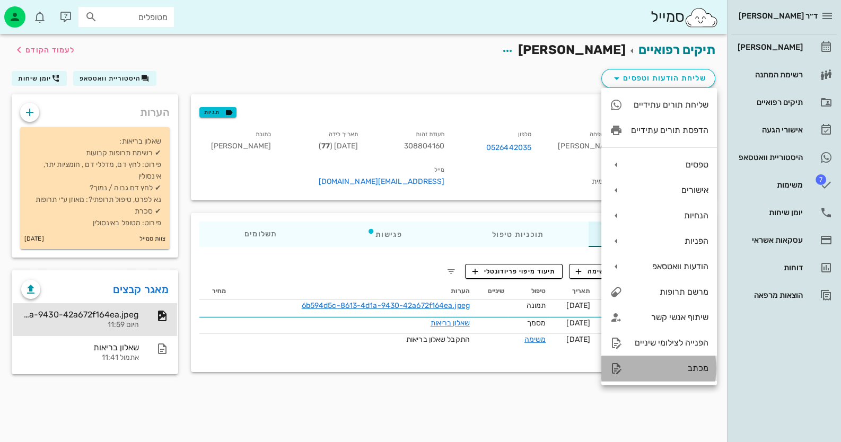
click at [681, 367] on div "מכתב" at bounding box center [669, 368] width 77 height 10
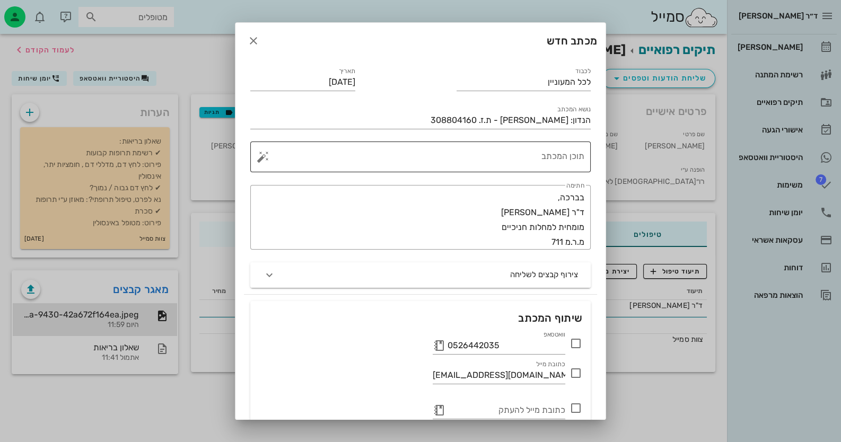
click at [265, 155] on button "button" at bounding box center [263, 157] width 13 height 13
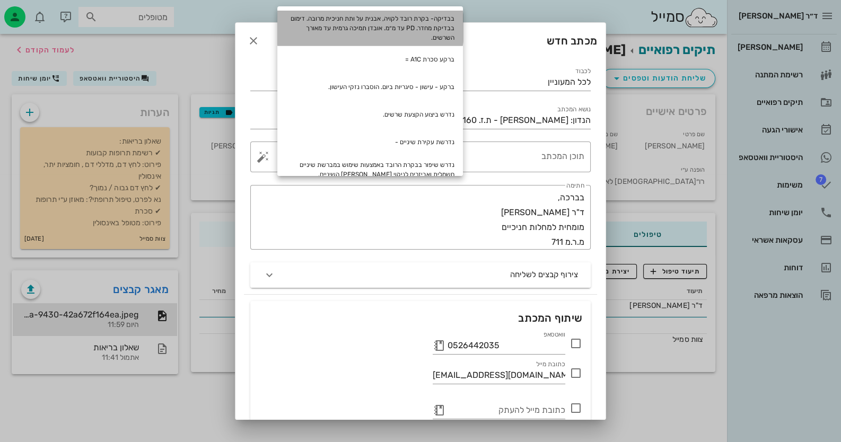
click at [419, 28] on div "בבדיקה- בקרת רובד לקויה, אבנית על ותת חניכית מרובה. דימום בבדיקת מחדר. PD עד מ״…" at bounding box center [370, 28] width 186 height 35
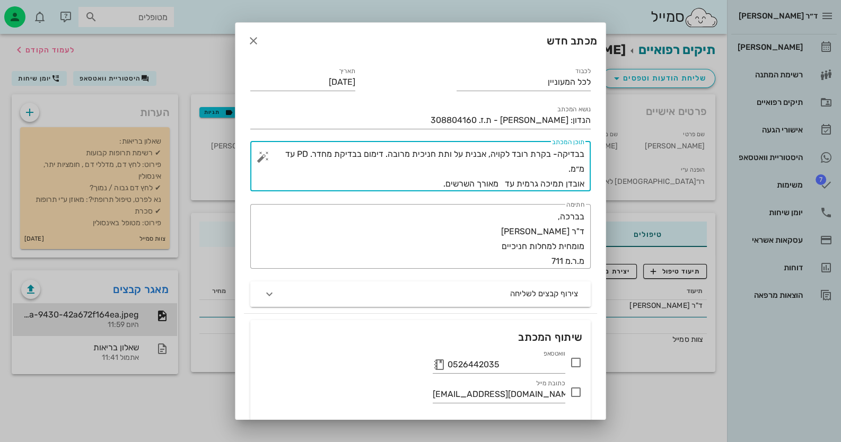
click at [488, 154] on textarea "בבדיקה- בקרת רובד לקויה, אבנית על ותת חניכית מרובה. דימום בבדיקת מחדר. PD עד מ״…" at bounding box center [424, 169] width 319 height 45
drag, startPoint x: 453, startPoint y: 153, endPoint x: 438, endPoint y: 155, distance: 14.9
click at [438, 155] on textarea "בבדיקה- בקרת רובד לקויה, אבנית על ותת חניכית מרובה. דימום בבדיקת מחדר. PD עד מ״…" at bounding box center [424, 169] width 319 height 45
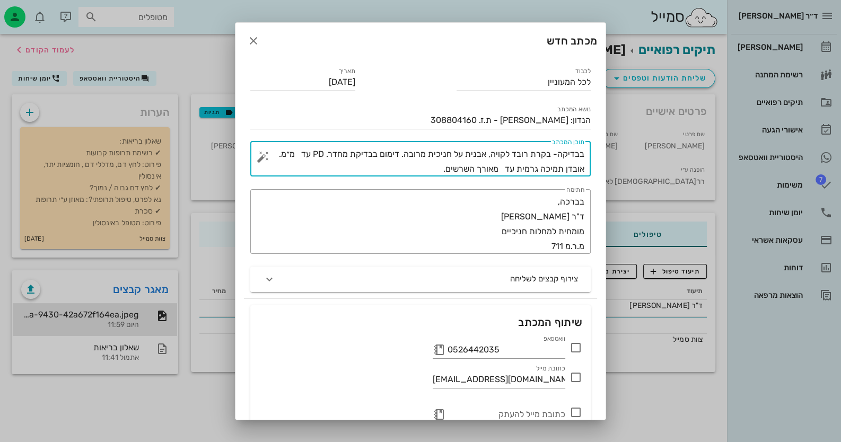
drag, startPoint x: 428, startPoint y: 155, endPoint x: 406, endPoint y: 156, distance: 22.8
click at [406, 156] on textarea "בבדיקה- בקרת רובד לקויה, אבנית על חניכית מרובה. דימום בבדיקת מחדר. PD עד מ״מ. א…" at bounding box center [424, 162] width 319 height 30
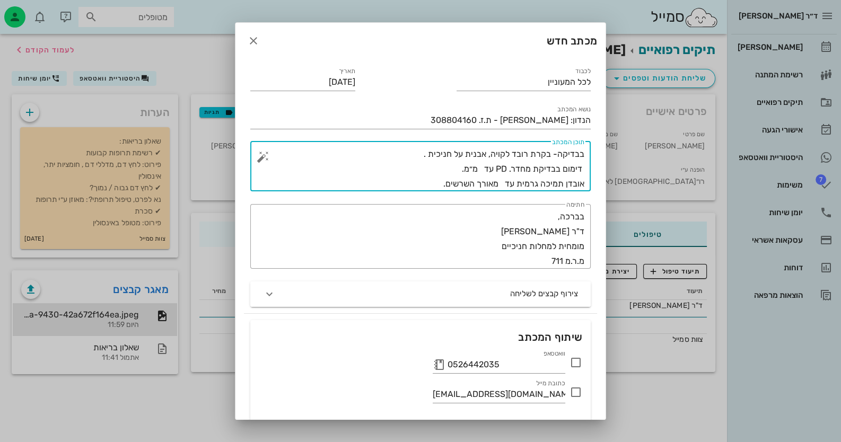
click at [482, 170] on textarea "בבדיקה- בקרת רובד לקויה, אבנית על חניכית . דימום בבדיקת מחדר. PD עד מ״מ. אובדן …" at bounding box center [424, 169] width 319 height 45
click at [452, 170] on textarea "בבדיקה- בקרת רובד לקויה, אבנית על חניכית . דימום בבדיקת מחדר. PD עד 4 מ״מ. אובד…" at bounding box center [424, 169] width 319 height 45
drag, startPoint x: 508, startPoint y: 166, endPoint x: 592, endPoint y: 168, distance: 83.2
click at [592, 168] on div "​ תוכן המכתב בבדיקה- בקרת רובד לקויה, אבנית על חניכית . דימום בבדיקת מחדר. PD ע…" at bounding box center [420, 166] width 353 height 63
click at [490, 169] on textarea "בבדיקה- בקרת רובד לקויה, אבנית על חניכית . PD עד 4 מ״מ בלבד. אובדן תמיכה גרמית …" at bounding box center [424, 169] width 319 height 45
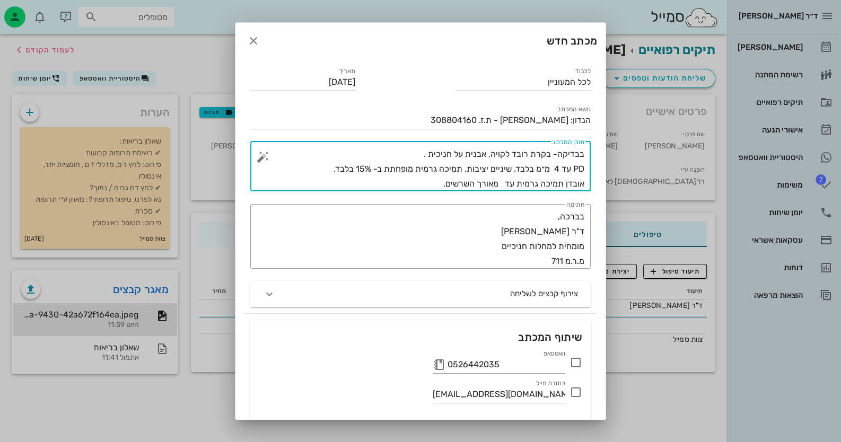
drag, startPoint x: 438, startPoint y: 185, endPoint x: 606, endPoint y: 185, distance: 167.5
click at [606, 185] on div "ד״ר חיה מאיר יומן מרפאה רשימת המתנה תיקים רפואיים אישורי הגעה היסטוריית וואטסאפ…" at bounding box center [420, 221] width 841 height 442
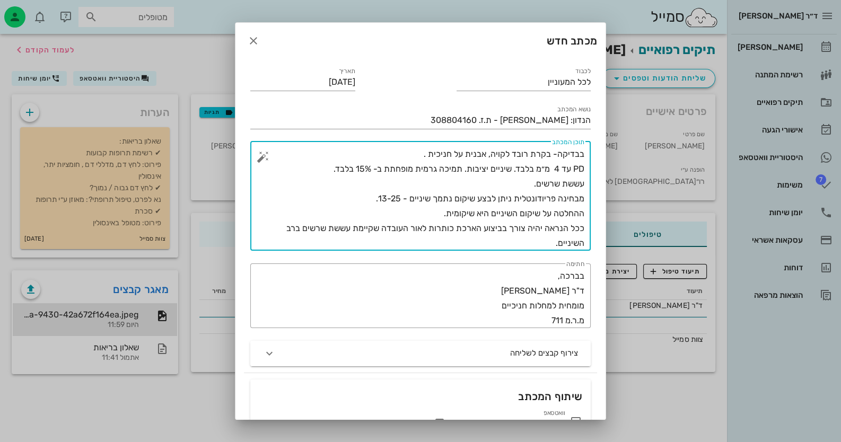
click at [531, 212] on textarea "בבדיקה- בקרת רובד לקויה, אבנית על חניכית . PD עד 4 מ״מ בלבד. שיניים יציבות. תמי…" at bounding box center [424, 199] width 319 height 104
drag, startPoint x: 302, startPoint y: 229, endPoint x: 297, endPoint y: 240, distance: 12.3
click at [297, 240] on textarea "בבדיקה- בקרת רובד לקויה, אבנית על חניכית . PD עד 4 מ״מ בלבד. שיניים יציבות. תמי…" at bounding box center [424, 199] width 319 height 104
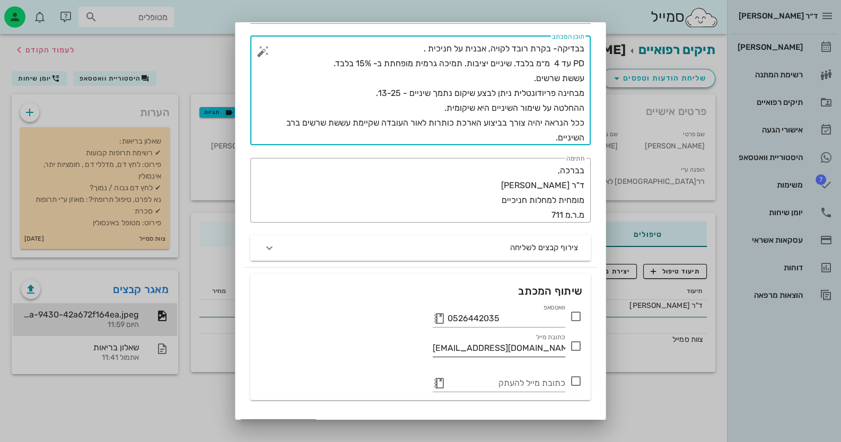
scroll to position [128, 0]
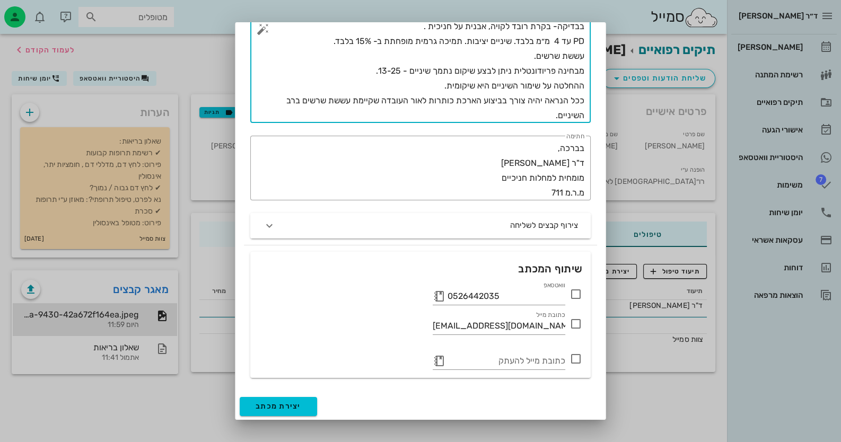
type textarea "בבדיקה- בקרת רובד לקויה, אבנית על חניכית . PD עד 4 מ״מ בלבד. שיניים יציבות. תמי…"
click at [580, 296] on icon at bounding box center [575, 294] width 13 height 13
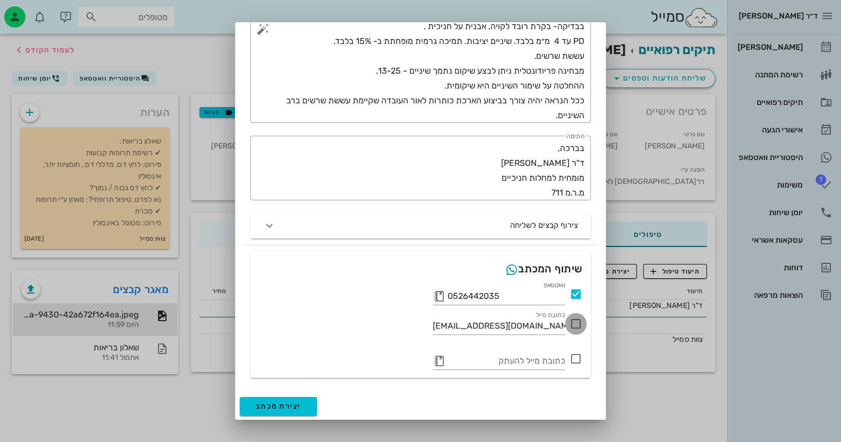
click at [578, 325] on div at bounding box center [576, 324] width 18 height 18
checkbox input "true"
click at [279, 402] on span "יצירת מכתב" at bounding box center [279, 406] width 46 height 9
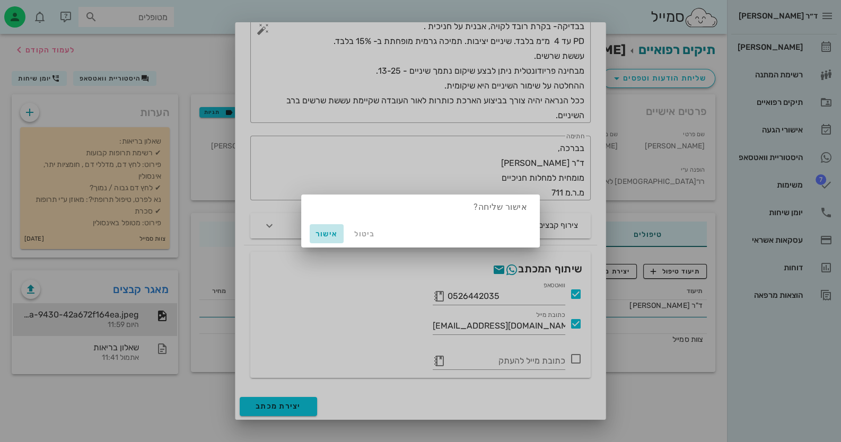
click at [328, 236] on span "אישור" at bounding box center [326, 234] width 25 height 9
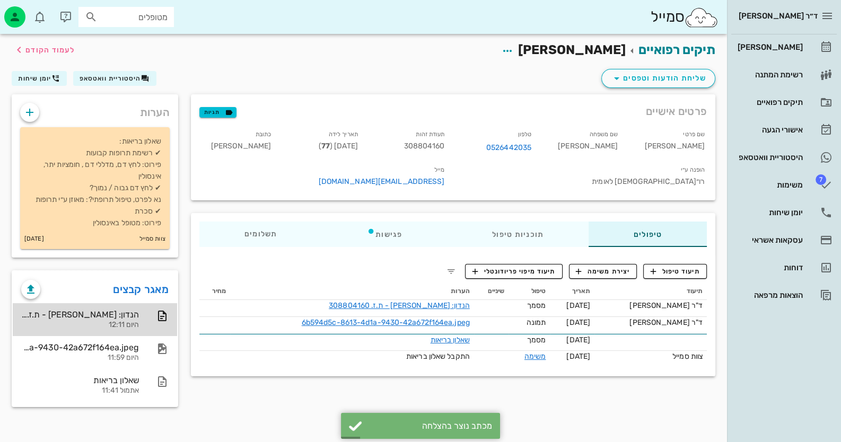
click at [123, 321] on div "היום 12:11" at bounding box center [80, 325] width 118 height 9
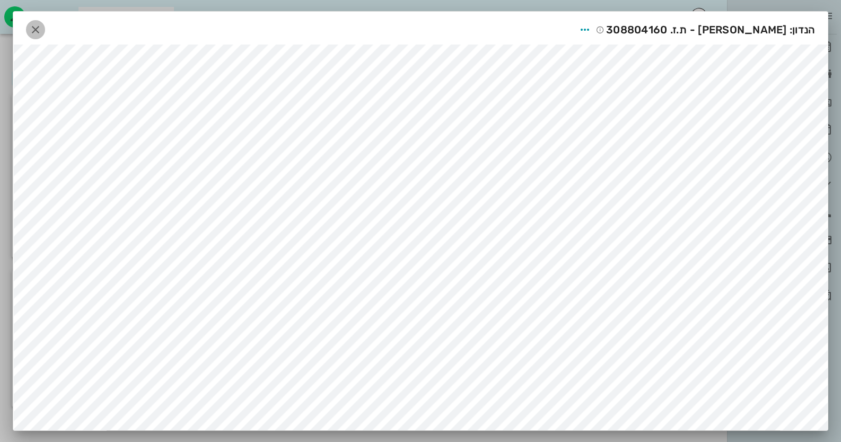
click at [32, 27] on span "button" at bounding box center [35, 29] width 19 height 13
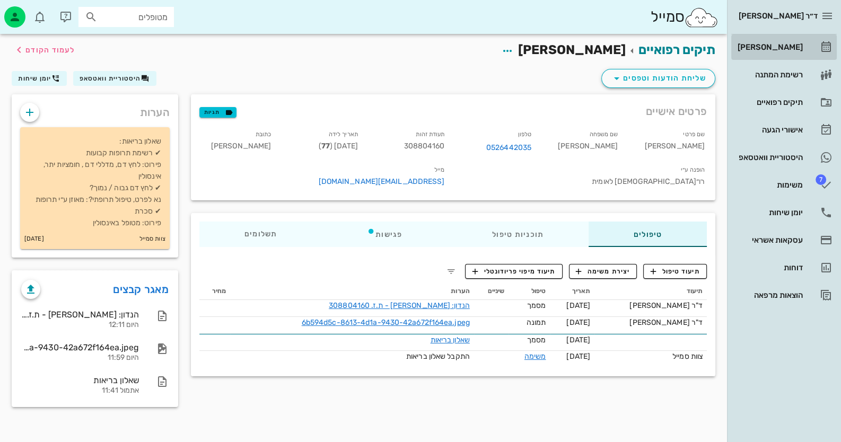
click at [790, 43] on div "[PERSON_NAME]" at bounding box center [768, 47] width 67 height 8
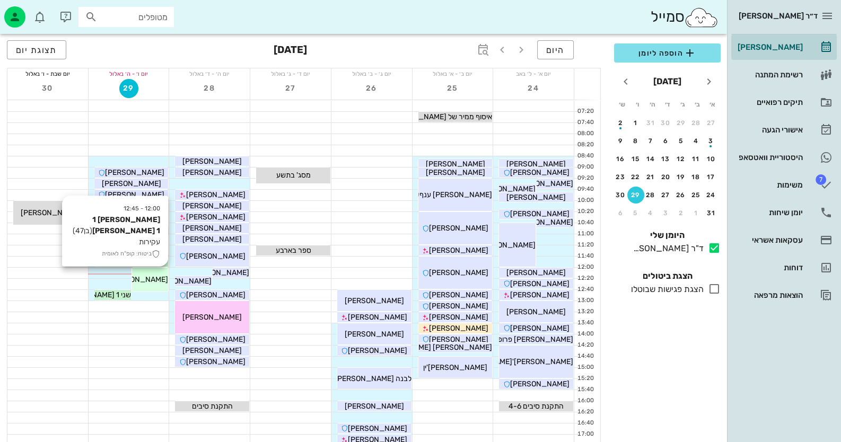
click at [149, 284] on div "[PERSON_NAME] 1 [PERSON_NAME] 1" at bounding box center [150, 279] width 37 height 11
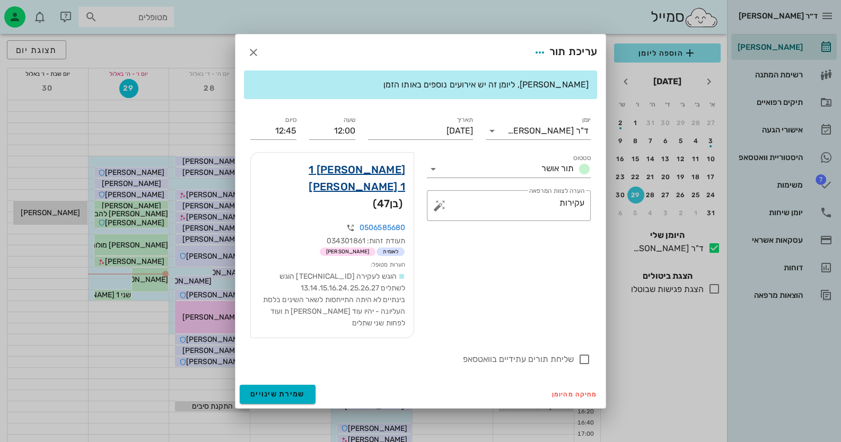
click at [387, 188] on link "[PERSON_NAME] 1 [PERSON_NAME] 1" at bounding box center [332, 178] width 146 height 34
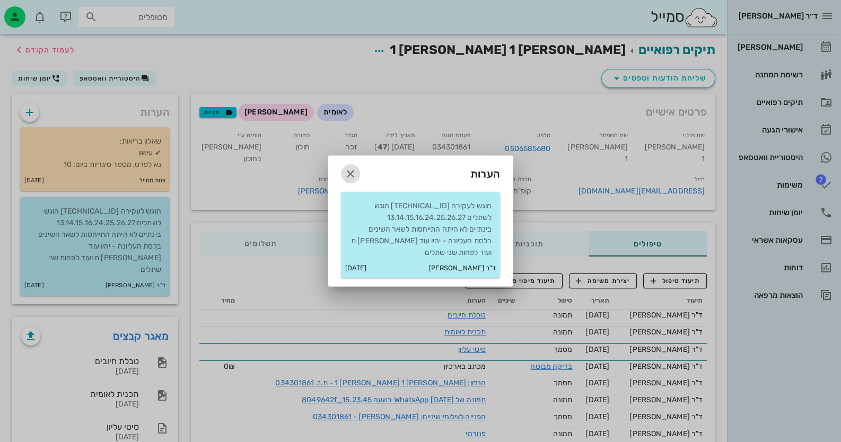
click at [347, 170] on icon "button" at bounding box center [350, 174] width 13 height 13
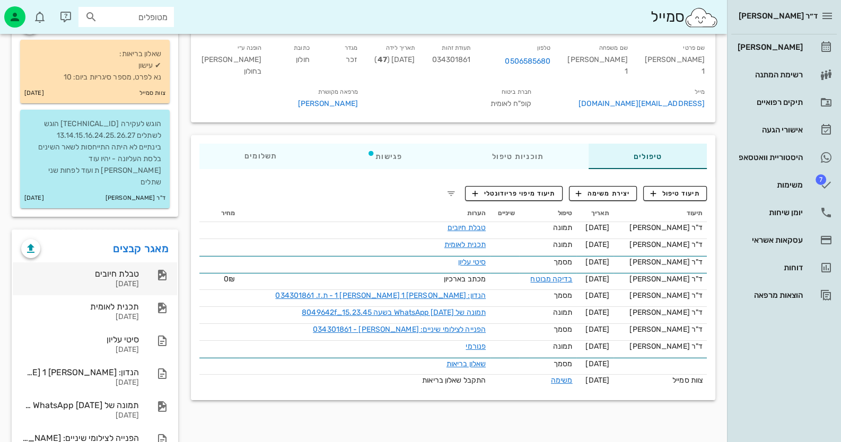
scroll to position [105, 0]
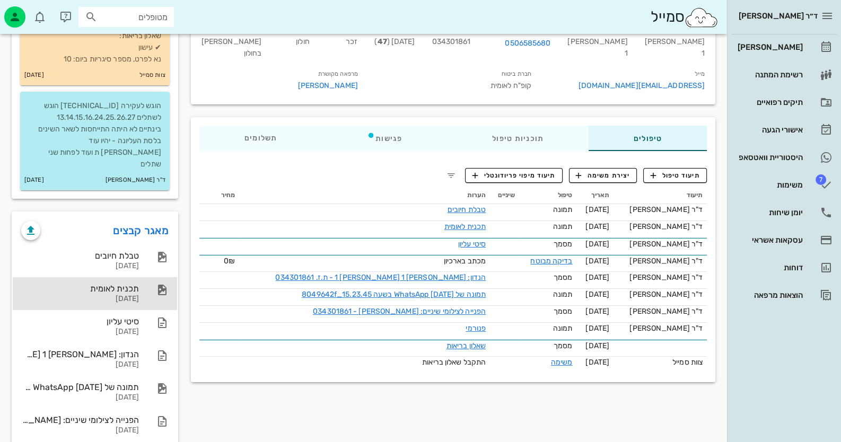
click at [119, 295] on div "[DATE]" at bounding box center [80, 299] width 118 height 9
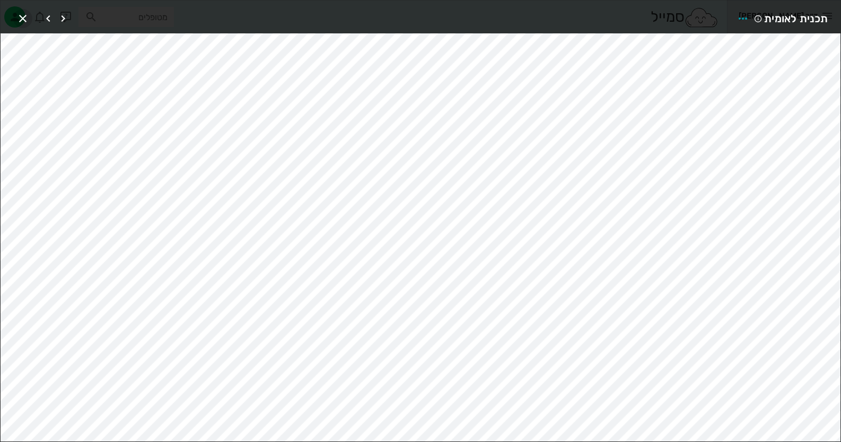
click at [21, 19] on icon "button" at bounding box center [22, 18] width 13 height 13
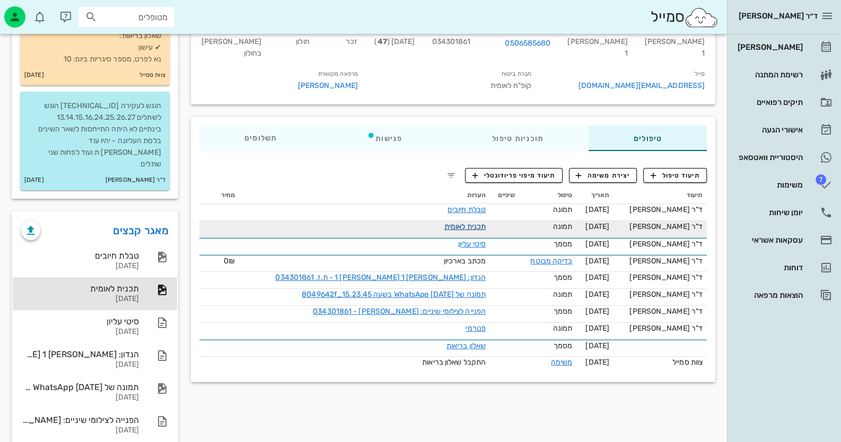
click at [481, 231] on link "תכנית לאומית" at bounding box center [464, 226] width 41 height 9
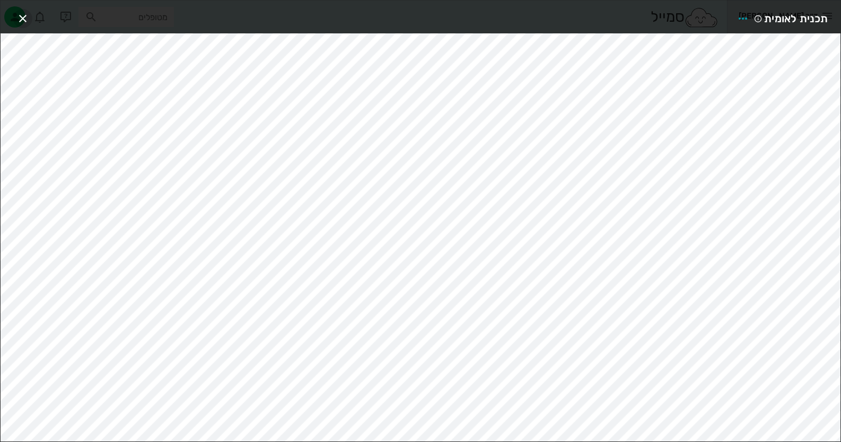
click at [24, 18] on icon "button" at bounding box center [22, 18] width 13 height 13
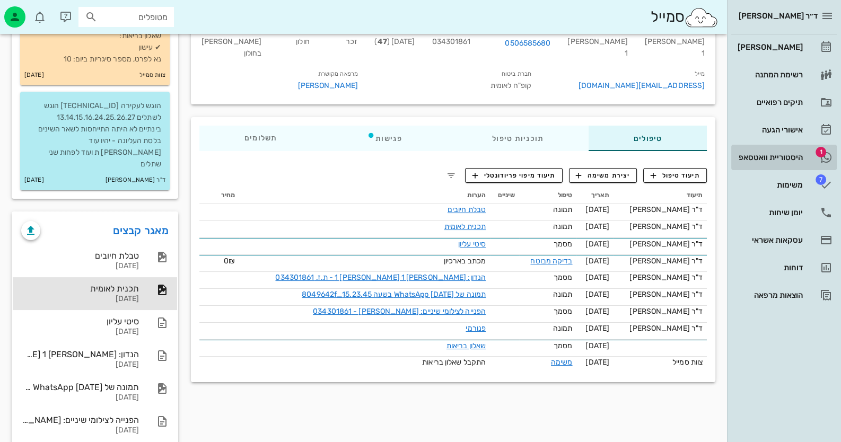
click at [804, 154] on link "1 היסטוריית וואטסאפ" at bounding box center [783, 157] width 105 height 25
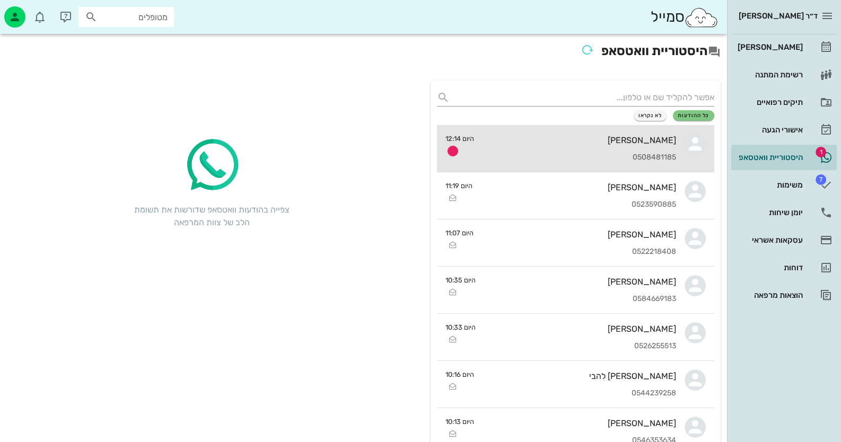
click at [578, 127] on div "נופר נהרי 0508481185" at bounding box center [578, 148] width 193 height 47
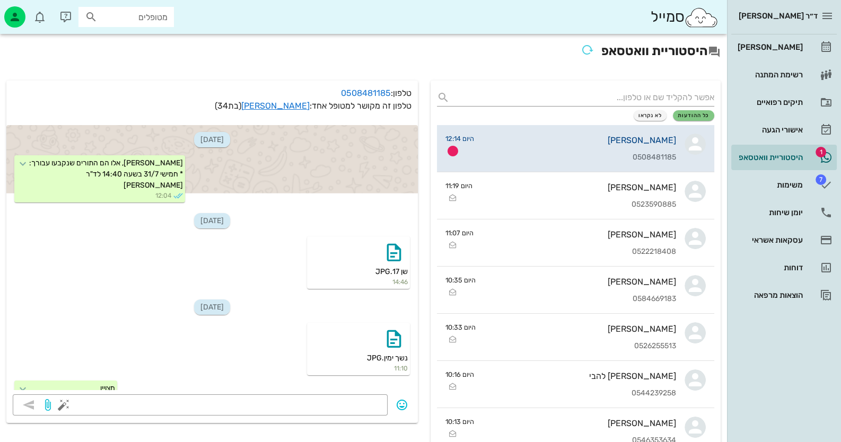
scroll to position [1881, 0]
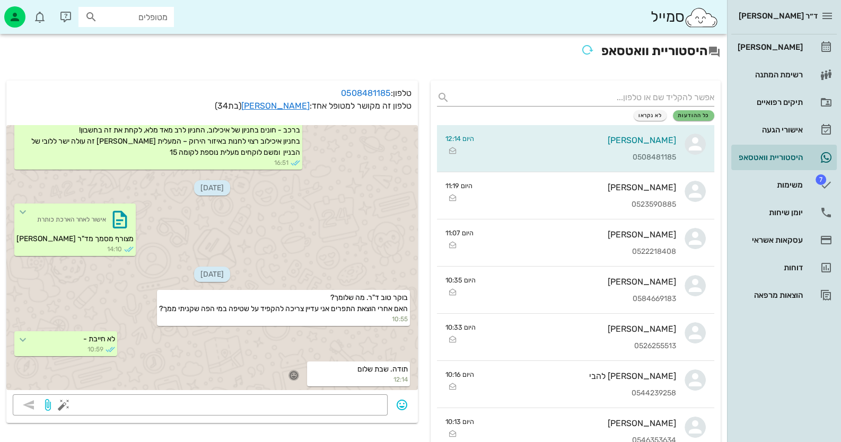
click at [294, 373] on icon "button" at bounding box center [294, 376] width 10 height 10
click at [186, 356] on div "🙏" at bounding box center [189, 359] width 19 height 20
click at [806, 52] on link "[PERSON_NAME]" at bounding box center [783, 46] width 105 height 25
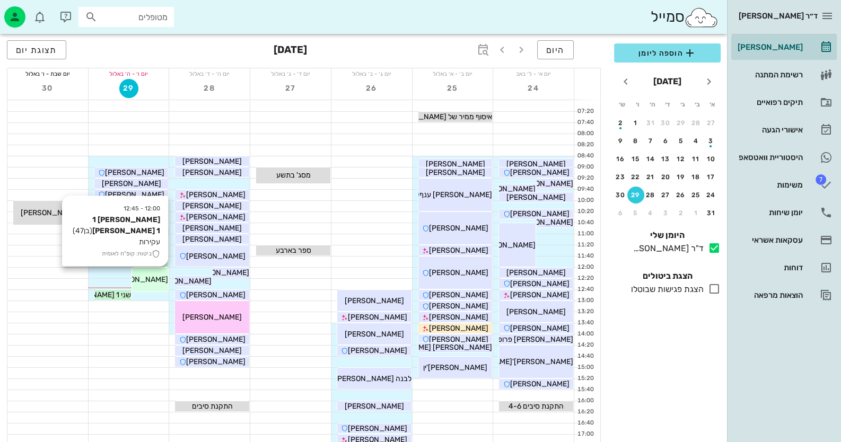
click at [146, 280] on span "[PERSON_NAME] 1 [PERSON_NAME] 1" at bounding box center [103, 279] width 130 height 9
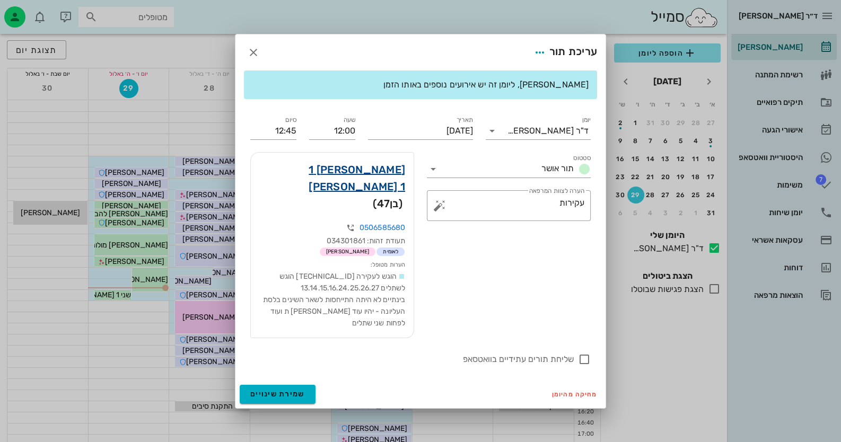
click at [378, 193] on link "[PERSON_NAME] 1 [PERSON_NAME] 1" at bounding box center [332, 178] width 146 height 34
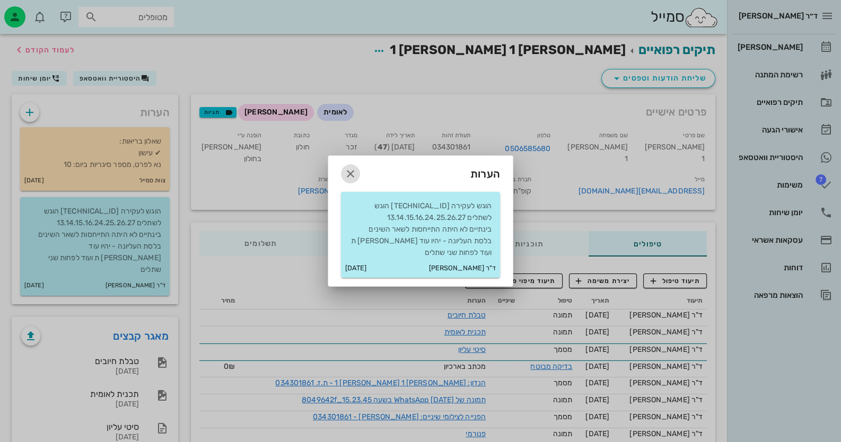
click at [351, 180] on icon "button" at bounding box center [350, 174] width 13 height 13
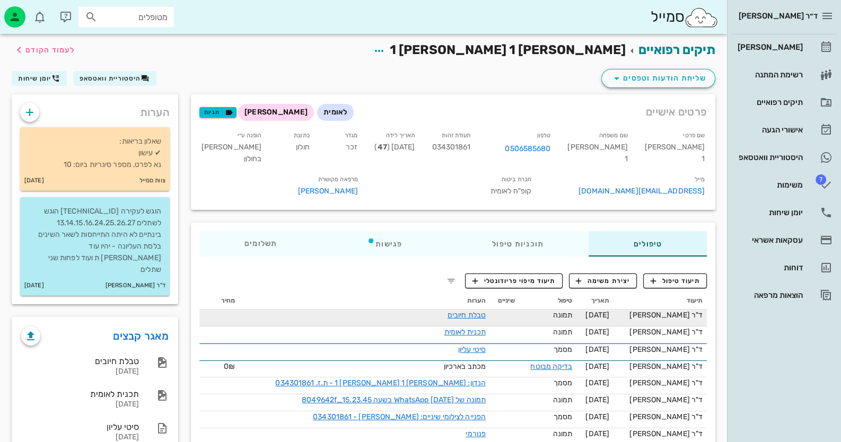
click at [471, 327] on td "טבלת חיובים" at bounding box center [364, 318] width 251 height 17
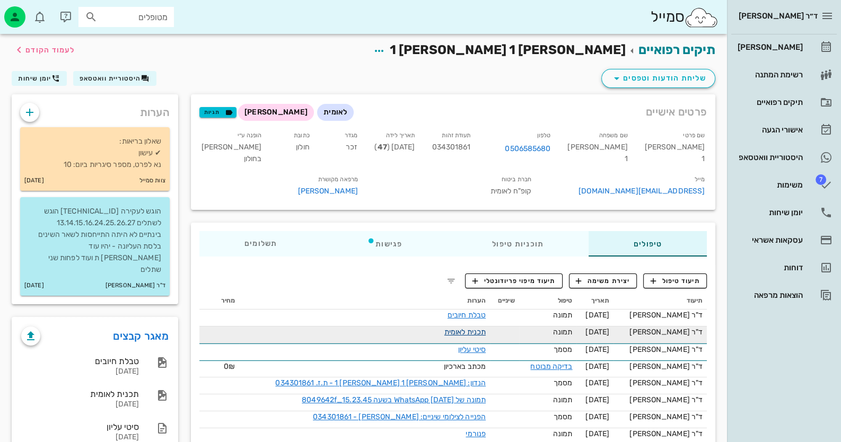
click at [473, 337] on link "תכנית לאומית" at bounding box center [464, 332] width 41 height 9
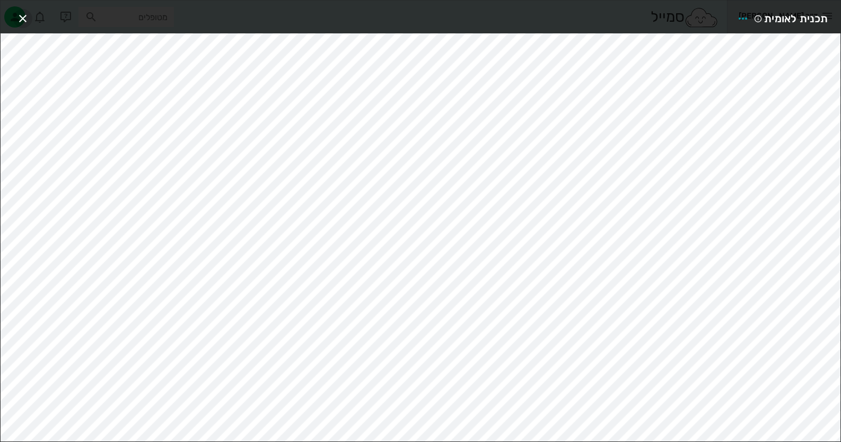
click at [29, 17] on span "button" at bounding box center [22, 18] width 19 height 13
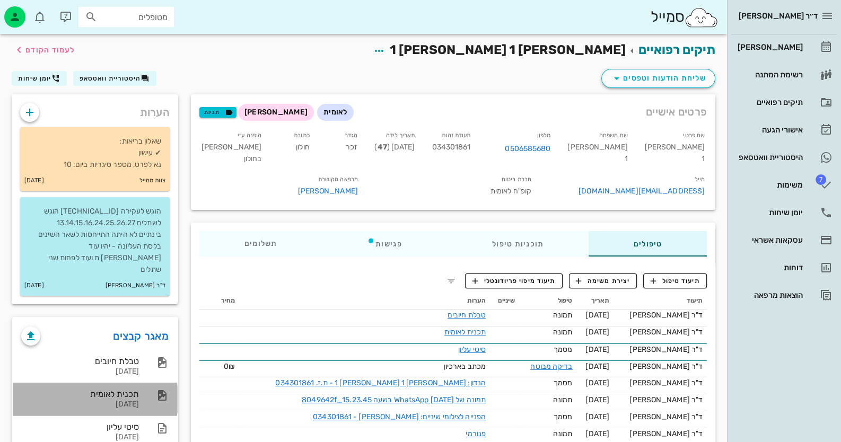
click at [127, 400] on div "[DATE]" at bounding box center [80, 404] width 118 height 9
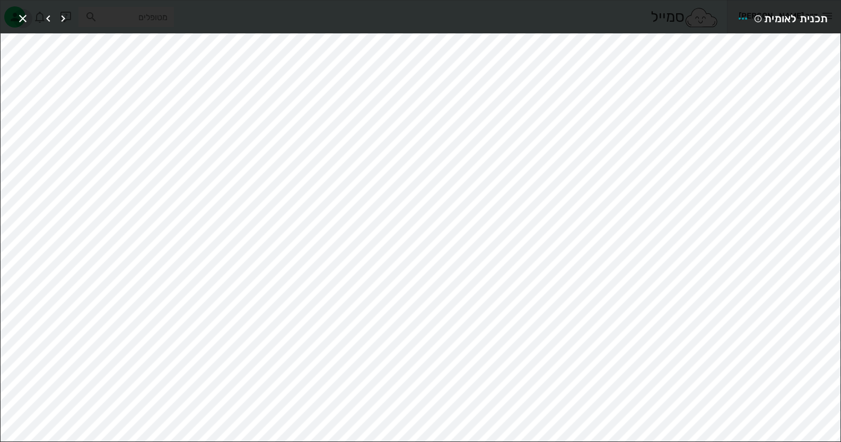
click at [25, 18] on icon "button" at bounding box center [22, 18] width 13 height 13
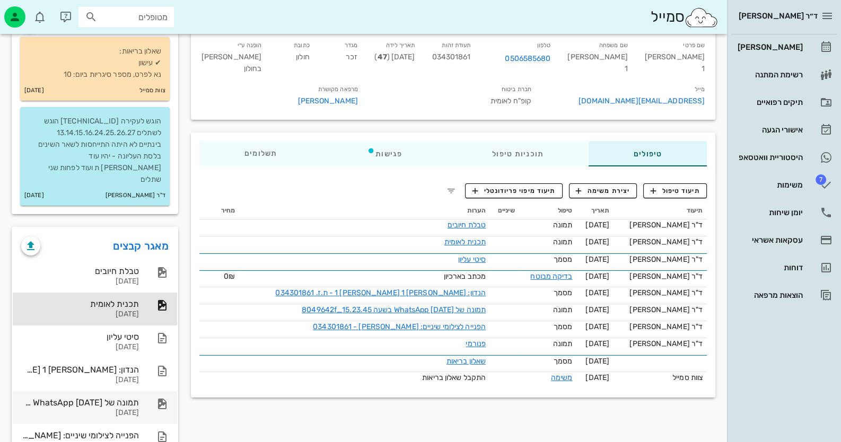
scroll to position [105, 0]
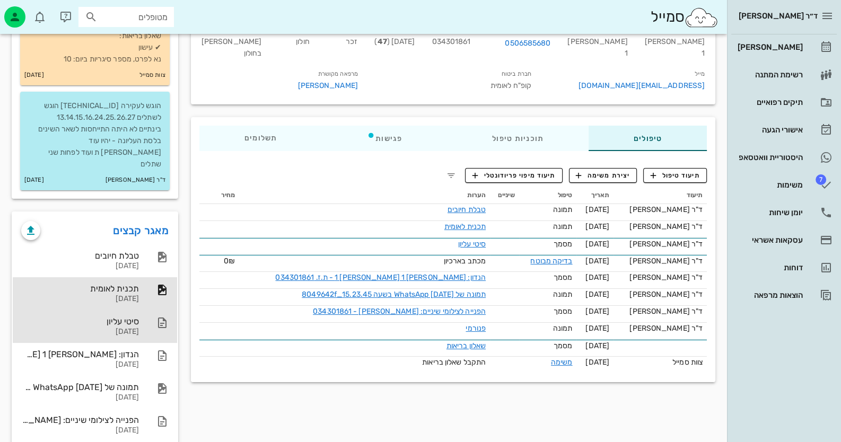
click at [126, 316] on div "סיטי עליון" at bounding box center [80, 321] width 118 height 10
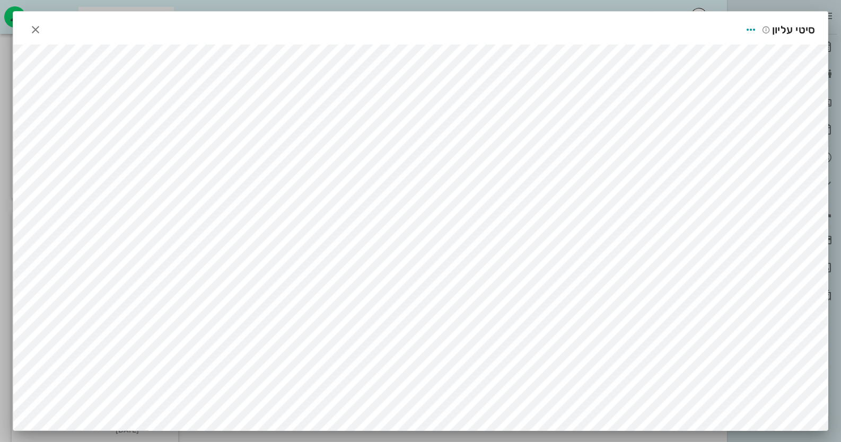
scroll to position [3, 0]
click at [52, 28] on div "סיטי עליון" at bounding box center [420, 27] width 814 height 33
click at [50, 28] on div "סיטי עליון" at bounding box center [420, 27] width 814 height 33
click at [37, 27] on icon "button" at bounding box center [35, 29] width 13 height 13
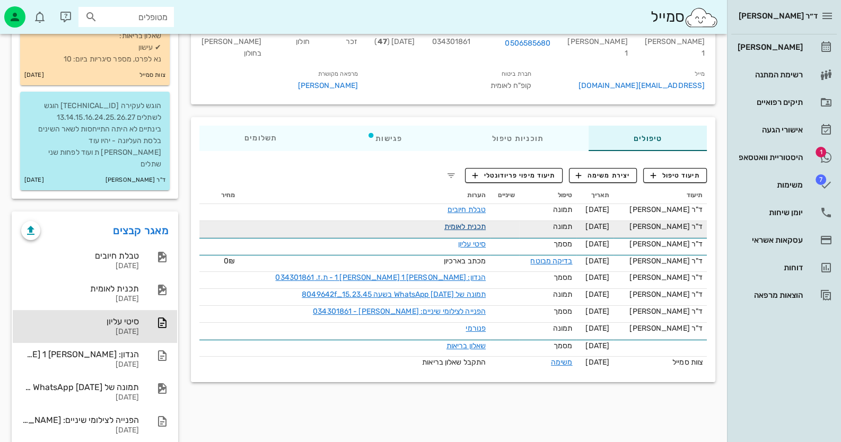
click at [466, 231] on link "תכנית לאומית" at bounding box center [464, 226] width 41 height 9
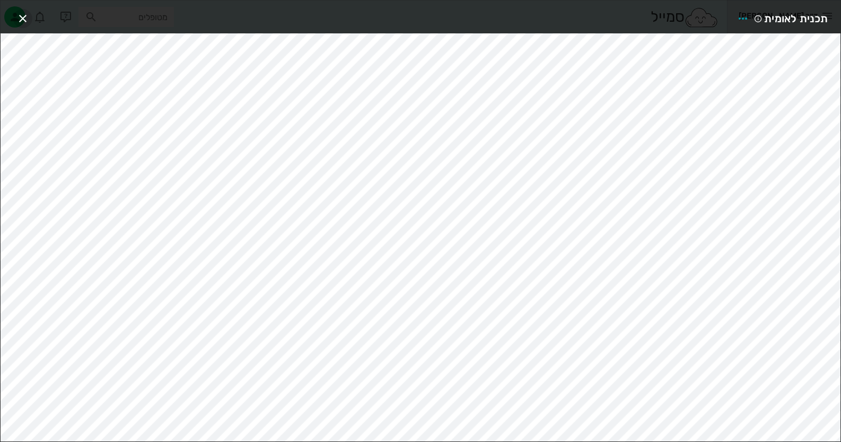
click at [27, 22] on icon "button" at bounding box center [22, 18] width 13 height 13
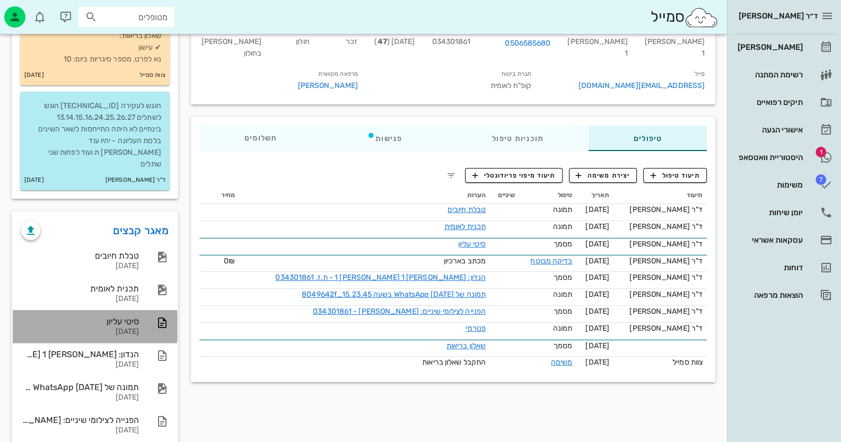
click at [122, 316] on div "סיטי עליון" at bounding box center [80, 321] width 118 height 10
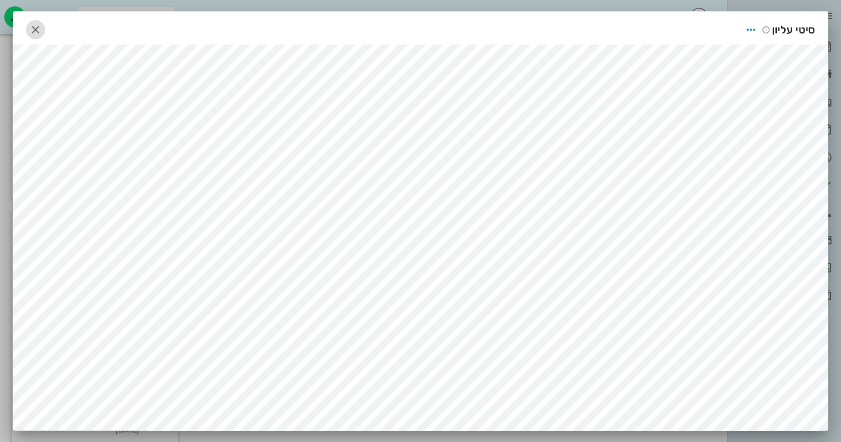
click at [38, 25] on icon "button" at bounding box center [35, 29] width 13 height 13
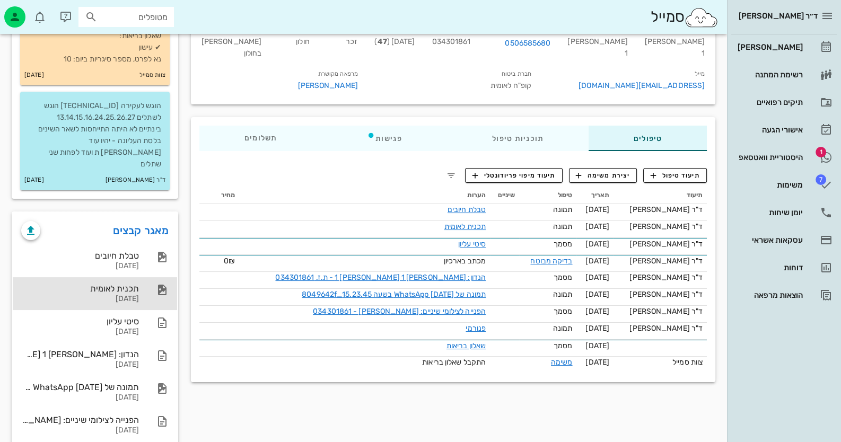
click at [151, 285] on div "תכנית לאומית 13-08-2025" at bounding box center [95, 293] width 164 height 33
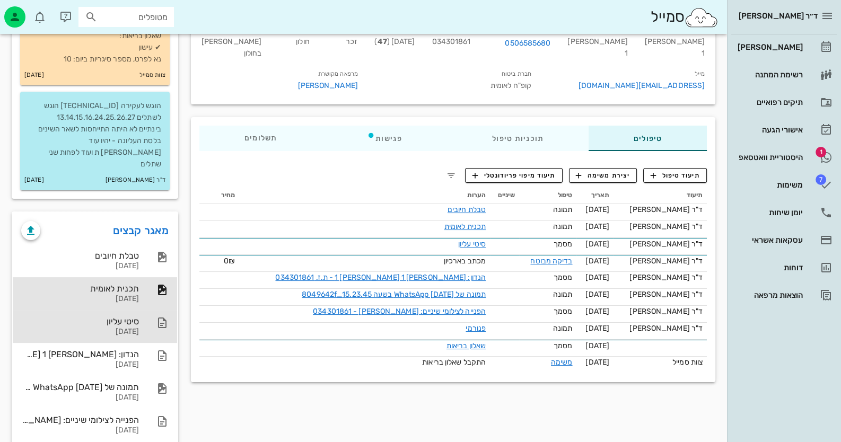
click at [134, 316] on div "סיטי עליון" at bounding box center [80, 321] width 118 height 10
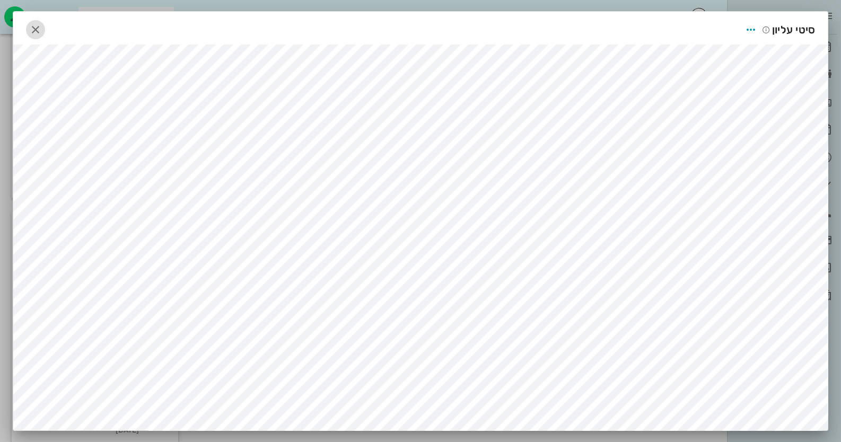
click at [36, 28] on icon "button" at bounding box center [35, 29] width 13 height 13
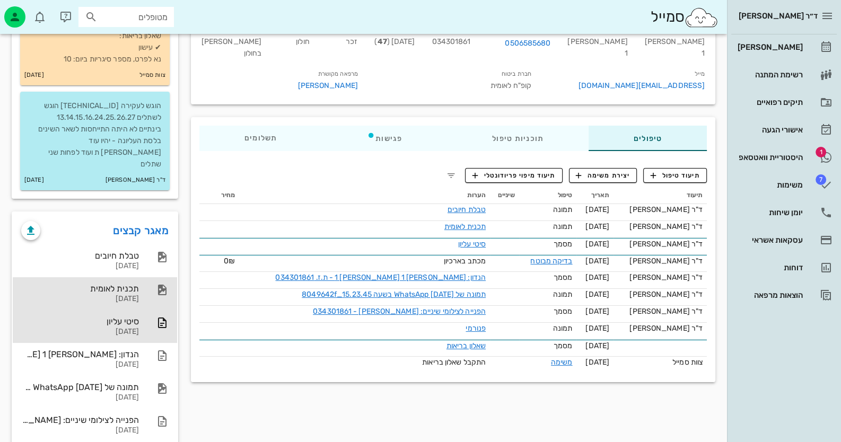
click at [103, 277] on div "תכנית לאומית 13-08-2025" at bounding box center [80, 293] width 118 height 33
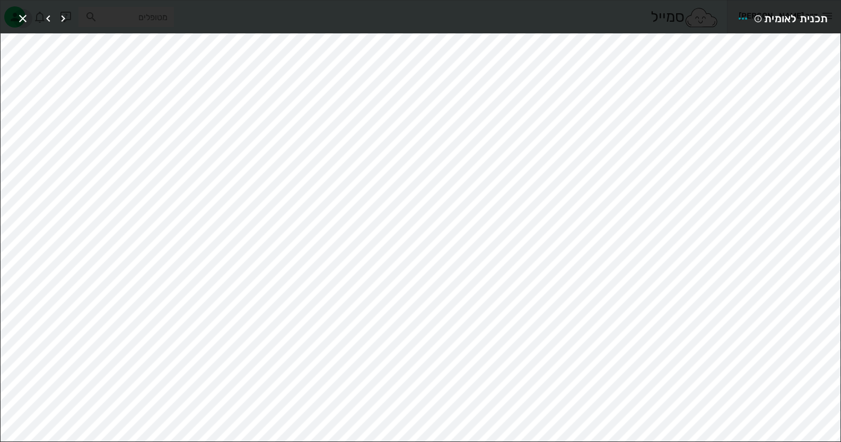
click at [14, 18] on span "button" at bounding box center [22, 18] width 19 height 13
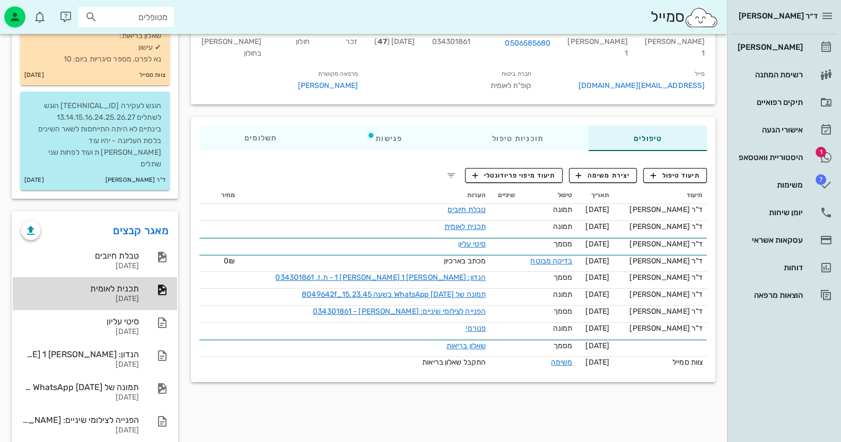
click at [101, 295] on div "[DATE]" at bounding box center [80, 299] width 118 height 9
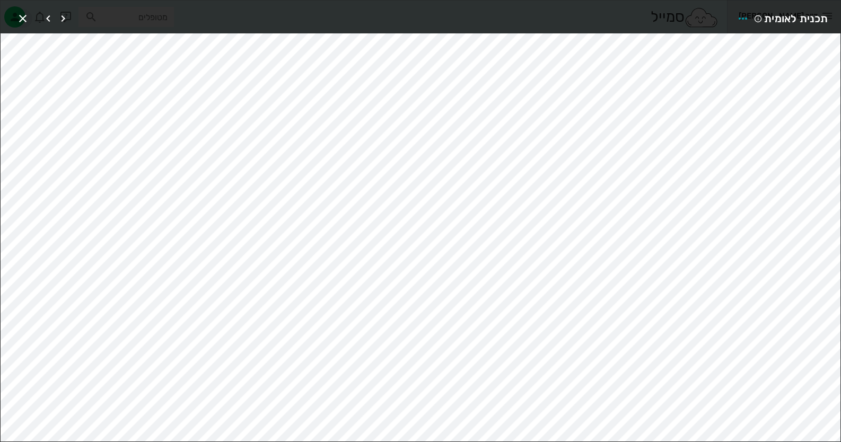
click at [17, 10] on div at bounding box center [41, 18] width 57 height 19
click at [20, 16] on icon "button" at bounding box center [22, 18] width 13 height 13
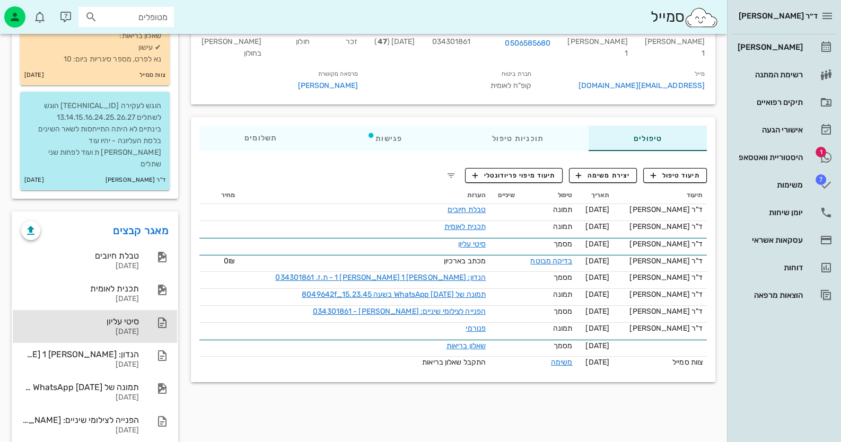
click at [136, 328] on div "[DATE]" at bounding box center [80, 332] width 118 height 9
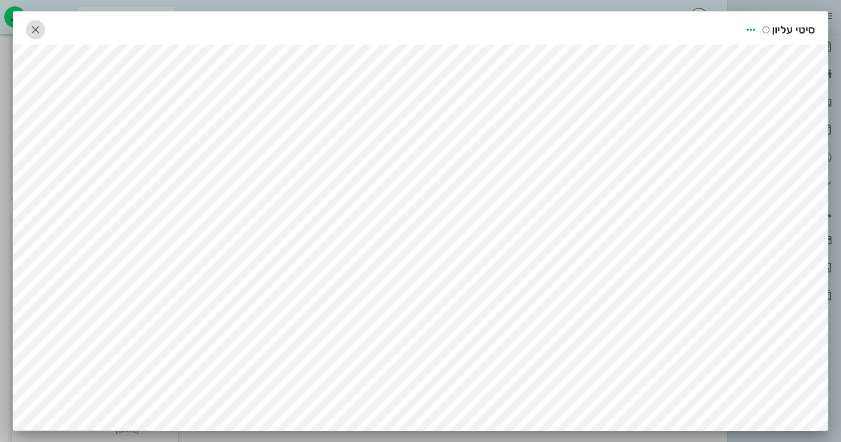
click at [40, 31] on icon "button" at bounding box center [35, 29] width 13 height 13
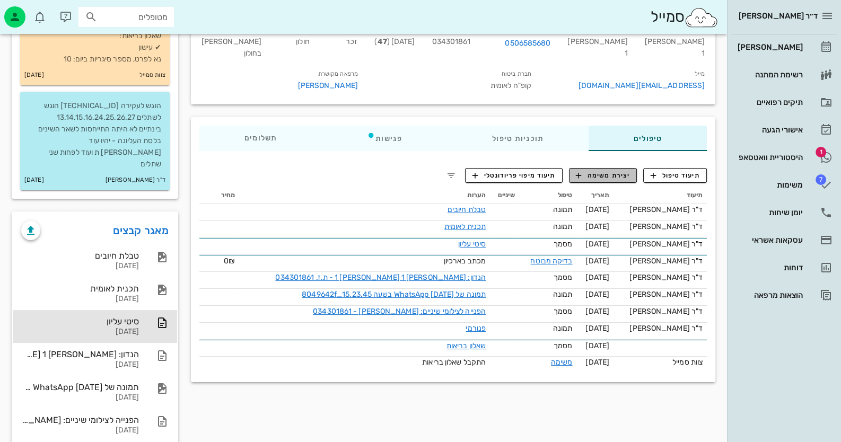
click at [614, 180] on span "יצירת משימה" at bounding box center [603, 176] width 54 height 10
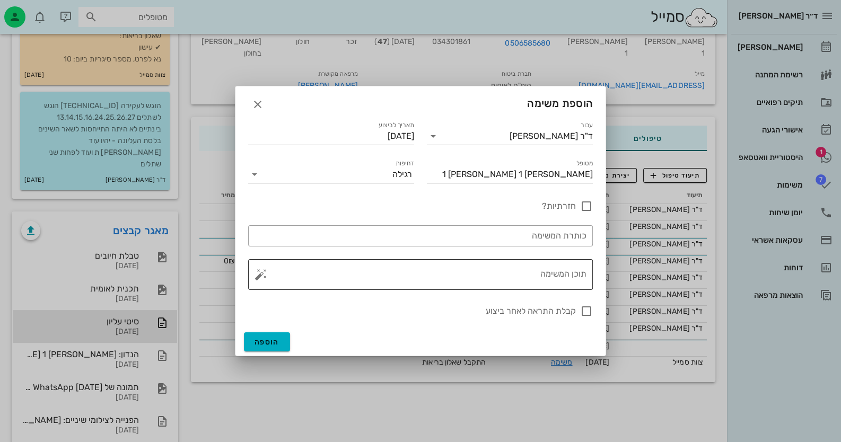
click at [535, 281] on textarea "תוכן המשימה" at bounding box center [424, 277] width 323 height 25
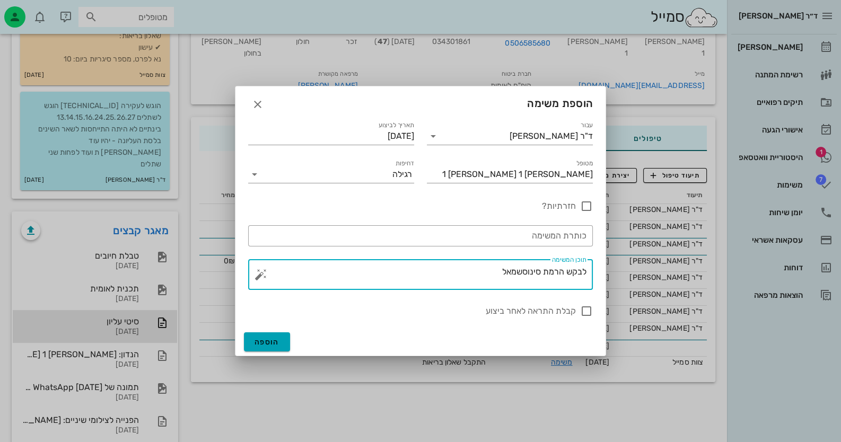
type textarea "לבקש הרמת סינוסשמאל"
click at [260, 342] on span "הוספה" at bounding box center [266, 342] width 25 height 9
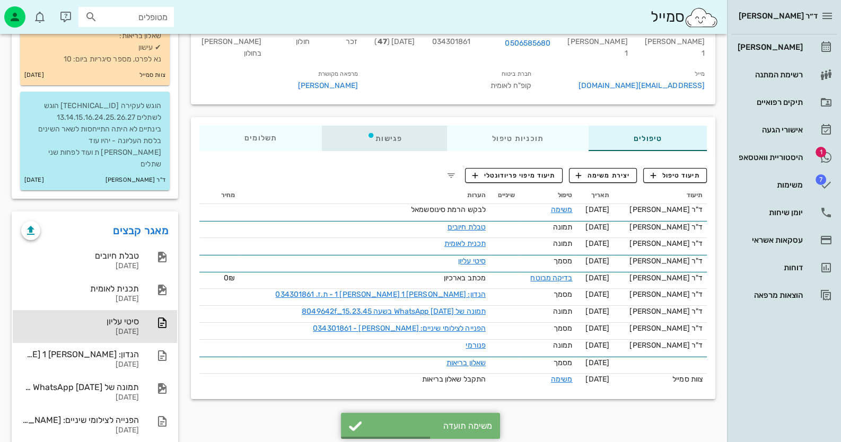
click at [387, 146] on div "פגישות" at bounding box center [384, 138] width 125 height 25
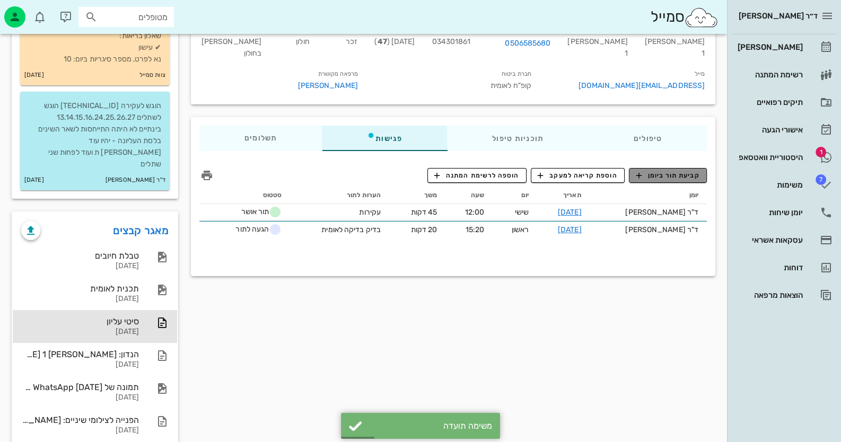
click at [680, 180] on span "קביעת תור ביומן" at bounding box center [668, 176] width 64 height 10
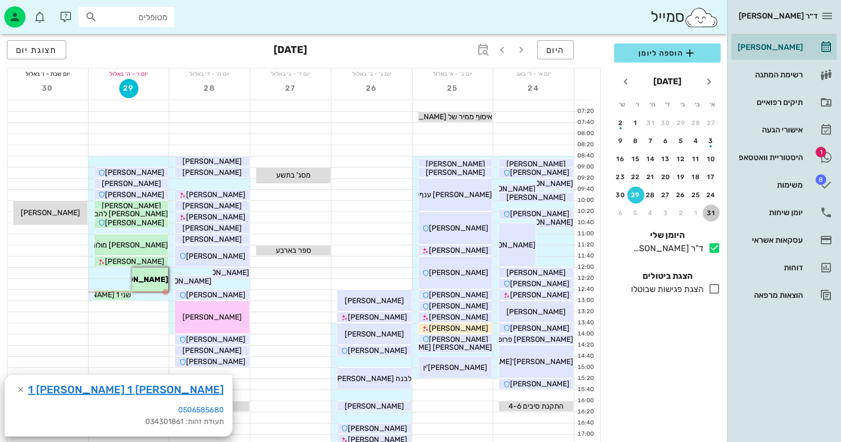
click at [712, 214] on div "31" at bounding box center [710, 212] width 17 height 7
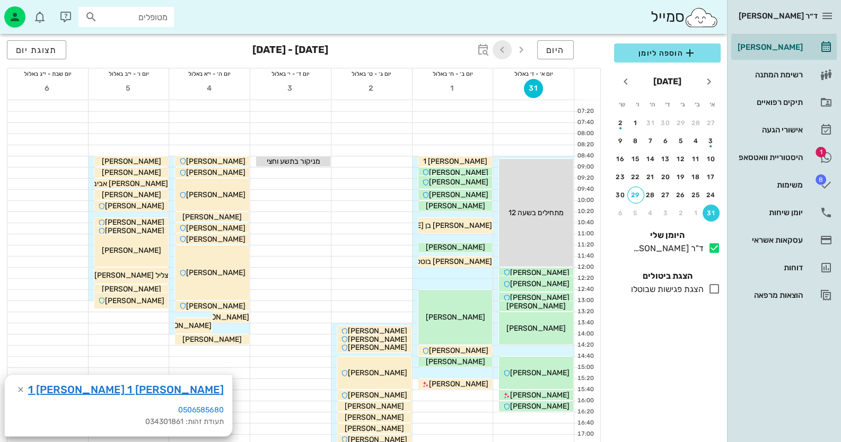
click at [506, 46] on icon "button" at bounding box center [502, 49] width 13 height 13
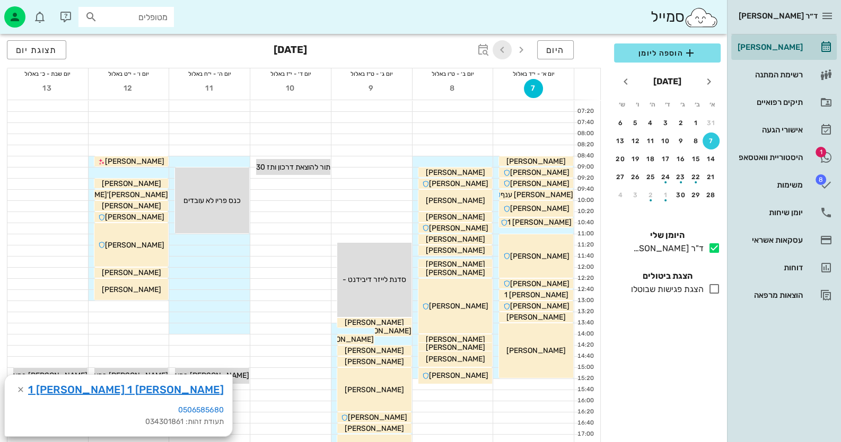
click at [506, 46] on icon "button" at bounding box center [502, 49] width 13 height 13
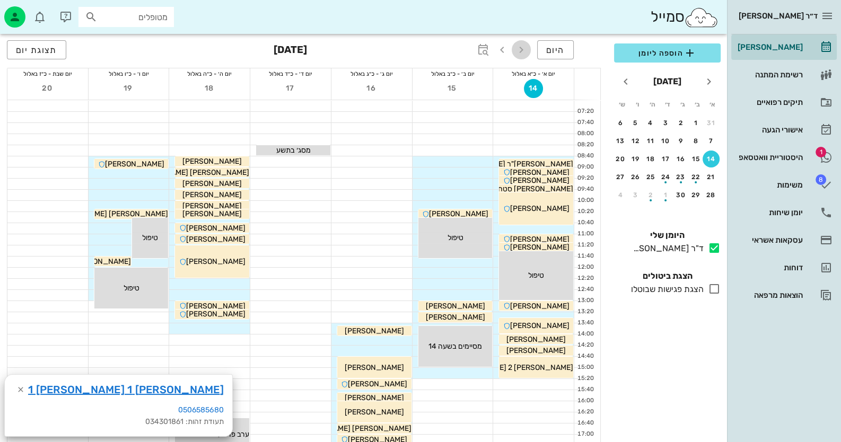
click at [516, 47] on icon "button" at bounding box center [521, 49] width 13 height 13
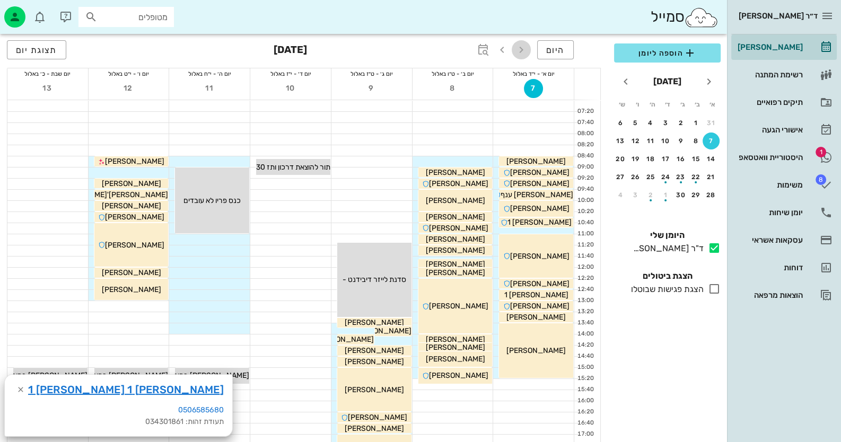
click at [524, 46] on icon "button" at bounding box center [521, 49] width 13 height 13
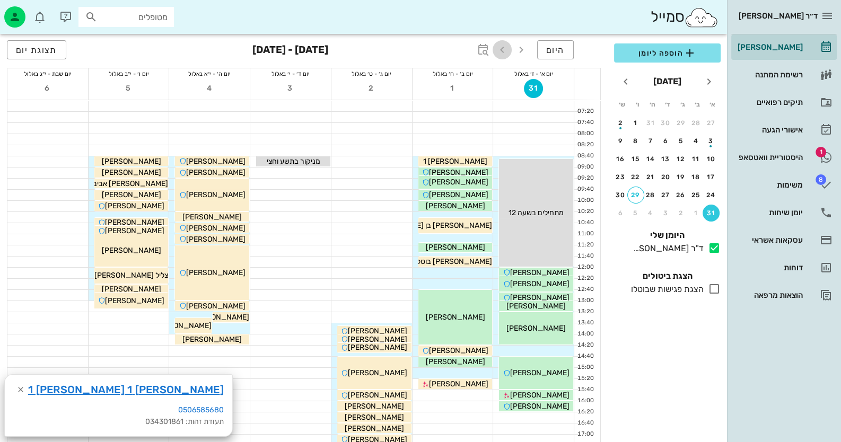
click at [503, 46] on icon "button" at bounding box center [502, 49] width 13 height 13
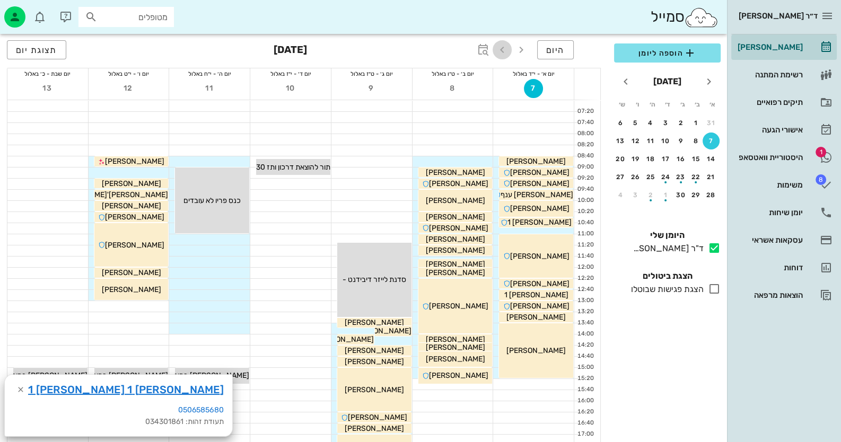
click at [503, 46] on icon "button" at bounding box center [502, 49] width 13 height 13
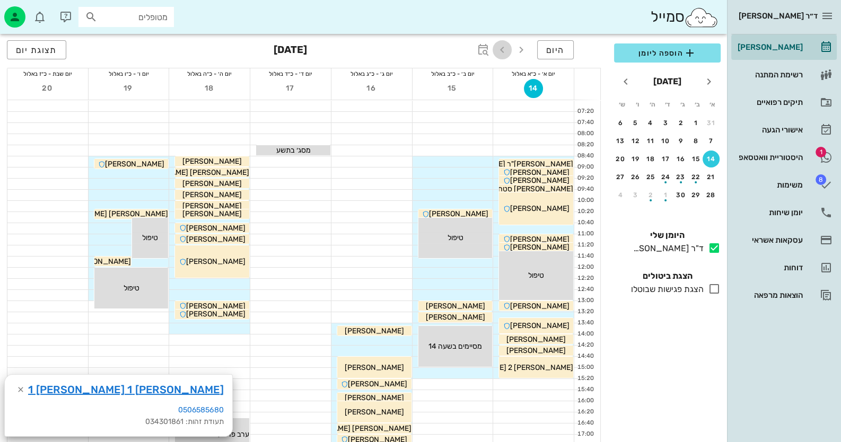
click at [503, 46] on icon "button" at bounding box center [502, 49] width 13 height 13
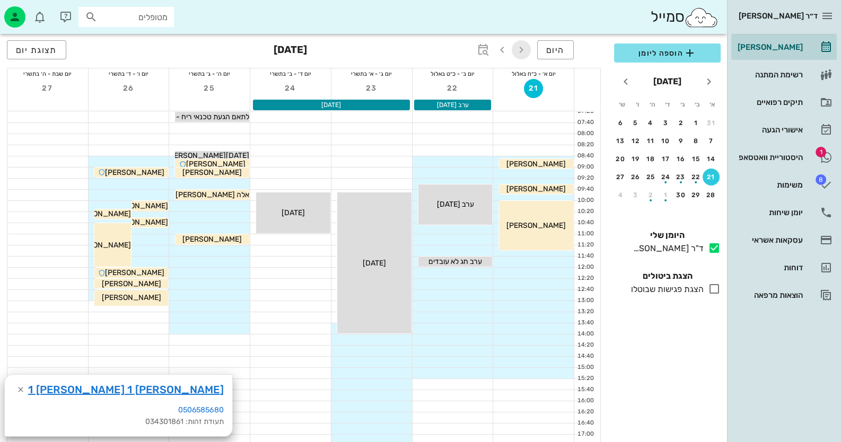
click at [517, 47] on icon "button" at bounding box center [521, 49] width 13 height 13
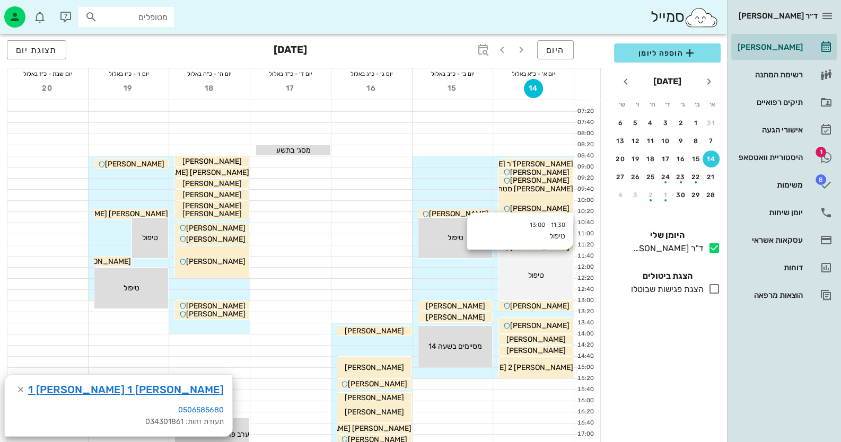
click at [521, 170] on div "טיפול" at bounding box center [536, 164] width 74 height 11
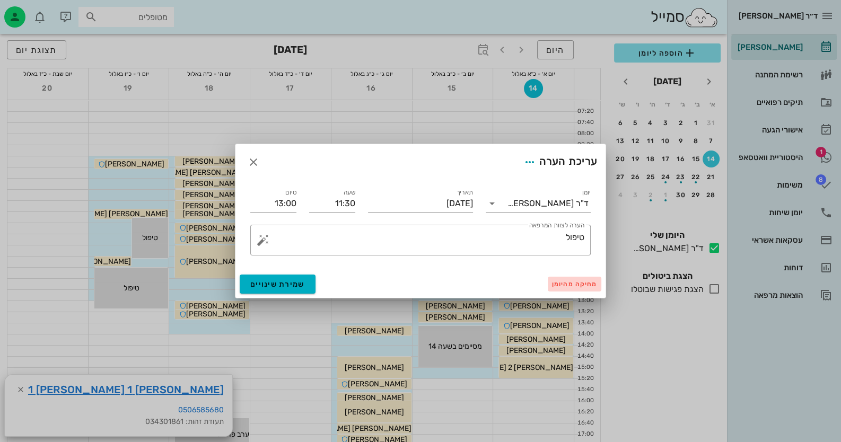
click at [574, 283] on span "מחיקה מהיומן" at bounding box center [574, 283] width 45 height 7
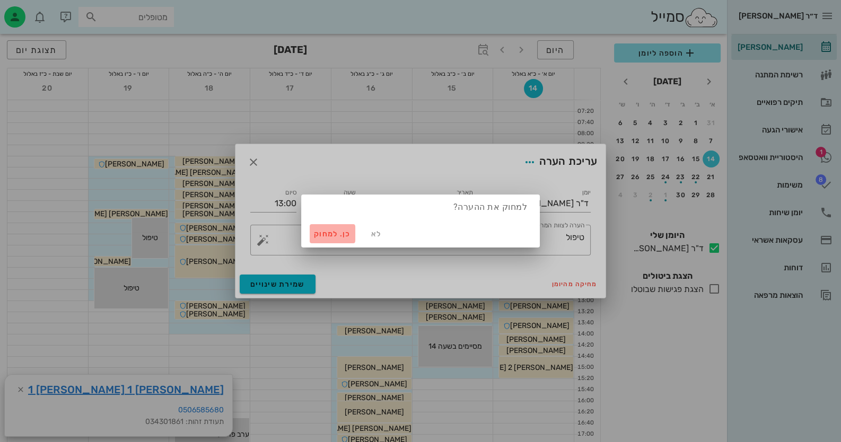
click at [341, 230] on span "כן. למחוק" at bounding box center [332, 234] width 37 height 9
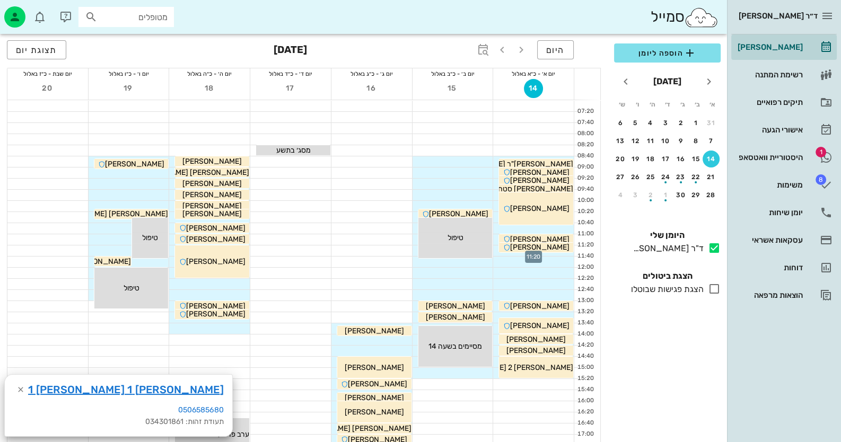
click at [559, 254] on div at bounding box center [533, 250] width 81 height 11
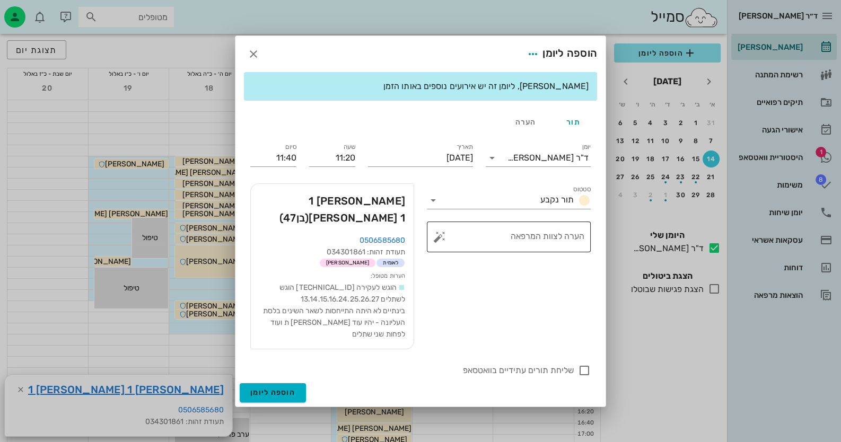
click at [438, 243] on button "button" at bounding box center [439, 237] width 13 height 13
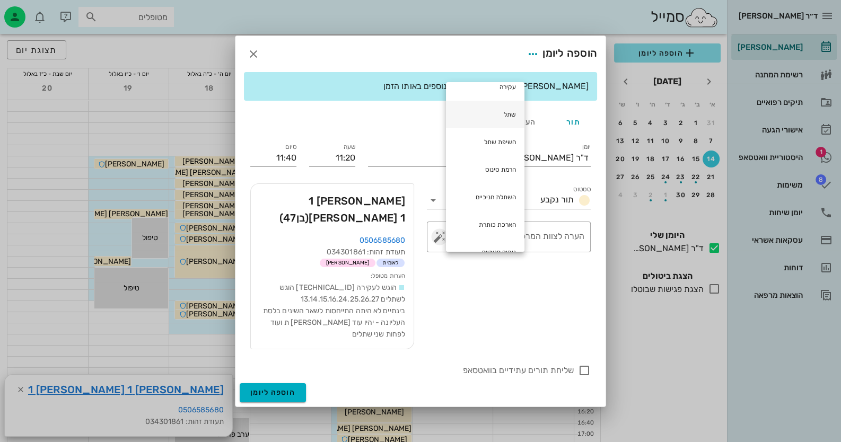
scroll to position [212, 0]
click at [501, 163] on div "הרמת סינוס" at bounding box center [485, 165] width 78 height 28
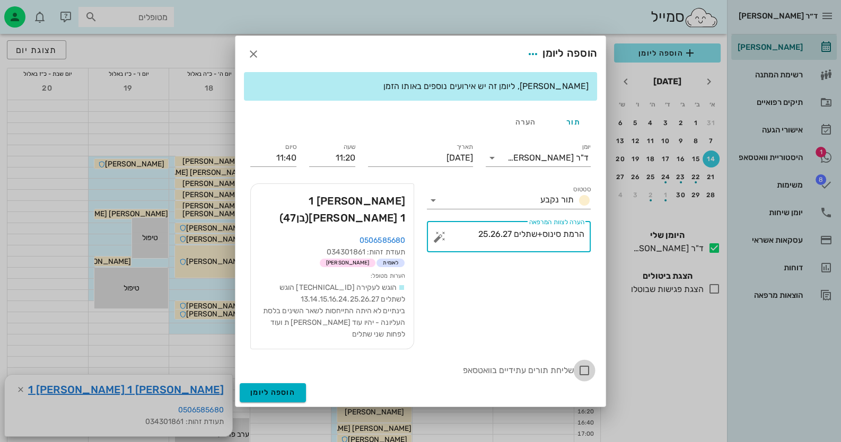
type textarea "הרמת סינוס+שתלים 25.26.27"
click at [588, 362] on div at bounding box center [584, 371] width 18 height 18
checkbox input "true"
click at [291, 166] on input "11:40" at bounding box center [273, 157] width 46 height 17
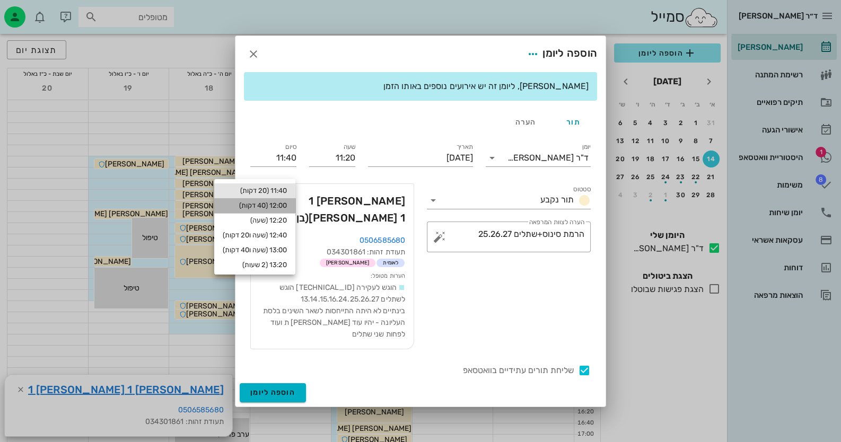
click at [275, 212] on div "12:00 (40 דקות)" at bounding box center [254, 205] width 81 height 15
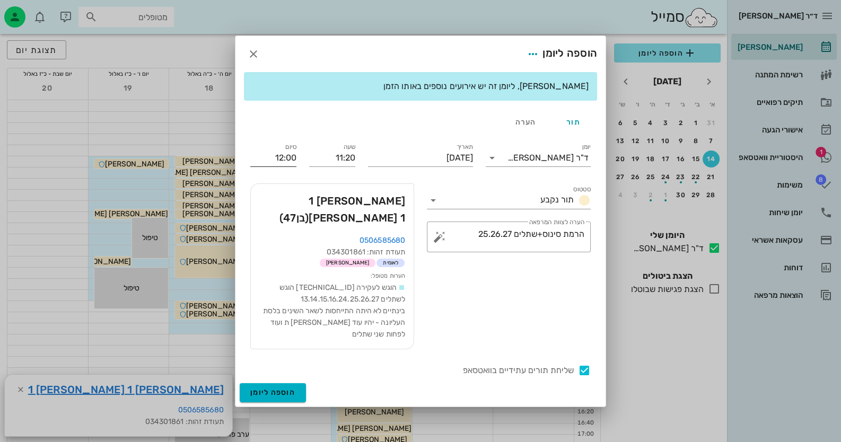
click at [278, 165] on input "12:00" at bounding box center [273, 157] width 46 height 17
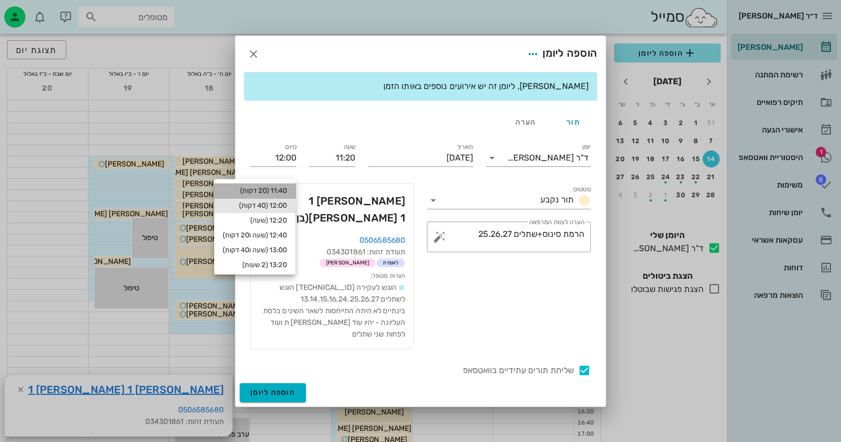
click at [276, 193] on div "11:40 (20 דקות)" at bounding box center [255, 191] width 64 height 8
type input "11:40"
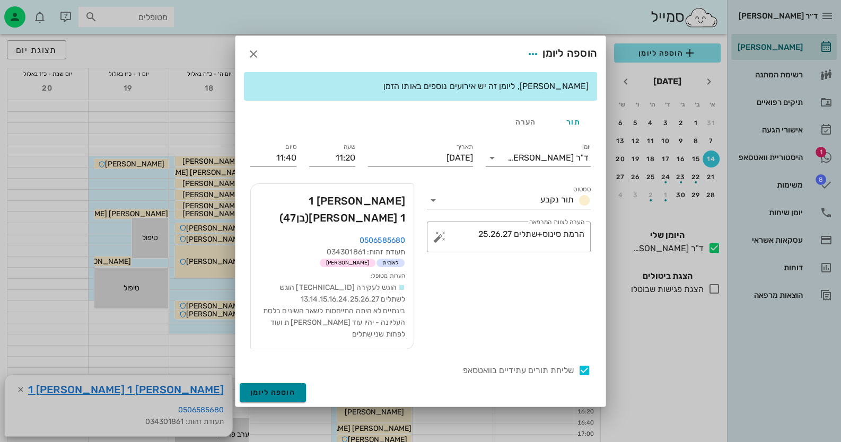
click at [285, 388] on span "הוספה ליומן" at bounding box center [272, 392] width 45 height 9
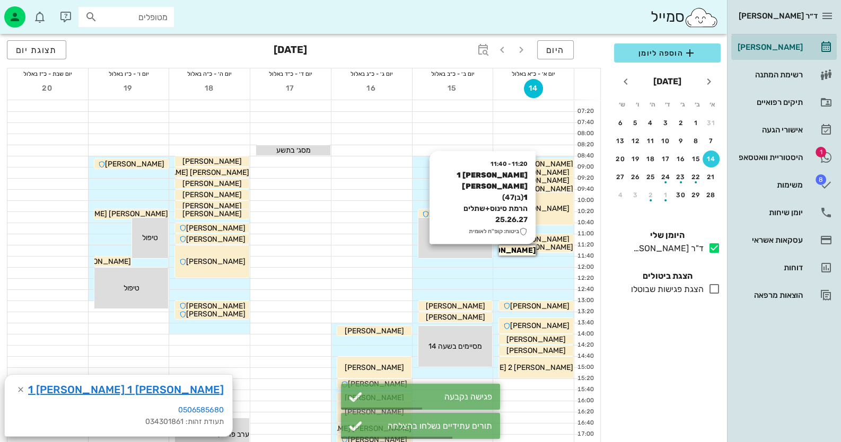
click at [512, 250] on span "[PERSON_NAME] 1 [PERSON_NAME] 1" at bounding box center [466, 250] width 137 height 9
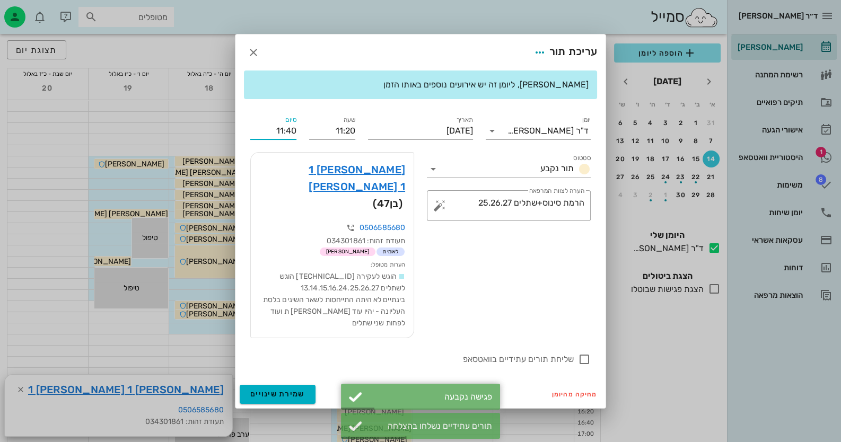
click at [290, 139] on input "11:40" at bounding box center [273, 130] width 46 height 17
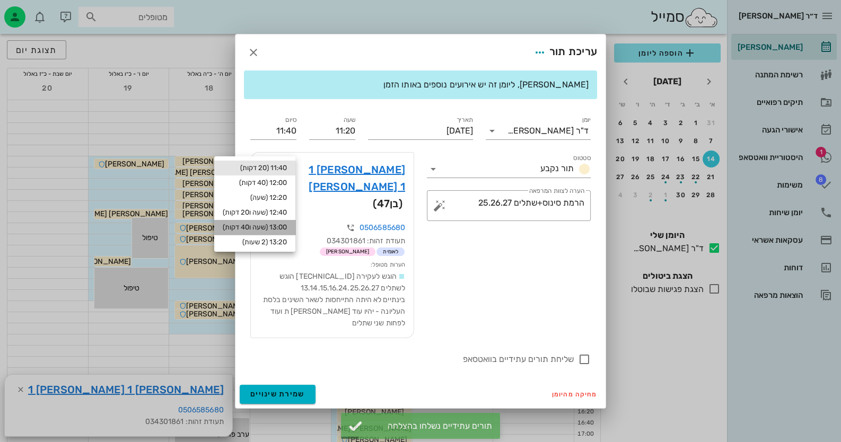
click at [291, 225] on div "13:00 (שעה ו40 דקות)" at bounding box center [254, 227] width 81 height 15
type input "13:00"
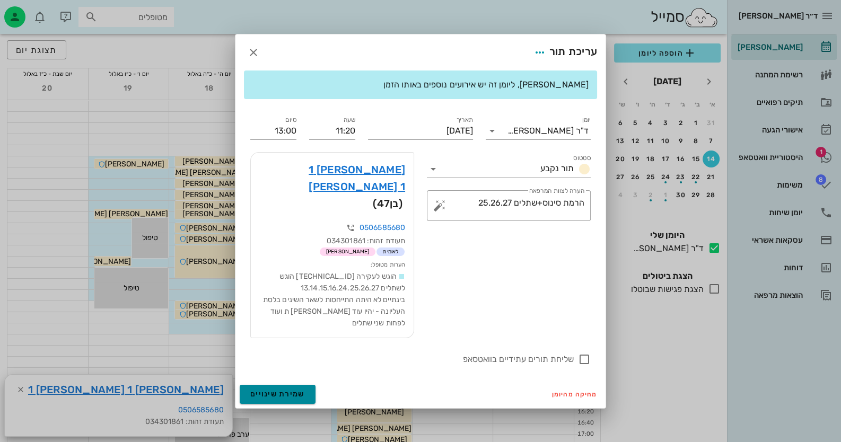
click at [287, 390] on span "שמירת שינויים" at bounding box center [277, 394] width 55 height 9
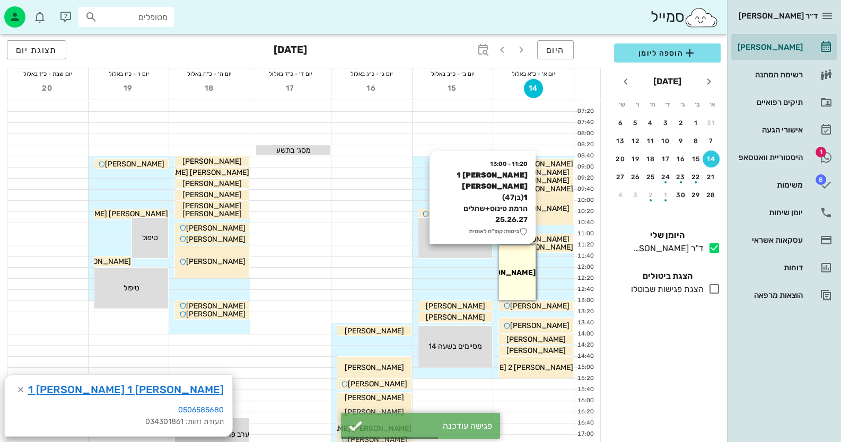
click at [525, 270] on span "[PERSON_NAME] 1 [PERSON_NAME] 1" at bounding box center [466, 272] width 137 height 9
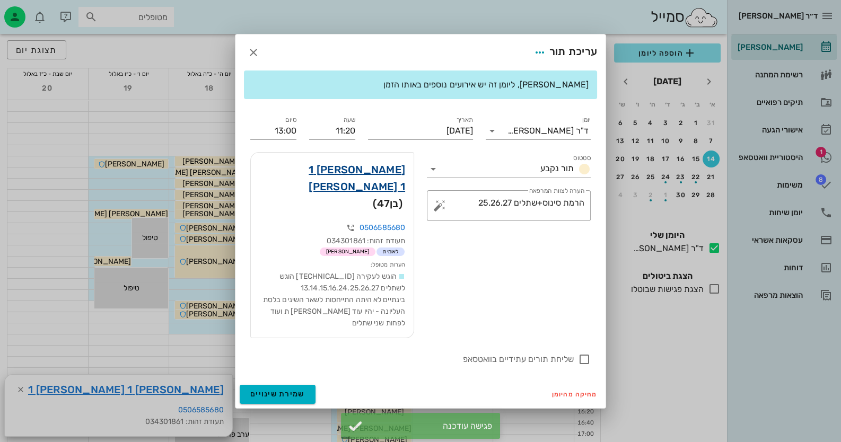
click at [382, 181] on link "[PERSON_NAME] 1 [PERSON_NAME] 1" at bounding box center [332, 178] width 146 height 34
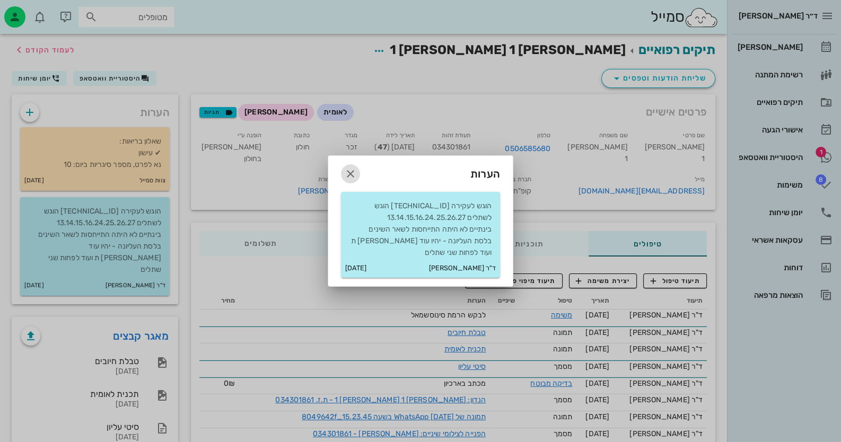
click at [349, 170] on icon "button" at bounding box center [350, 174] width 13 height 13
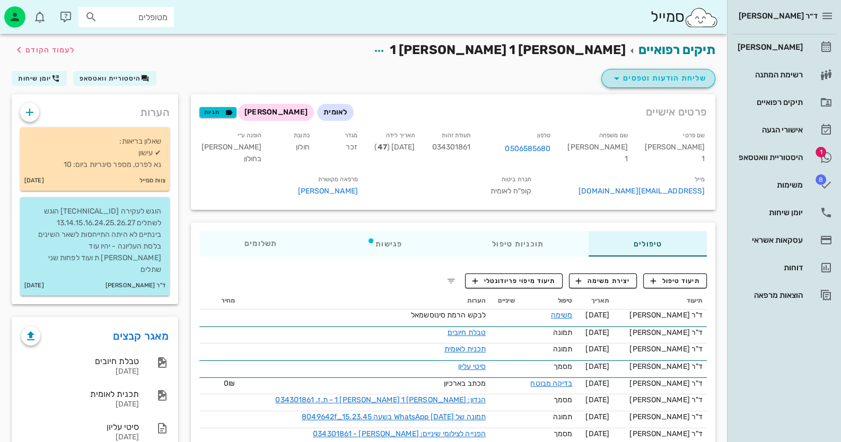
click at [674, 83] on span "שליחת הודעות וטפסים" at bounding box center [658, 78] width 96 height 13
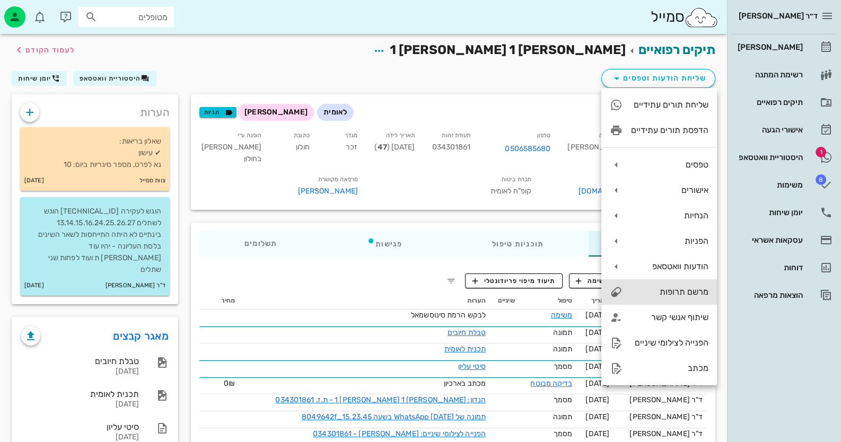
click at [690, 286] on div "מרשם תרופות" at bounding box center [659, 291] width 116 height 25
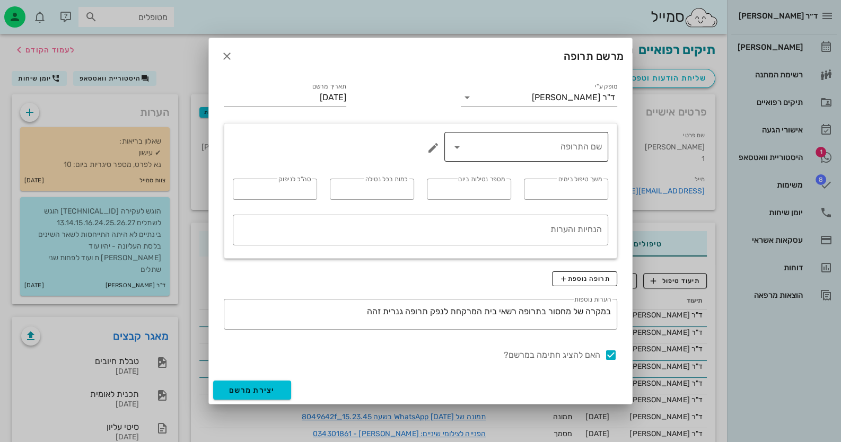
click at [551, 147] on input "שם התרופה" at bounding box center [533, 146] width 136 height 17
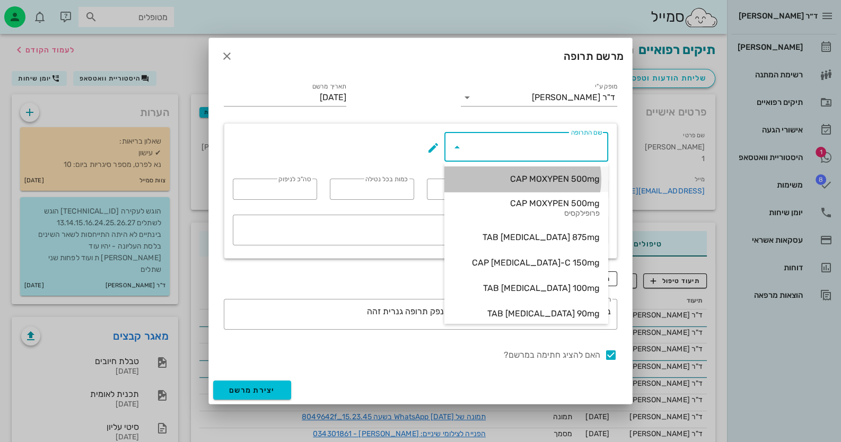
click at [545, 182] on div "CAP MOXYPEN 500mg" at bounding box center [526, 179] width 147 height 10
type input "CAP MOXYPEN 500mg"
type input "5"
type input "3"
type input "1"
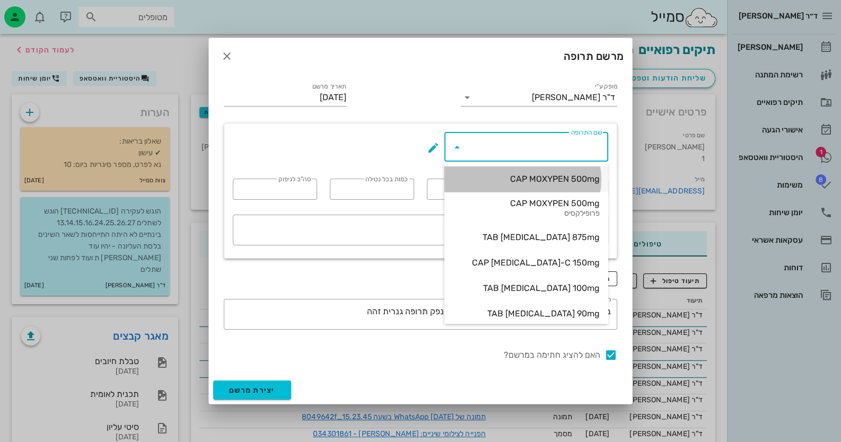
type input "15"
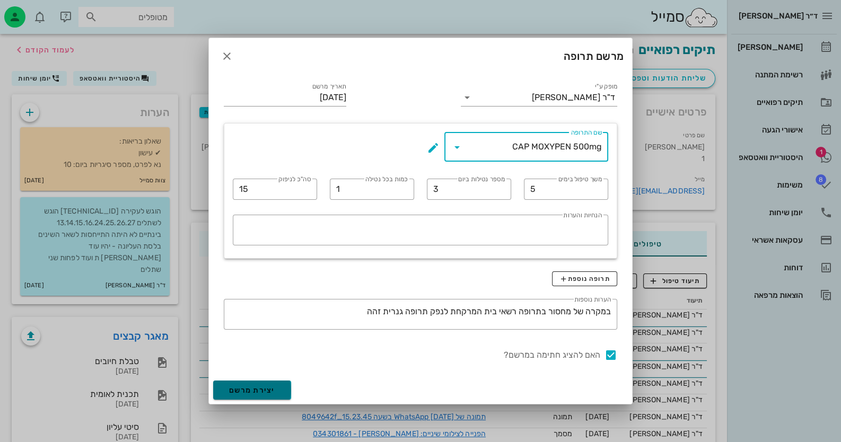
click at [266, 386] on span "יצירת מרשם" at bounding box center [252, 390] width 46 height 9
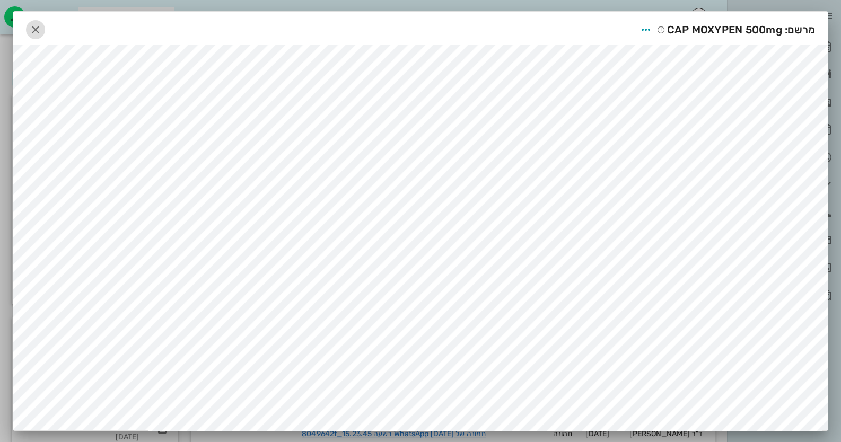
click at [31, 26] on span "button" at bounding box center [35, 29] width 19 height 13
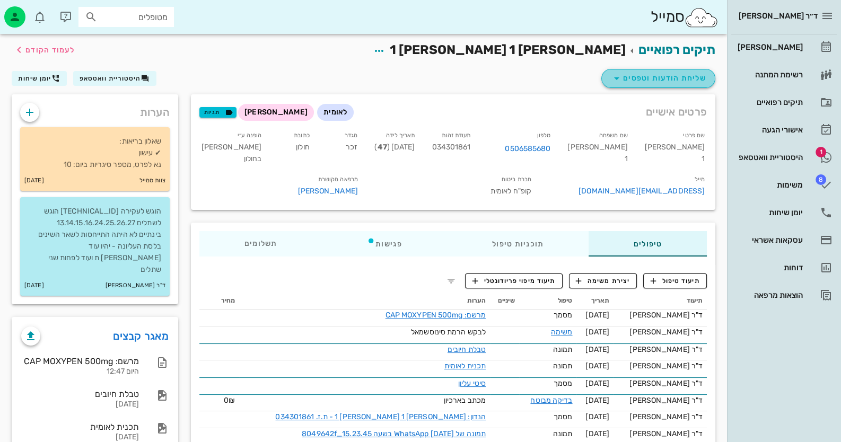
click at [641, 69] on button "שליחת הודעות וטפסים" at bounding box center [658, 78] width 114 height 19
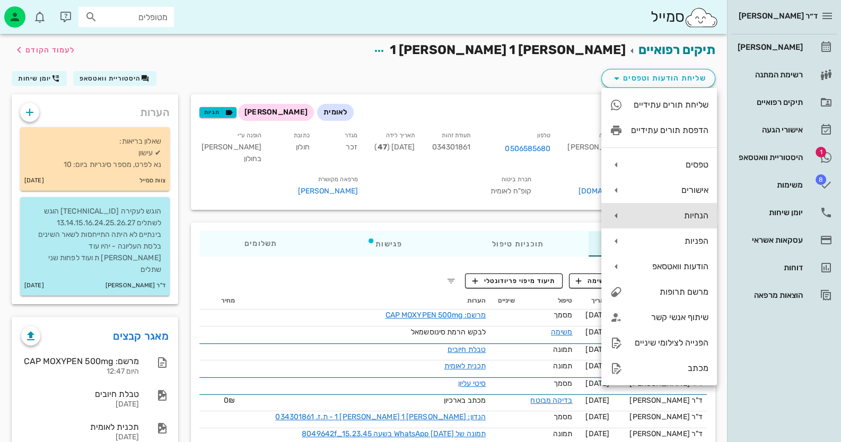
click at [688, 223] on div "הנחיות" at bounding box center [659, 215] width 116 height 25
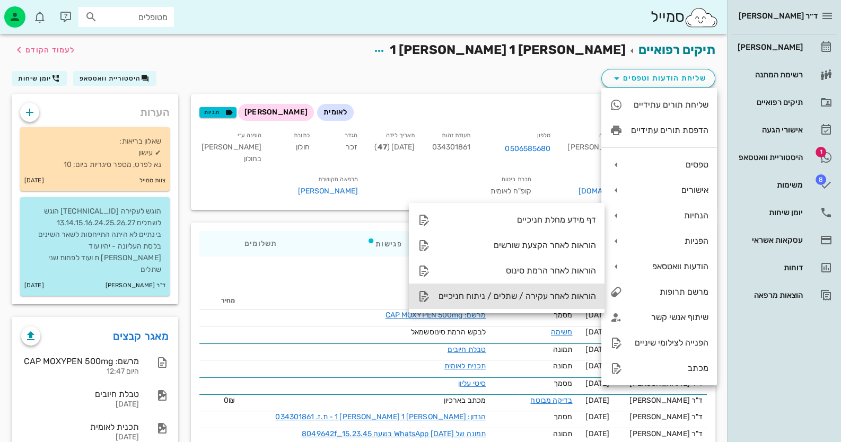
click at [539, 296] on div "הוראות לאחר עקירה / שתלים / ניתוח חניכיים" at bounding box center [516, 296] width 157 height 10
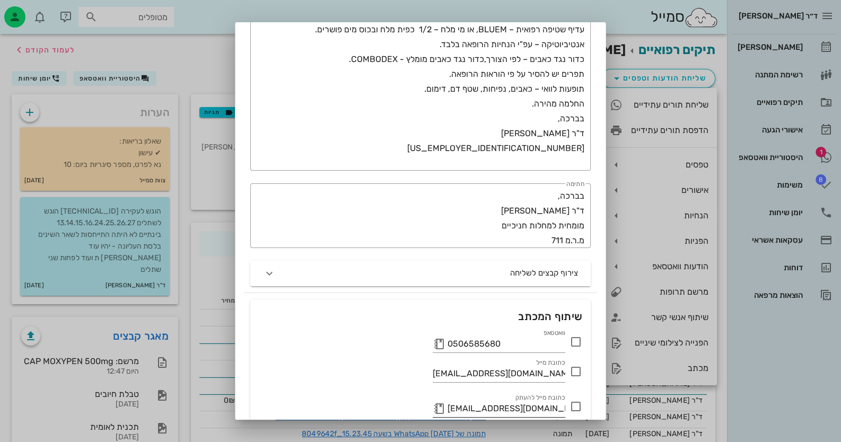
scroll to position [258, 0]
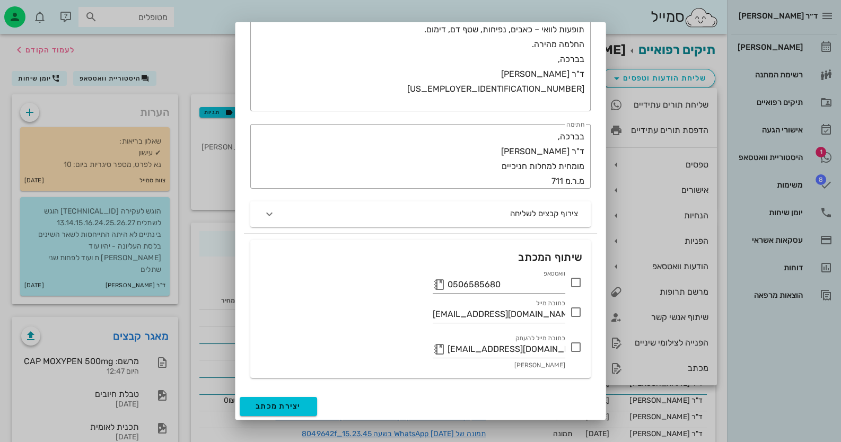
click at [579, 279] on icon at bounding box center [575, 282] width 13 height 13
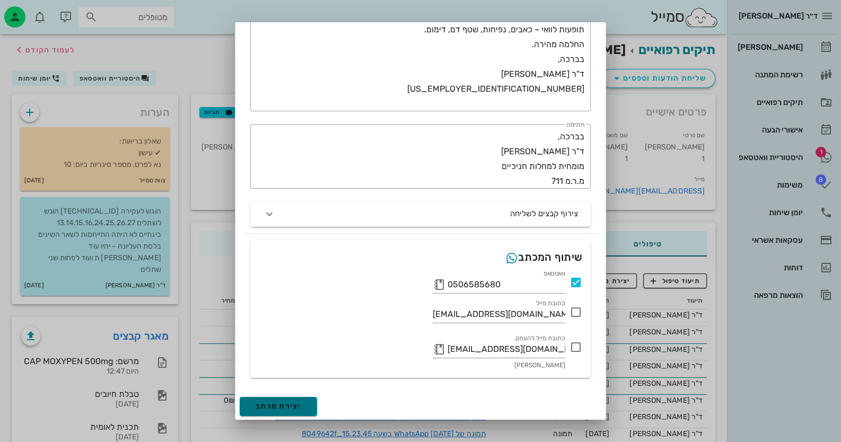
click at [286, 409] on span "יצירת מכתב" at bounding box center [279, 406] width 46 height 9
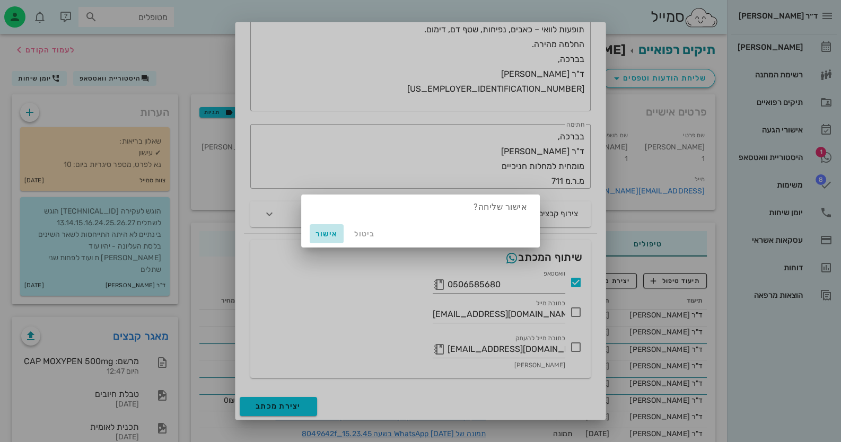
click at [331, 238] on span "אישור" at bounding box center [326, 234] width 25 height 9
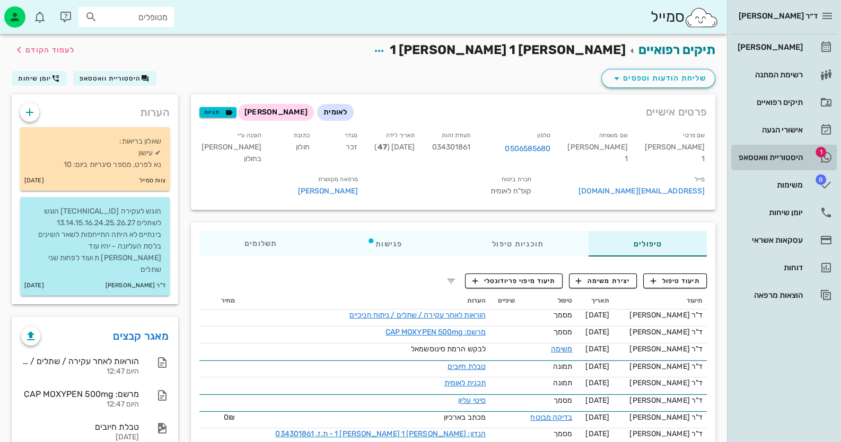
click at [812, 155] on link "1 היסטוריית וואטסאפ" at bounding box center [783, 157] width 105 height 25
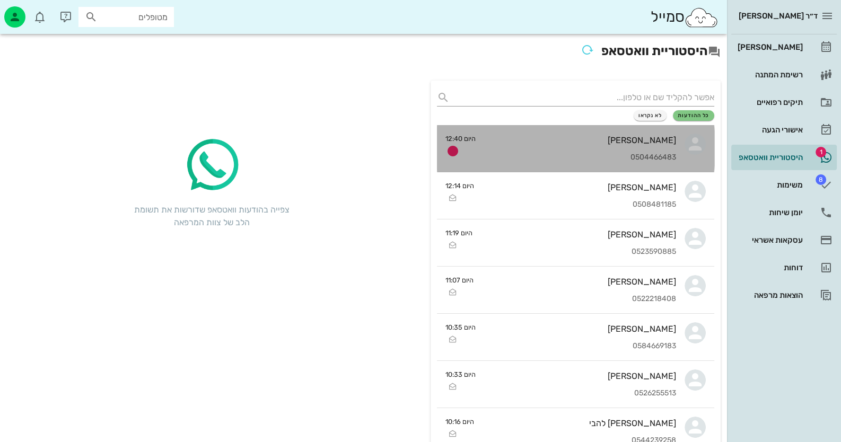
click at [506, 165] on div "דמרי שיר 0504466483" at bounding box center [580, 148] width 192 height 47
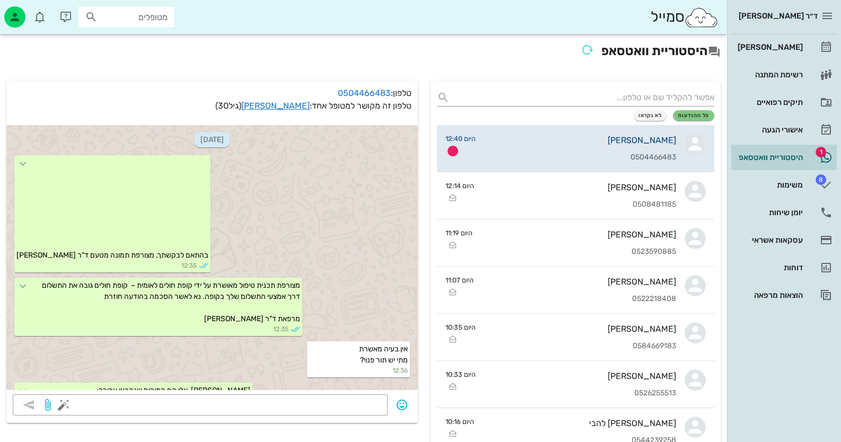
scroll to position [1021, 0]
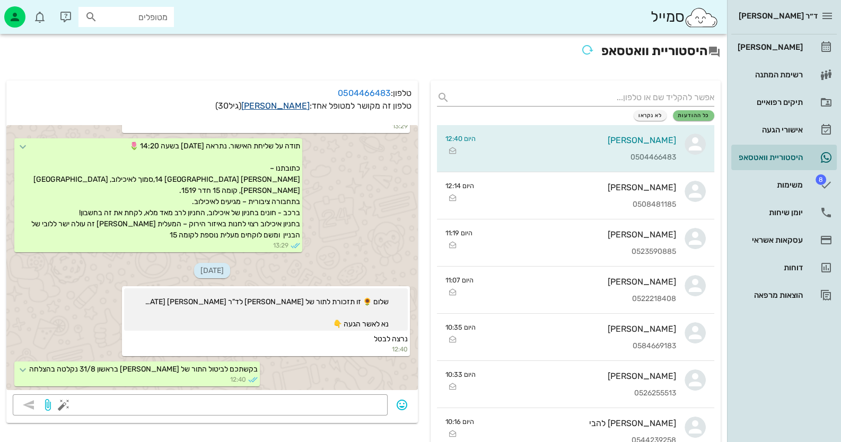
click at [286, 105] on link "דמרי שיר" at bounding box center [275, 106] width 68 height 10
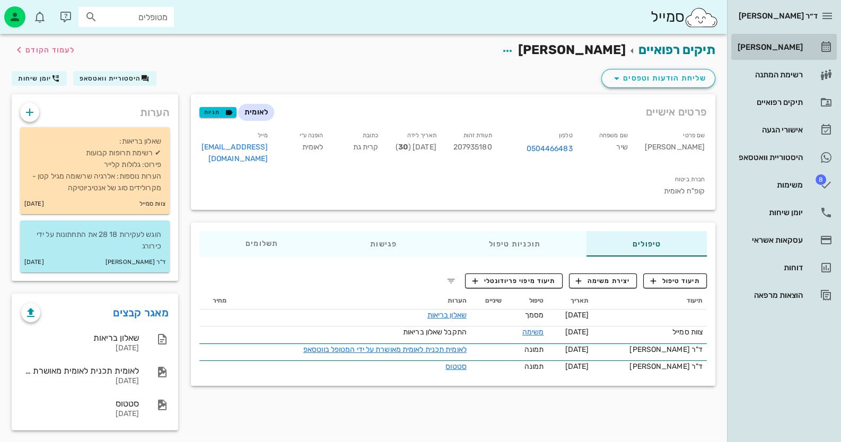
click at [794, 52] on div "[PERSON_NAME]" at bounding box center [768, 47] width 67 height 17
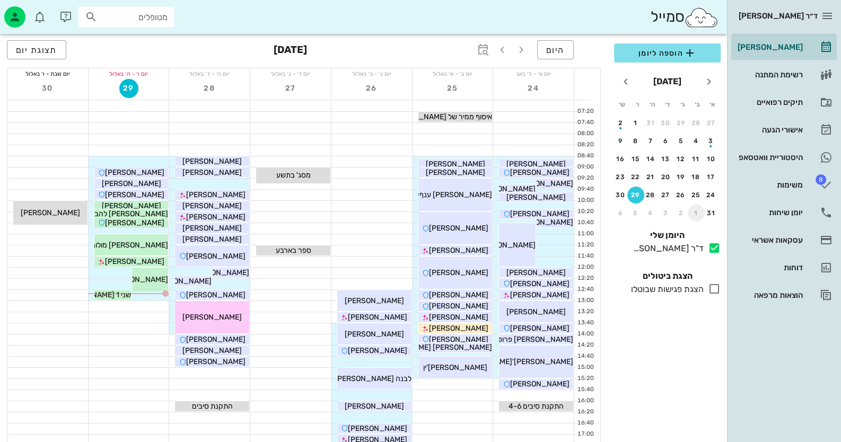
click at [698, 213] on div "1" at bounding box center [696, 212] width 17 height 7
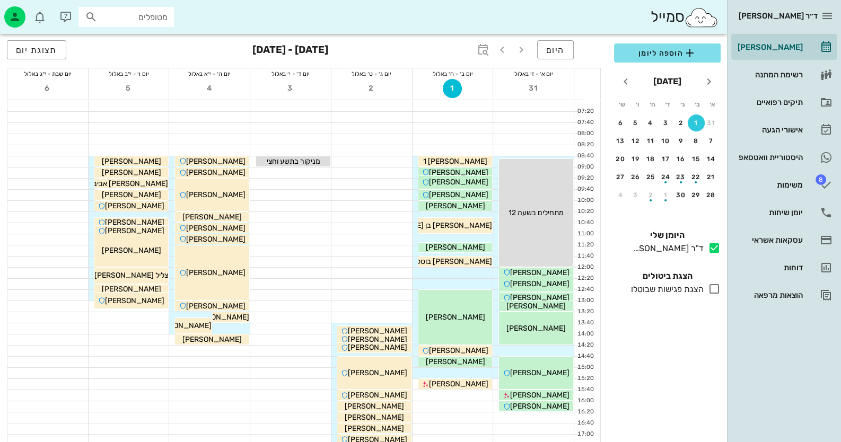
click at [717, 289] on icon at bounding box center [714, 289] width 13 height 13
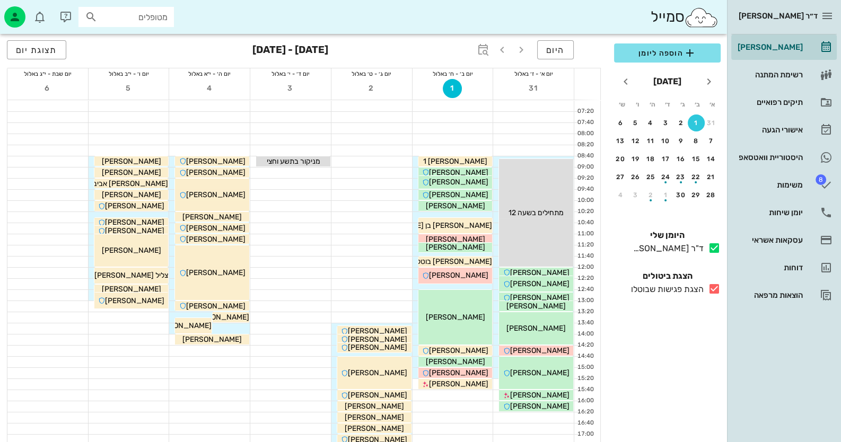
click at [717, 289] on icon at bounding box center [714, 289] width 13 height 13
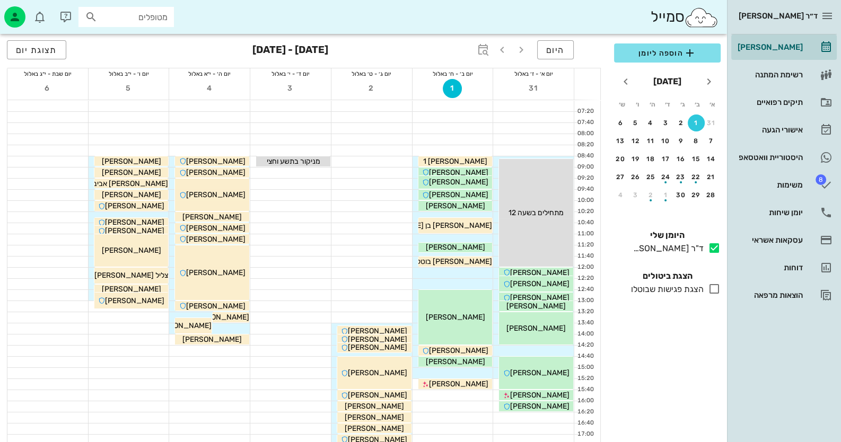
click at [717, 289] on icon at bounding box center [714, 289] width 13 height 13
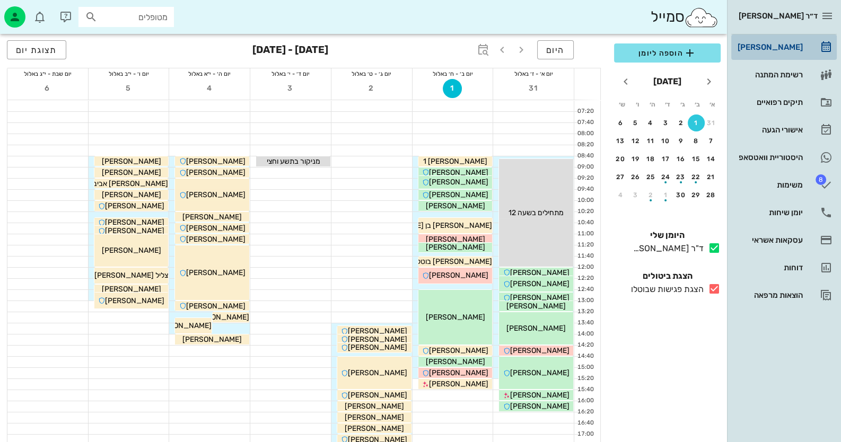
click at [802, 41] on div "[PERSON_NAME]" at bounding box center [768, 47] width 67 height 17
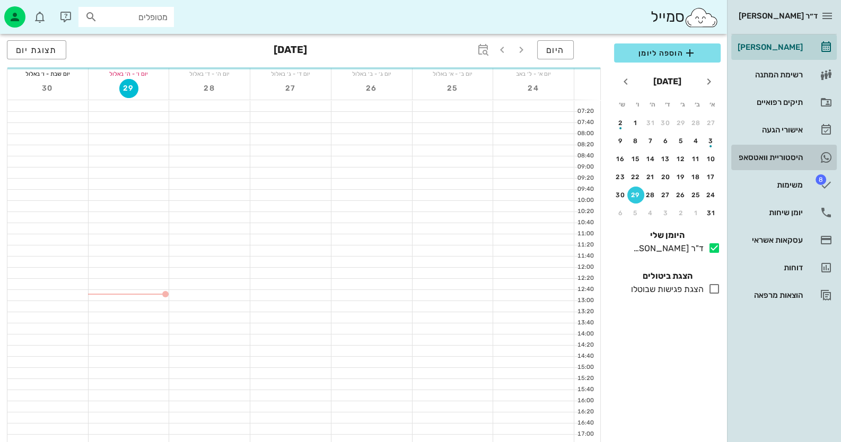
click at [797, 159] on div "היסטוריית וואטסאפ" at bounding box center [768, 157] width 67 height 8
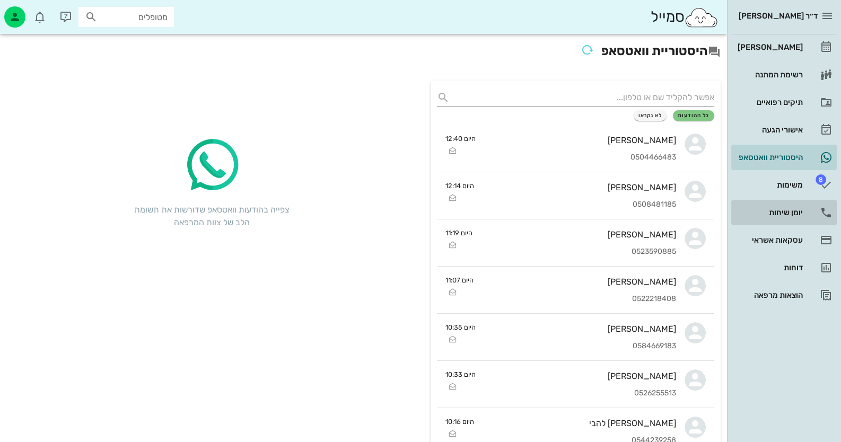
click at [796, 201] on link "יומן שיחות" at bounding box center [783, 212] width 105 height 25
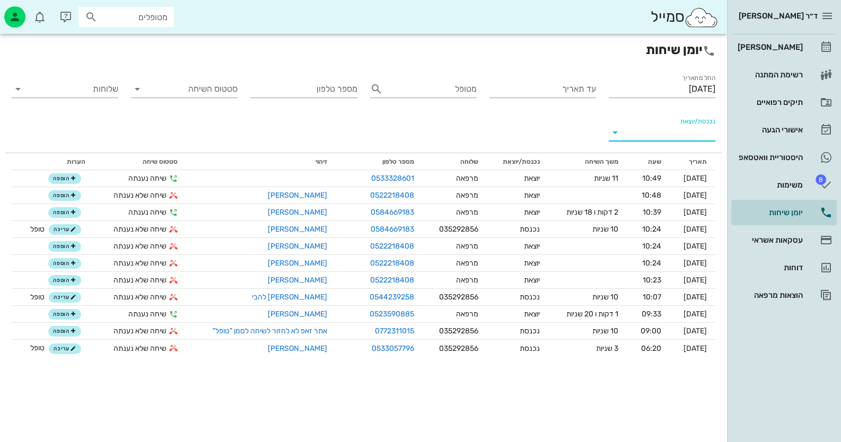
click at [675, 124] on input "נכנסת/יוצאת" at bounding box center [671, 132] width 90 height 17
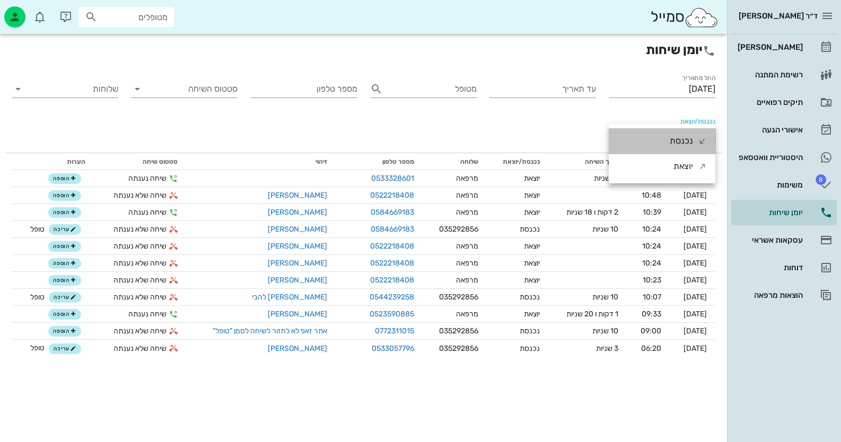
click at [679, 137] on div "נכנסת" at bounding box center [681, 140] width 23 height 25
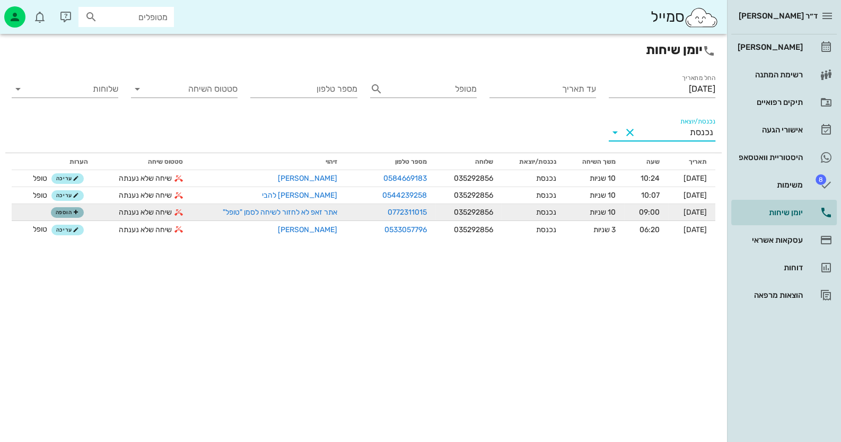
click at [64, 217] on button "הוספה" at bounding box center [67, 212] width 33 height 11
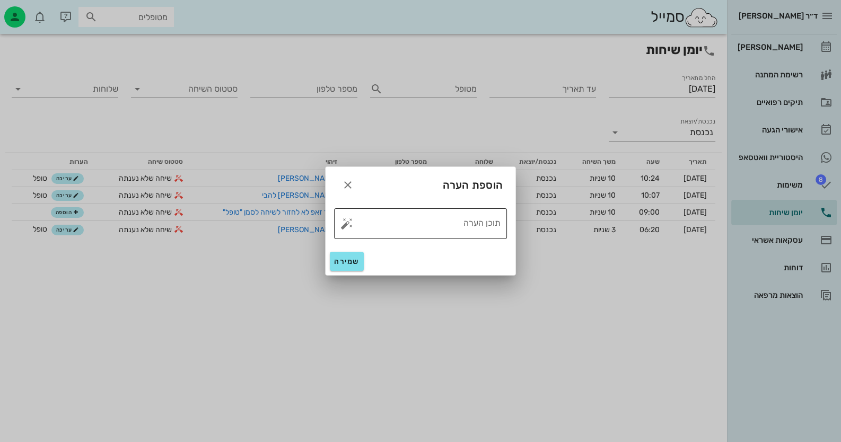
click at [347, 225] on button "button" at bounding box center [346, 223] width 13 height 13
click at [364, 219] on div "טופל" at bounding box center [392, 212] width 79 height 28
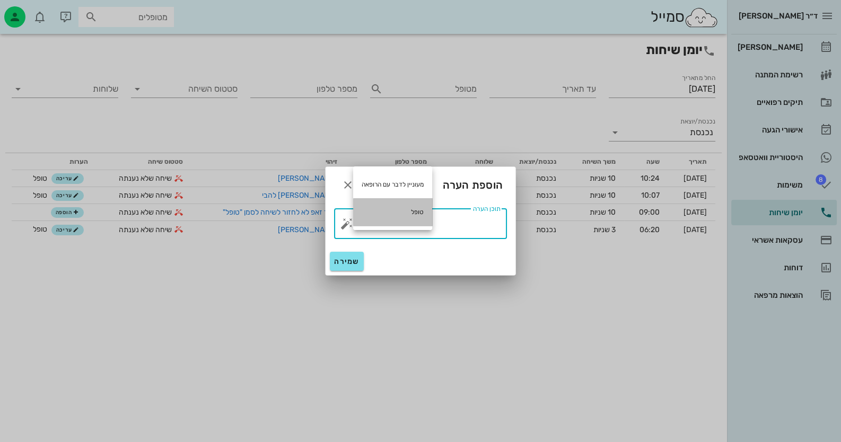
type textarea "טופל"
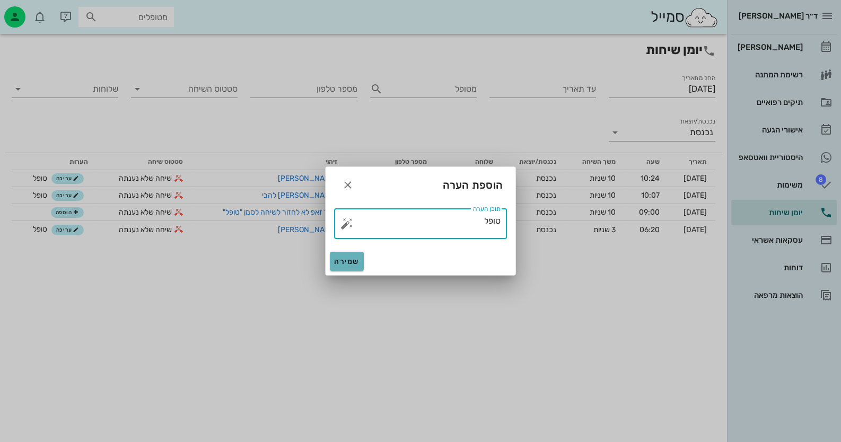
click at [353, 257] on span "שמירה" at bounding box center [346, 261] width 25 height 9
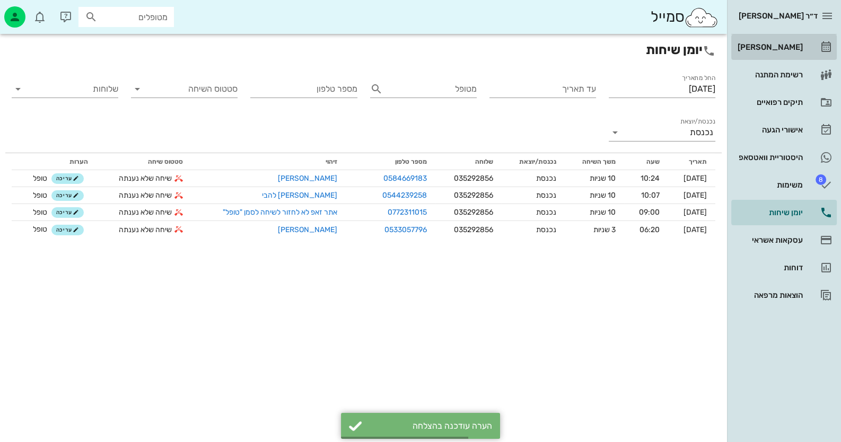
click at [779, 46] on div "[PERSON_NAME]" at bounding box center [768, 47] width 67 height 8
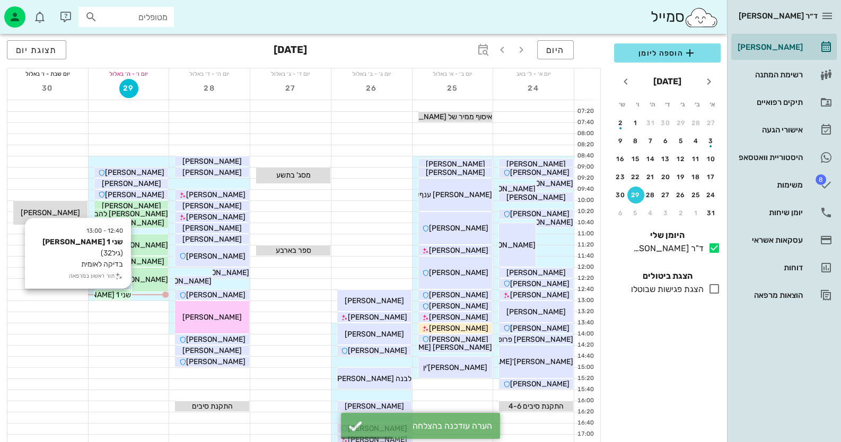
click at [104, 291] on span "שני 1 [PERSON_NAME]" at bounding box center [93, 295] width 76 height 9
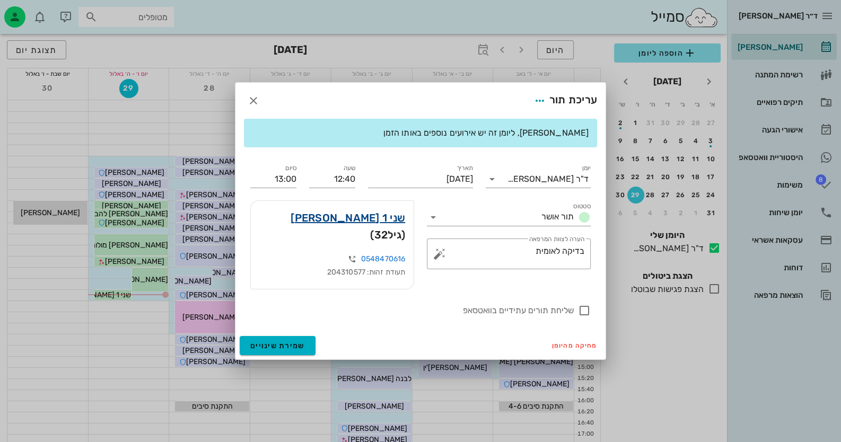
click at [403, 225] on link "שני 1 כהן" at bounding box center [348, 217] width 115 height 17
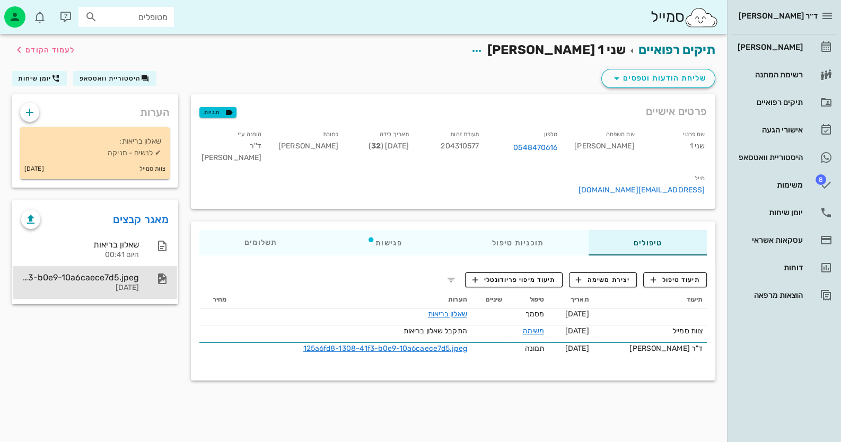
click at [154, 282] on div at bounding box center [156, 278] width 23 height 13
click at [801, 43] on div "[PERSON_NAME]" at bounding box center [768, 47] width 67 height 8
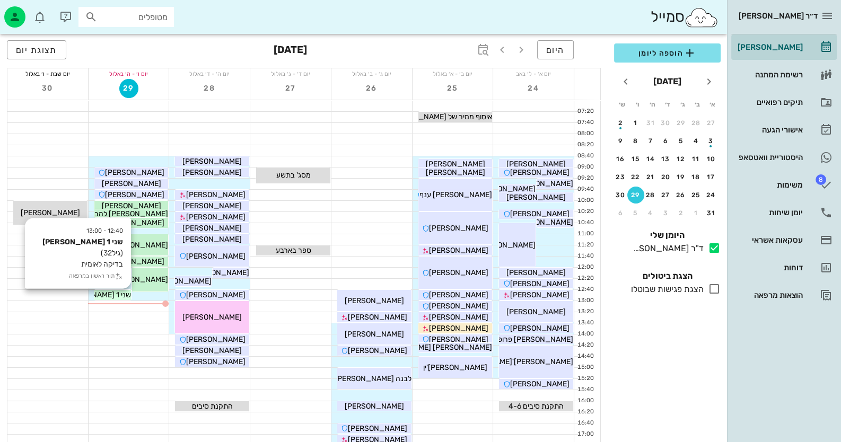
click at [55, 296] on icon at bounding box center [51, 295] width 7 height 7
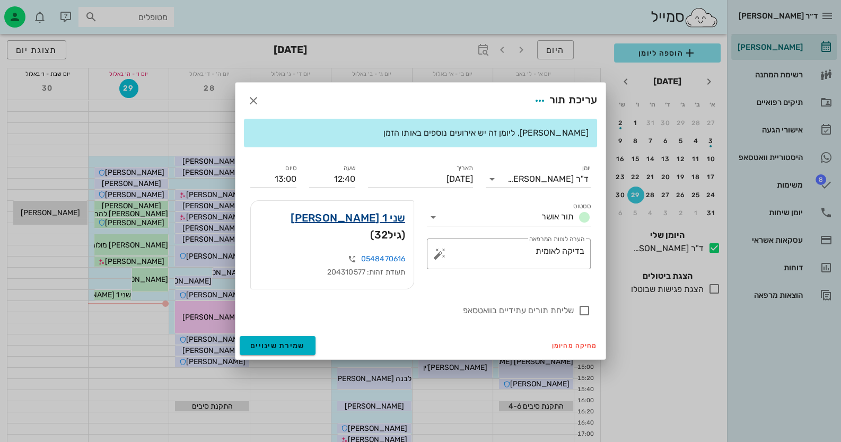
click at [375, 225] on link "שני 1 כהן" at bounding box center [348, 217] width 115 height 17
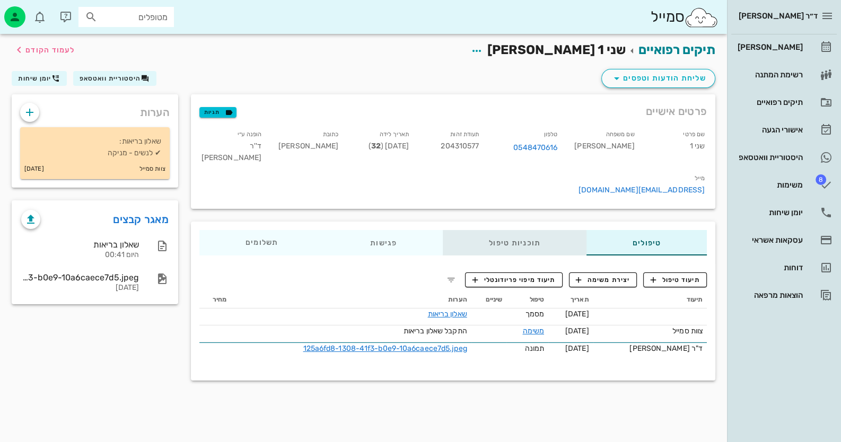
click at [523, 230] on div "תוכניות טיפול" at bounding box center [515, 242] width 144 height 25
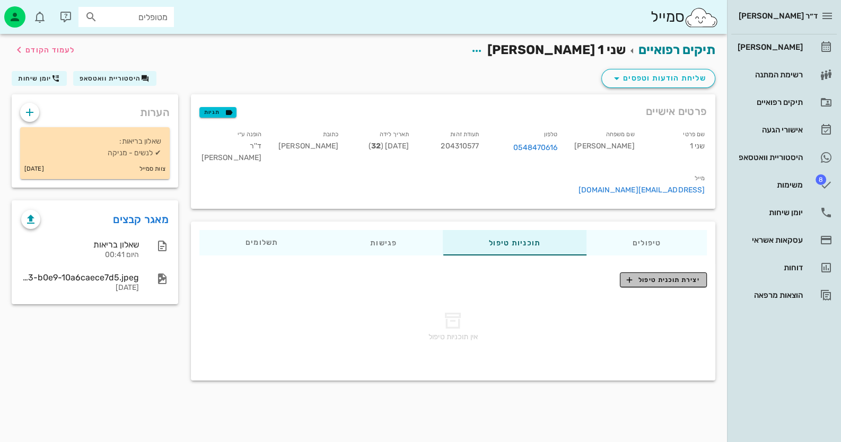
click at [646, 275] on span "יצירת תוכנית טיפול" at bounding box center [663, 280] width 73 height 10
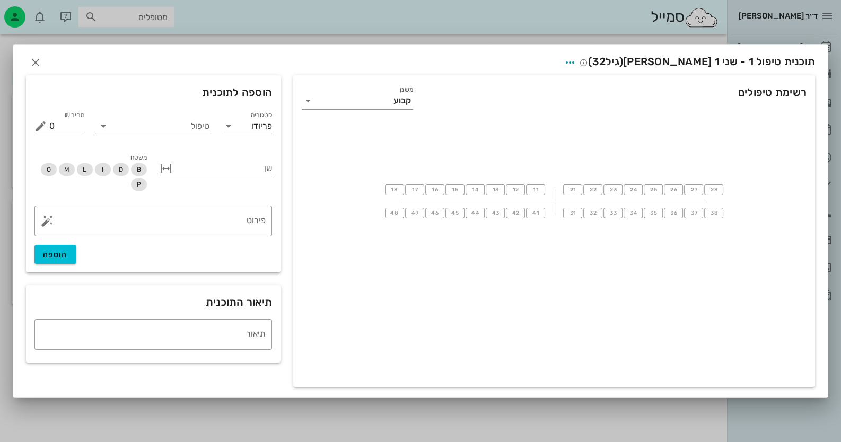
click at [187, 124] on input "טיפול" at bounding box center [161, 126] width 98 height 17
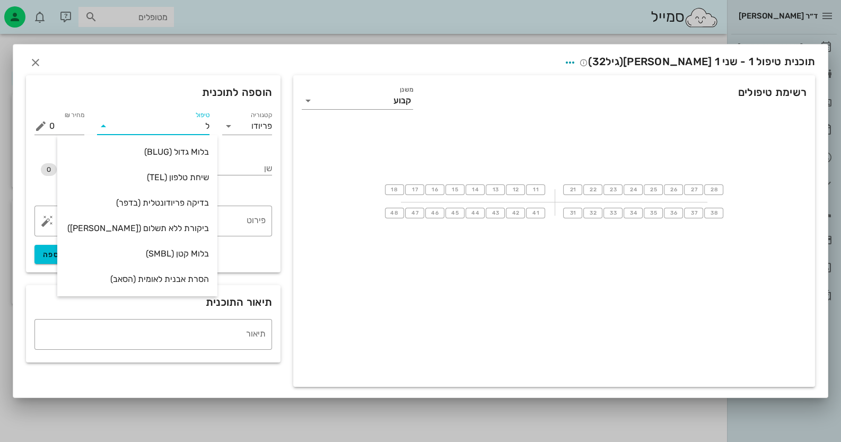
type input "לי"
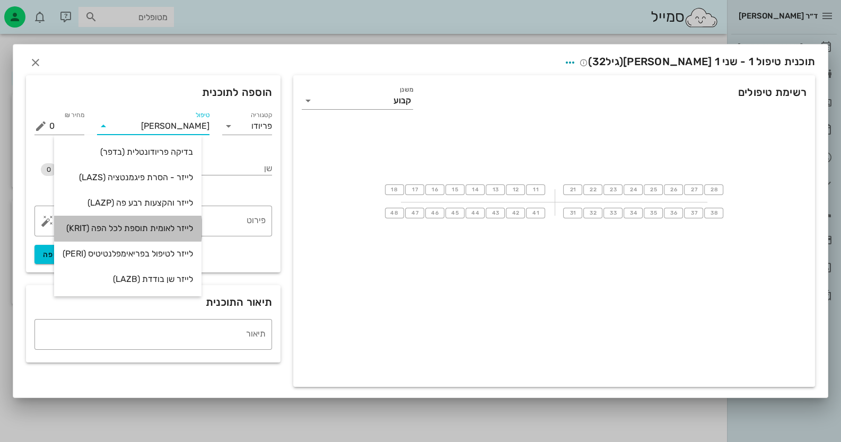
click at [162, 233] on div "לייזר לאומית תוספת לכל הפה (KRIT)" at bounding box center [128, 228] width 130 height 10
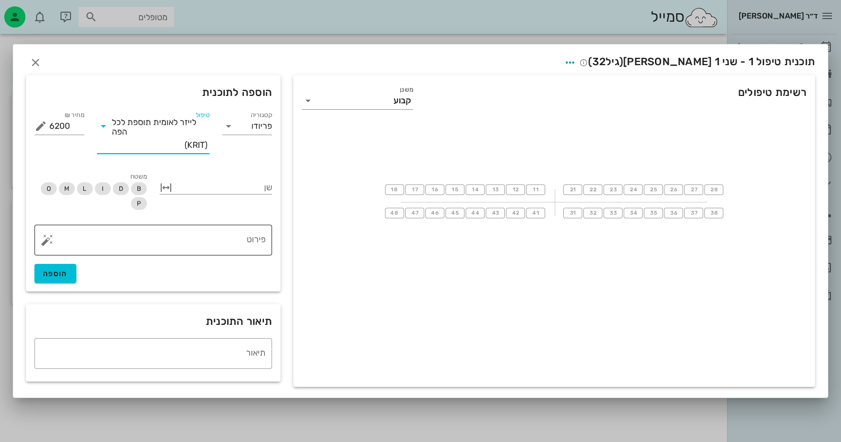
click at [184, 235] on textarea "פירוט" at bounding box center [157, 242] width 216 height 25
click at [52, 277] on span "הוספה" at bounding box center [55, 273] width 25 height 9
type input "0"
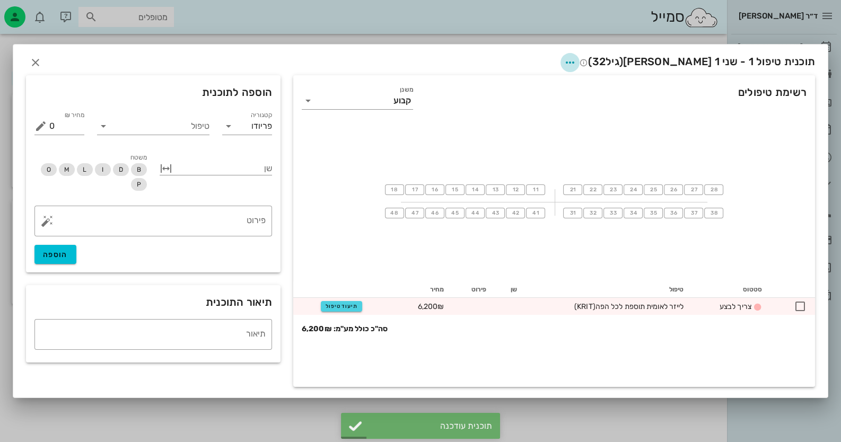
click at [576, 58] on icon "button" at bounding box center [570, 62] width 13 height 13
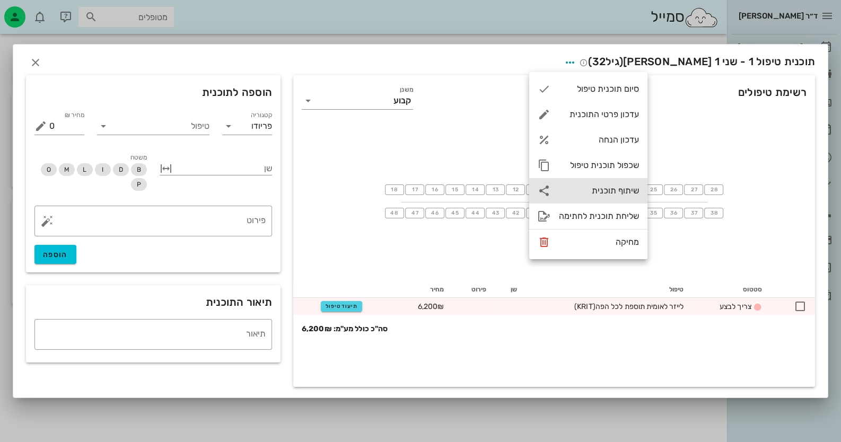
click at [619, 196] on div "שיתוף תוכנית" at bounding box center [588, 190] width 118 height 25
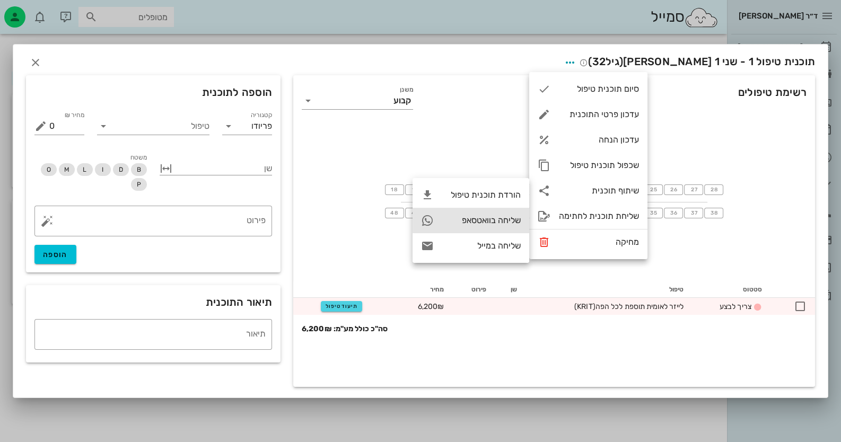
click at [479, 225] on div "שליחה בוואטסאפ" at bounding box center [470, 220] width 117 height 25
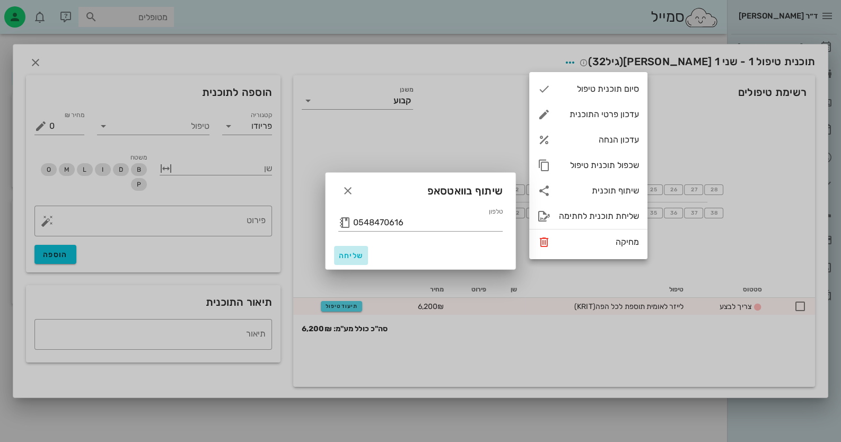
click at [346, 252] on span "שליחה" at bounding box center [350, 255] width 25 height 9
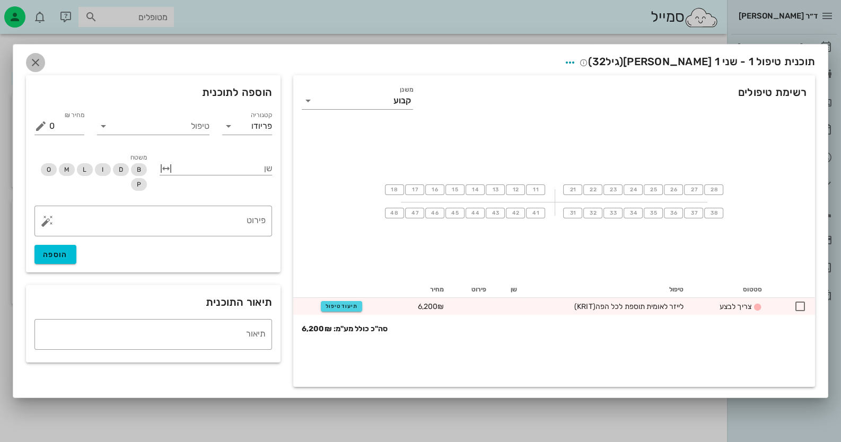
click at [38, 58] on icon "button" at bounding box center [35, 62] width 13 height 13
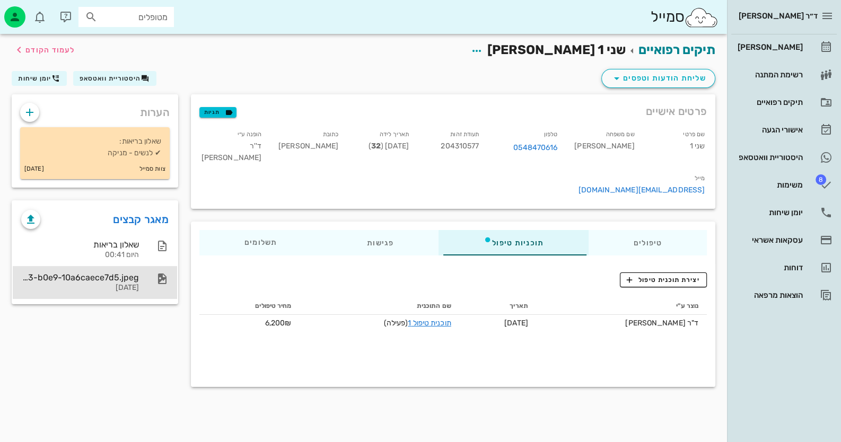
click at [123, 285] on div "[DATE]" at bounding box center [80, 288] width 118 height 9
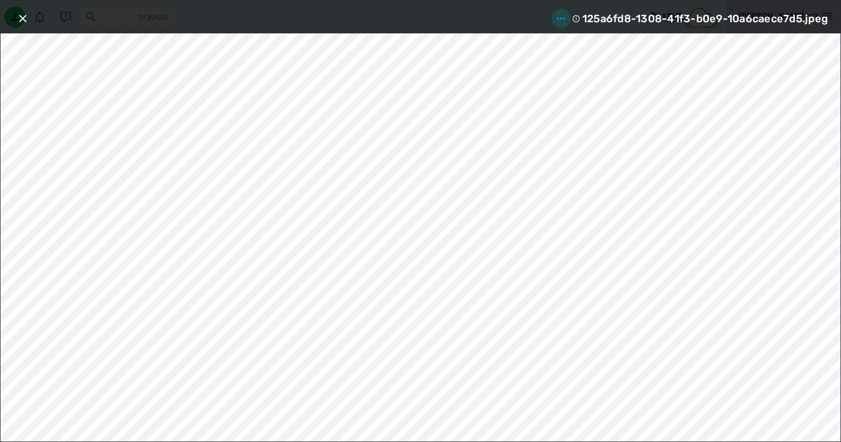
click at [562, 13] on icon "button" at bounding box center [561, 18] width 13 height 13
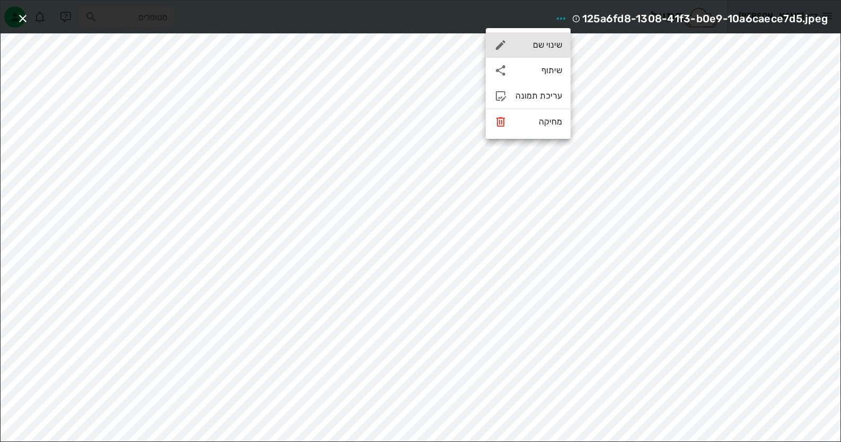
click at [544, 41] on div "שינוי שם" at bounding box center [538, 45] width 47 height 10
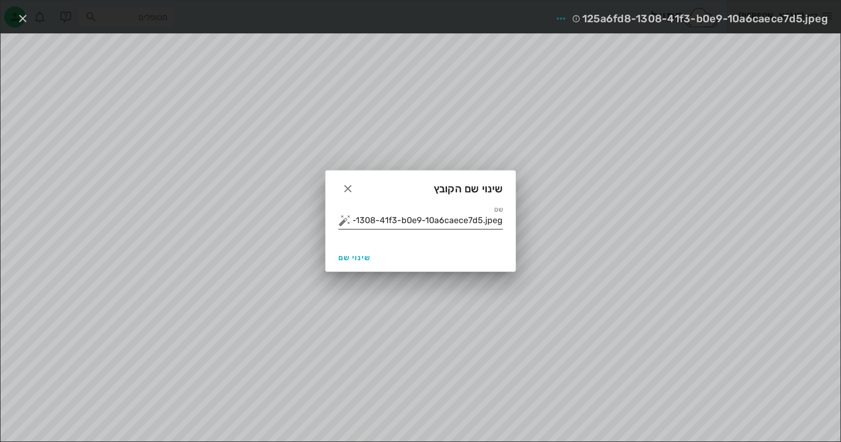
click at [427, 219] on input "125a6fd8-1308-41f3-b0e9-10a6caece7d5.jpeg" at bounding box center [427, 220] width 149 height 17
click at [428, 219] on input "125a6fd8-1308-41f3-b0e9-10a6caece7d5.jpeg" at bounding box center [427, 220] width 149 height 17
click at [345, 212] on div "שם" at bounding box center [420, 220] width 164 height 17
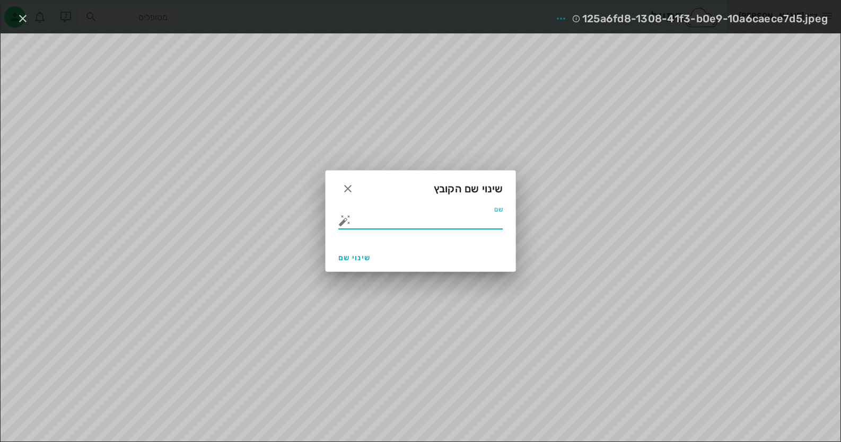
click at [345, 224] on button "button" at bounding box center [344, 220] width 13 height 13
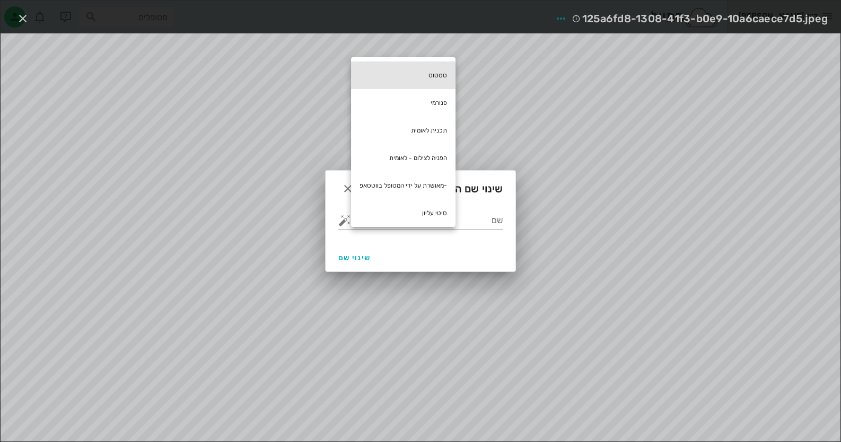
click at [421, 80] on div "סטטוס" at bounding box center [403, 75] width 104 height 28
type input "סטטוס"
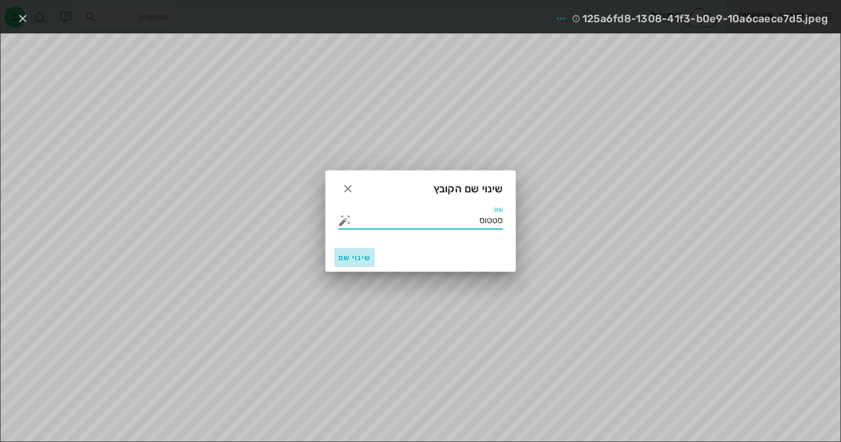
click at [344, 262] on span "שינוי שם" at bounding box center [354, 257] width 32 height 9
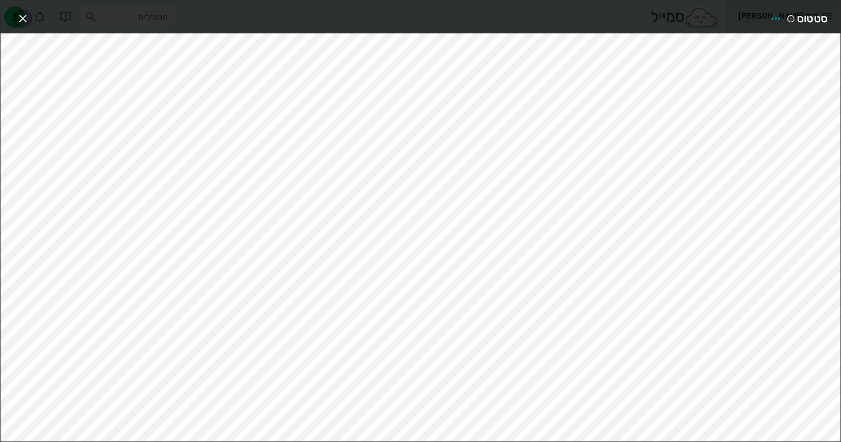
click at [25, 20] on icon "button" at bounding box center [22, 18] width 13 height 13
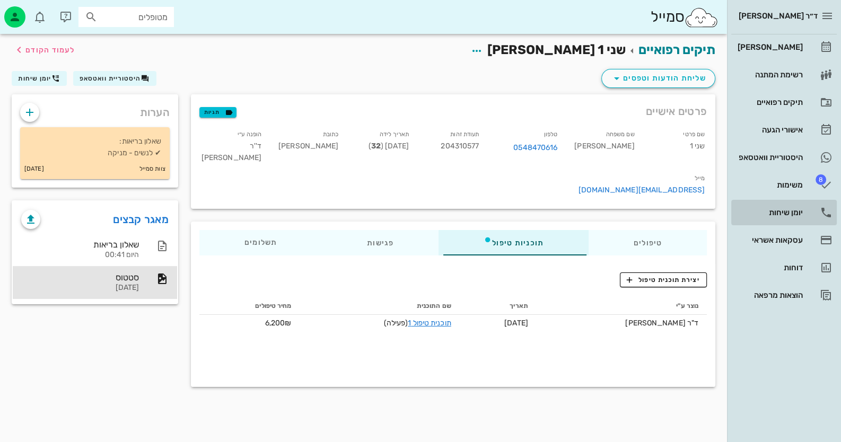
click at [767, 205] on div "יומן שיחות" at bounding box center [768, 212] width 67 height 17
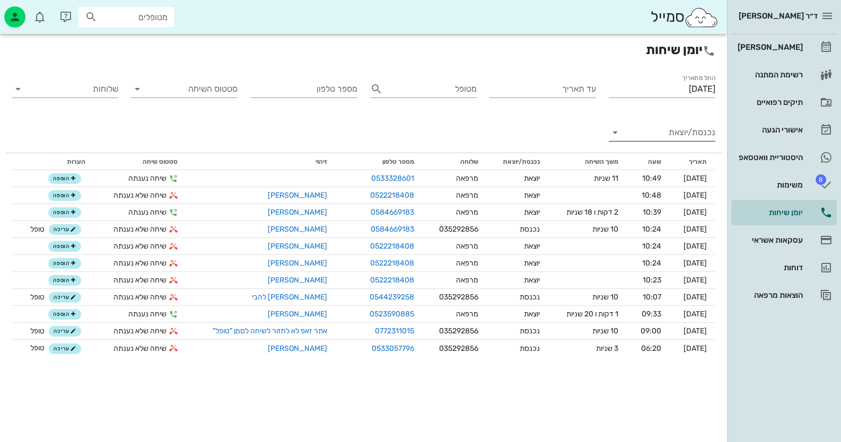
click at [694, 125] on input "נכנסת/יוצאת" at bounding box center [671, 132] width 90 height 17
click at [681, 151] on div "נכנסת" at bounding box center [681, 140] width 23 height 25
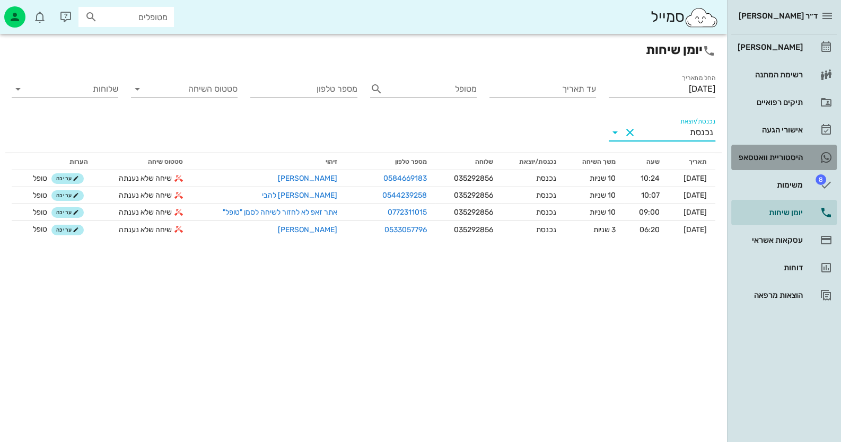
click at [804, 156] on link "היסטוריית וואטסאפ" at bounding box center [783, 157] width 105 height 25
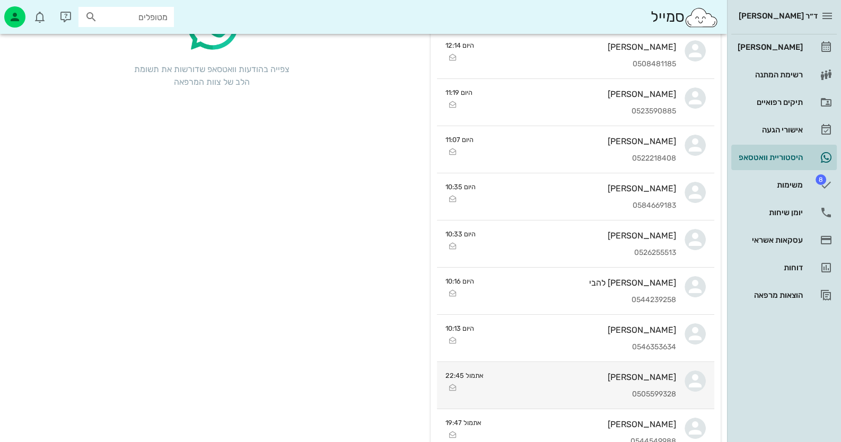
scroll to position [159, 0]
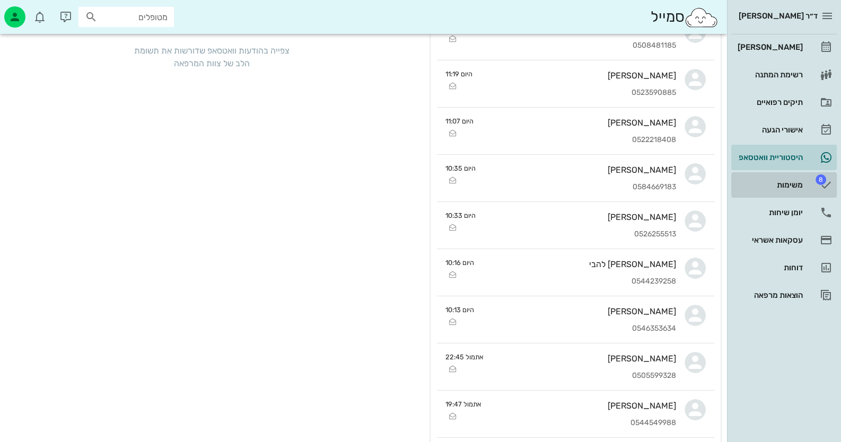
click at [793, 196] on link "8 משימות" at bounding box center [783, 184] width 105 height 25
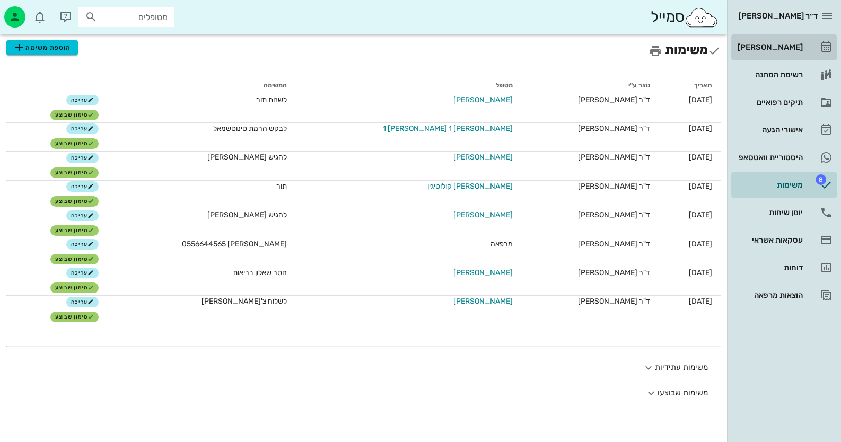
click at [804, 48] on link "[PERSON_NAME]" at bounding box center [783, 46] width 105 height 25
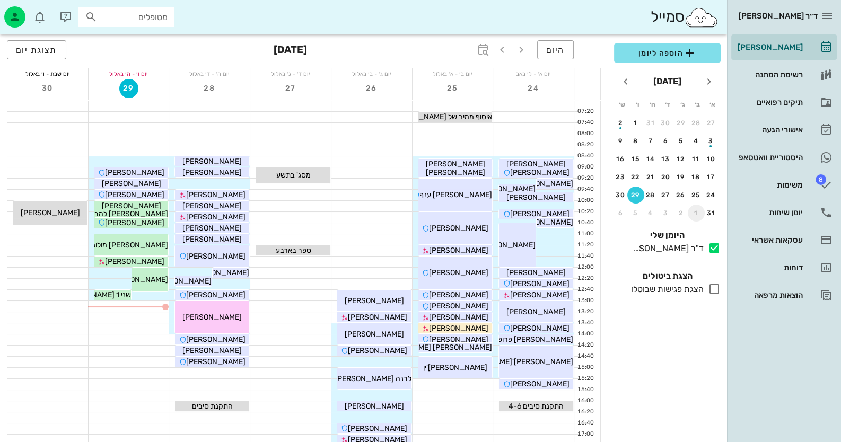
click at [701, 214] on div "1" at bounding box center [696, 212] width 17 height 7
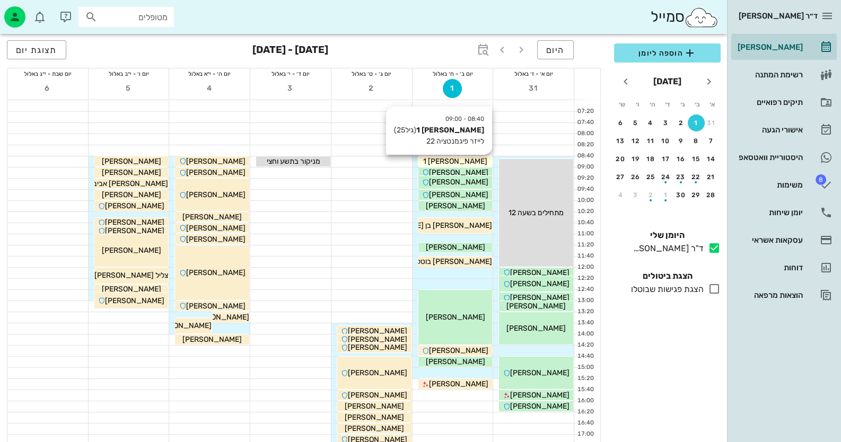
click at [477, 160] on span "[PERSON_NAME] 1" at bounding box center [455, 161] width 64 height 9
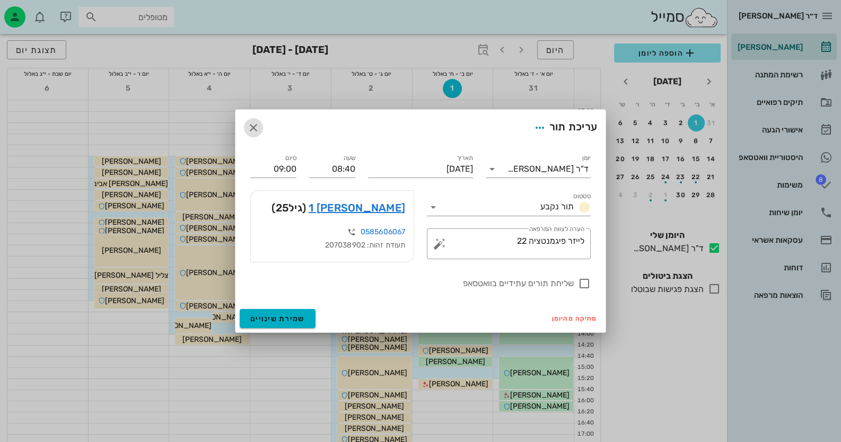
click at [251, 127] on icon "button" at bounding box center [253, 127] width 13 height 13
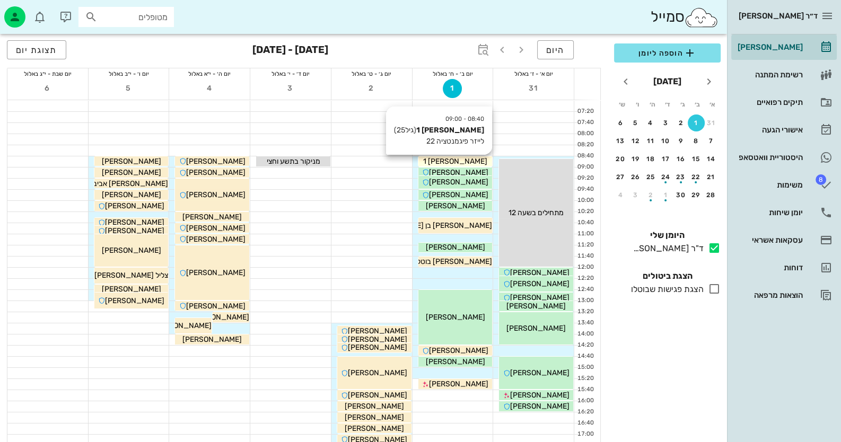
click at [451, 160] on span "[PERSON_NAME] 1" at bounding box center [455, 161] width 64 height 9
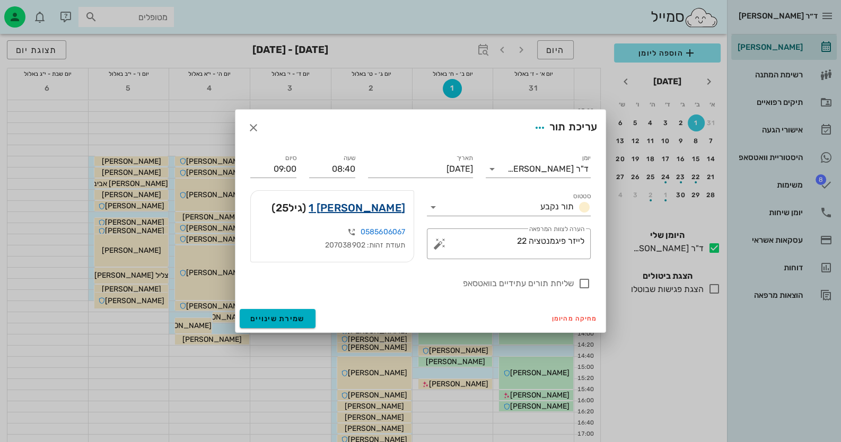
click at [342, 206] on link "מעיין שמחה כהן 1" at bounding box center [357, 207] width 96 height 17
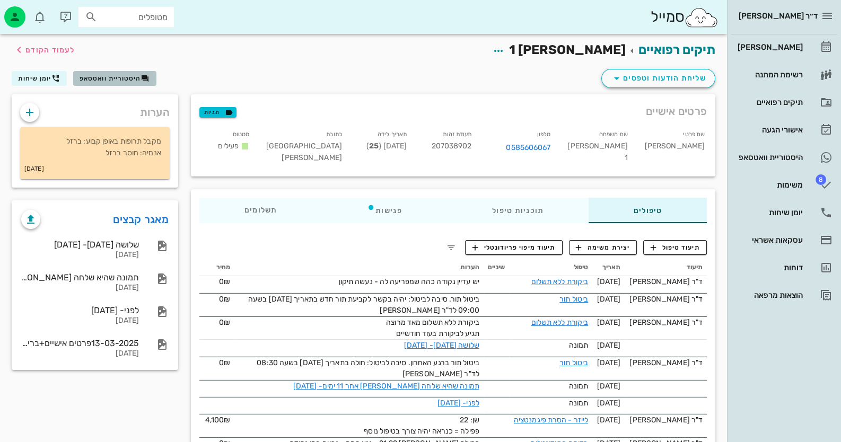
click at [120, 75] on span "היסטוריית וואטסאפ" at bounding box center [110, 78] width 61 height 7
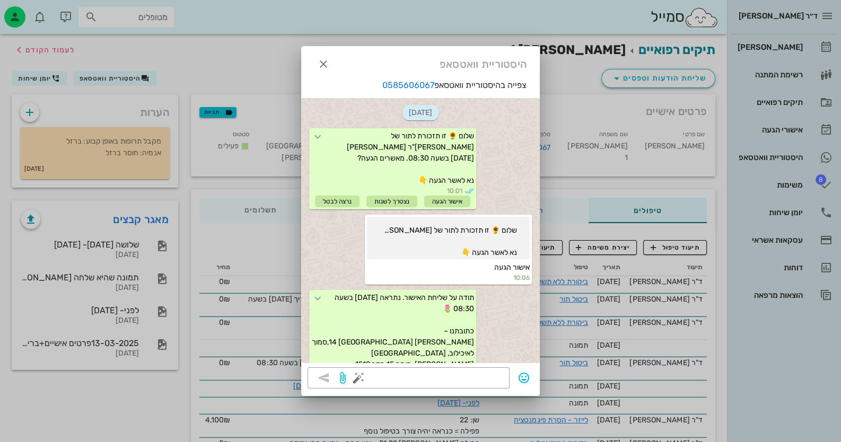
scroll to position [721, 0]
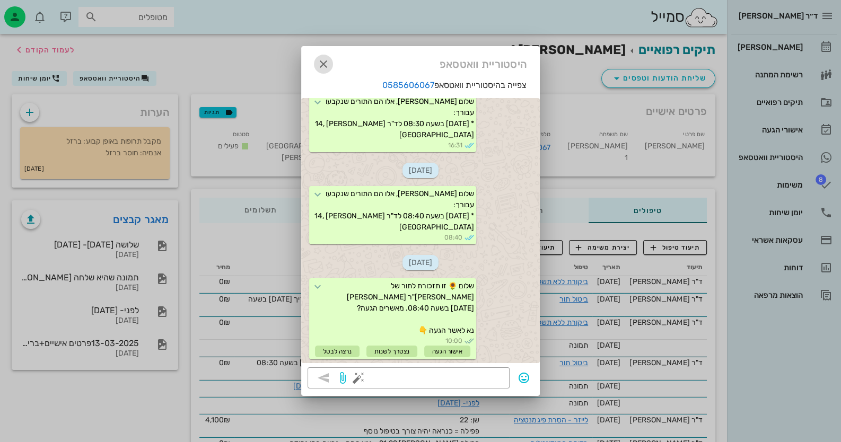
click at [315, 63] on span "button" at bounding box center [323, 64] width 19 height 13
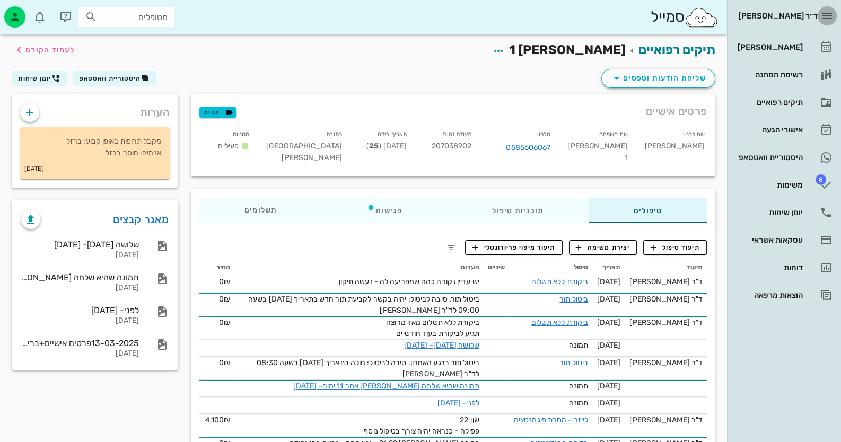
click at [825, 12] on icon "button" at bounding box center [827, 16] width 13 height 13
